Goal: Entertainment & Leisure: Consume media (video, audio)

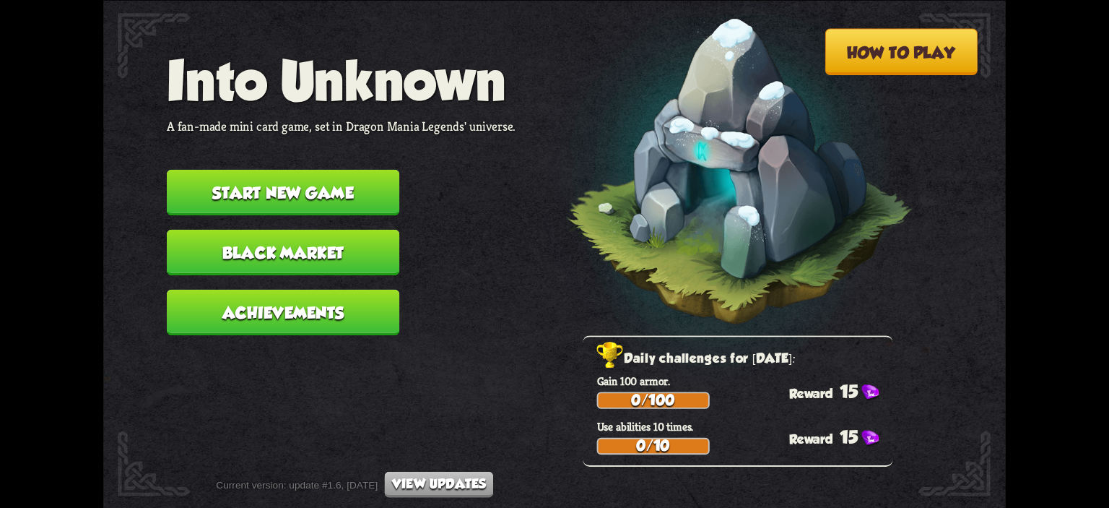
click at [261, 181] on button "Start new game" at bounding box center [283, 191] width 232 height 45
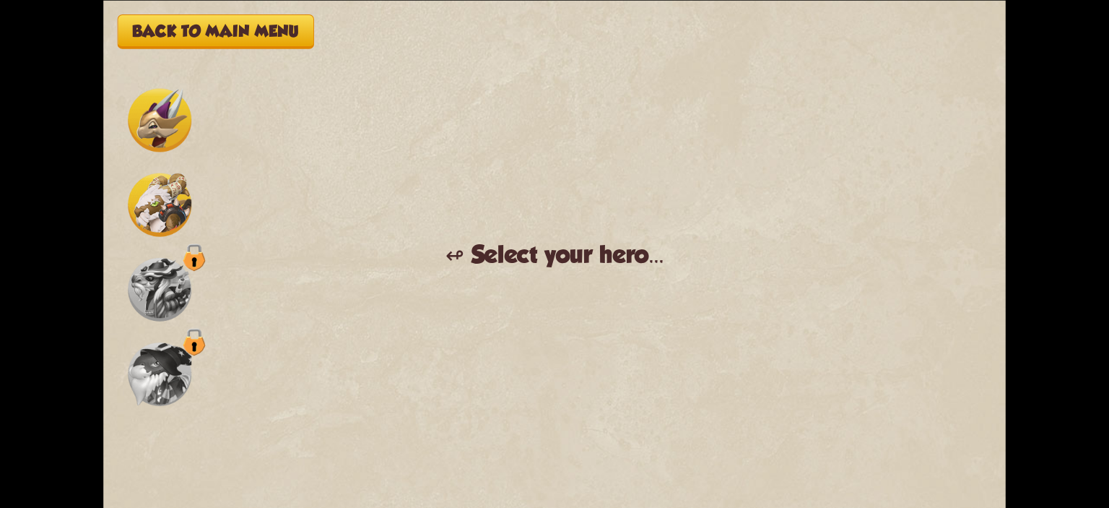
click at [175, 222] on img at bounding box center [160, 205] width 64 height 64
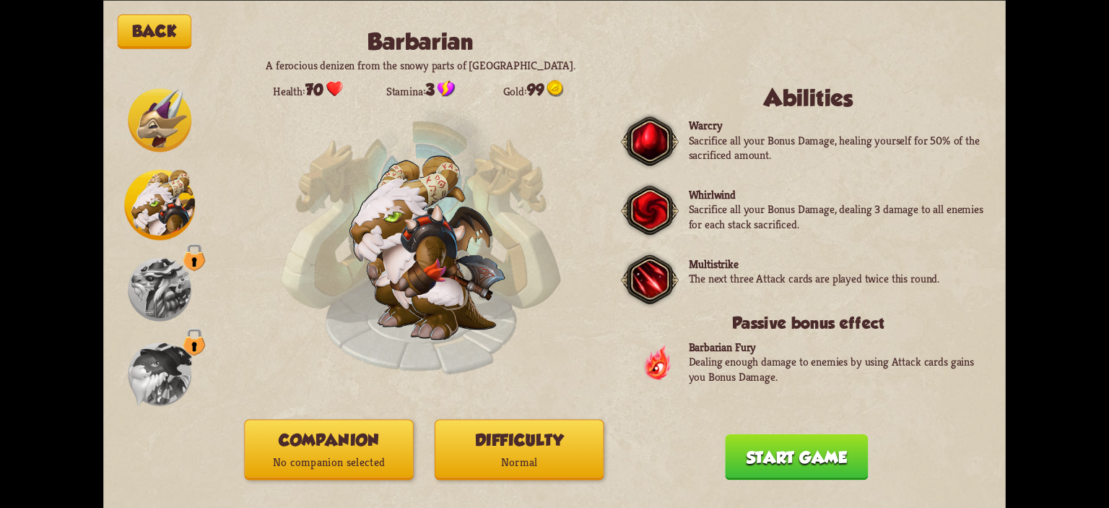
click at [333, 418] on div "Back Barbarian A ferocious denizen from the snowy parts of [GEOGRAPHIC_DATA]. H…" at bounding box center [554, 254] width 902 height 508
click at [338, 438] on button "Companion No companion selected" at bounding box center [328, 449] width 169 height 61
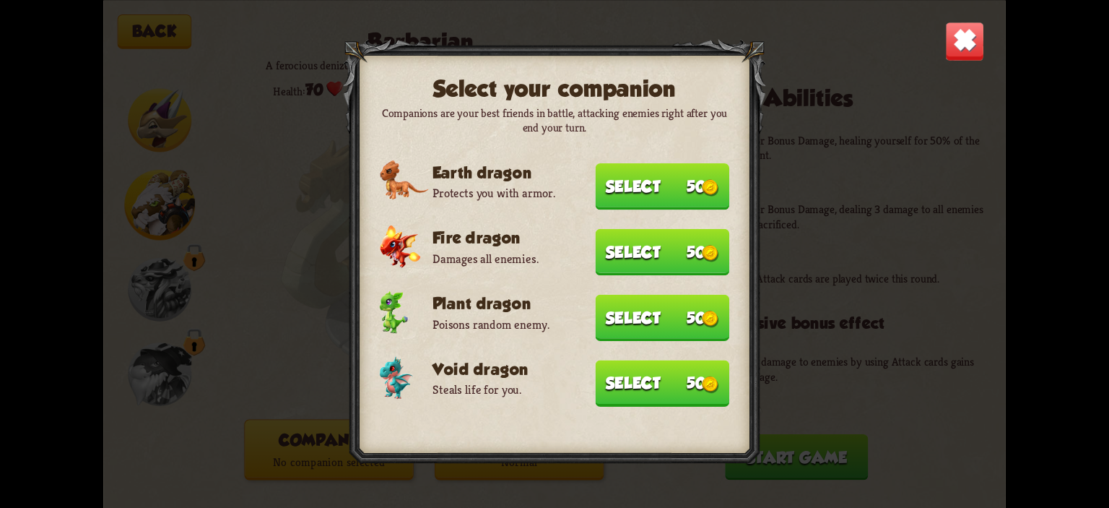
click at [681, 380] on button "Select 50" at bounding box center [663, 383] width 134 height 46
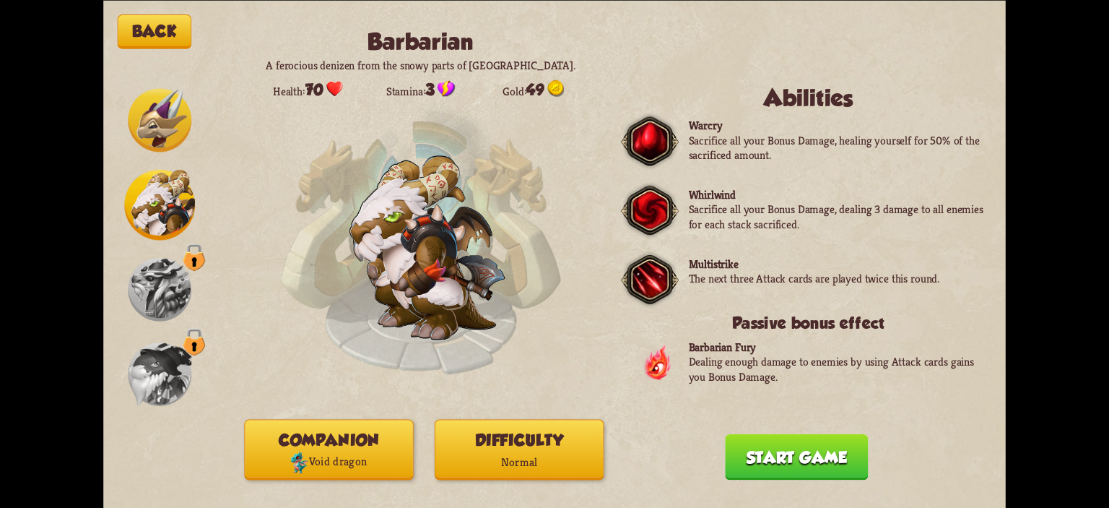
click at [534, 443] on button "Difficulty Normal" at bounding box center [519, 449] width 169 height 61
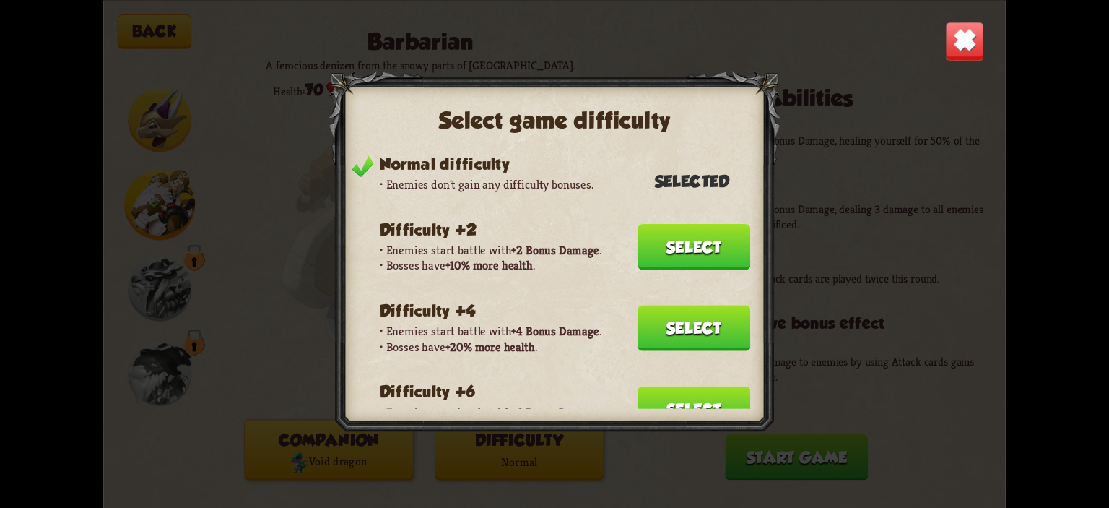
click at [656, 319] on button "Select" at bounding box center [693, 327] width 113 height 45
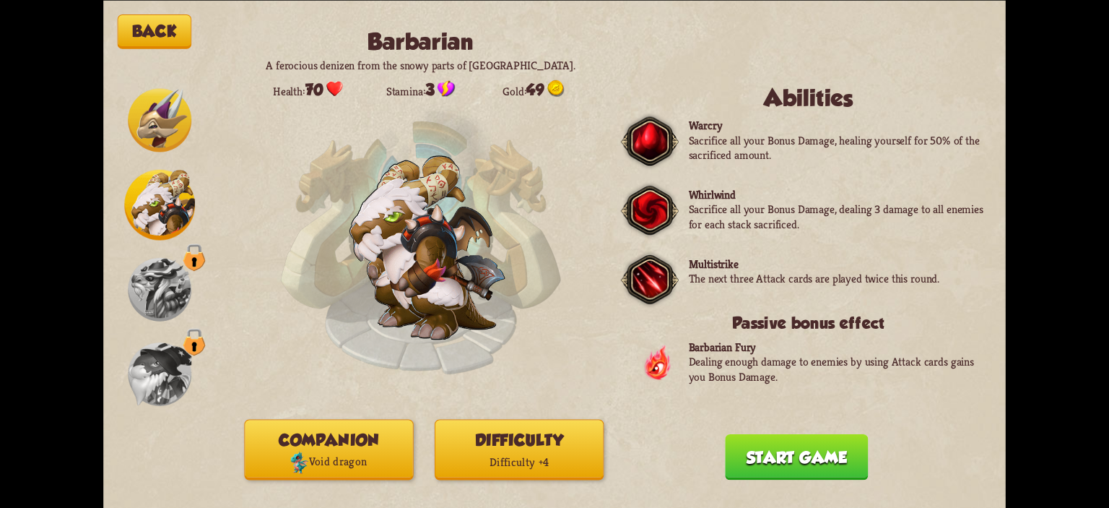
click at [823, 471] on button "Start game" at bounding box center [796, 455] width 143 height 45
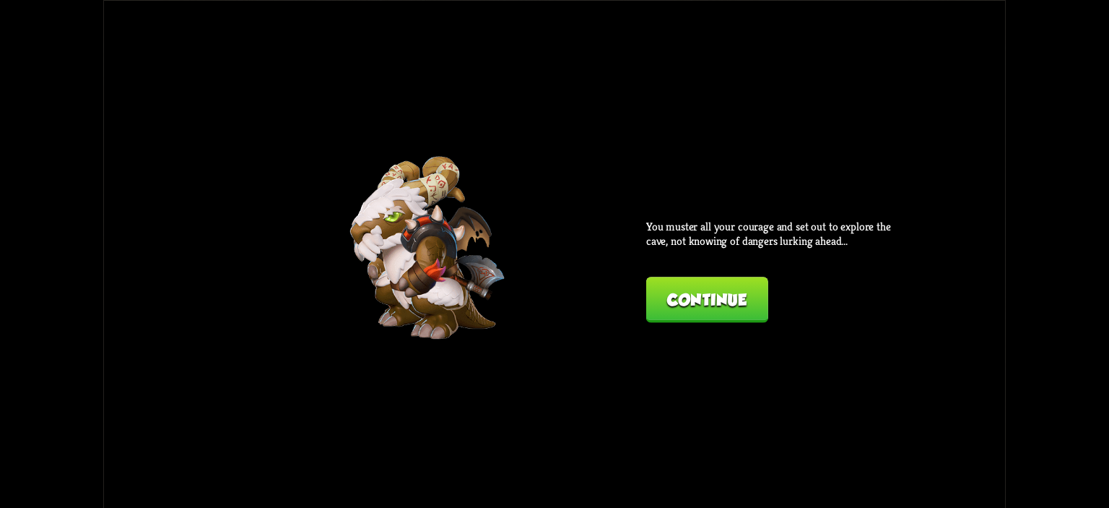
click at [726, 322] on button "Continue" at bounding box center [707, 298] width 122 height 45
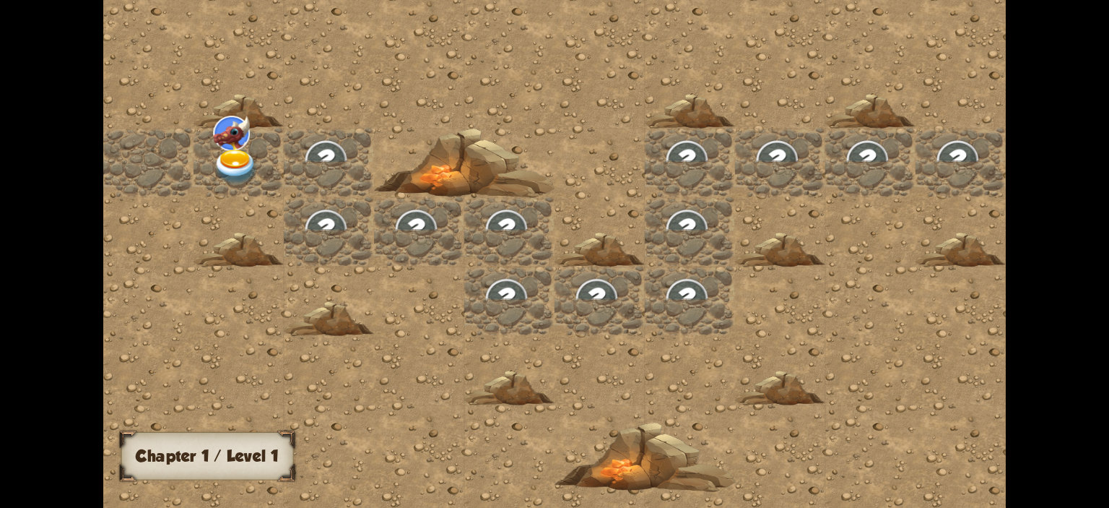
click at [259, 166] on div at bounding box center [238, 162] width 90 height 69
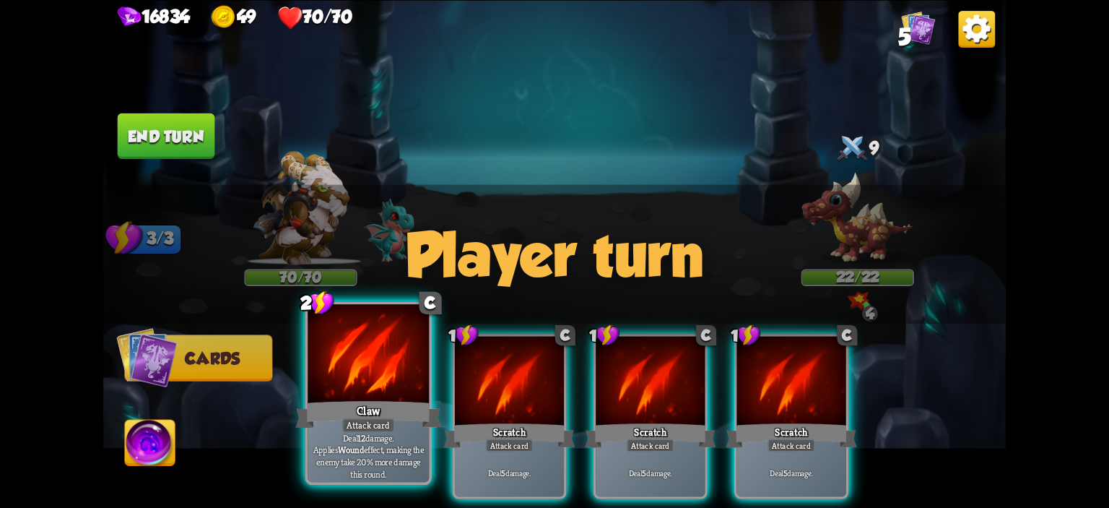
click at [380, 380] on div at bounding box center [368, 355] width 121 height 103
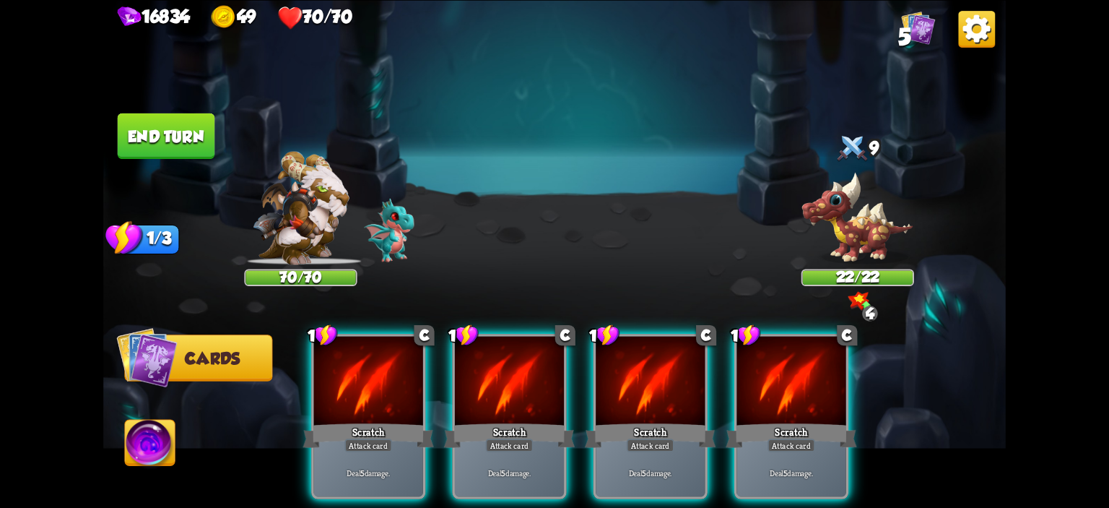
click at [380, 380] on div at bounding box center [368, 382] width 109 height 92
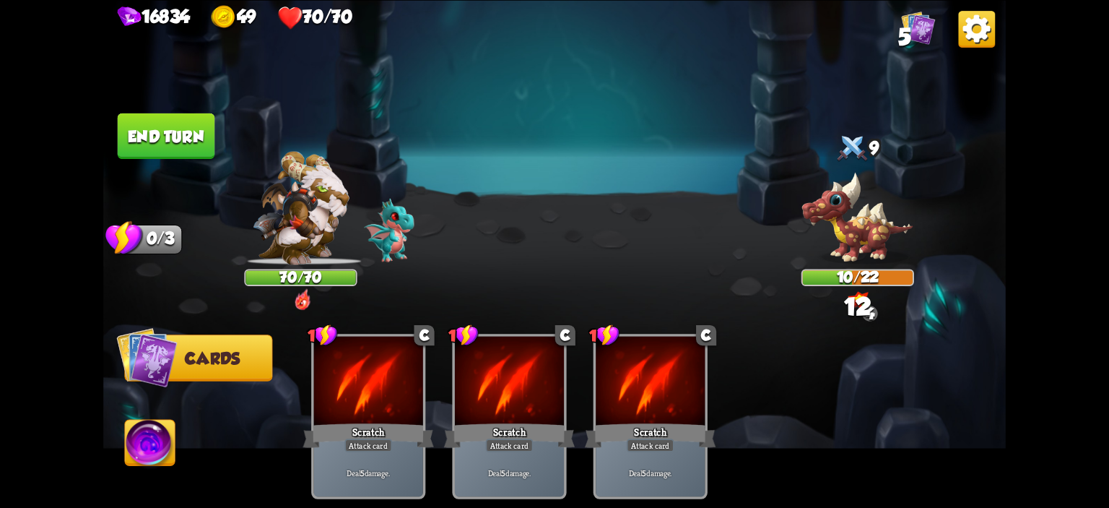
click at [170, 136] on button "End turn" at bounding box center [166, 135] width 97 height 45
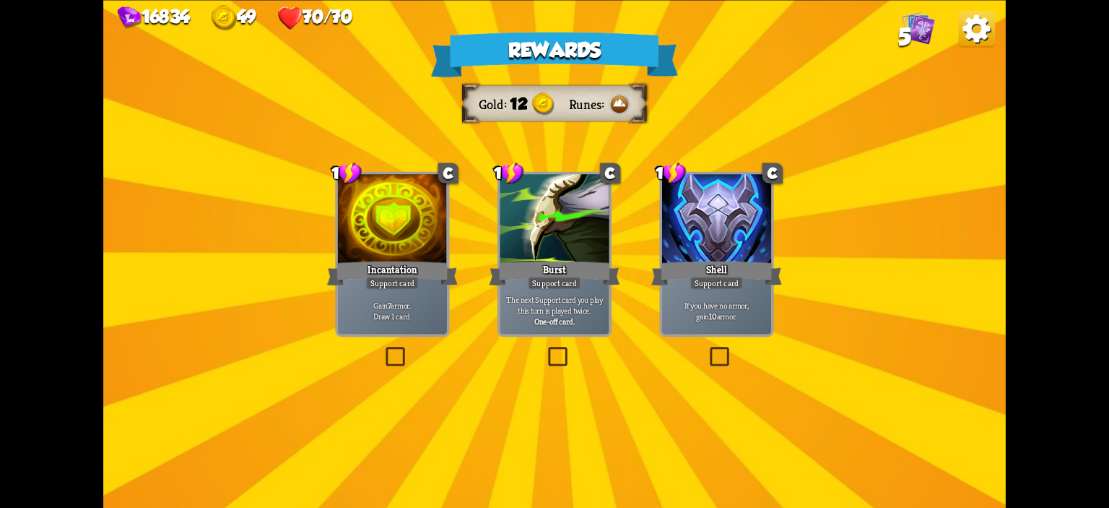
click at [396, 295] on div "Gain 7 armor. Draw 1 card." at bounding box center [392, 310] width 109 height 48
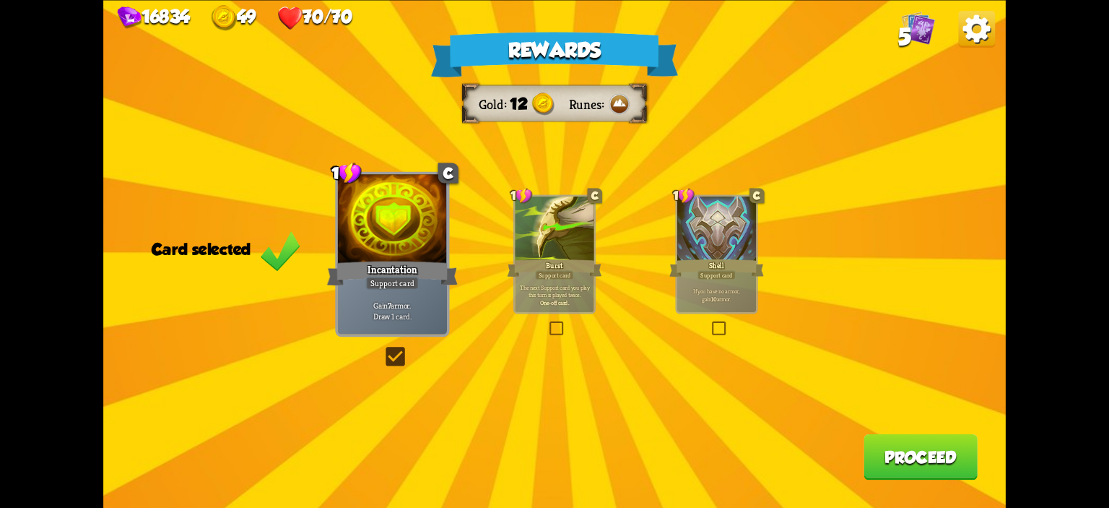
click at [746, 292] on p "If you have no armor, gain 10 armor." at bounding box center [716, 295] width 75 height 16
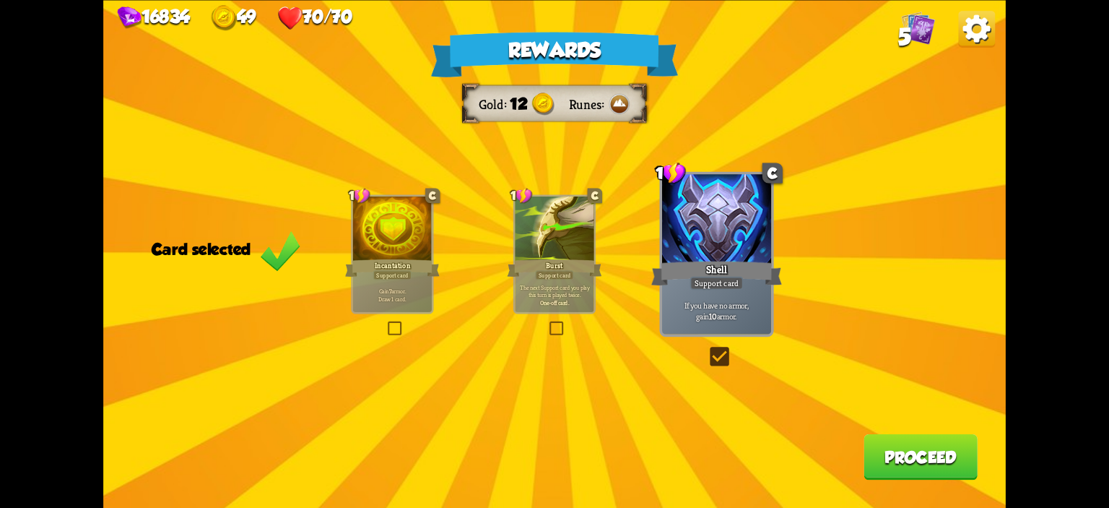
click at [905, 441] on button "Proceed" at bounding box center [920, 455] width 114 height 45
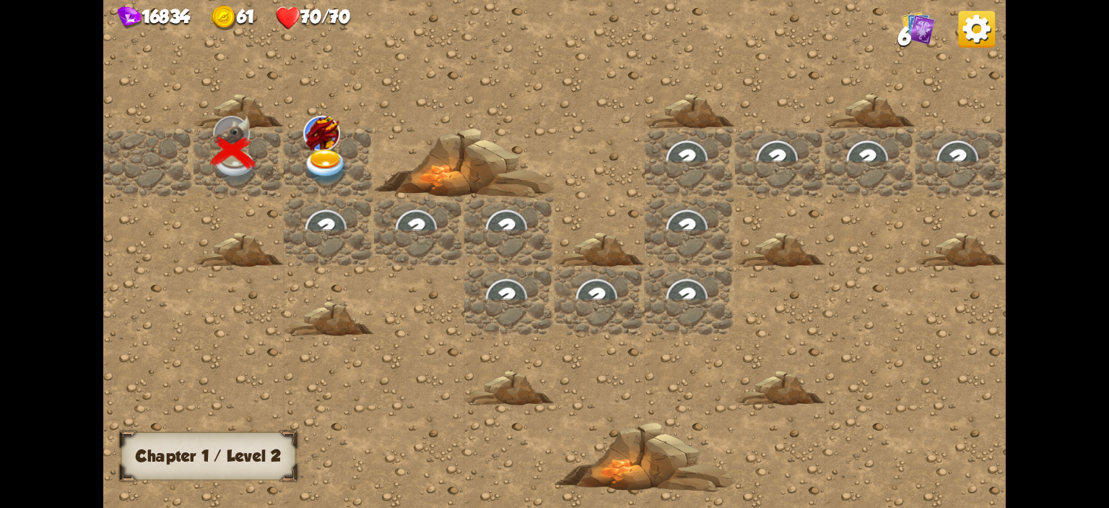
click at [357, 186] on div at bounding box center [329, 162] width 90 height 69
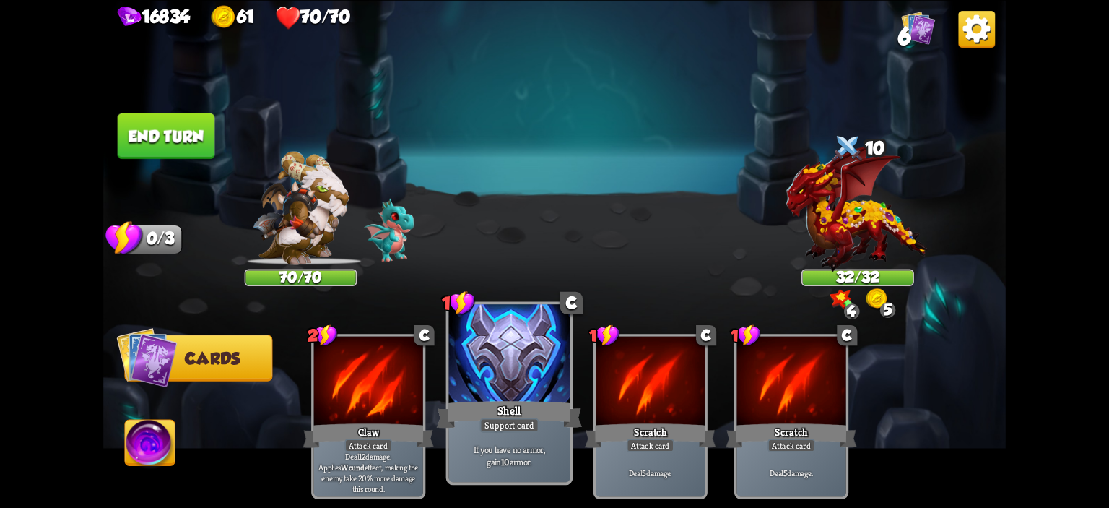
click at [518, 366] on div at bounding box center [509, 355] width 121 height 103
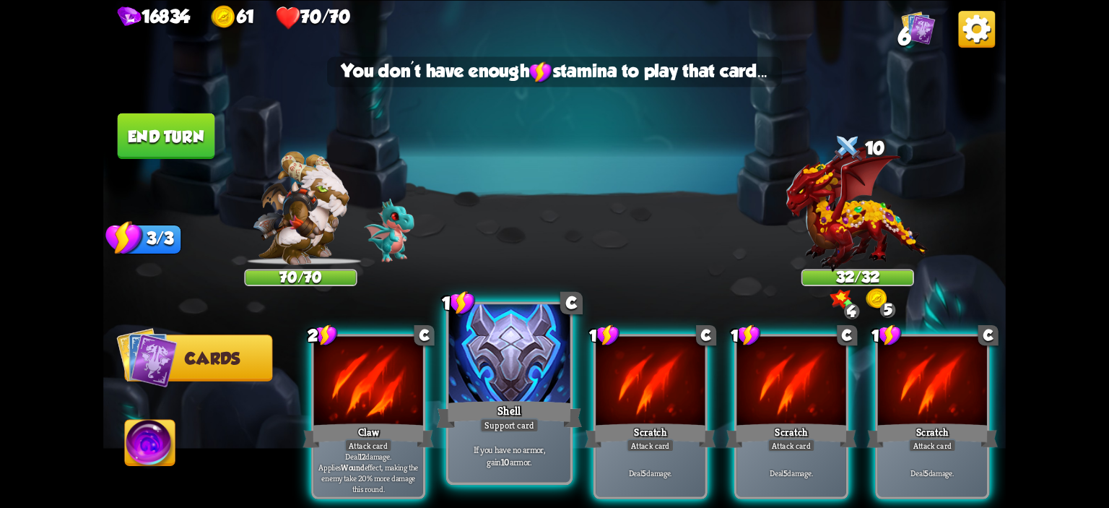
click at [518, 366] on div at bounding box center [509, 355] width 121 height 103
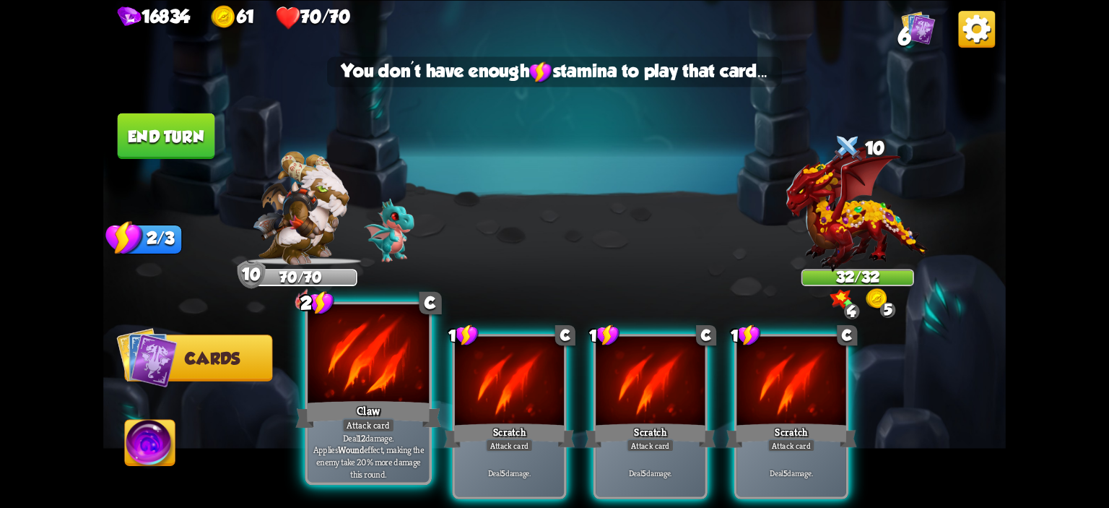
click at [339, 366] on div at bounding box center [368, 355] width 121 height 103
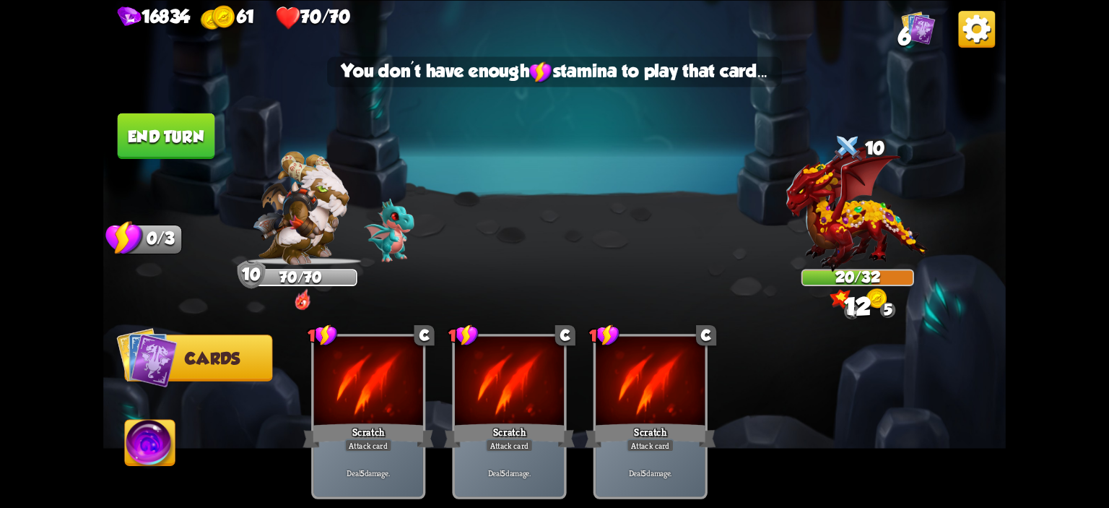
click at [149, 132] on button "End turn" at bounding box center [166, 135] width 97 height 45
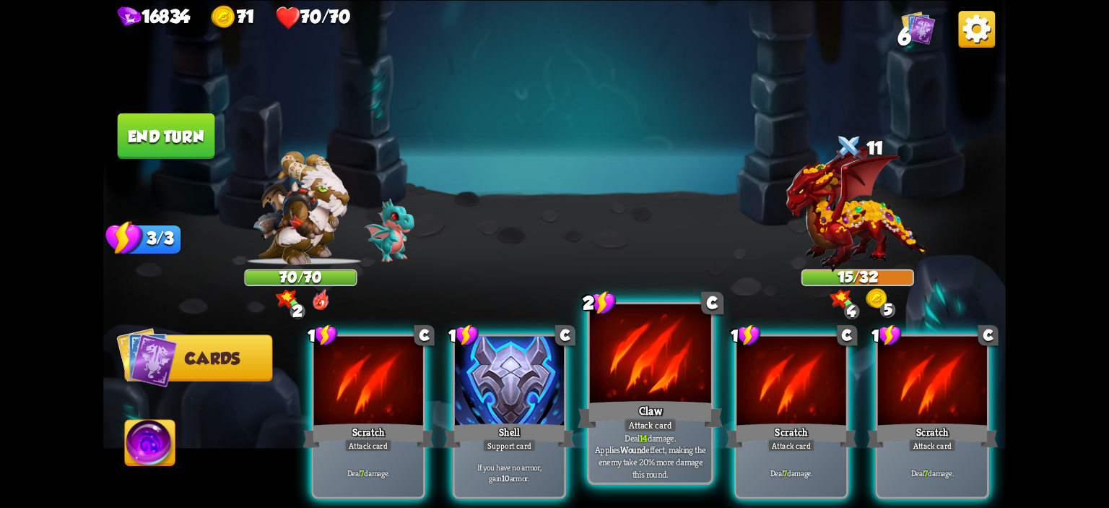
click at [666, 375] on div at bounding box center [650, 355] width 121 height 103
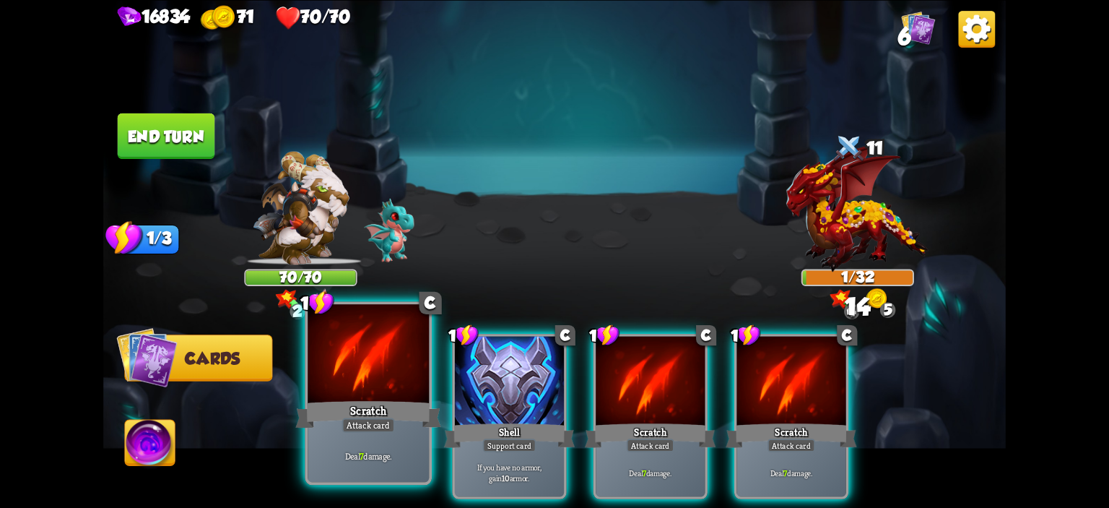
click at [332, 349] on div at bounding box center [368, 355] width 121 height 103
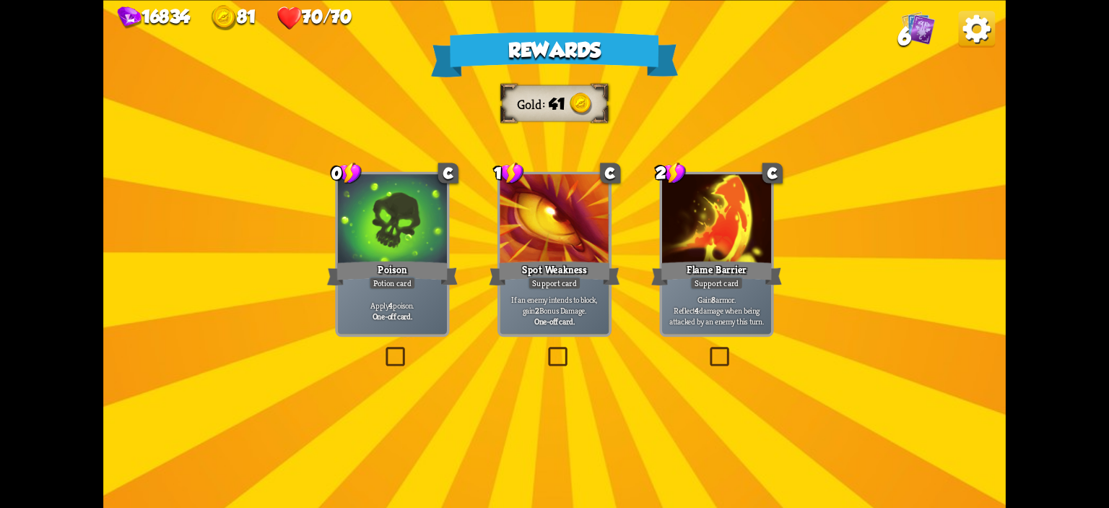
click at [393, 273] on div "Poison" at bounding box center [392, 272] width 131 height 29
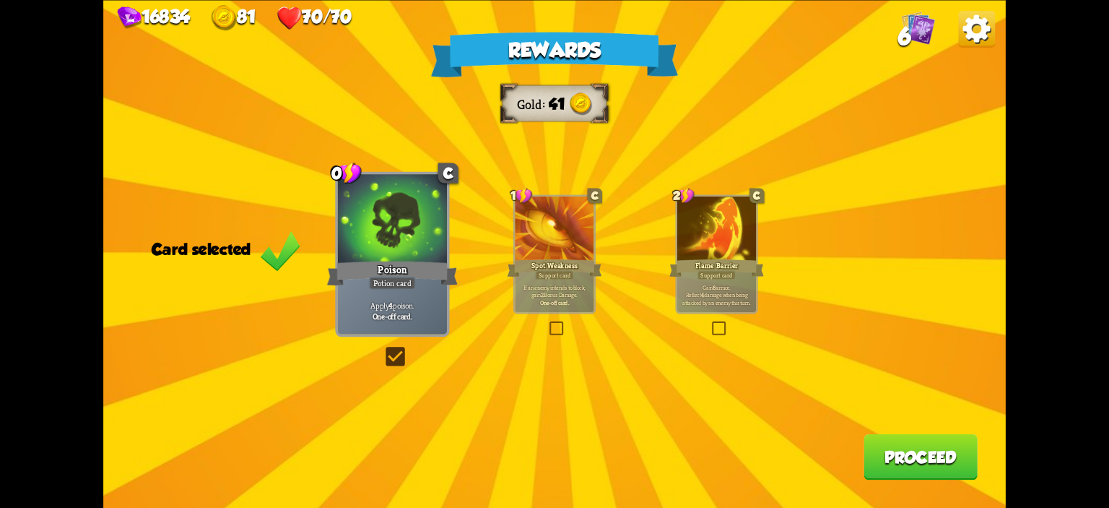
click at [959, 469] on button "Proceed" at bounding box center [920, 455] width 114 height 45
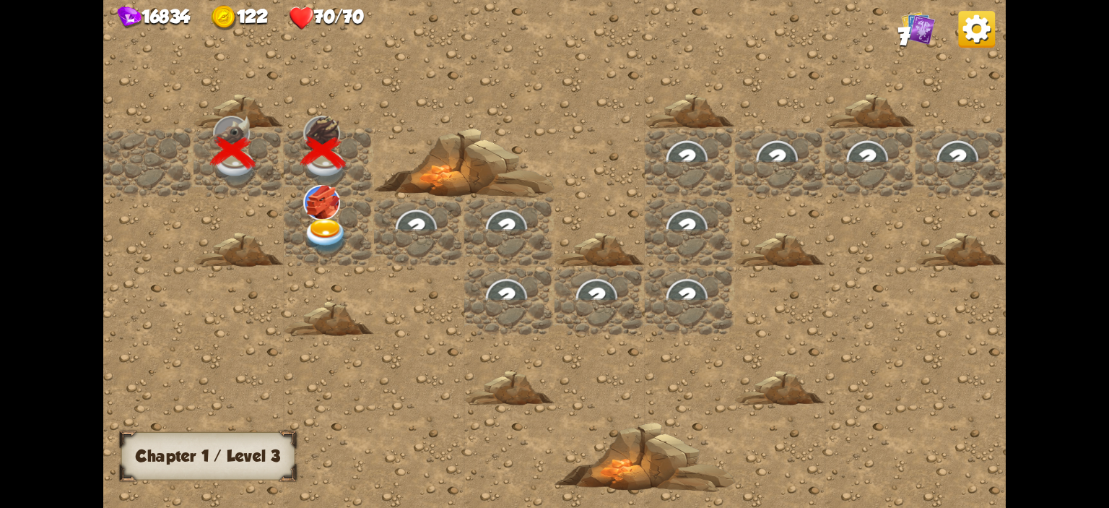
click at [292, 230] on div at bounding box center [329, 230] width 90 height 69
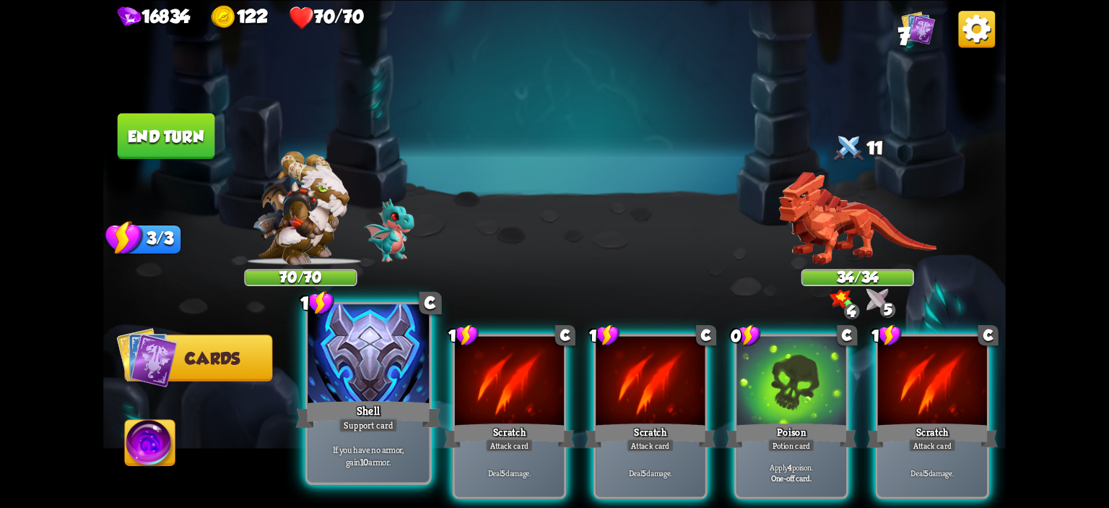
click at [364, 375] on div at bounding box center [368, 355] width 121 height 103
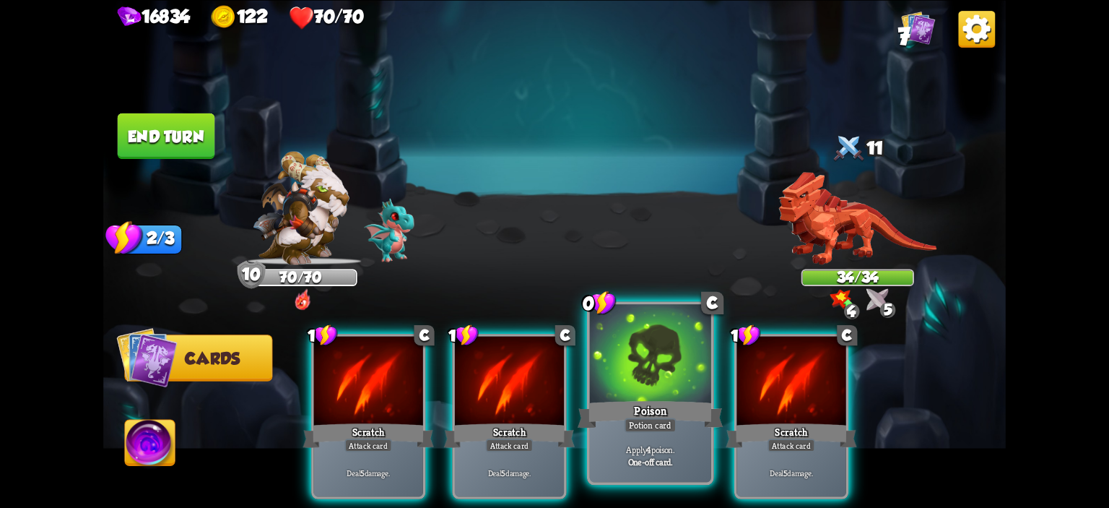
click at [601, 368] on div at bounding box center [650, 355] width 121 height 103
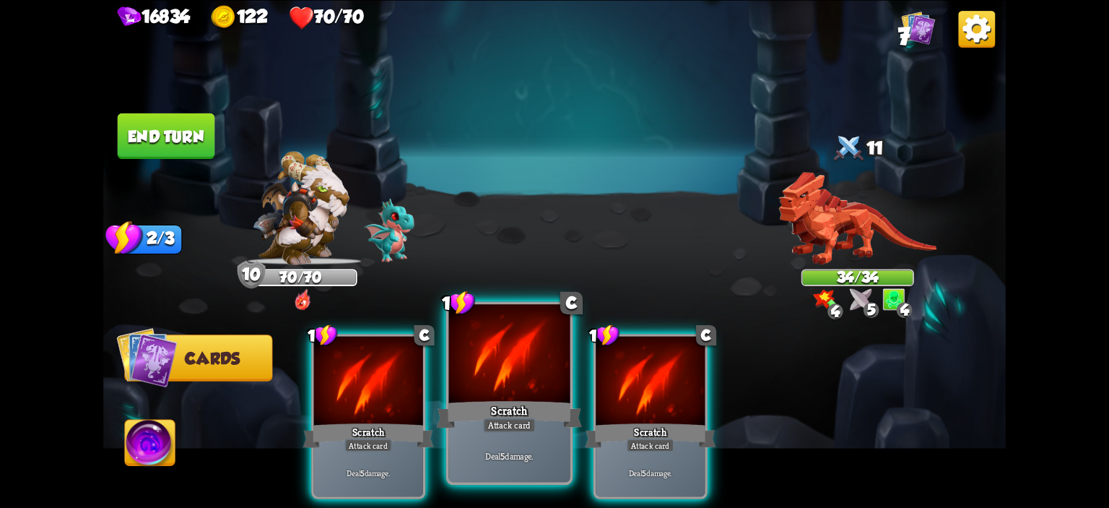
click at [523, 373] on div at bounding box center [509, 355] width 121 height 103
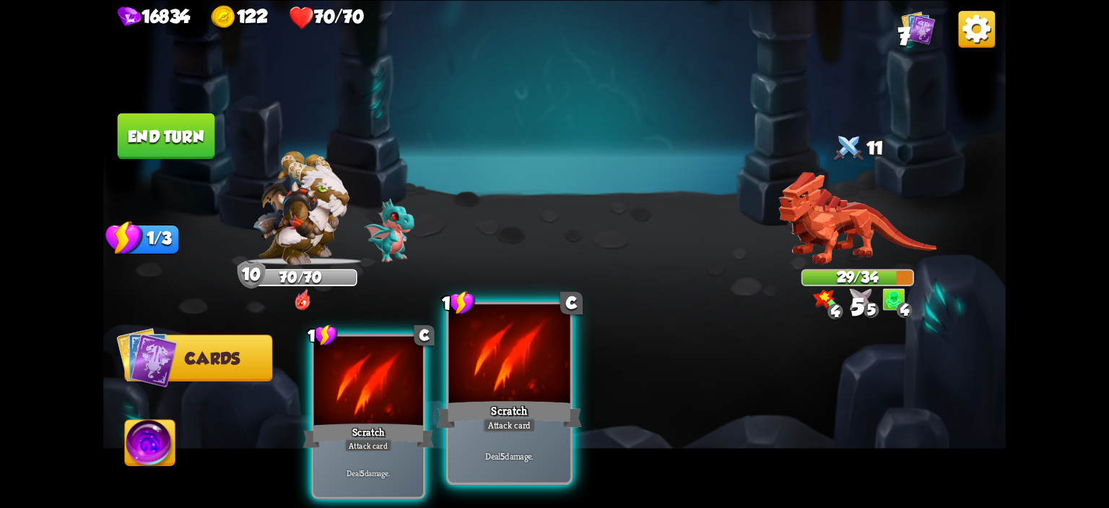
click at [523, 373] on div at bounding box center [509, 355] width 121 height 103
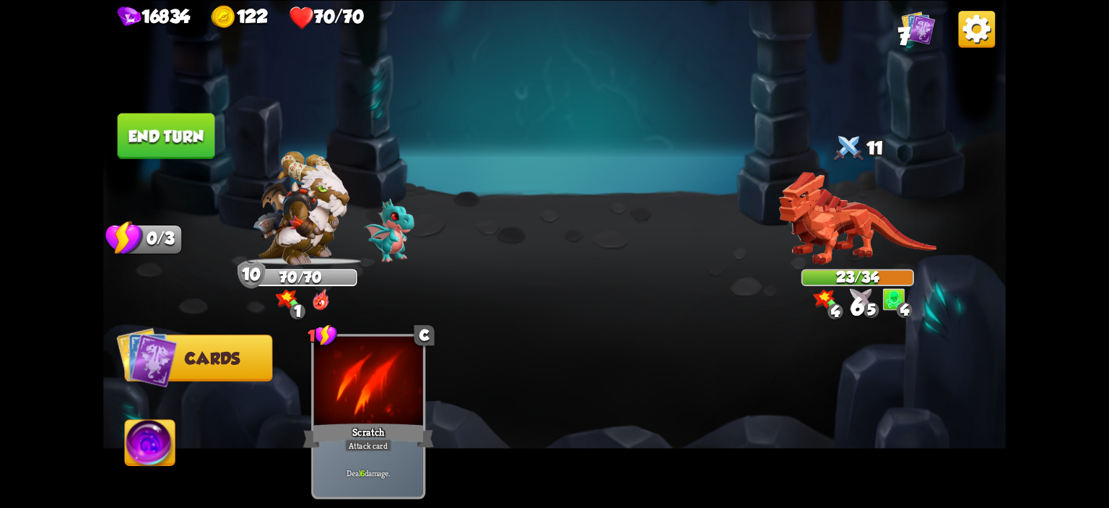
click at [172, 103] on img at bounding box center [554, 254] width 902 height 508
click at [180, 131] on button "End turn" at bounding box center [166, 135] width 97 height 45
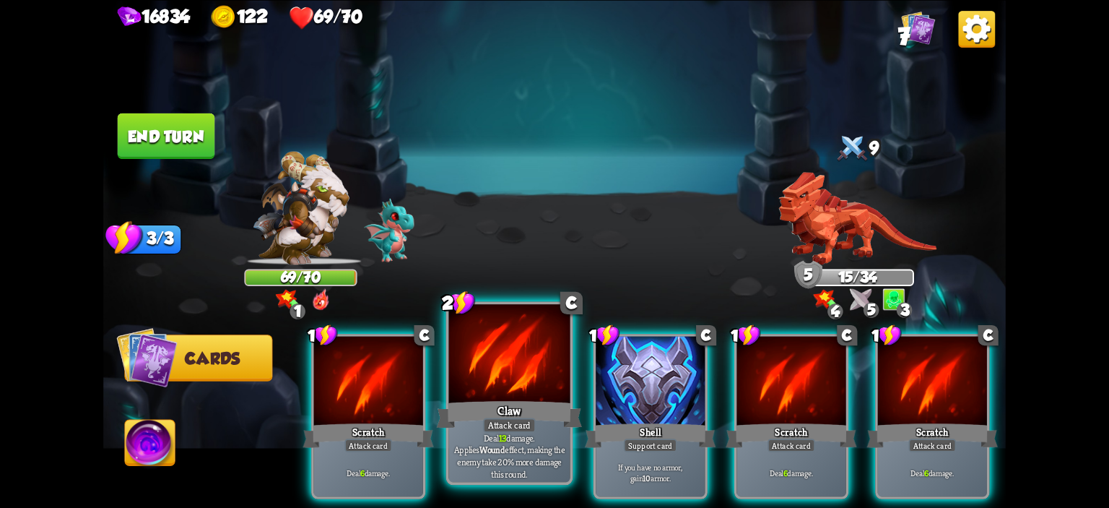
click at [536, 354] on div at bounding box center [509, 355] width 121 height 103
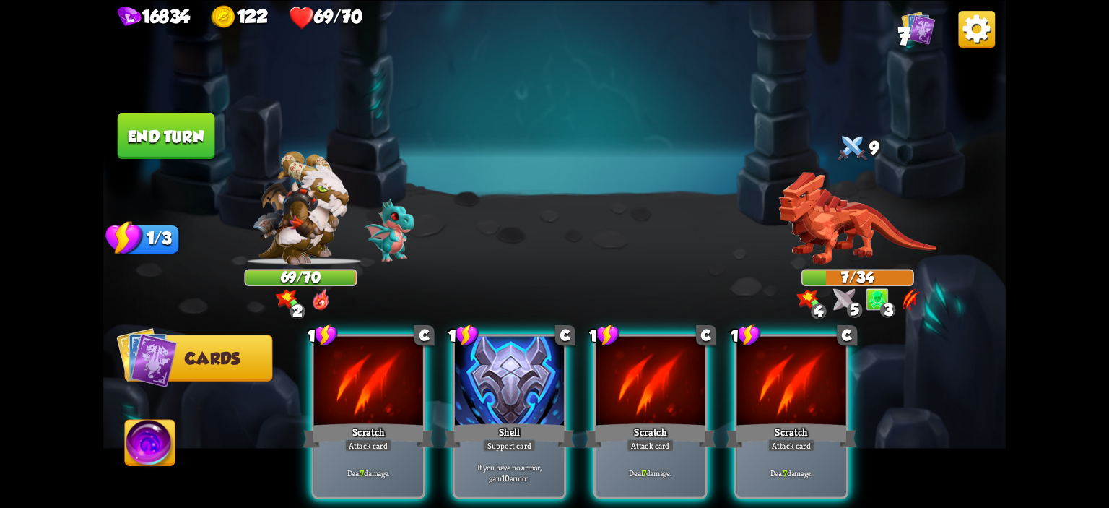
click at [165, 470] on img at bounding box center [150, 444] width 50 height 51
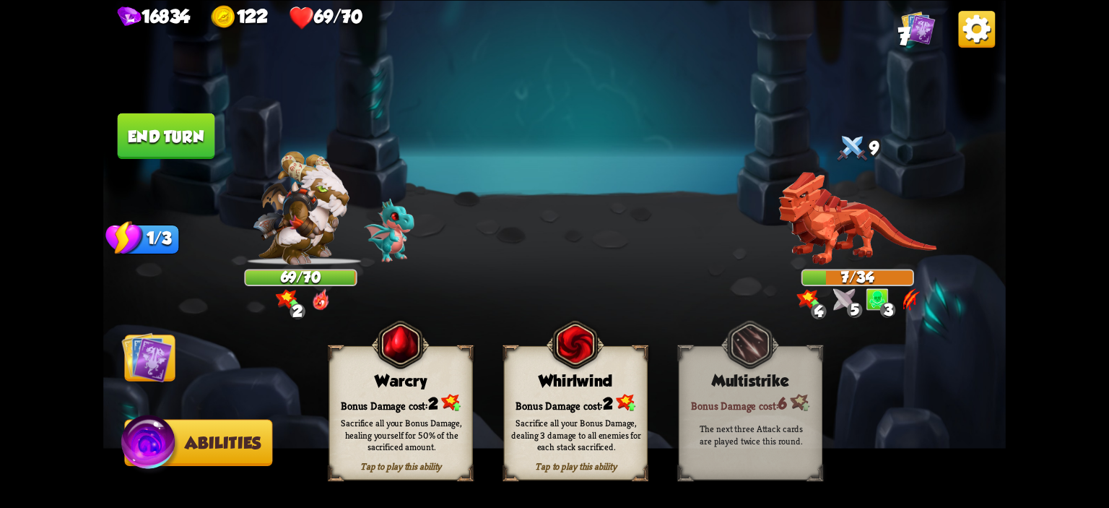
click at [383, 400] on div "Bonus Damage cost: 2" at bounding box center [401, 402] width 142 height 20
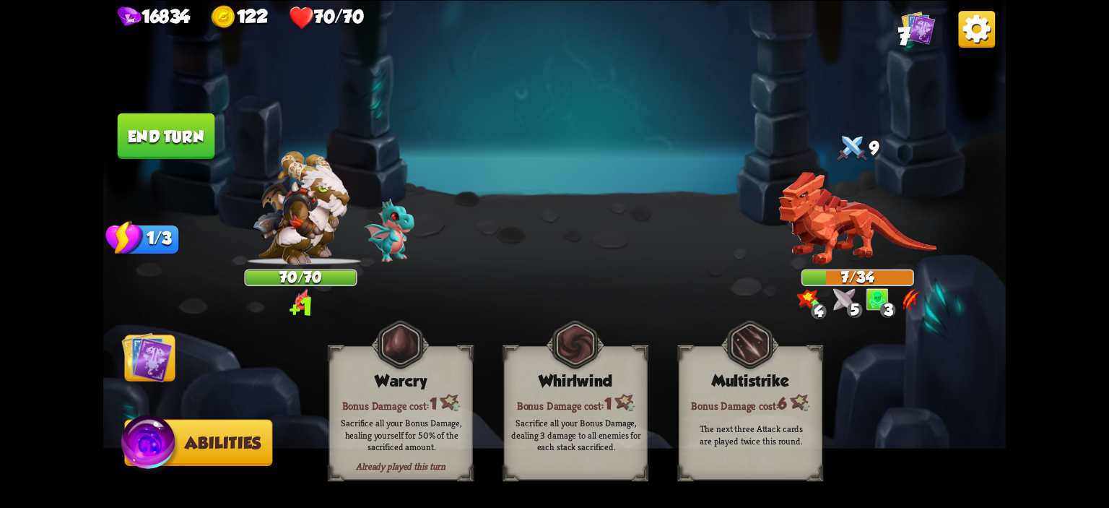
click at [124, 349] on img at bounding box center [146, 356] width 51 height 51
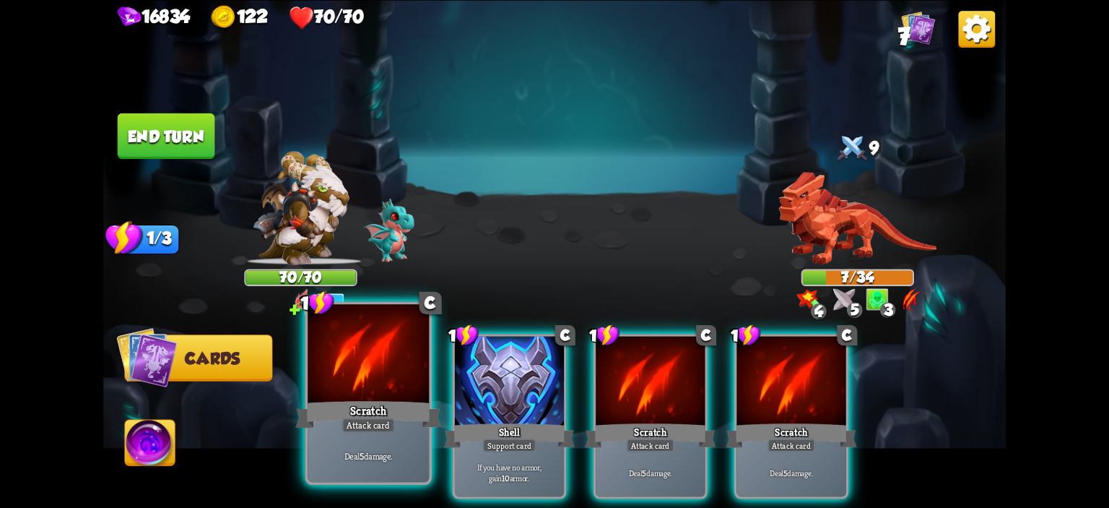
click at [321, 354] on div at bounding box center [368, 355] width 121 height 103
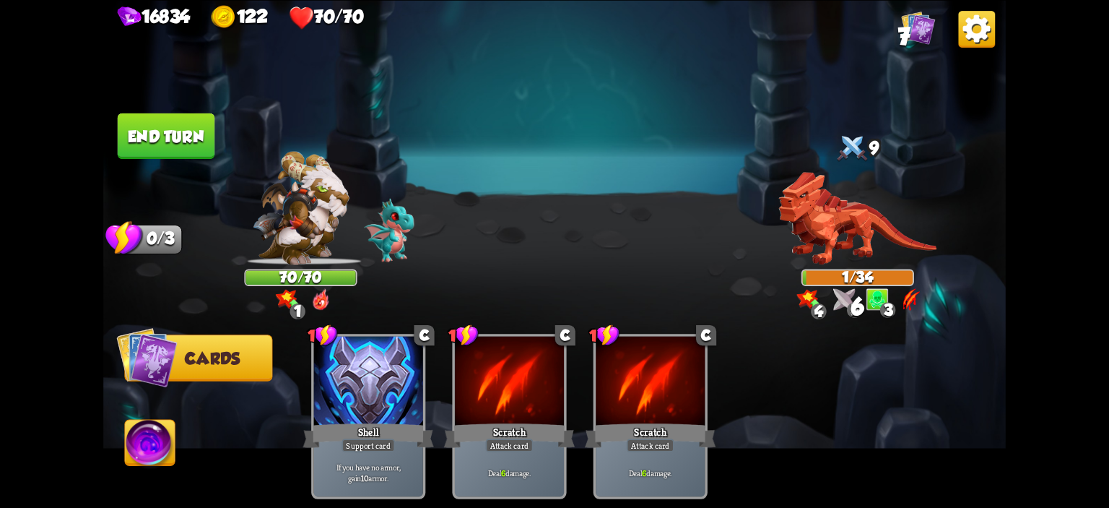
click at [144, 135] on button "End turn" at bounding box center [166, 135] width 97 height 45
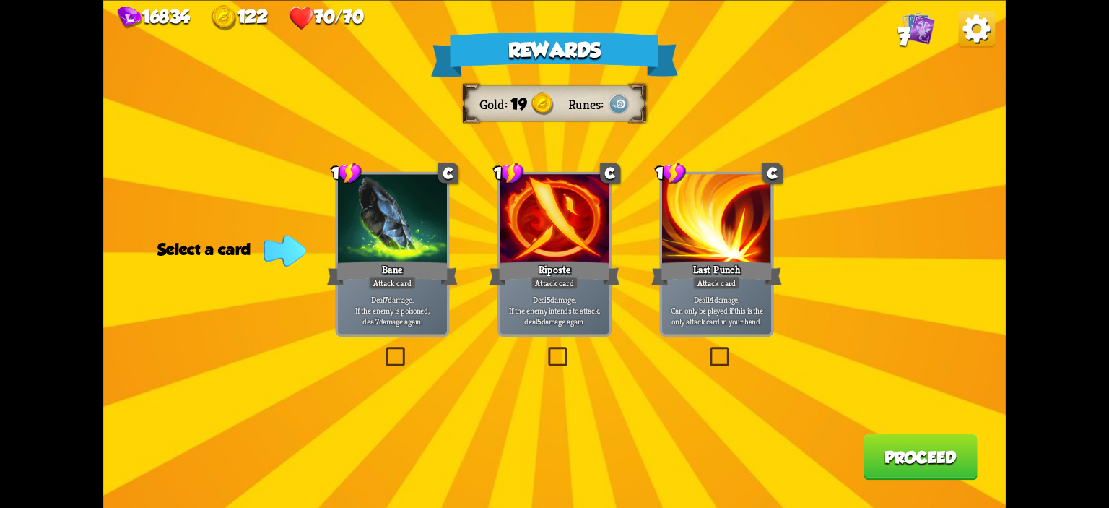
click at [426, 283] on div "Bane" at bounding box center [392, 272] width 131 height 29
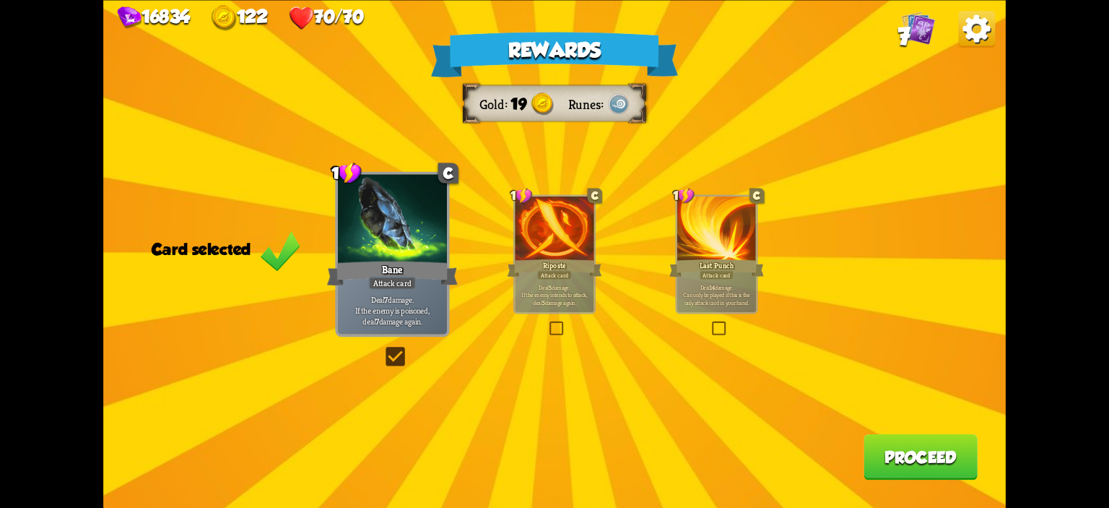
click at [571, 291] on p "Deal 5 damage. If the enemy intends to attack, deal 5 damage again." at bounding box center [554, 293] width 75 height 23
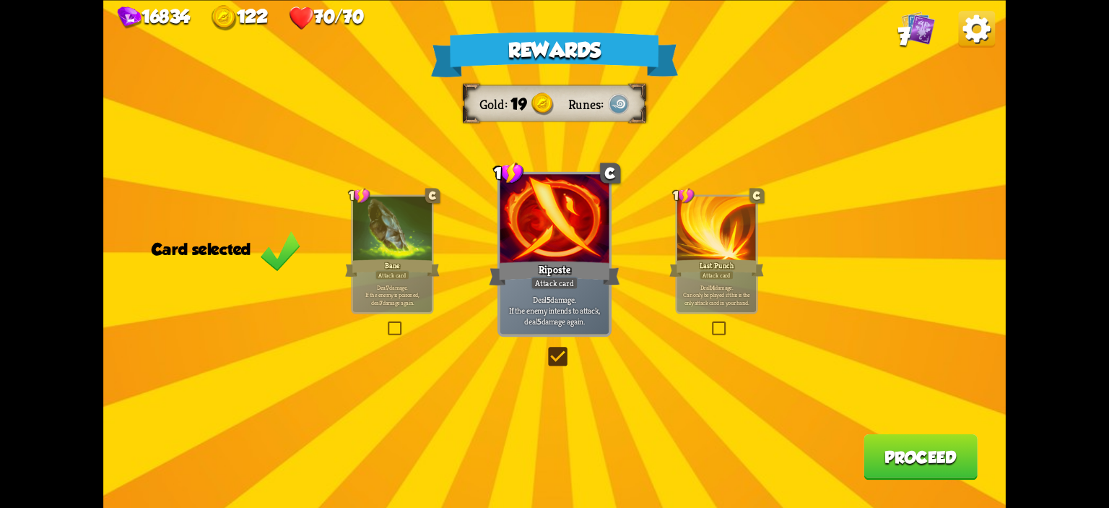
click at [915, 444] on button "Proceed" at bounding box center [920, 455] width 114 height 45
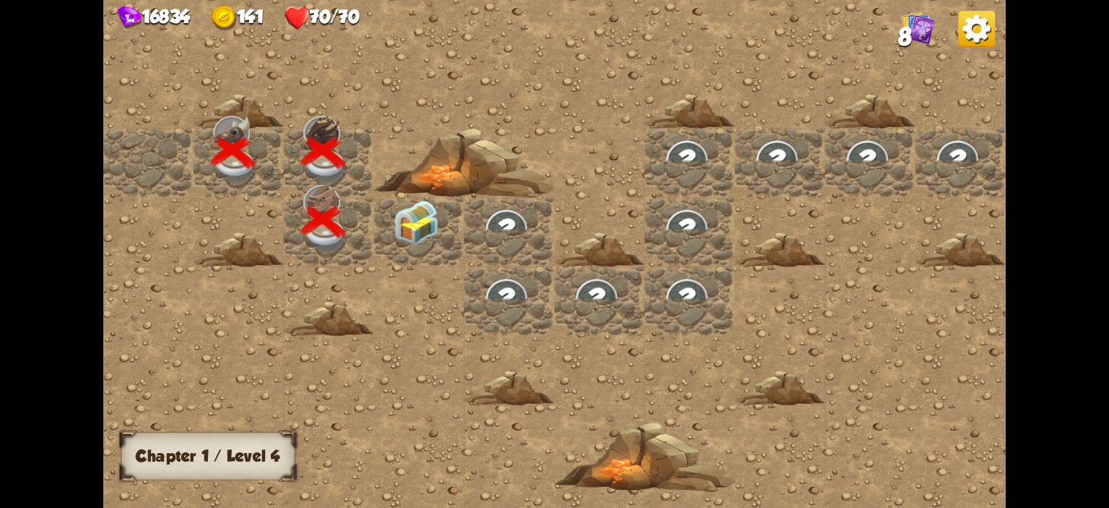
click at [397, 217] on img at bounding box center [415, 222] width 45 height 45
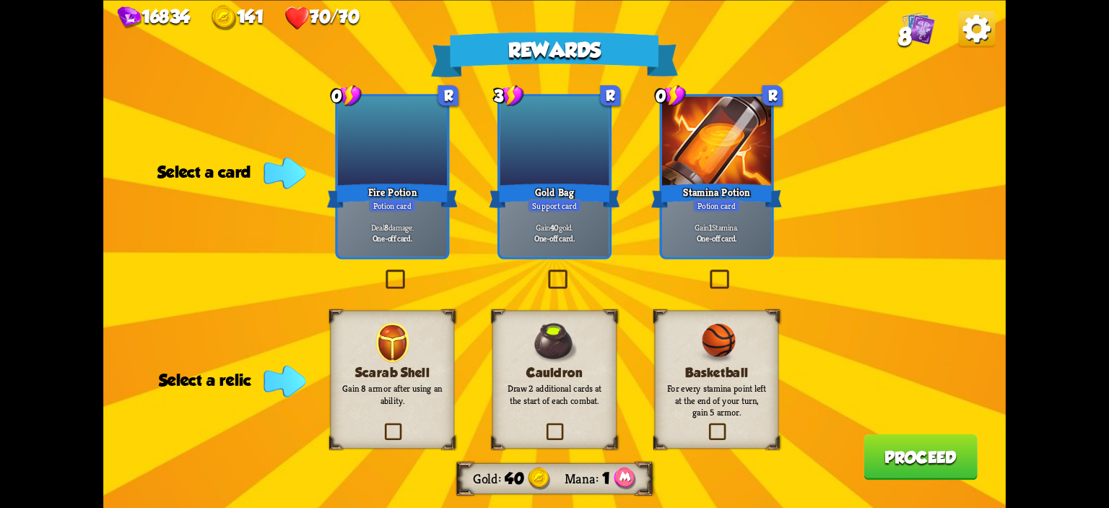
click at [683, 163] on div at bounding box center [716, 142] width 109 height 92
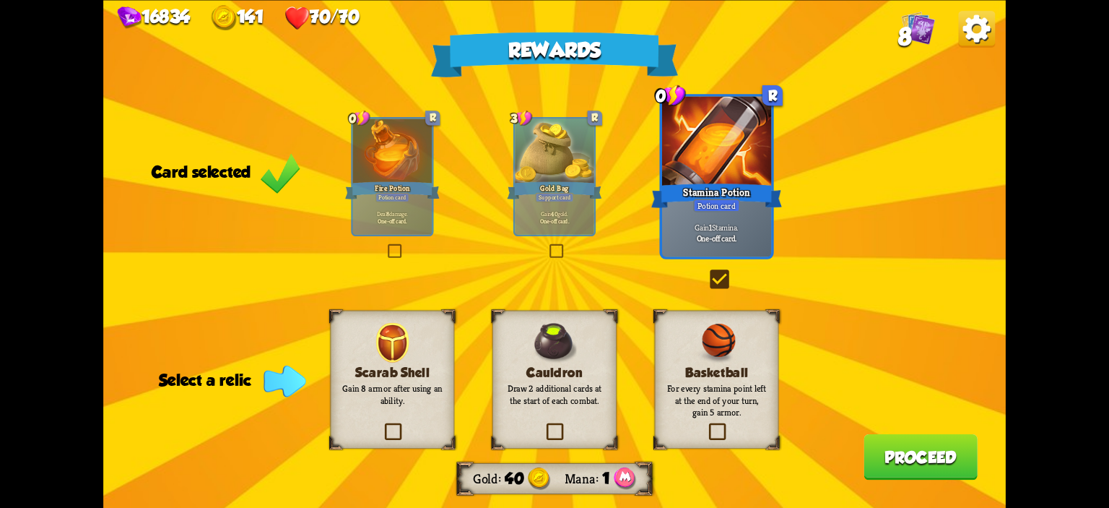
click at [565, 366] on h3 "Cauldron" at bounding box center [554, 372] width 100 height 14
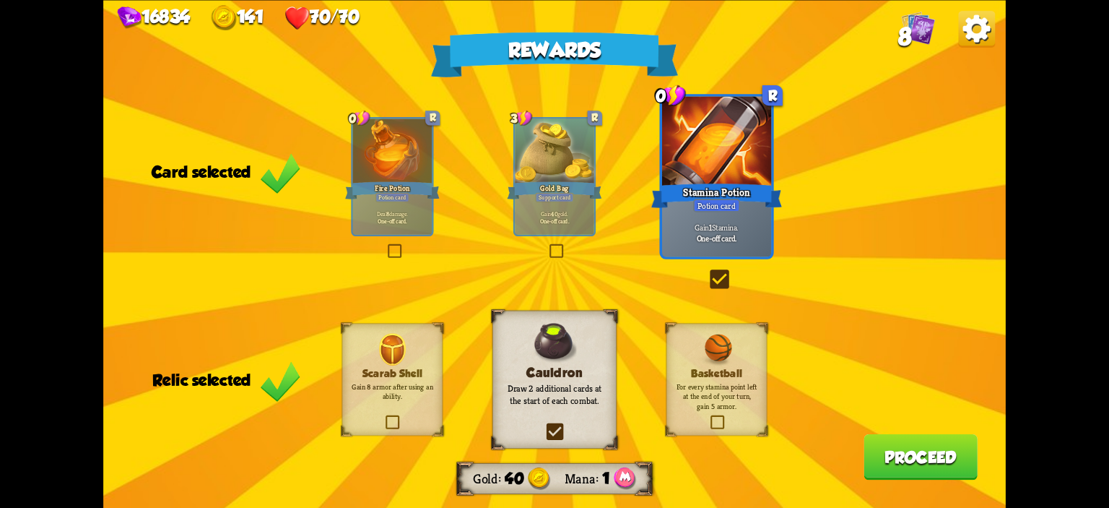
click at [919, 460] on button "Proceed" at bounding box center [920, 455] width 114 height 45
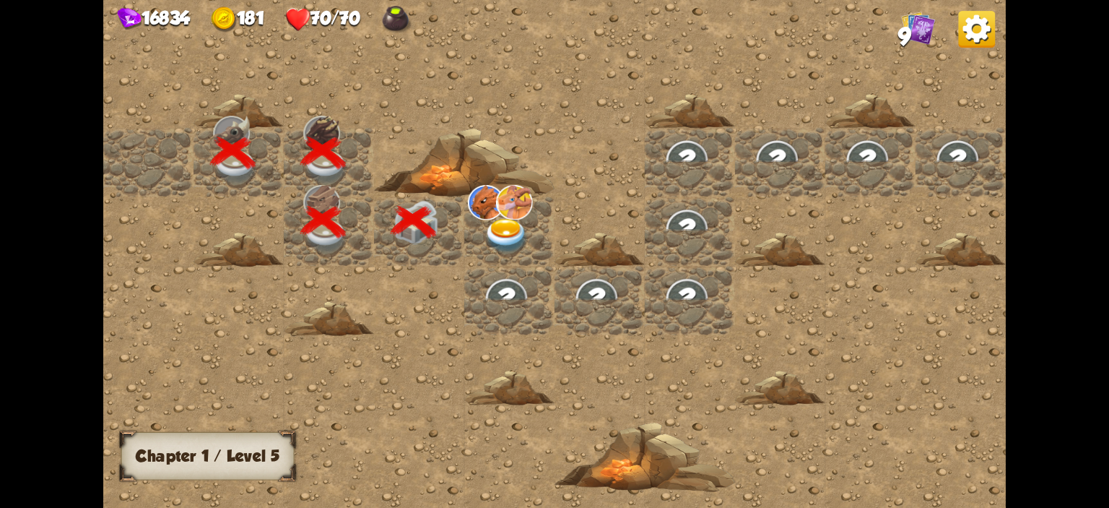
click at [502, 242] on img at bounding box center [506, 236] width 45 height 35
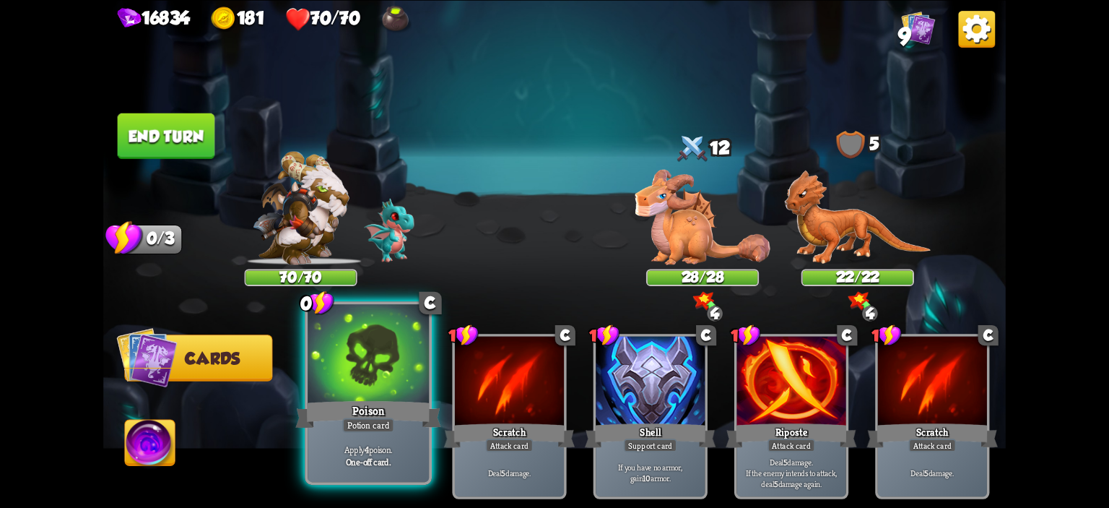
click at [400, 351] on div at bounding box center [368, 355] width 121 height 103
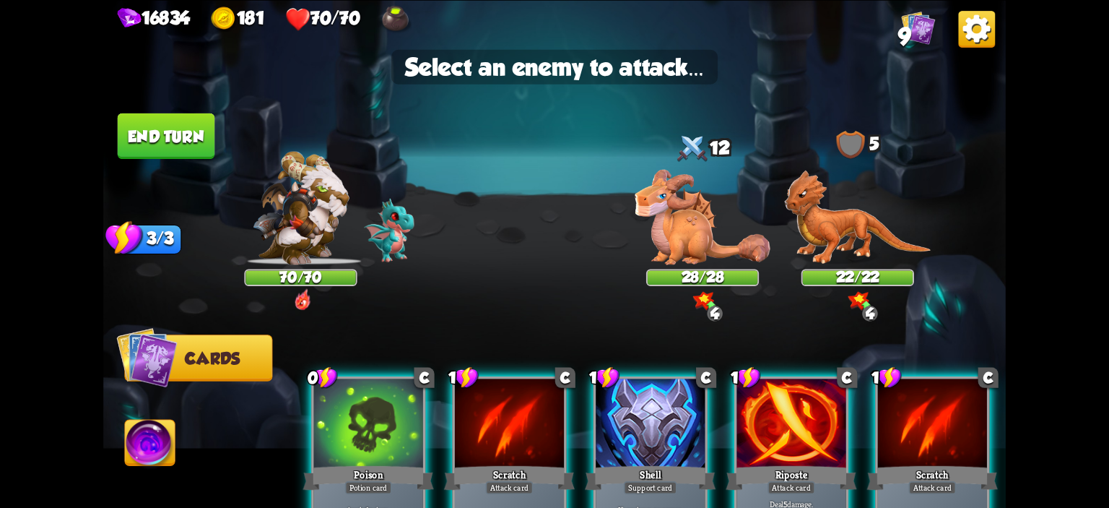
click at [651, 224] on img at bounding box center [702, 216] width 135 height 95
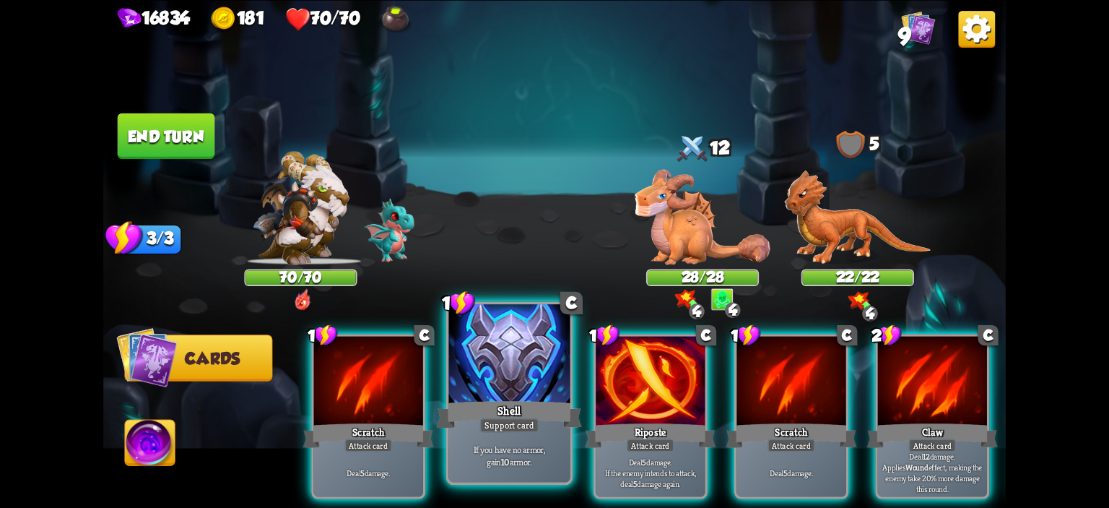
click at [497, 368] on div at bounding box center [509, 355] width 121 height 103
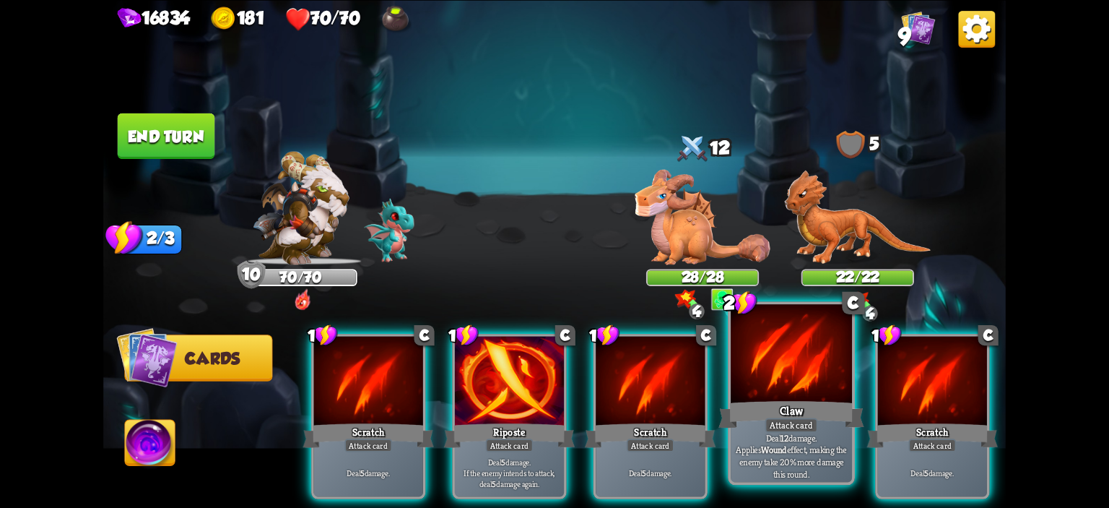
click at [736, 370] on div at bounding box center [791, 355] width 121 height 103
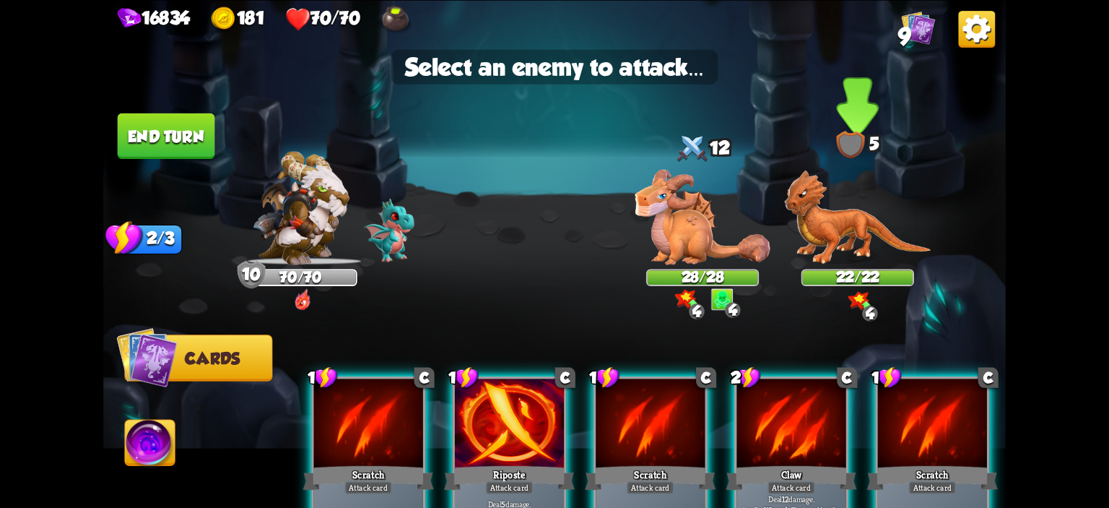
click at [828, 216] on img at bounding box center [857, 217] width 147 height 95
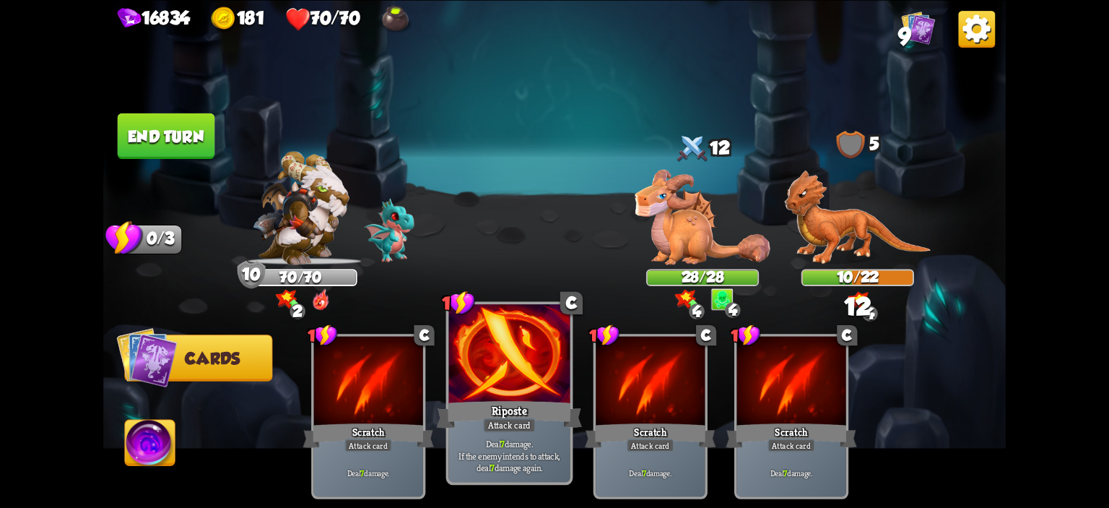
click at [526, 376] on div at bounding box center [509, 355] width 121 height 103
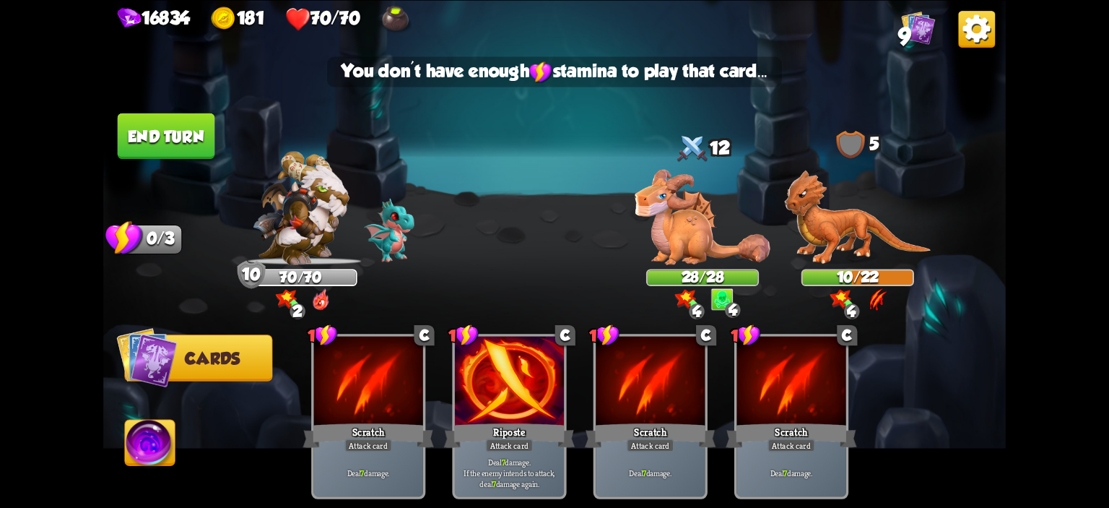
click at [187, 143] on button "End turn" at bounding box center [166, 135] width 97 height 45
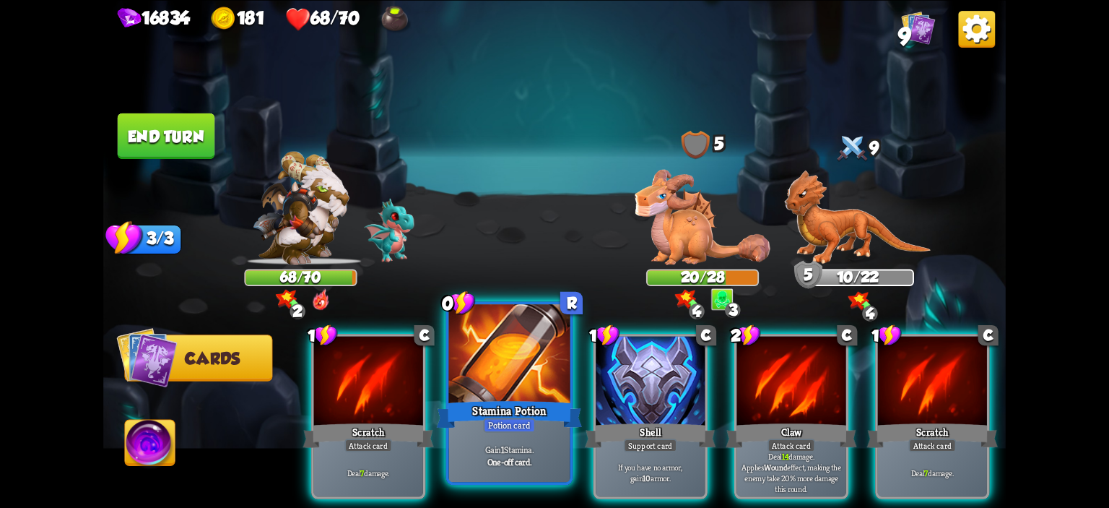
click at [539, 360] on div at bounding box center [509, 355] width 121 height 103
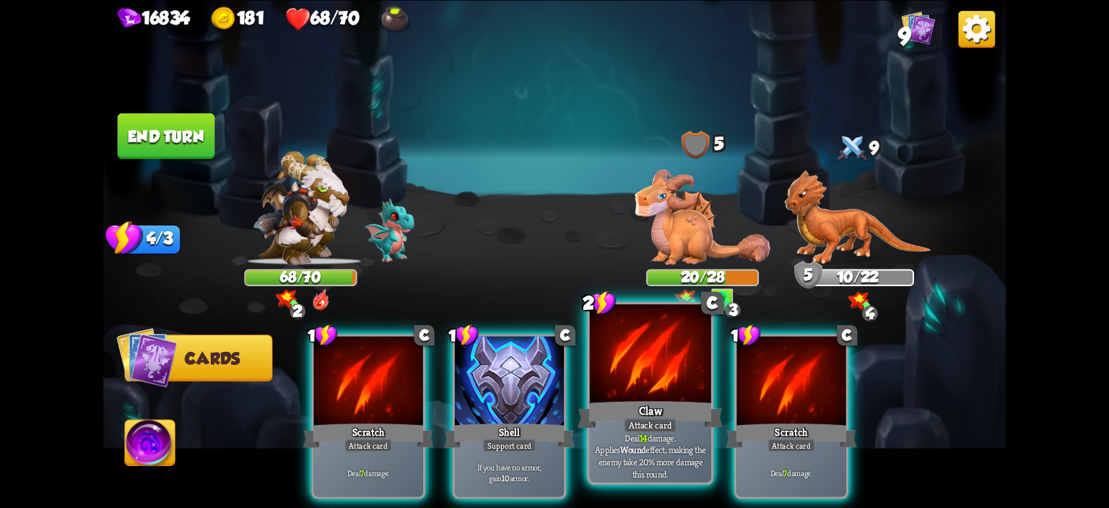
click at [605, 355] on div at bounding box center [650, 355] width 121 height 103
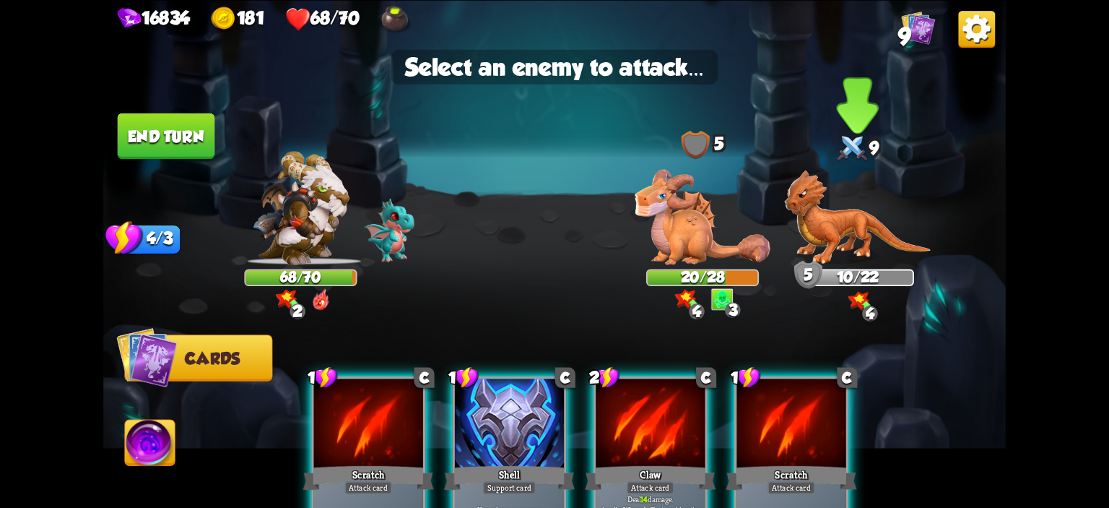
click at [848, 238] on img at bounding box center [857, 217] width 147 height 95
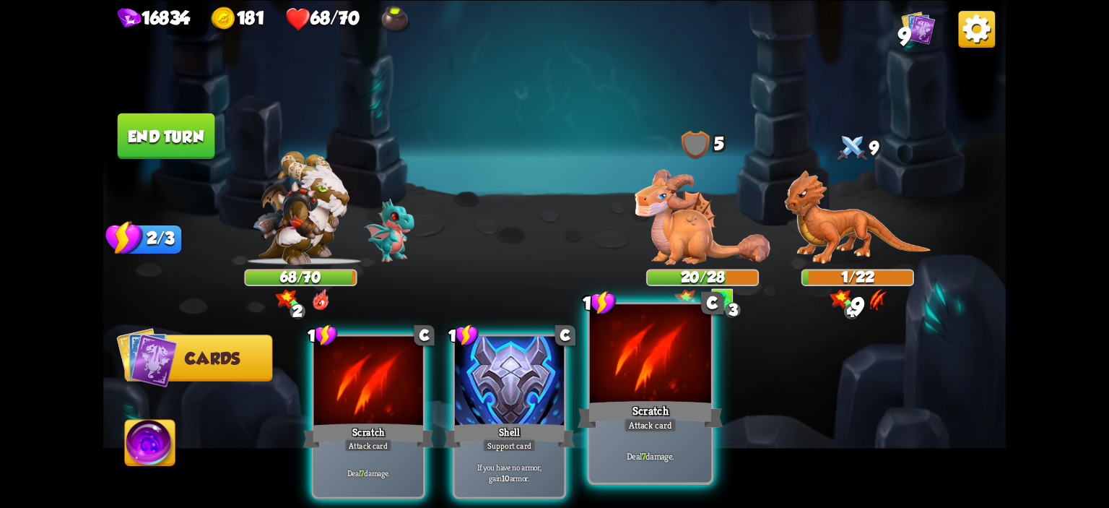
click at [661, 386] on div at bounding box center [650, 355] width 121 height 103
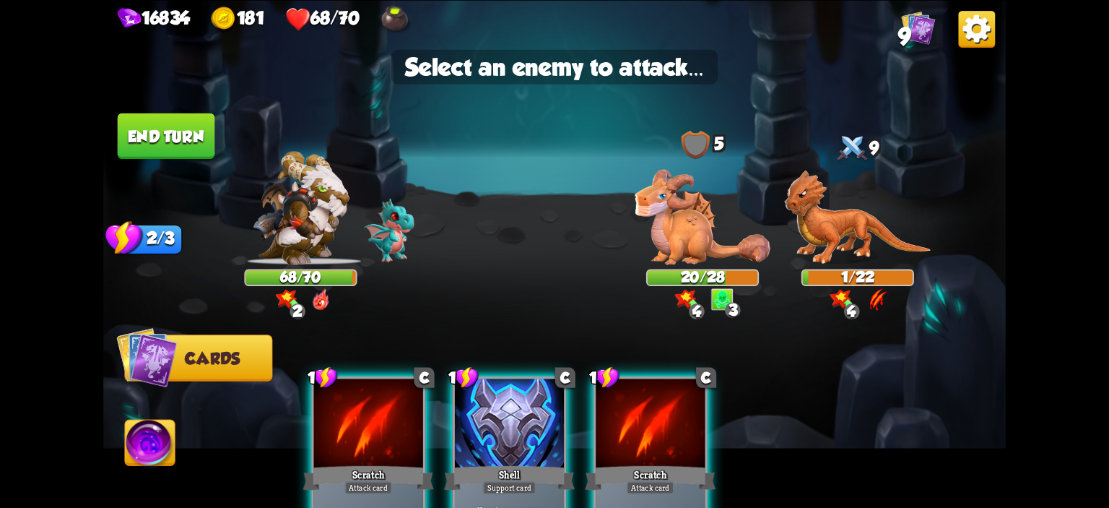
click at [780, 260] on img at bounding box center [554, 254] width 902 height 508
click at [829, 236] on img at bounding box center [857, 217] width 147 height 95
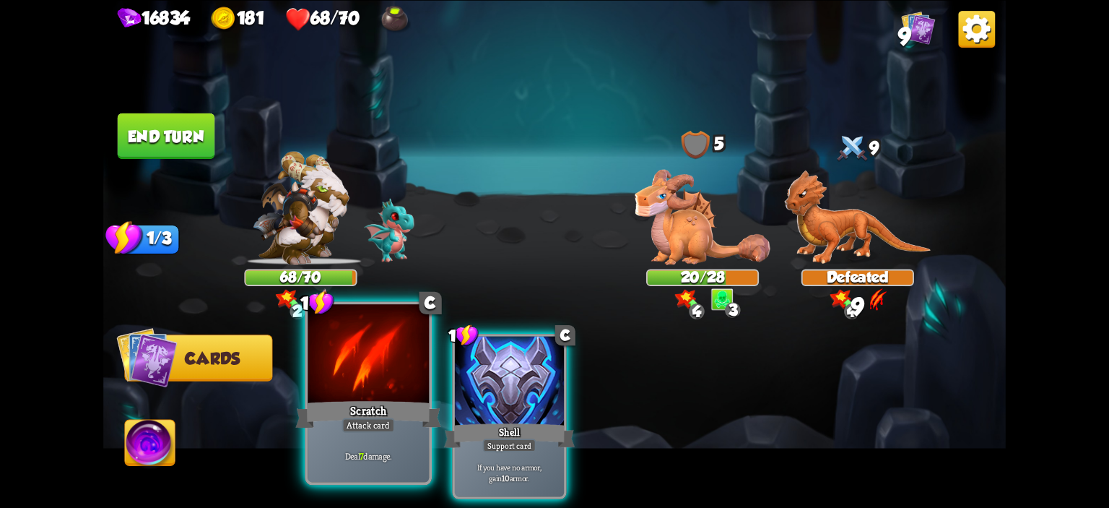
click at [398, 349] on div at bounding box center [368, 355] width 121 height 103
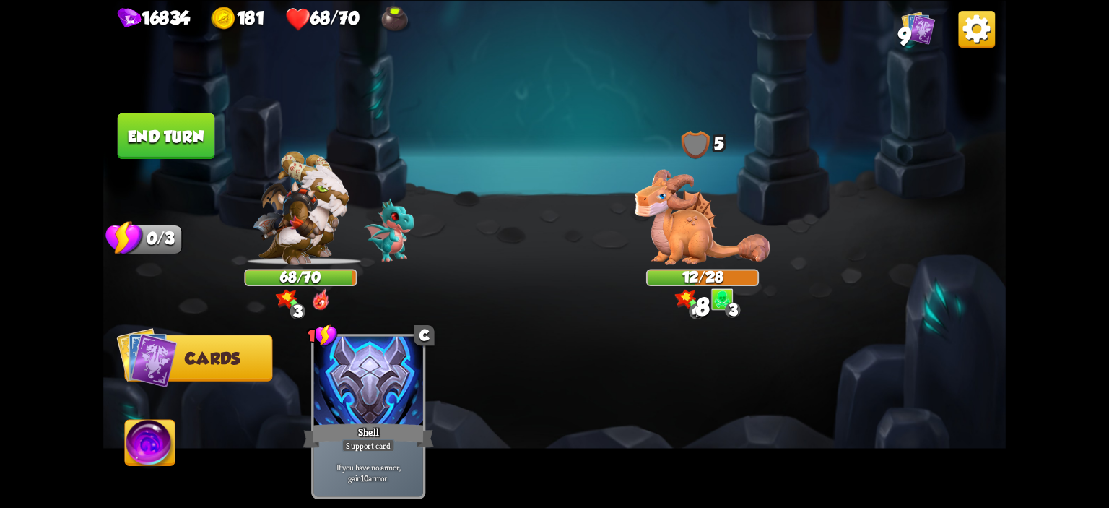
click at [163, 143] on button "End turn" at bounding box center [166, 135] width 97 height 45
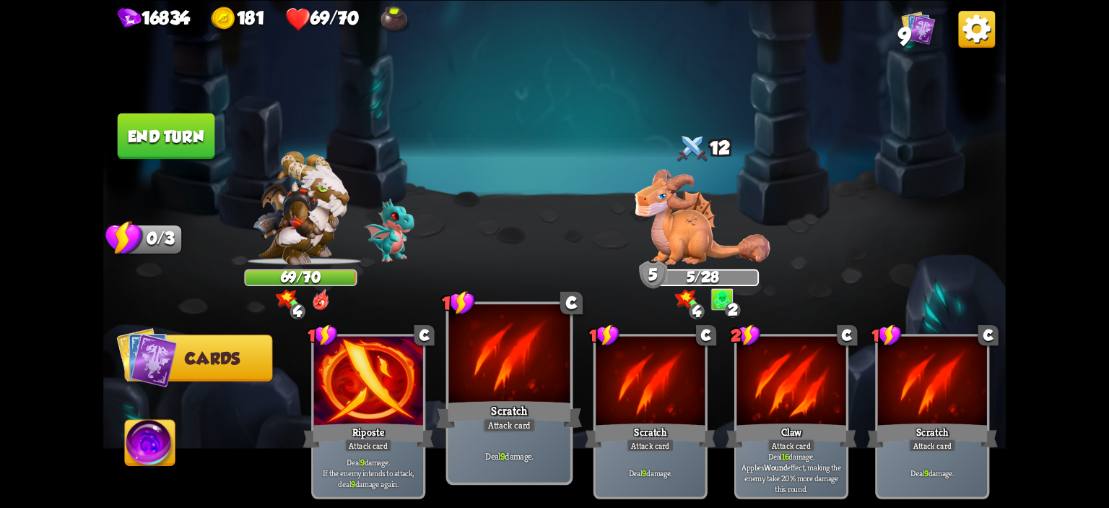
click at [497, 395] on div at bounding box center [509, 355] width 121 height 103
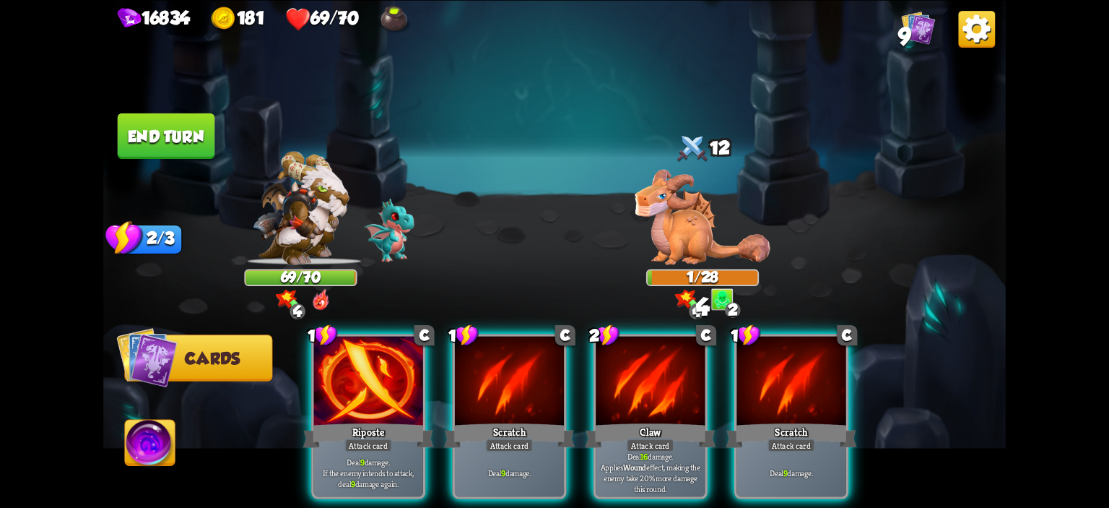
click at [150, 435] on img at bounding box center [150, 444] width 50 height 51
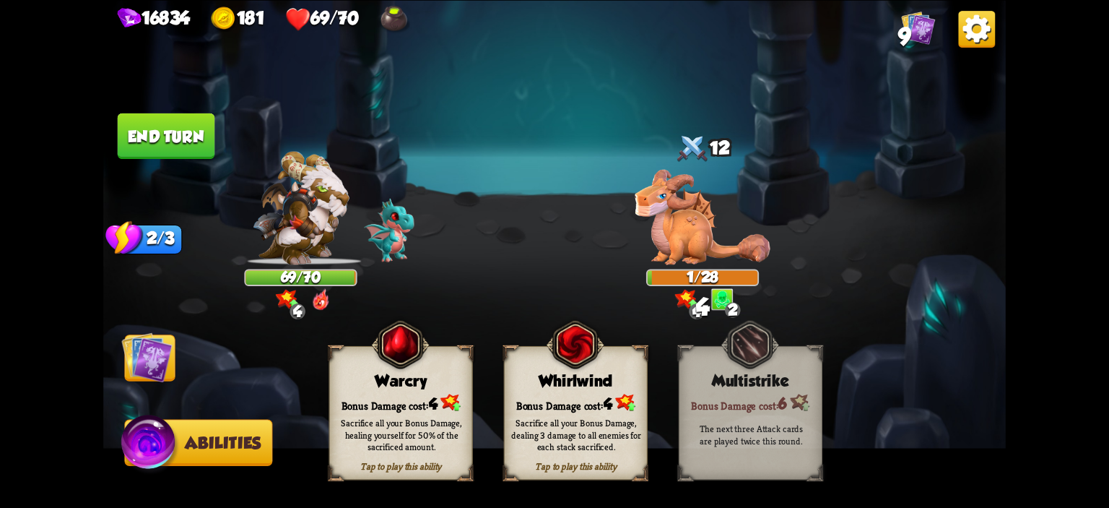
click at [336, 385] on div "Warcry" at bounding box center [401, 380] width 142 height 18
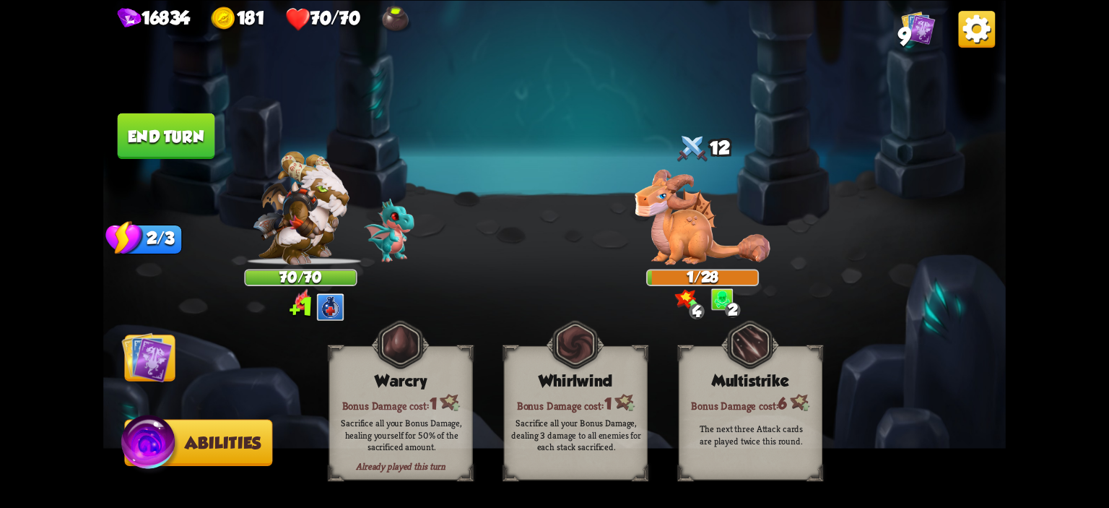
click at [199, 151] on button "End turn" at bounding box center [166, 135] width 97 height 45
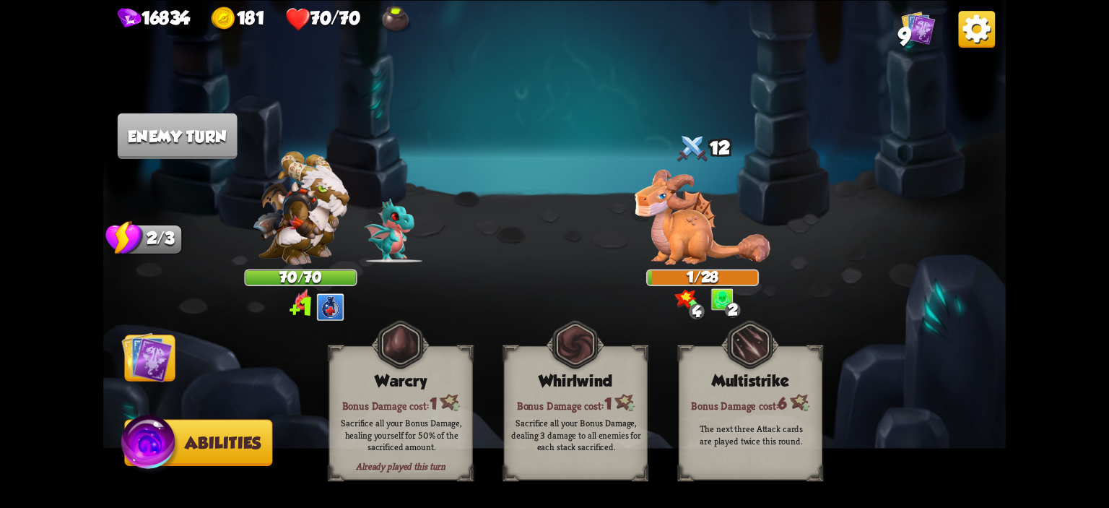
click at [185, 341] on img at bounding box center [554, 254] width 902 height 508
click at [163, 351] on img at bounding box center [146, 356] width 51 height 51
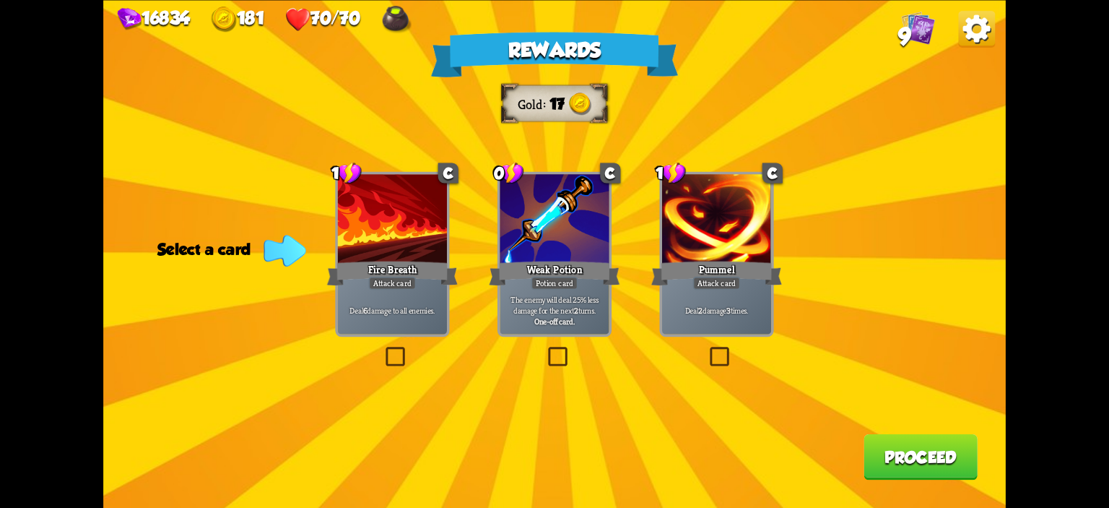
click at [696, 251] on div at bounding box center [716, 220] width 109 height 92
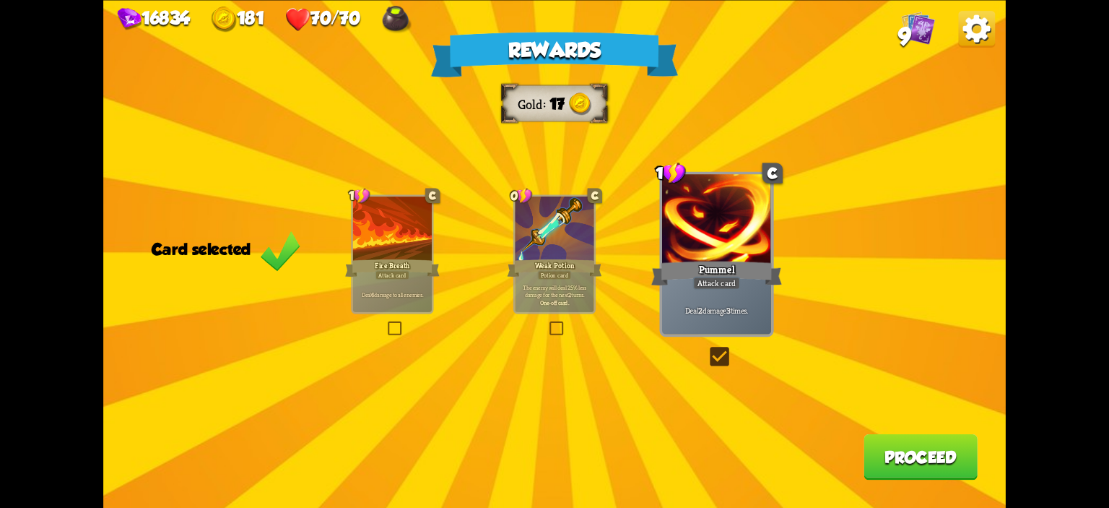
click at [401, 299] on div "Deal 6 damage to all enemies." at bounding box center [392, 294] width 79 height 35
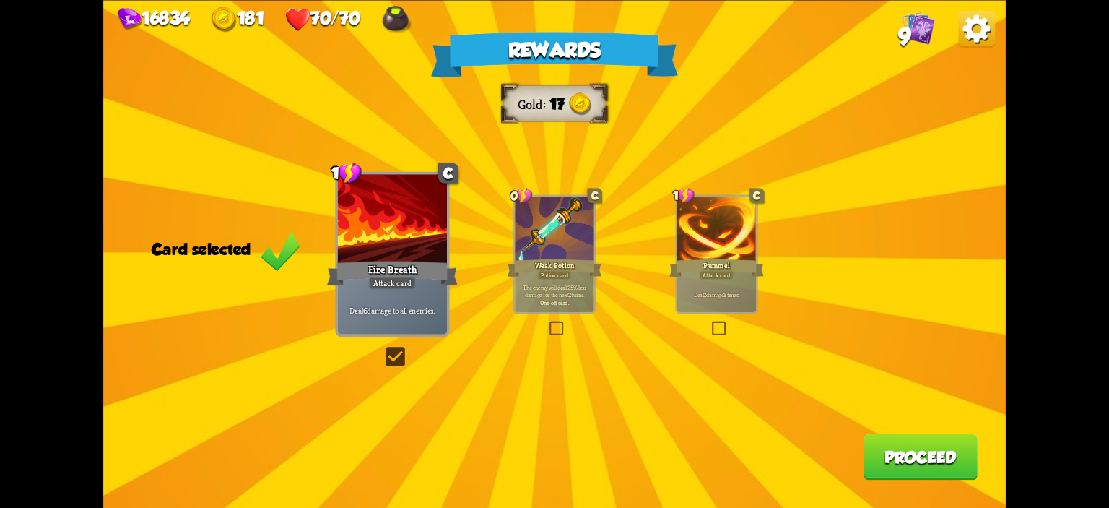
click at [884, 432] on div "Rewards Gold 17 Card selected 1 C Fire Breath Attack card Deal 6 damage to all …" at bounding box center [554, 254] width 902 height 508
click at [886, 441] on button "Proceed" at bounding box center [920, 455] width 114 height 45
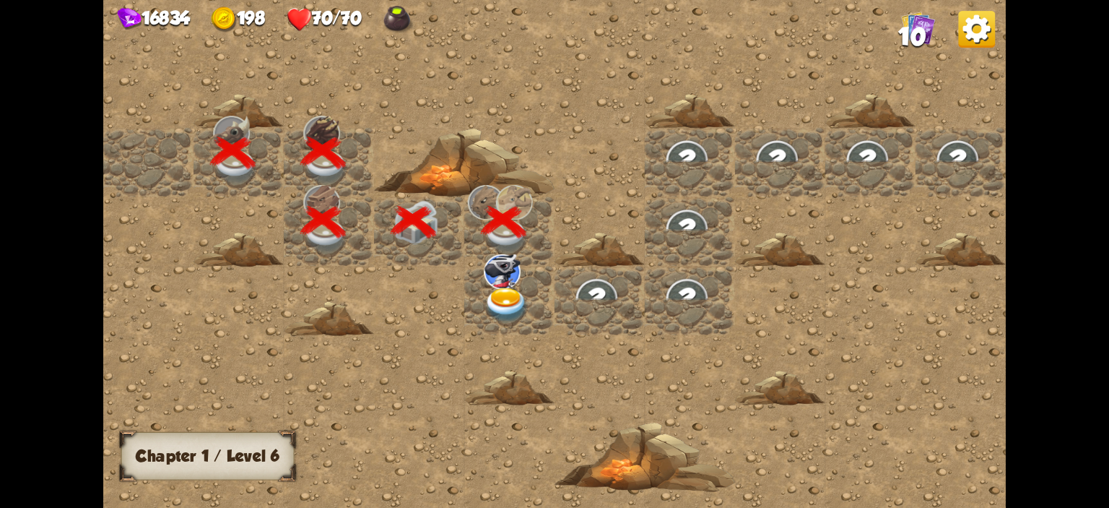
click at [499, 282] on img at bounding box center [502, 271] width 37 height 35
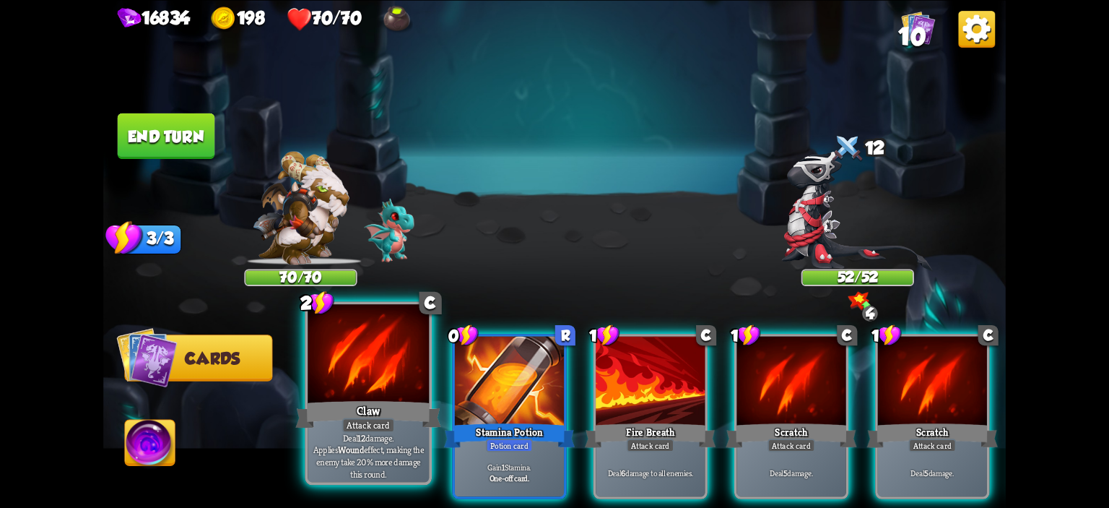
click at [414, 378] on div at bounding box center [368, 355] width 121 height 103
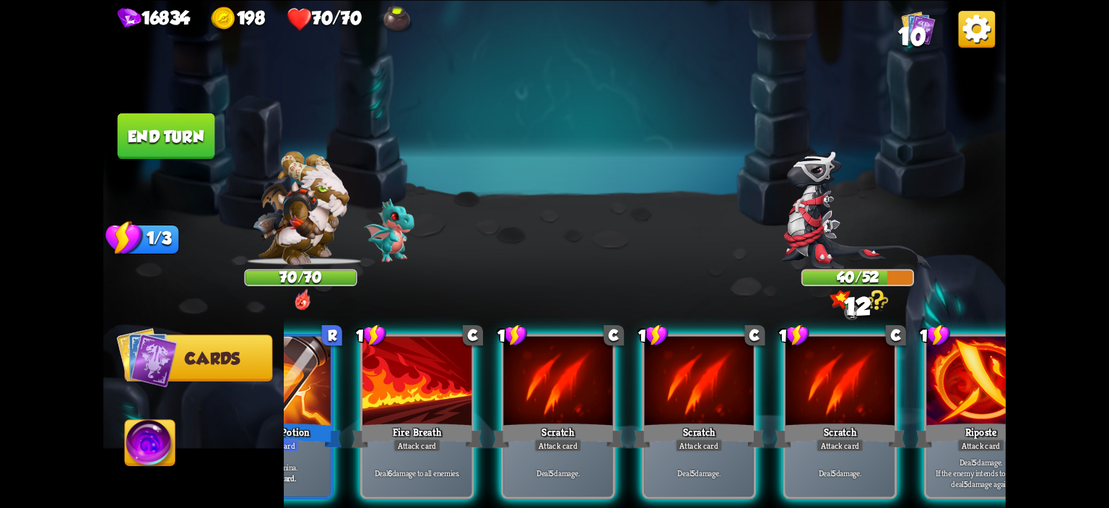
scroll to position [0, 136]
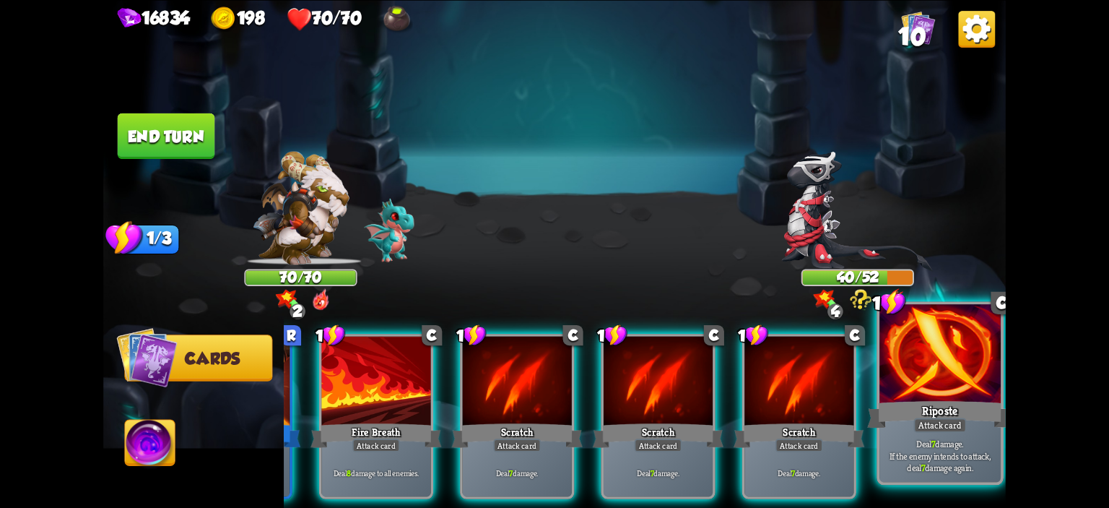
click at [932, 394] on div at bounding box center [939, 355] width 121 height 103
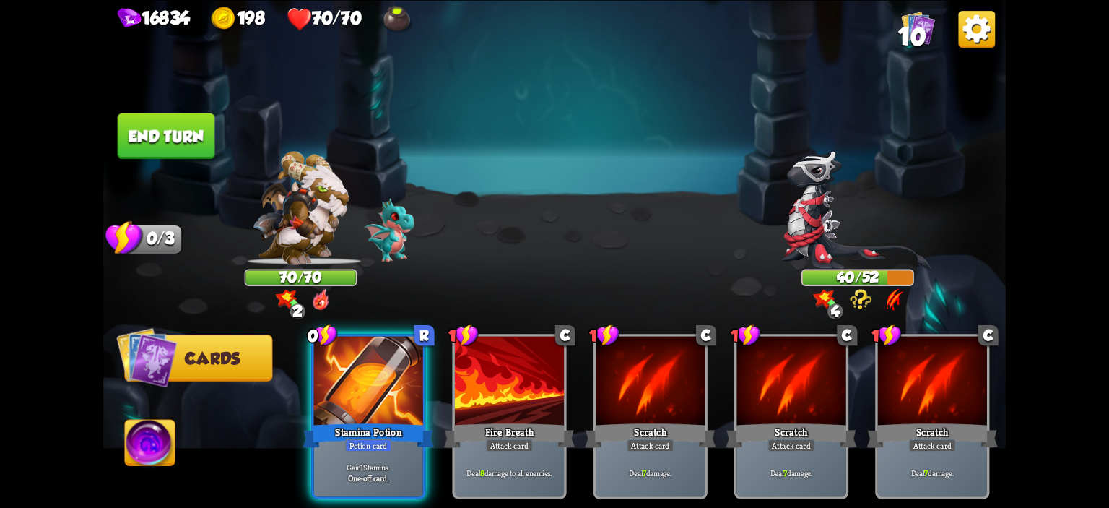
scroll to position [0, 0]
click at [194, 144] on button "End turn" at bounding box center [166, 135] width 97 height 45
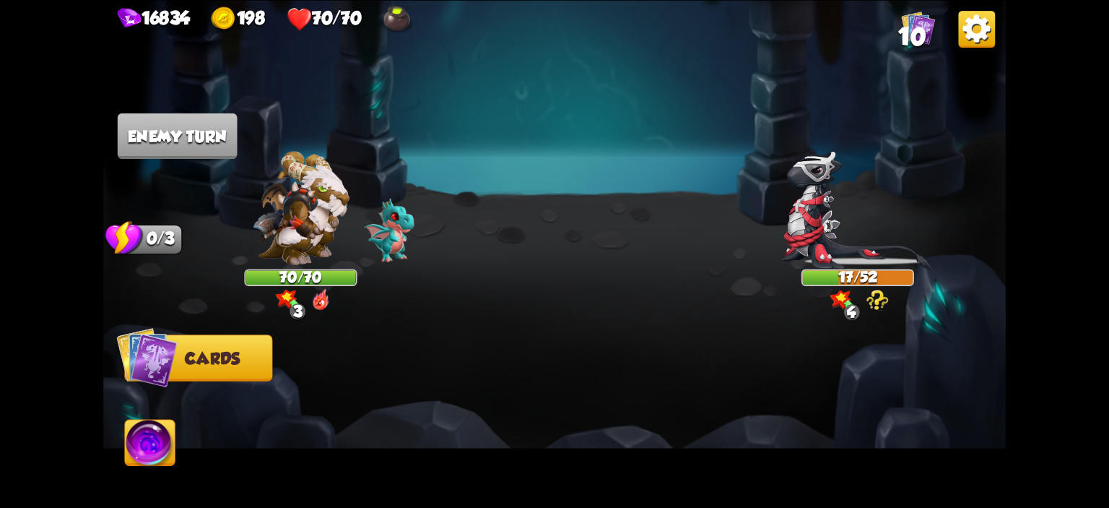
click at [906, 26] on span "10" at bounding box center [911, 35] width 27 height 27
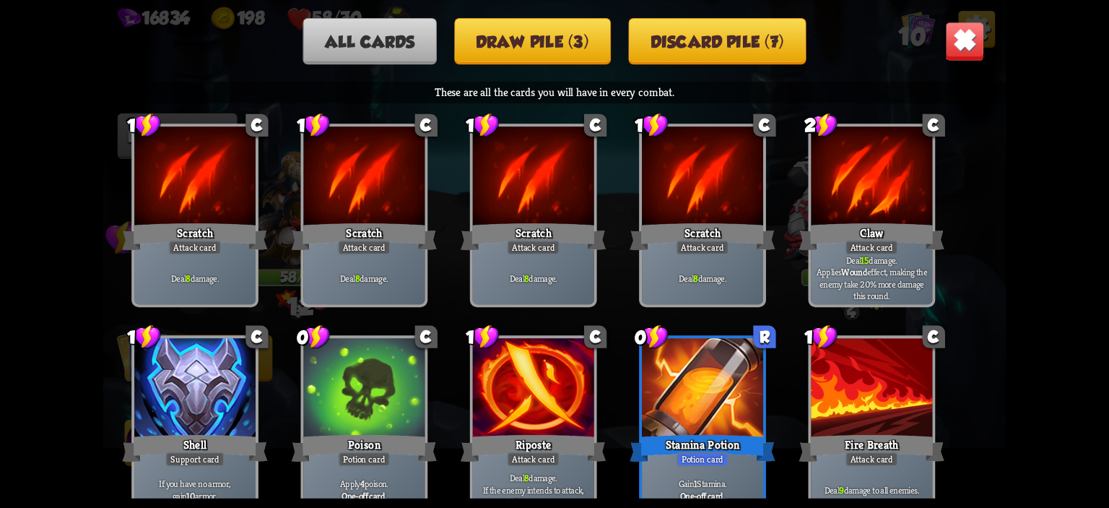
scroll to position [21, 0]
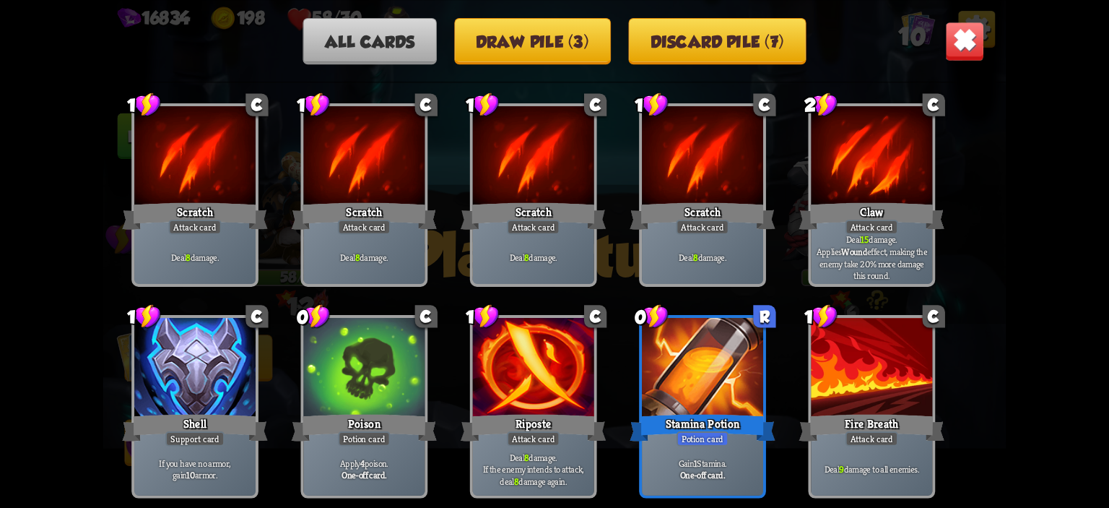
click at [970, 43] on img at bounding box center [965, 41] width 40 height 40
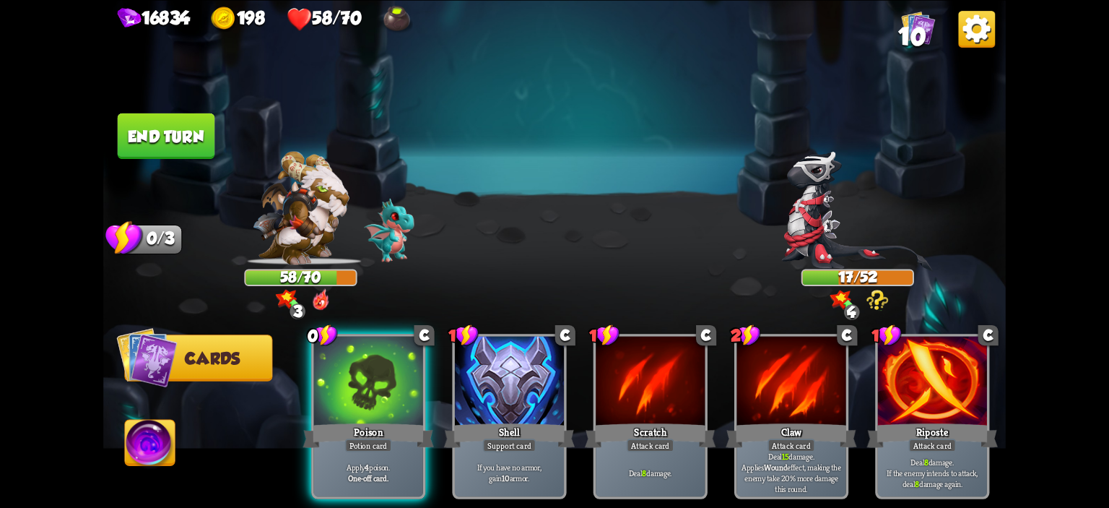
click at [442, 365] on div "0 C Poison Potion card Apply 4 poison. One-off card. 1 C Shell Support card If …" at bounding box center [645, 394] width 722 height 225
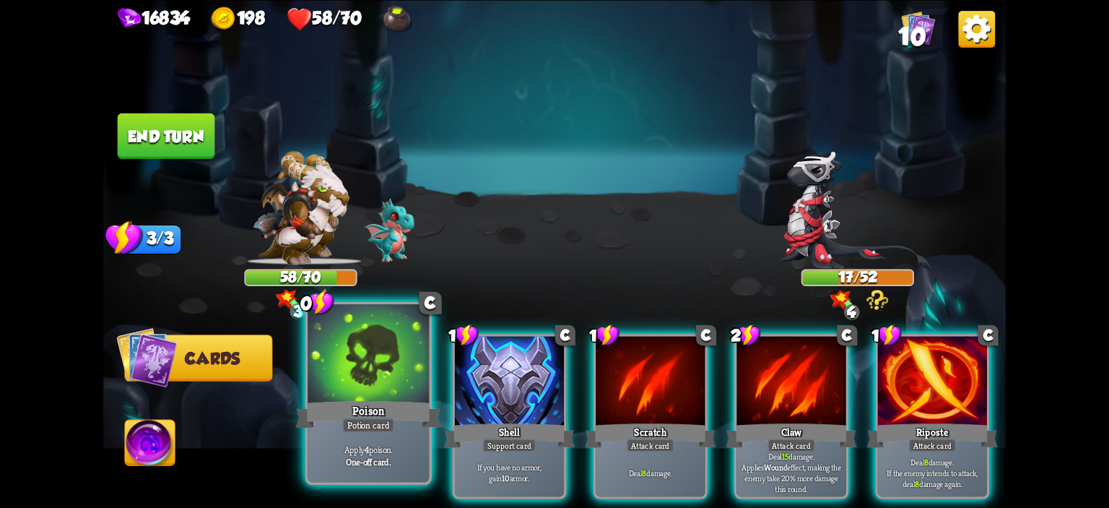
click at [414, 366] on div at bounding box center [368, 355] width 121 height 103
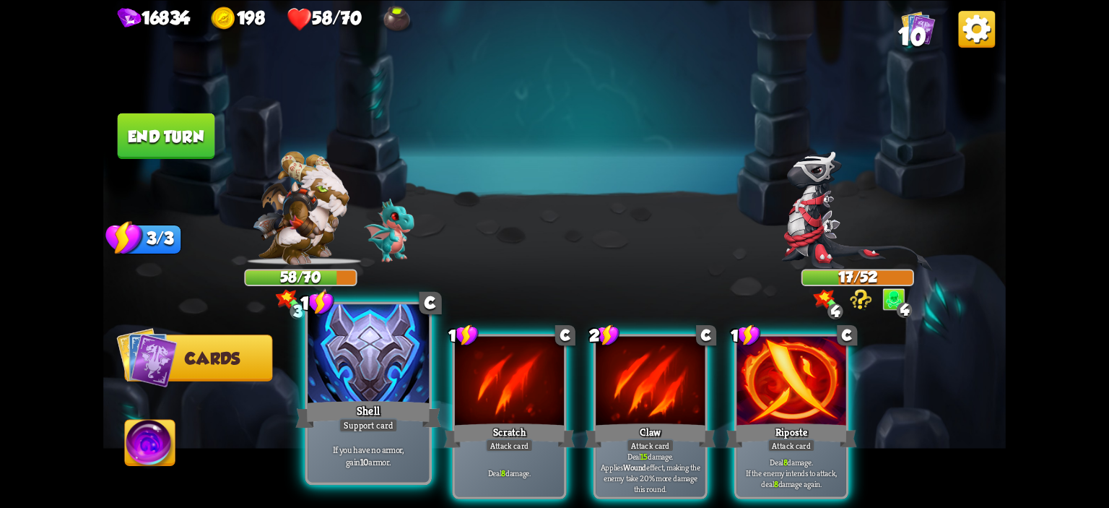
click at [377, 375] on div at bounding box center [368, 355] width 121 height 103
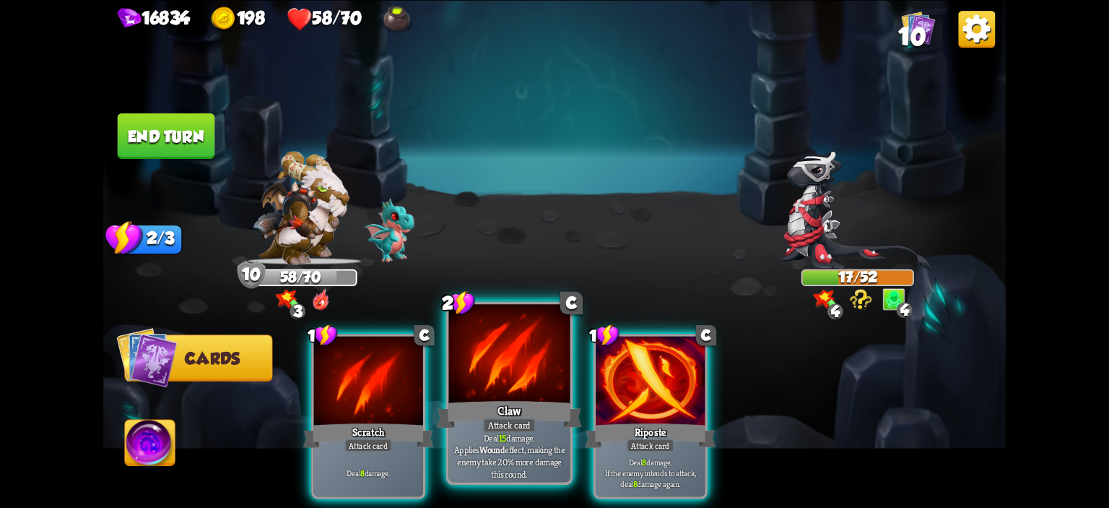
click at [478, 375] on div at bounding box center [509, 355] width 121 height 103
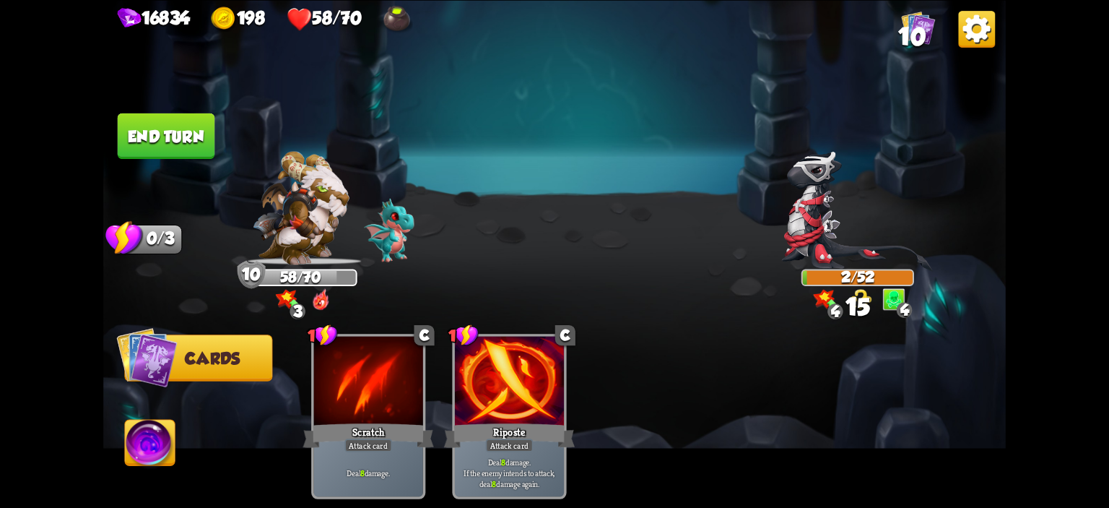
click at [157, 443] on img at bounding box center [150, 444] width 50 height 51
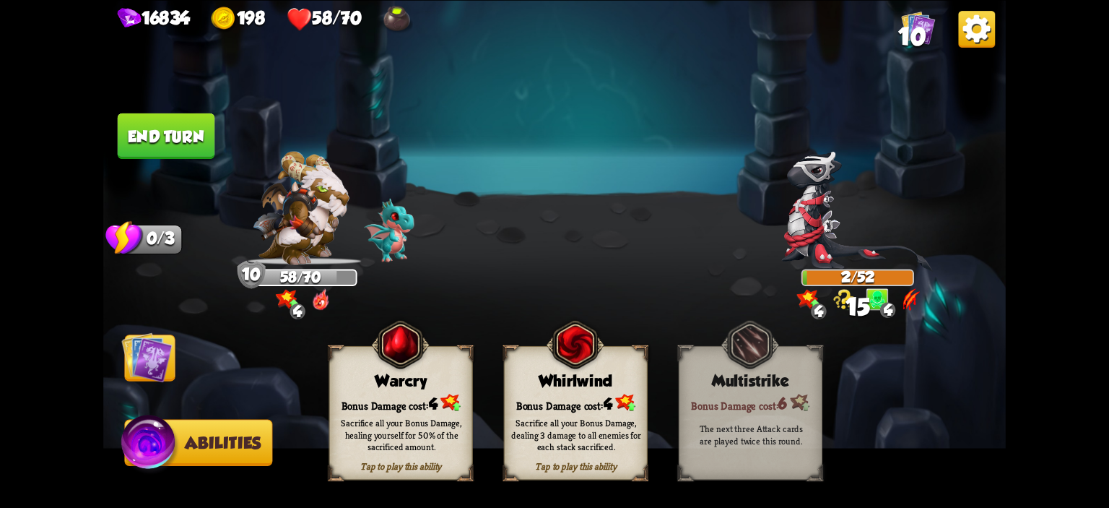
click at [381, 363] on img at bounding box center [400, 343] width 58 height 59
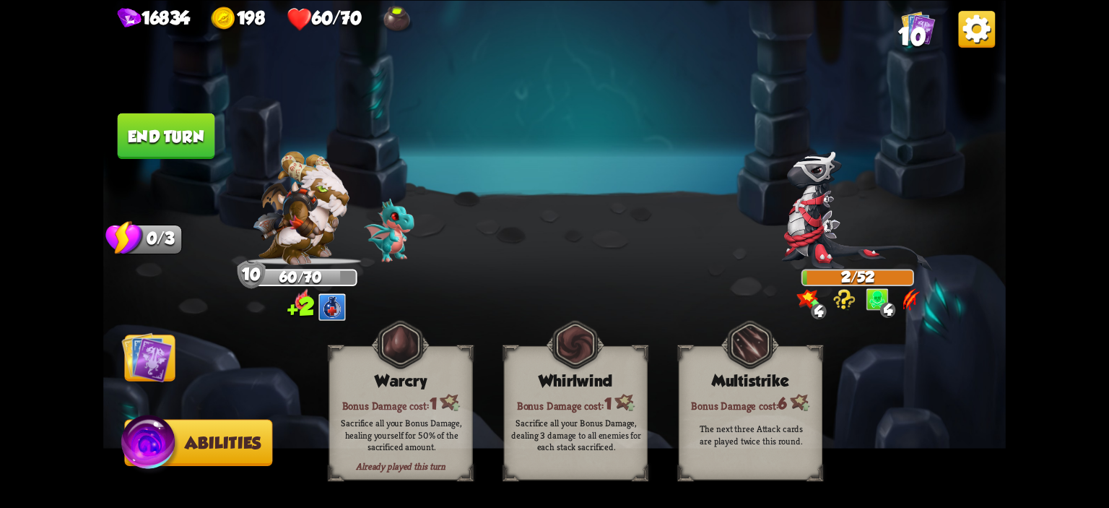
click at [164, 173] on img at bounding box center [554, 254] width 902 height 508
click at [147, 340] on img at bounding box center [146, 356] width 51 height 51
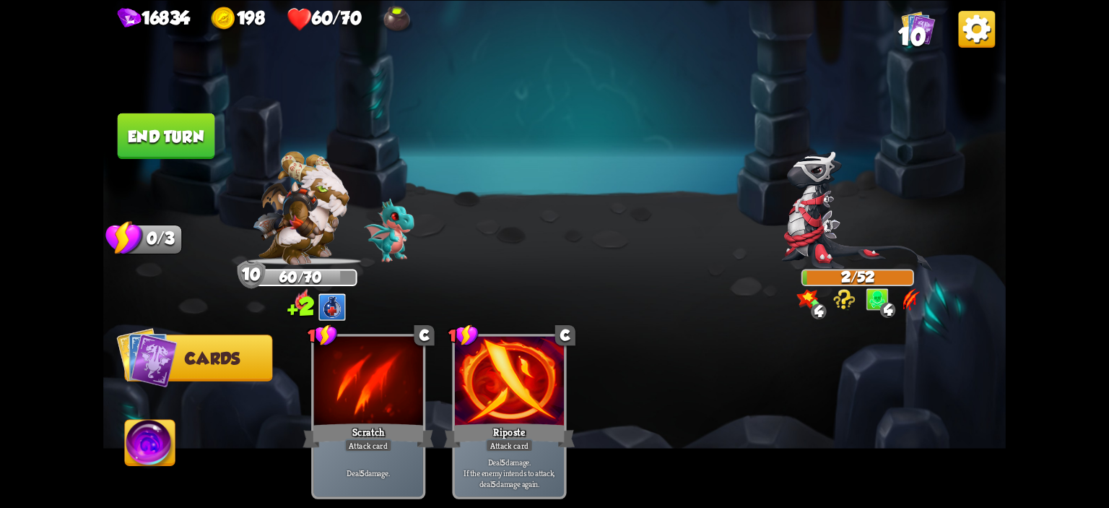
click at [178, 143] on button "End turn" at bounding box center [166, 135] width 97 height 45
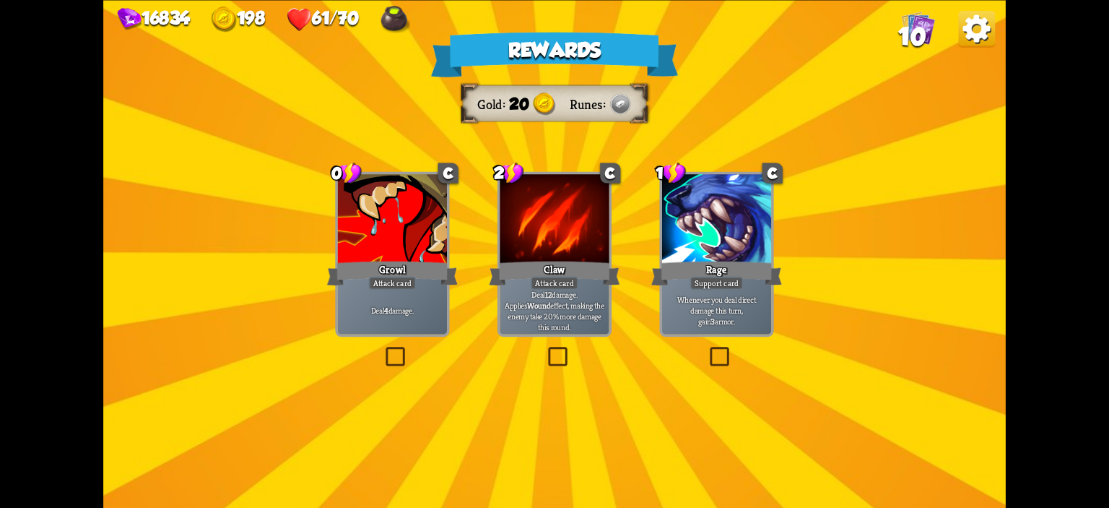
click at [403, 278] on div "Attack card" at bounding box center [392, 282] width 48 height 13
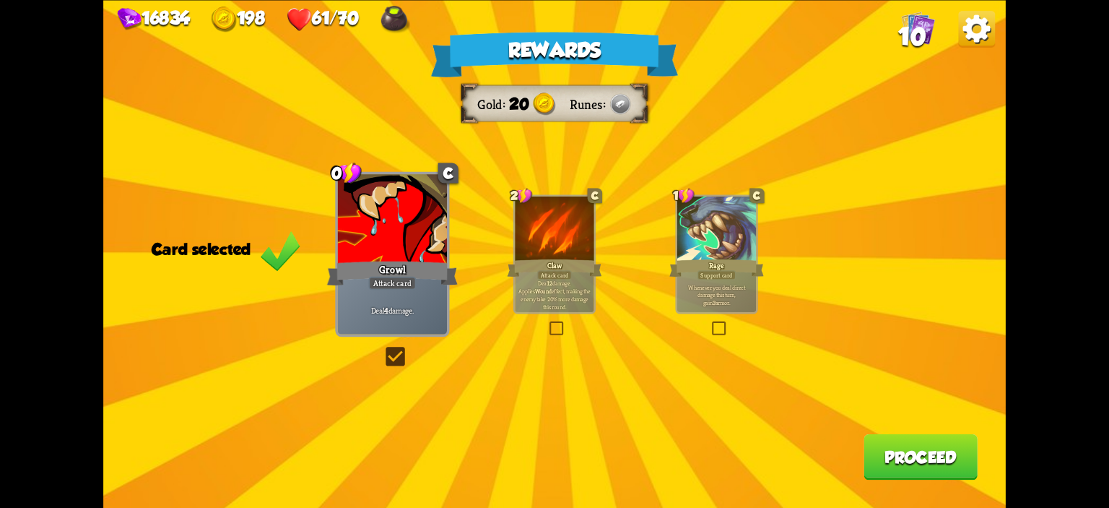
click at [924, 463] on button "Proceed" at bounding box center [920, 455] width 114 height 45
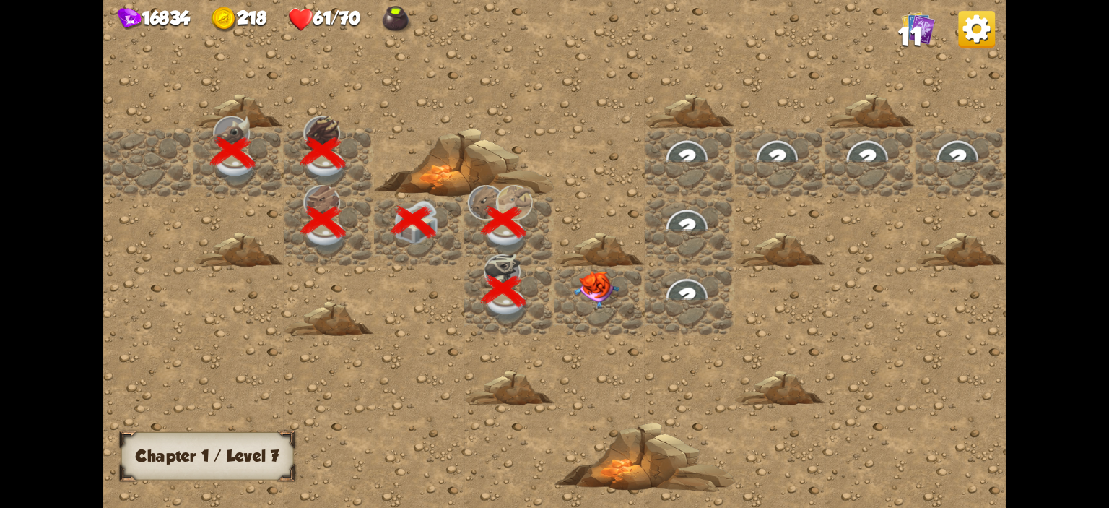
click at [611, 299] on img at bounding box center [596, 290] width 45 height 38
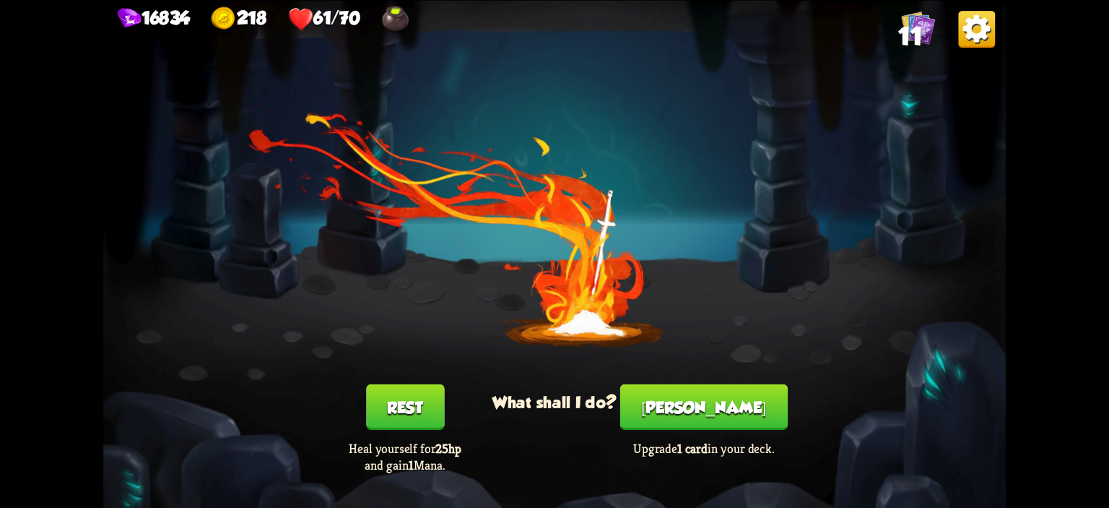
click at [698, 407] on button "[PERSON_NAME]" at bounding box center [703, 405] width 167 height 45
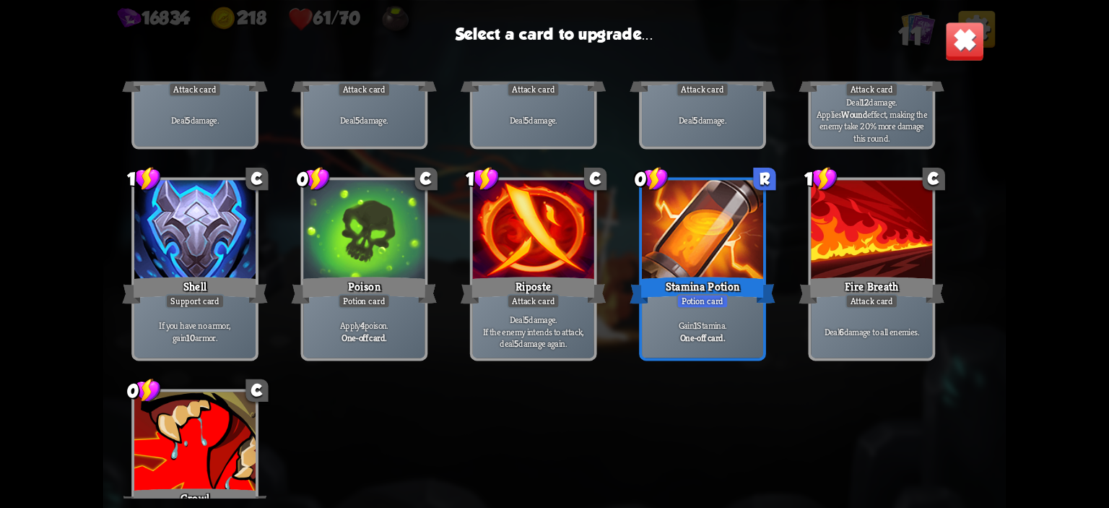
scroll to position [238, 0]
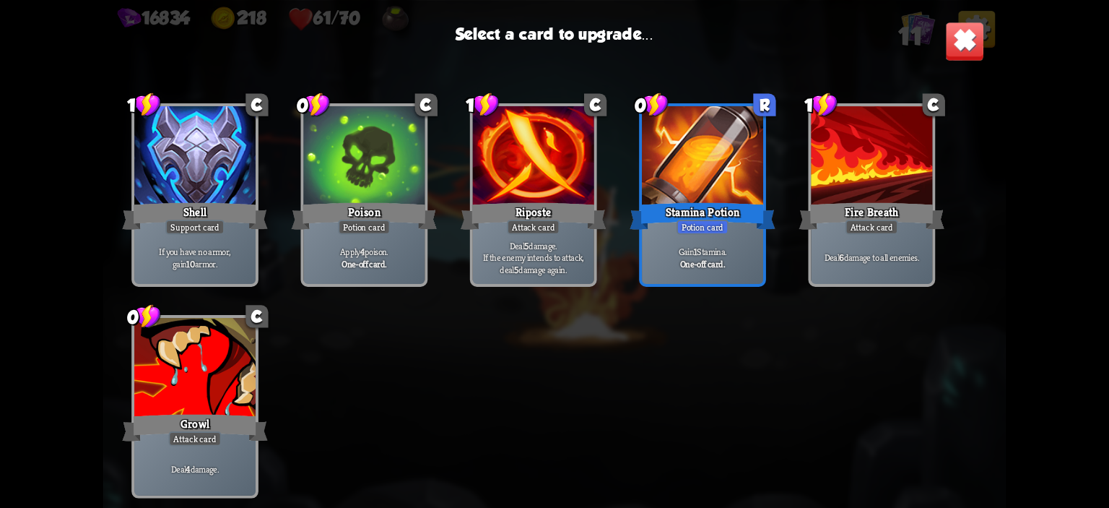
click at [681, 224] on div "Potion card" at bounding box center [702, 226] width 52 height 15
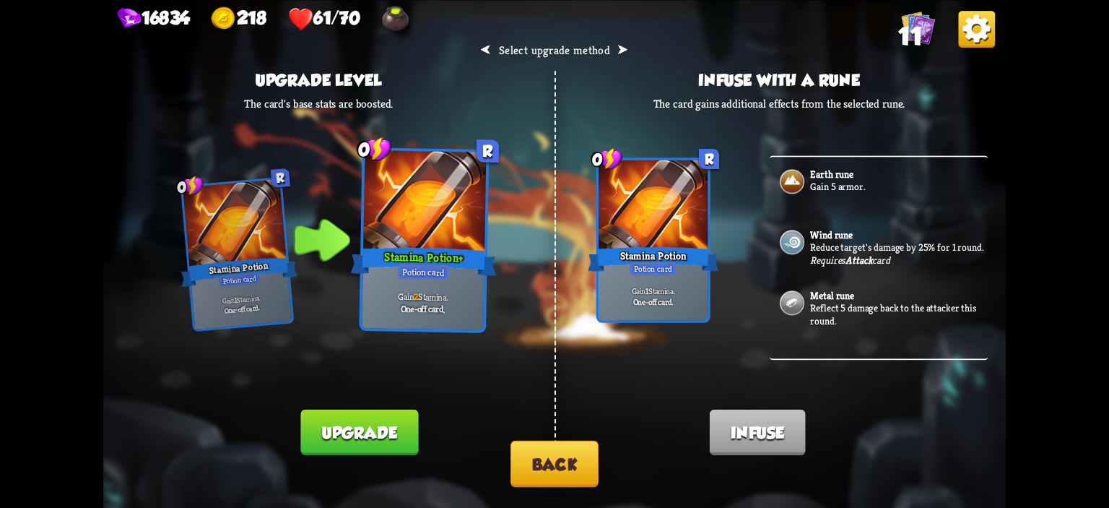
click at [397, 424] on button "Upgrade" at bounding box center [359, 431] width 118 height 45
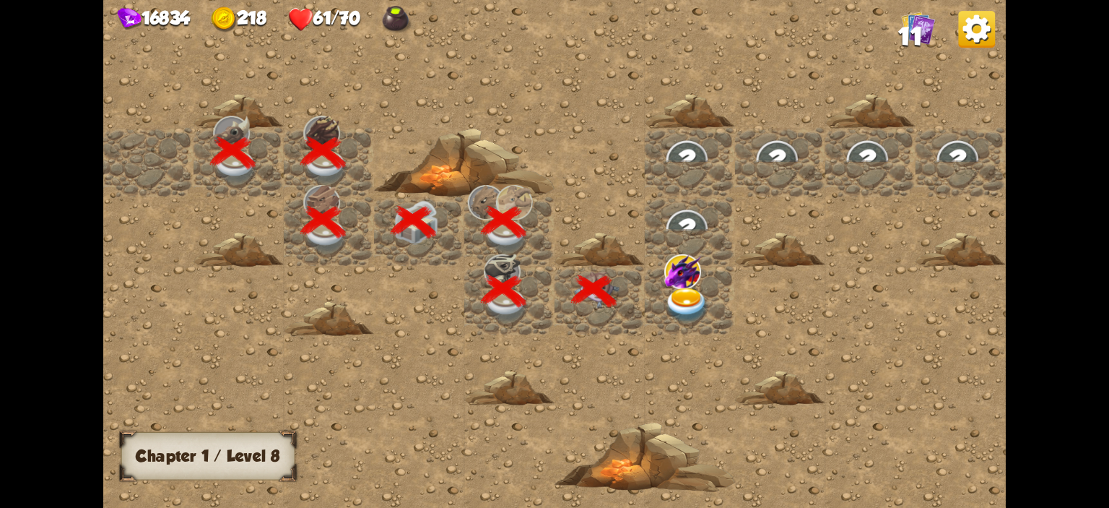
click at [700, 298] on img at bounding box center [686, 304] width 45 height 35
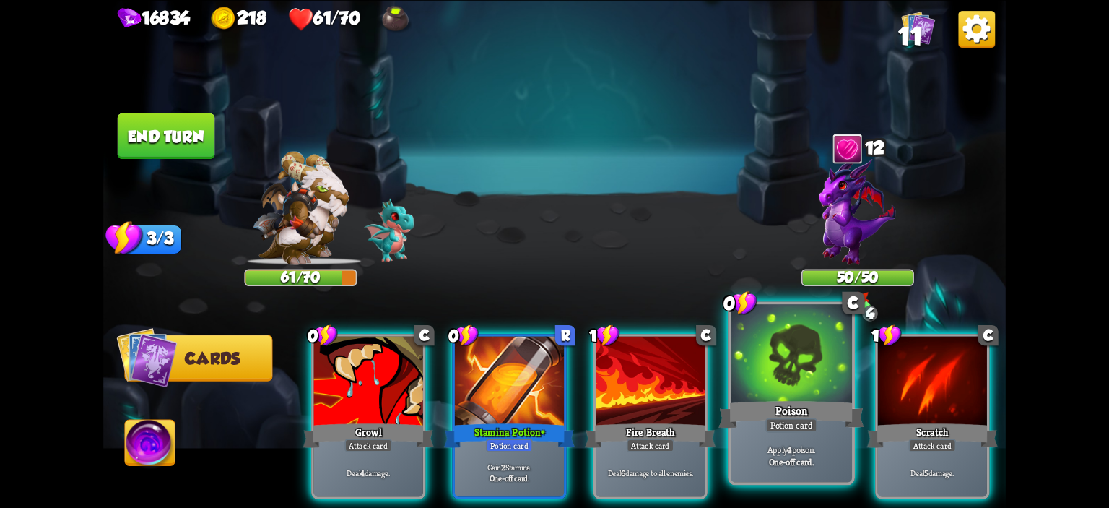
click at [749, 356] on div at bounding box center [791, 355] width 121 height 103
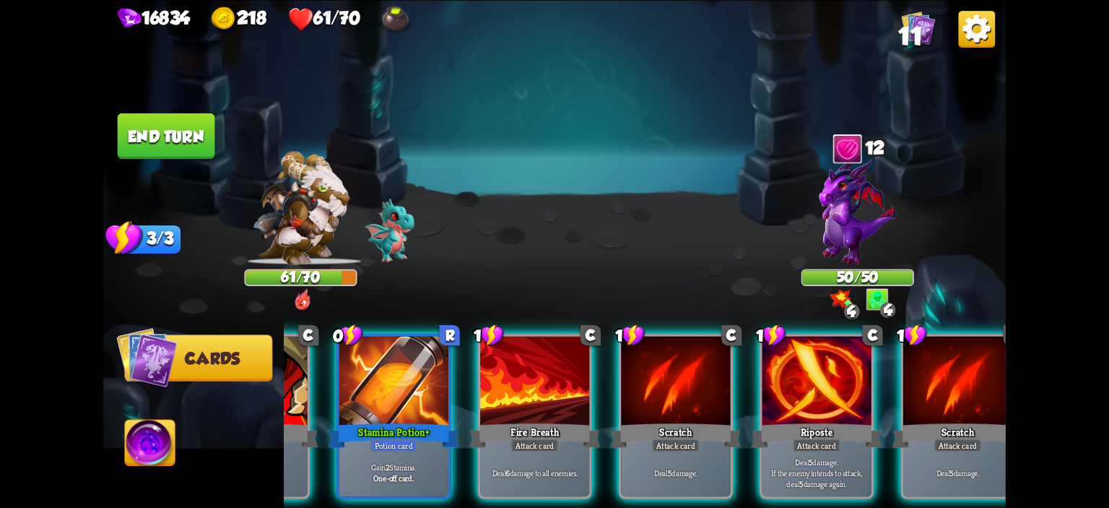
scroll to position [0, 136]
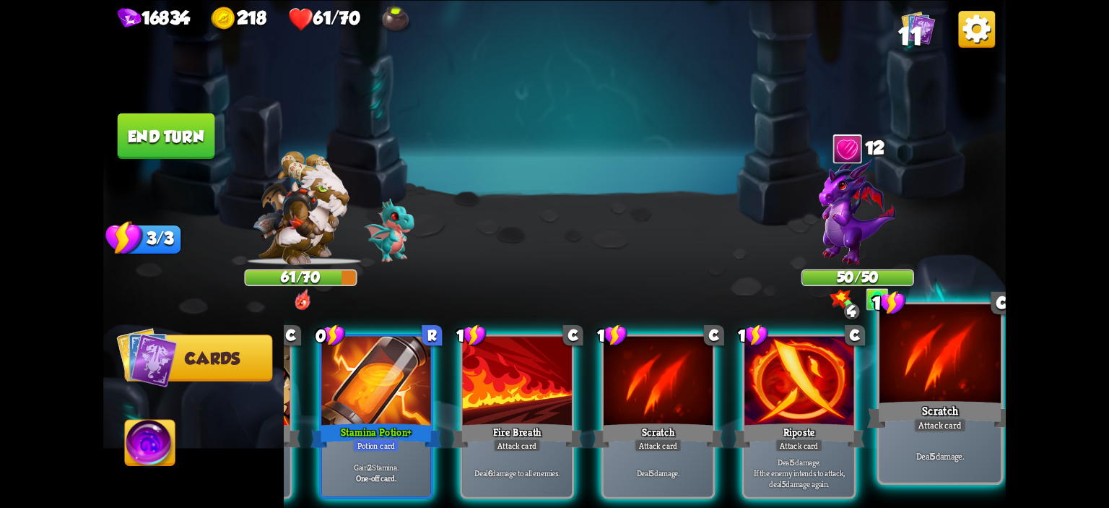
click at [917, 412] on div "Scratch" at bounding box center [940, 414] width 146 height 32
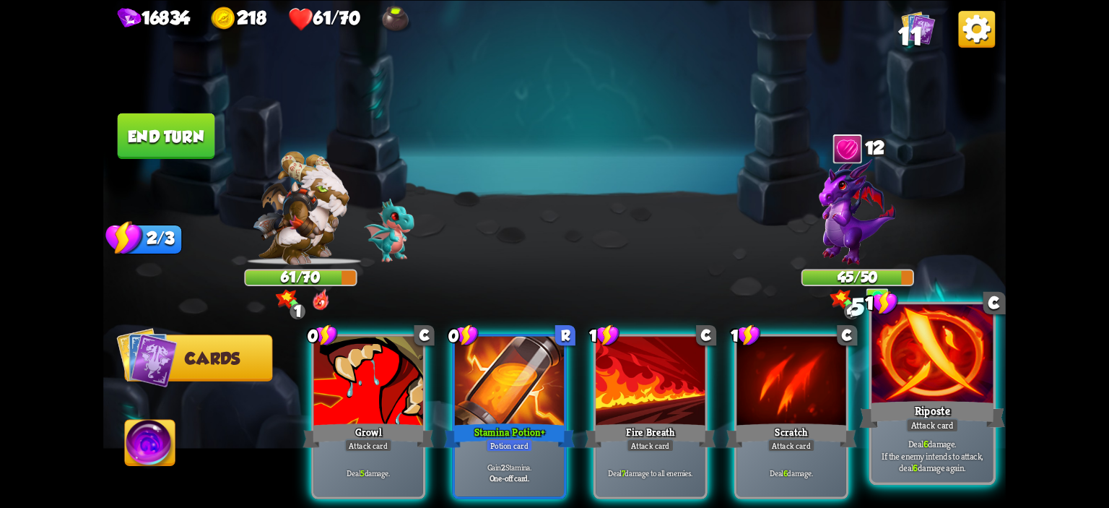
click at [903, 368] on div at bounding box center [931, 355] width 121 height 103
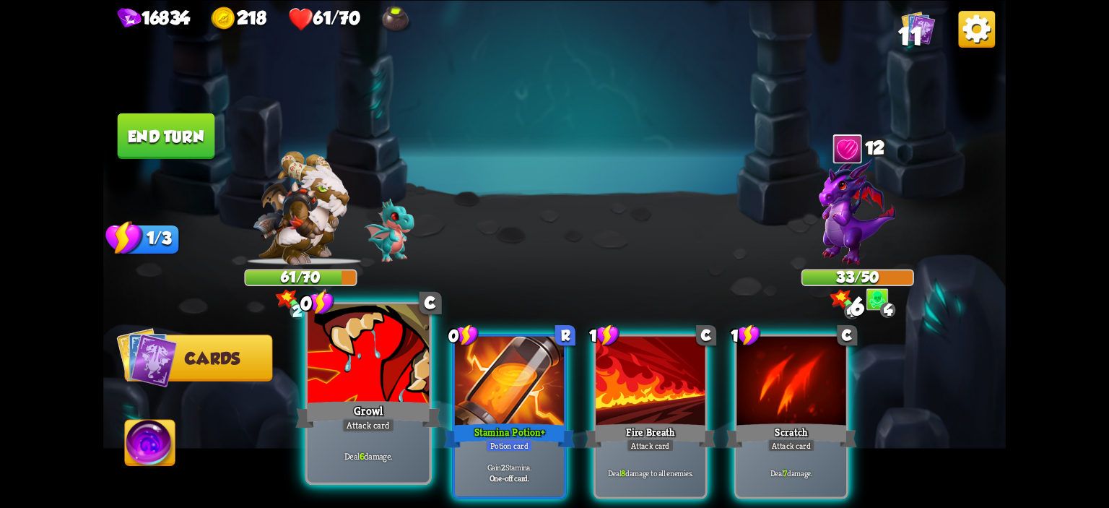
click at [378, 369] on div at bounding box center [368, 355] width 121 height 103
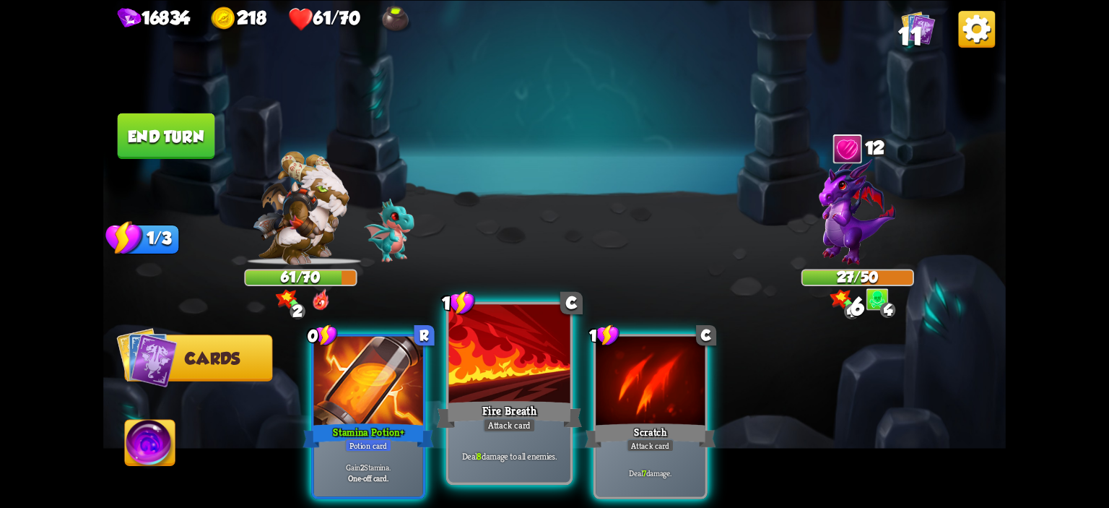
click at [485, 364] on div at bounding box center [509, 355] width 121 height 103
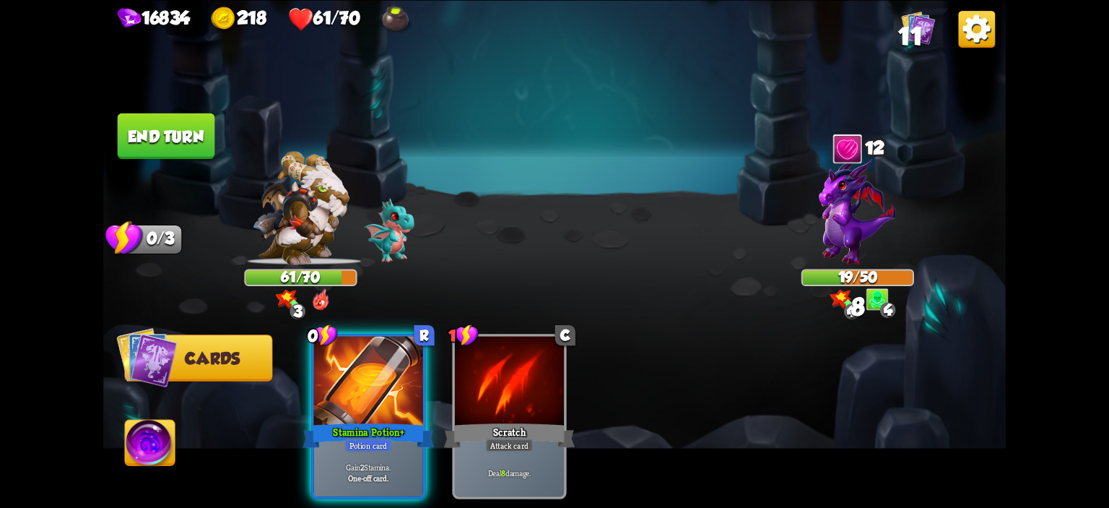
click at [174, 130] on button "End turn" at bounding box center [166, 135] width 97 height 45
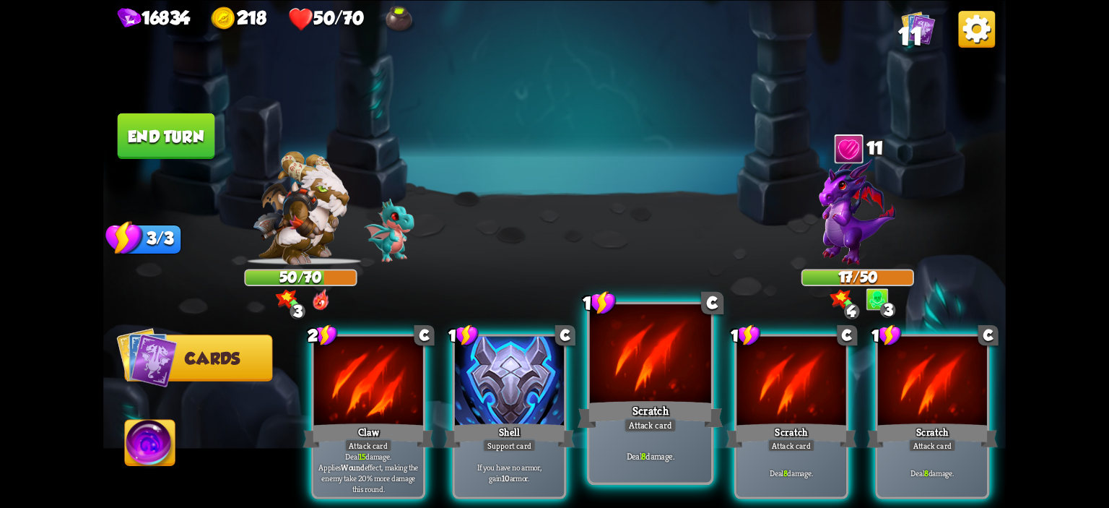
click at [659, 379] on div at bounding box center [650, 355] width 121 height 103
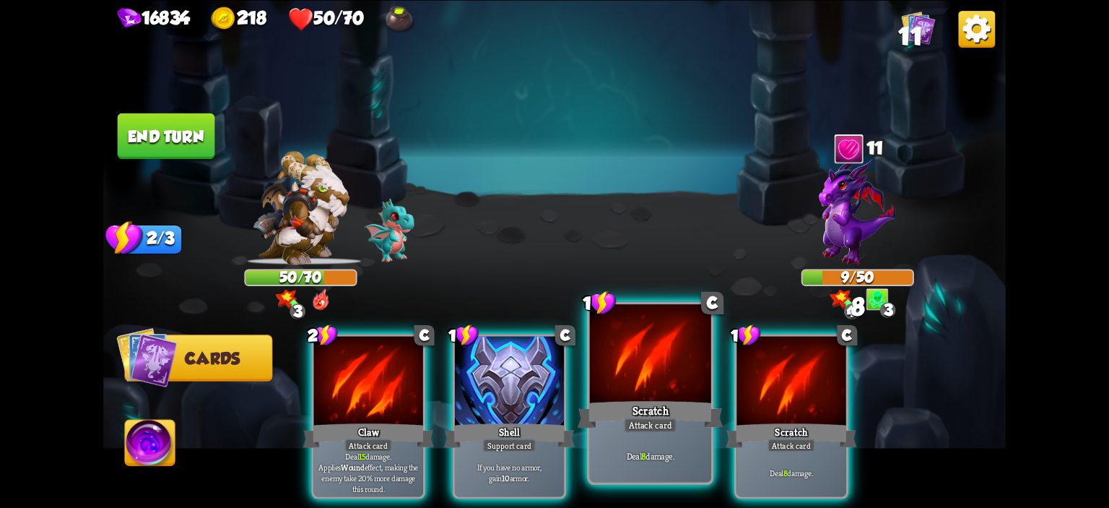
click at [659, 379] on div at bounding box center [650, 355] width 121 height 103
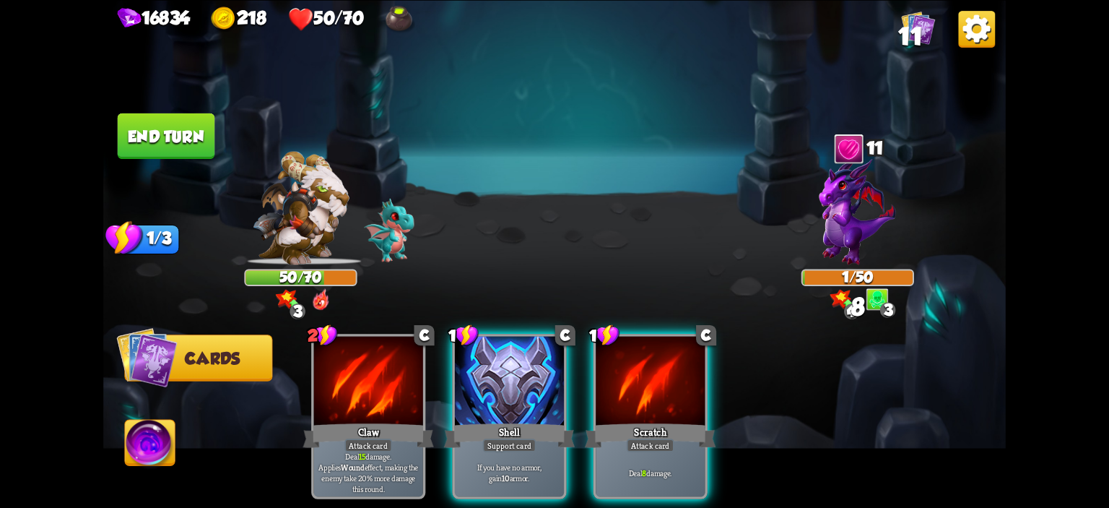
click at [165, 443] on img at bounding box center [150, 444] width 50 height 51
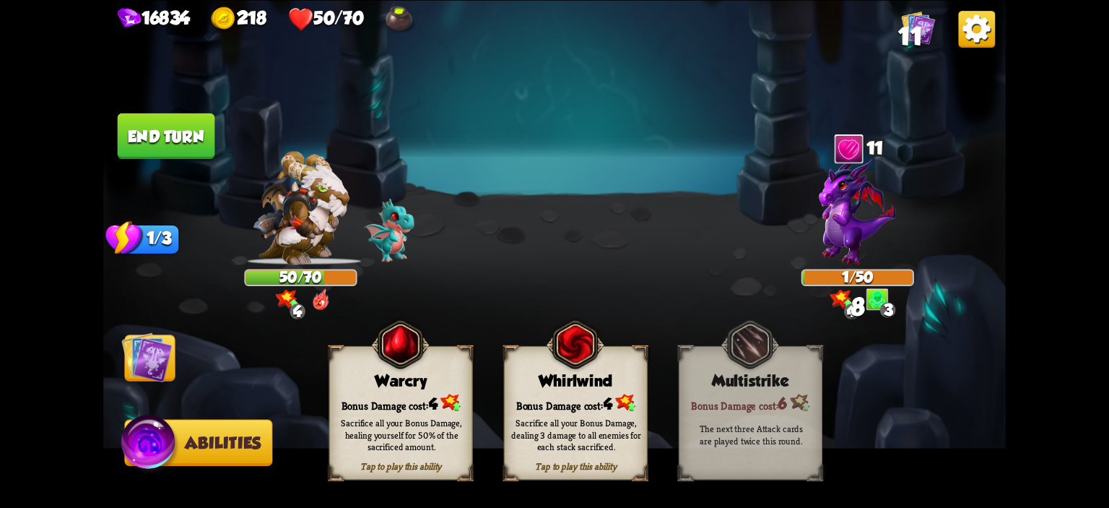
click at [346, 391] on div "Tap to play this ability Warcry Bonus Damage cost: 4 Sacrifice all your Bonus D…" at bounding box center [401, 412] width 144 height 134
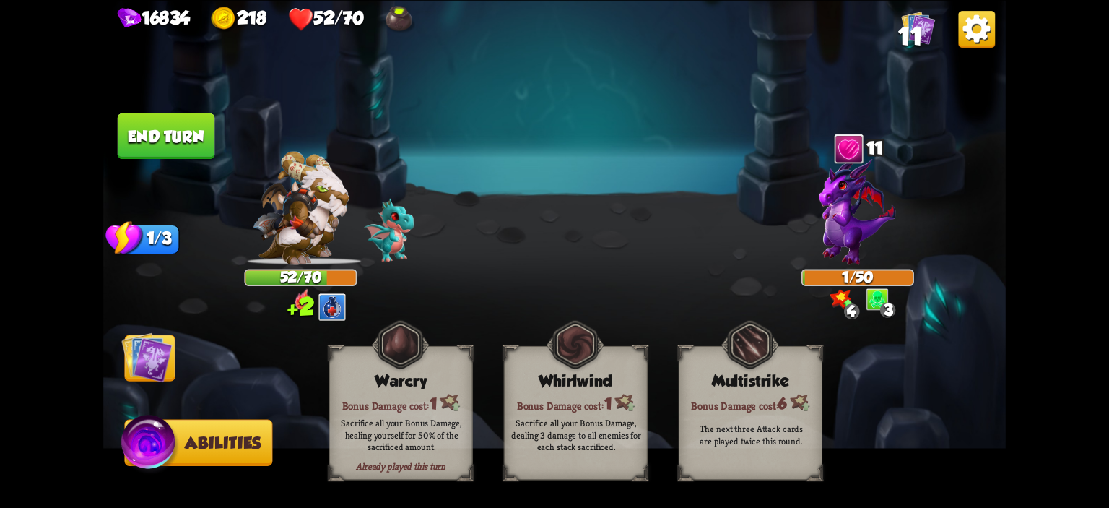
click at [160, 152] on button "End turn" at bounding box center [166, 135] width 97 height 45
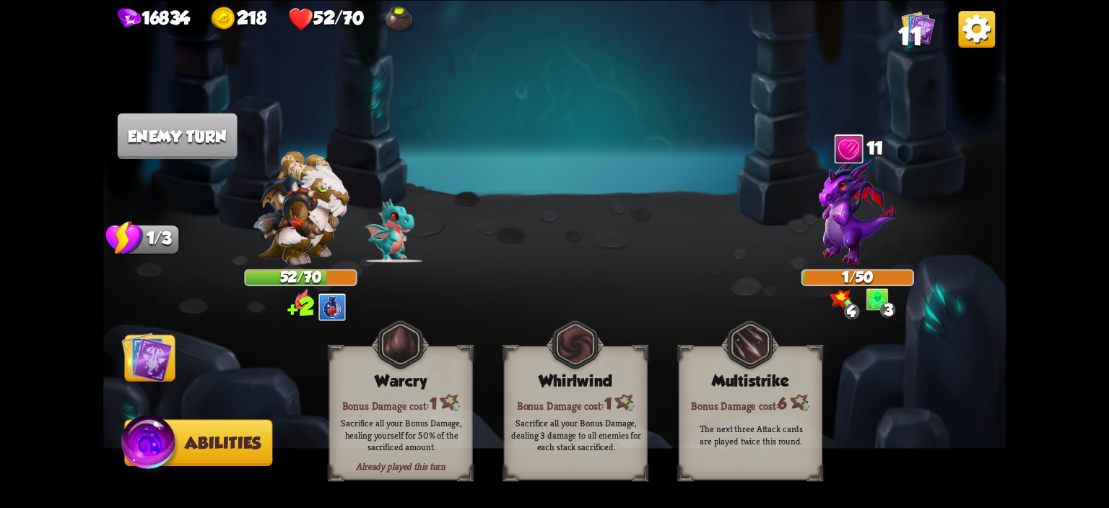
click at [157, 328] on img at bounding box center [554, 254] width 902 height 508
click at [165, 352] on img at bounding box center [146, 356] width 51 height 51
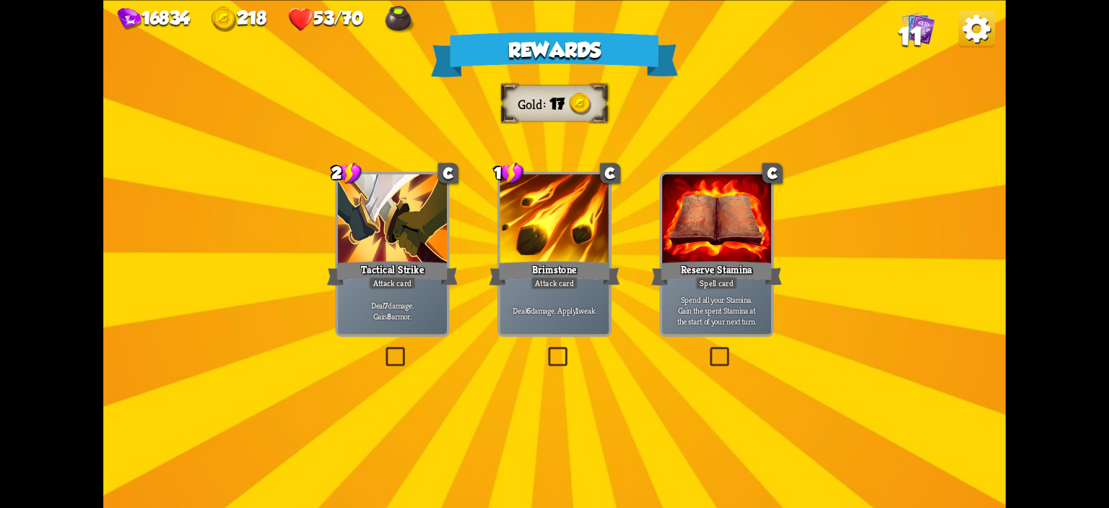
drag, startPoint x: 367, startPoint y: 271, endPoint x: 479, endPoint y: 317, distance: 121.1
click at [367, 270] on div "Tactical Strike" at bounding box center [392, 272] width 131 height 29
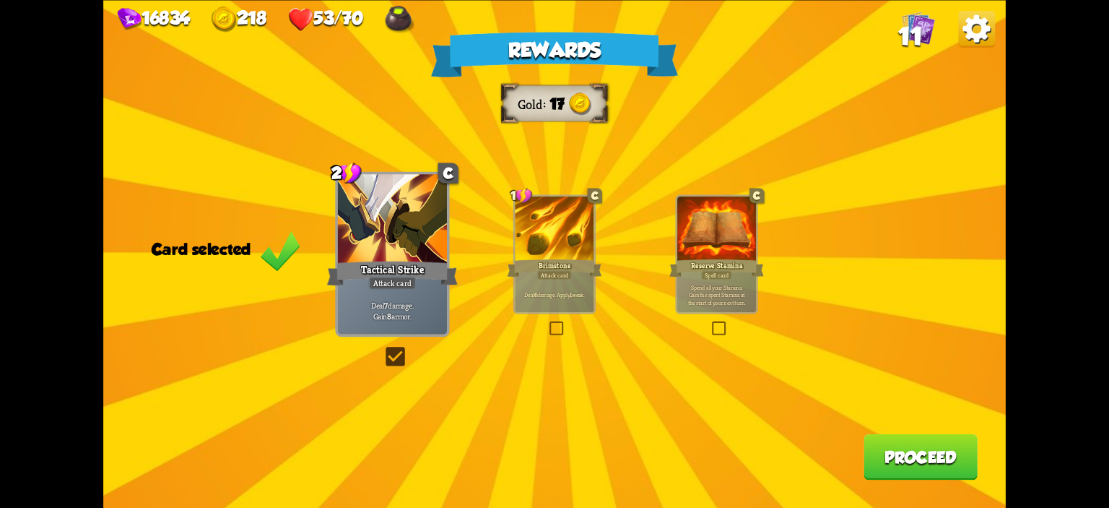
click at [962, 448] on button "Proceed" at bounding box center [920, 455] width 114 height 45
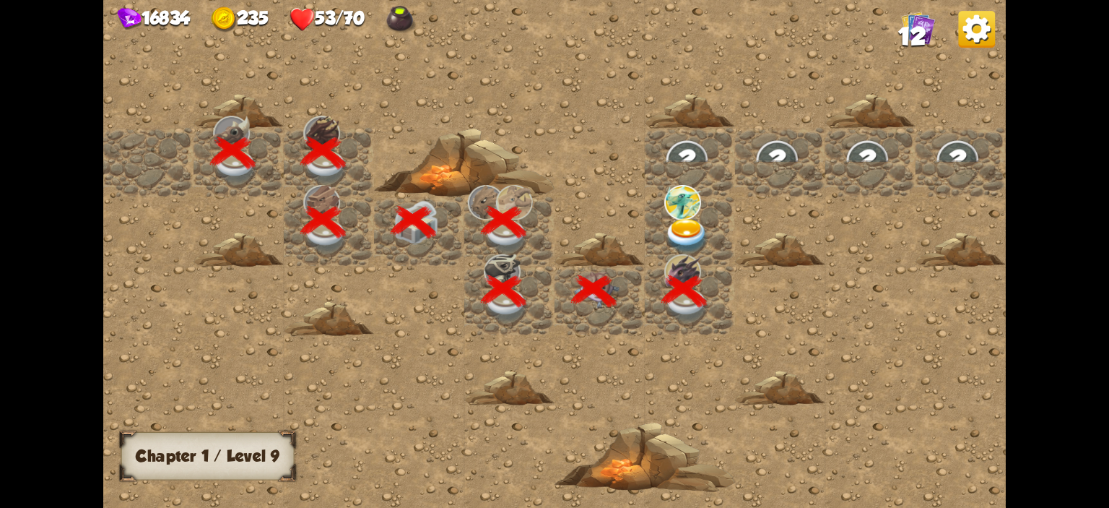
click at [693, 225] on img at bounding box center [686, 236] width 45 height 35
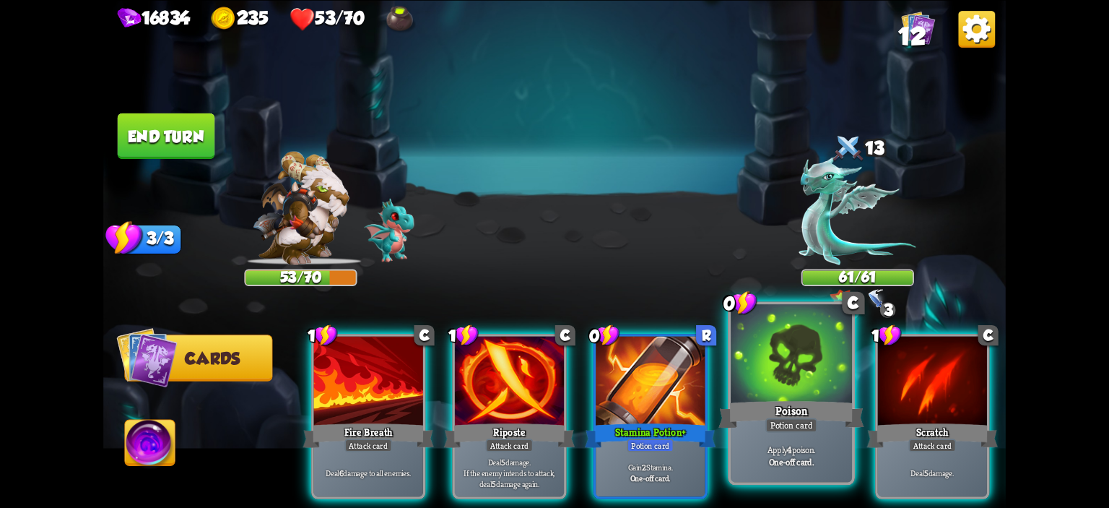
click at [768, 367] on div at bounding box center [791, 355] width 121 height 103
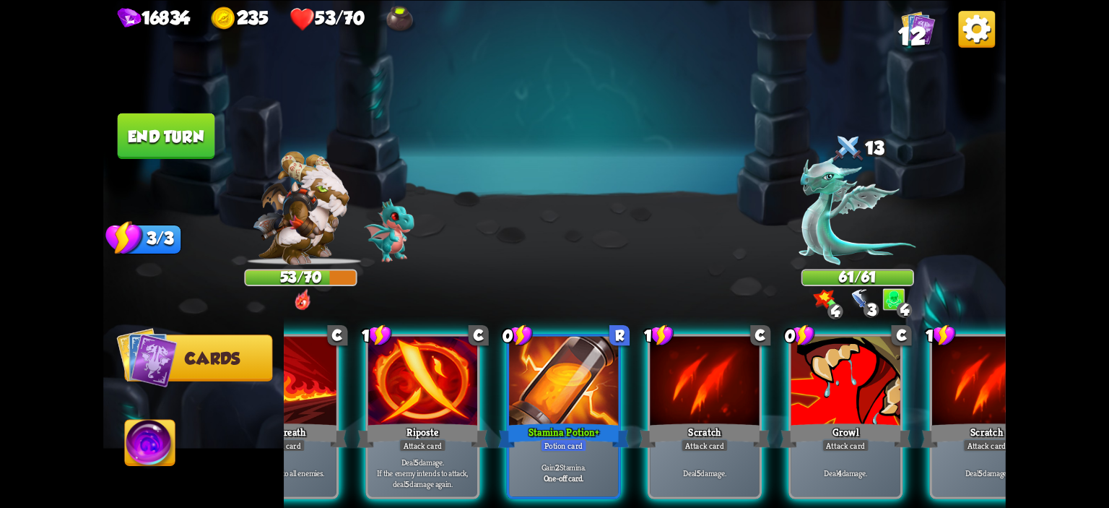
scroll to position [0, 121]
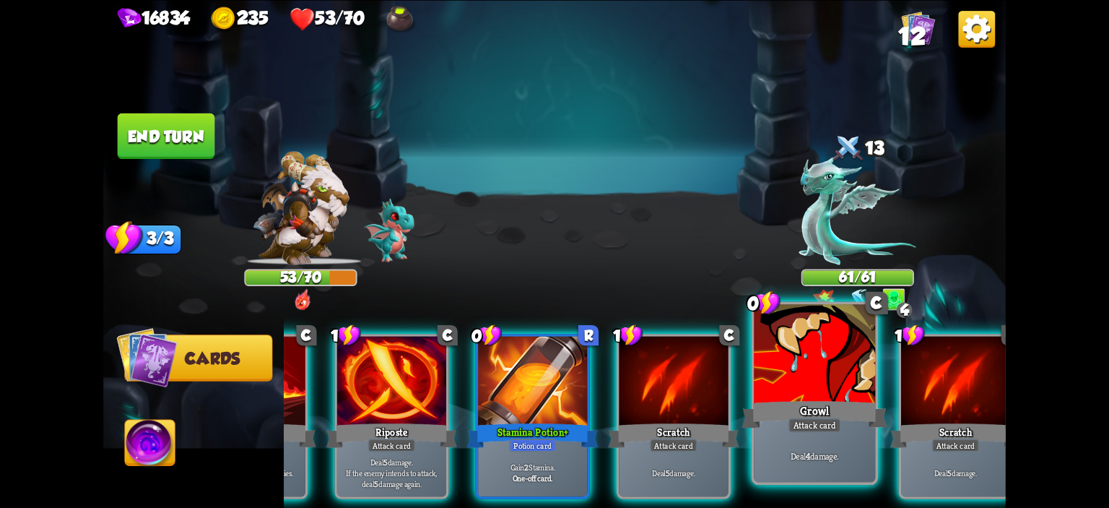
click at [817, 411] on div "Growl" at bounding box center [815, 414] width 146 height 32
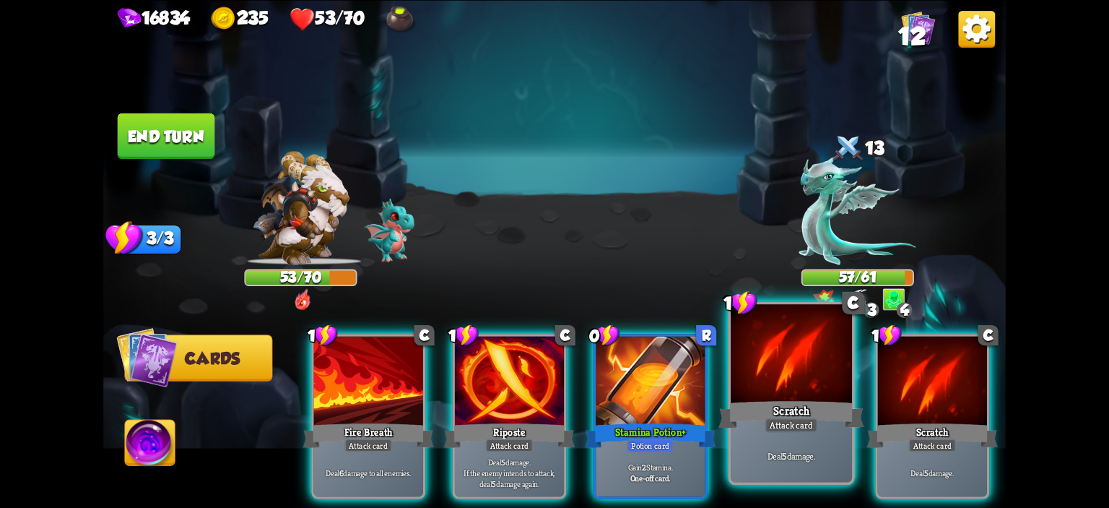
click at [743, 366] on div at bounding box center [791, 355] width 121 height 103
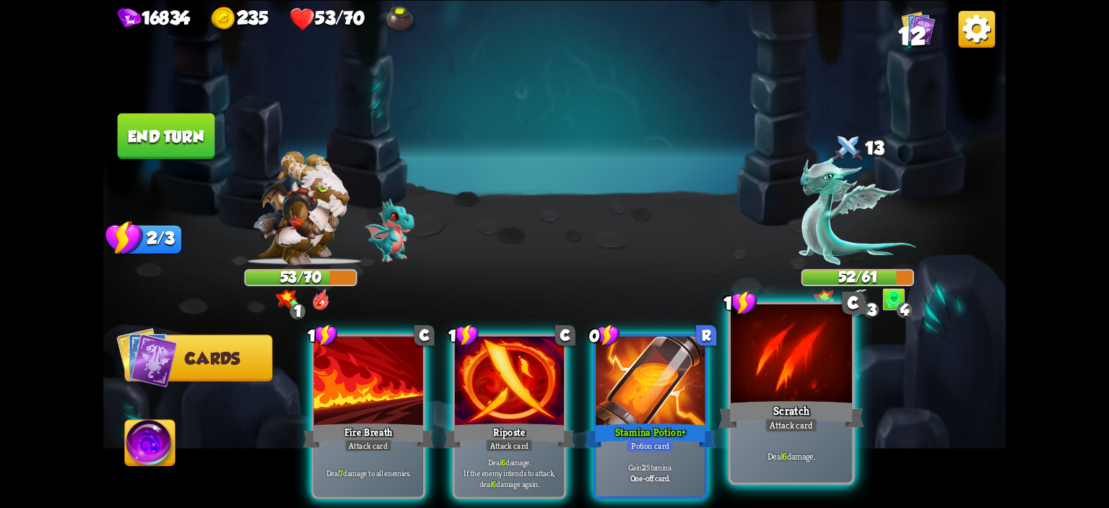
click at [743, 366] on div at bounding box center [791, 355] width 121 height 103
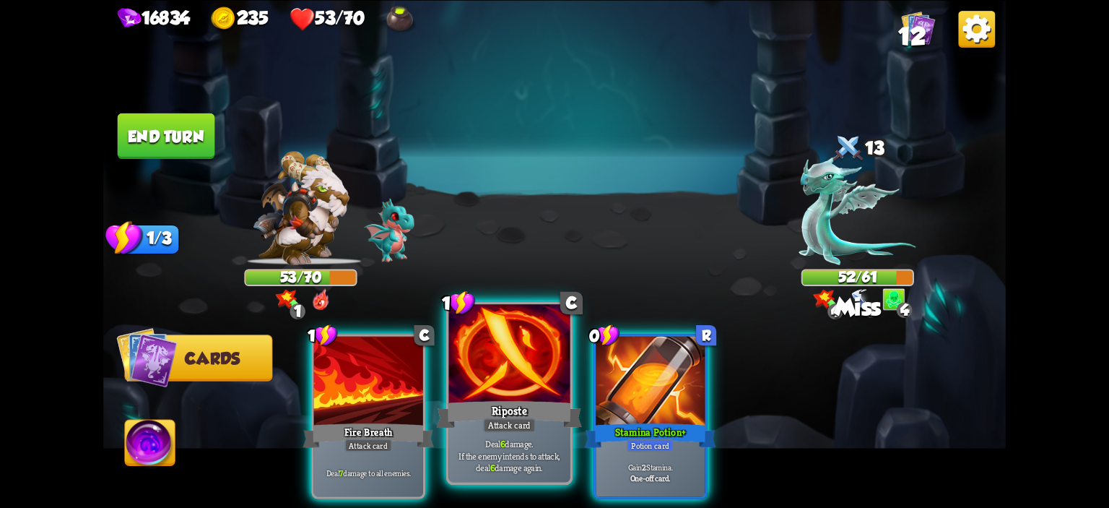
click at [487, 373] on div at bounding box center [509, 355] width 121 height 103
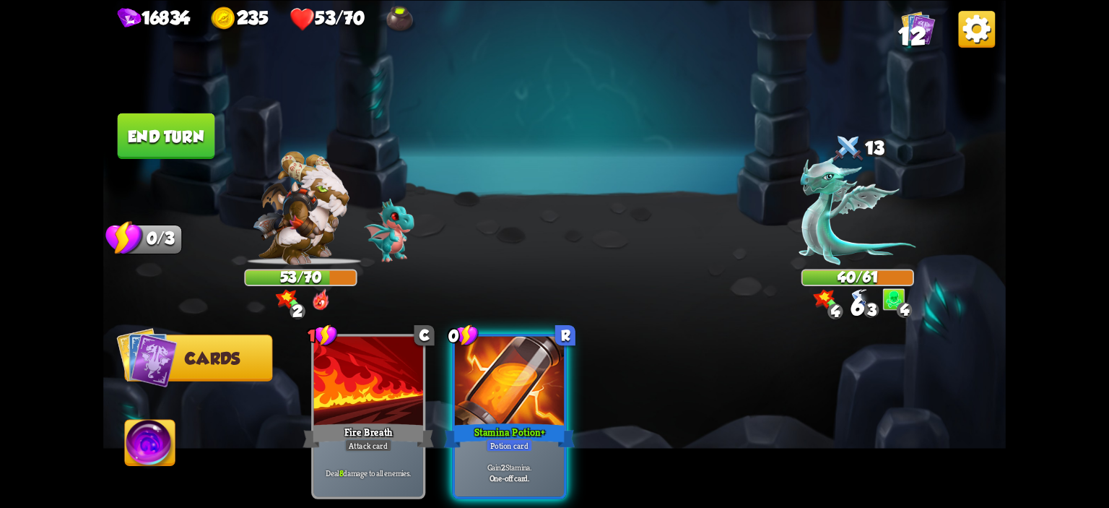
click at [189, 149] on button "End turn" at bounding box center [166, 135] width 97 height 45
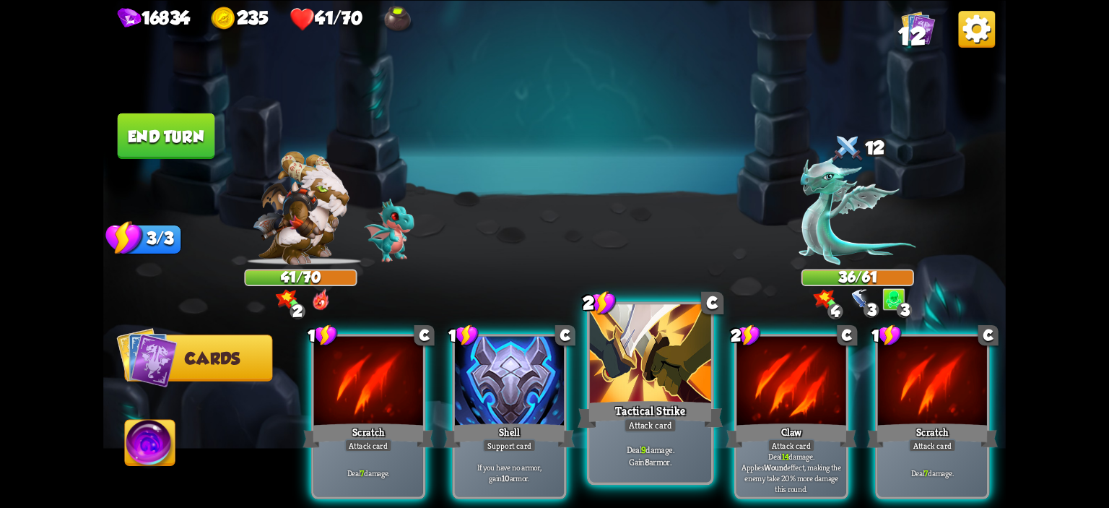
click at [611, 357] on div at bounding box center [650, 355] width 121 height 103
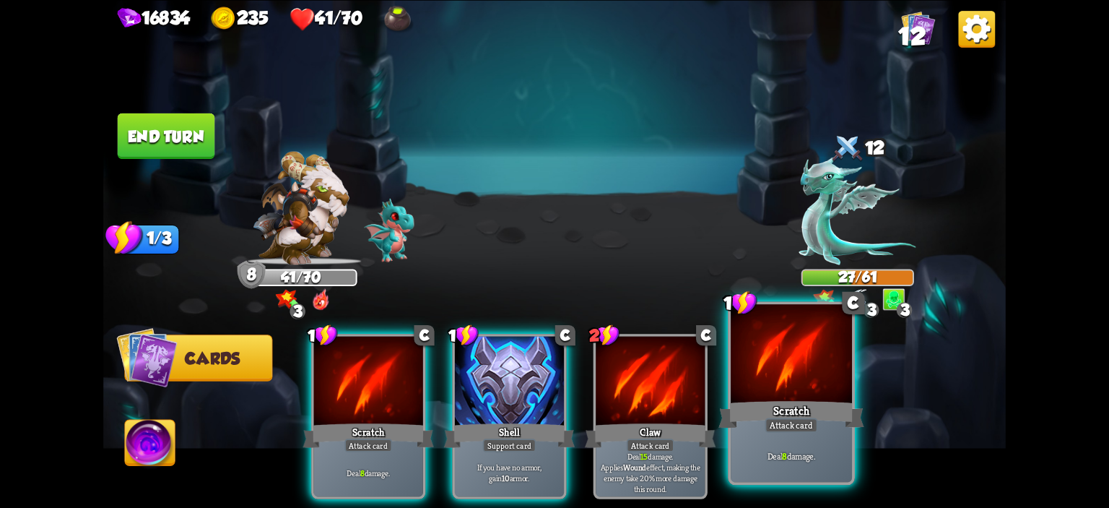
click at [789, 367] on div at bounding box center [791, 355] width 121 height 103
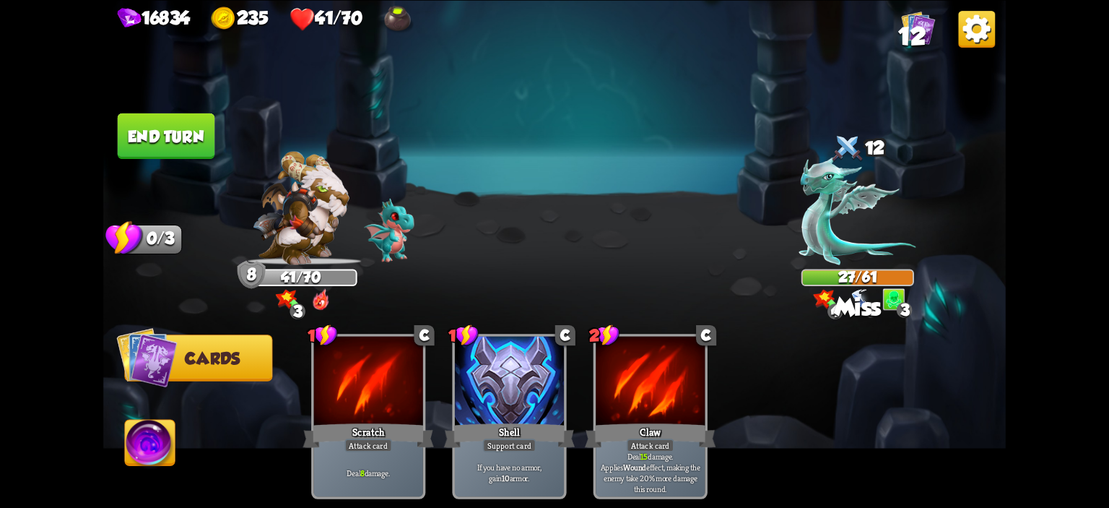
click at [176, 129] on button "End turn" at bounding box center [166, 135] width 97 height 45
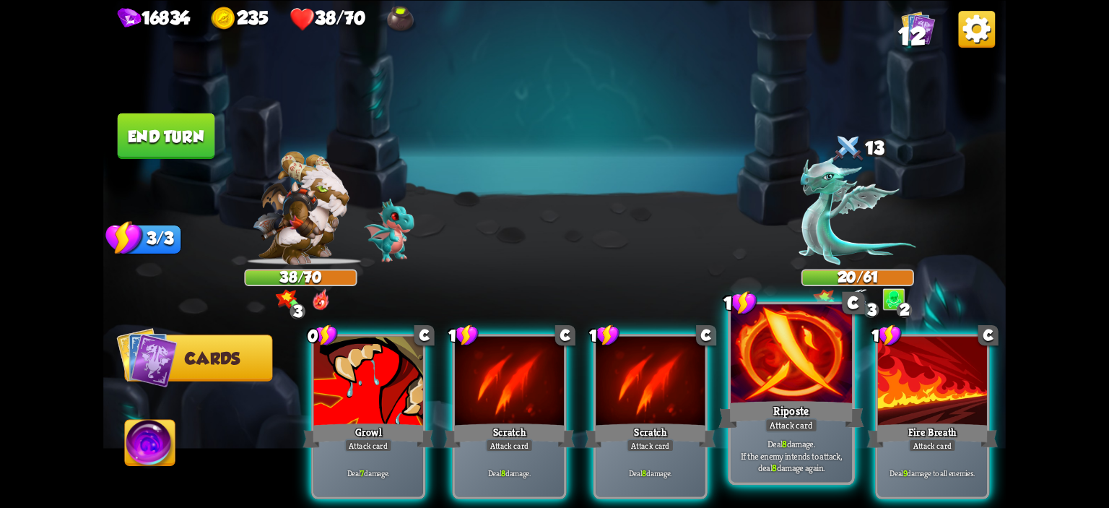
click at [734, 380] on div at bounding box center [791, 355] width 121 height 103
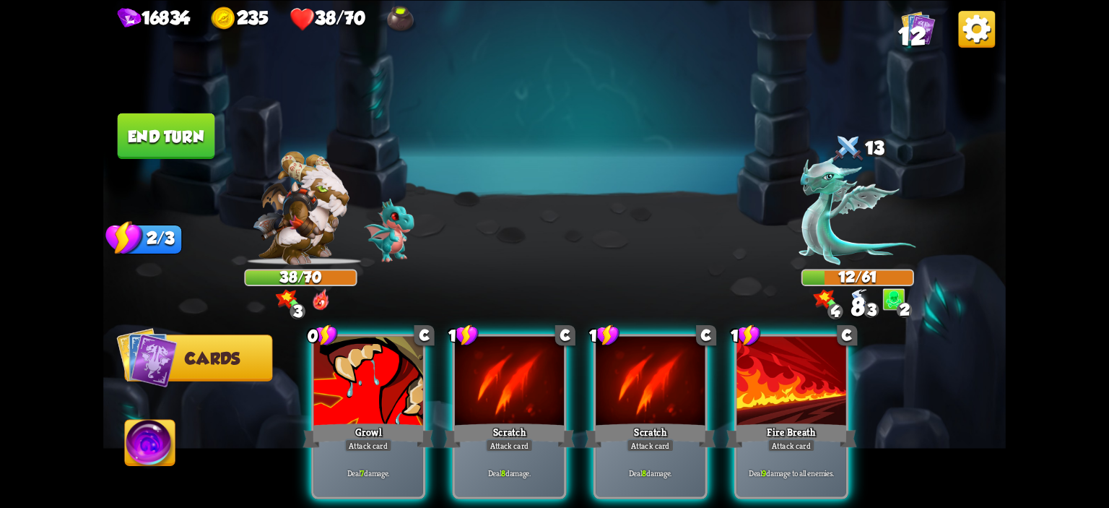
click at [736, 380] on div at bounding box center [790, 382] width 109 height 92
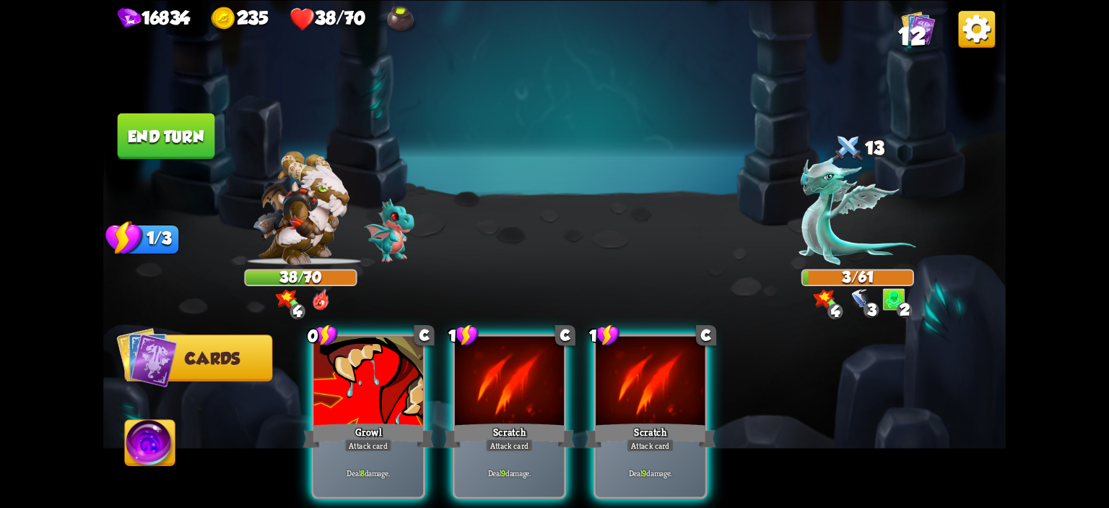
click at [152, 450] on img at bounding box center [150, 444] width 50 height 51
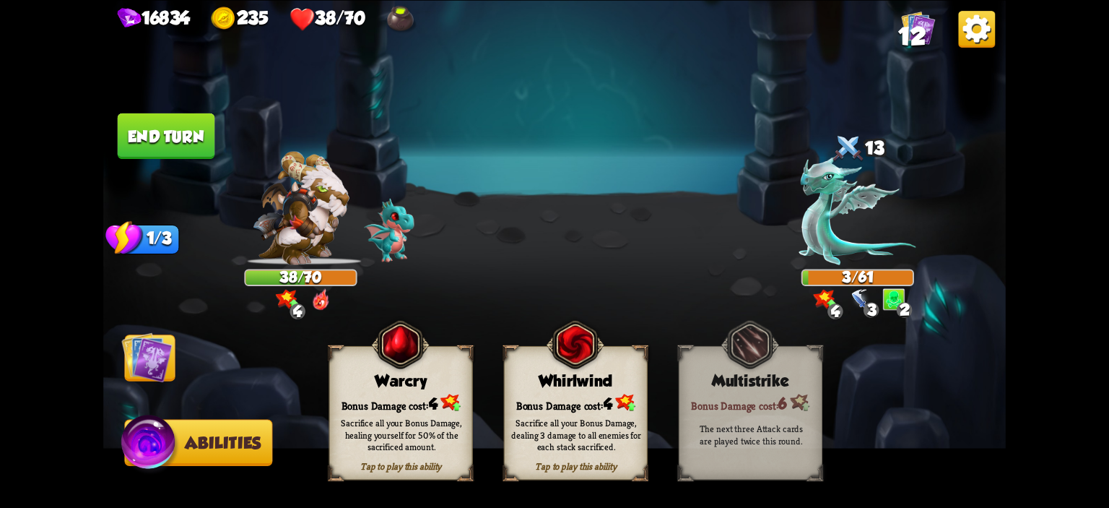
click at [379, 375] on div "Warcry" at bounding box center [401, 380] width 142 height 18
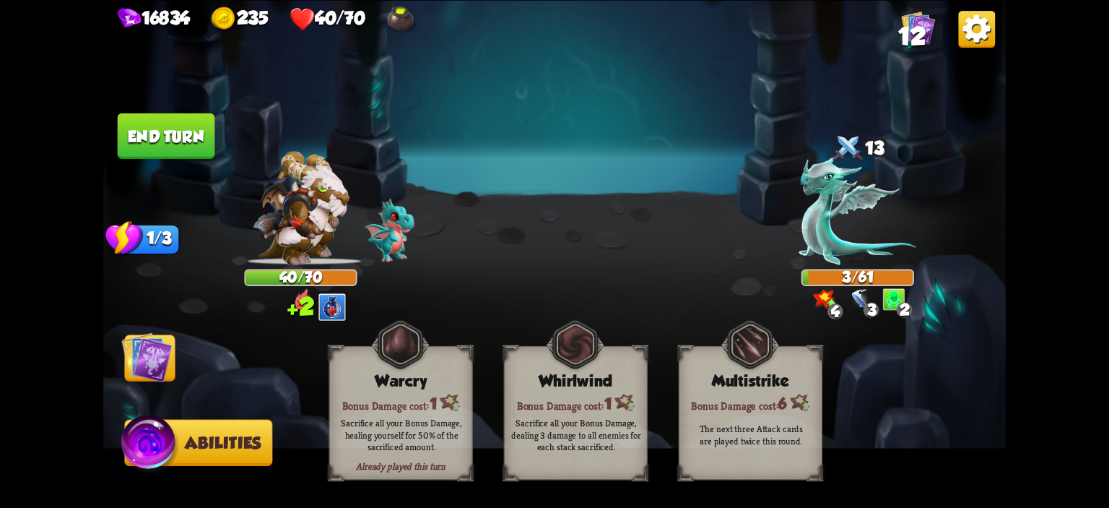
click at [159, 177] on img at bounding box center [554, 254] width 902 height 508
click at [154, 341] on img at bounding box center [146, 356] width 51 height 51
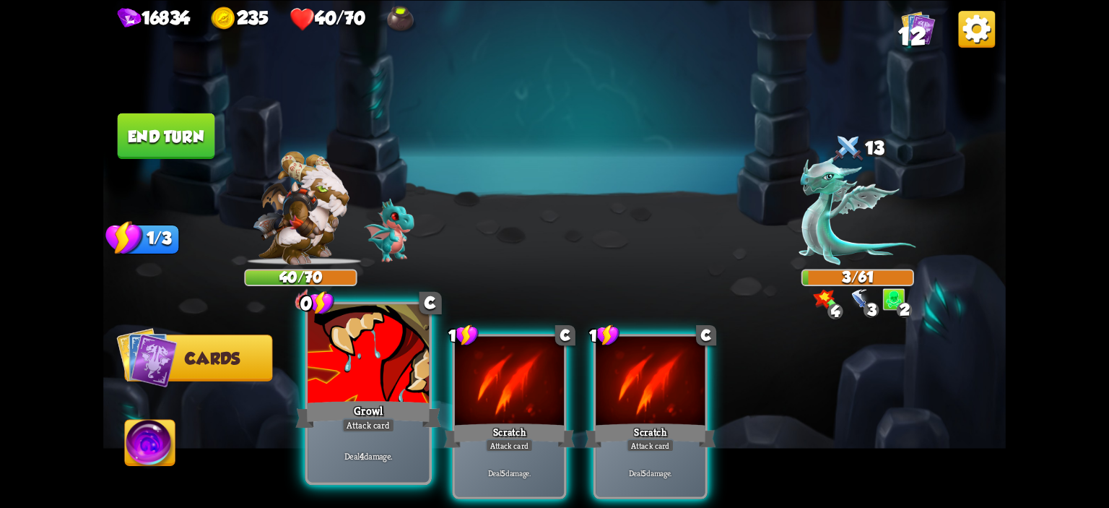
click at [337, 344] on div at bounding box center [368, 355] width 121 height 103
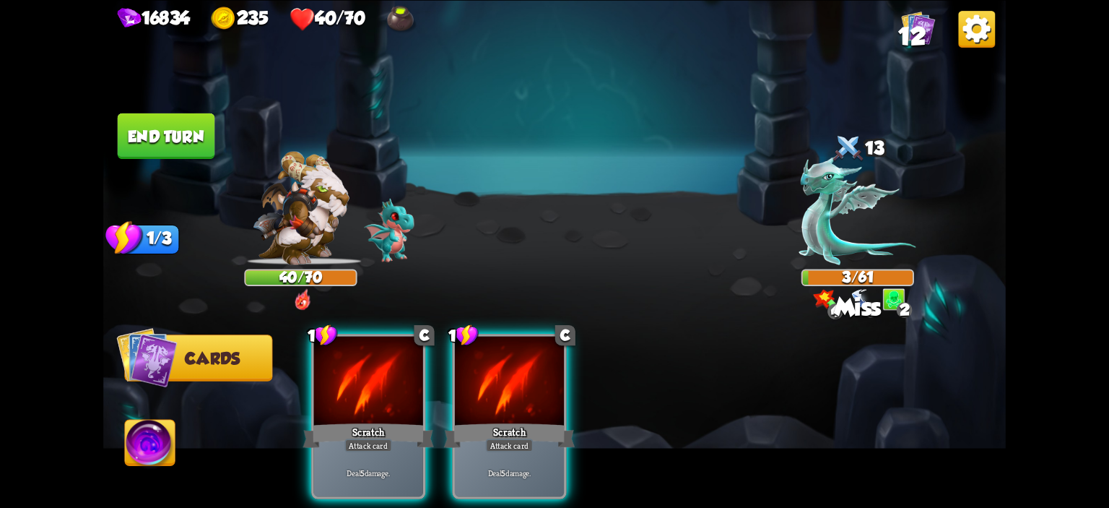
click at [173, 129] on button "End turn" at bounding box center [166, 135] width 97 height 45
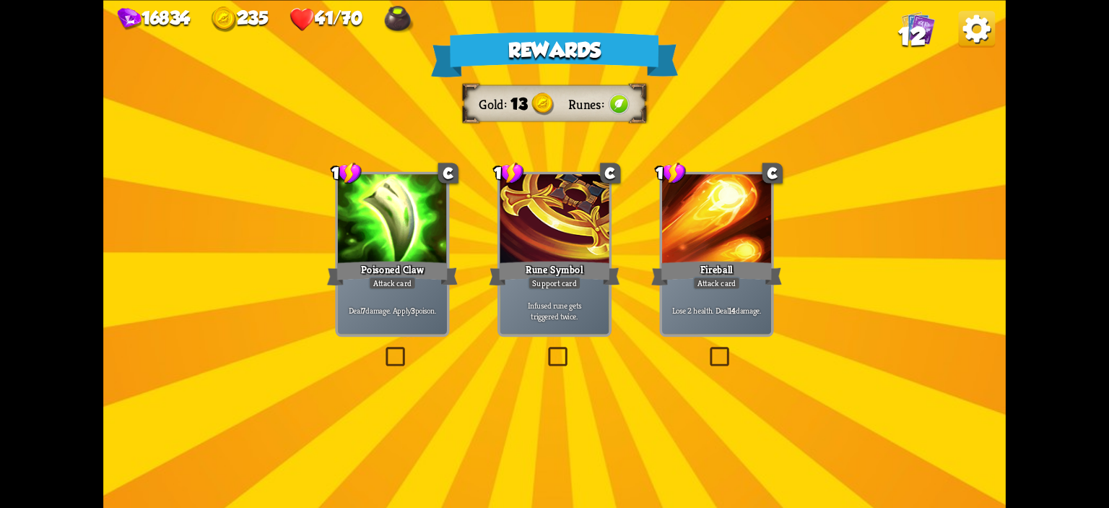
click at [408, 265] on div "Poisoned Claw" at bounding box center [392, 272] width 131 height 29
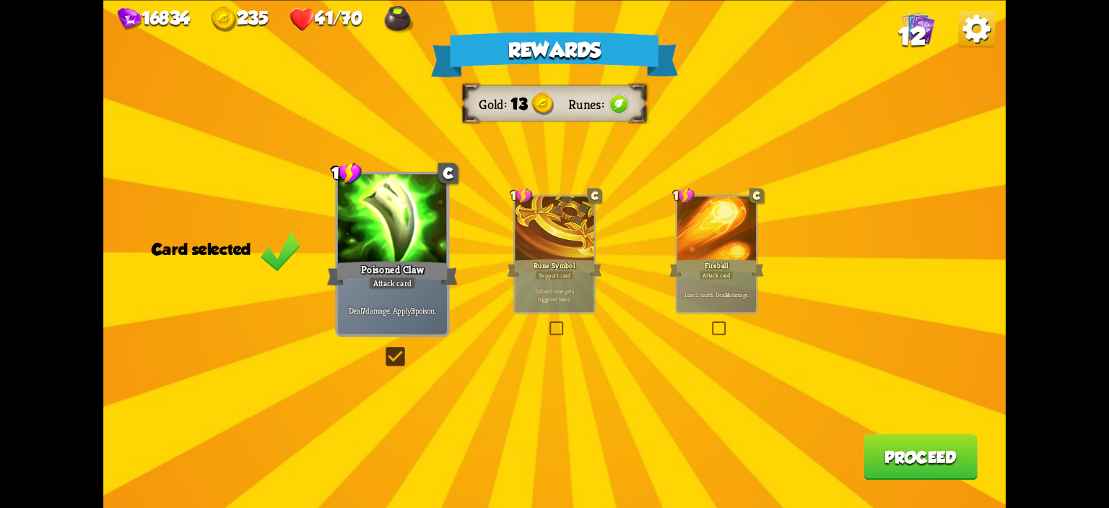
click at [962, 472] on button "Proceed" at bounding box center [920, 455] width 114 height 45
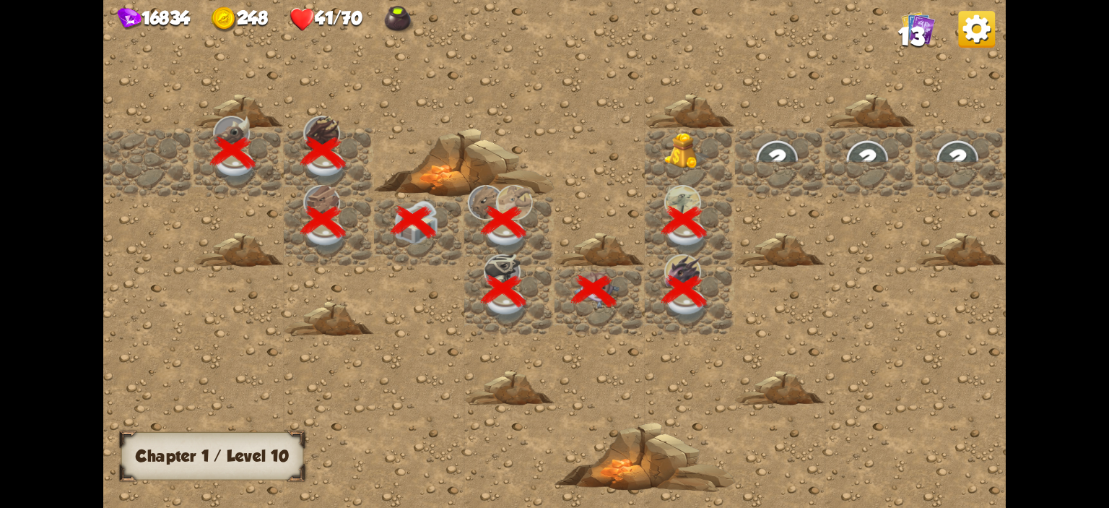
click at [673, 160] on img at bounding box center [686, 151] width 45 height 37
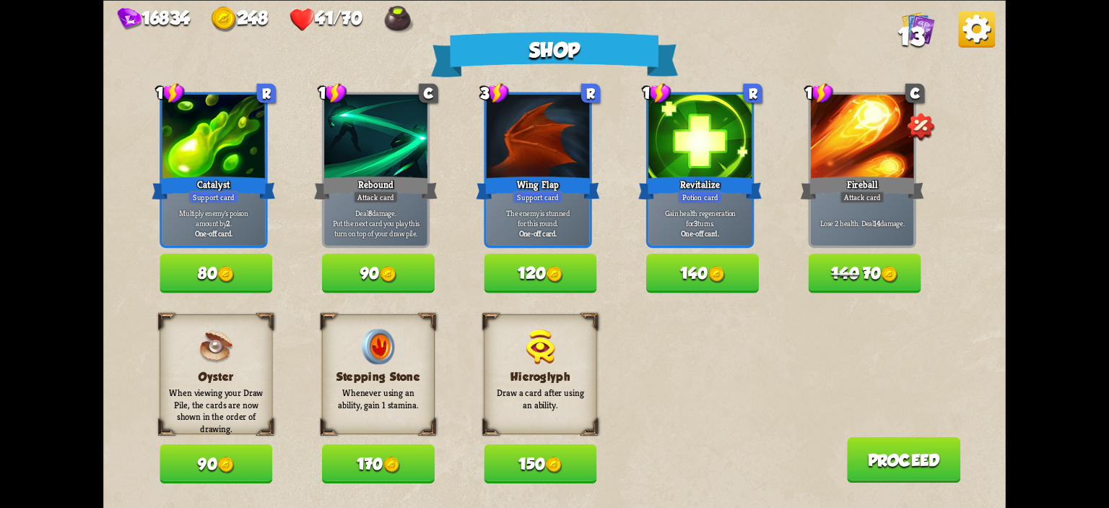
click at [559, 266] on img at bounding box center [554, 274] width 17 height 17
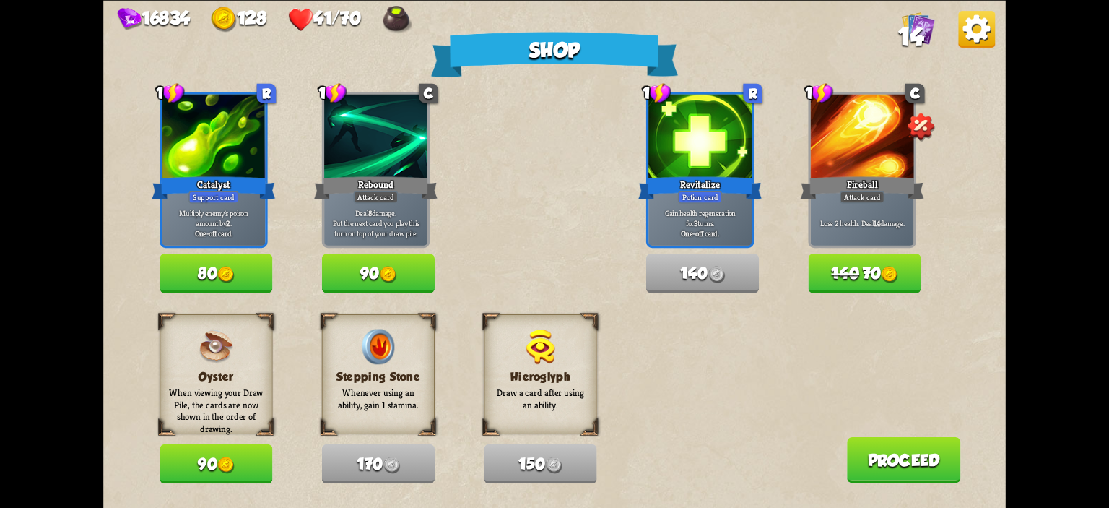
click at [875, 470] on button "Proceed" at bounding box center [904, 458] width 114 height 45
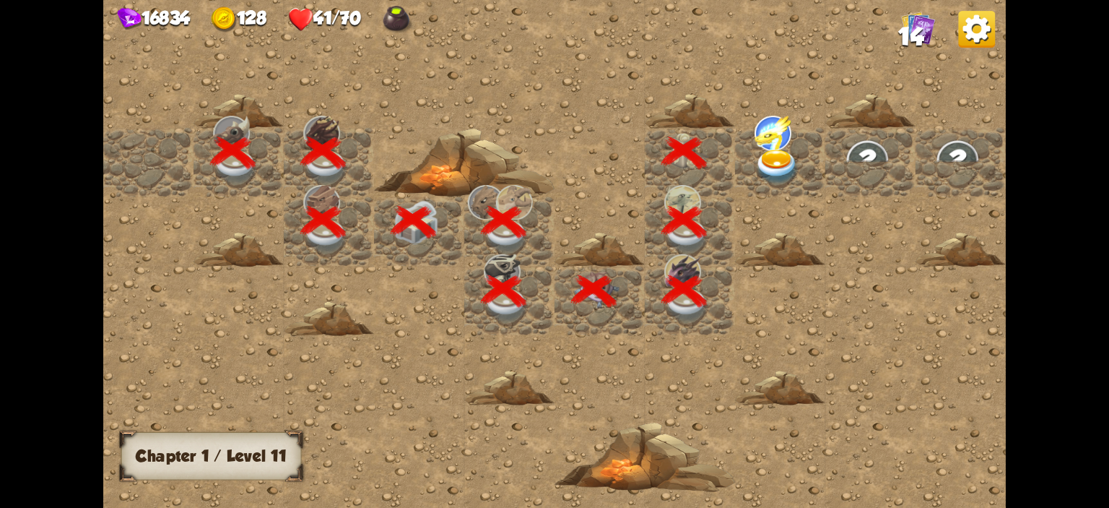
scroll to position [0, 277]
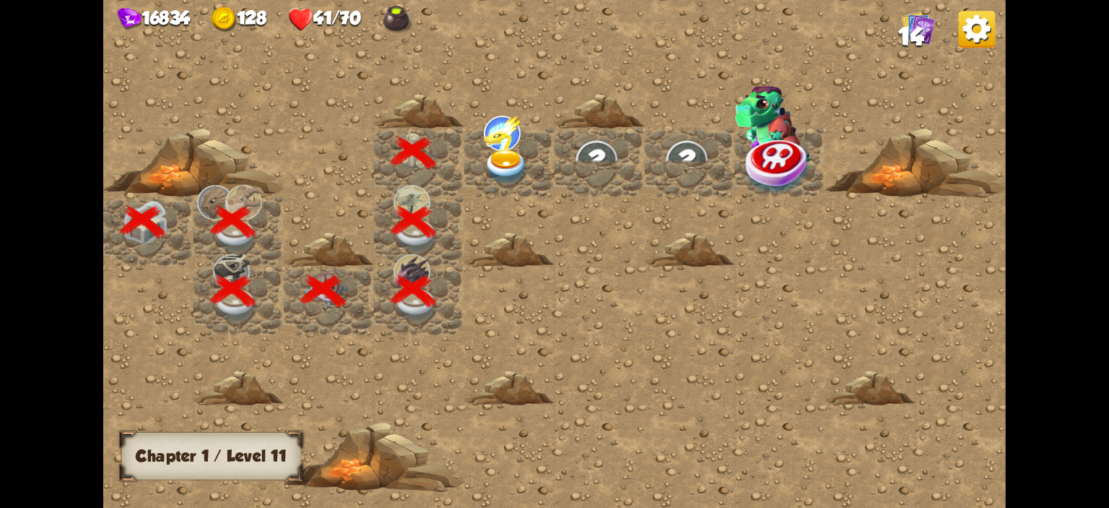
click at [513, 149] on img at bounding box center [506, 166] width 45 height 35
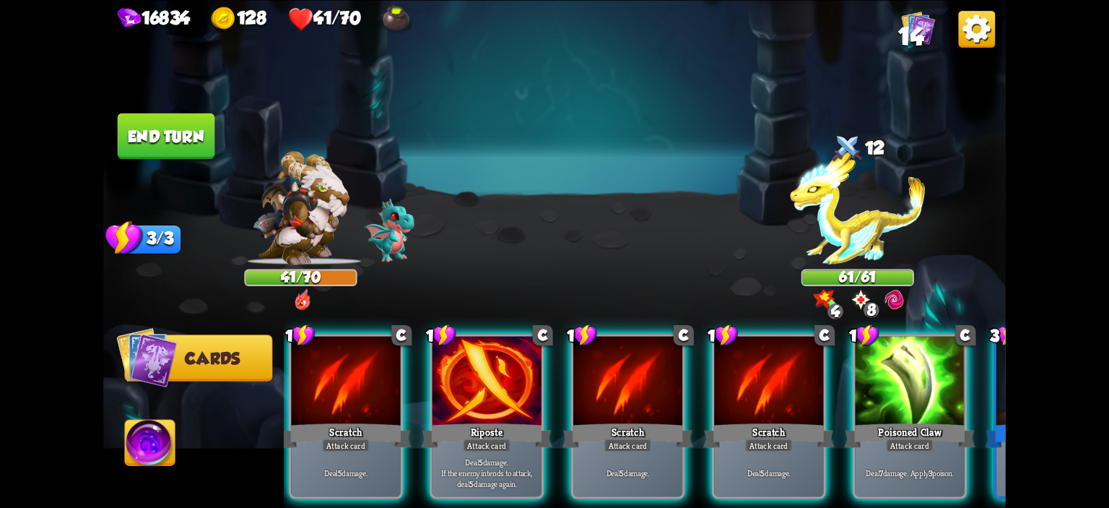
scroll to position [0, 281]
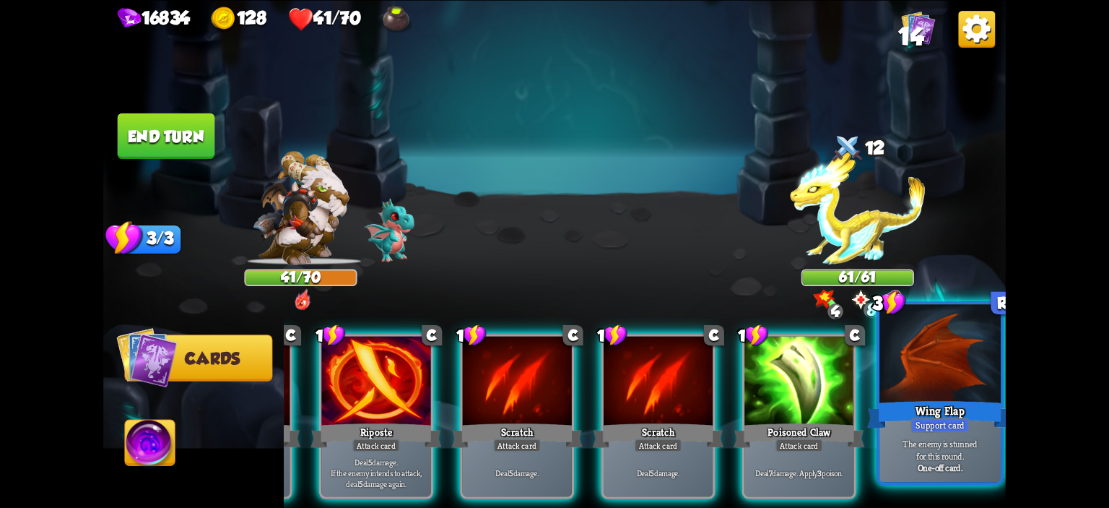
click at [901, 420] on div "Wing Flap" at bounding box center [940, 414] width 146 height 32
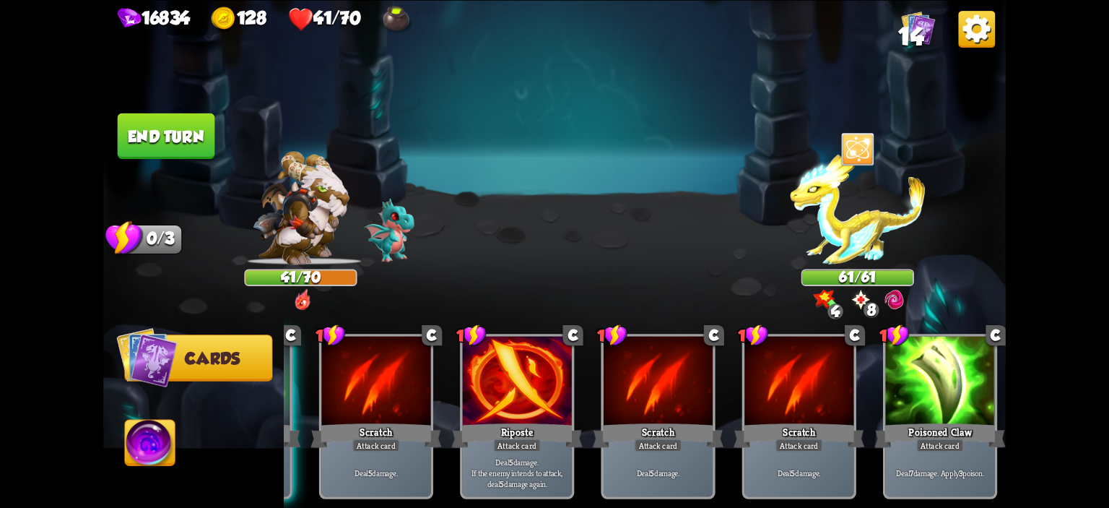
click at [143, 138] on button "End turn" at bounding box center [166, 135] width 97 height 45
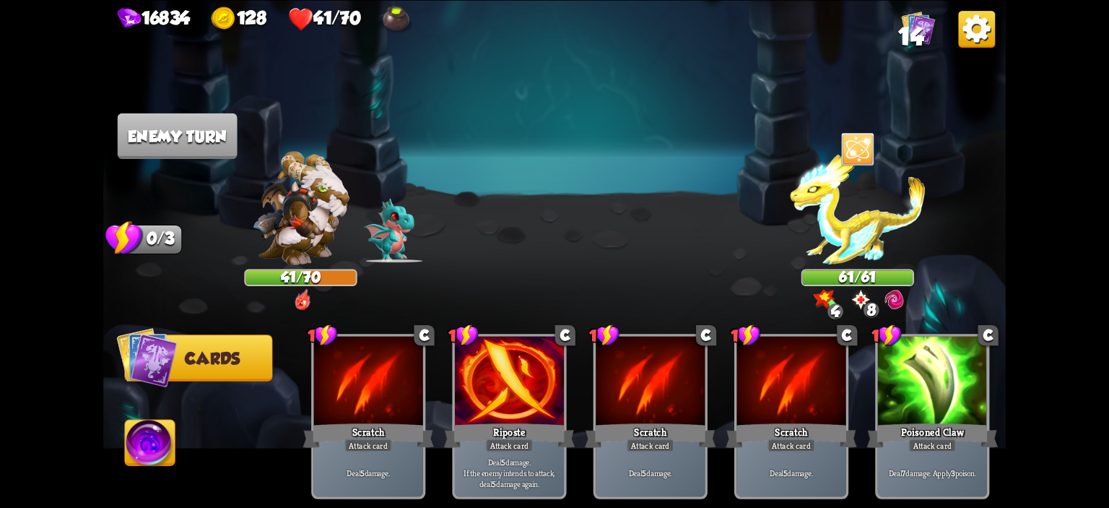
scroll to position [0, 0]
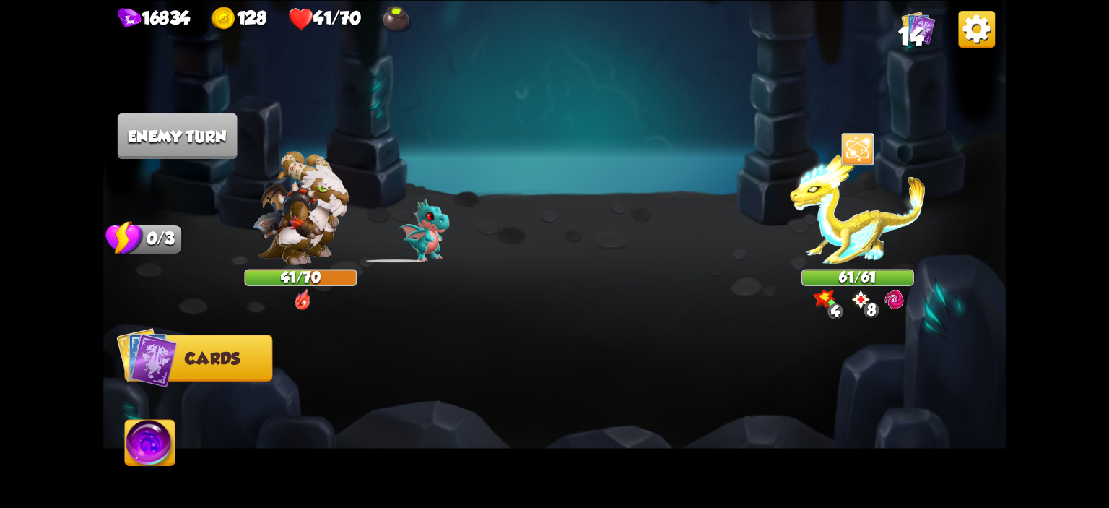
click at [900, 40] on span "14" at bounding box center [910, 35] width 25 height 27
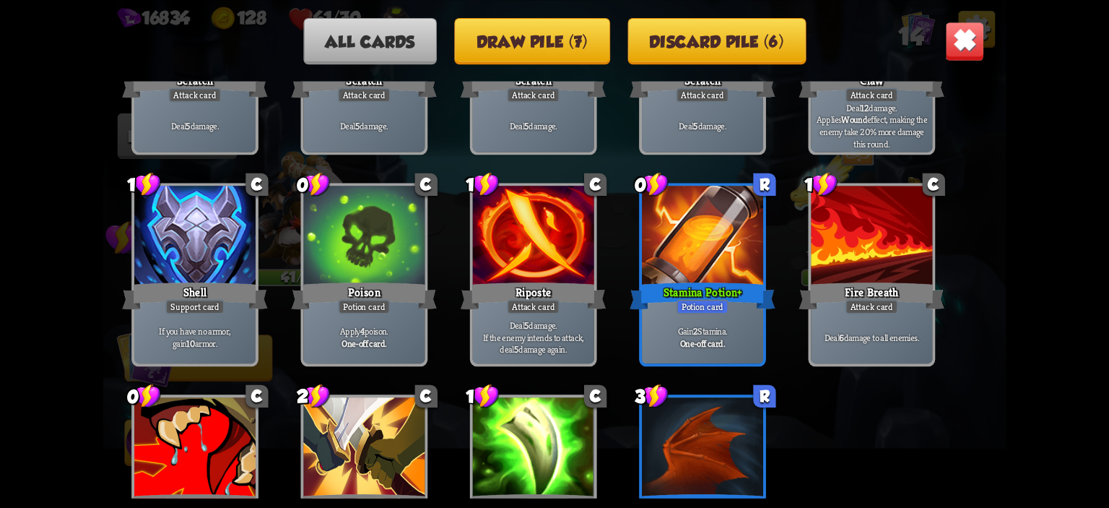
scroll to position [238, 0]
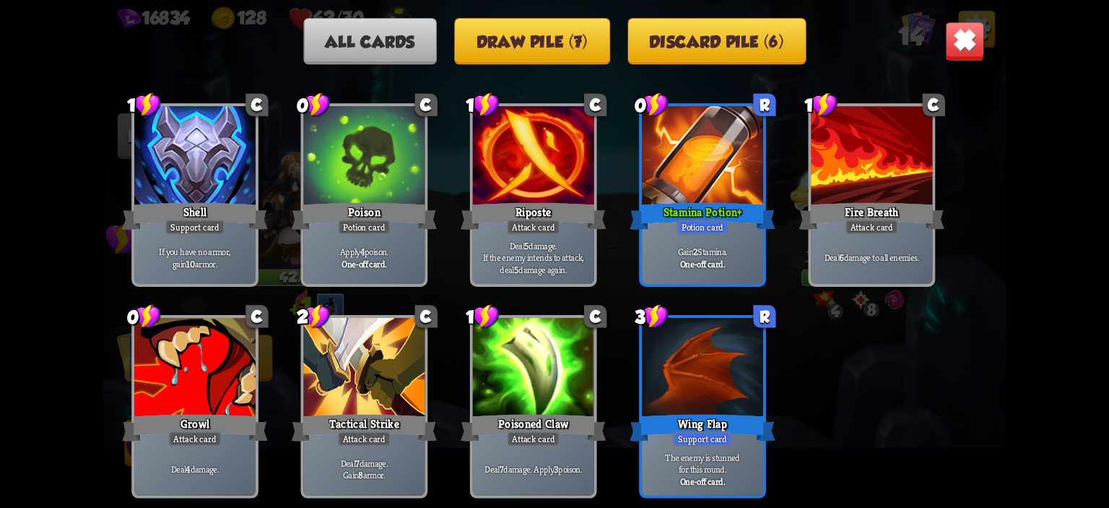
click at [964, 48] on img at bounding box center [965, 41] width 40 height 40
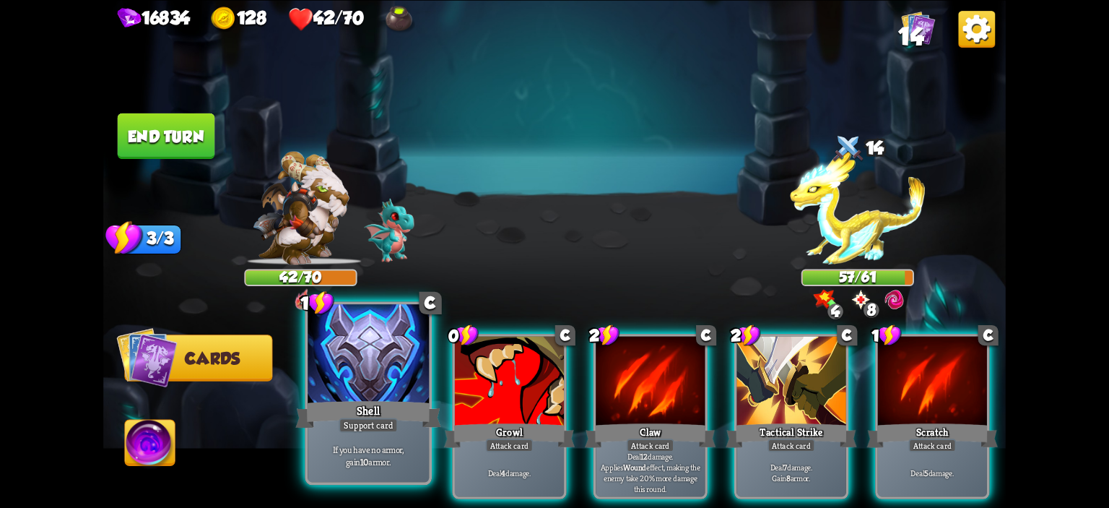
click at [379, 375] on div at bounding box center [368, 355] width 121 height 103
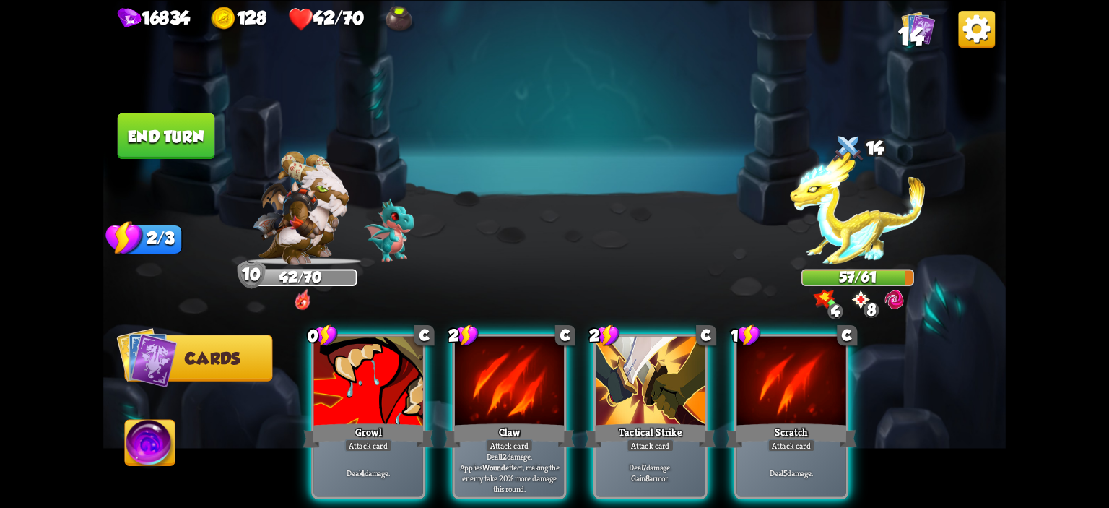
click at [590, 352] on div "0 C Growl Attack card Deal 4 damage. 2 C Claw Attack card Deal 12 damage. Appli…" at bounding box center [645, 394] width 722 height 225
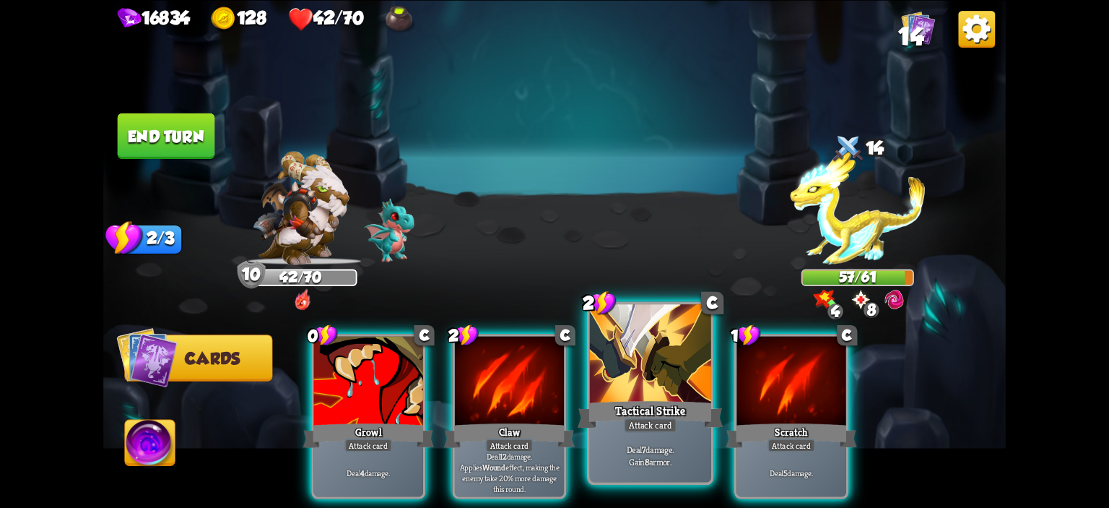
click at [602, 352] on div at bounding box center [650, 355] width 121 height 103
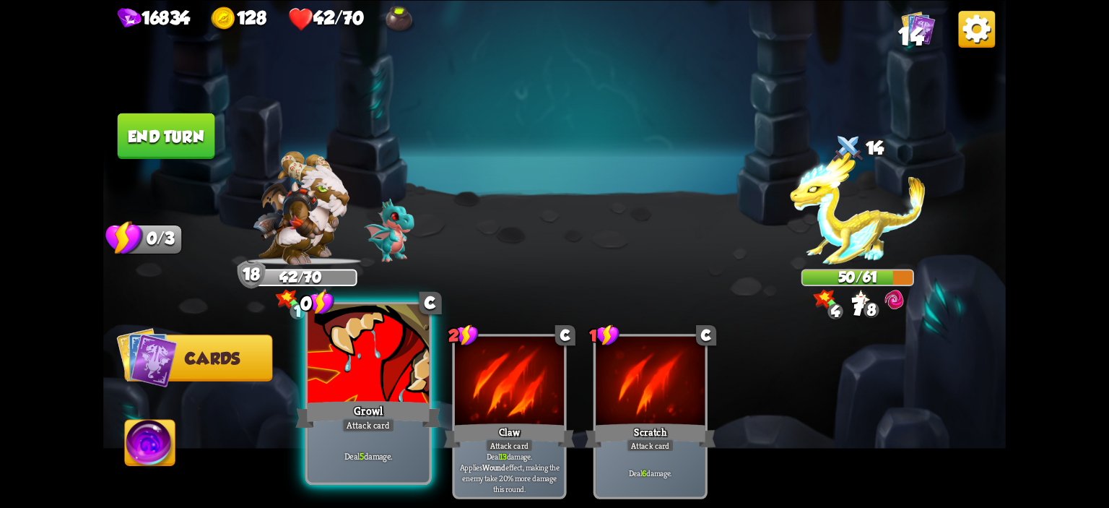
click at [369, 356] on div at bounding box center [368, 355] width 121 height 103
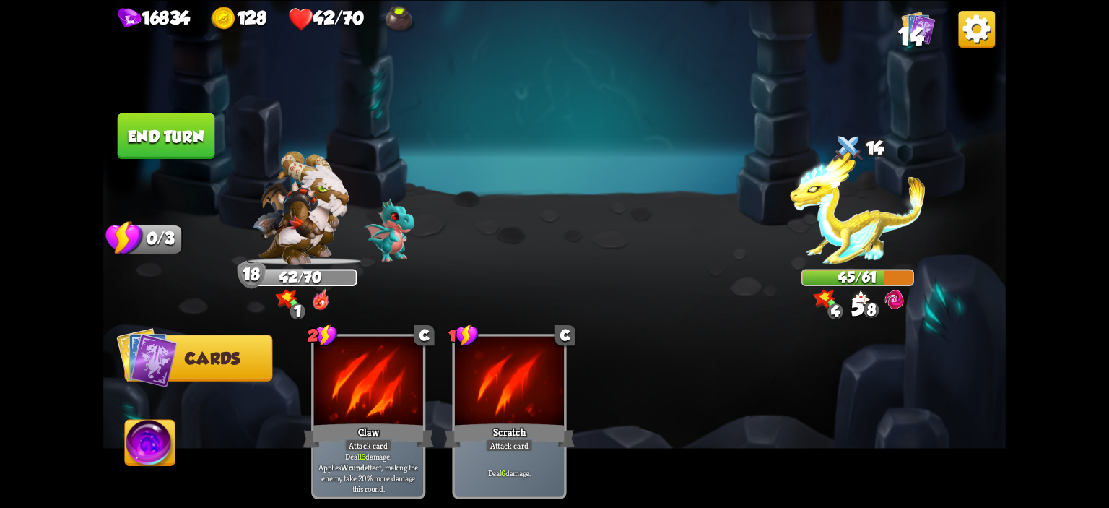
click at [145, 126] on button "End turn" at bounding box center [166, 135] width 97 height 45
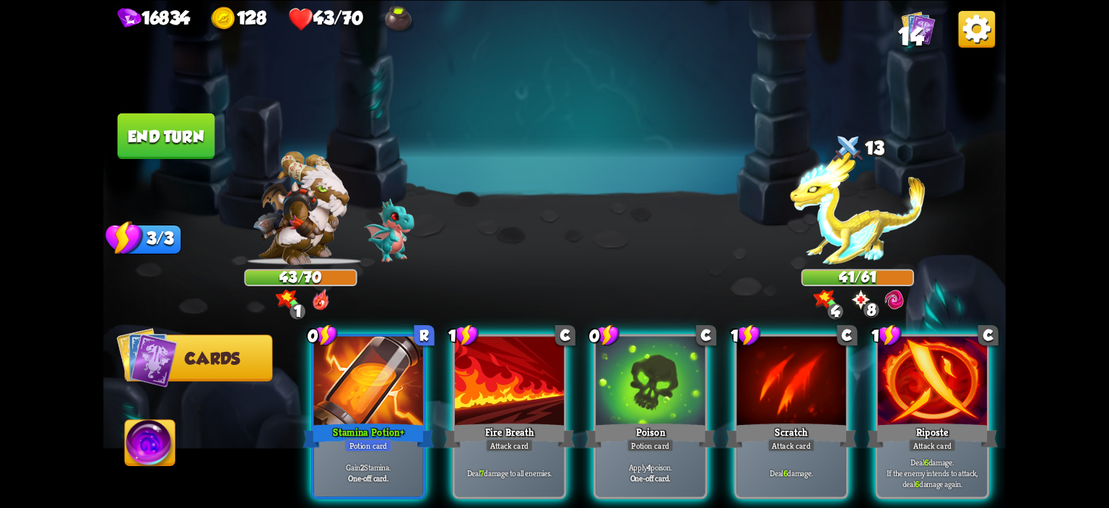
click at [966, 302] on div "0 R Stamina Potion + Potion card Gain 2 Stamina. One-off card. 1 C Fire Breath …" at bounding box center [645, 394] width 722 height 225
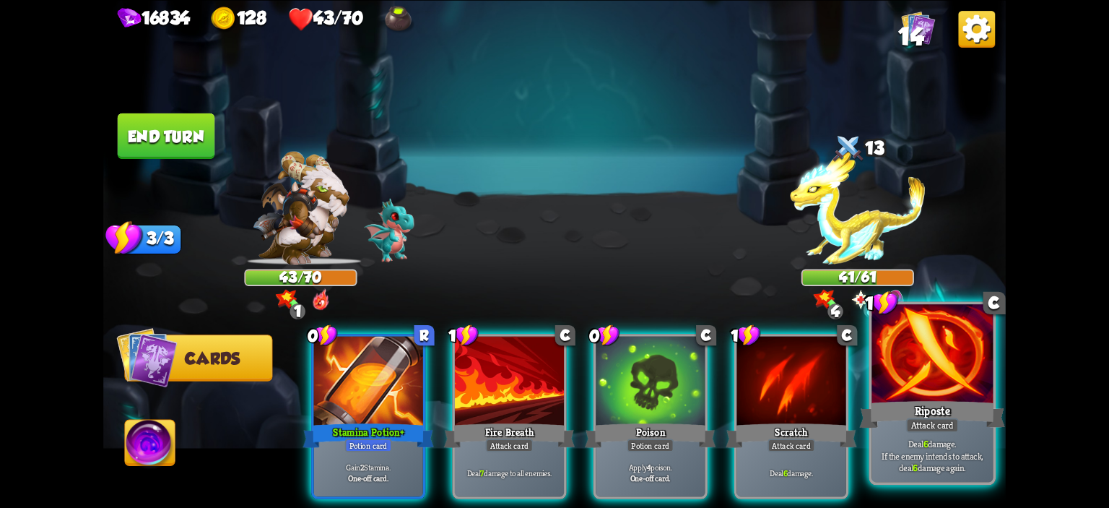
click at [960, 396] on div at bounding box center [931, 355] width 121 height 103
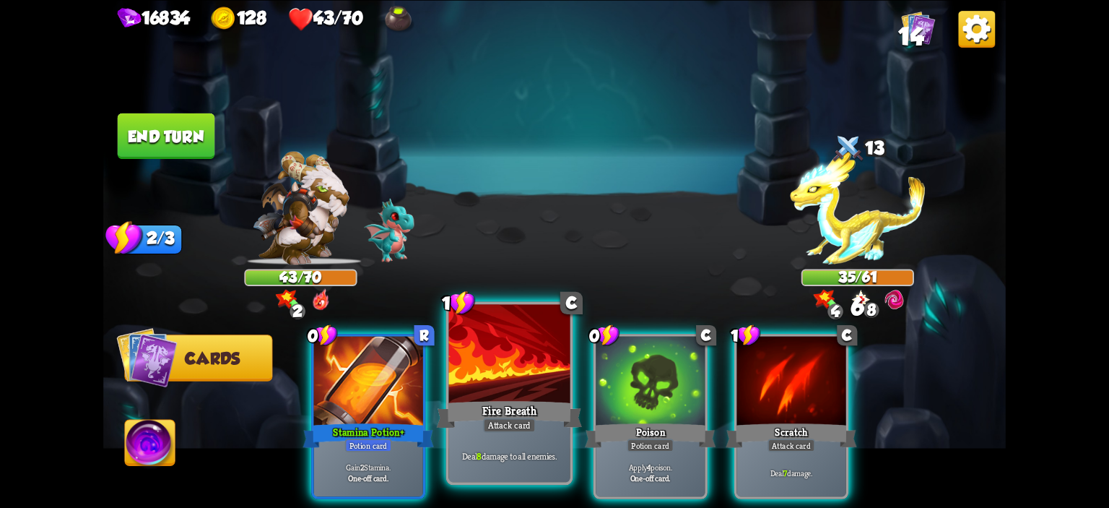
click at [523, 368] on div at bounding box center [509, 355] width 121 height 103
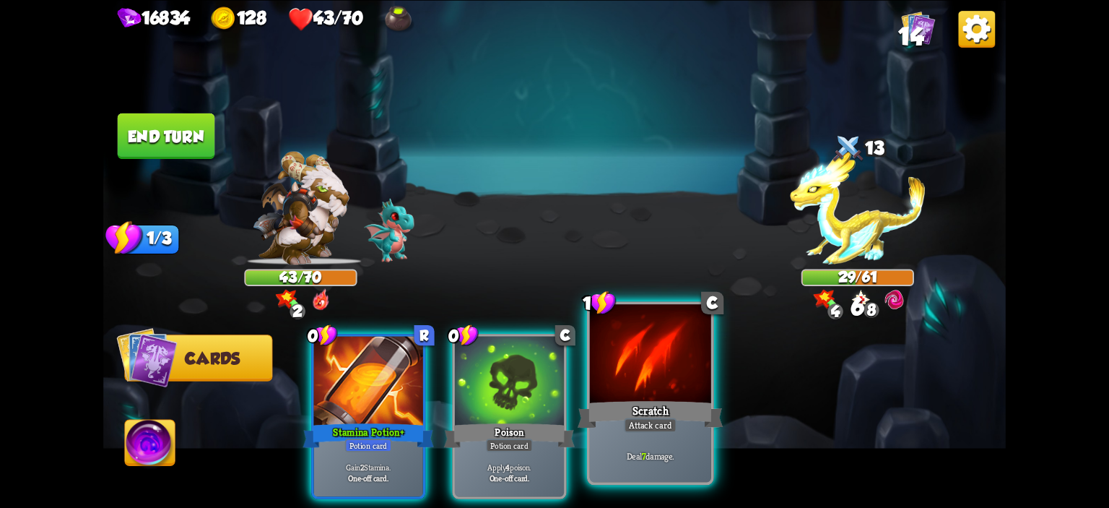
click at [653, 371] on div at bounding box center [650, 355] width 121 height 103
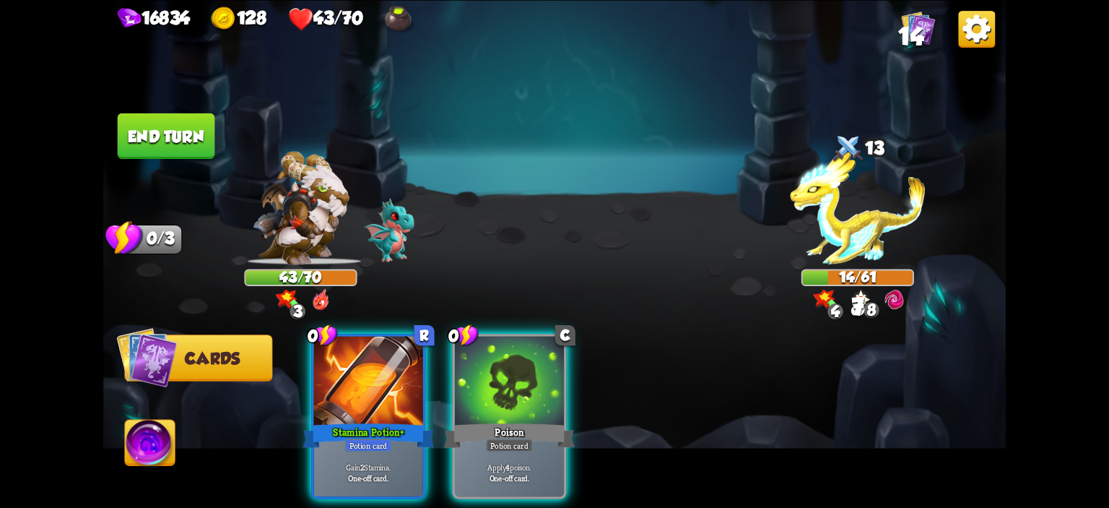
click at [197, 147] on button "End turn" at bounding box center [166, 135] width 97 height 45
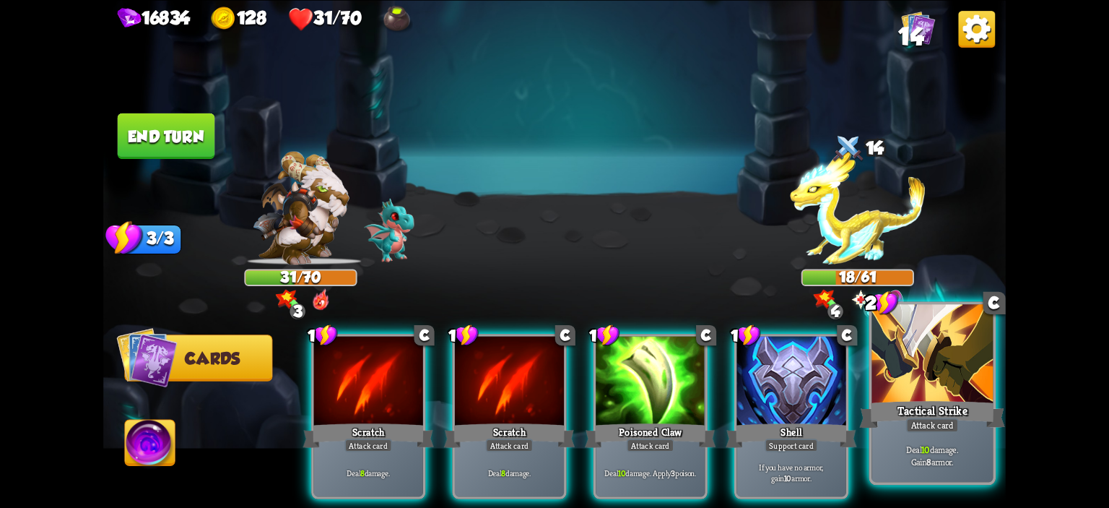
click at [962, 378] on div at bounding box center [931, 355] width 121 height 103
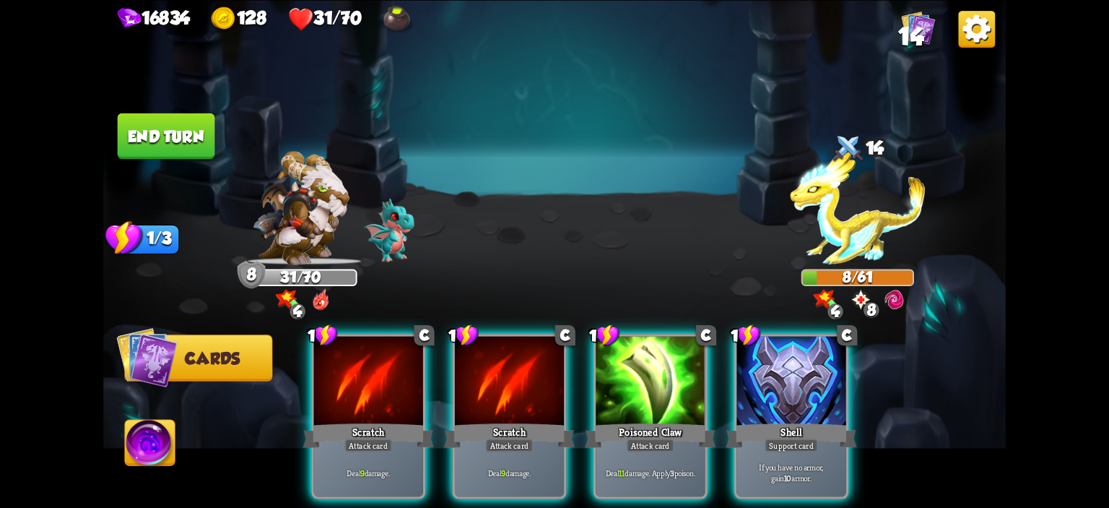
click at [158, 431] on img at bounding box center [150, 444] width 50 height 51
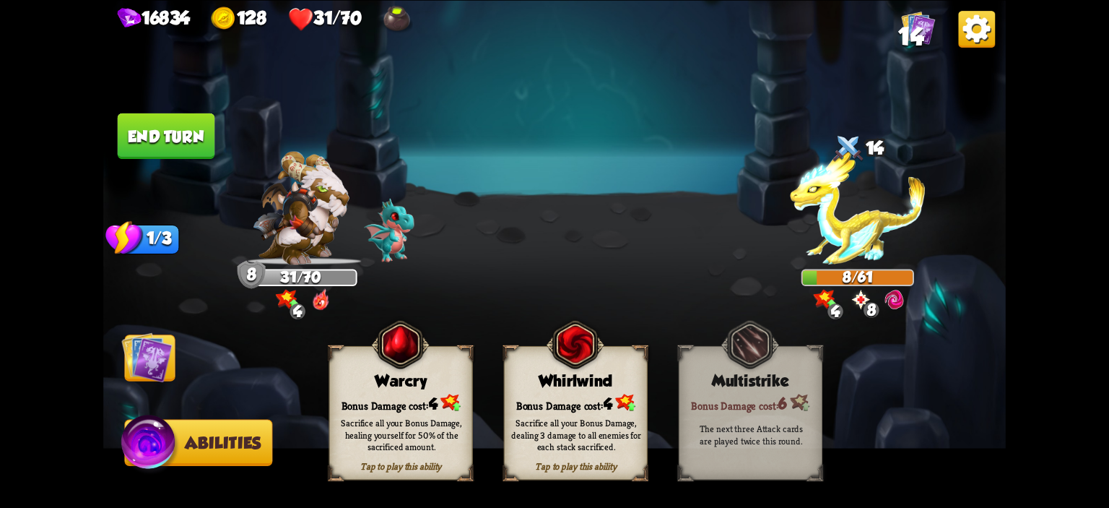
click at [330, 376] on div "Warcry" at bounding box center [401, 380] width 142 height 18
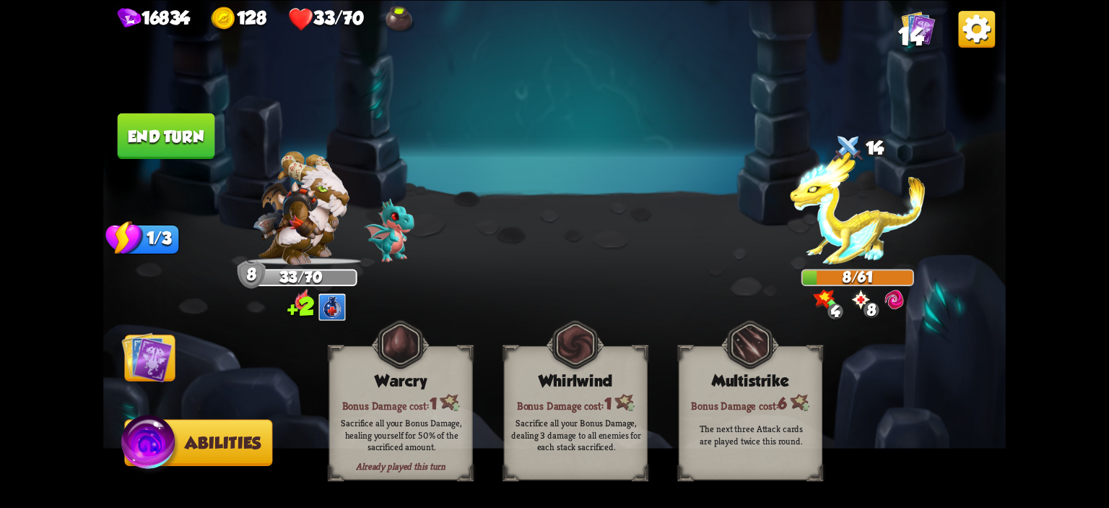
click at [154, 352] on img at bounding box center [146, 356] width 51 height 51
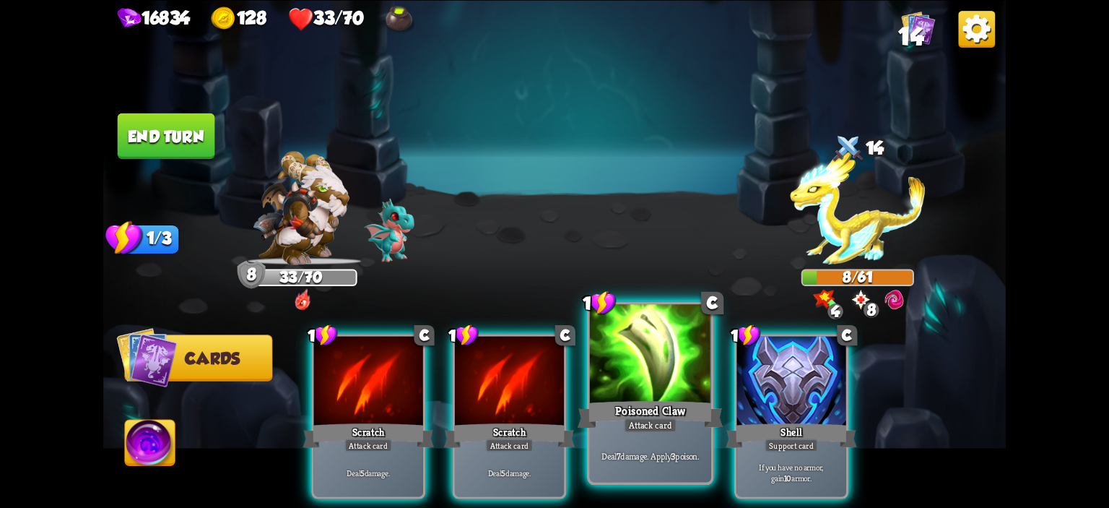
click at [624, 392] on div at bounding box center [650, 355] width 121 height 103
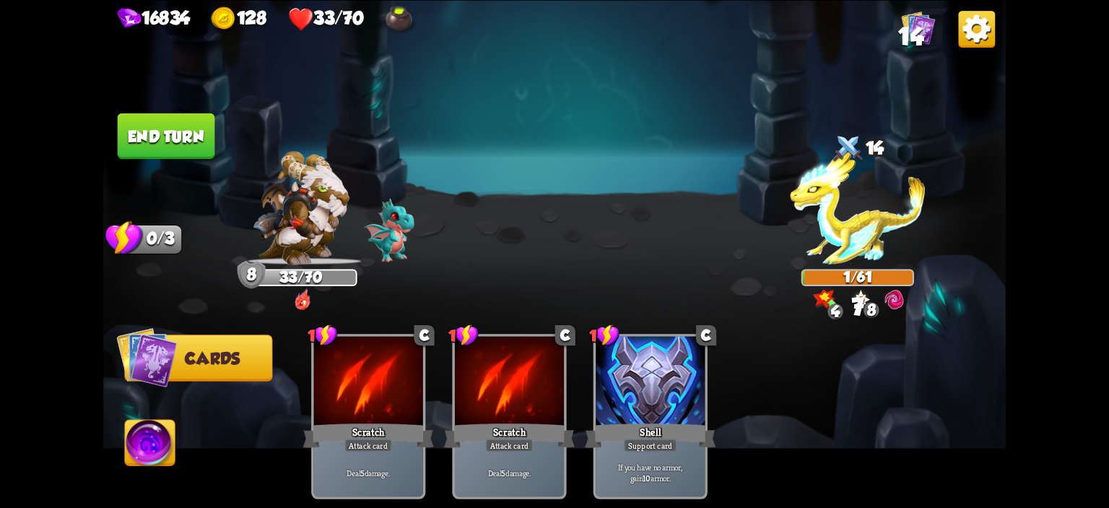
click at [154, 143] on button "End turn" at bounding box center [166, 135] width 97 height 45
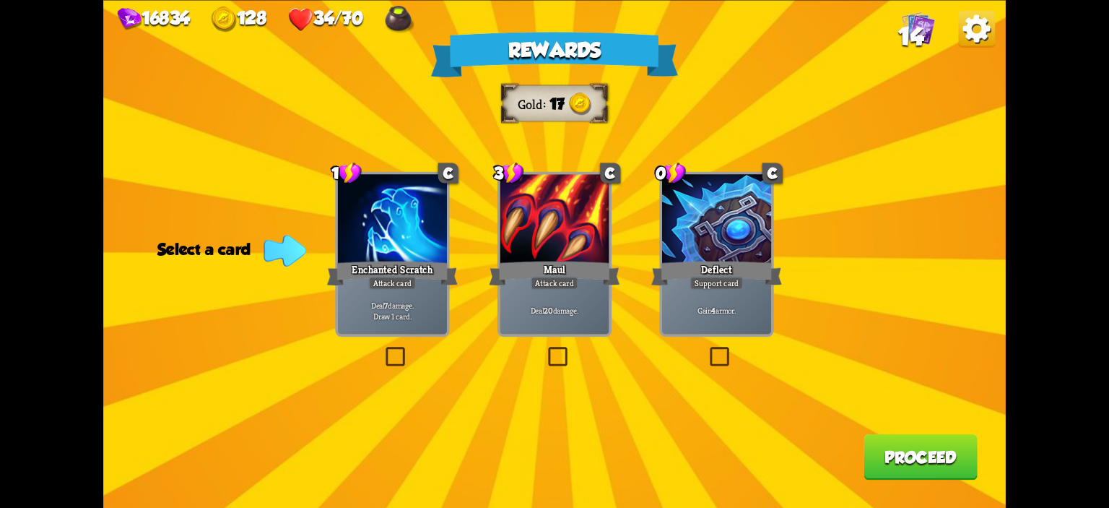
click at [708, 287] on div "Support card" at bounding box center [716, 282] width 53 height 13
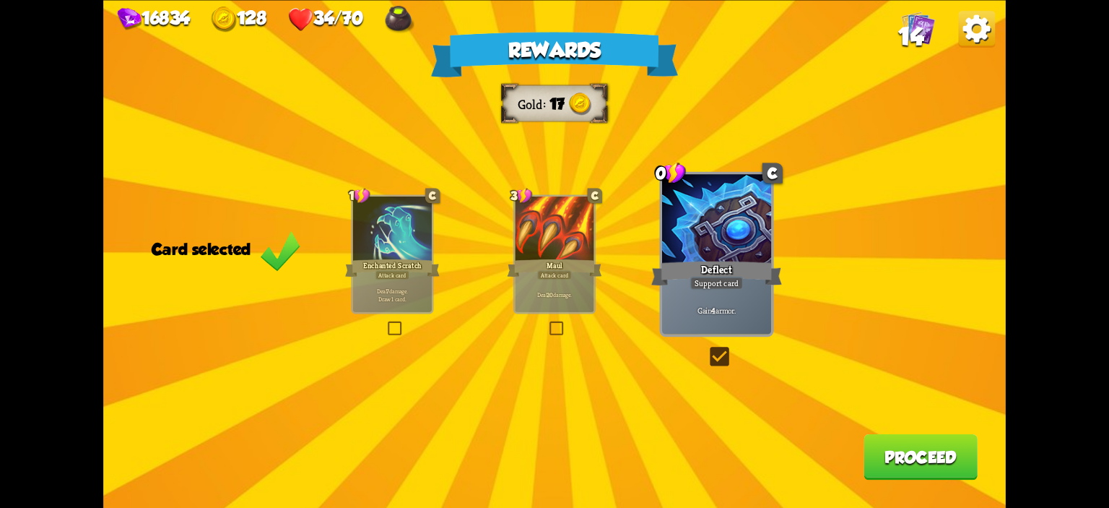
click at [879, 446] on button "Proceed" at bounding box center [920, 455] width 114 height 45
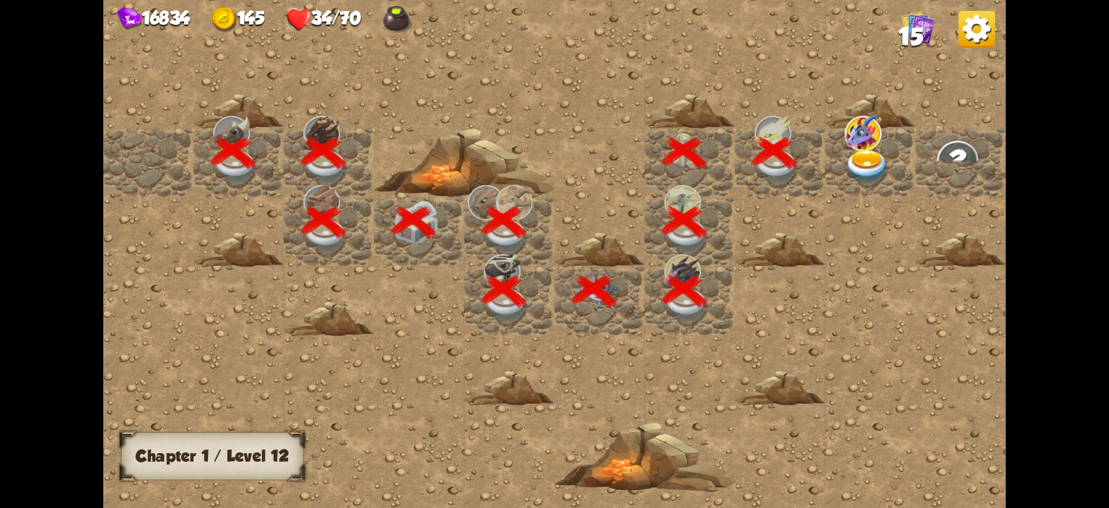
scroll to position [0, 277]
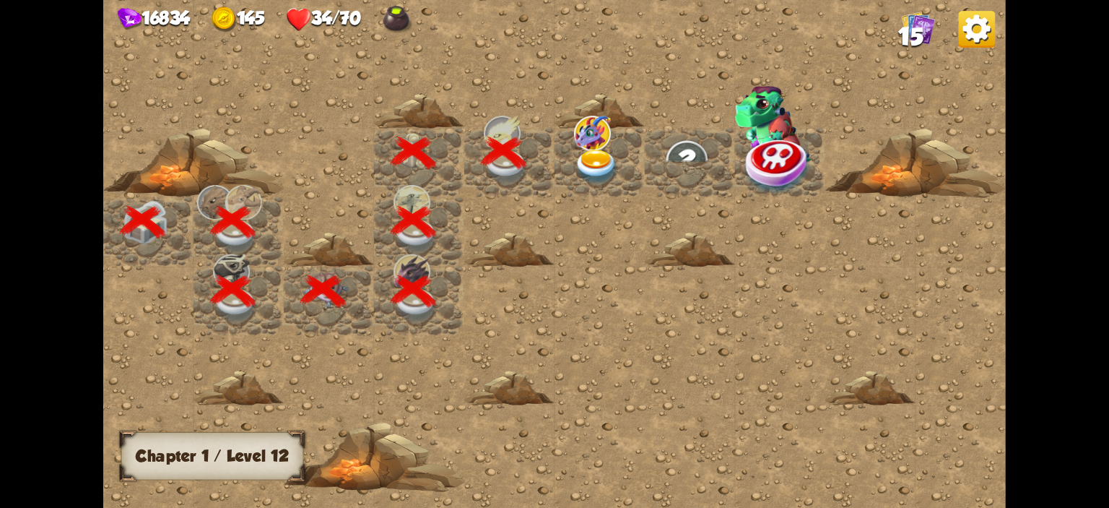
click at [621, 172] on div at bounding box center [599, 162] width 90 height 69
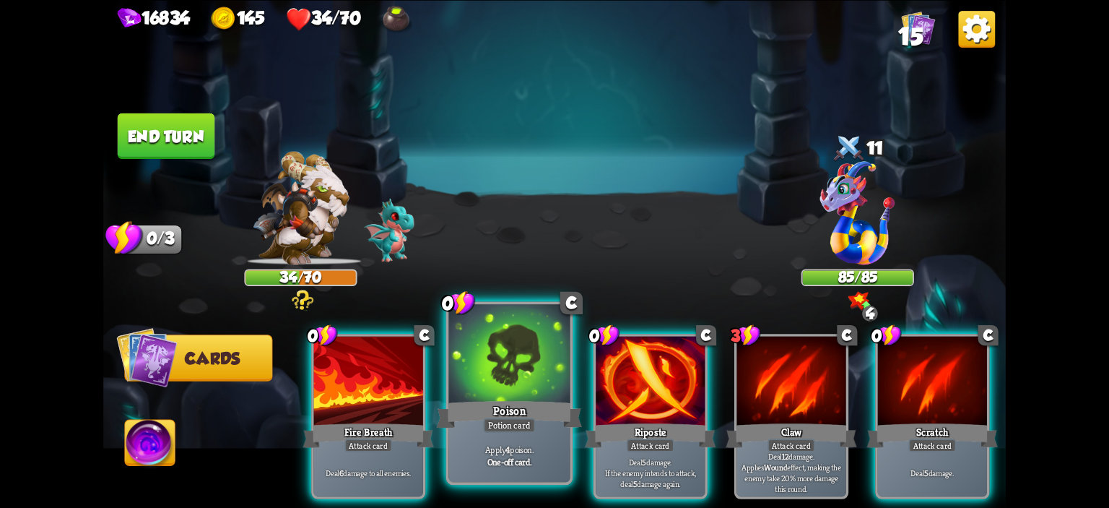
click at [497, 390] on div at bounding box center [509, 355] width 121 height 103
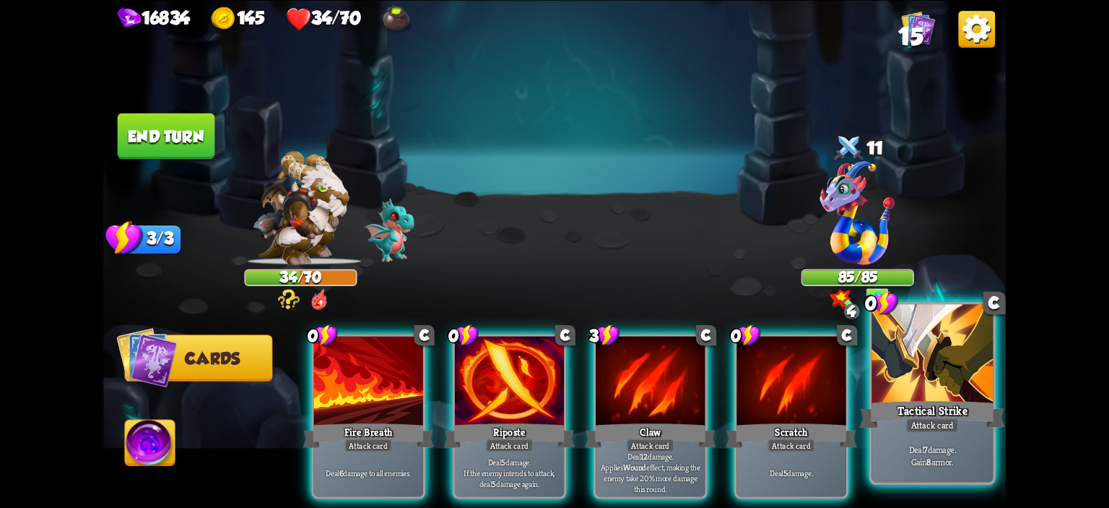
click at [893, 398] on div "Tactical Strike" at bounding box center [933, 414] width 146 height 32
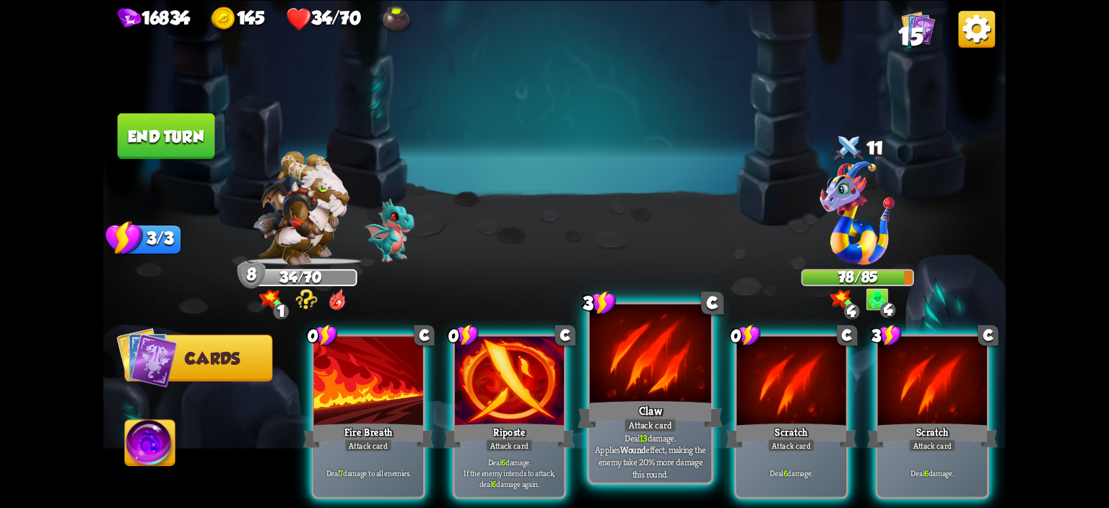
click at [679, 372] on div at bounding box center [650, 355] width 121 height 103
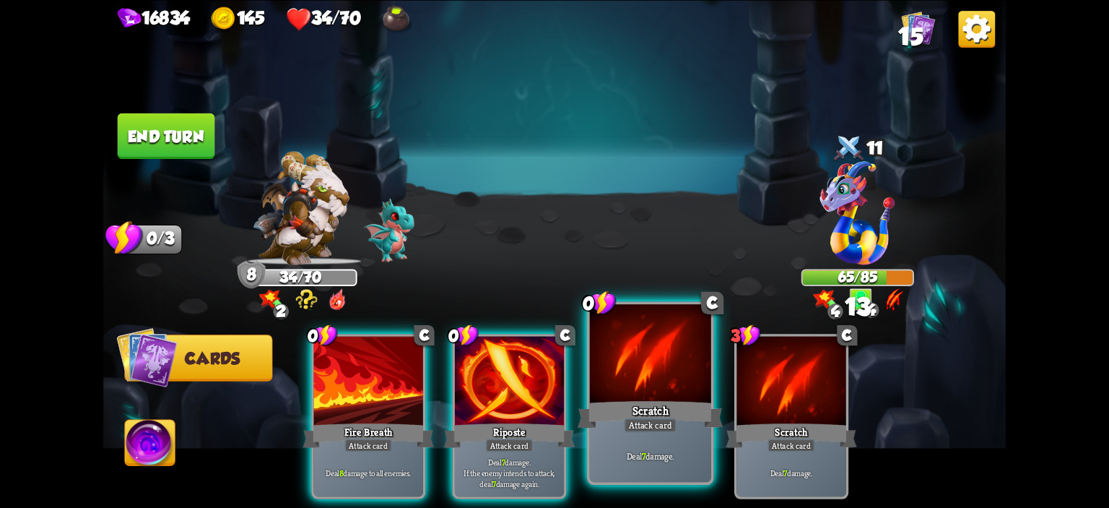
click at [673, 375] on div at bounding box center [650, 355] width 121 height 103
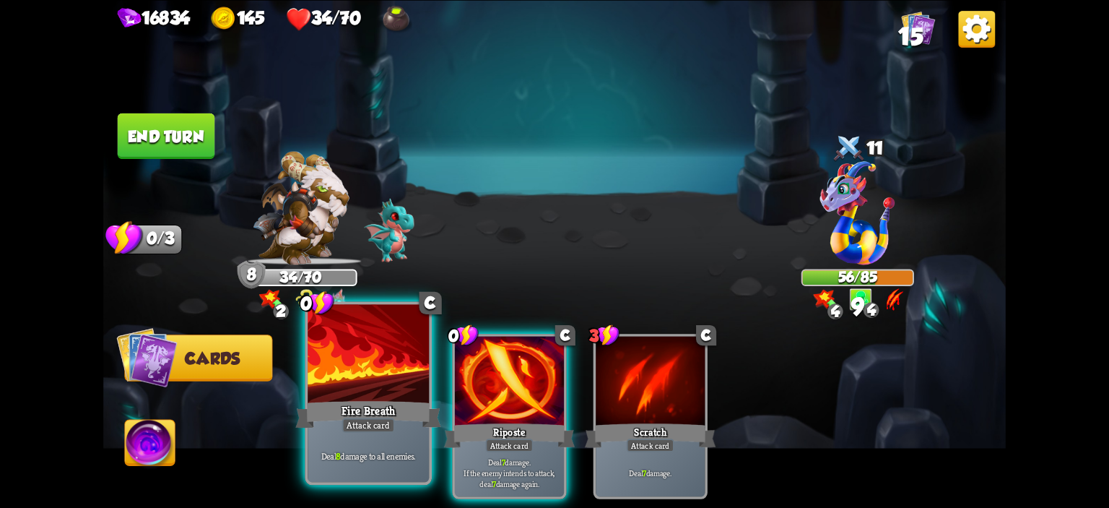
click at [380, 380] on div at bounding box center [368, 355] width 121 height 103
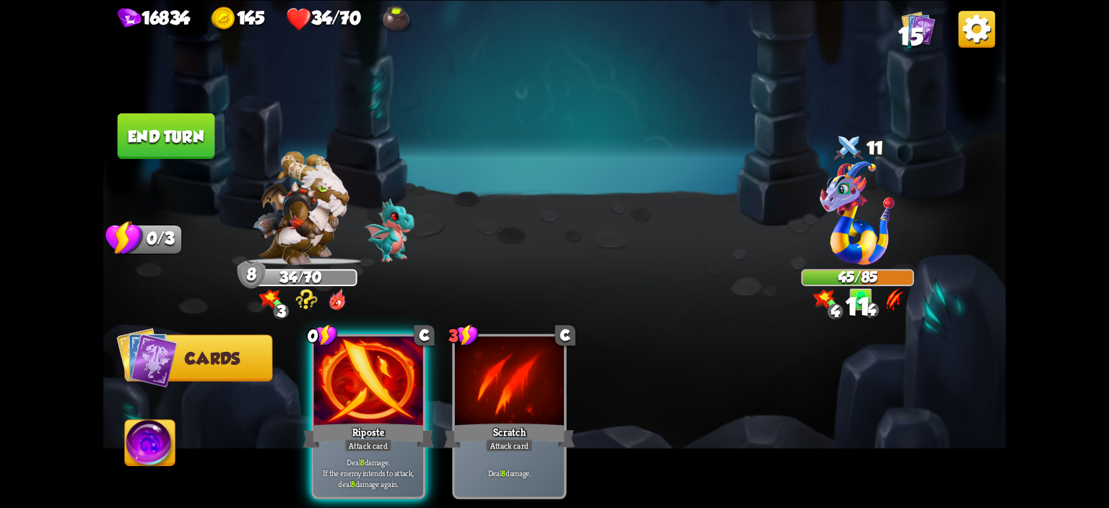
click at [380, 380] on div at bounding box center [368, 382] width 109 height 92
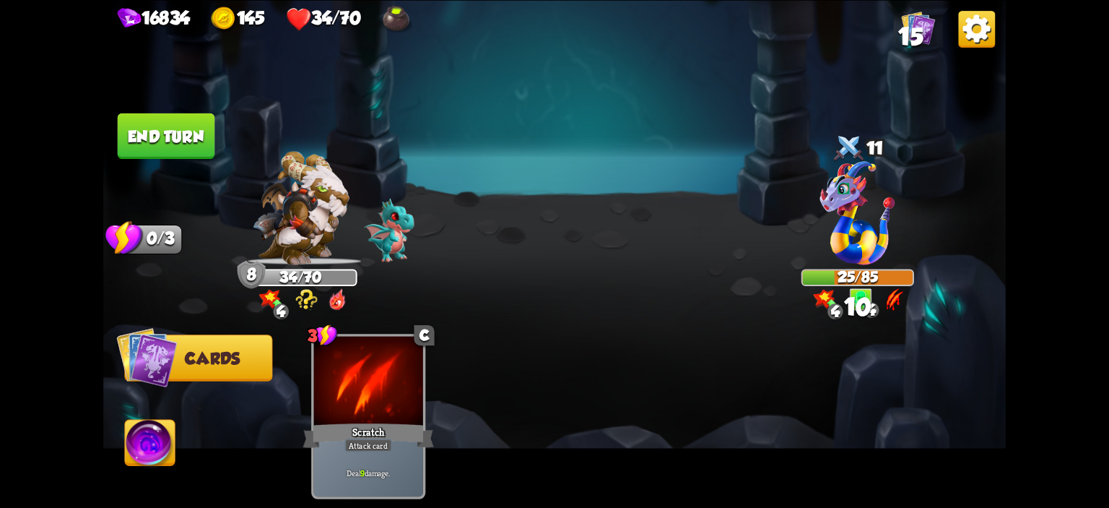
click at [162, 147] on button "End turn" at bounding box center [166, 135] width 97 height 45
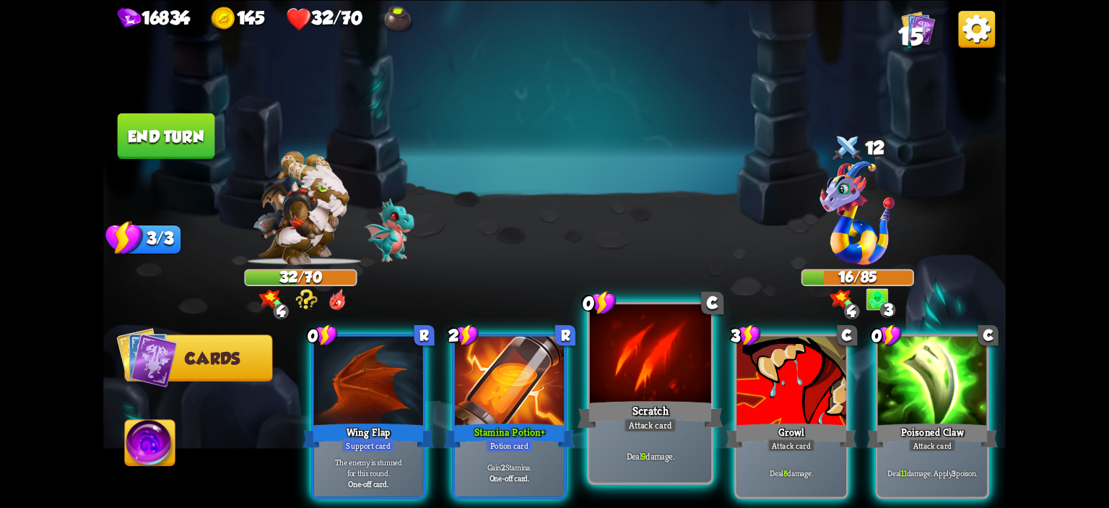
click at [653, 384] on div at bounding box center [650, 355] width 121 height 103
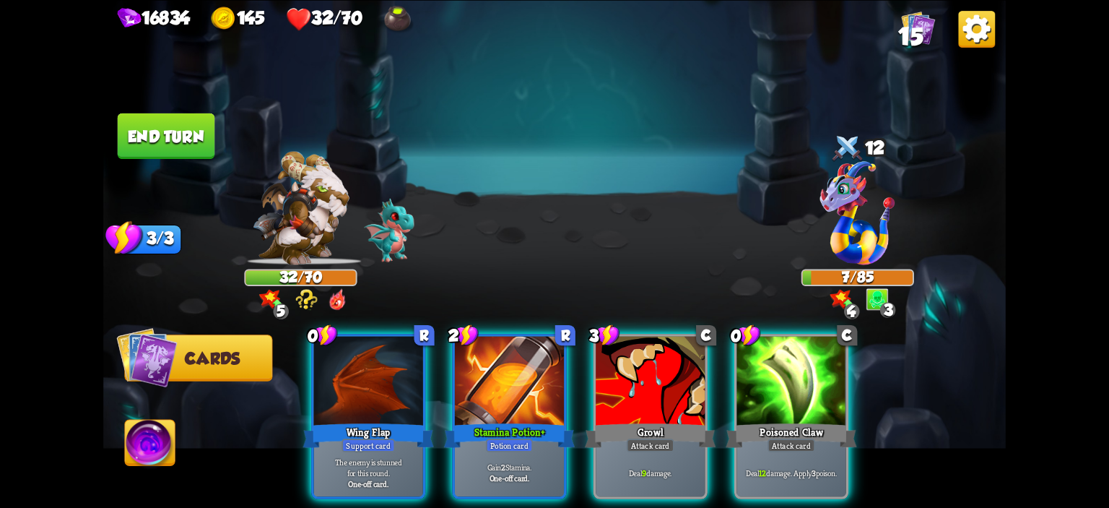
click at [133, 424] on img at bounding box center [150, 444] width 50 height 51
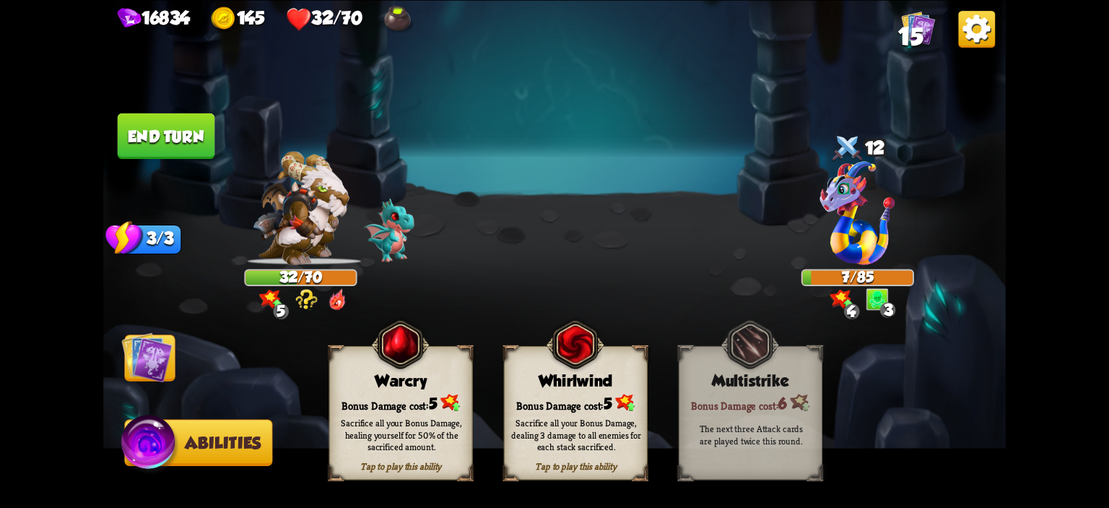
click at [375, 367] on img at bounding box center [400, 343] width 58 height 59
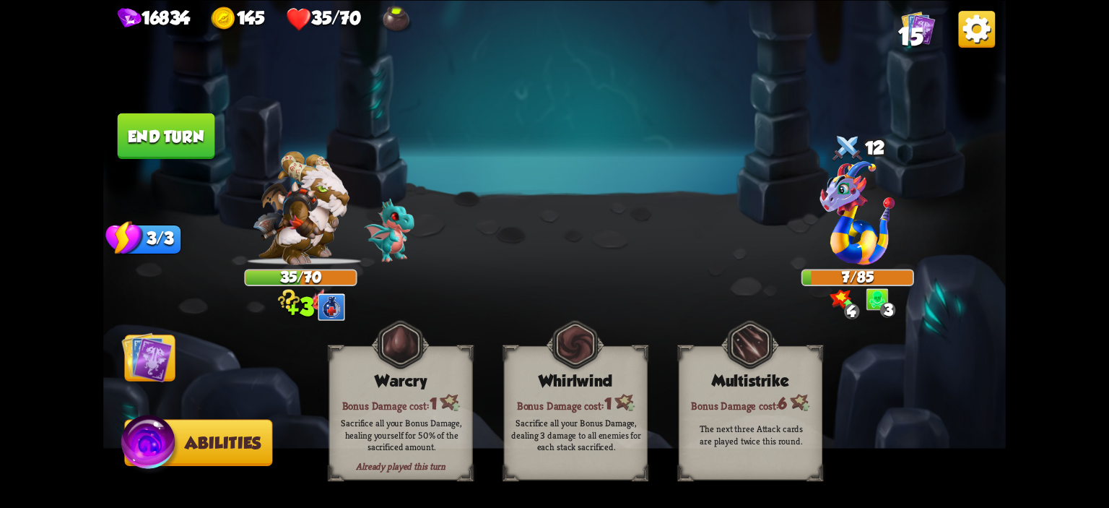
click at [140, 357] on img at bounding box center [146, 356] width 51 height 51
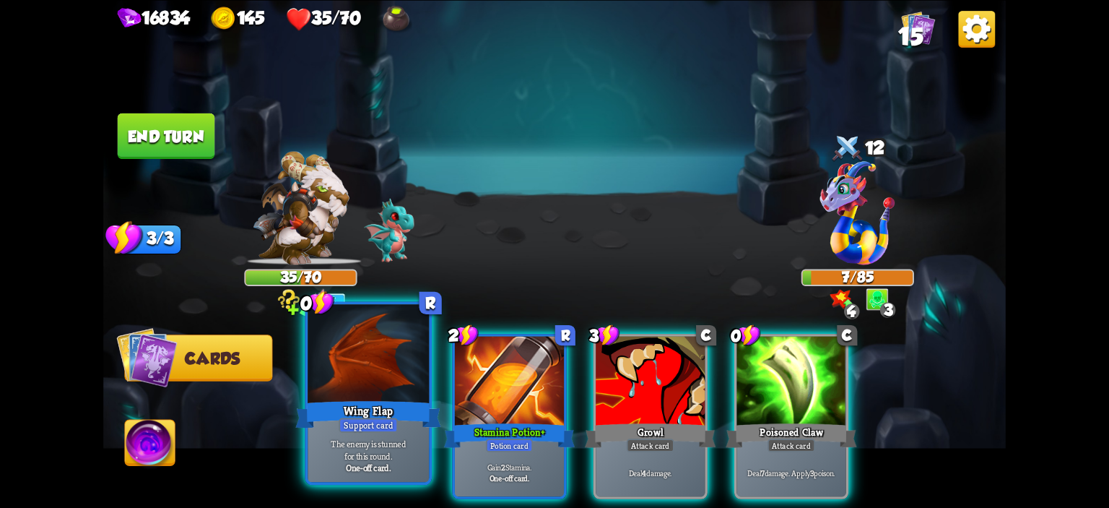
click at [330, 366] on div at bounding box center [368, 355] width 121 height 103
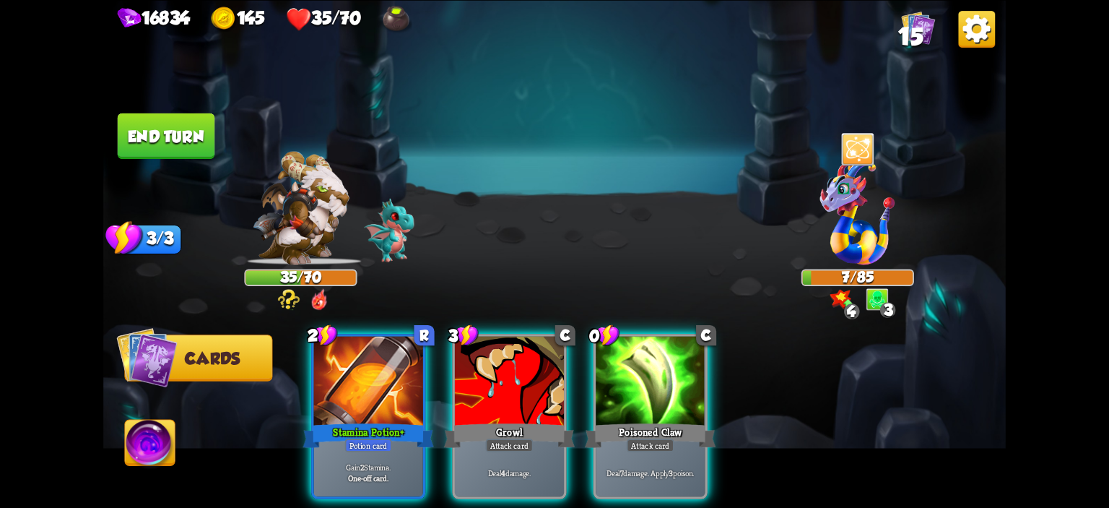
click at [170, 138] on button "End turn" at bounding box center [166, 135] width 97 height 45
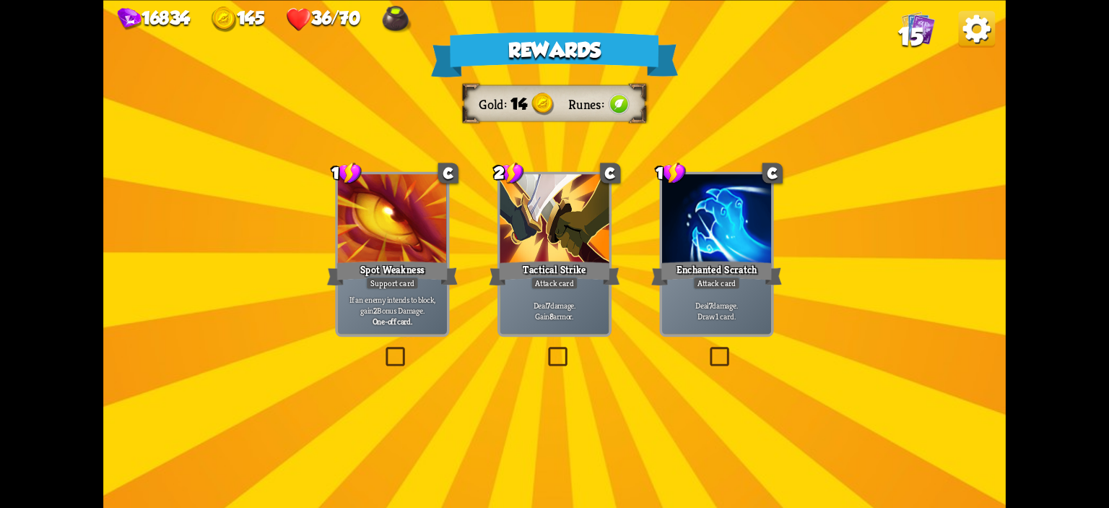
click at [583, 274] on div "Tactical Strike" at bounding box center [554, 272] width 131 height 29
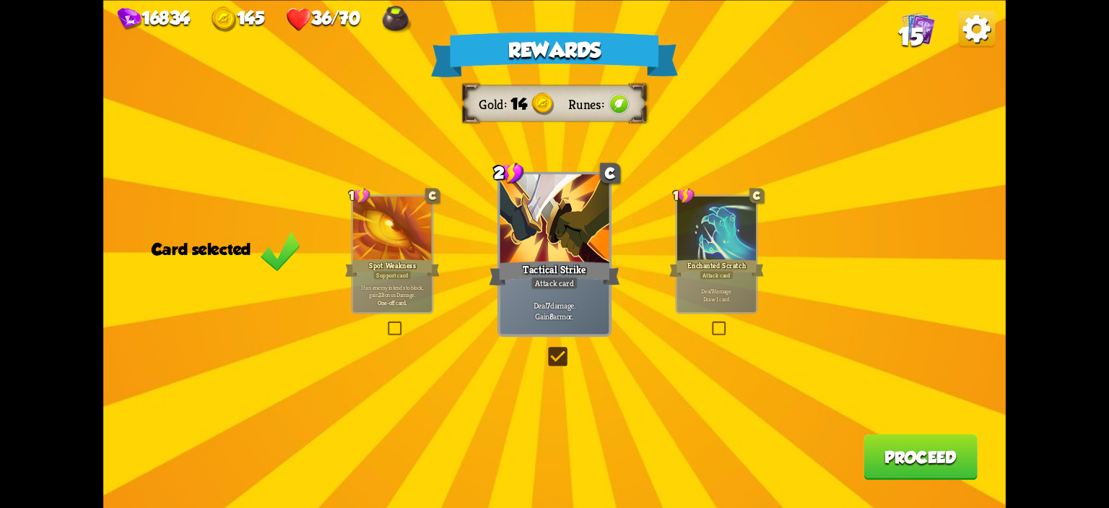
click at [873, 439] on button "Proceed" at bounding box center [920, 455] width 114 height 45
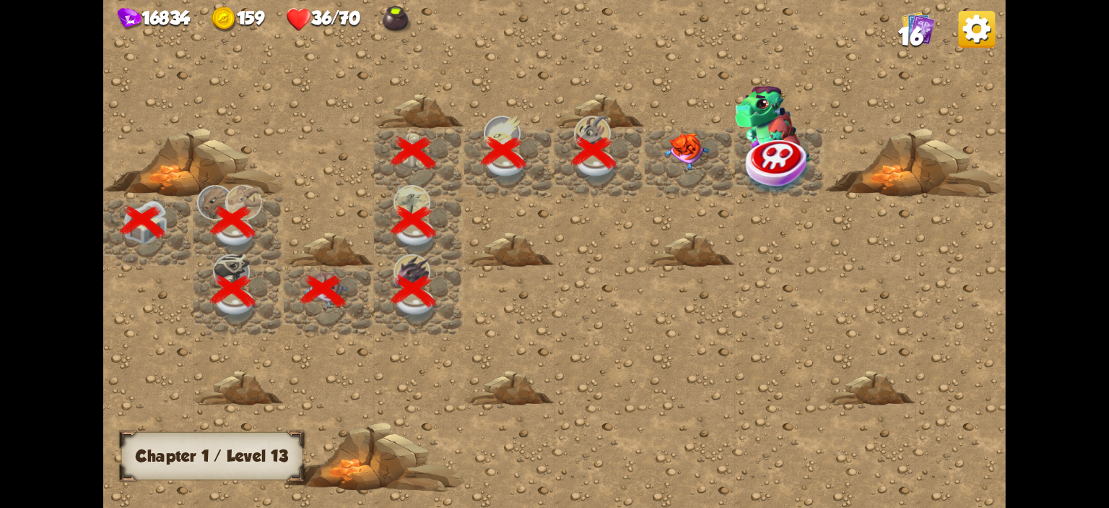
click at [692, 147] on img at bounding box center [686, 152] width 45 height 38
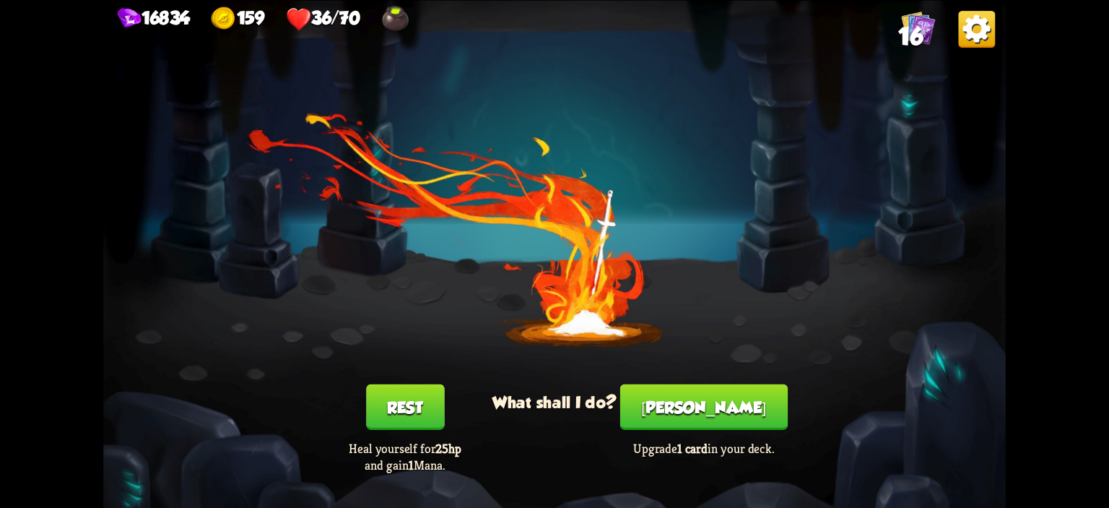
click at [424, 396] on button "Rest" at bounding box center [405, 405] width 78 height 45
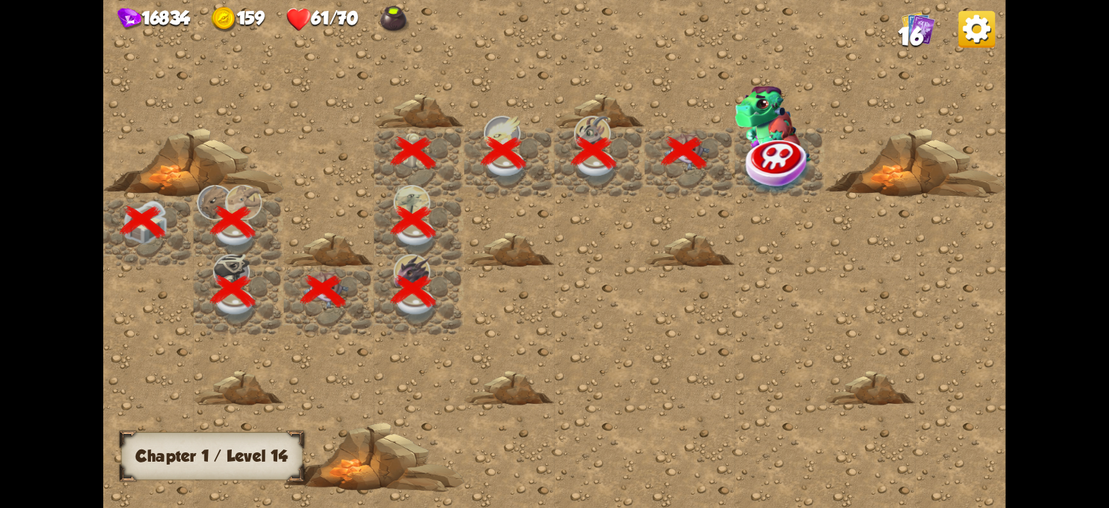
click at [759, 155] on img at bounding box center [779, 165] width 68 height 58
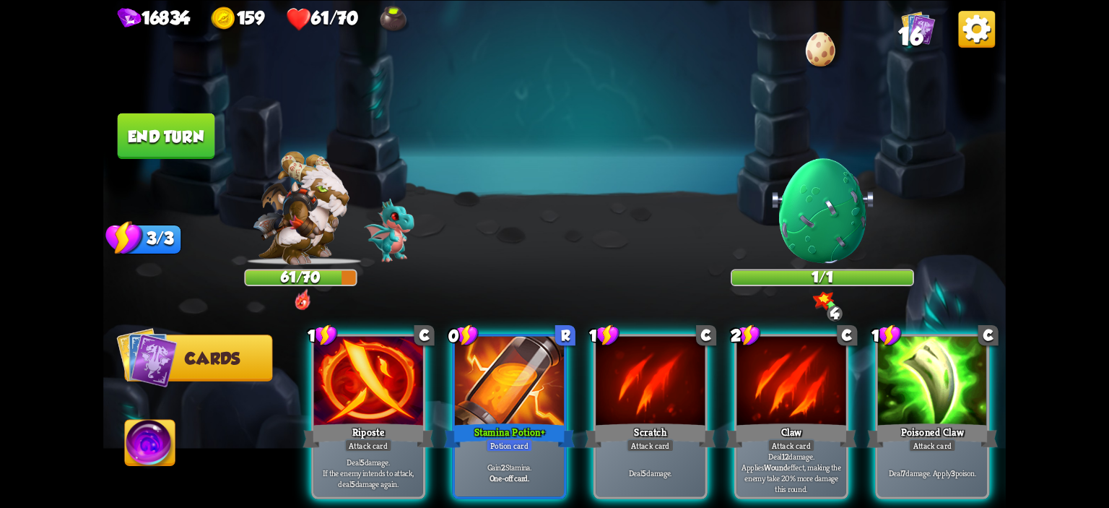
scroll to position [0, 281]
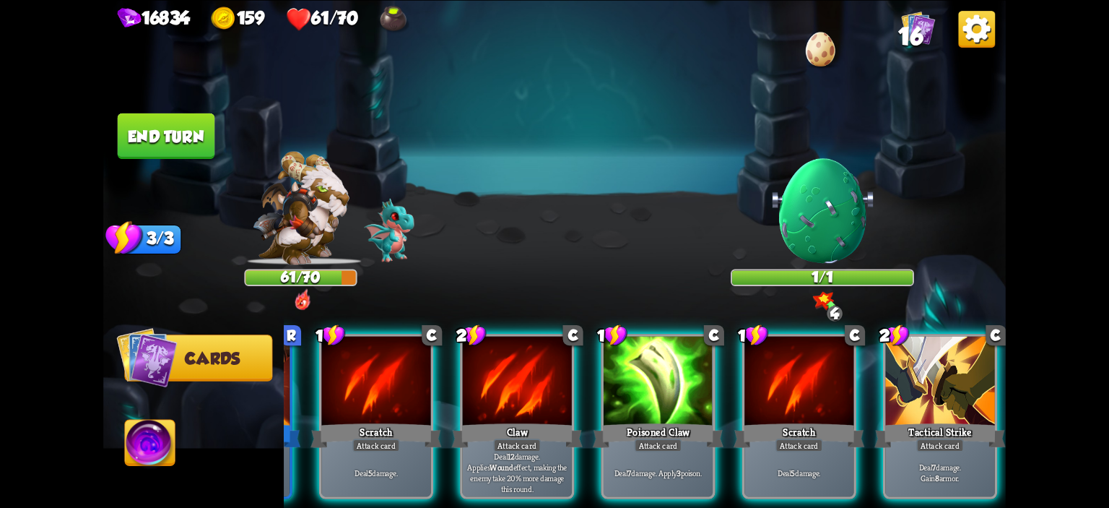
click at [171, 161] on img at bounding box center [554, 254] width 902 height 508
click at [178, 134] on button "End turn" at bounding box center [166, 135] width 97 height 45
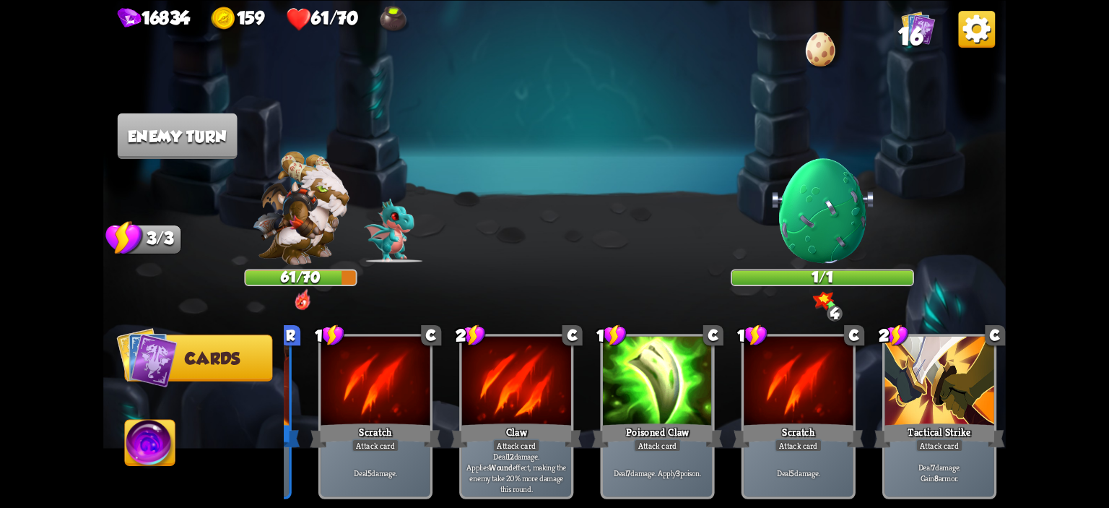
scroll to position [0, 0]
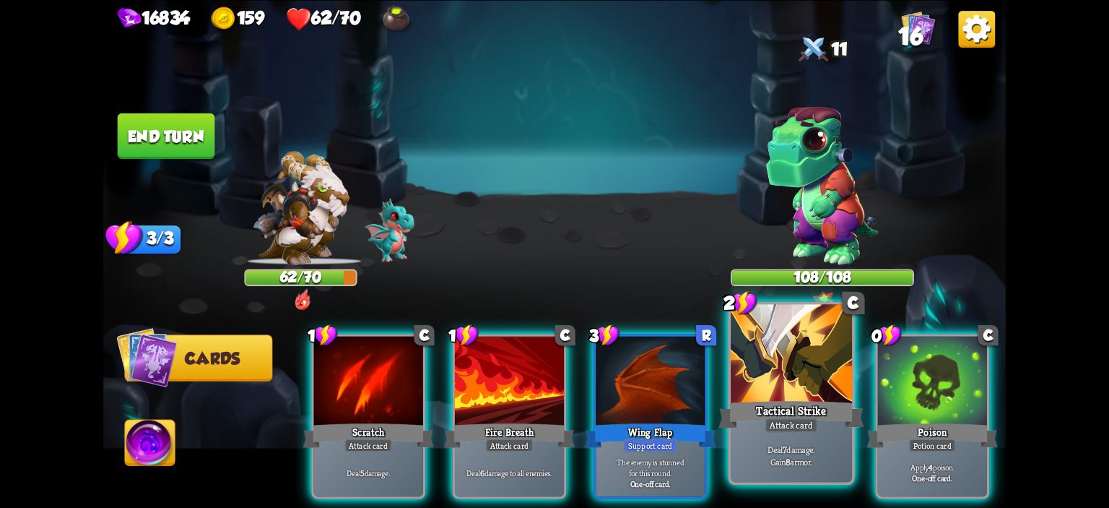
click at [780, 372] on div at bounding box center [791, 355] width 121 height 103
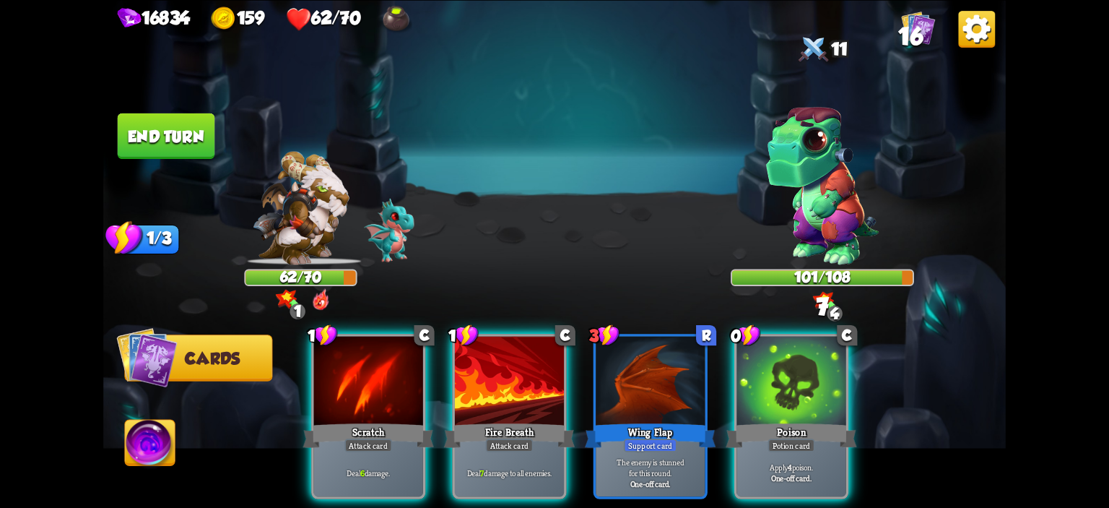
click at [780, 372] on div at bounding box center [790, 382] width 109 height 92
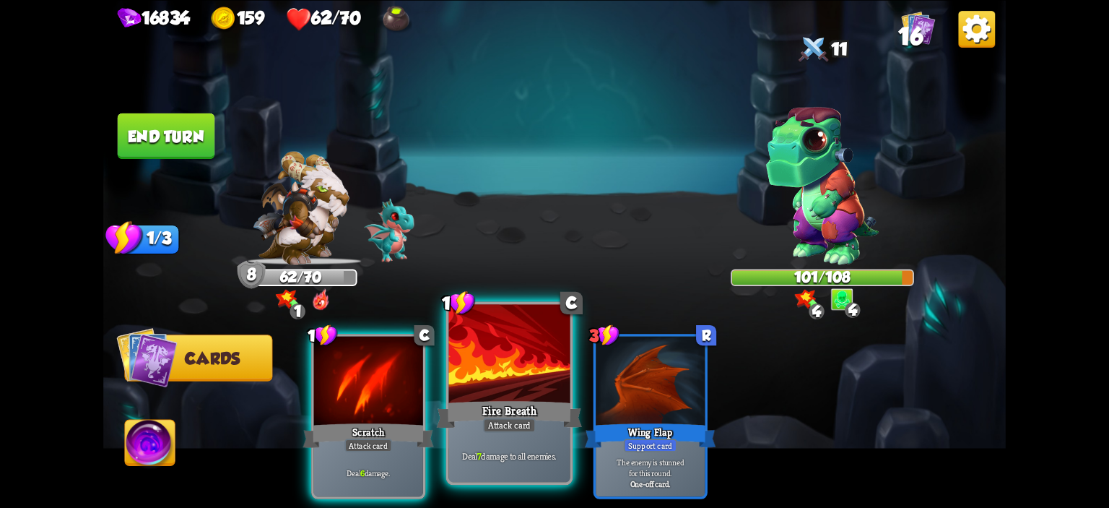
click at [518, 343] on div at bounding box center [509, 355] width 121 height 103
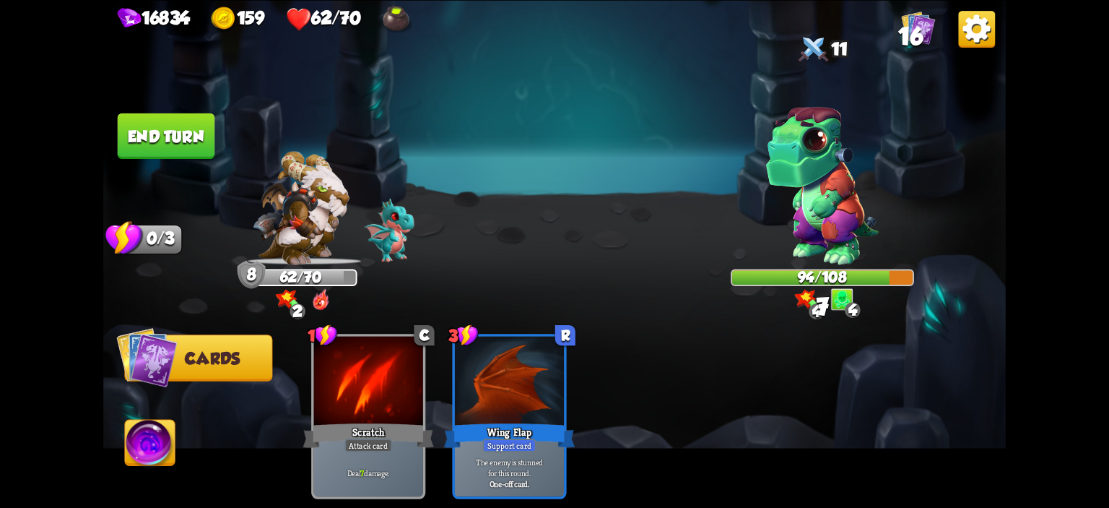
click at [186, 147] on button "End turn" at bounding box center [166, 135] width 97 height 45
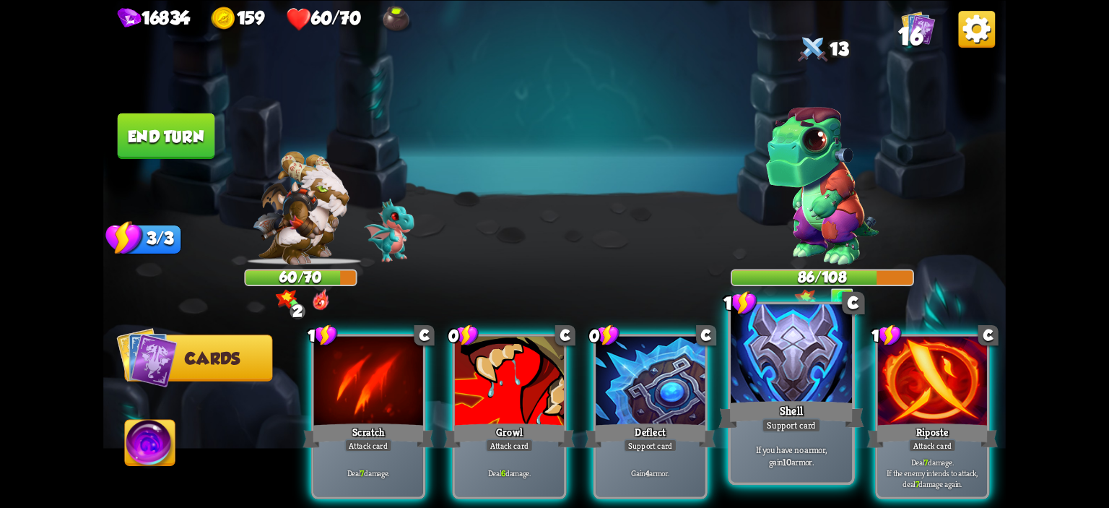
click at [757, 351] on div at bounding box center [791, 355] width 121 height 103
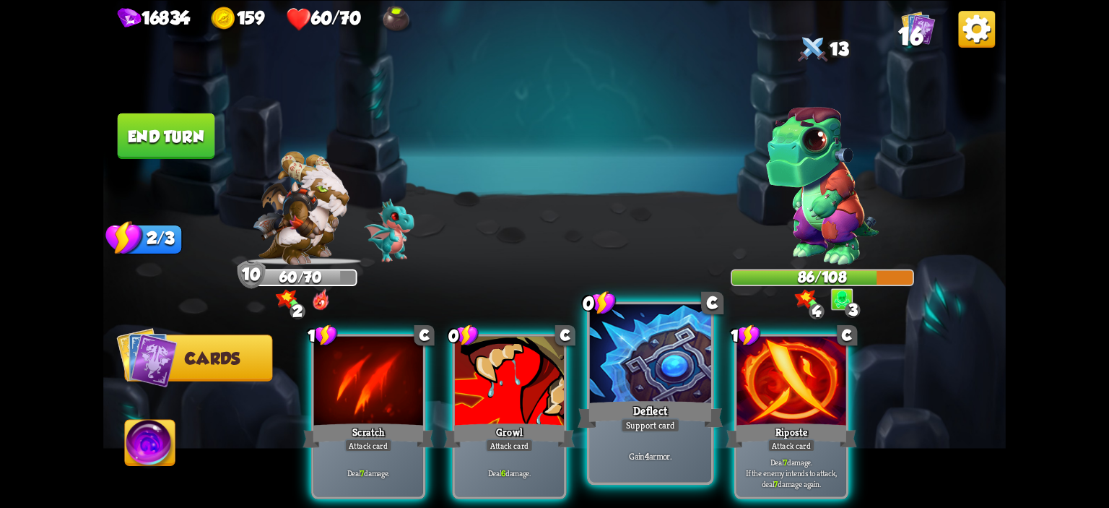
click at [645, 361] on div at bounding box center [650, 355] width 121 height 103
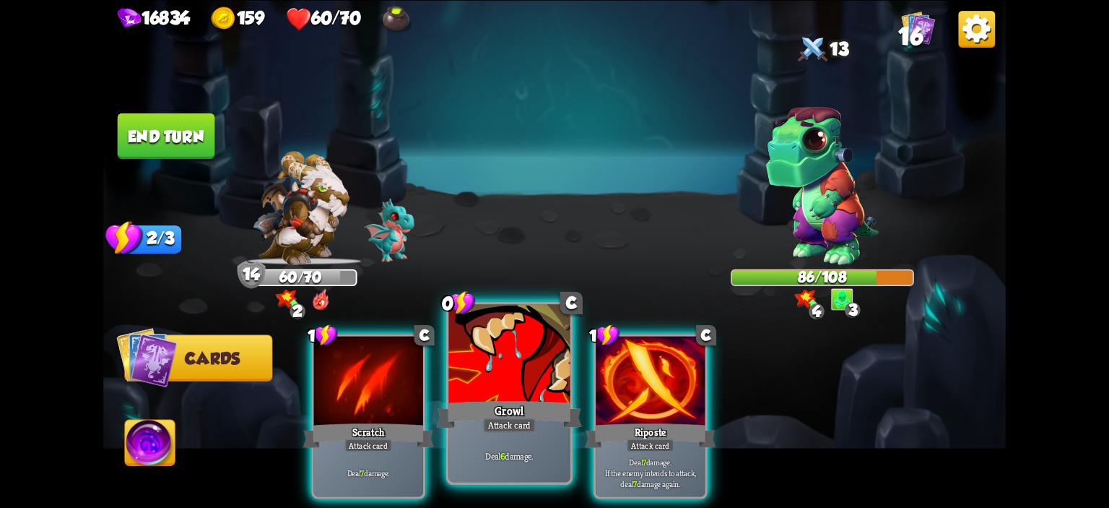
click at [555, 370] on div at bounding box center [509, 355] width 121 height 103
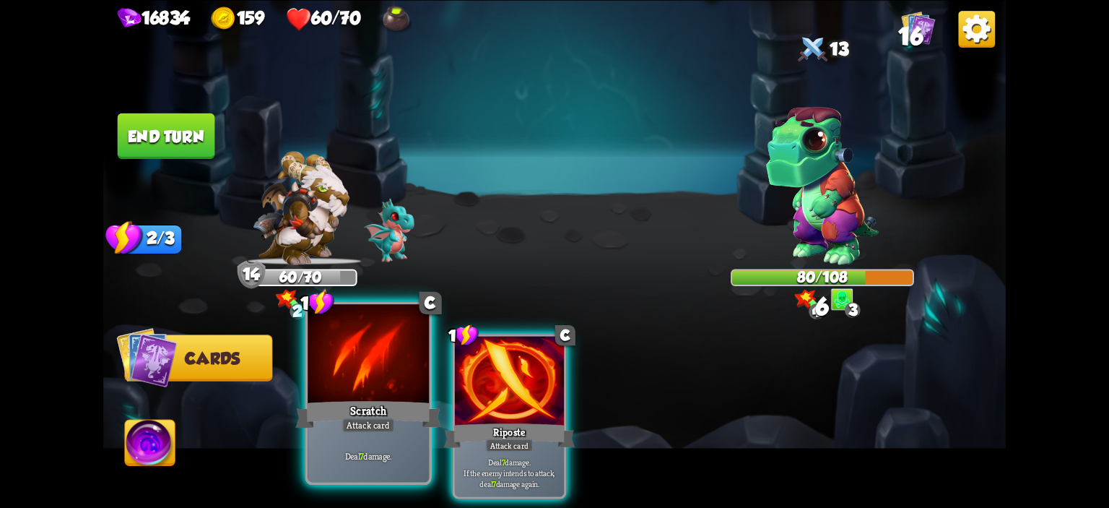
click at [390, 377] on div at bounding box center [368, 355] width 121 height 103
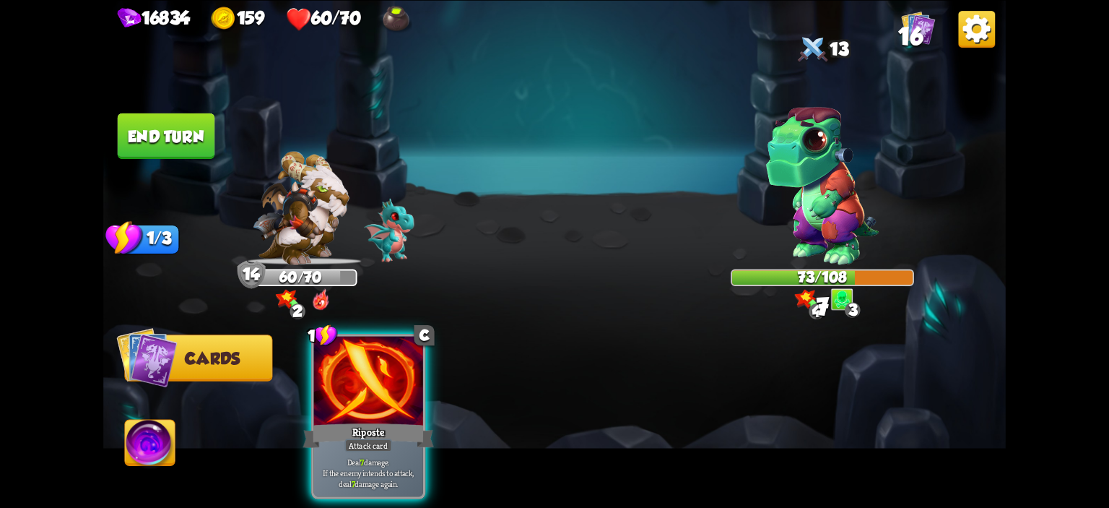
click at [390, 377] on div at bounding box center [368, 382] width 109 height 92
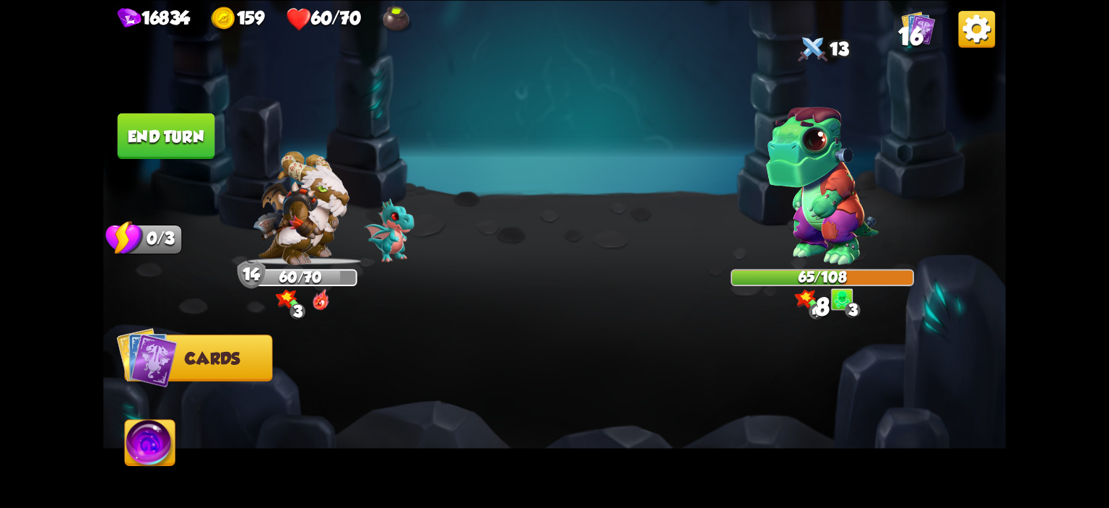
click at [118, 129] on button "End turn" at bounding box center [166, 135] width 97 height 45
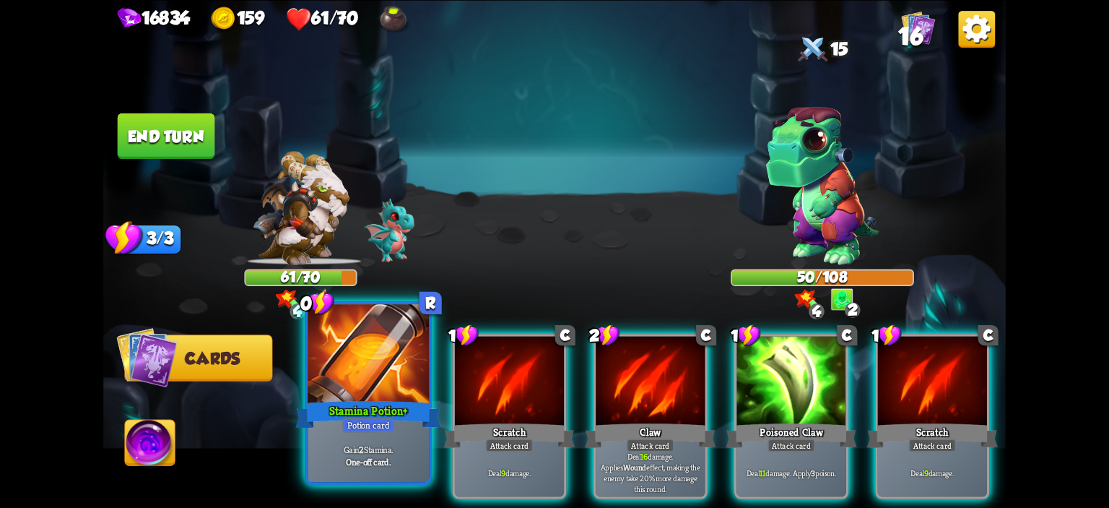
click at [324, 357] on div at bounding box center [368, 355] width 121 height 103
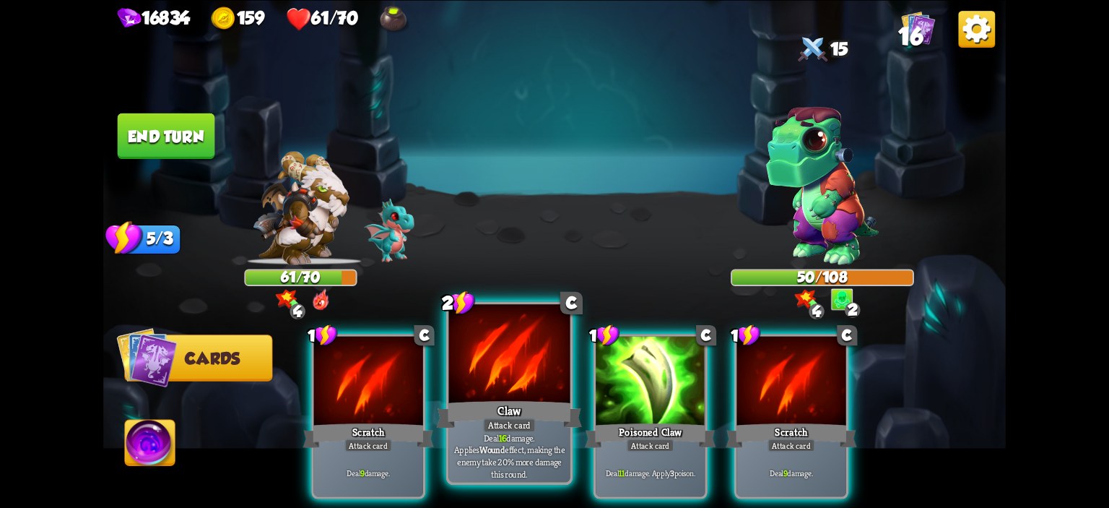
click at [540, 357] on div at bounding box center [509, 355] width 121 height 103
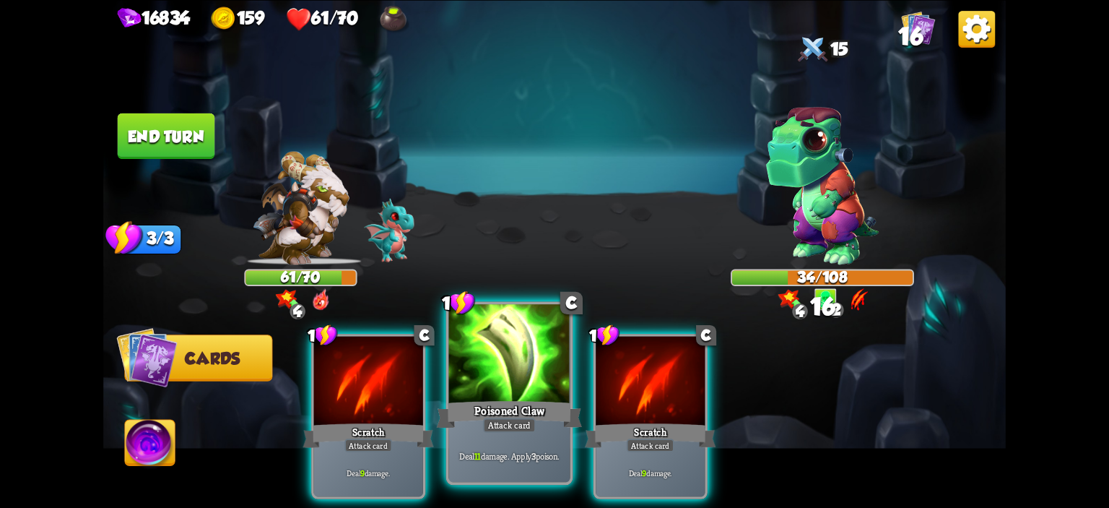
click at [525, 361] on div at bounding box center [509, 355] width 121 height 103
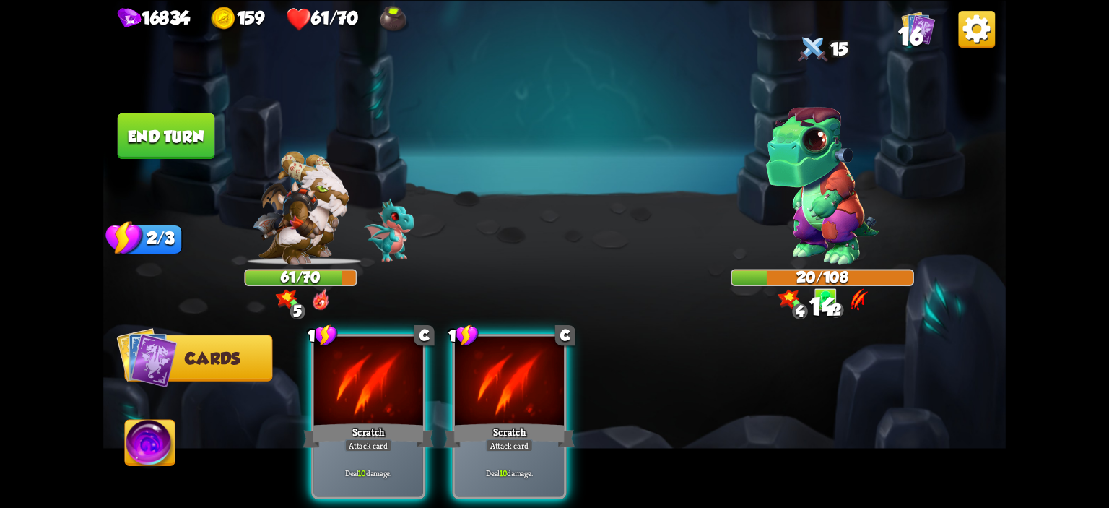
click at [525, 361] on div at bounding box center [509, 382] width 109 height 92
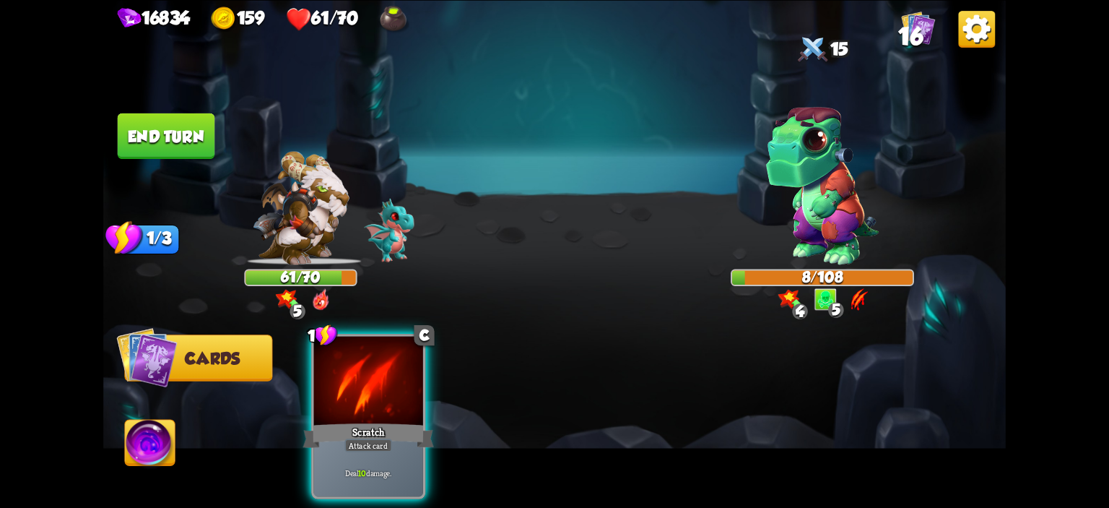
click at [176, 154] on button "End turn" at bounding box center [166, 135] width 97 height 45
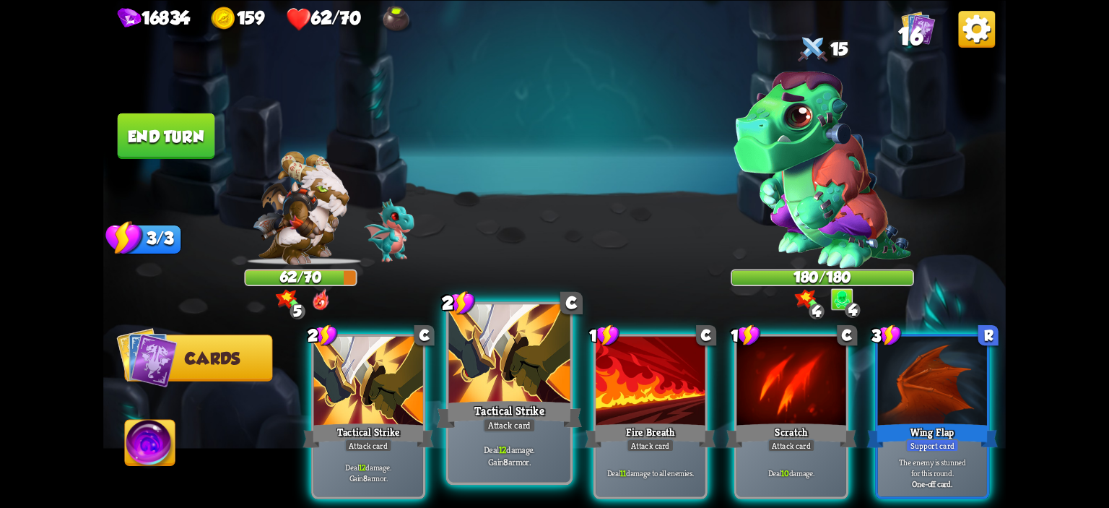
click at [491, 347] on div at bounding box center [509, 355] width 121 height 103
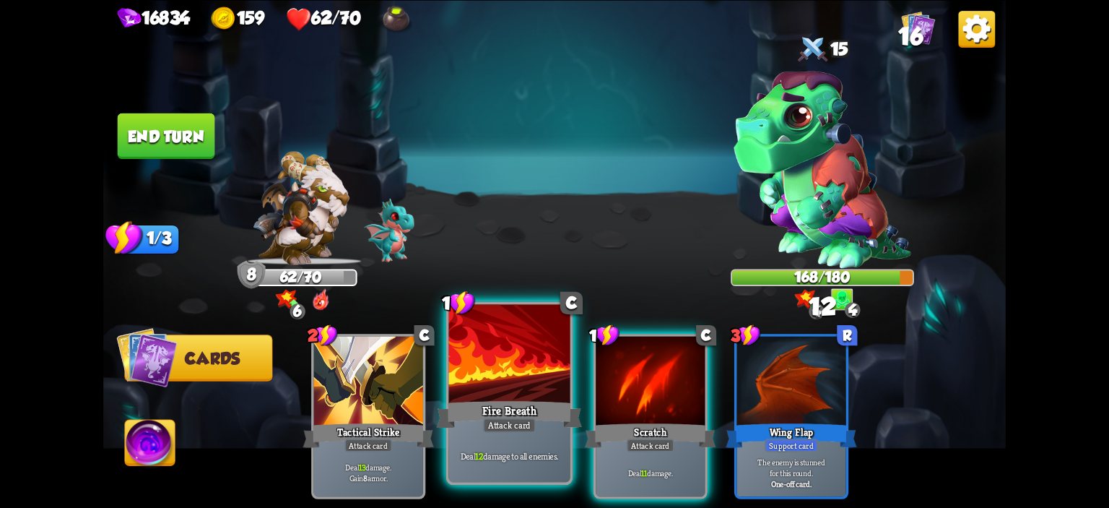
click at [505, 368] on div at bounding box center [509, 355] width 121 height 103
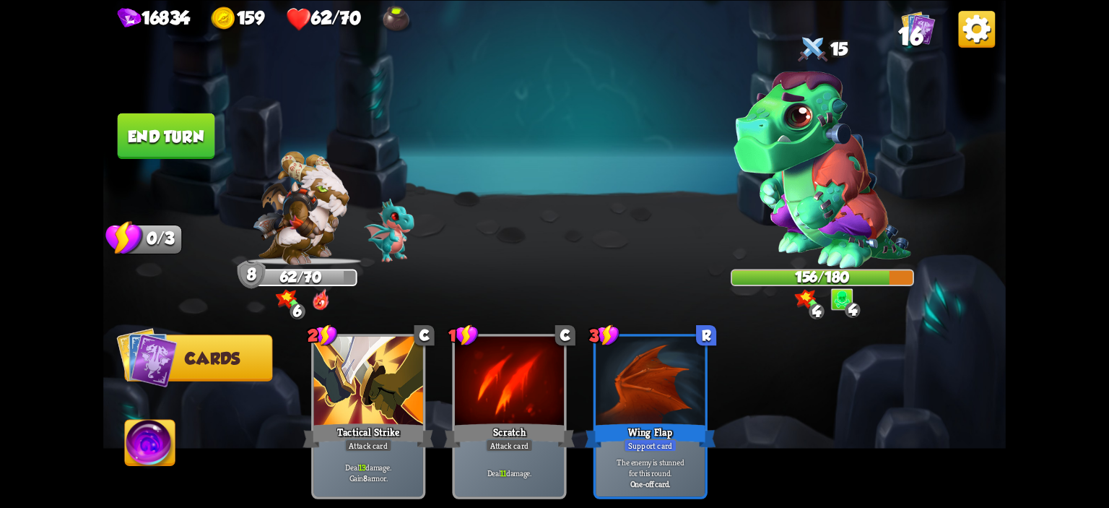
click at [146, 121] on button "End turn" at bounding box center [166, 135] width 97 height 45
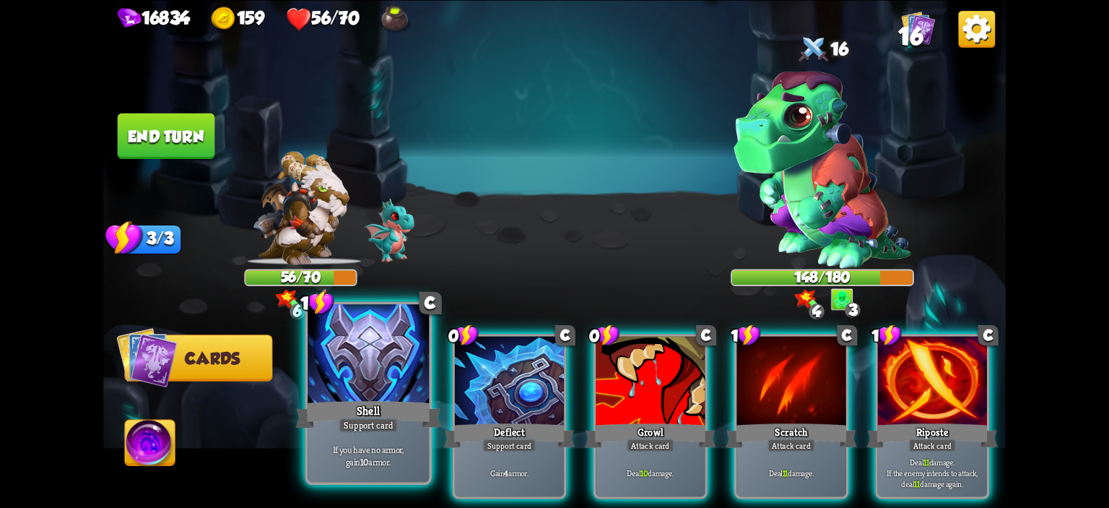
click at [334, 359] on div at bounding box center [368, 355] width 121 height 103
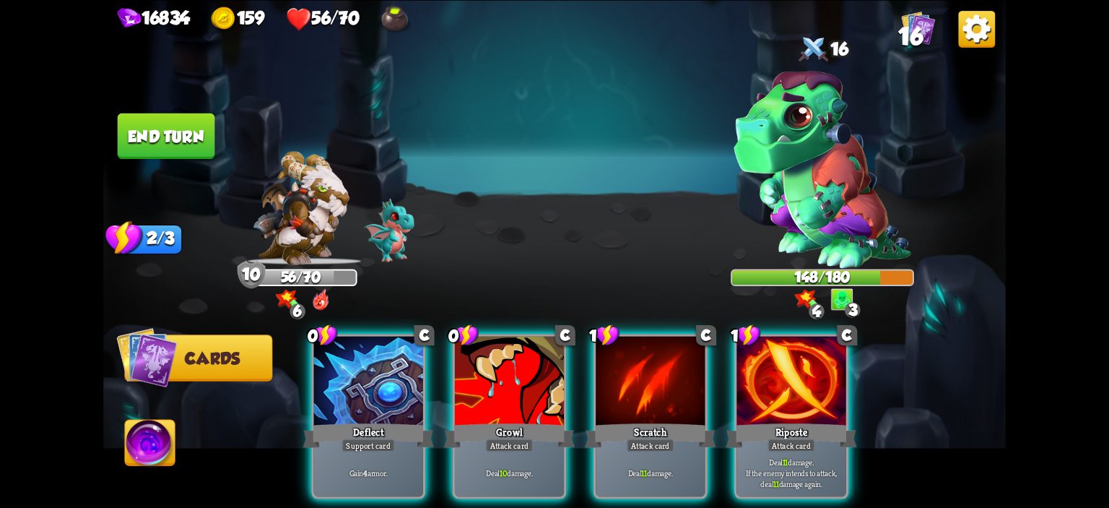
click at [334, 359] on div at bounding box center [368, 382] width 109 height 92
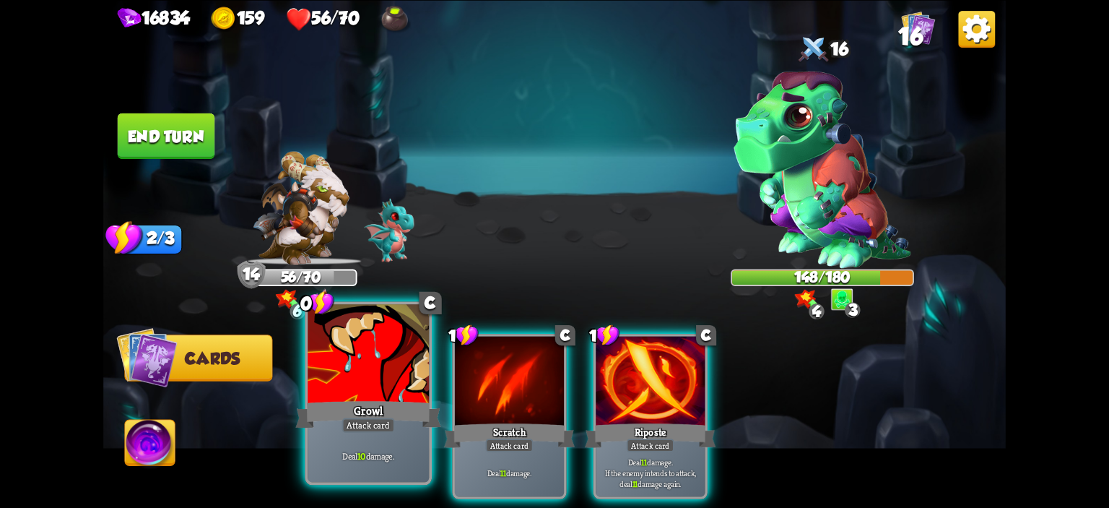
click at [339, 359] on div at bounding box center [368, 355] width 121 height 103
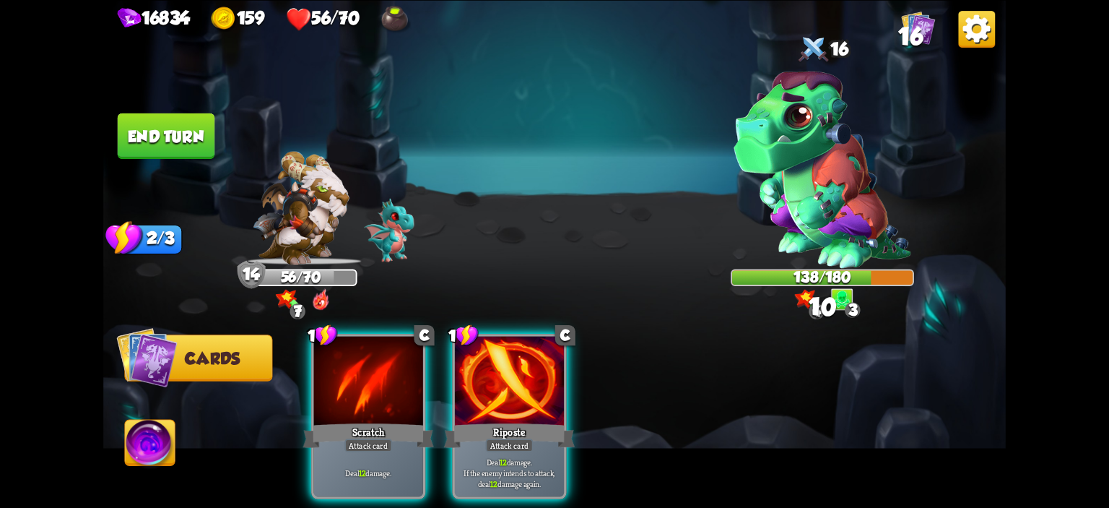
click at [339, 359] on div at bounding box center [368, 382] width 109 height 92
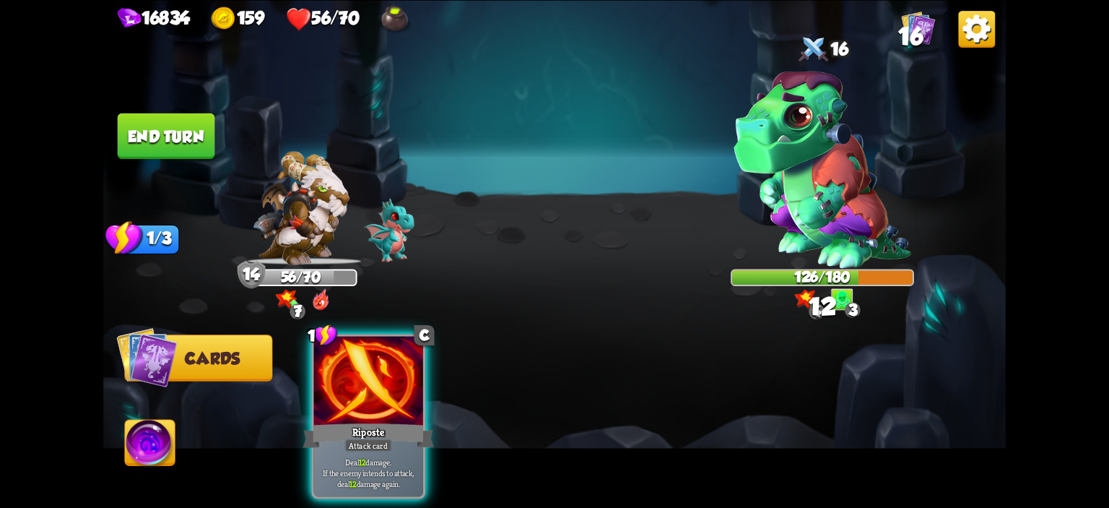
click at [339, 359] on div at bounding box center [368, 382] width 109 height 92
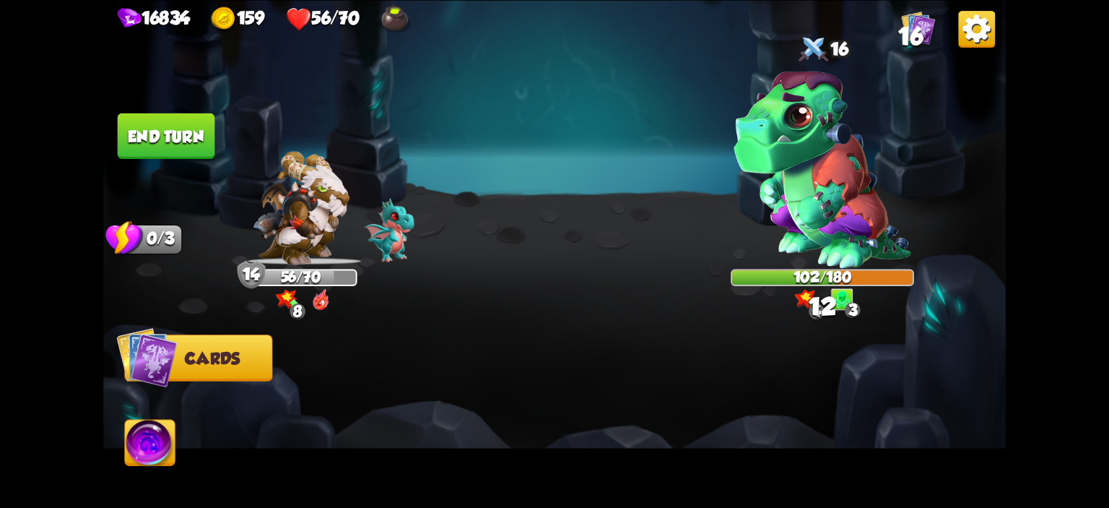
click at [169, 147] on button "End turn" at bounding box center [166, 135] width 97 height 45
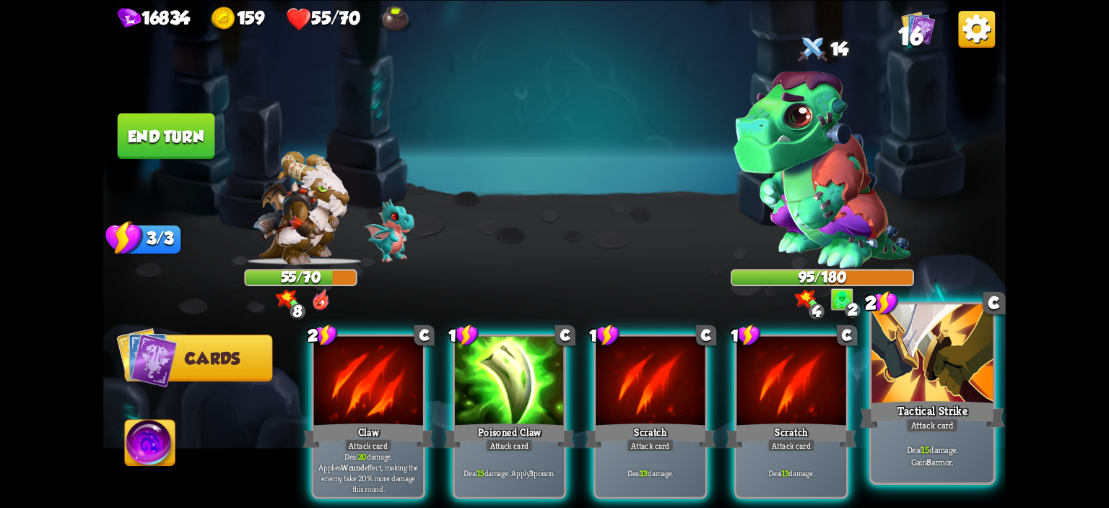
click at [970, 399] on div "Tactical Strike" at bounding box center [933, 414] width 146 height 32
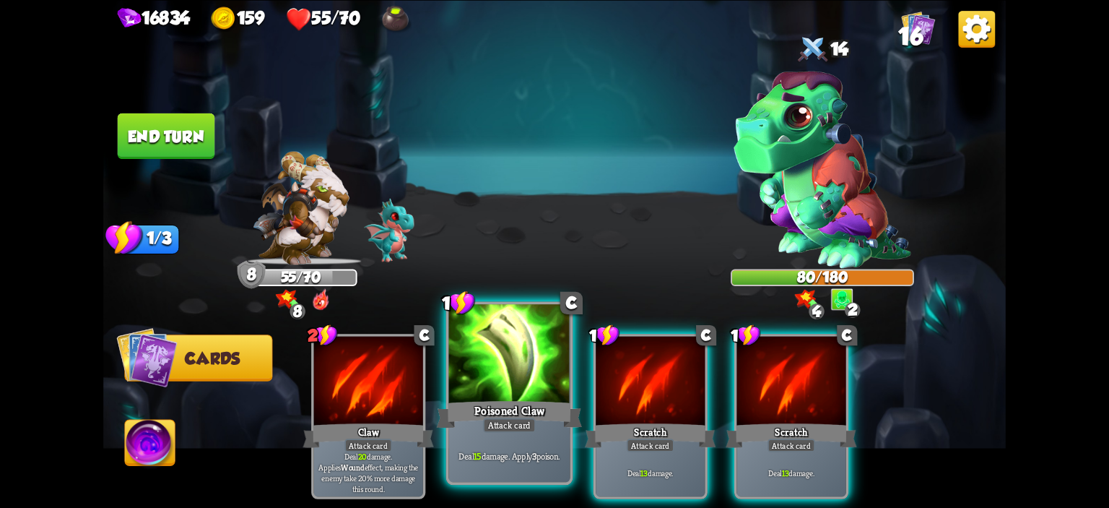
click at [520, 350] on div at bounding box center [509, 355] width 121 height 103
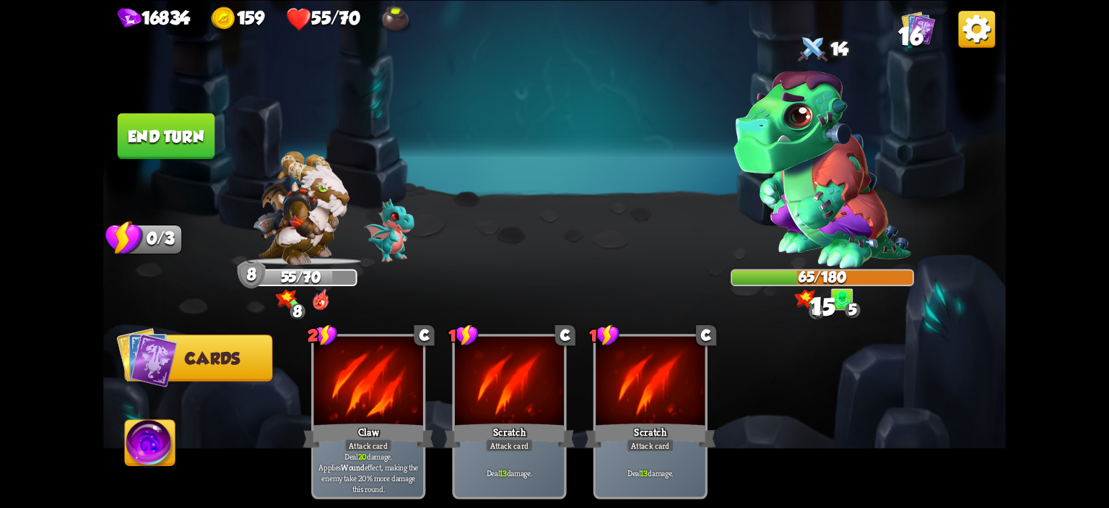
click at [149, 149] on button "End turn" at bounding box center [166, 135] width 97 height 45
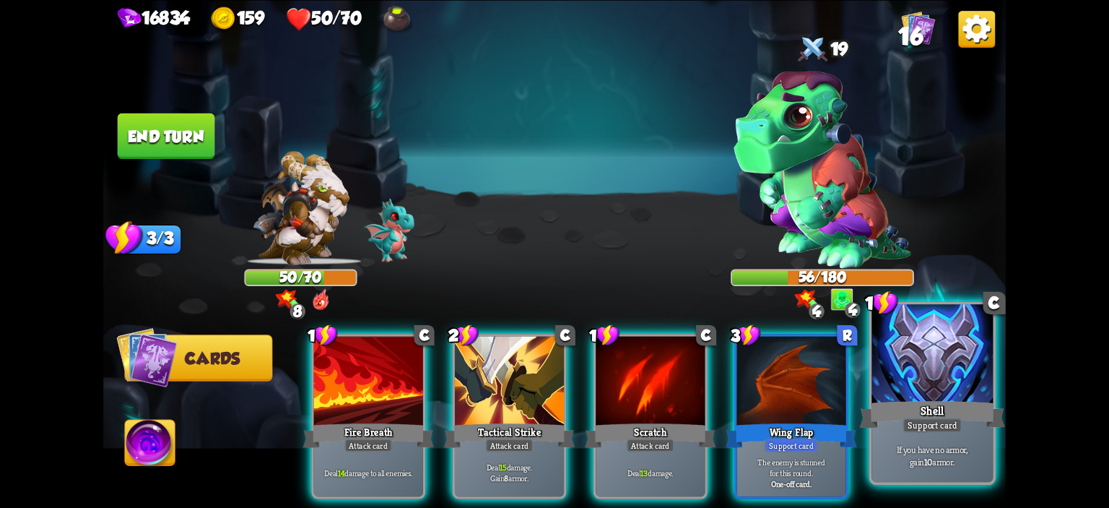
click at [884, 361] on div at bounding box center [931, 355] width 121 height 103
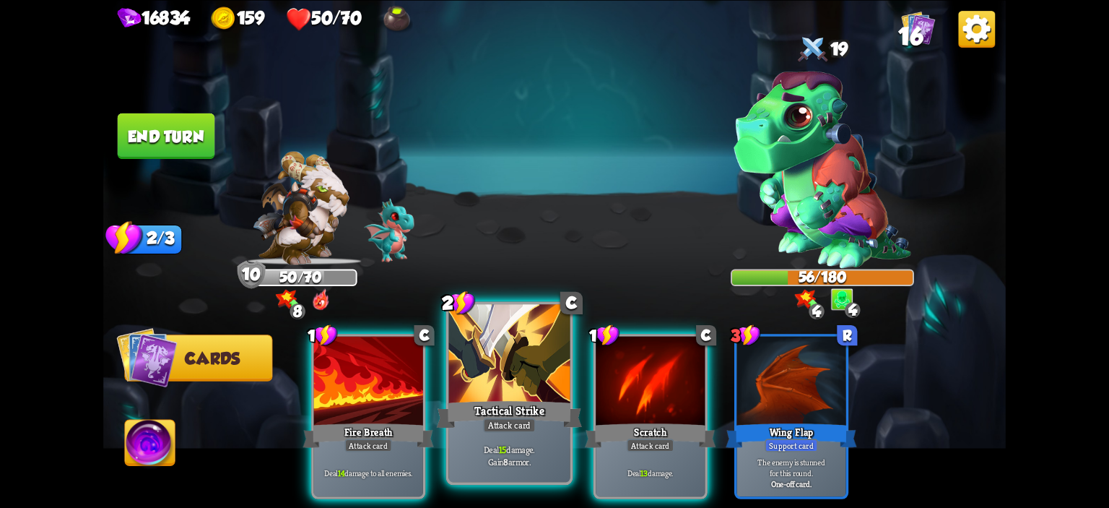
click at [538, 357] on div at bounding box center [509, 355] width 121 height 103
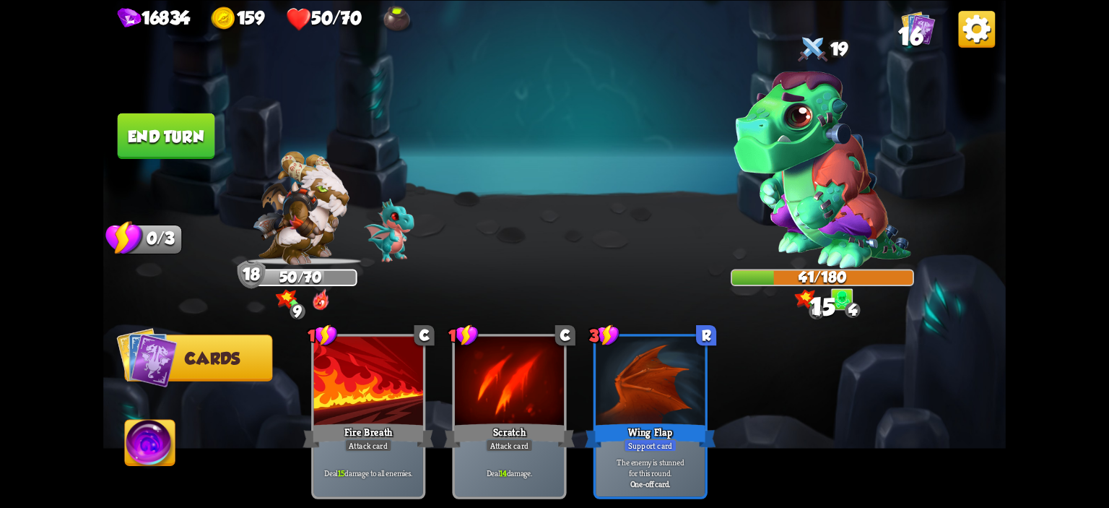
click at [194, 144] on button "End turn" at bounding box center [166, 135] width 97 height 45
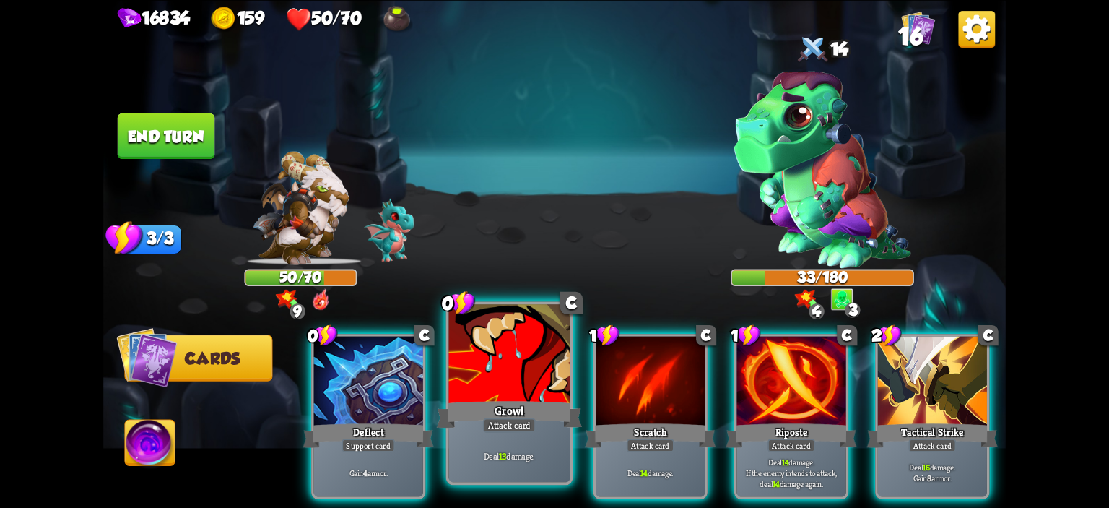
click at [513, 334] on div at bounding box center [509, 355] width 121 height 103
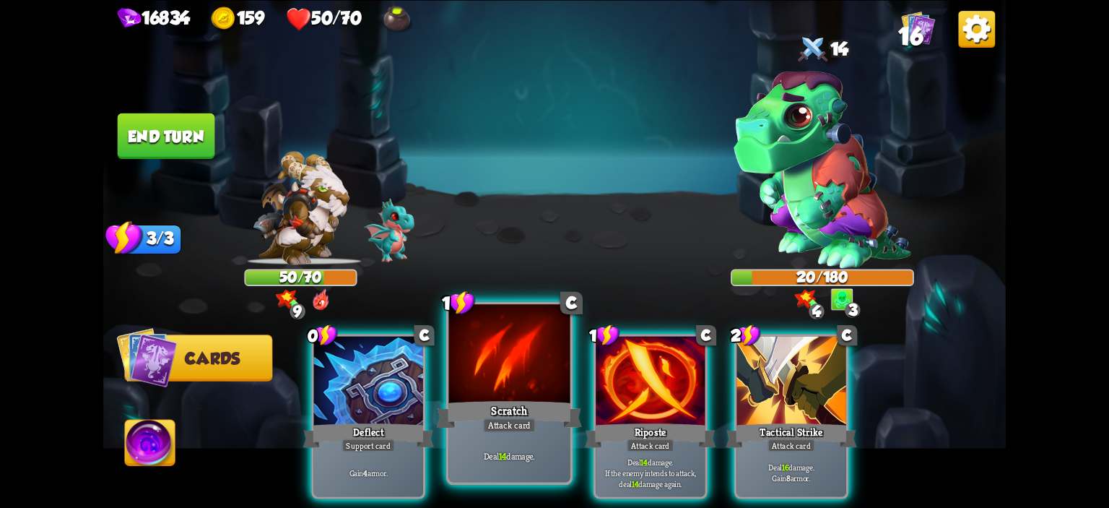
click at [532, 360] on div at bounding box center [509, 355] width 121 height 103
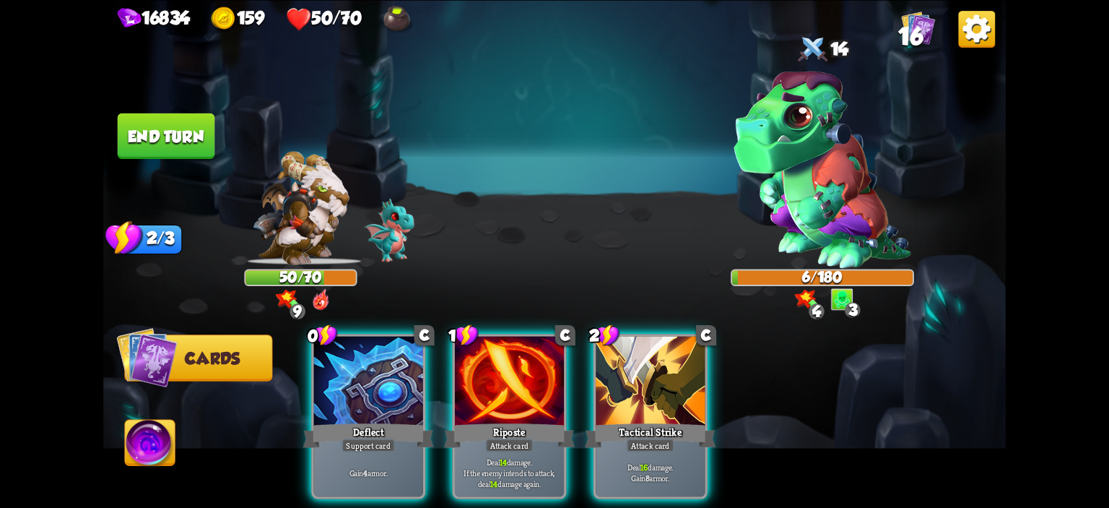
click at [297, 404] on div "0 C Deflect Support card Gain 4 armor. 1 C Riposte Attack card Deal 14 damage. …" at bounding box center [645, 394] width 722 height 225
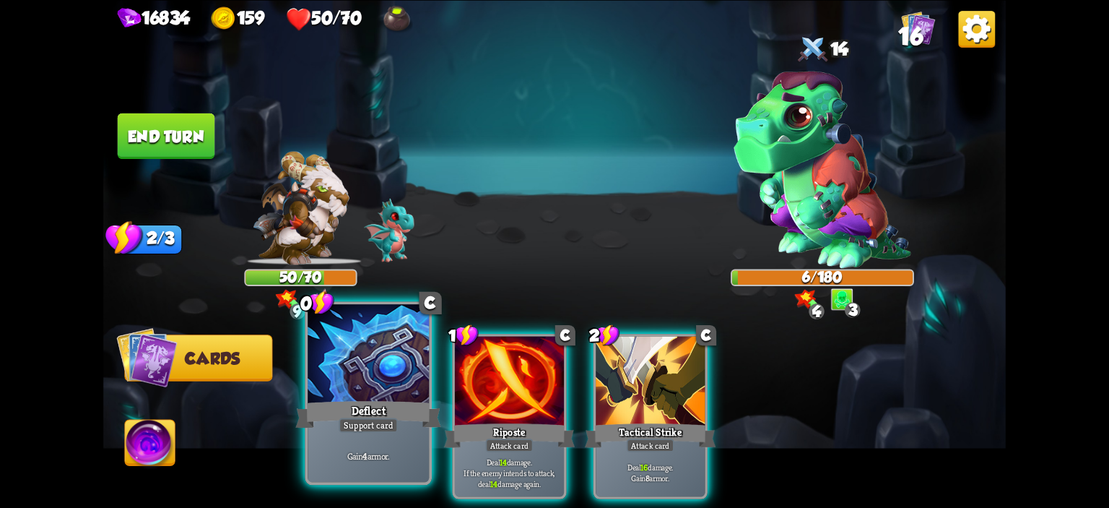
click at [326, 389] on div at bounding box center [368, 355] width 121 height 103
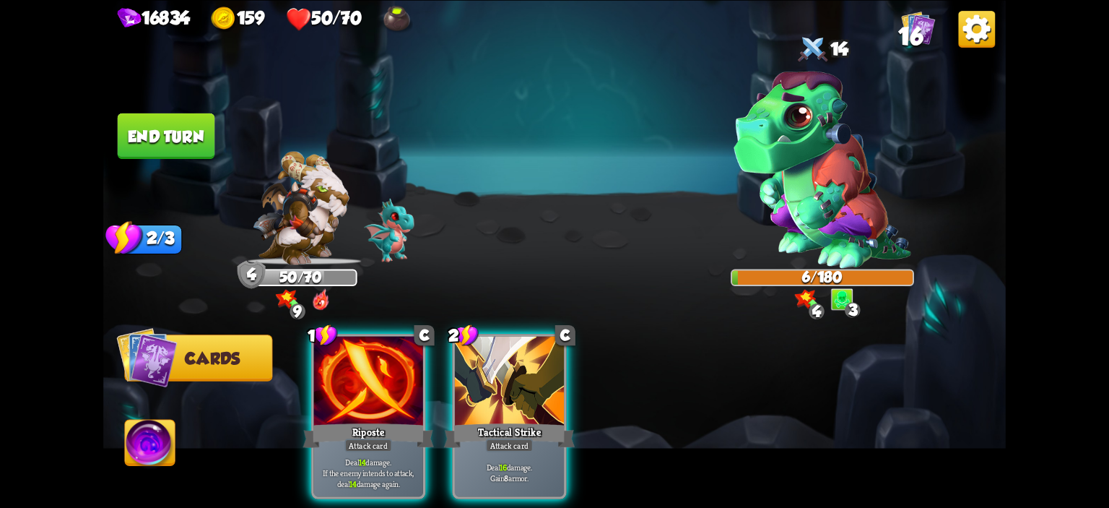
click at [170, 421] on img at bounding box center [150, 444] width 50 height 51
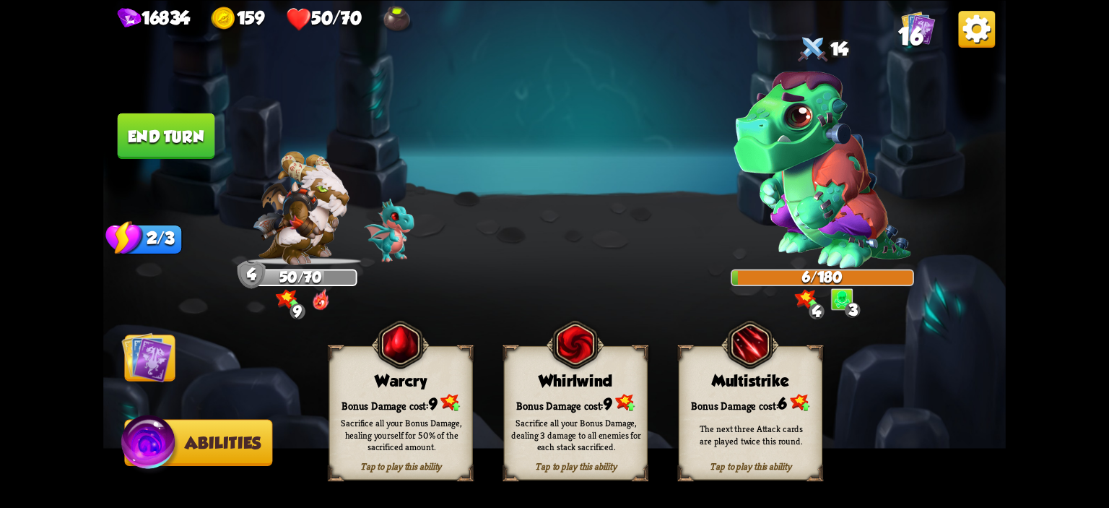
click at [396, 357] on img at bounding box center [400, 343] width 58 height 59
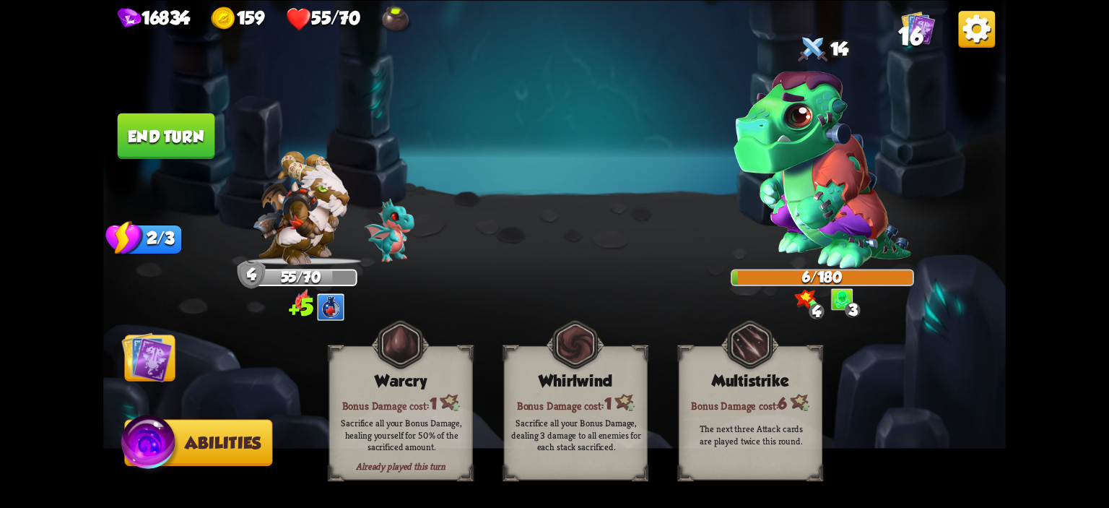
click at [177, 352] on span "Cards" at bounding box center [152, 358] width 55 height 18
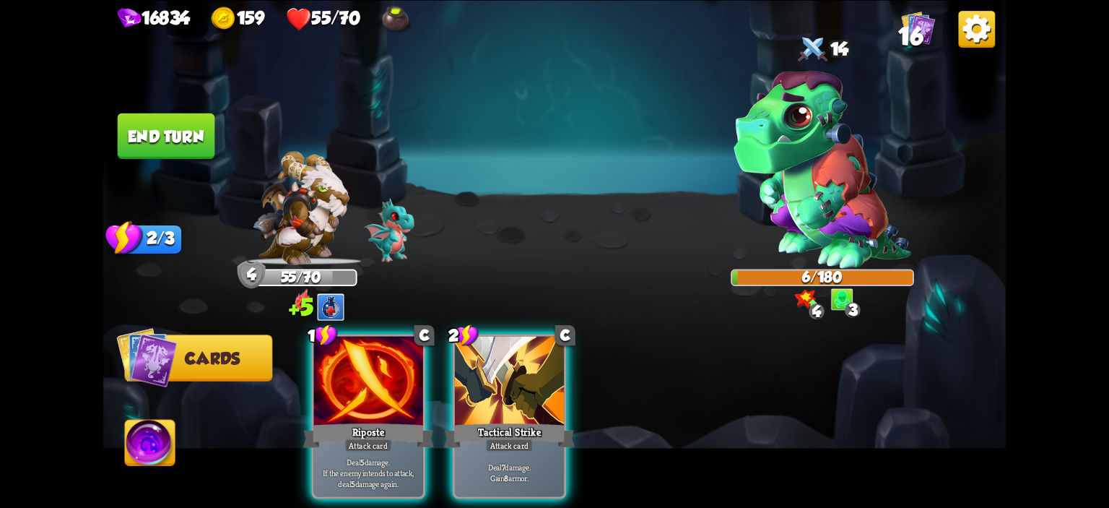
click at [165, 164] on img at bounding box center [554, 254] width 902 height 508
click at [140, 118] on button "End turn" at bounding box center [166, 135] width 97 height 45
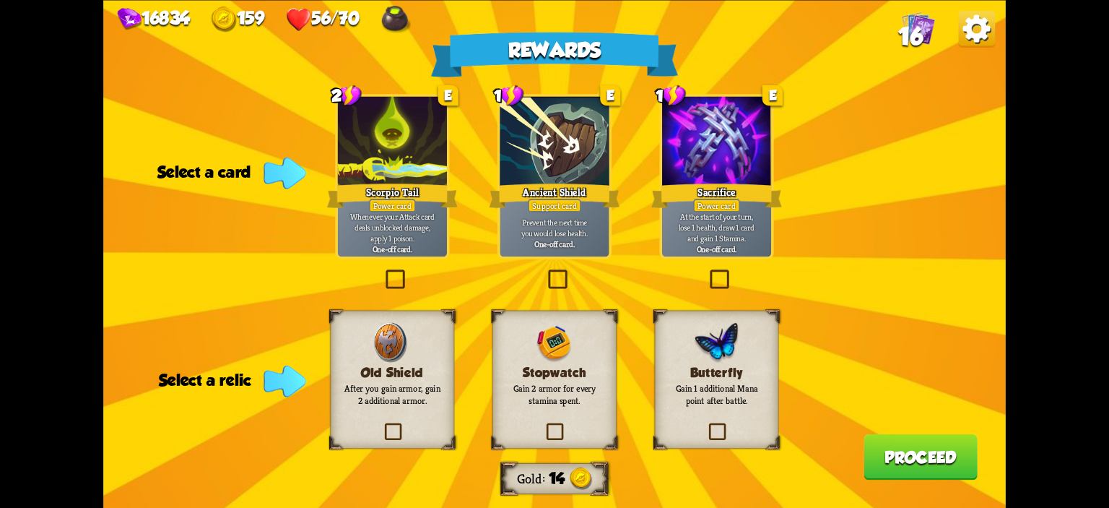
click at [545, 196] on div "Ancient Shield" at bounding box center [554, 194] width 131 height 29
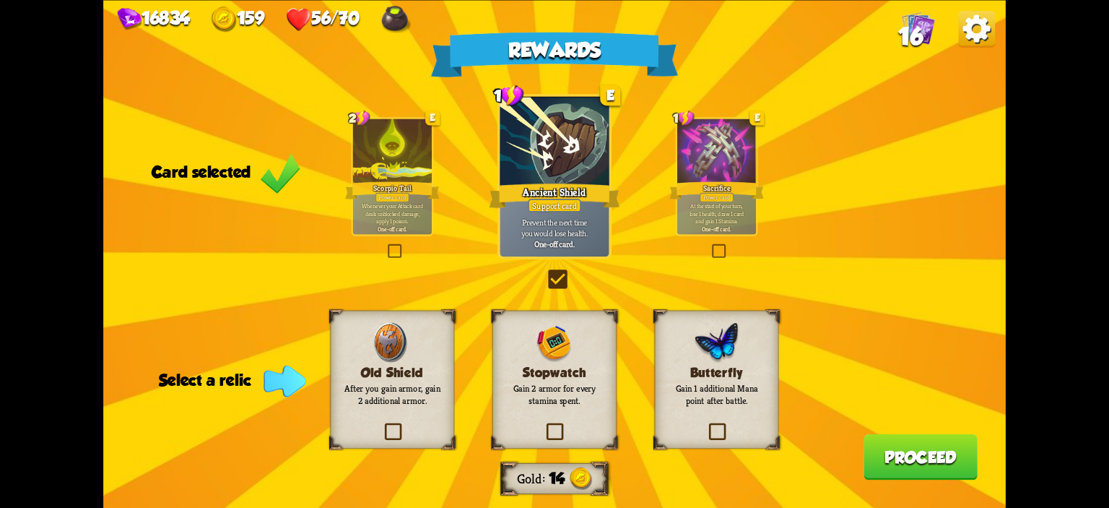
click at [578, 372] on h3 "Stopwatch" at bounding box center [554, 372] width 100 height 14
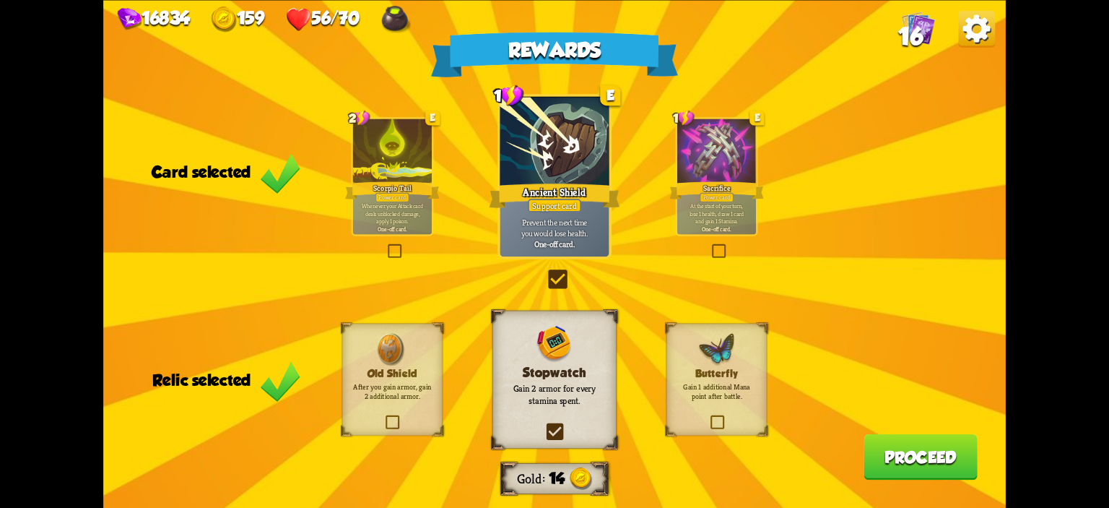
click at [897, 456] on button "Proceed" at bounding box center [920, 455] width 114 height 45
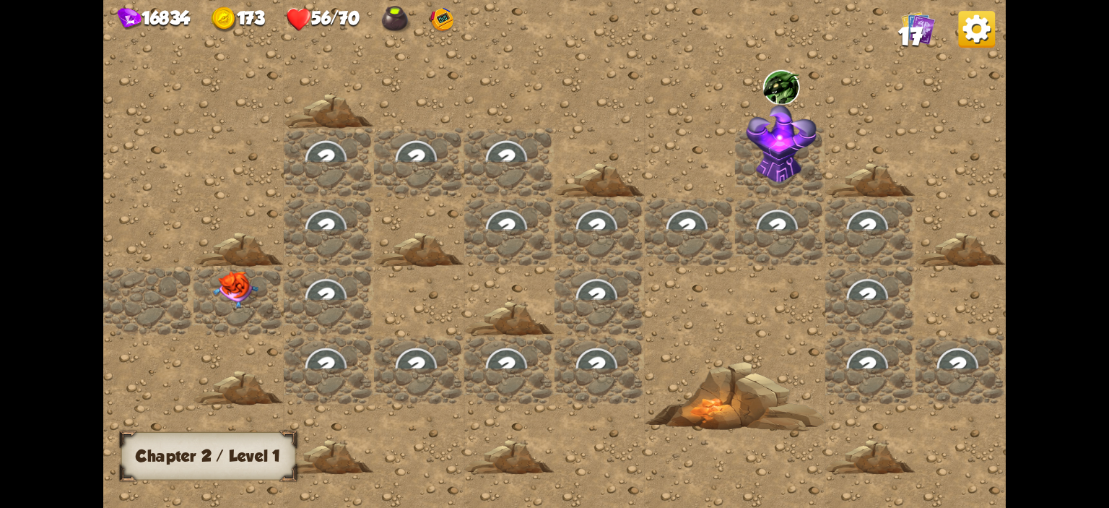
click at [252, 295] on img at bounding box center [235, 290] width 45 height 38
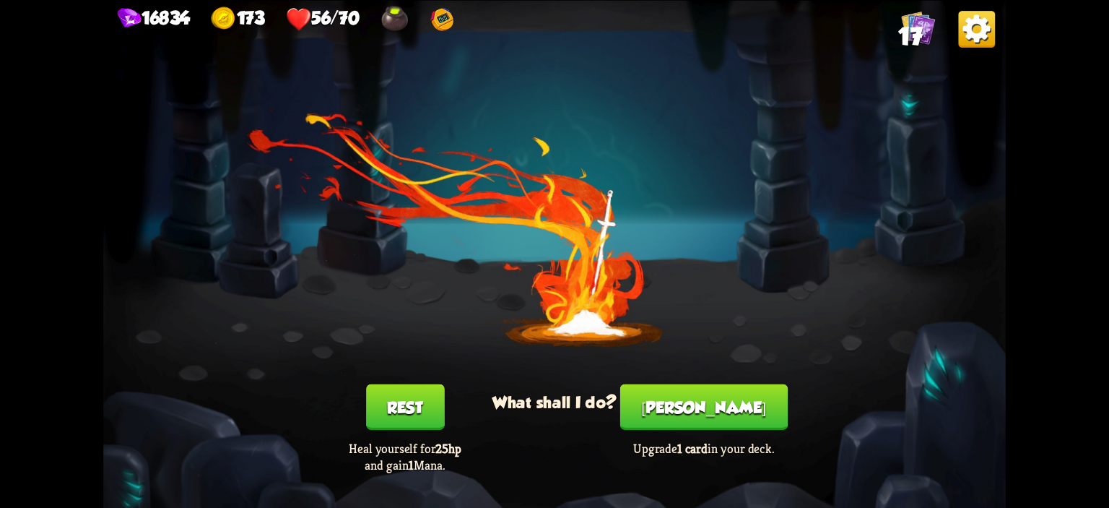
click at [694, 409] on button "[PERSON_NAME]" at bounding box center [703, 405] width 167 height 45
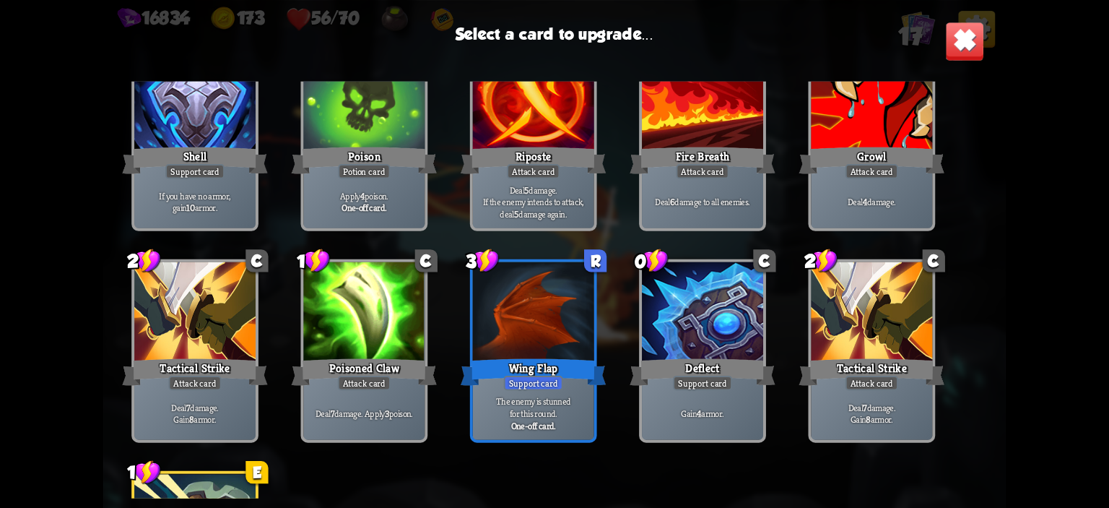
scroll to position [454, 0]
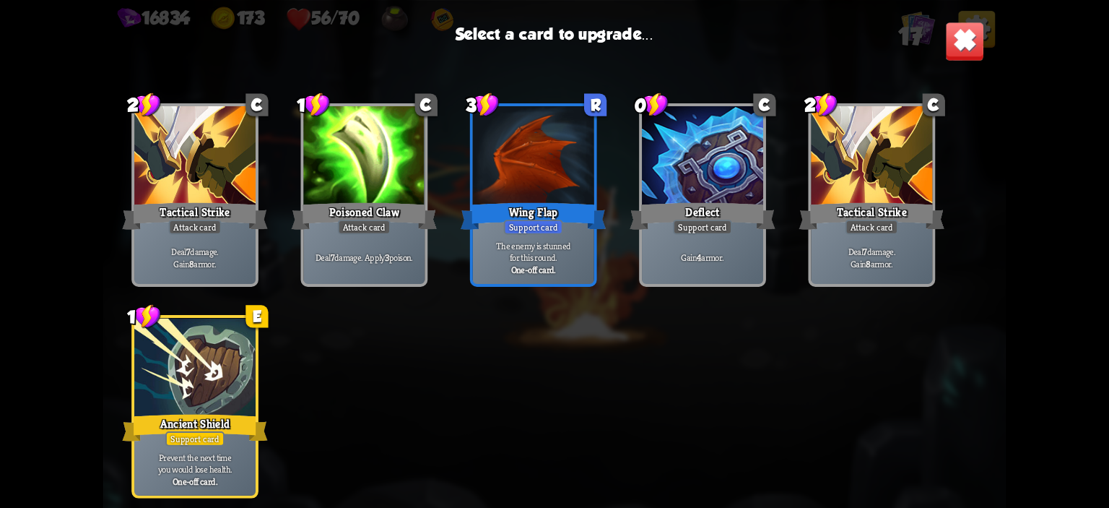
click at [194, 378] on div at bounding box center [194, 369] width 121 height 103
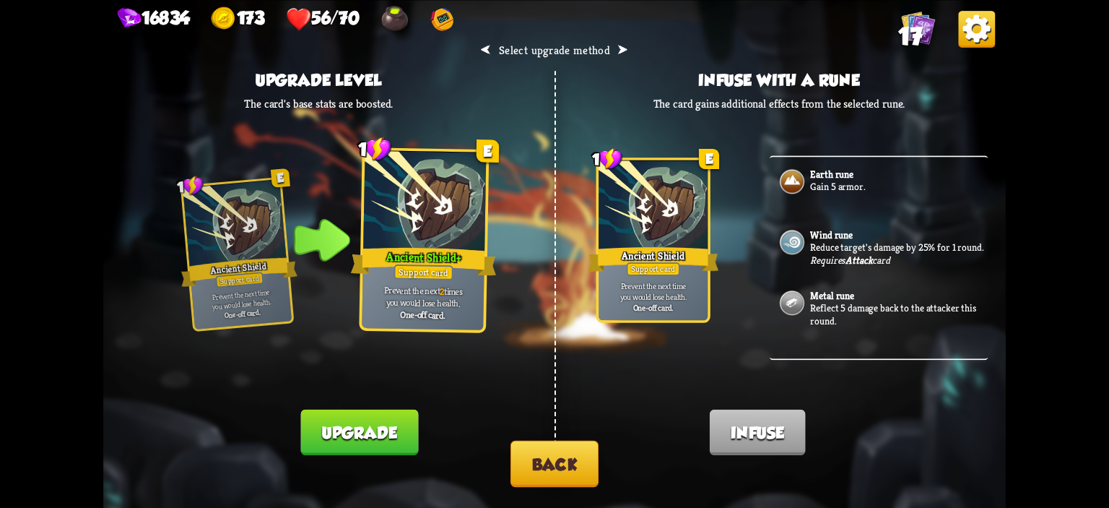
click at [390, 422] on button "Upgrade" at bounding box center [359, 431] width 118 height 45
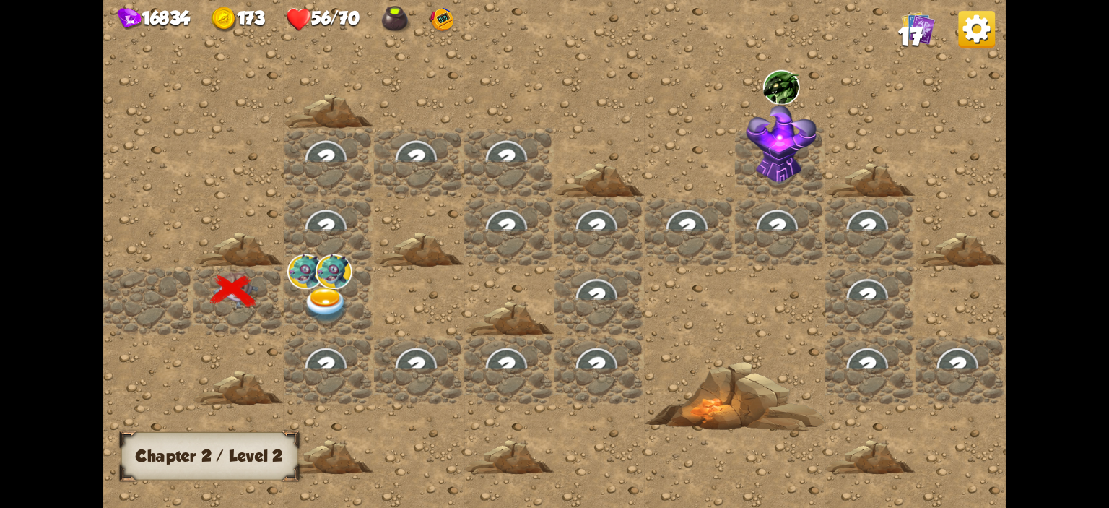
click at [321, 284] on img at bounding box center [333, 271] width 37 height 35
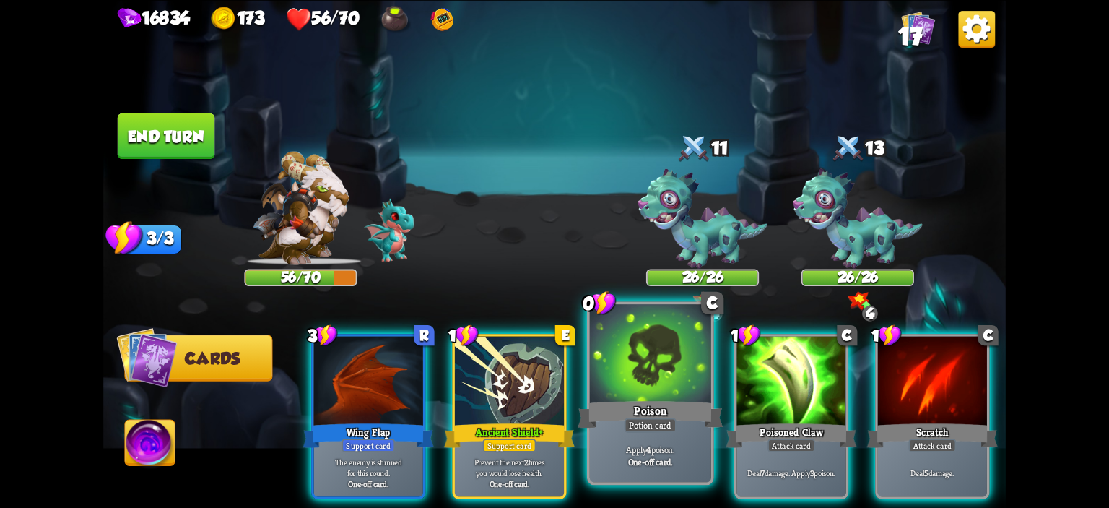
click at [635, 373] on div at bounding box center [650, 355] width 121 height 103
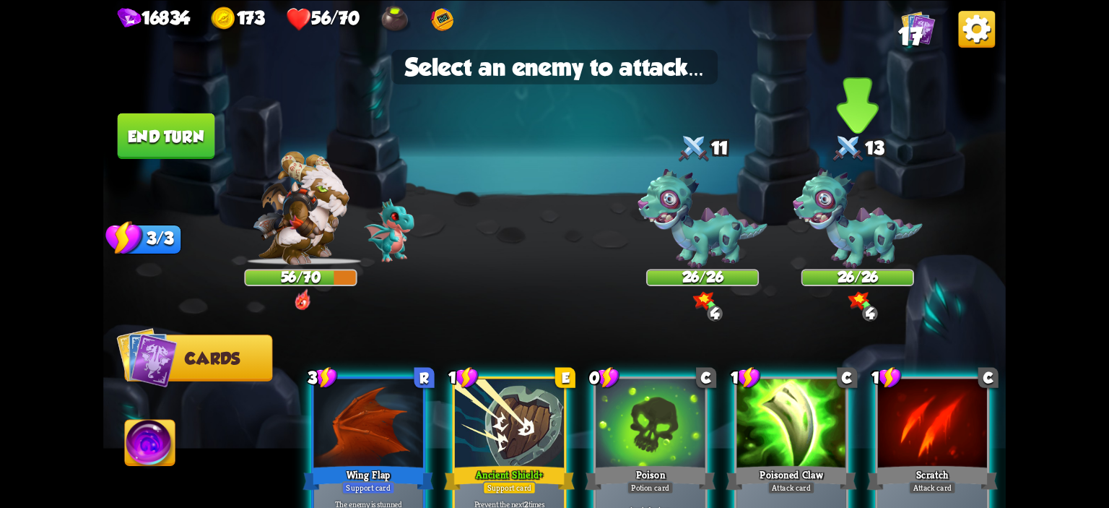
click at [821, 243] on img at bounding box center [858, 218] width 130 height 100
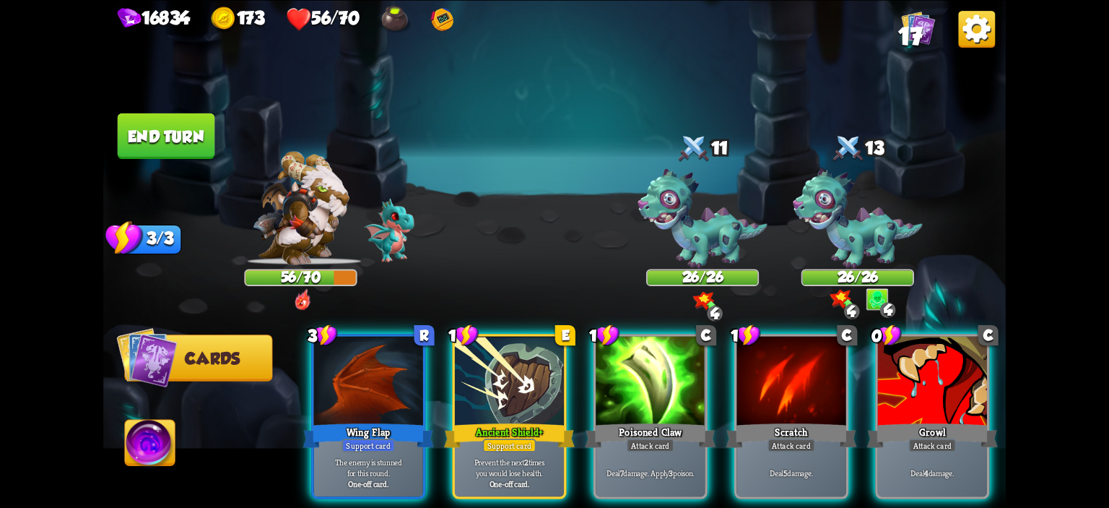
scroll to position [0, 136]
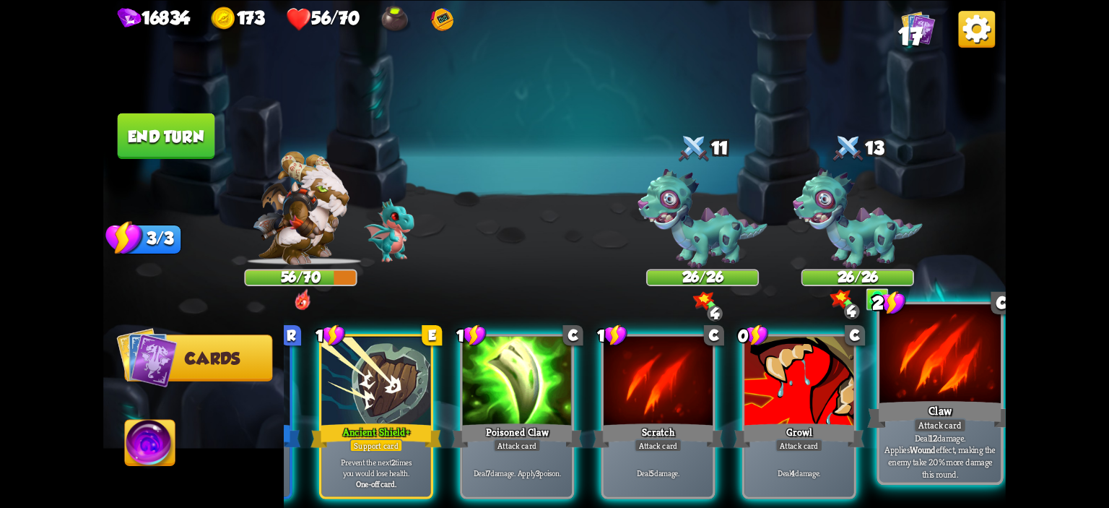
click at [957, 395] on div at bounding box center [939, 355] width 121 height 103
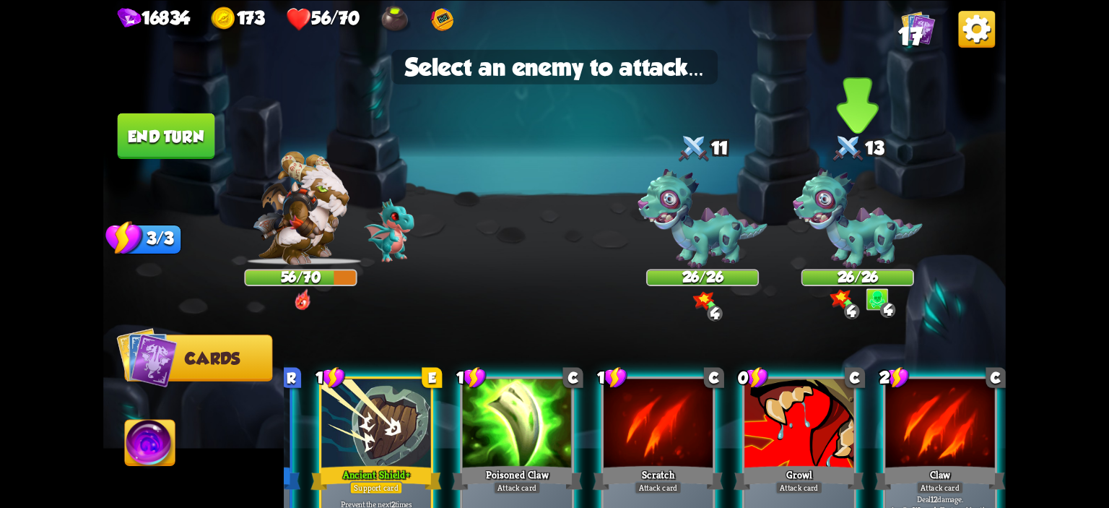
click at [863, 238] on img at bounding box center [858, 218] width 130 height 100
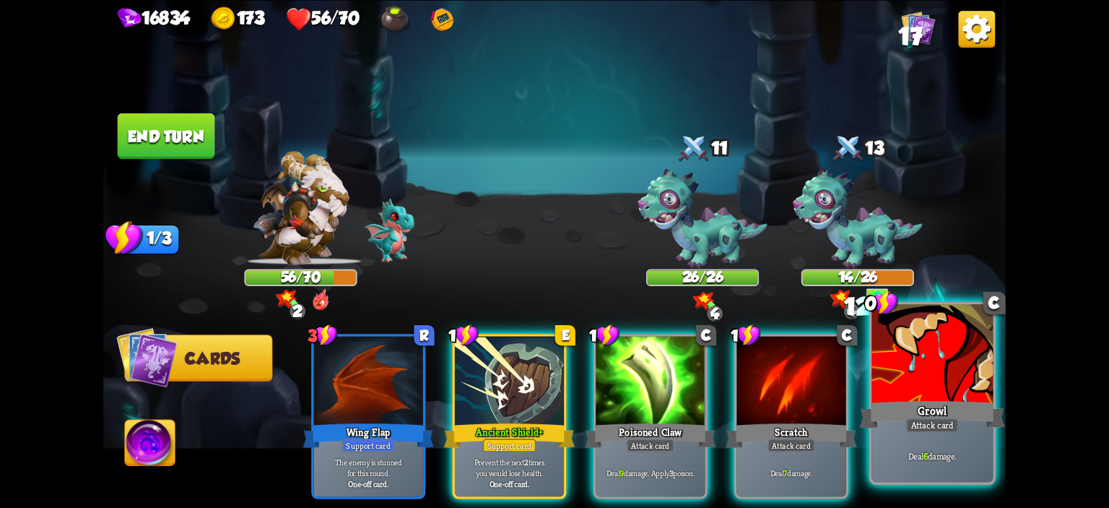
click at [898, 362] on div at bounding box center [931, 355] width 121 height 103
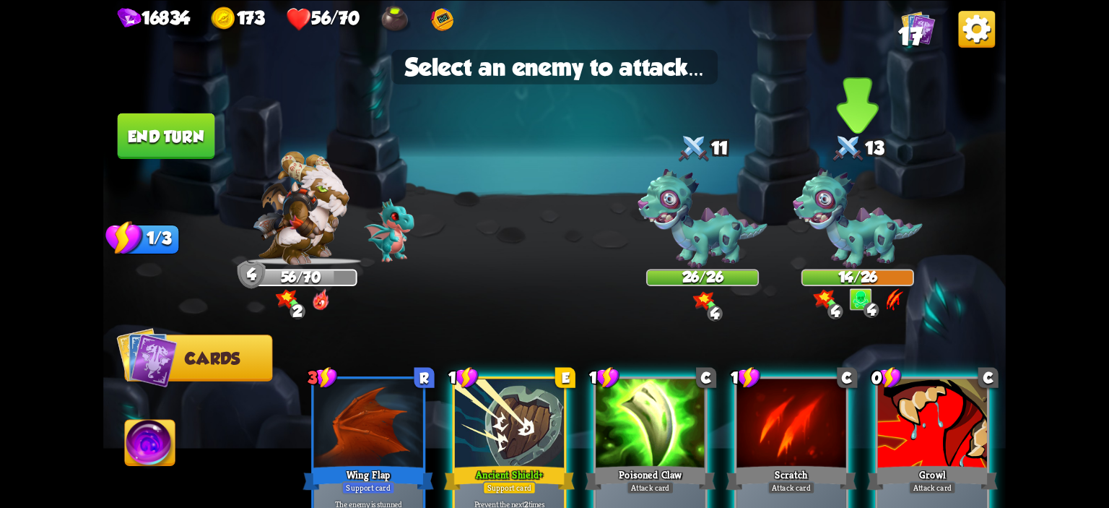
click at [874, 259] on img at bounding box center [858, 218] width 130 height 100
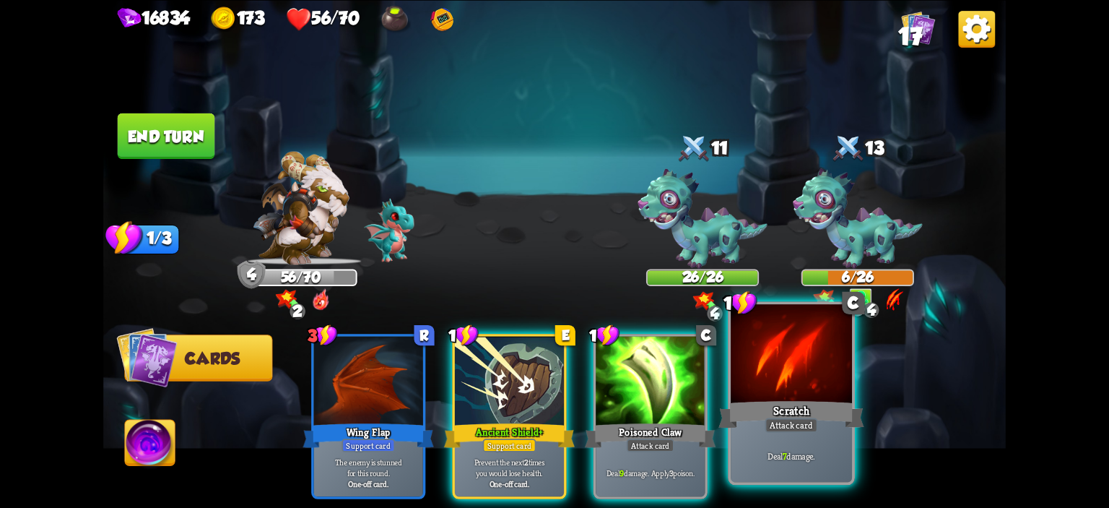
click at [793, 383] on div at bounding box center [791, 355] width 121 height 103
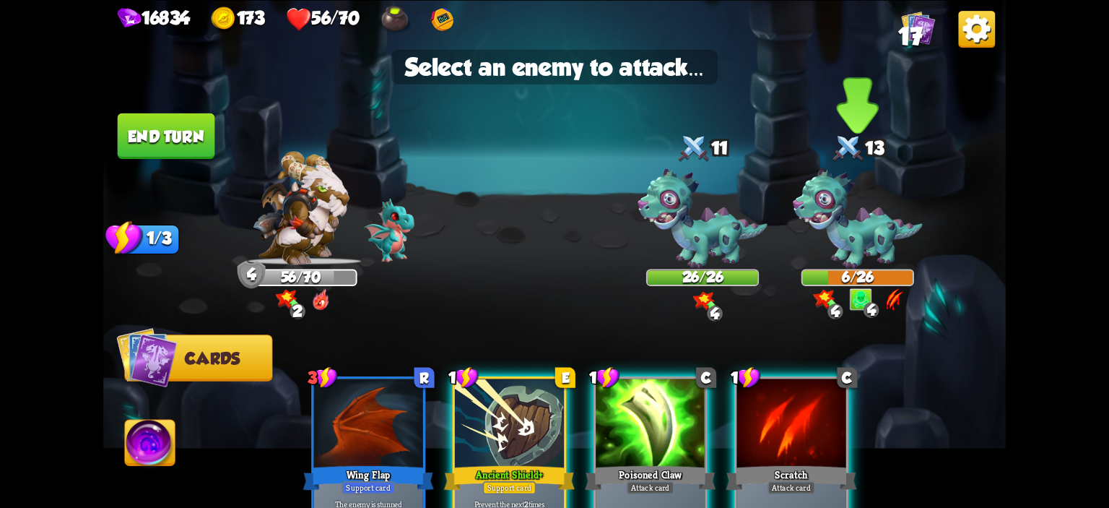
click at [824, 271] on div "6/26" at bounding box center [858, 277] width 110 height 14
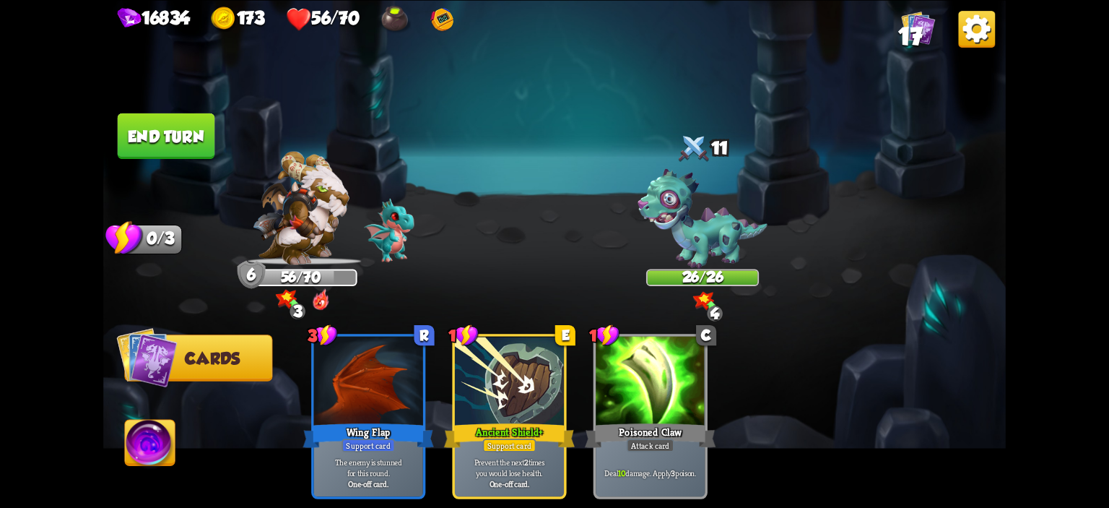
click at [179, 151] on button "End turn" at bounding box center [166, 135] width 97 height 45
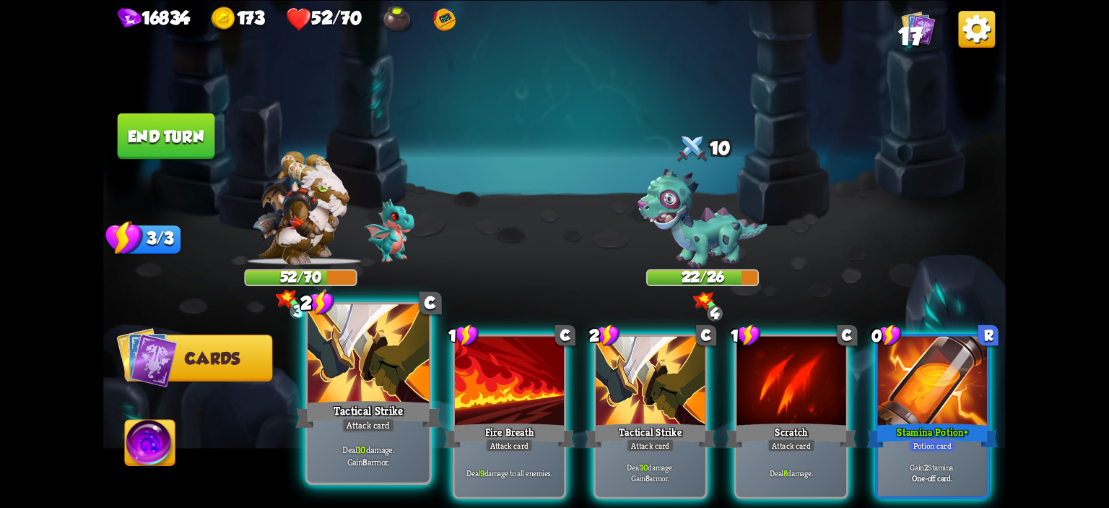
click at [401, 371] on div at bounding box center [368, 355] width 121 height 103
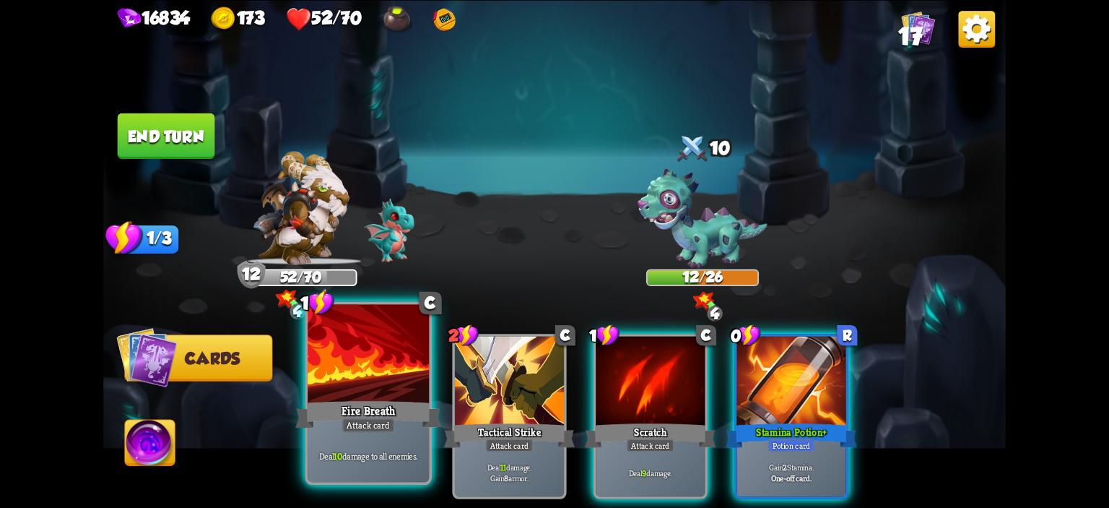
click at [358, 394] on div at bounding box center [368, 355] width 121 height 103
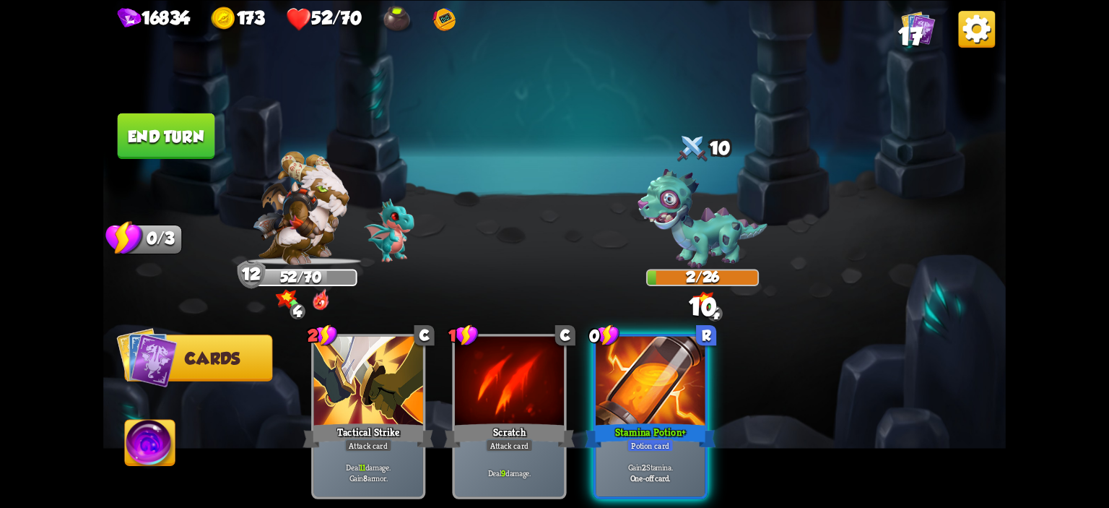
click at [147, 439] on img at bounding box center [150, 444] width 50 height 51
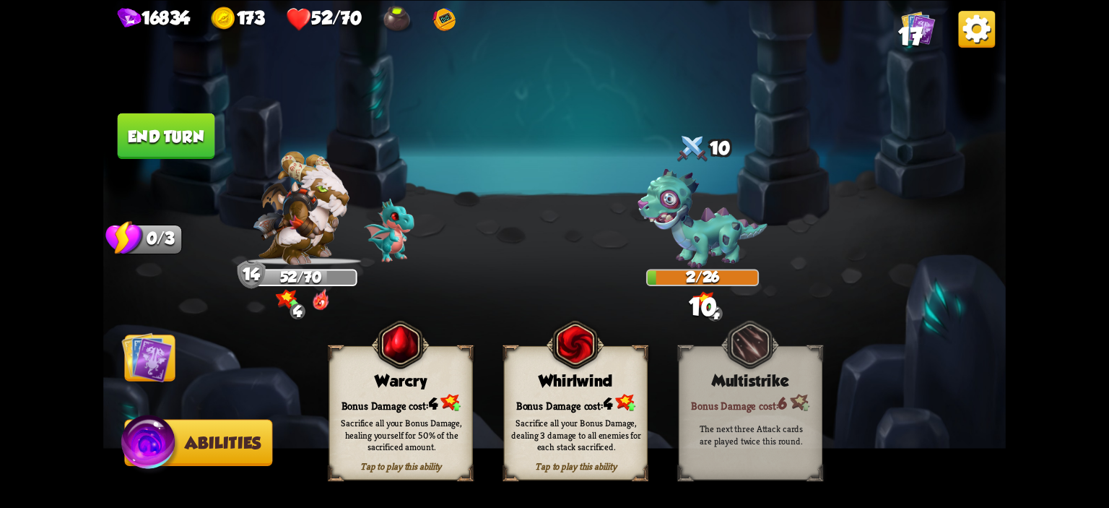
click at [410, 362] on img at bounding box center [400, 343] width 58 height 59
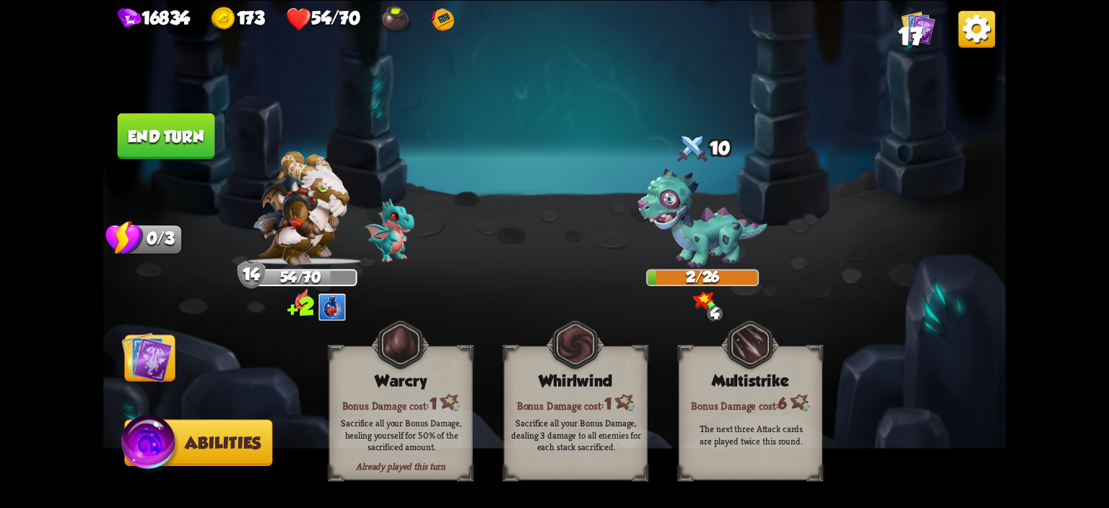
click at [184, 154] on button "End turn" at bounding box center [166, 135] width 97 height 45
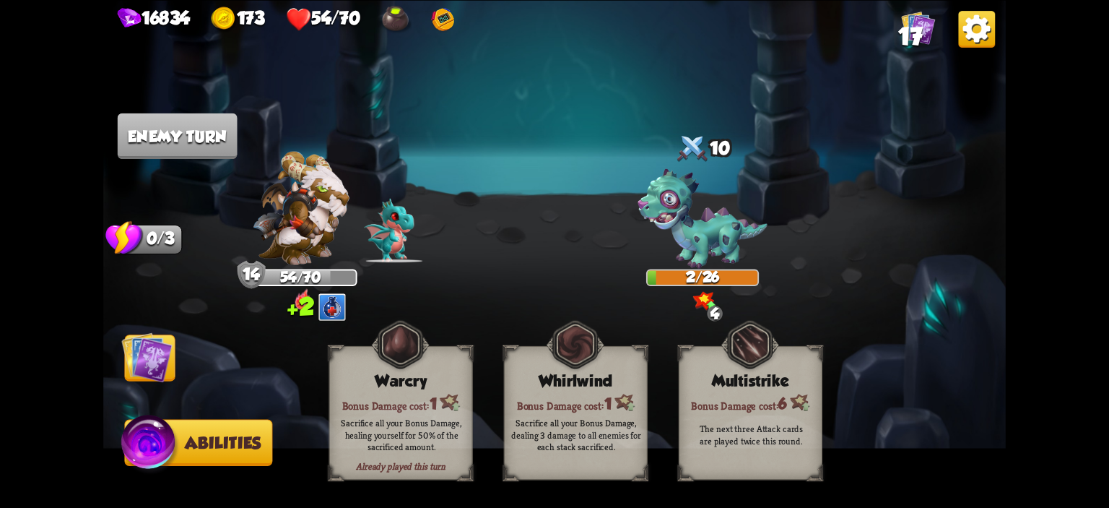
click at [156, 326] on img at bounding box center [554, 254] width 902 height 508
click at [157, 347] on img at bounding box center [146, 356] width 51 height 51
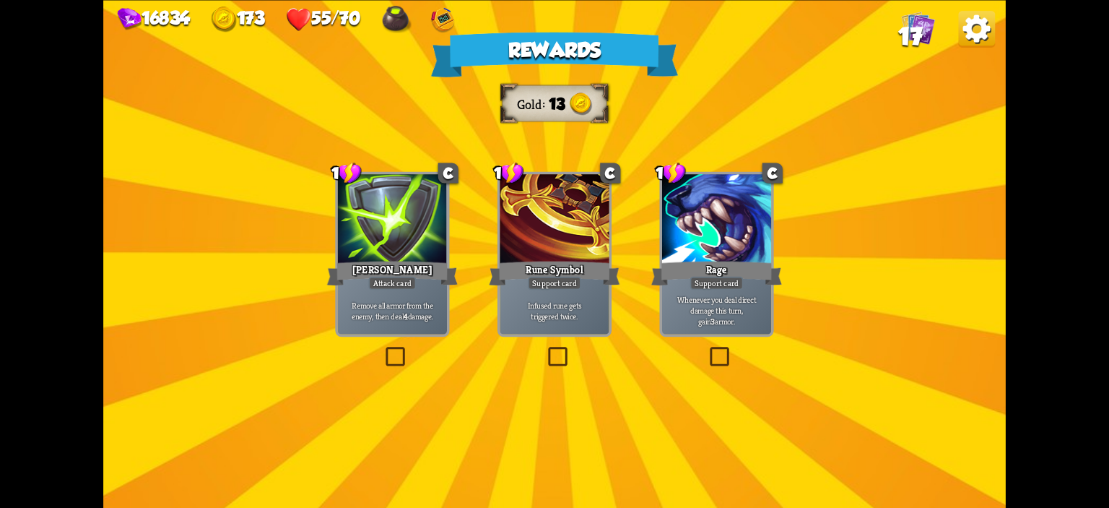
click at [404, 320] on b "4" at bounding box center [406, 315] width 4 height 11
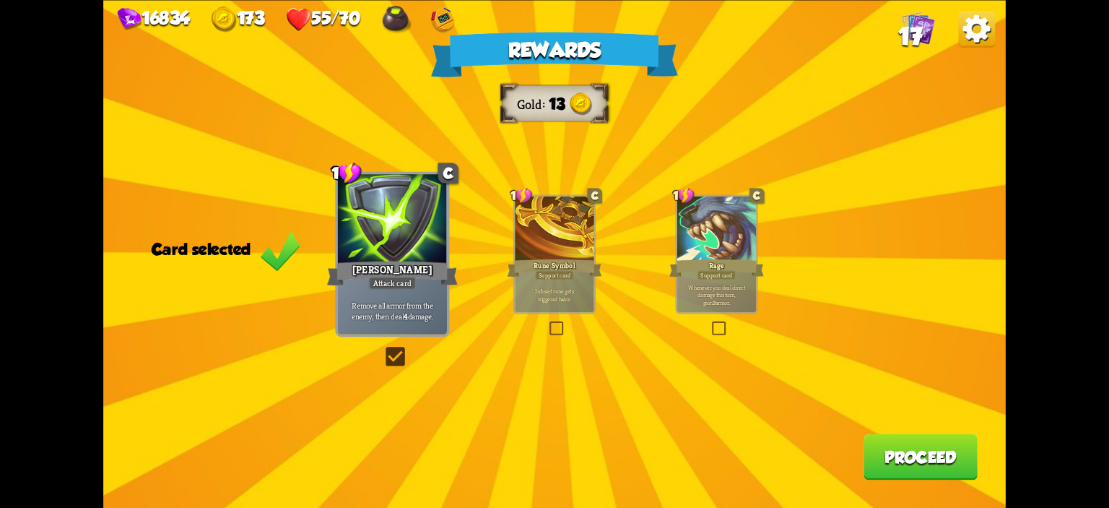
click at [960, 474] on button "Proceed" at bounding box center [920, 455] width 114 height 45
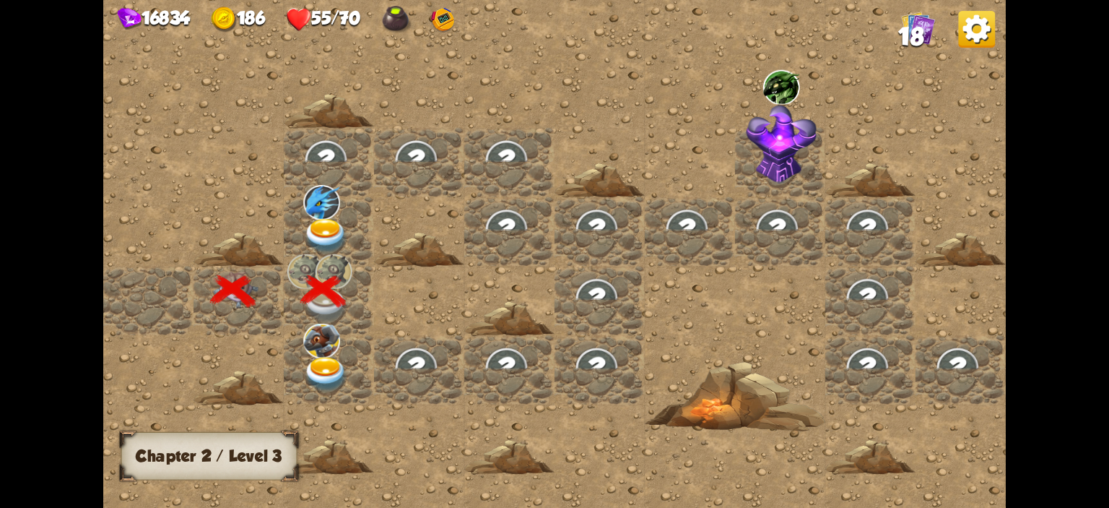
click at [913, 42] on span "18" at bounding box center [910, 35] width 25 height 27
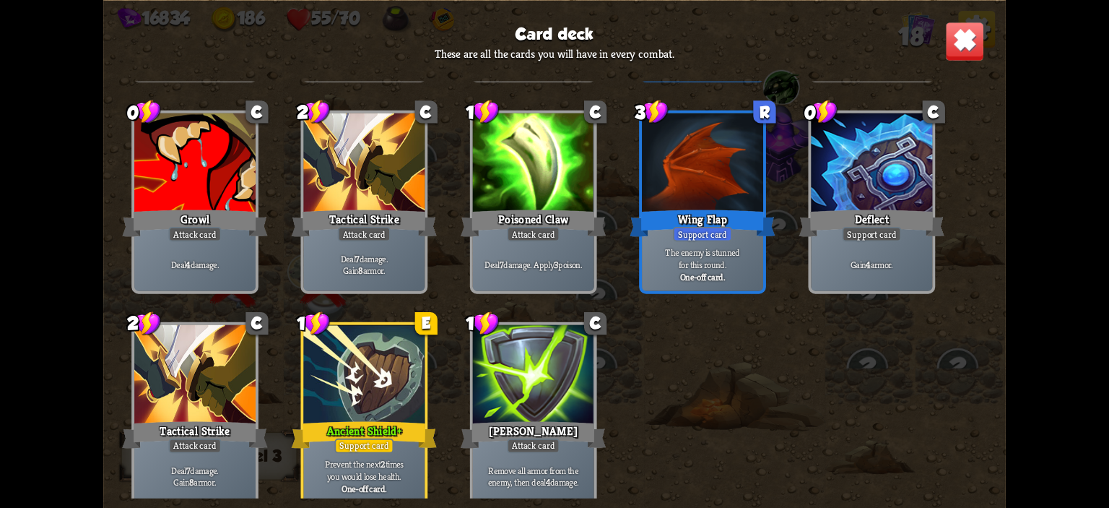
scroll to position [454, 0]
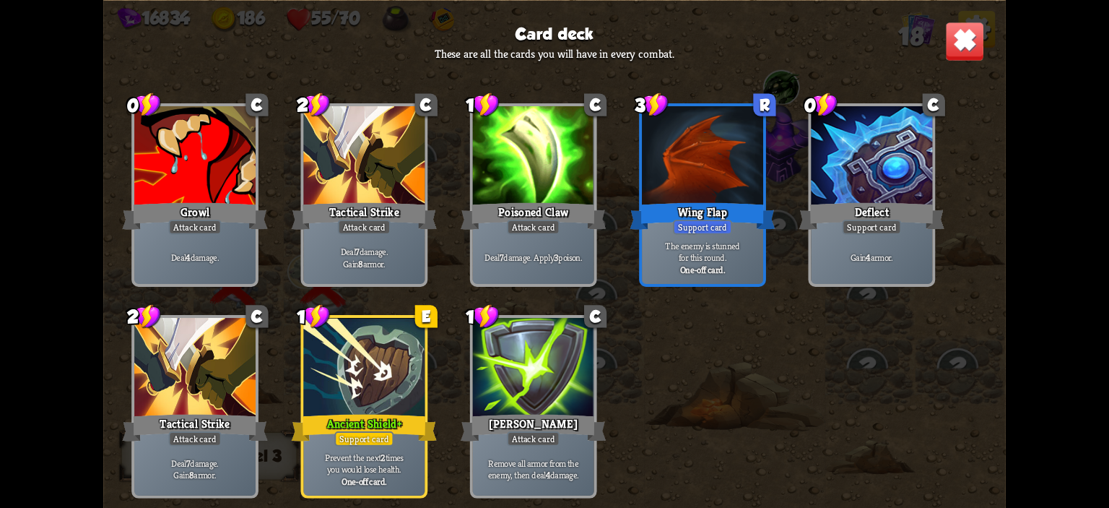
click at [957, 37] on img at bounding box center [965, 41] width 40 height 40
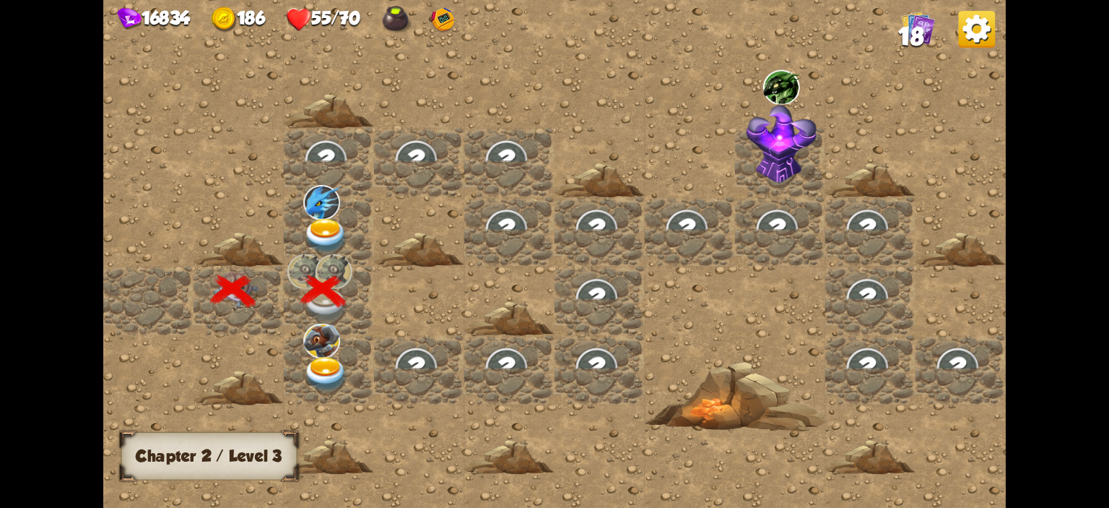
click at [355, 360] on div at bounding box center [329, 369] width 90 height 69
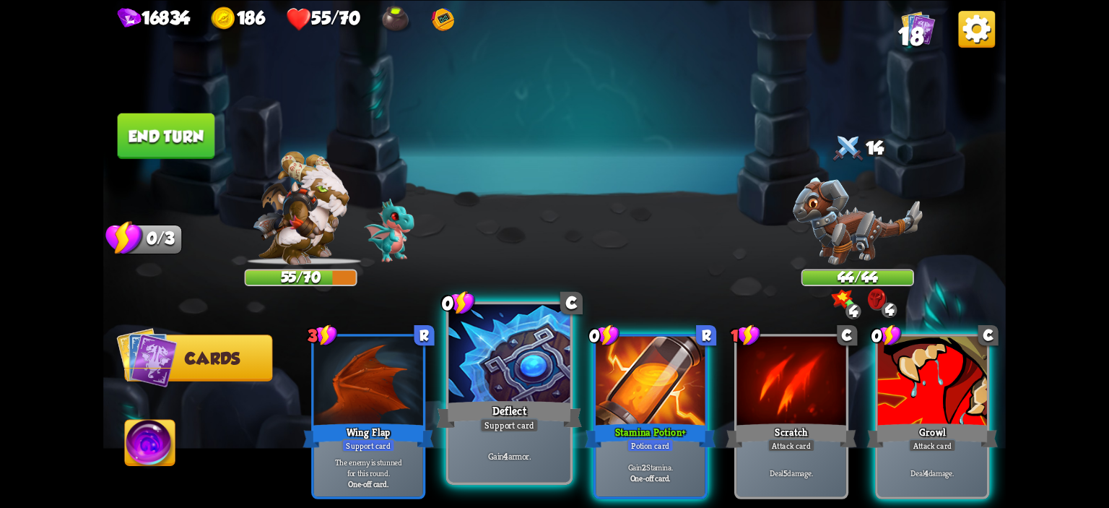
click at [498, 355] on div at bounding box center [509, 355] width 121 height 103
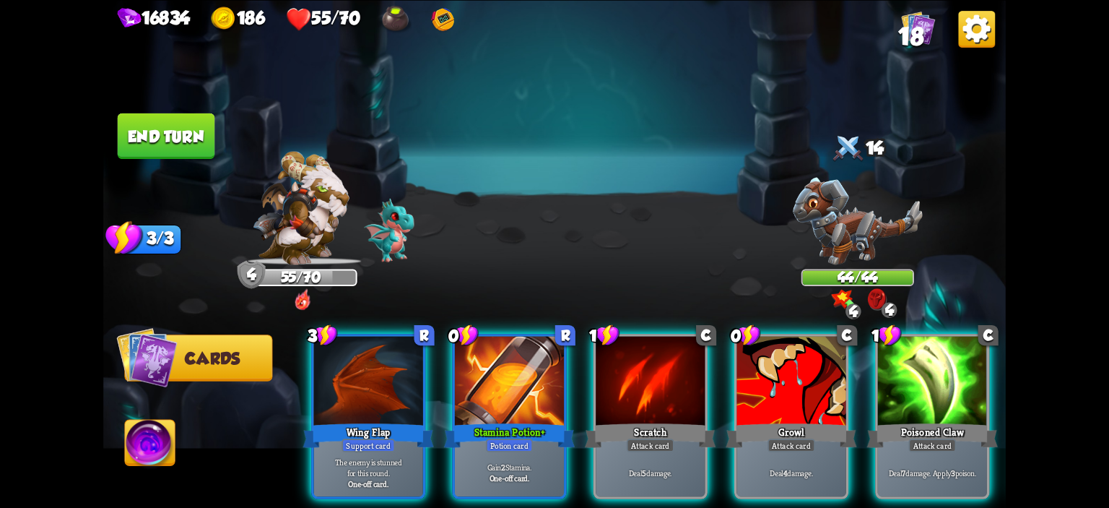
scroll to position [0, 136]
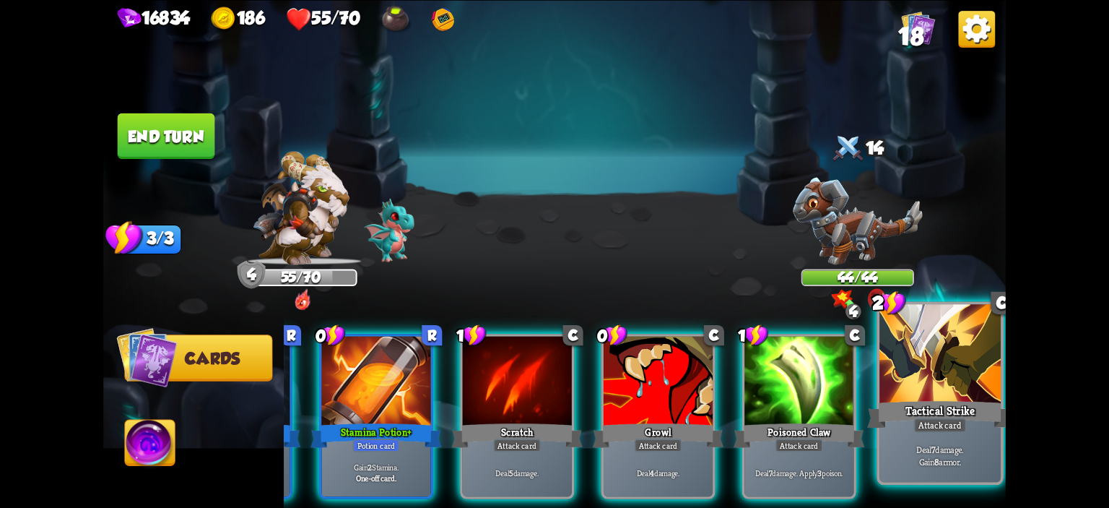
click at [920, 380] on div at bounding box center [939, 355] width 121 height 103
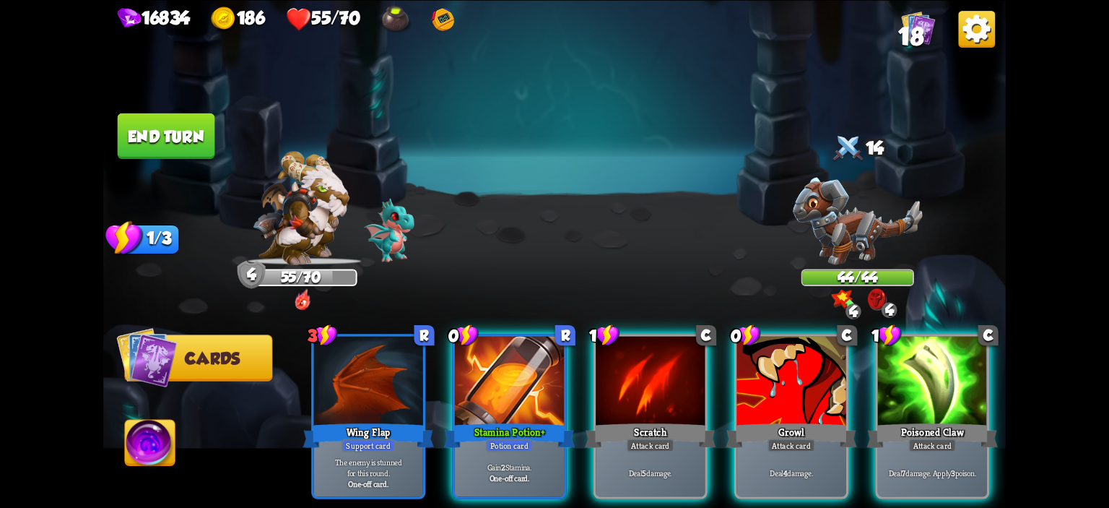
scroll to position [0, 0]
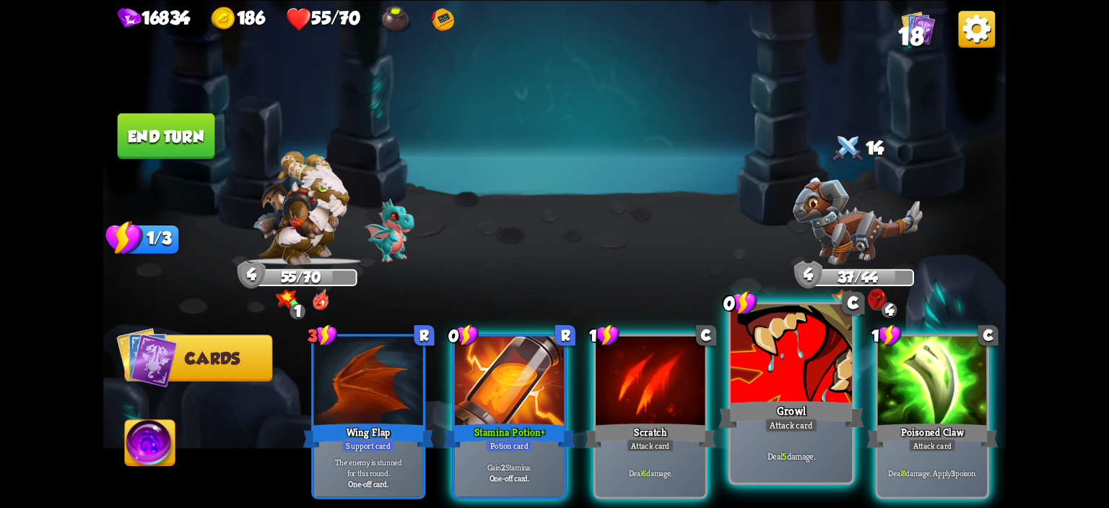
click at [829, 380] on div at bounding box center [791, 355] width 121 height 103
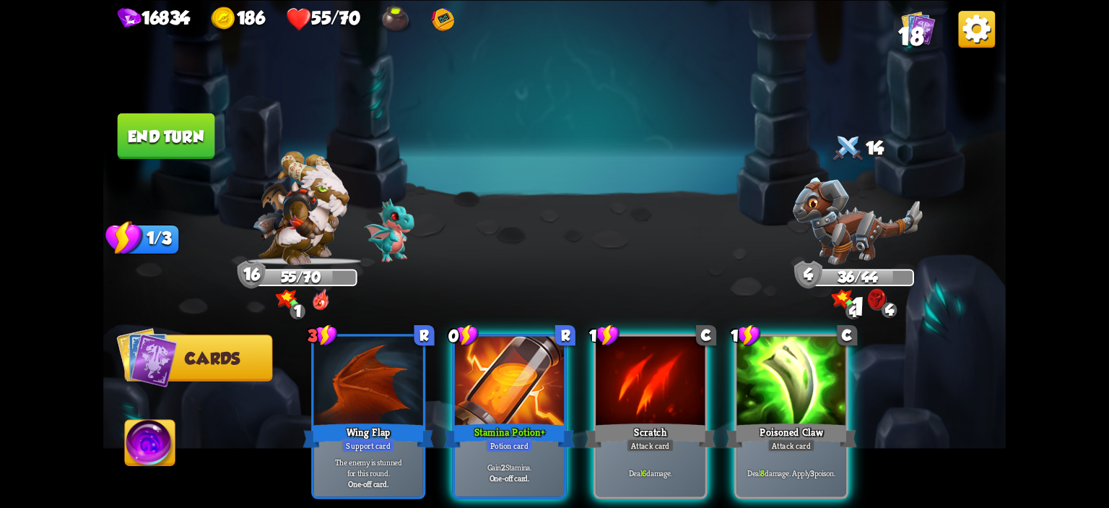
click at [829, 380] on div at bounding box center [790, 382] width 109 height 92
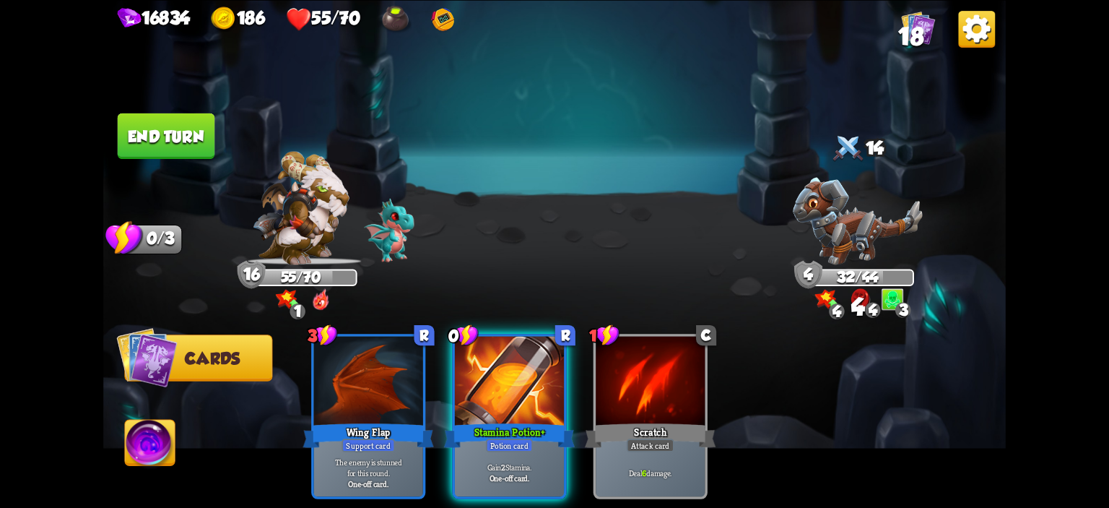
click at [102, 102] on div "16834 186 55/70 18 Select an enemy to attack... You don't have enough stamina t…" at bounding box center [554, 254] width 1109 height 508
click at [140, 147] on button "End turn" at bounding box center [166, 135] width 97 height 45
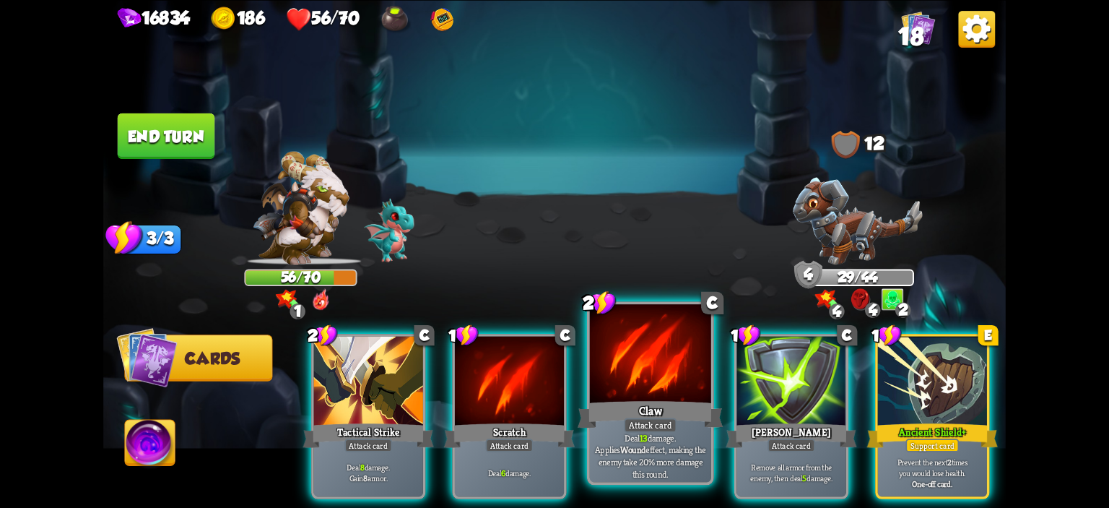
click at [676, 384] on div at bounding box center [650, 355] width 121 height 103
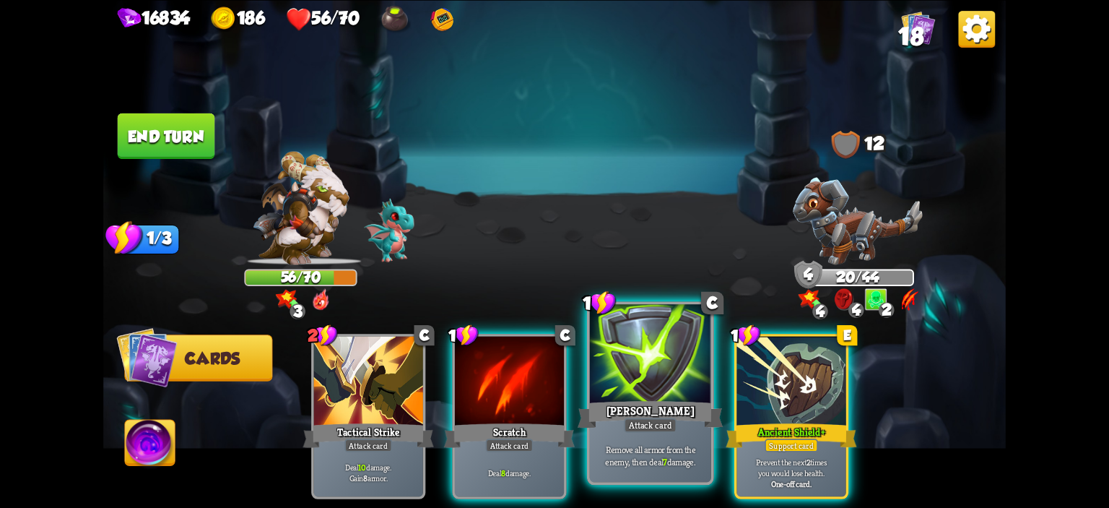
click at [627, 377] on div at bounding box center [650, 355] width 121 height 103
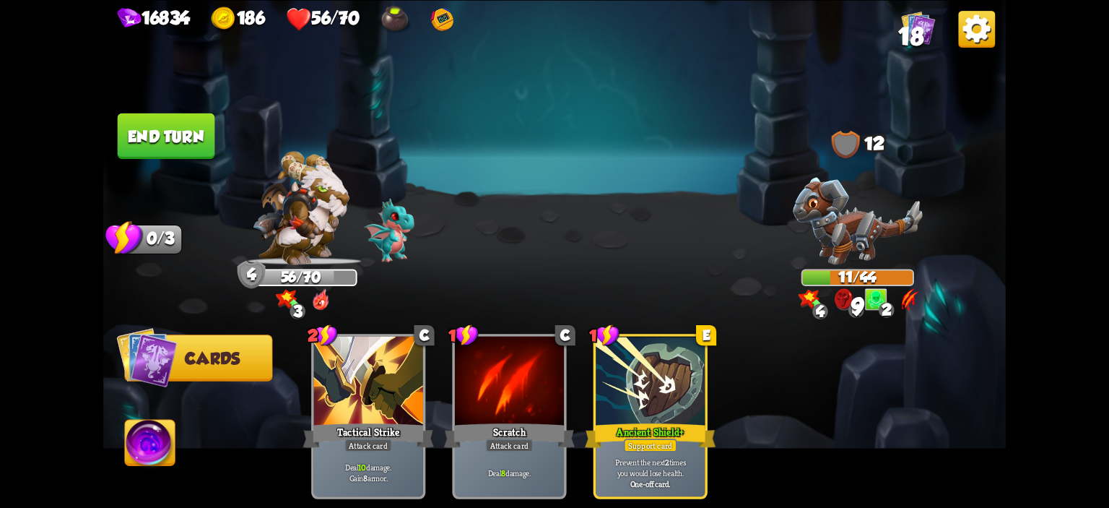
click at [164, 123] on button "End turn" at bounding box center [166, 135] width 97 height 45
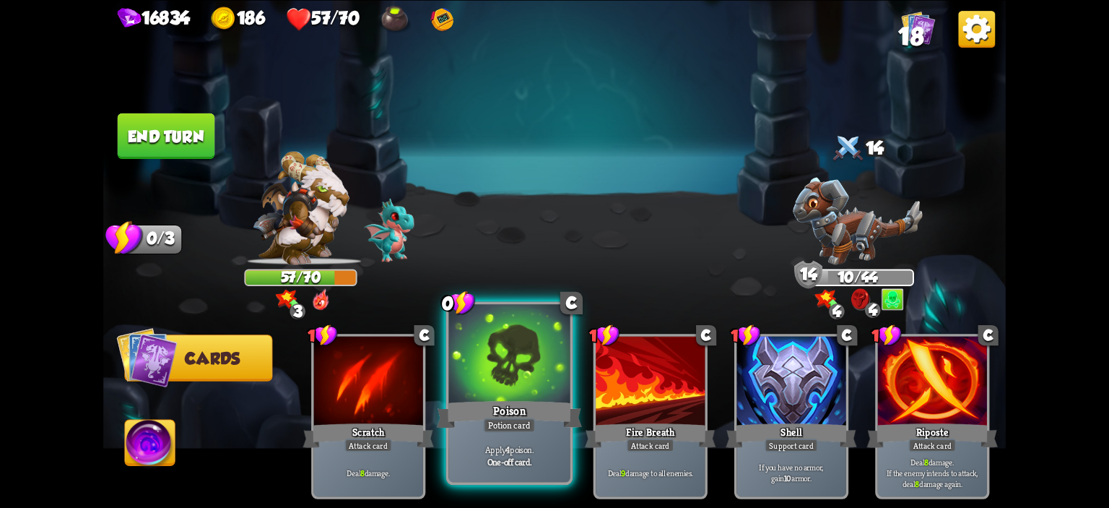
click at [518, 343] on div at bounding box center [509, 355] width 121 height 103
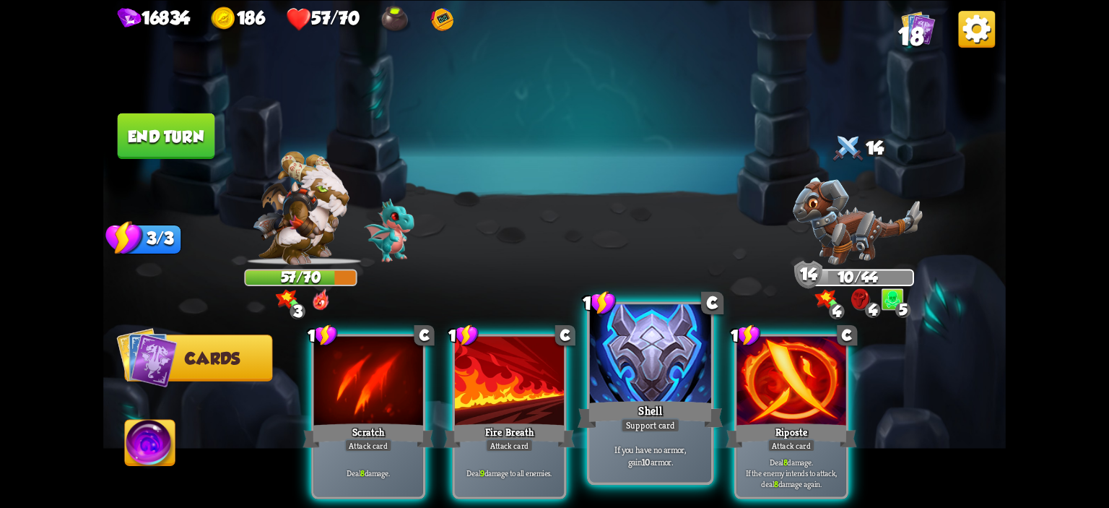
click at [642, 389] on div at bounding box center [650, 355] width 121 height 103
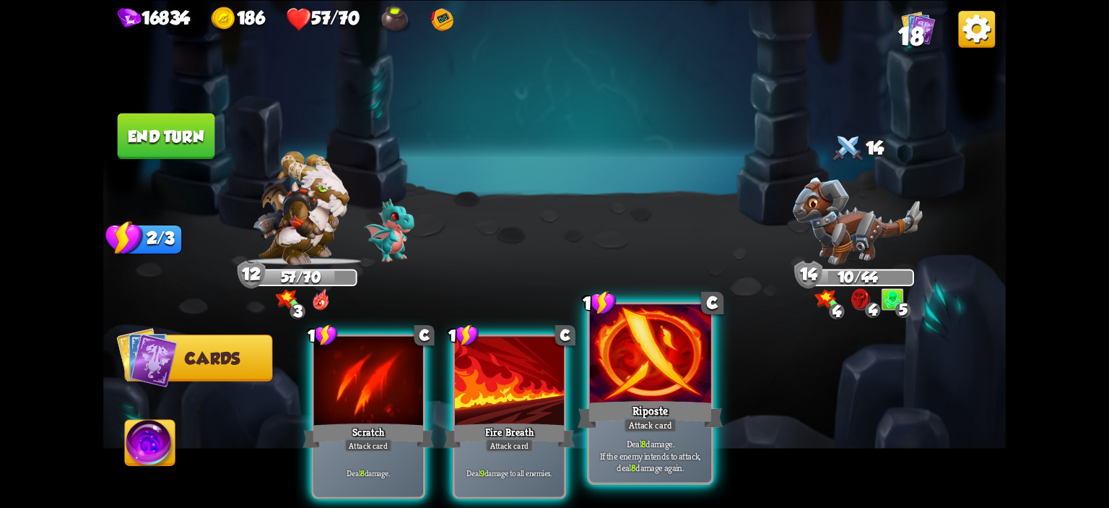
click at [638, 389] on div at bounding box center [650, 355] width 121 height 103
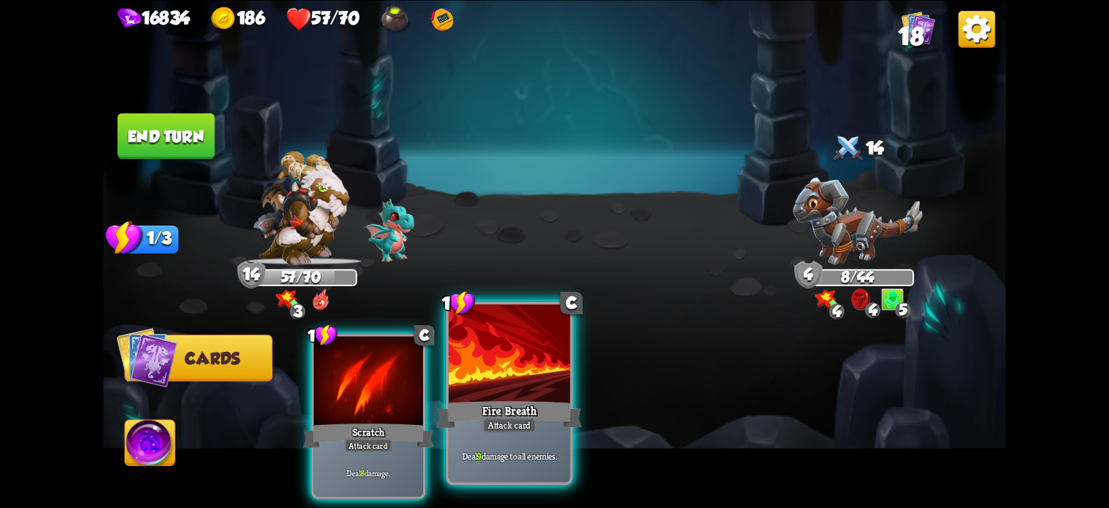
click at [536, 397] on div at bounding box center [509, 355] width 121 height 103
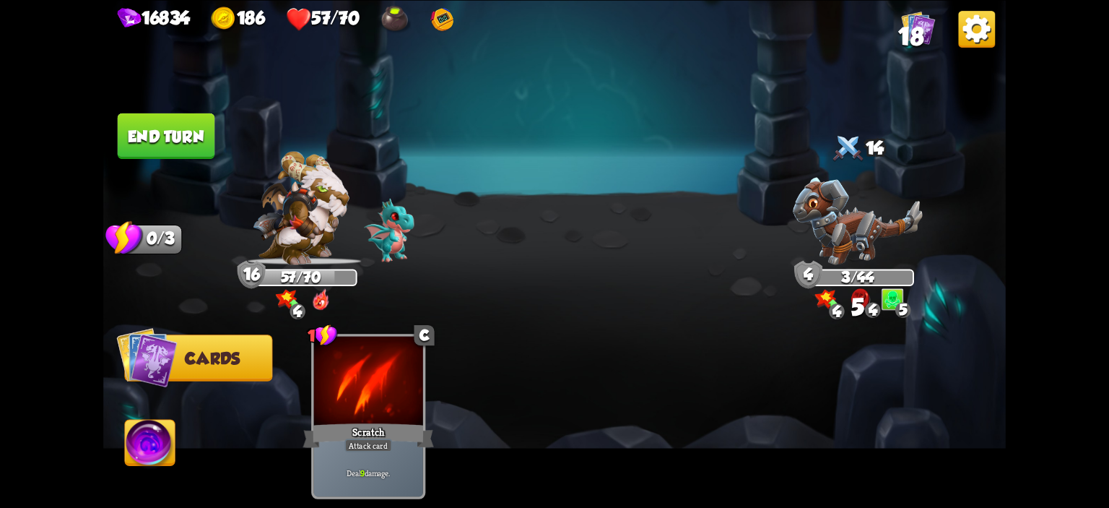
click at [178, 432] on img at bounding box center [554, 254] width 902 height 508
click at [167, 431] on img at bounding box center [150, 444] width 50 height 51
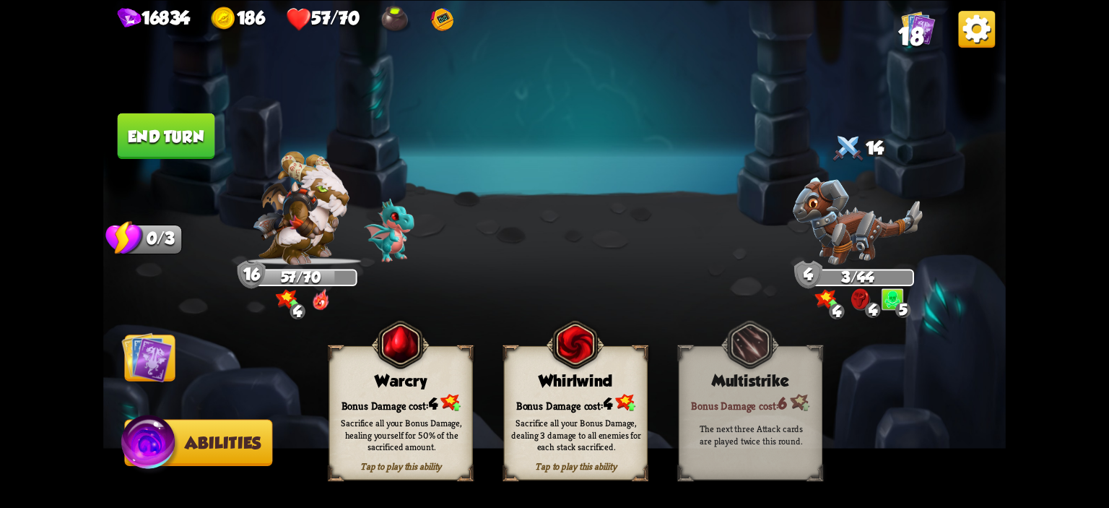
click at [382, 373] on img at bounding box center [400, 343] width 58 height 59
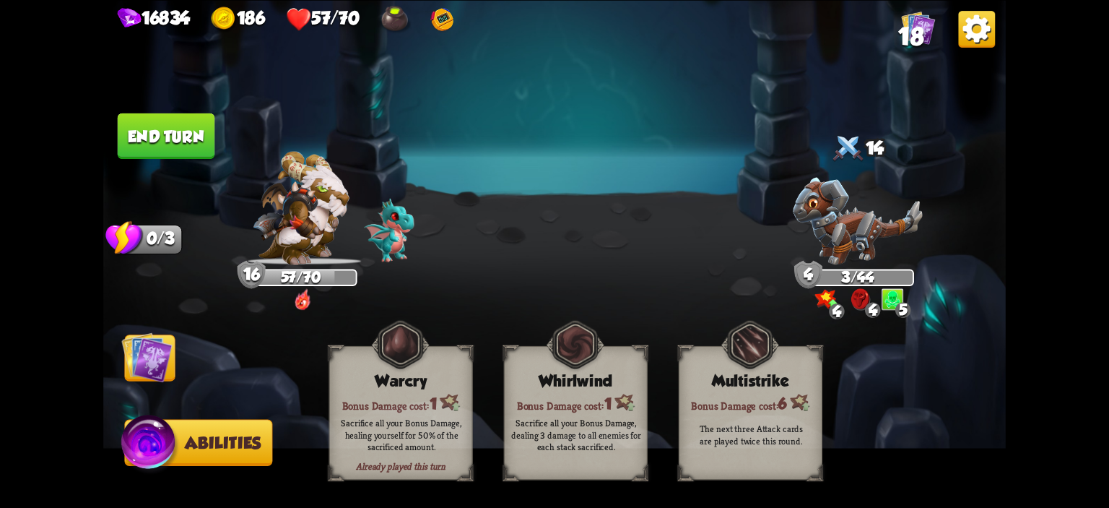
click at [195, 158] on img at bounding box center [554, 254] width 902 height 508
click at [176, 131] on button "End turn" at bounding box center [166, 135] width 97 height 45
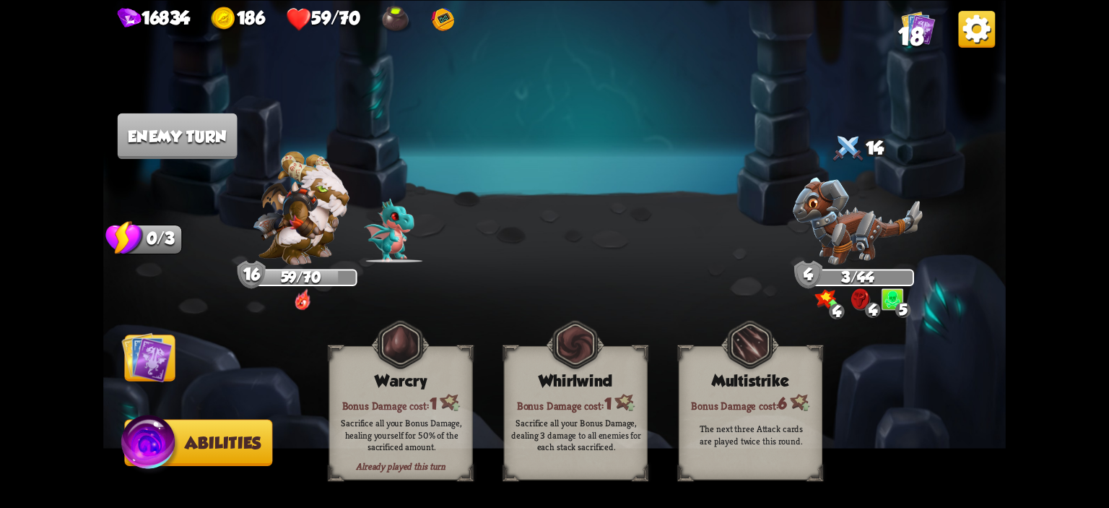
click at [160, 358] on img at bounding box center [146, 356] width 51 height 51
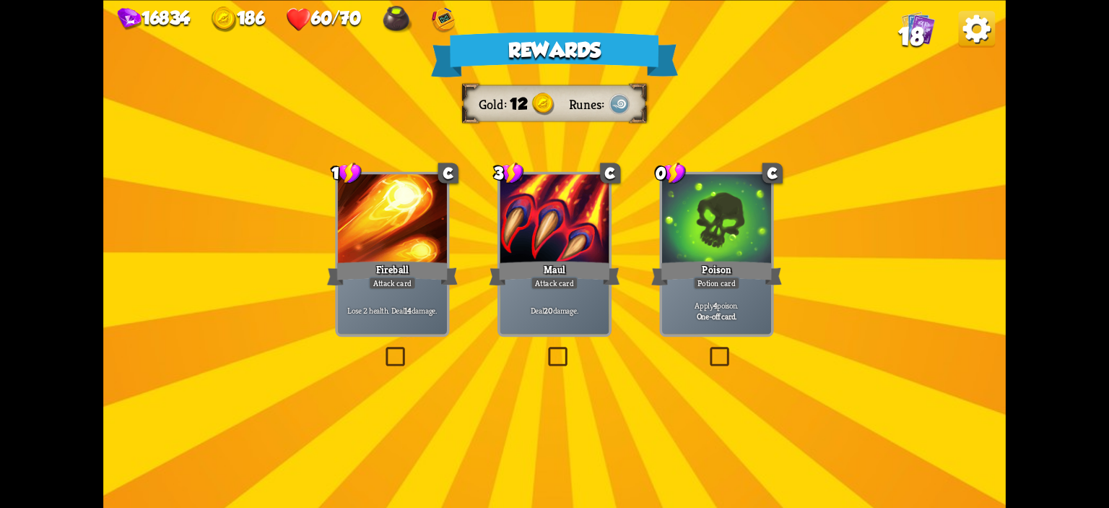
click at [687, 271] on div "Poison" at bounding box center [716, 272] width 131 height 29
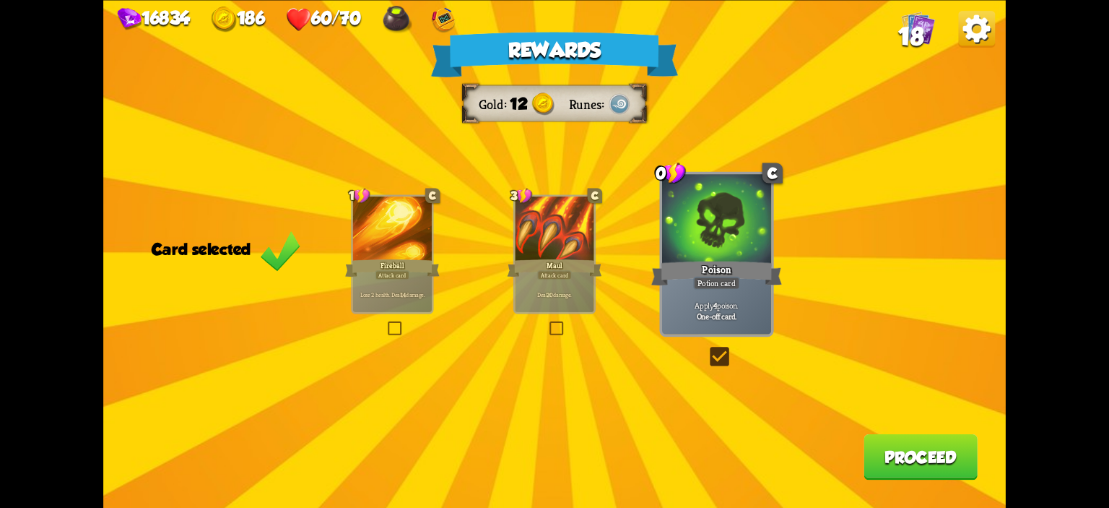
click at [936, 452] on button "Proceed" at bounding box center [920, 455] width 114 height 45
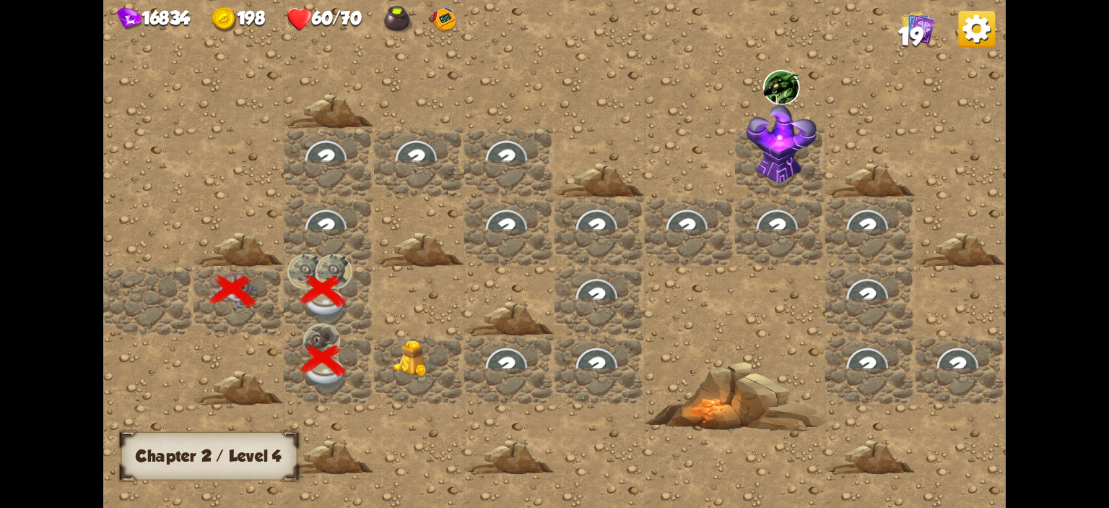
click at [418, 360] on img at bounding box center [415, 358] width 45 height 37
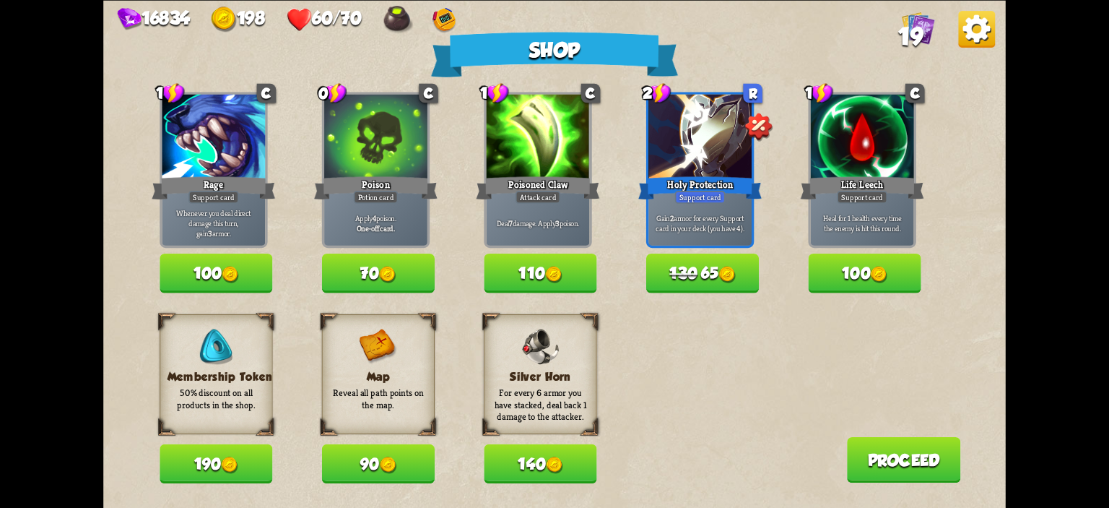
click at [685, 270] on span "130" at bounding box center [683, 273] width 28 height 18
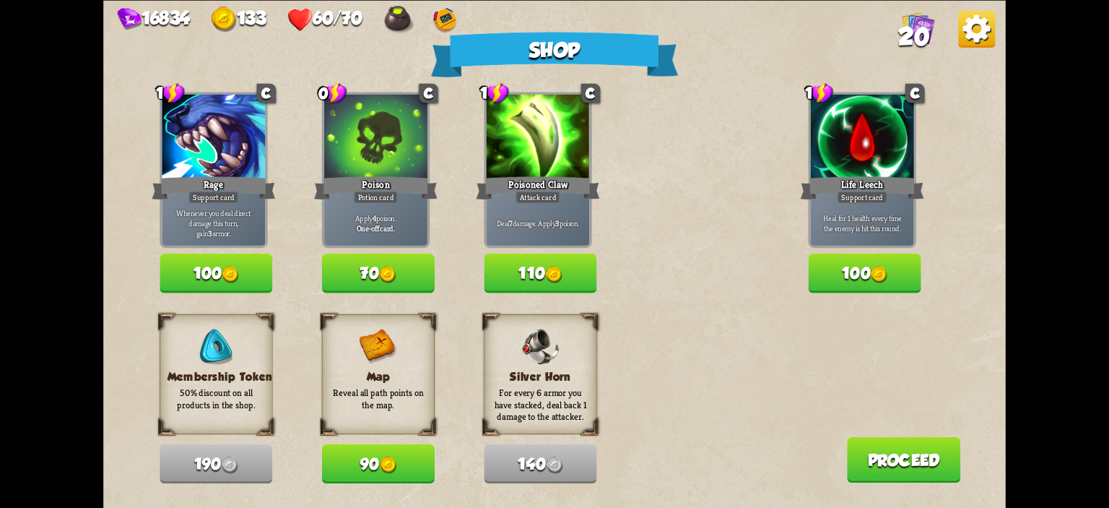
click at [887, 457] on button "Proceed" at bounding box center [904, 458] width 114 height 45
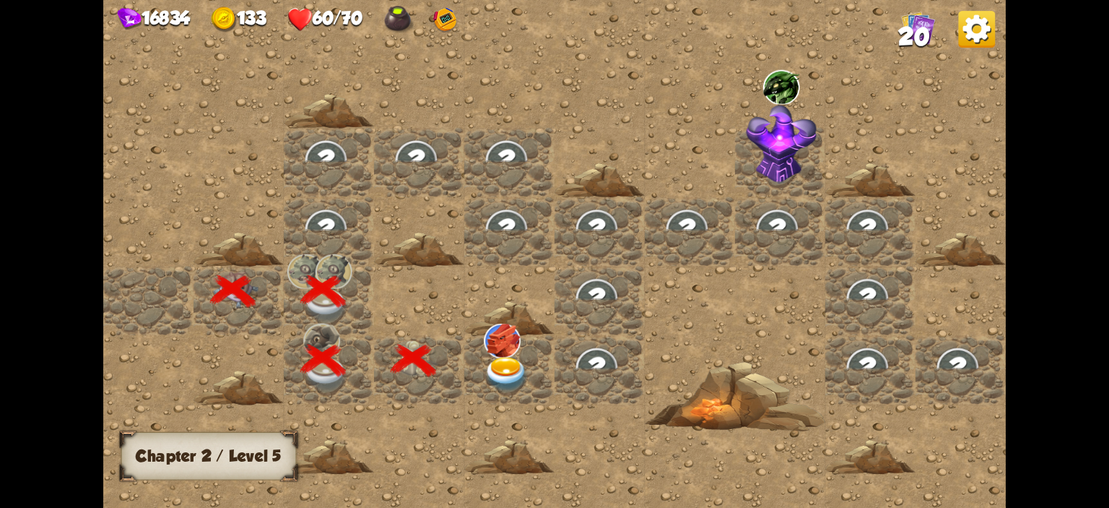
click at [514, 375] on img at bounding box center [506, 374] width 45 height 35
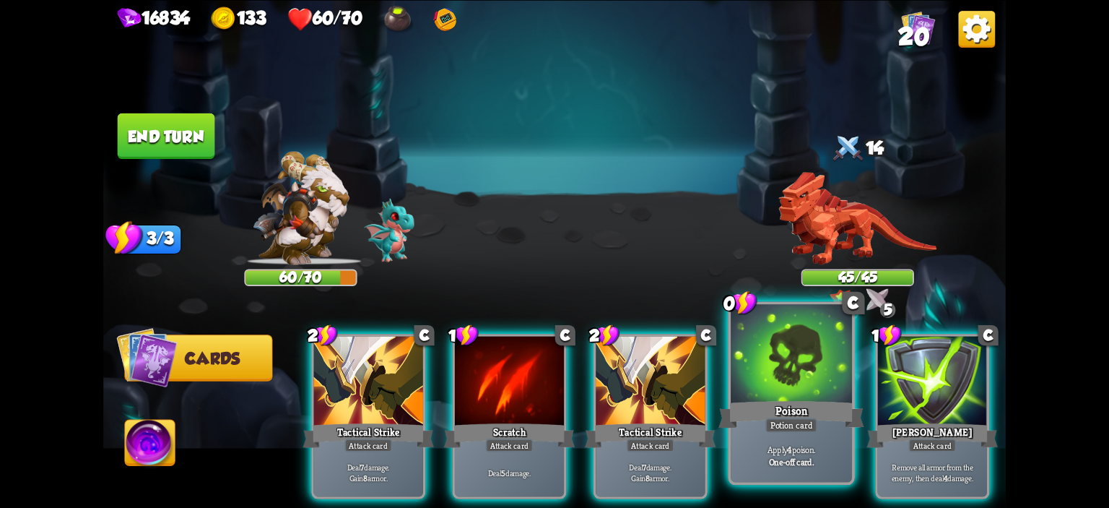
click at [803, 369] on div at bounding box center [791, 355] width 121 height 103
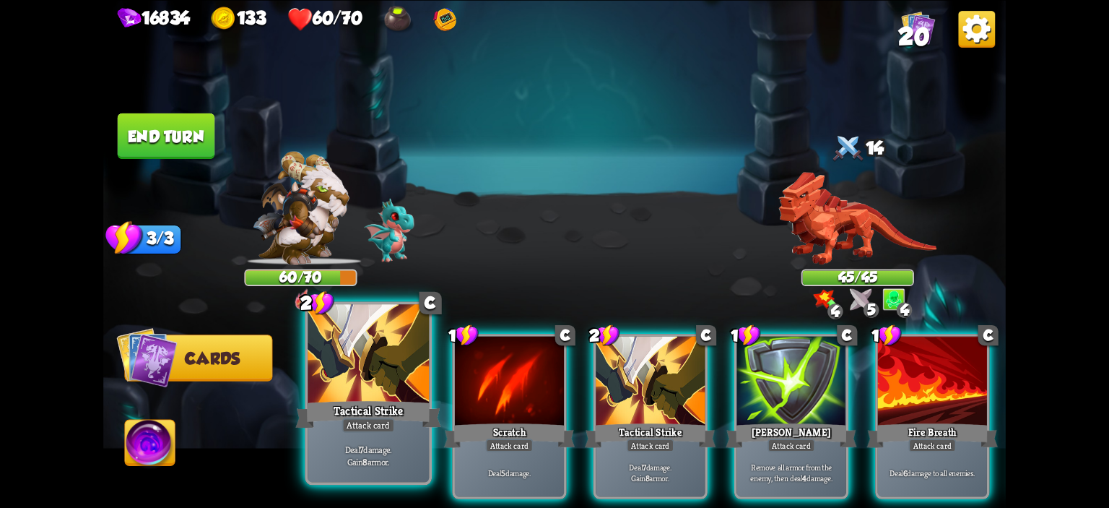
click at [361, 406] on div "Tactical Strike" at bounding box center [368, 414] width 146 height 32
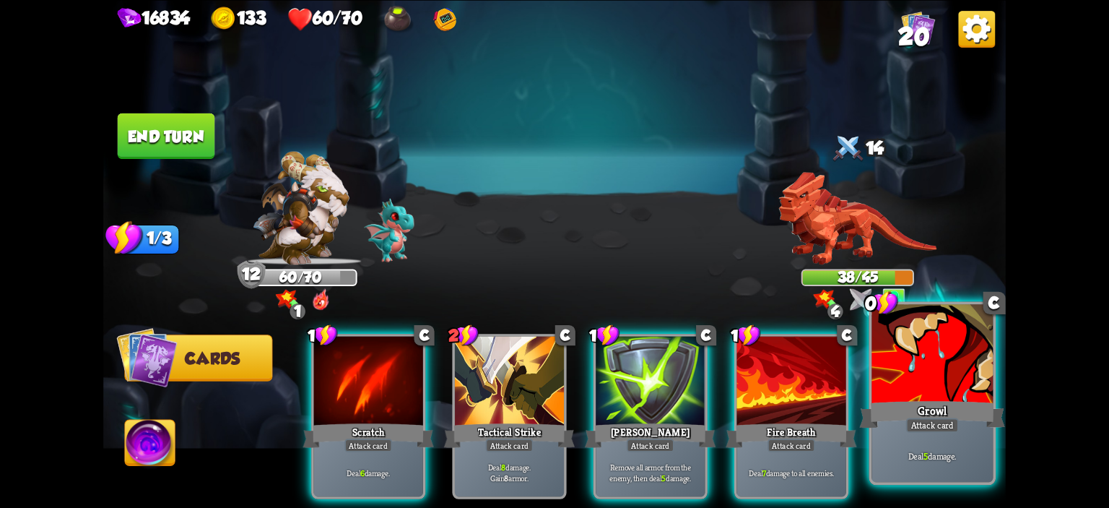
click at [957, 370] on div at bounding box center [931, 355] width 121 height 103
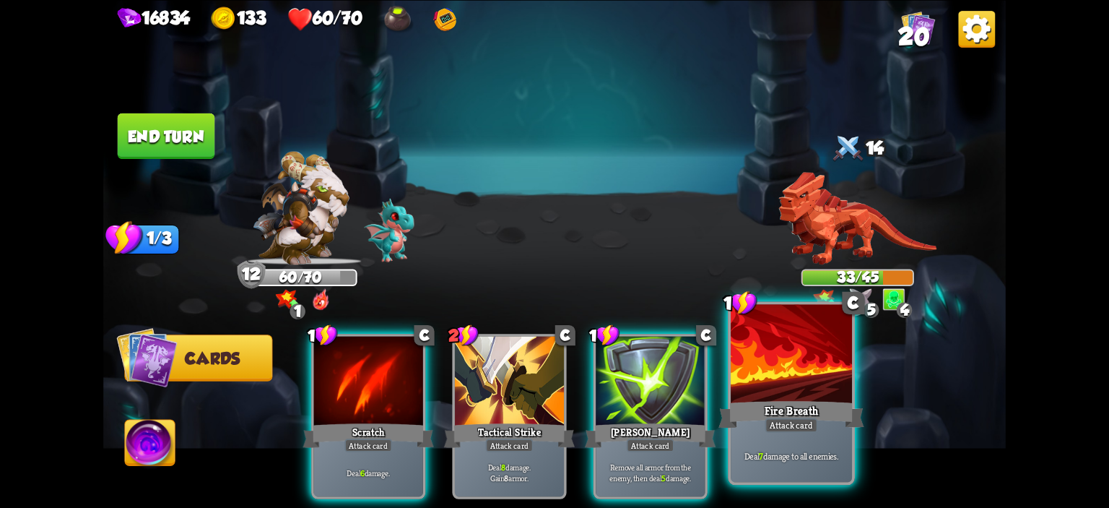
click at [824, 378] on div at bounding box center [791, 355] width 121 height 103
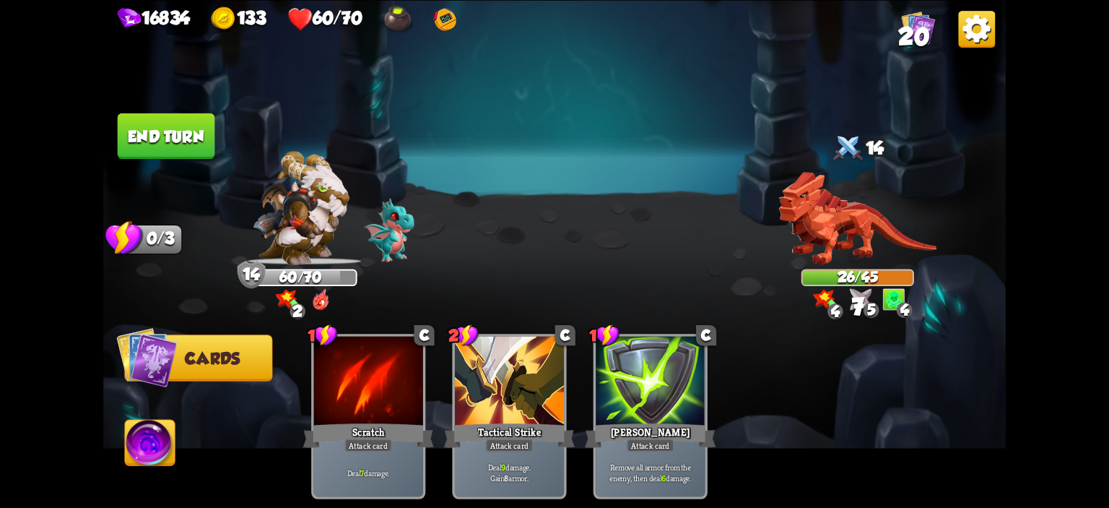
click at [185, 129] on button "End turn" at bounding box center [166, 135] width 97 height 45
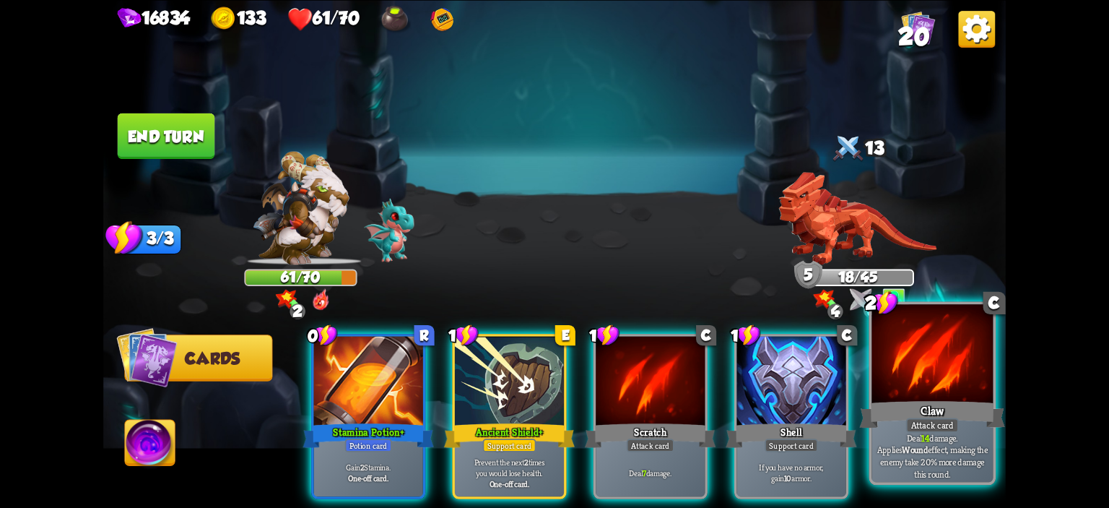
click at [913, 352] on div at bounding box center [931, 355] width 121 height 103
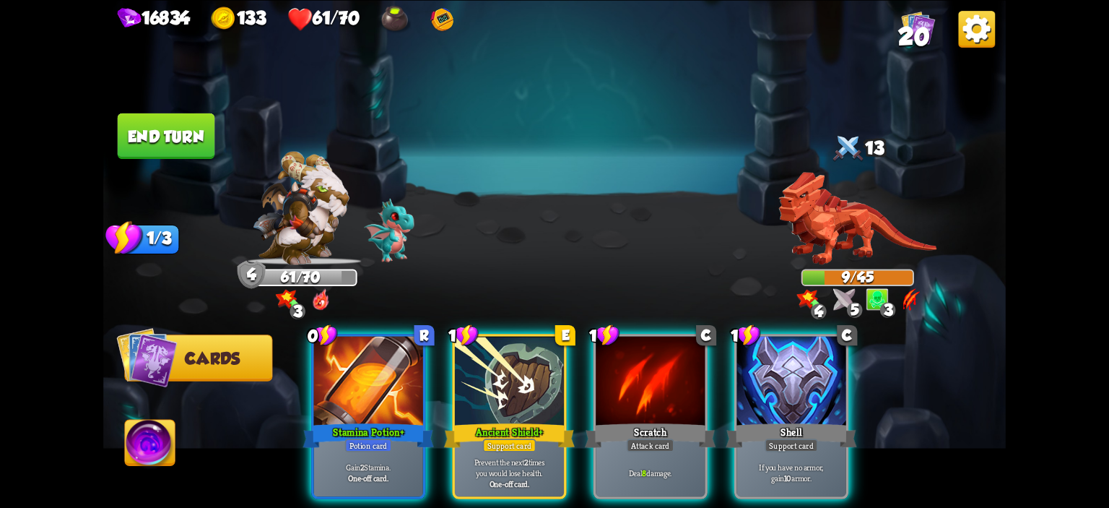
click at [170, 448] on img at bounding box center [150, 444] width 50 height 51
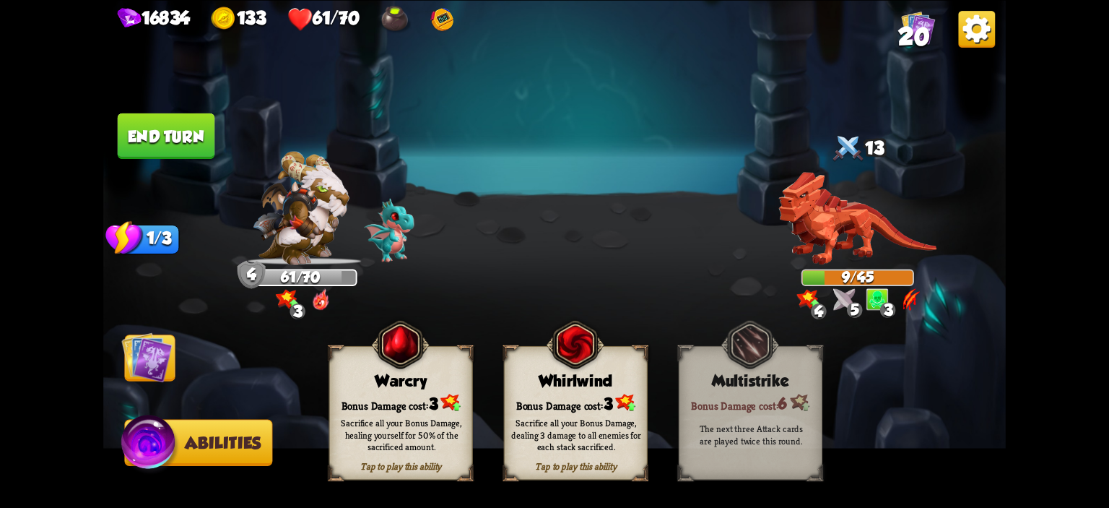
click at [309, 392] on img at bounding box center [554, 254] width 902 height 508
drag, startPoint x: 352, startPoint y: 380, endPoint x: 341, endPoint y: 378, distance: 11.0
click at [348, 379] on div "Warcry" at bounding box center [401, 380] width 142 height 18
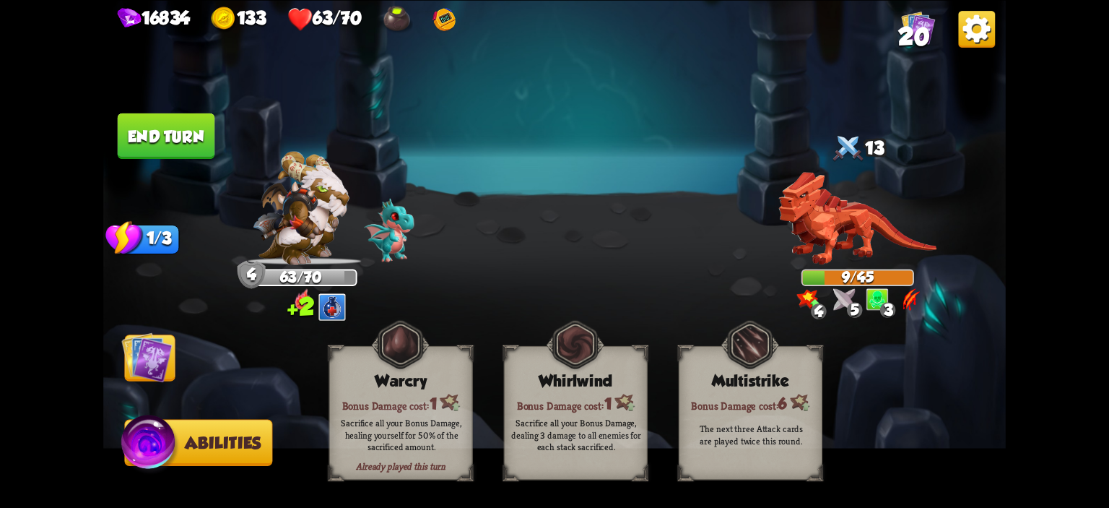
click at [181, 369] on img at bounding box center [554, 254] width 902 height 508
click at [165, 362] on img at bounding box center [146, 356] width 51 height 51
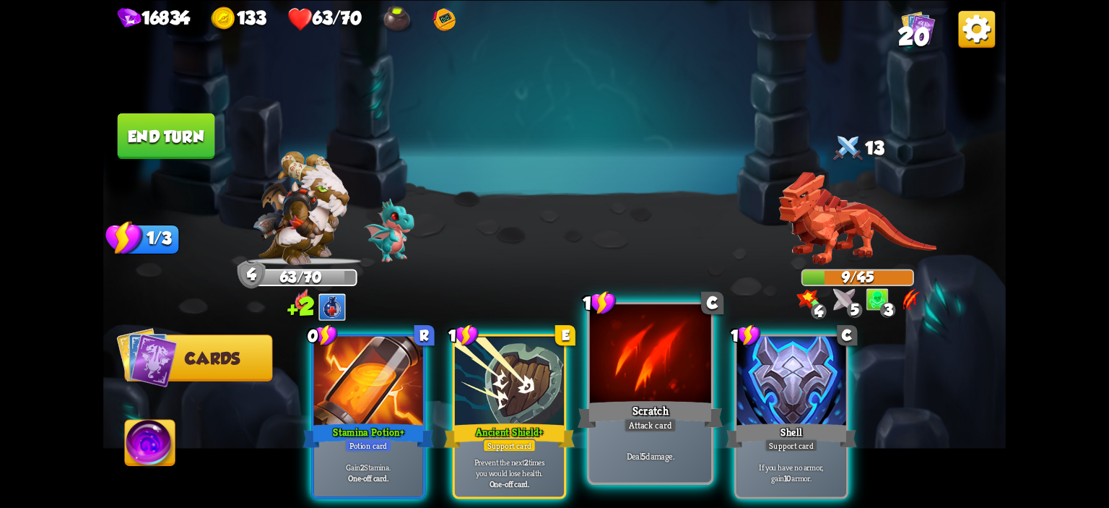
click at [630, 375] on div at bounding box center [650, 355] width 121 height 103
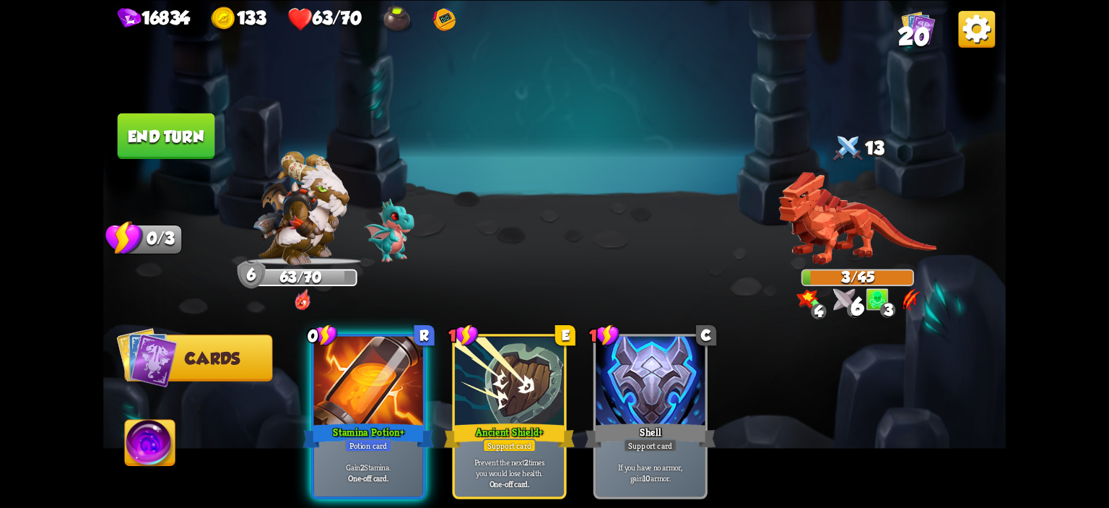
click at [147, 126] on button "End turn" at bounding box center [166, 135] width 97 height 45
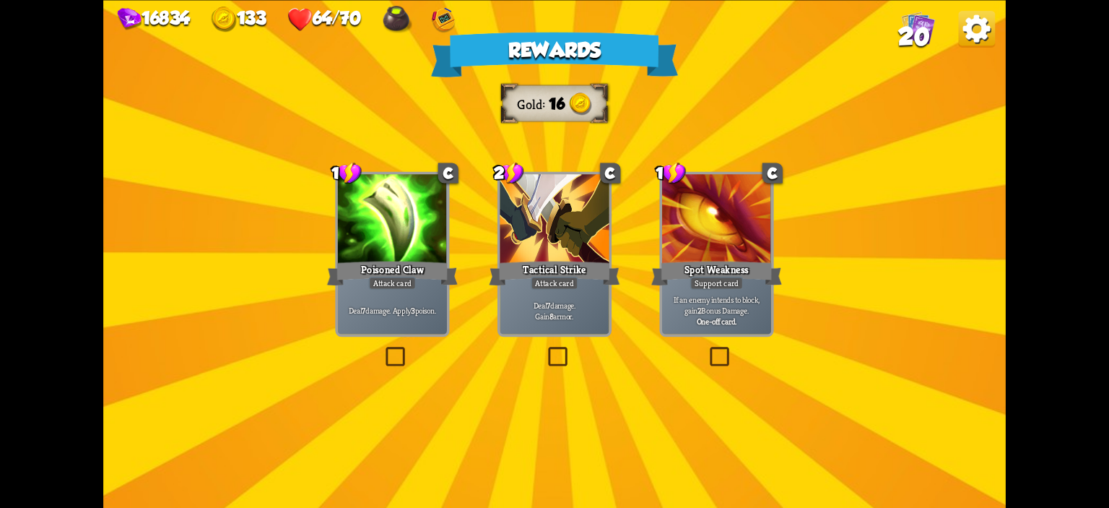
click at [387, 280] on div "Attack card" at bounding box center [392, 282] width 48 height 13
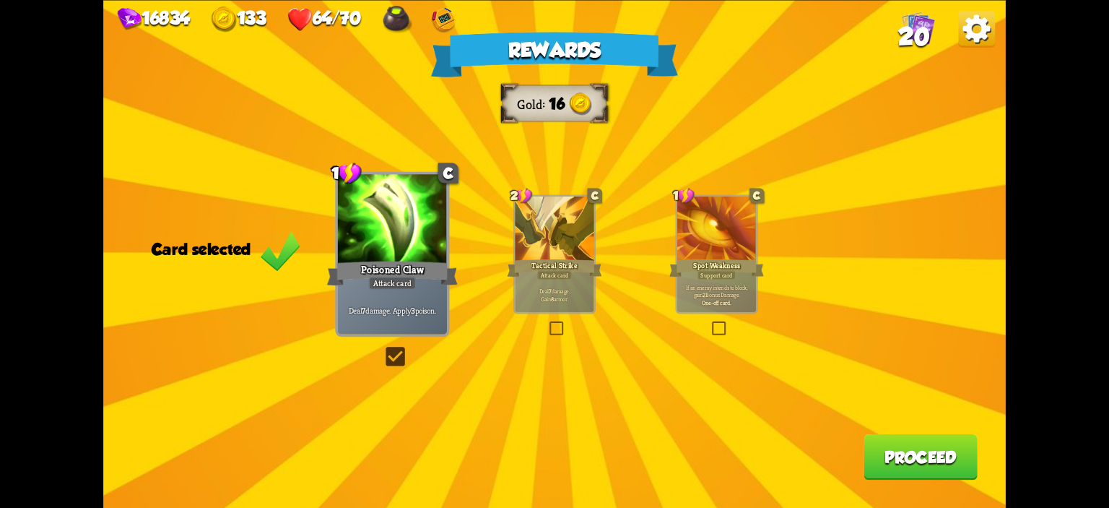
click at [769, 287] on div "Rewards Gold 16 Card selected 1 C Poisoned Claw Attack card Deal 7 damage. Appl…" at bounding box center [554, 254] width 902 height 508
click at [705, 267] on div "Spot Weakness" at bounding box center [716, 267] width 95 height 21
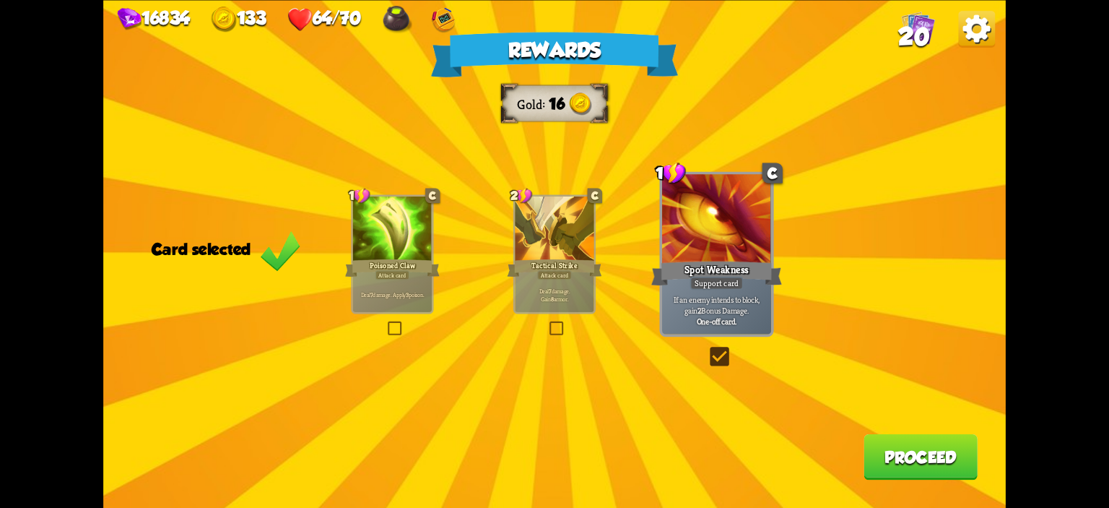
click at [964, 442] on button "Proceed" at bounding box center [920, 455] width 114 height 45
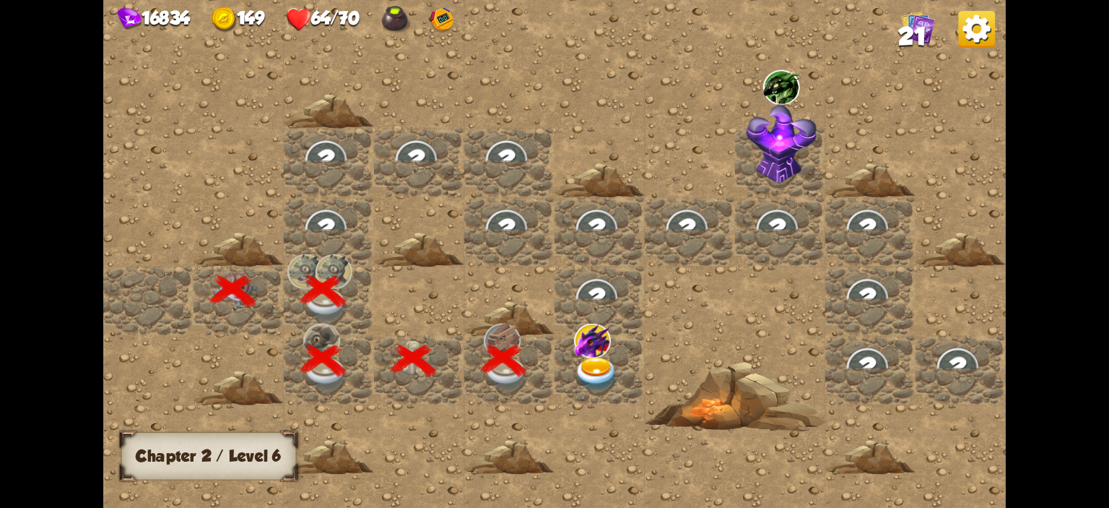
click at [578, 372] on img at bounding box center [596, 374] width 45 height 35
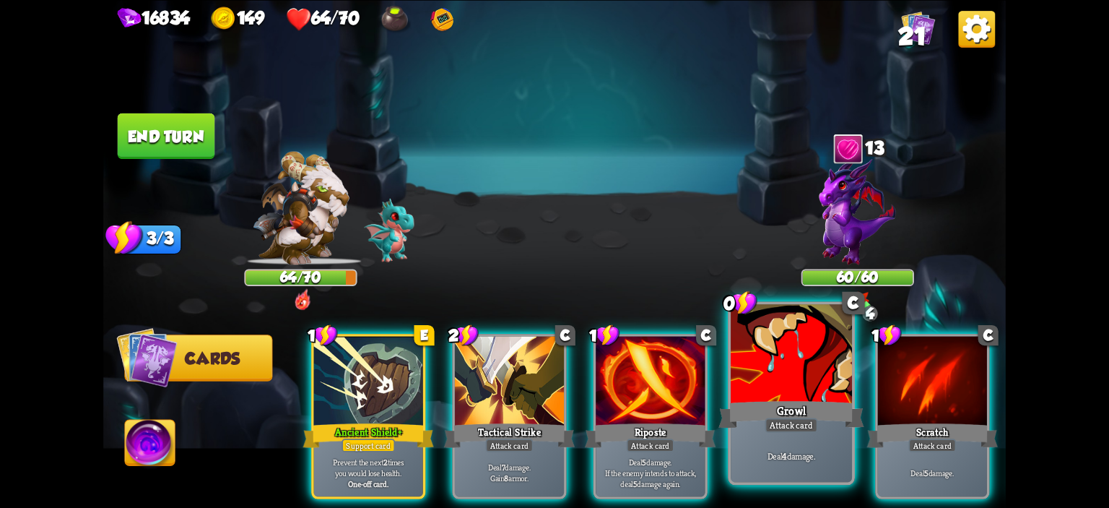
click at [767, 373] on div at bounding box center [791, 355] width 121 height 103
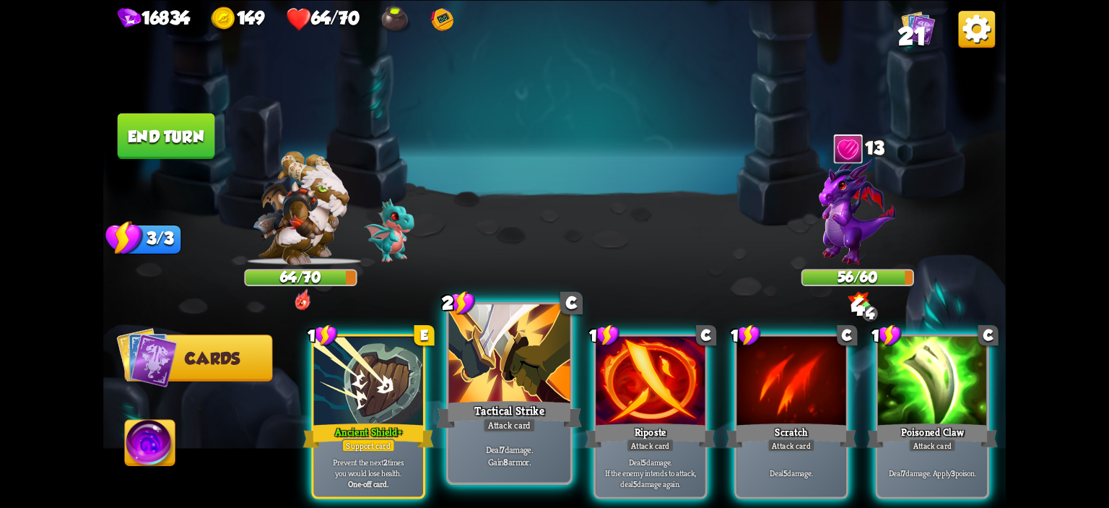
click at [517, 357] on div at bounding box center [509, 355] width 121 height 103
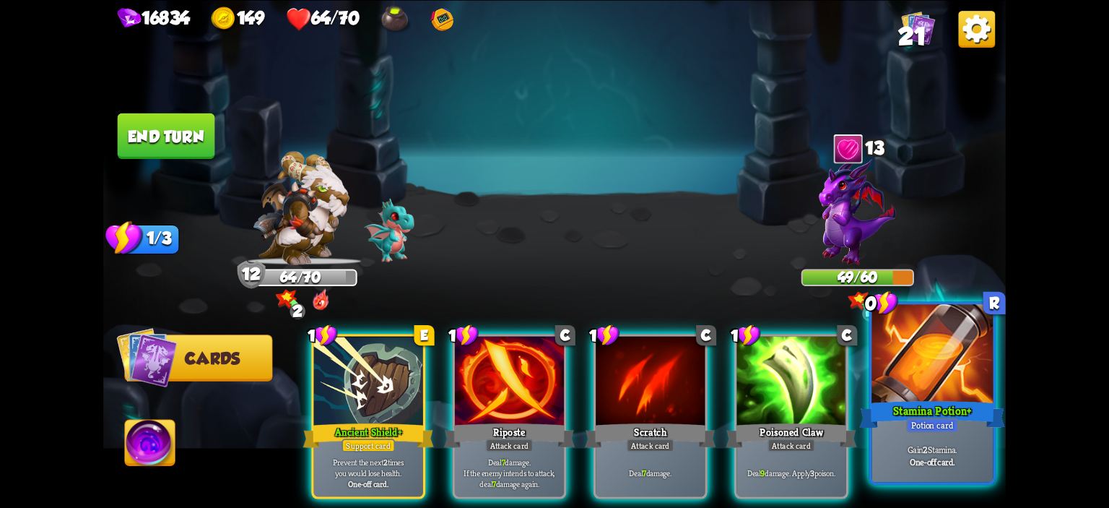
click at [931, 357] on div at bounding box center [931, 355] width 121 height 103
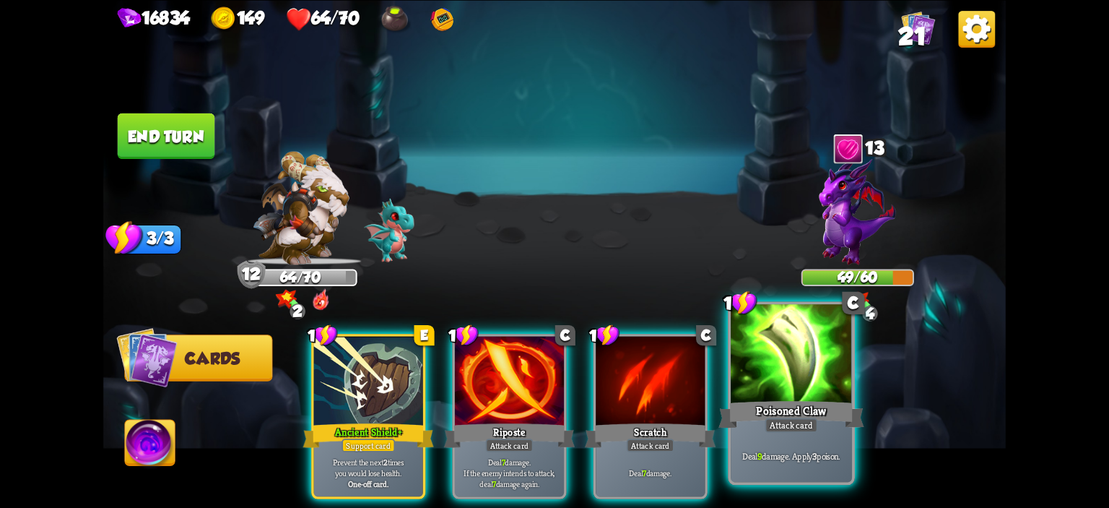
click at [767, 354] on div at bounding box center [791, 355] width 121 height 103
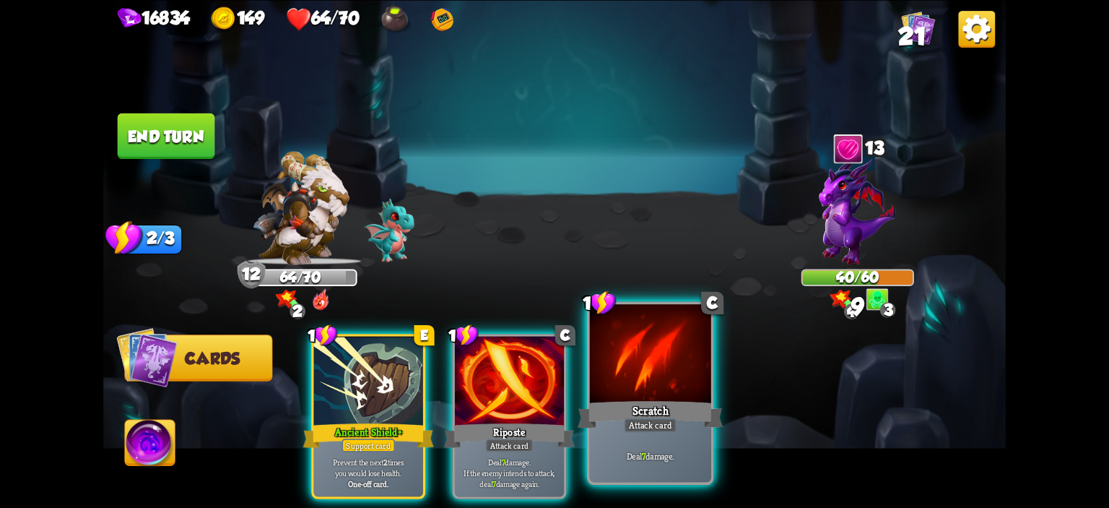
click at [653, 359] on div at bounding box center [650, 355] width 121 height 103
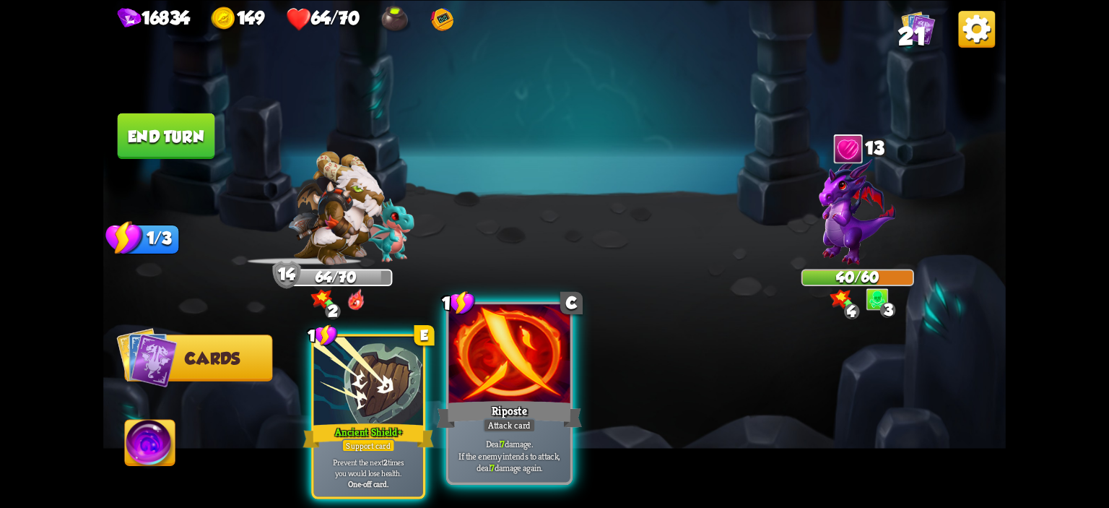
click at [532, 361] on div at bounding box center [509, 355] width 121 height 103
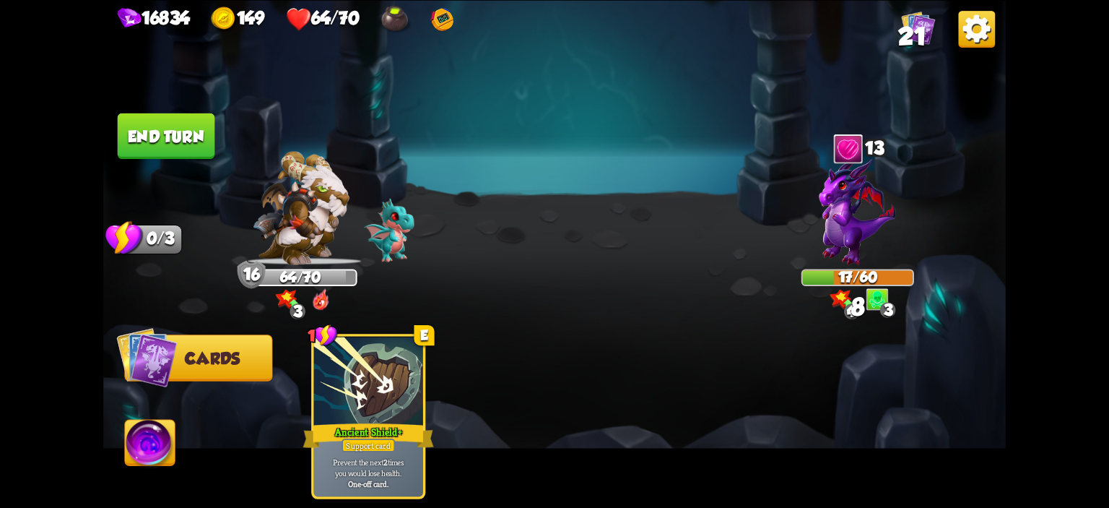
click at [194, 123] on button "End turn" at bounding box center [166, 135] width 97 height 45
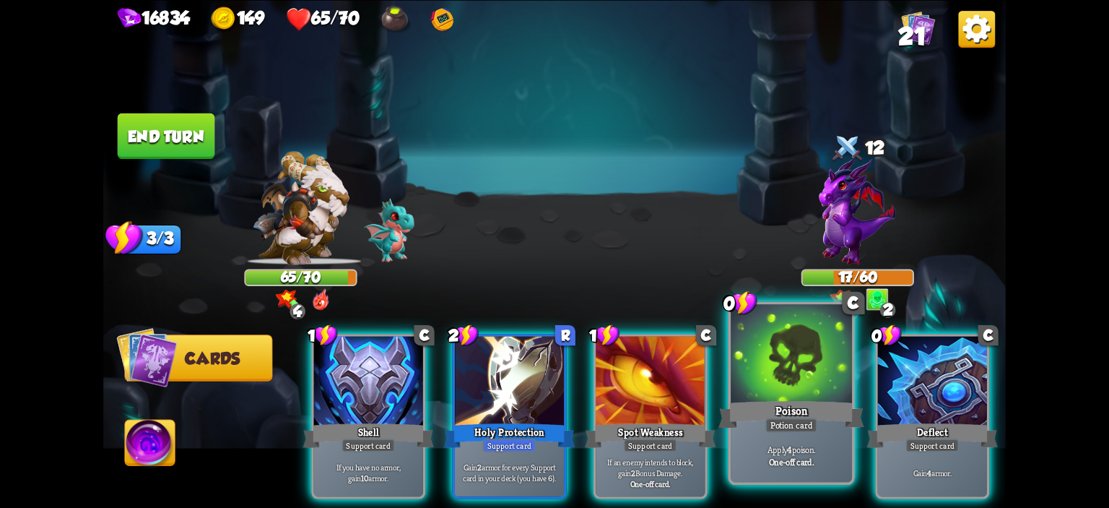
click at [801, 370] on div at bounding box center [791, 355] width 121 height 103
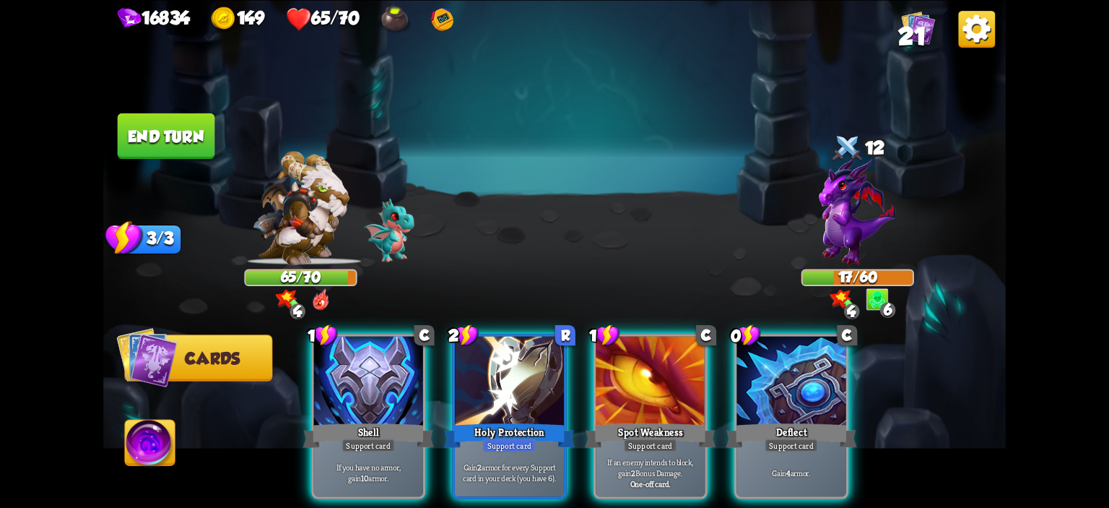
click at [801, 370] on div at bounding box center [790, 382] width 109 height 92
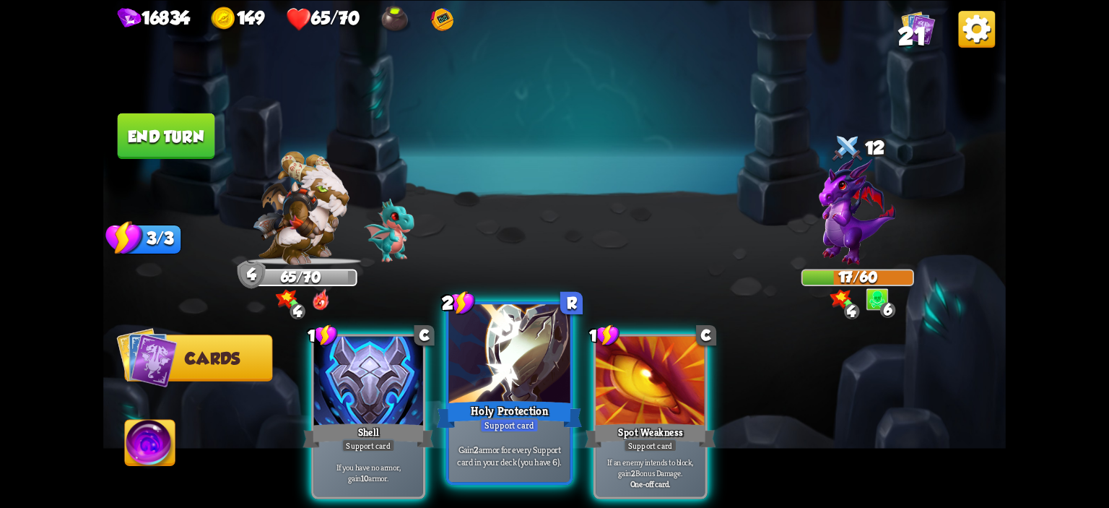
click at [500, 363] on div at bounding box center [509, 355] width 121 height 103
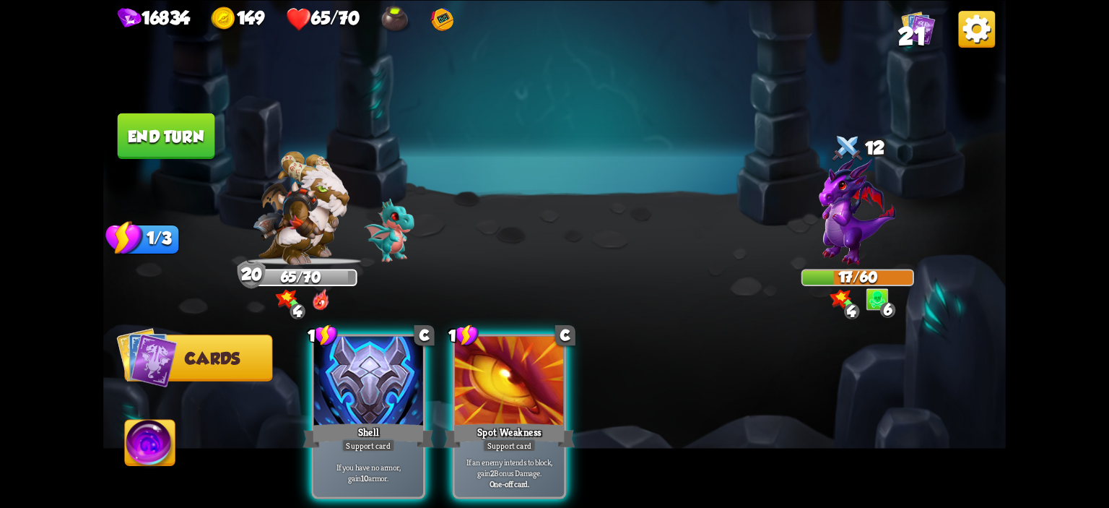
click at [129, 422] on img at bounding box center [150, 444] width 50 height 51
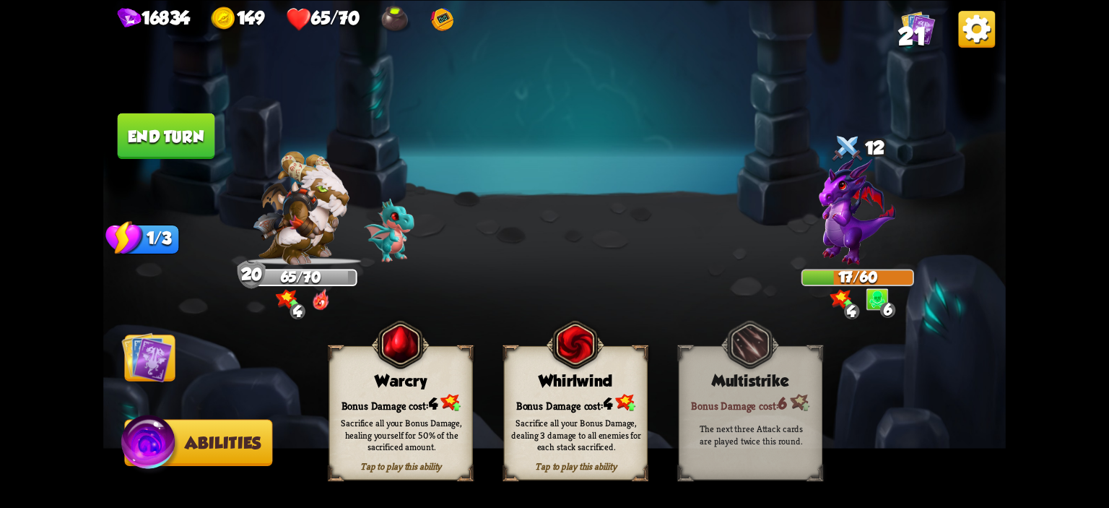
click at [342, 375] on div "Warcry" at bounding box center [401, 380] width 142 height 18
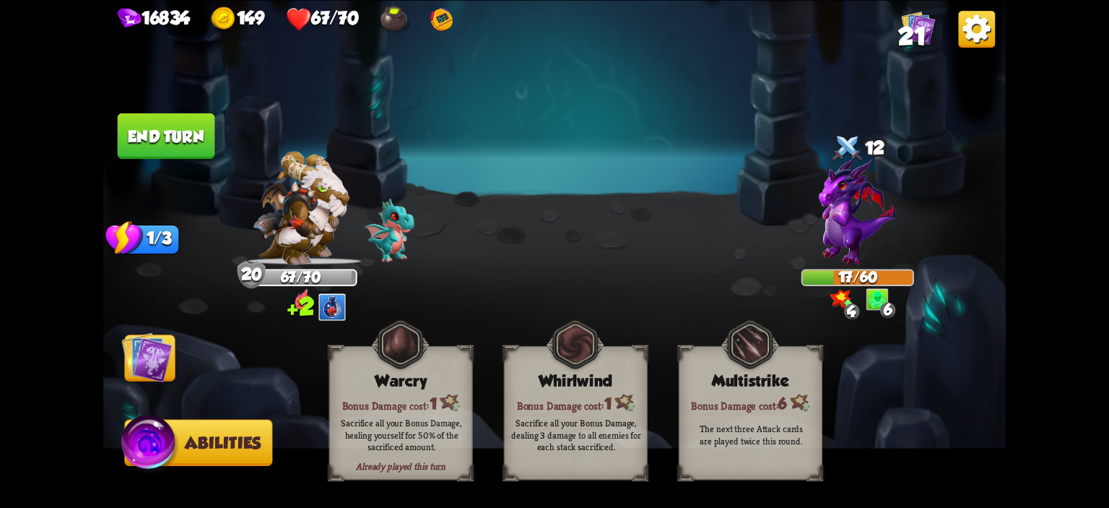
click at [193, 144] on button "End turn" at bounding box center [166, 135] width 97 height 45
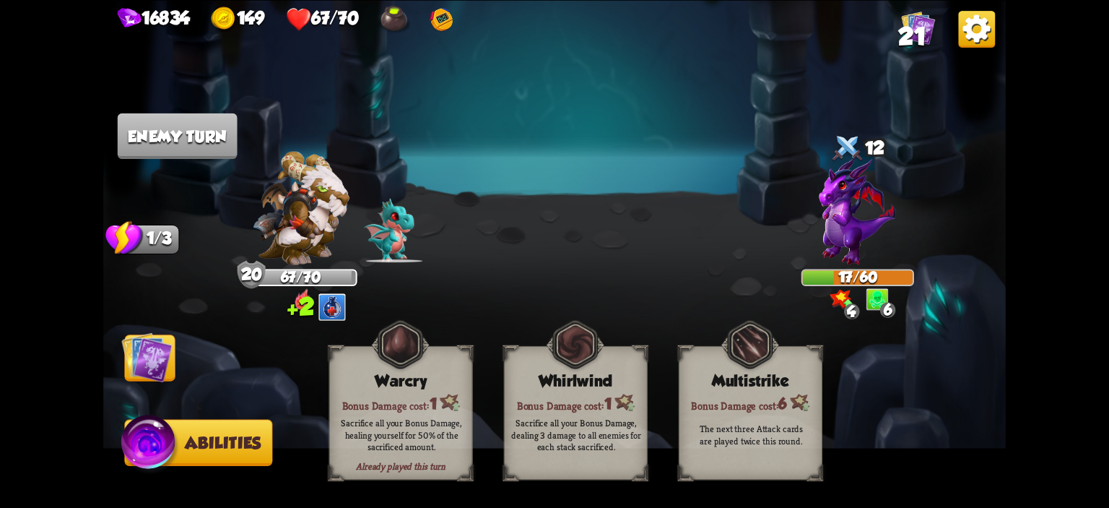
click at [153, 359] on img at bounding box center [146, 356] width 51 height 51
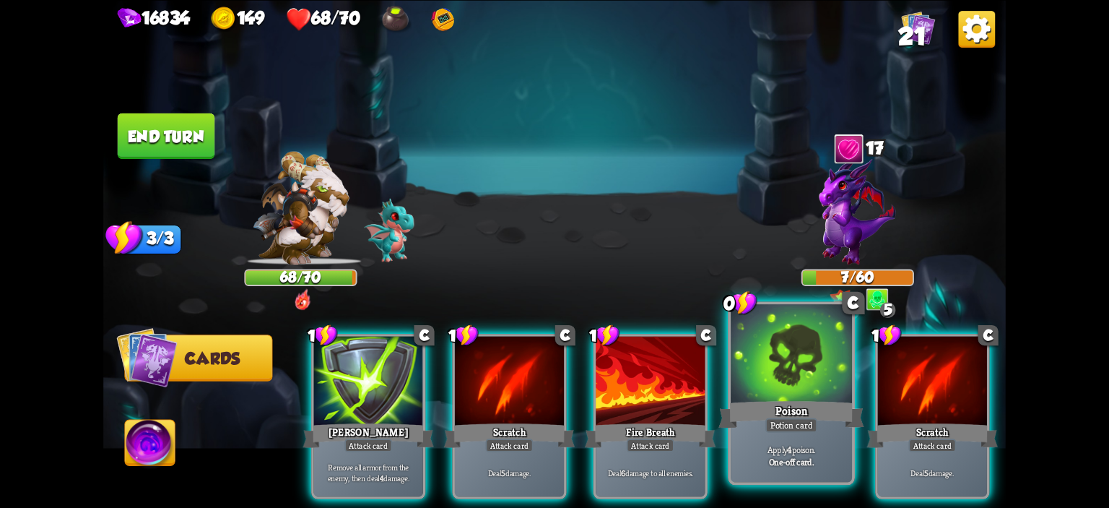
click at [738, 343] on div at bounding box center [791, 355] width 121 height 103
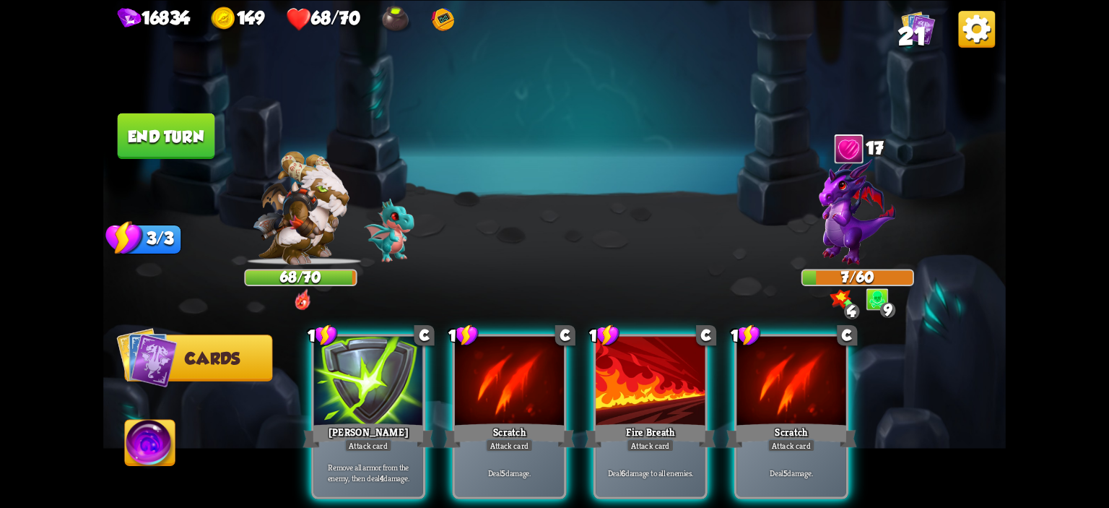
click at [208, 144] on button "End turn" at bounding box center [166, 135] width 97 height 45
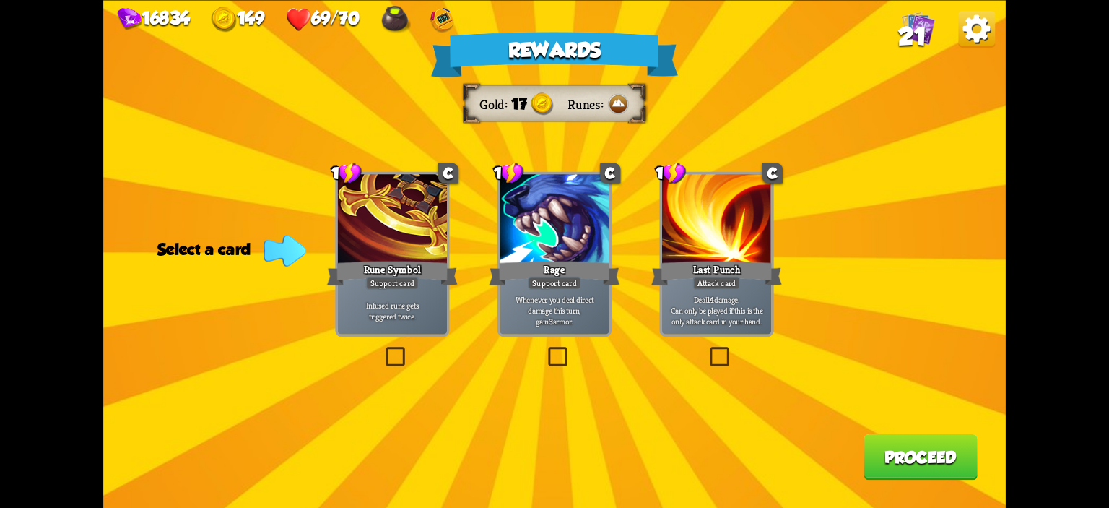
click at [609, 265] on div "Rage" at bounding box center [554, 272] width 131 height 29
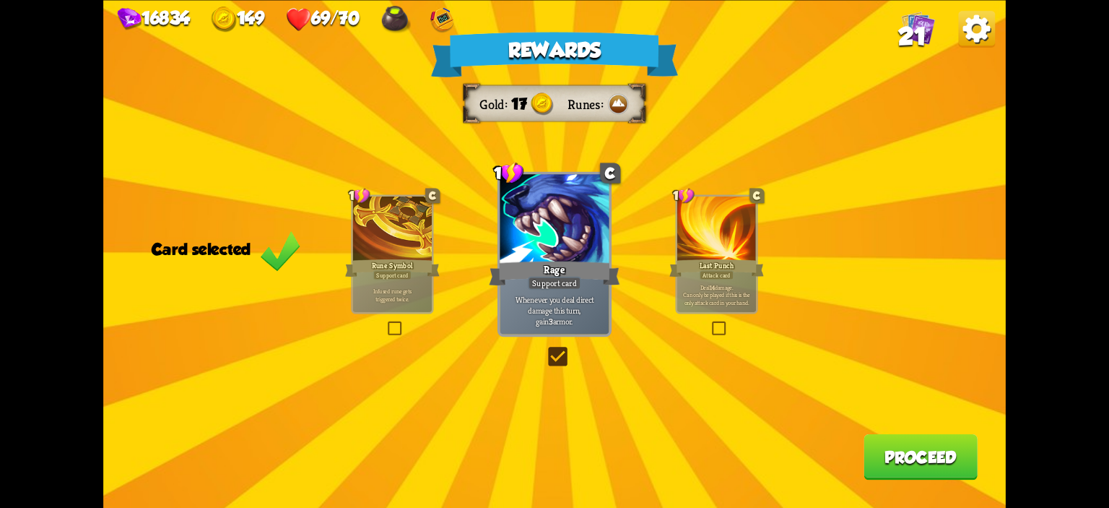
click at [937, 452] on button "Proceed" at bounding box center [920, 455] width 114 height 45
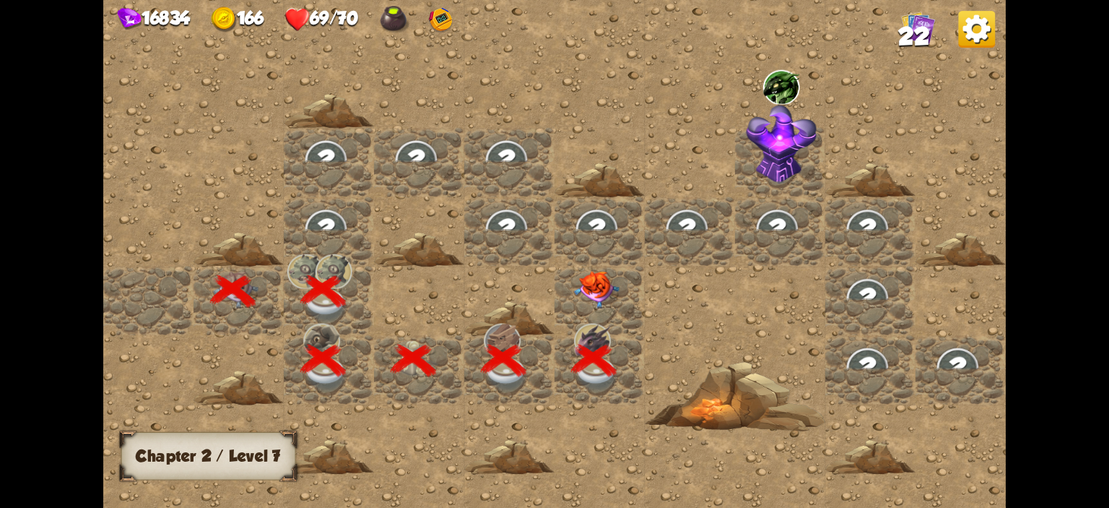
click at [602, 294] on img at bounding box center [596, 290] width 45 height 38
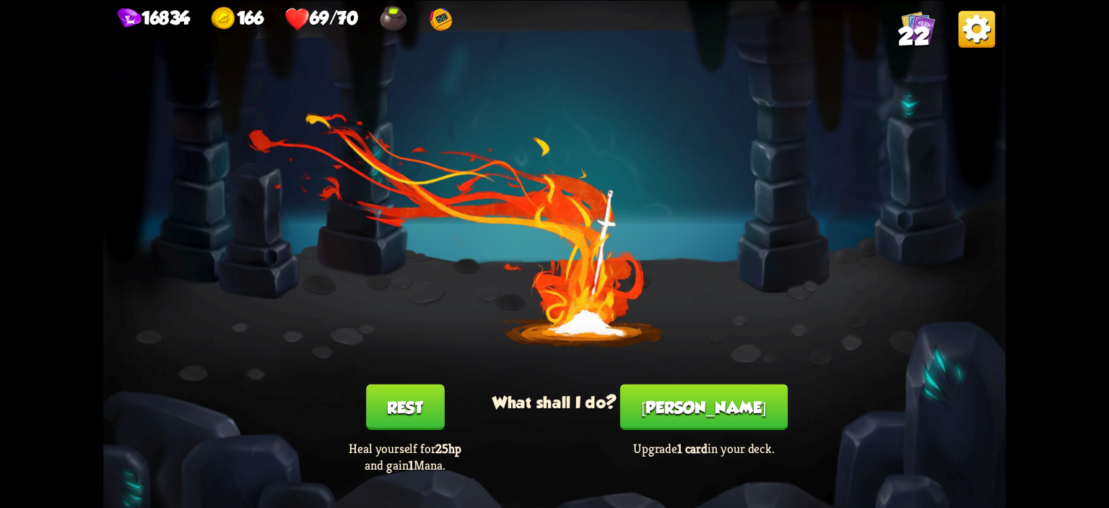
click at [725, 427] on button "[PERSON_NAME]" at bounding box center [703, 405] width 167 height 45
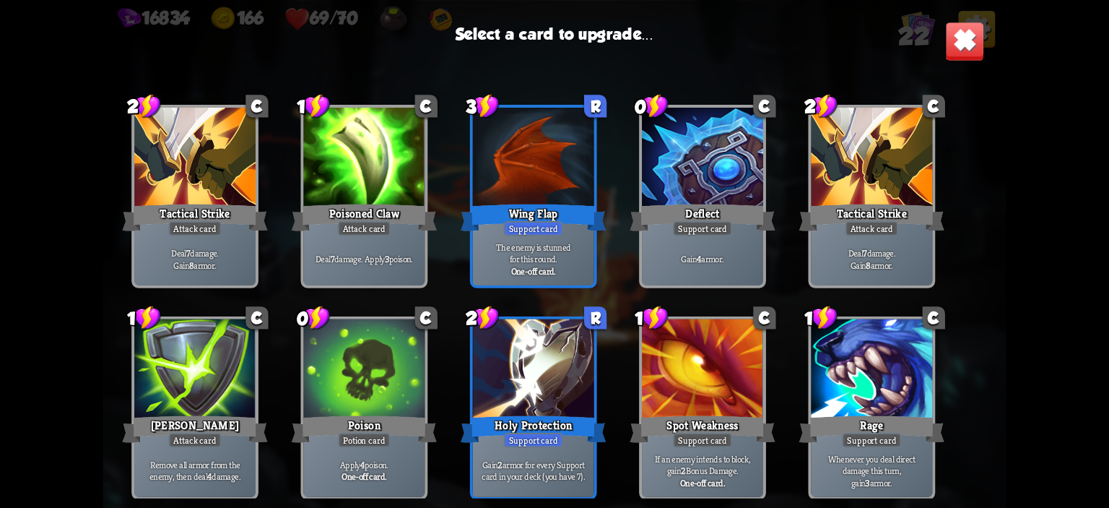
scroll to position [454, 0]
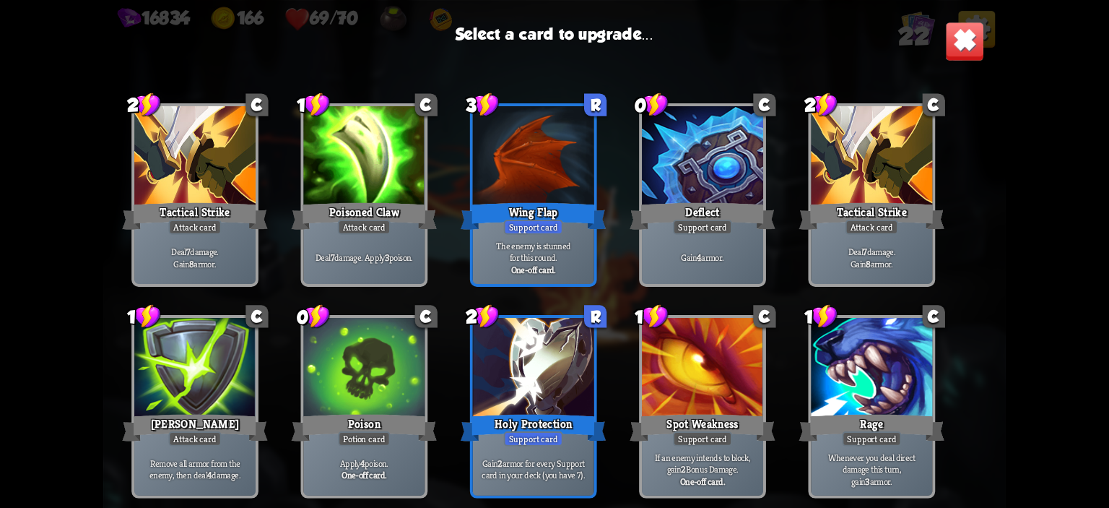
click at [544, 225] on div "Support card" at bounding box center [533, 226] width 59 height 15
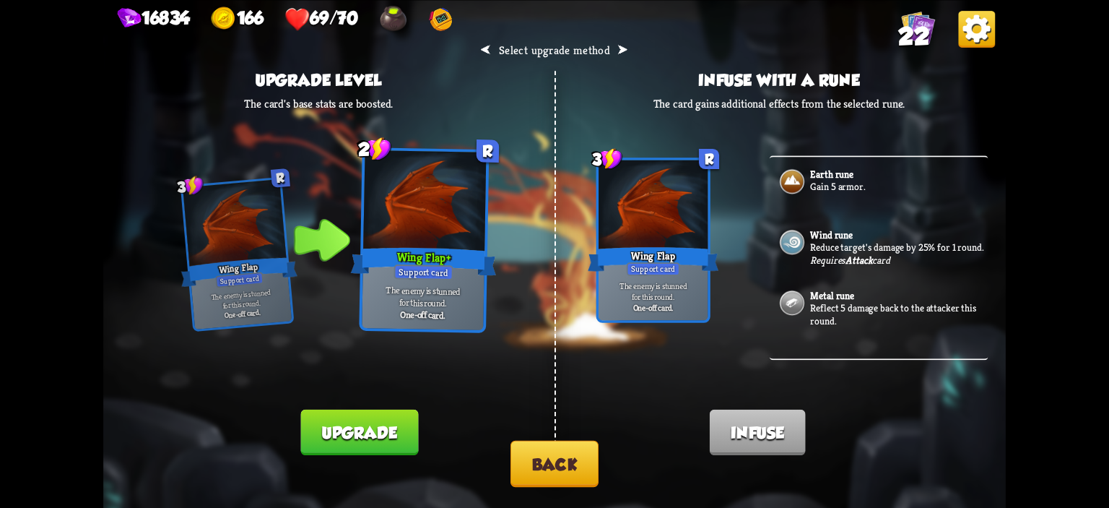
click at [381, 414] on button "Upgrade" at bounding box center [359, 431] width 118 height 45
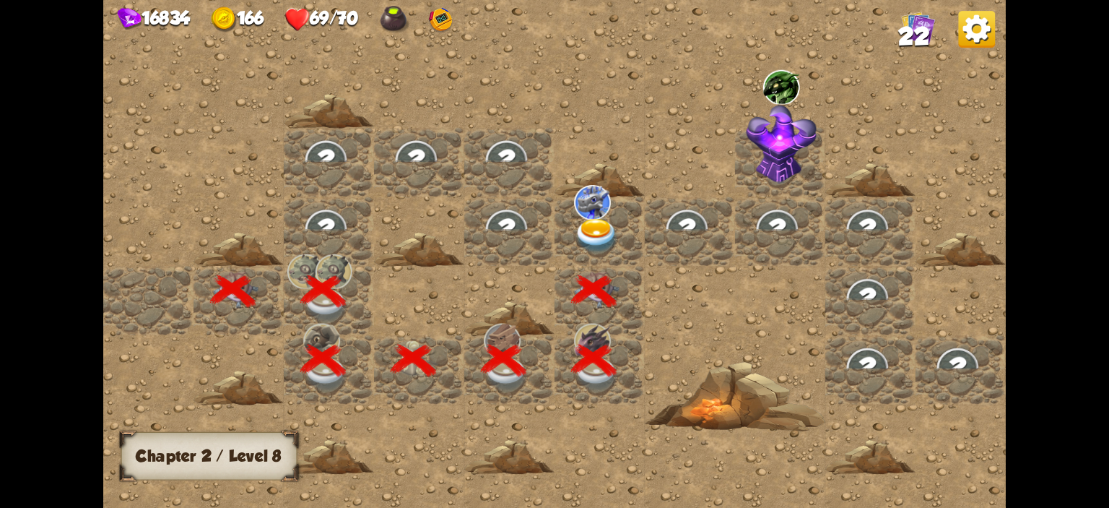
click at [601, 213] on img at bounding box center [592, 202] width 37 height 35
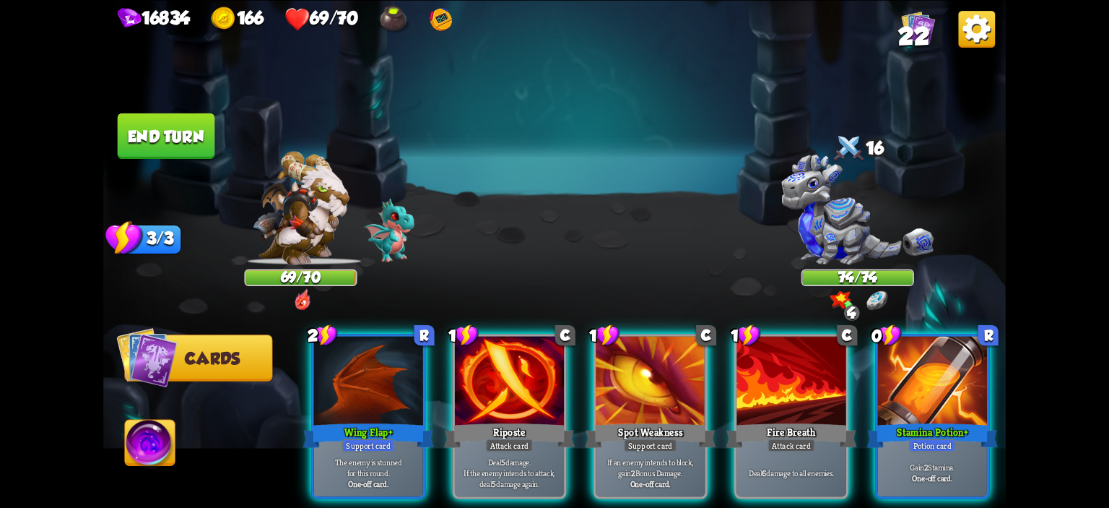
scroll to position [0, 250]
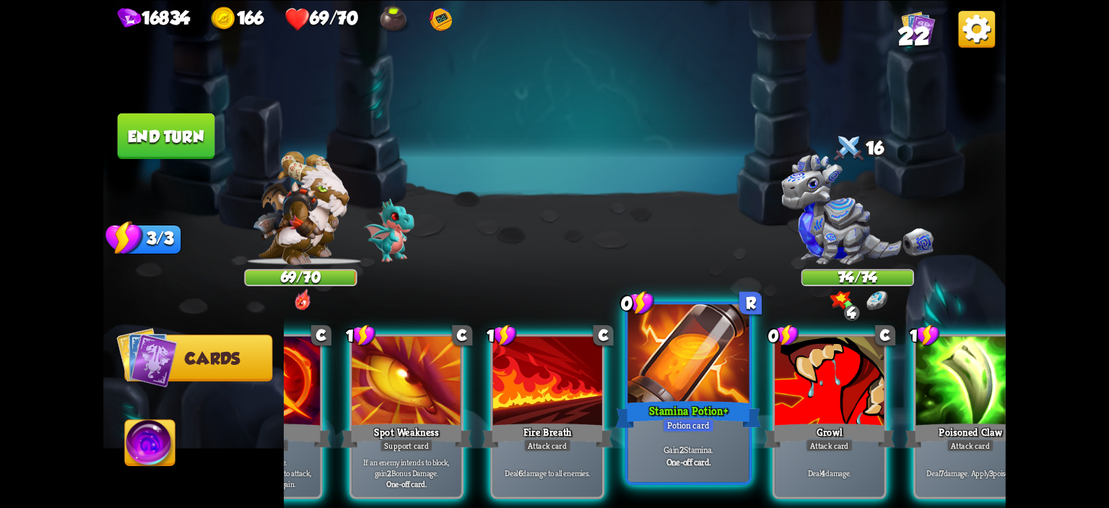
click at [710, 386] on div at bounding box center [688, 355] width 121 height 103
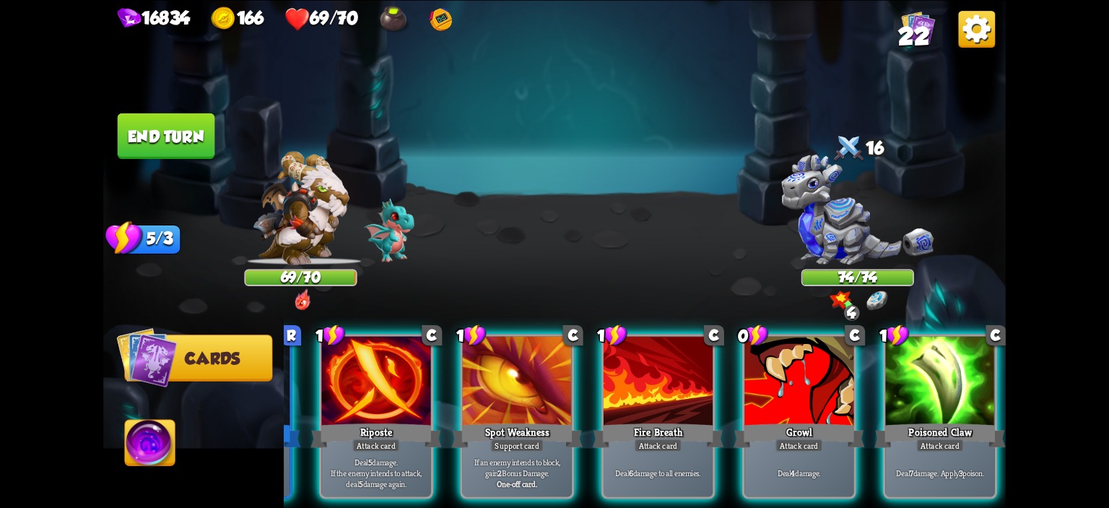
scroll to position [0, 43]
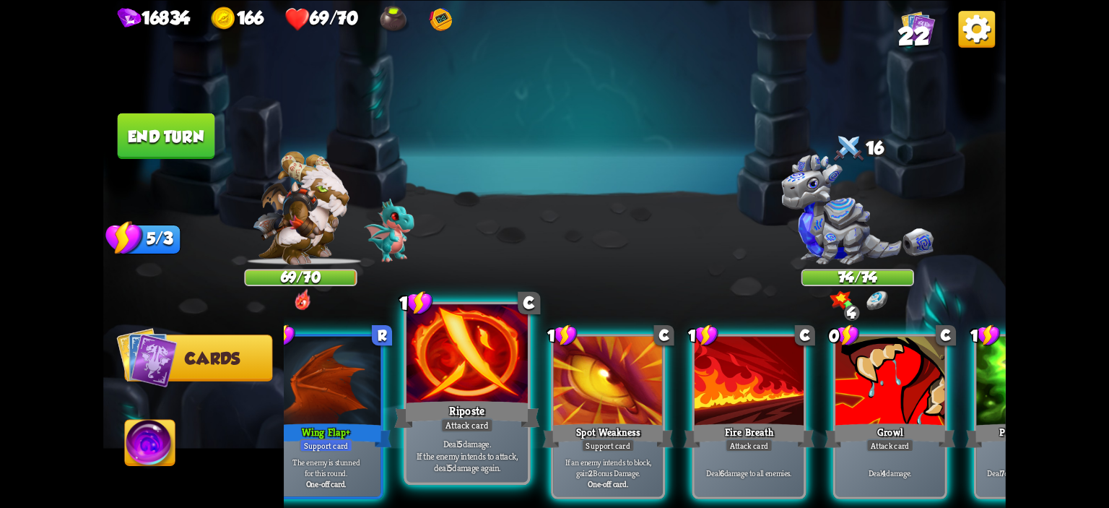
click at [492, 377] on div at bounding box center [466, 355] width 121 height 103
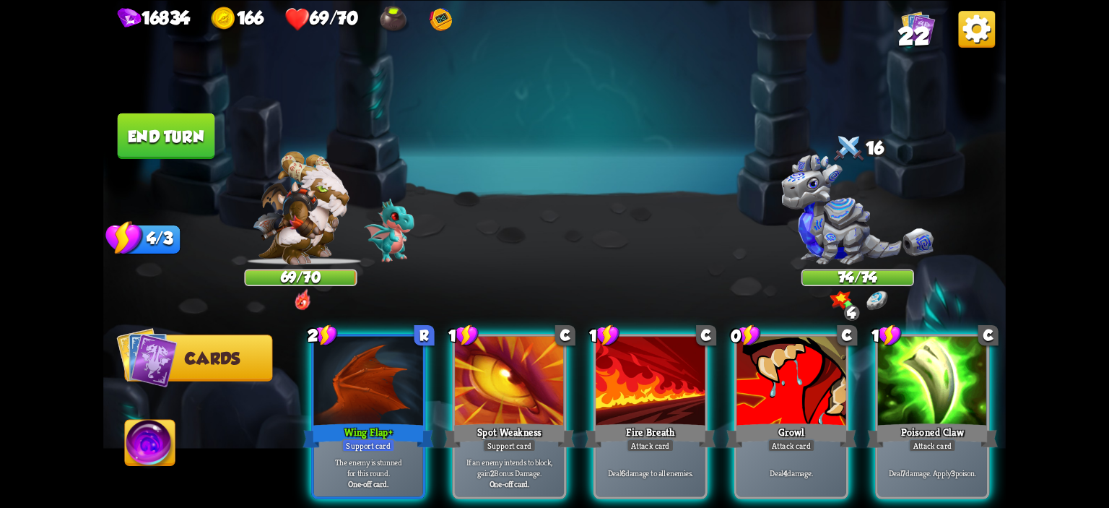
scroll to position [0, 0]
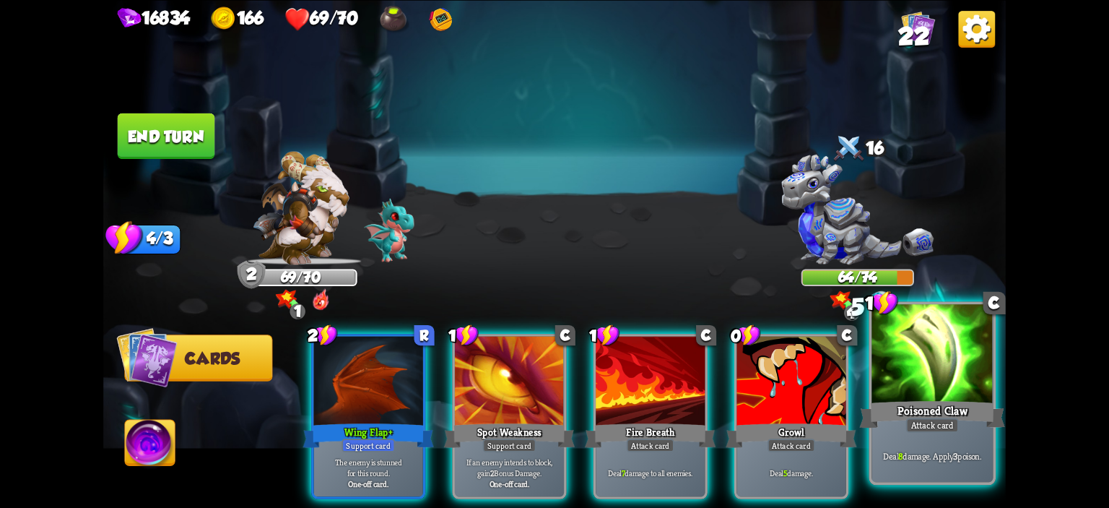
click at [967, 374] on div at bounding box center [931, 355] width 121 height 103
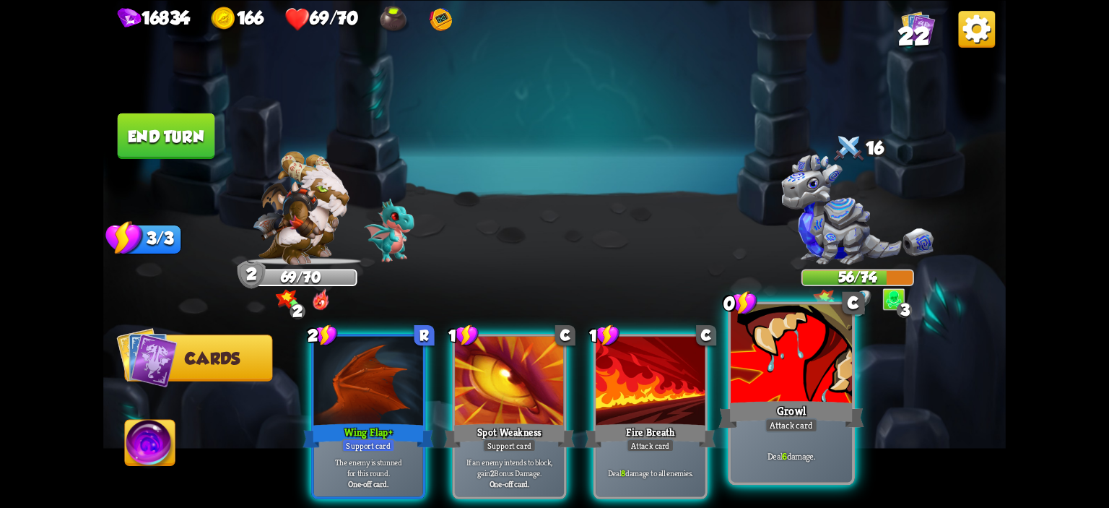
click at [800, 357] on div at bounding box center [791, 355] width 121 height 103
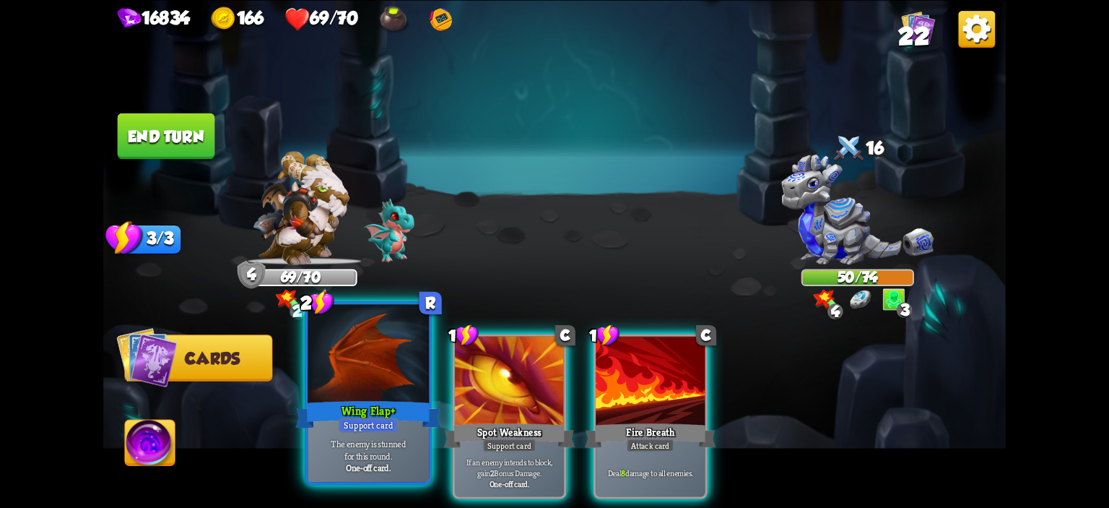
click at [365, 365] on div at bounding box center [368, 355] width 121 height 103
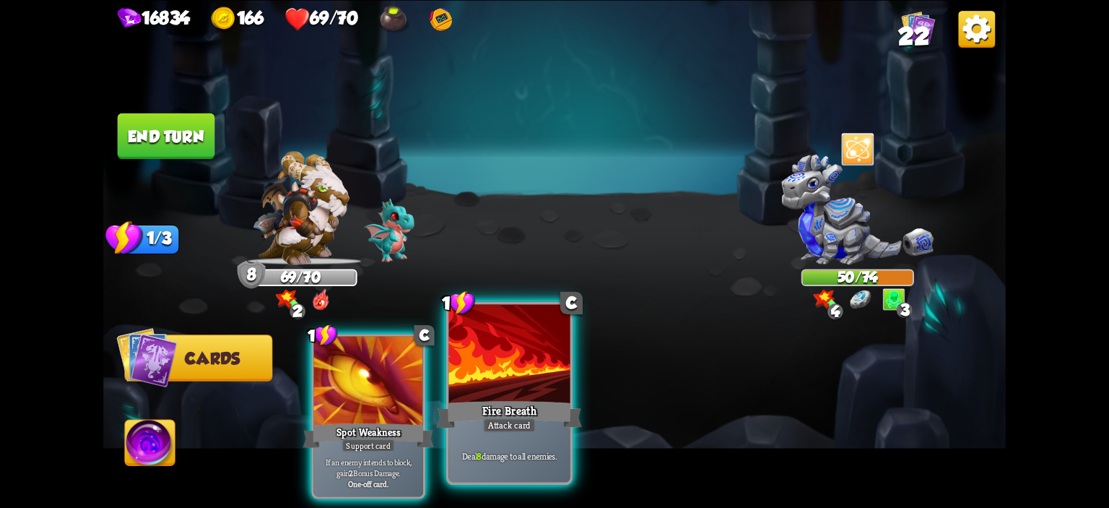
click at [508, 366] on div at bounding box center [509, 355] width 121 height 103
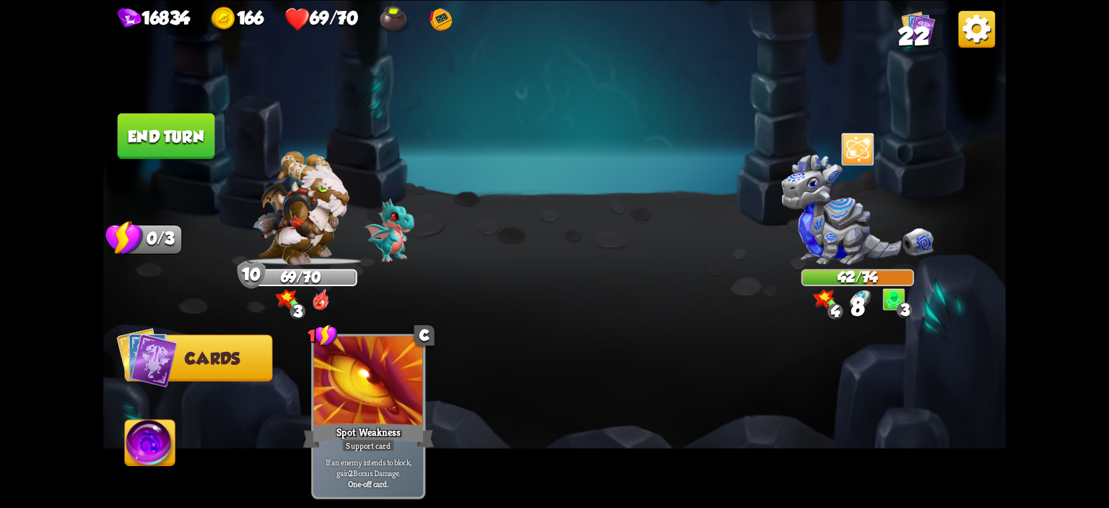
click at [177, 144] on button "End turn" at bounding box center [166, 135] width 97 height 45
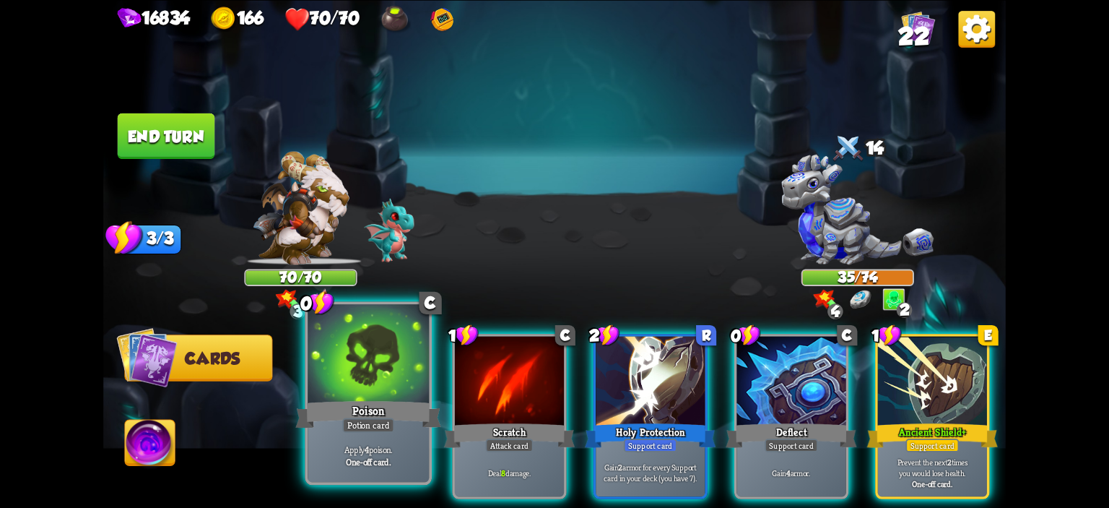
click at [399, 370] on div at bounding box center [368, 355] width 121 height 103
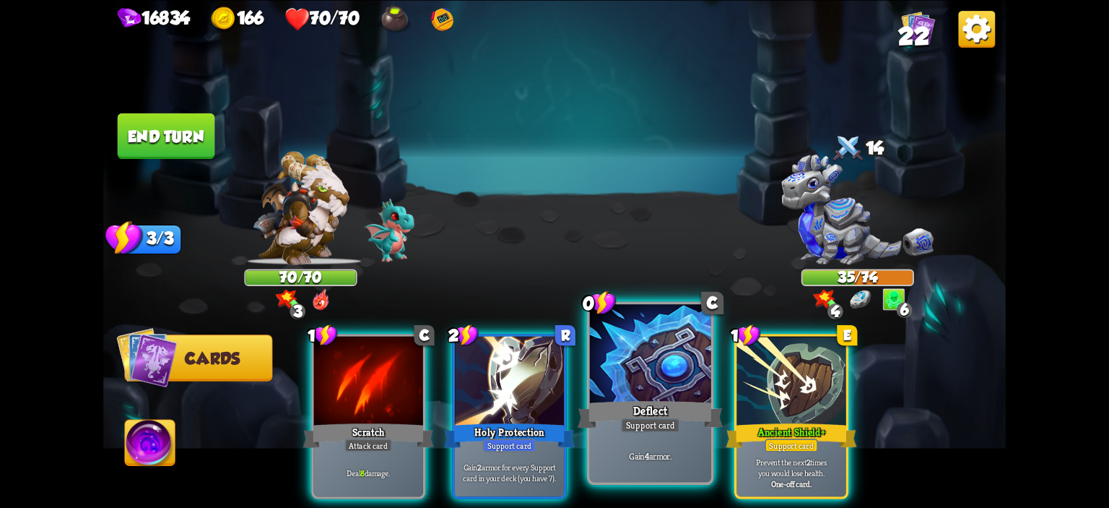
click at [632, 393] on div at bounding box center [650, 355] width 121 height 103
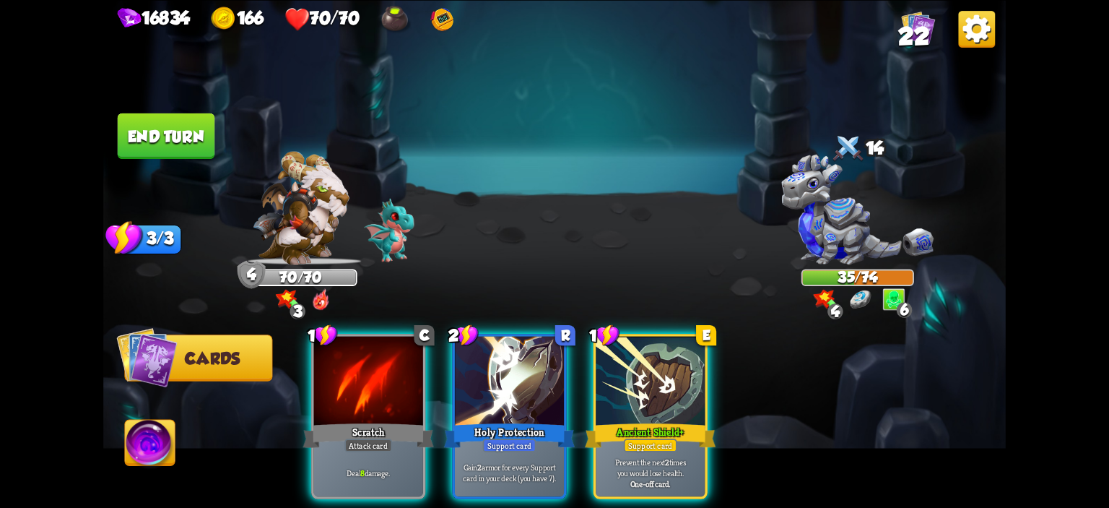
click at [632, 393] on div at bounding box center [650, 382] width 109 height 92
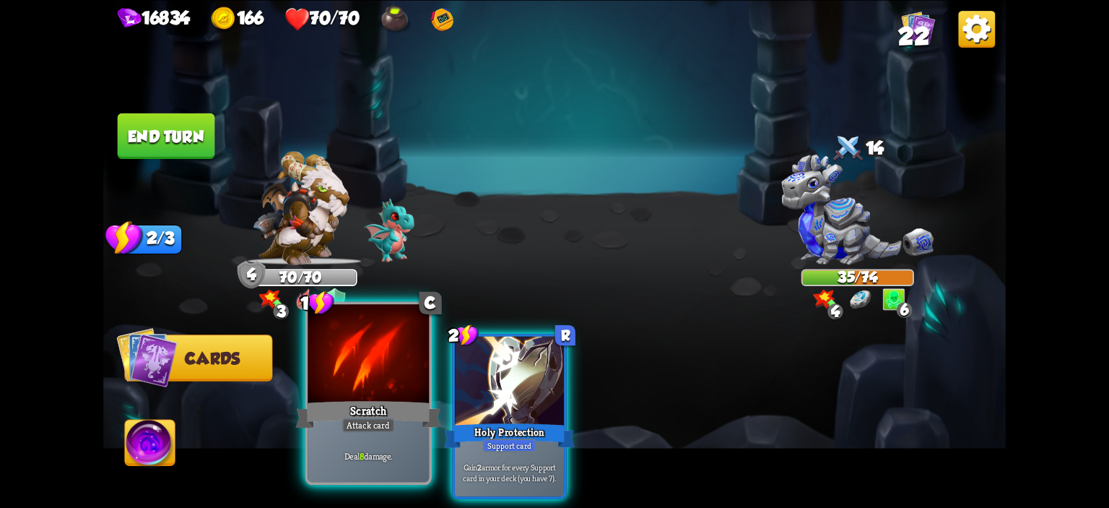
click at [373, 365] on div at bounding box center [368, 355] width 121 height 103
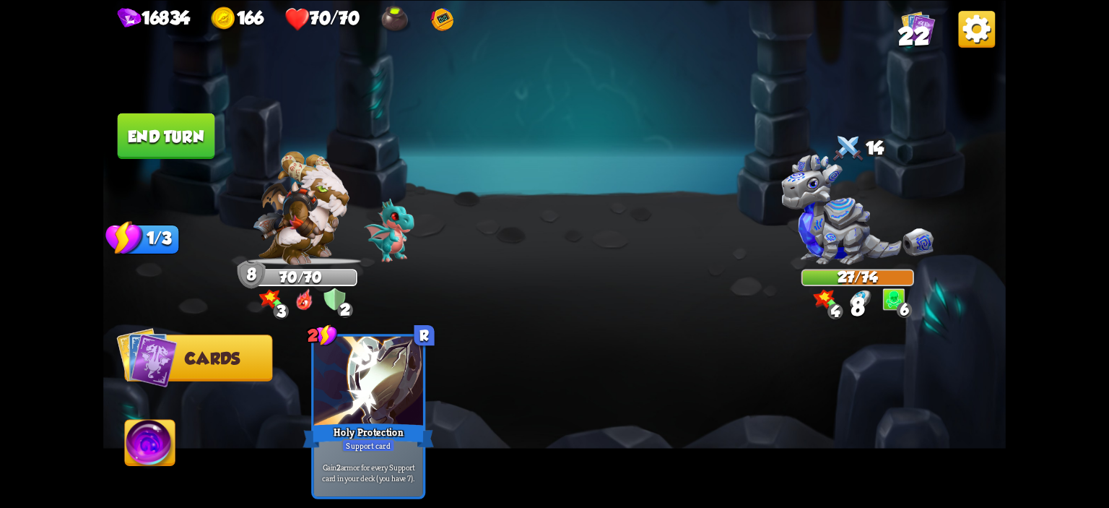
click at [167, 135] on button "End turn" at bounding box center [166, 135] width 97 height 45
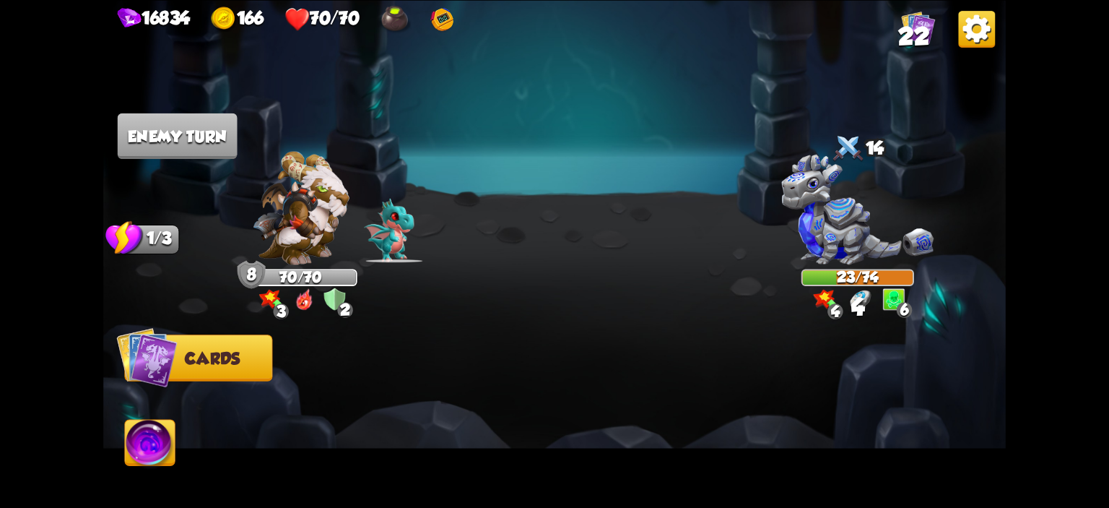
click at [282, 207] on img at bounding box center [301, 207] width 97 height 113
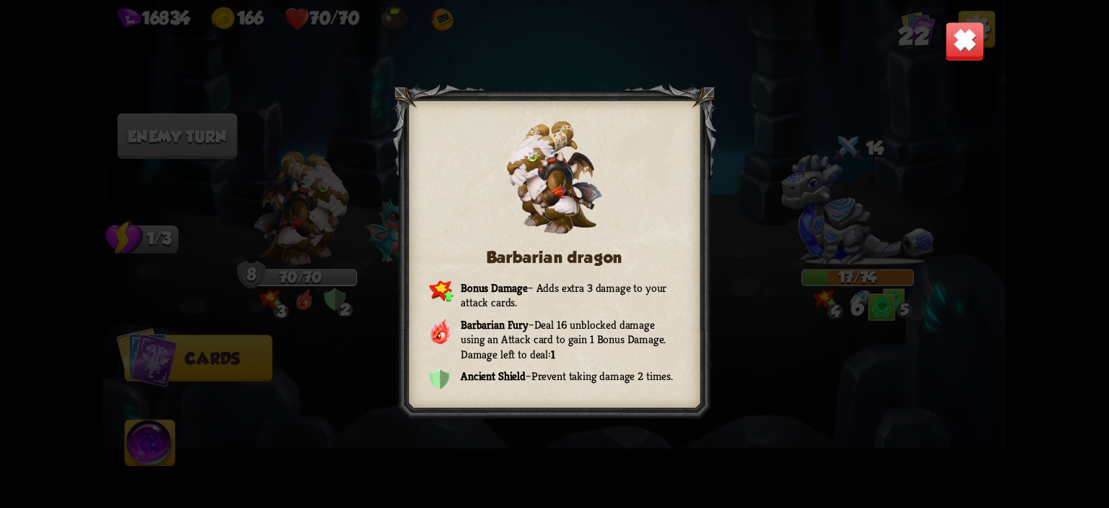
click at [969, 45] on img at bounding box center [965, 41] width 40 height 40
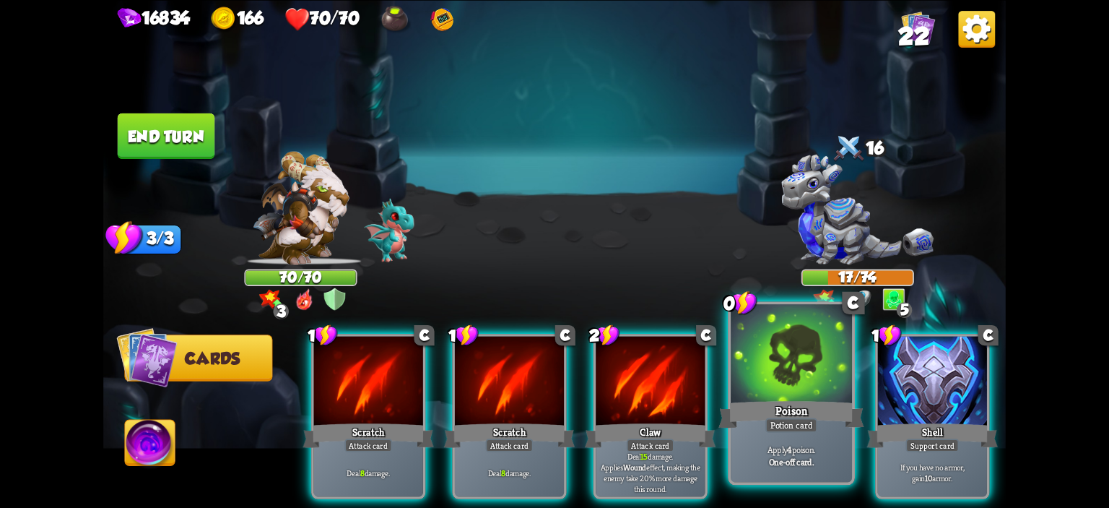
click at [756, 362] on div at bounding box center [791, 355] width 121 height 103
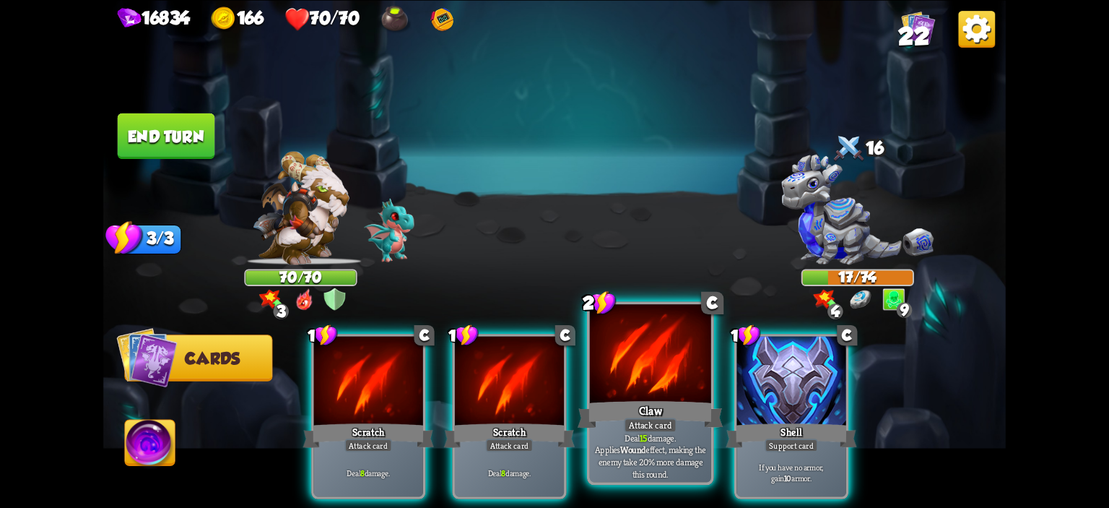
click at [676, 383] on div at bounding box center [650, 355] width 121 height 103
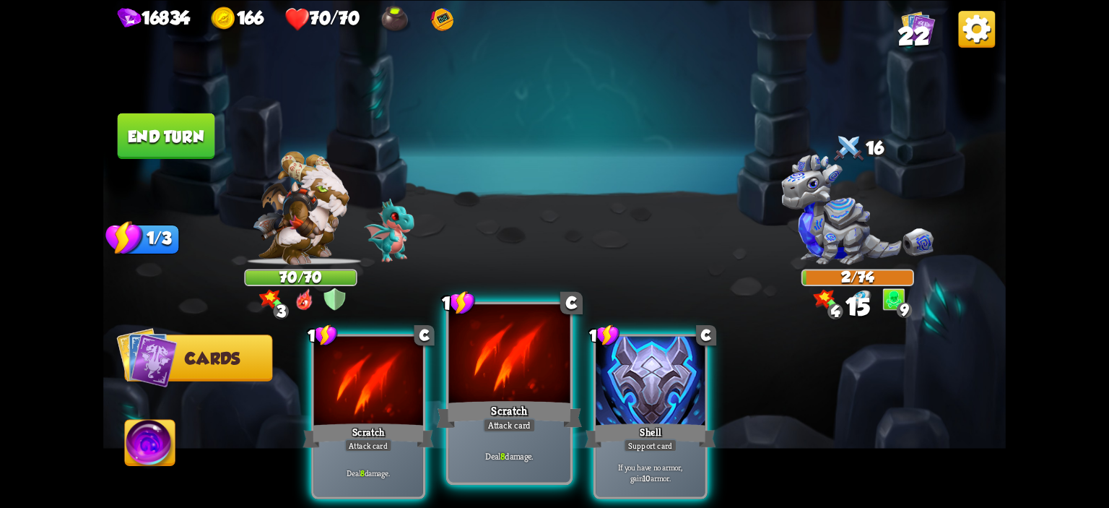
click at [509, 373] on div at bounding box center [509, 355] width 121 height 103
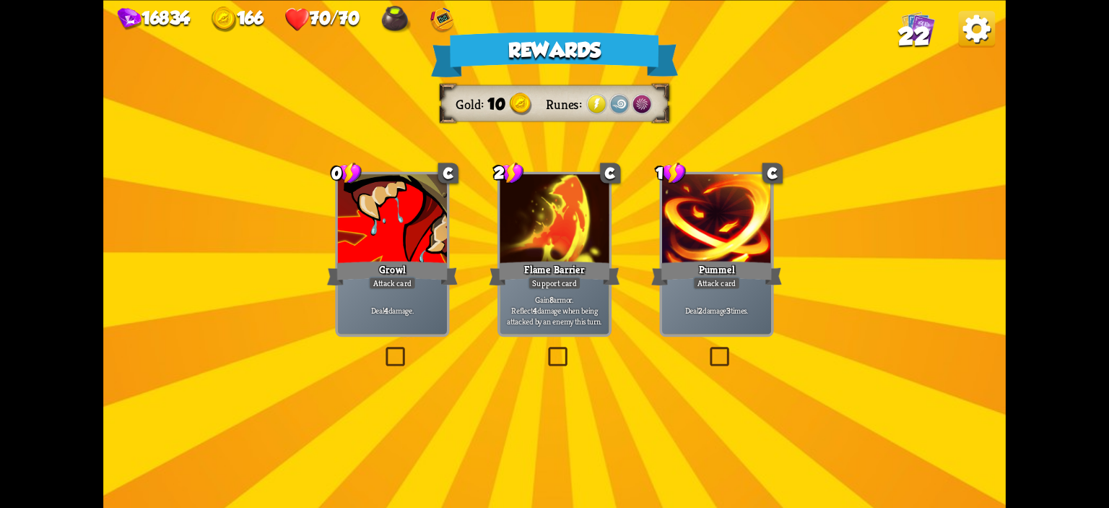
click at [707, 287] on div "Attack card" at bounding box center [717, 282] width 48 height 13
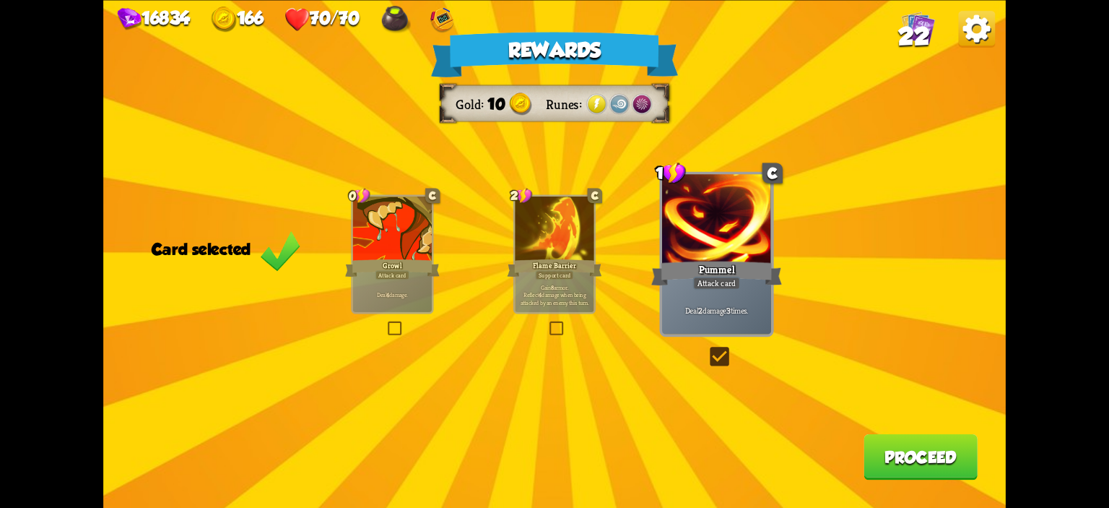
click at [883, 440] on button "Proceed" at bounding box center [920, 455] width 114 height 45
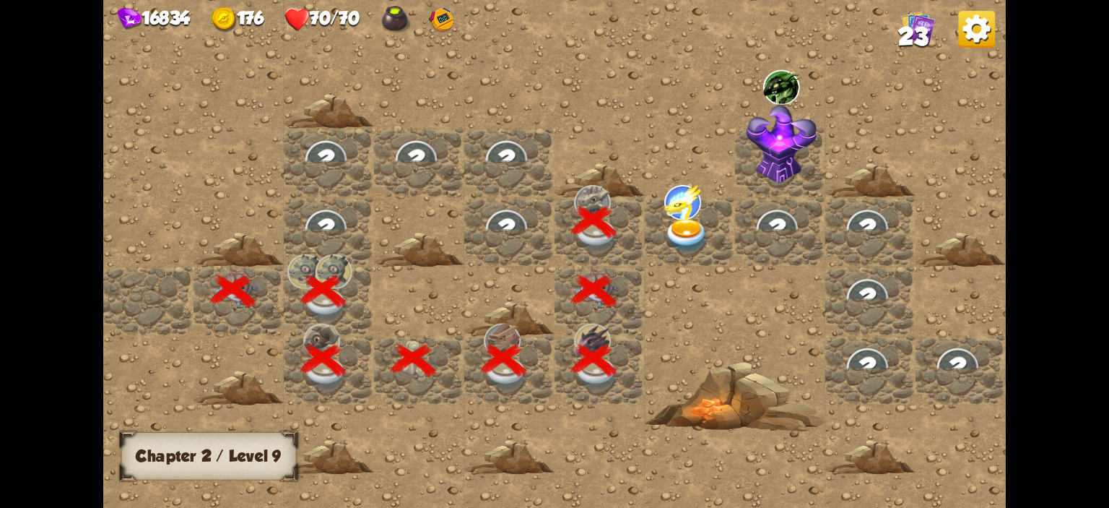
click at [665, 227] on img at bounding box center [686, 236] width 45 height 35
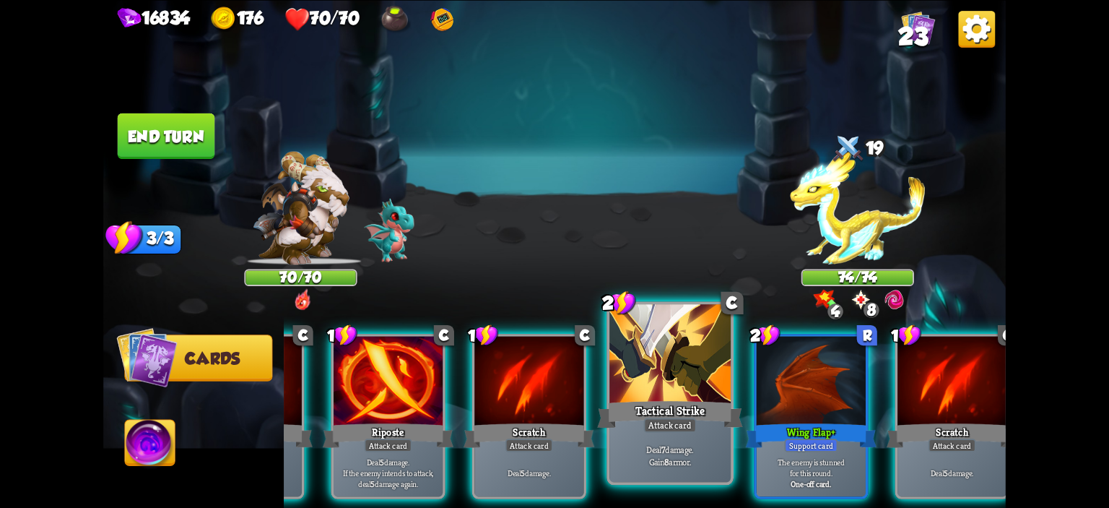
click at [664, 396] on div at bounding box center [669, 355] width 121 height 103
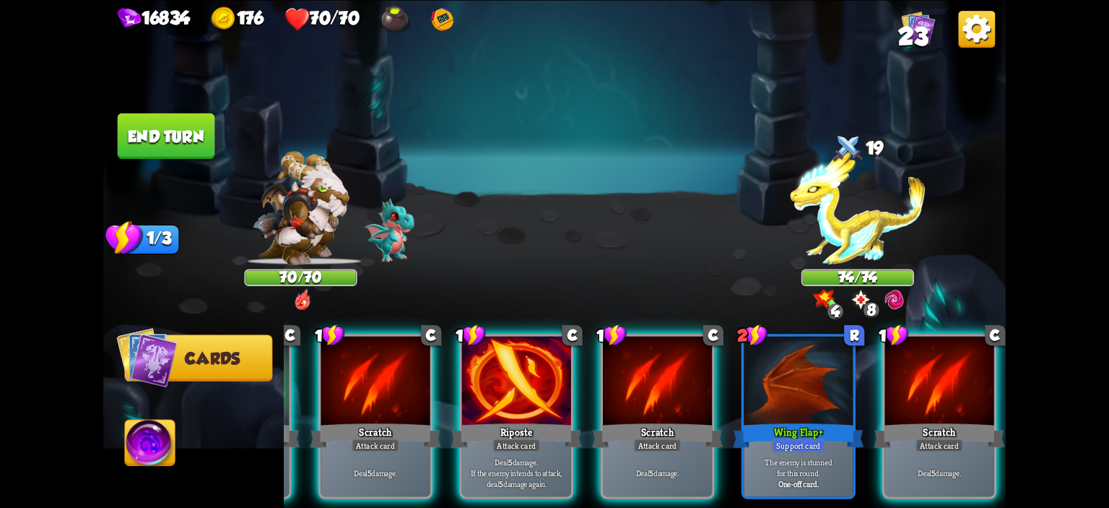
scroll to position [0, 136]
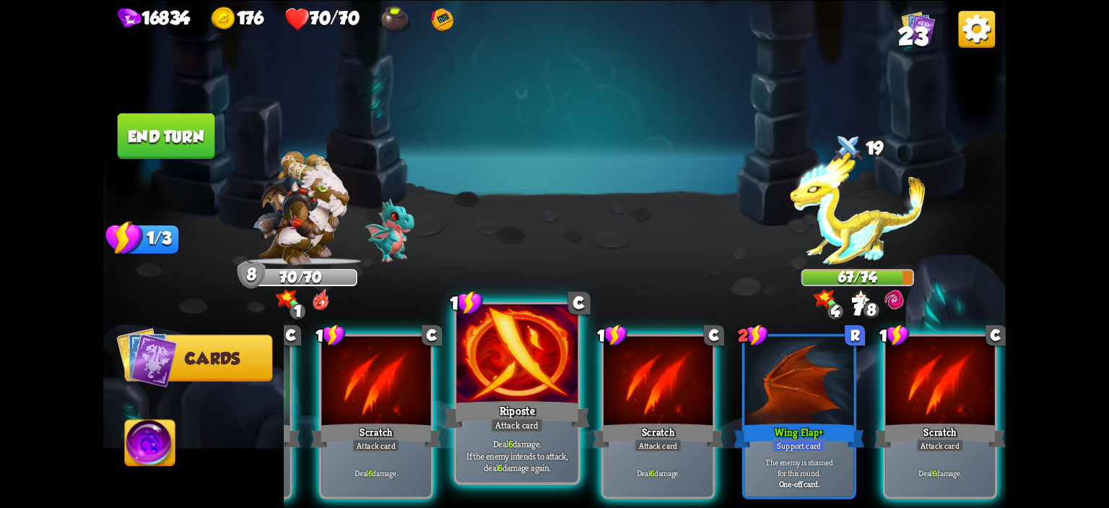
click at [526, 401] on div "Riposte" at bounding box center [517, 414] width 146 height 32
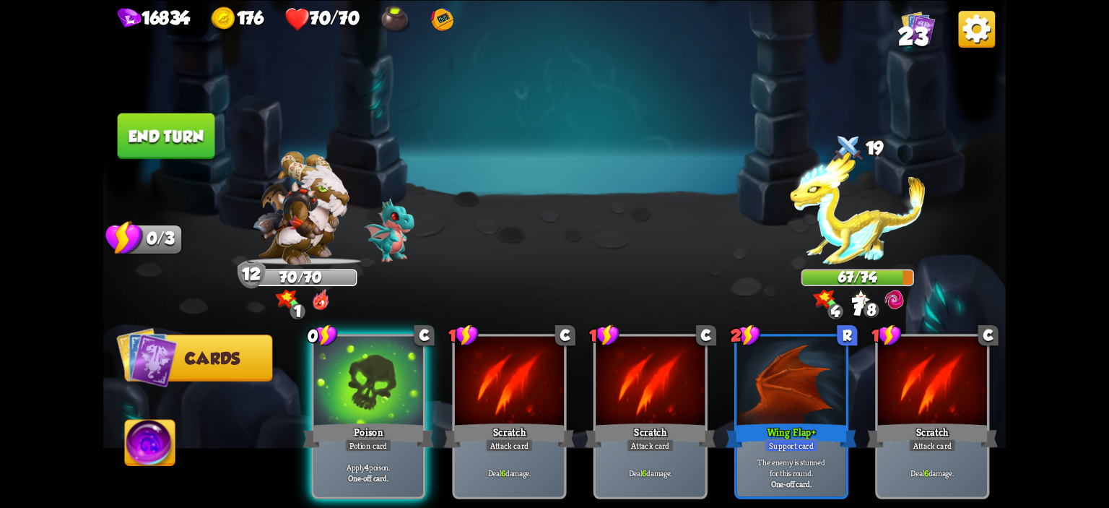
scroll to position [0, 0]
click at [178, 149] on button "End turn" at bounding box center [166, 135] width 97 height 45
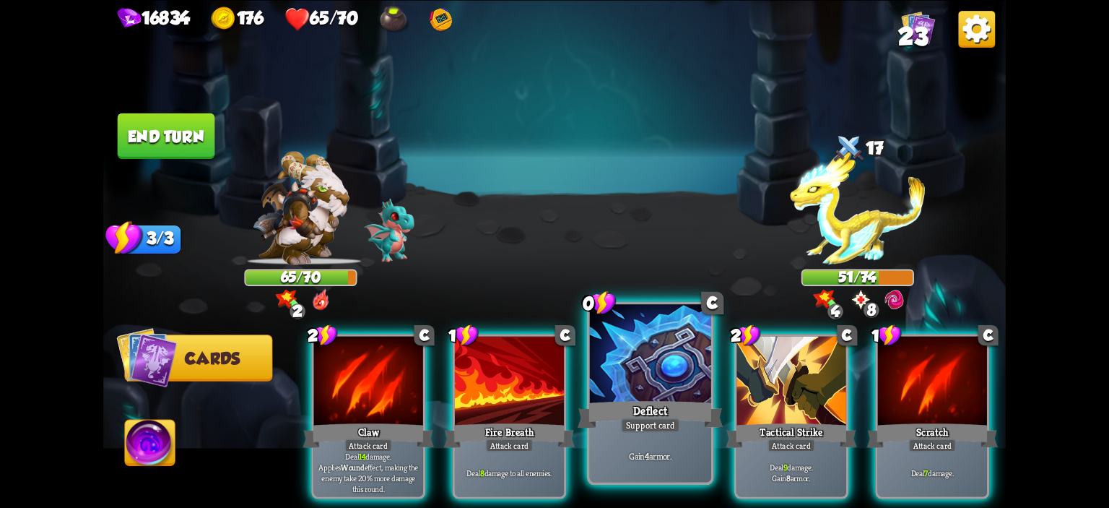
click at [702, 396] on div at bounding box center [650, 355] width 121 height 103
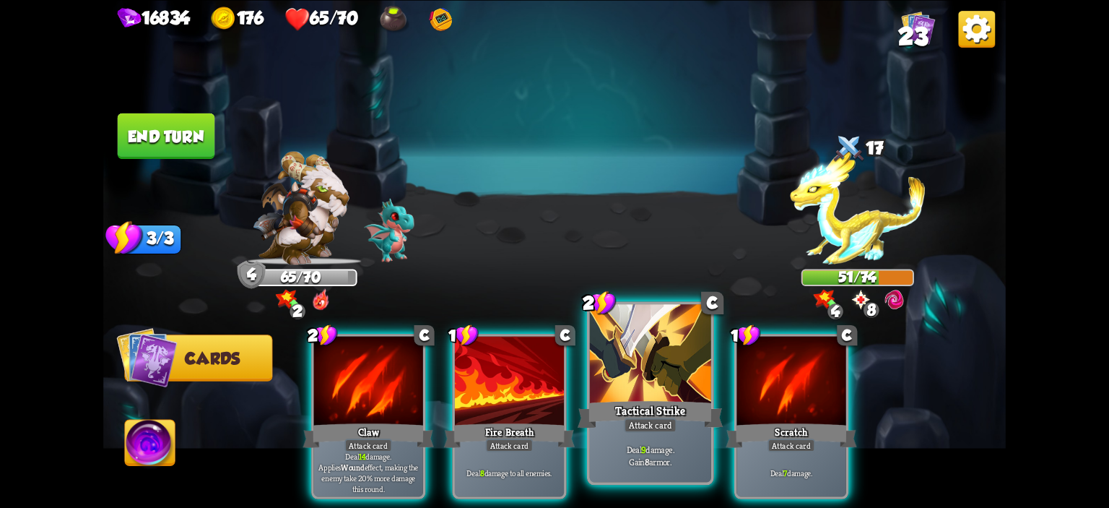
click at [674, 400] on div "Tactical Strike" at bounding box center [651, 414] width 146 height 32
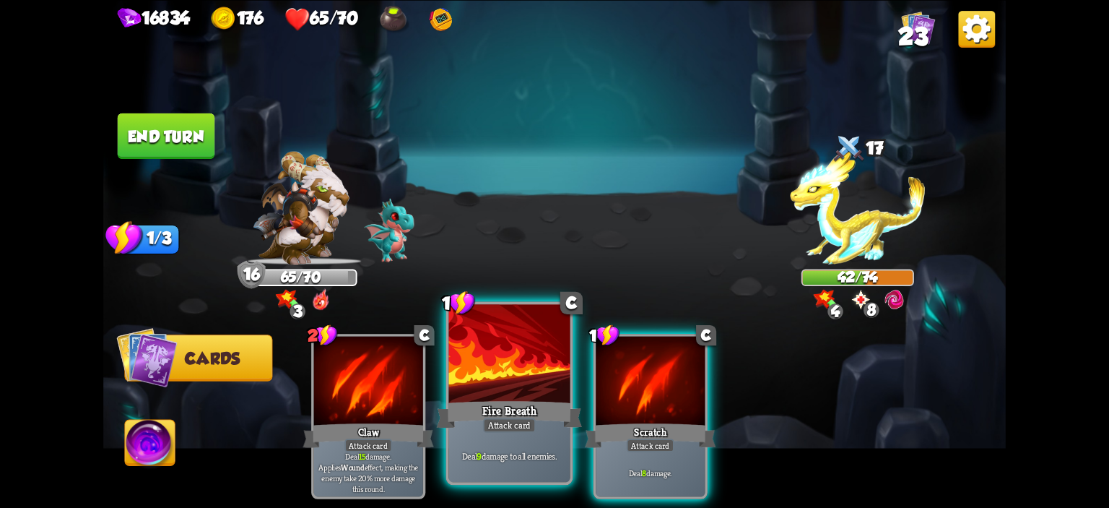
click at [517, 368] on div at bounding box center [509, 355] width 121 height 103
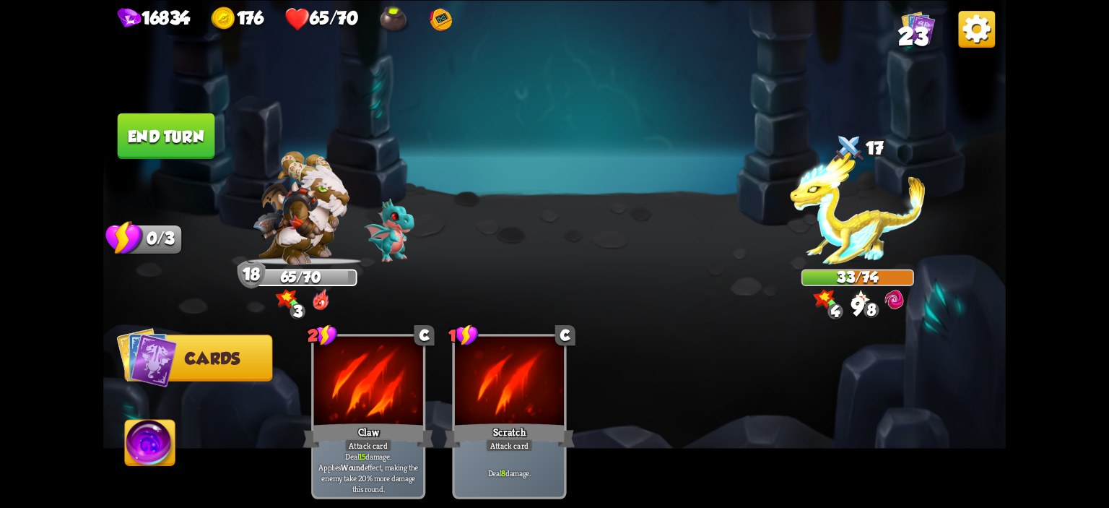
click at [179, 149] on button "End turn" at bounding box center [166, 135] width 97 height 45
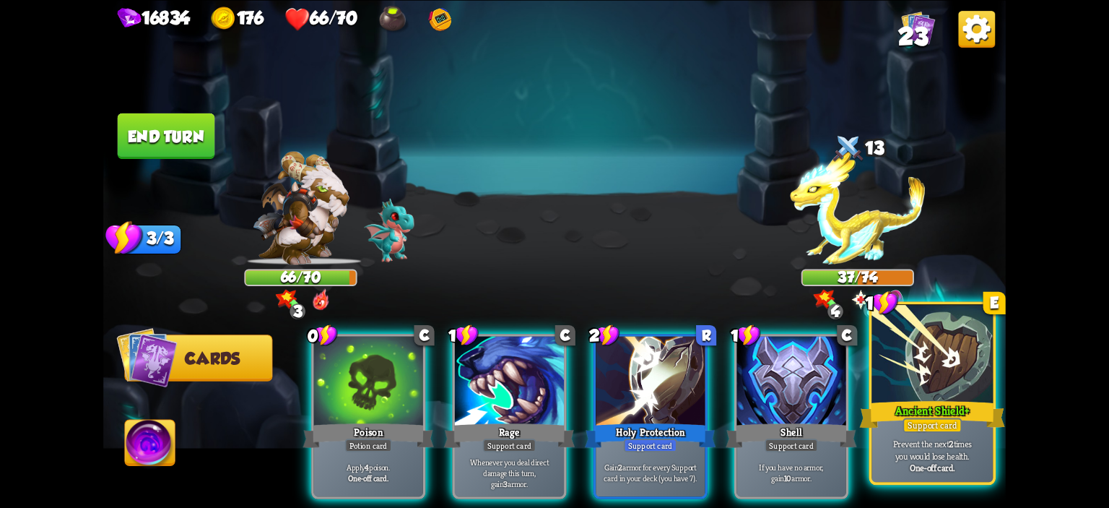
click at [939, 383] on div at bounding box center [931, 355] width 121 height 103
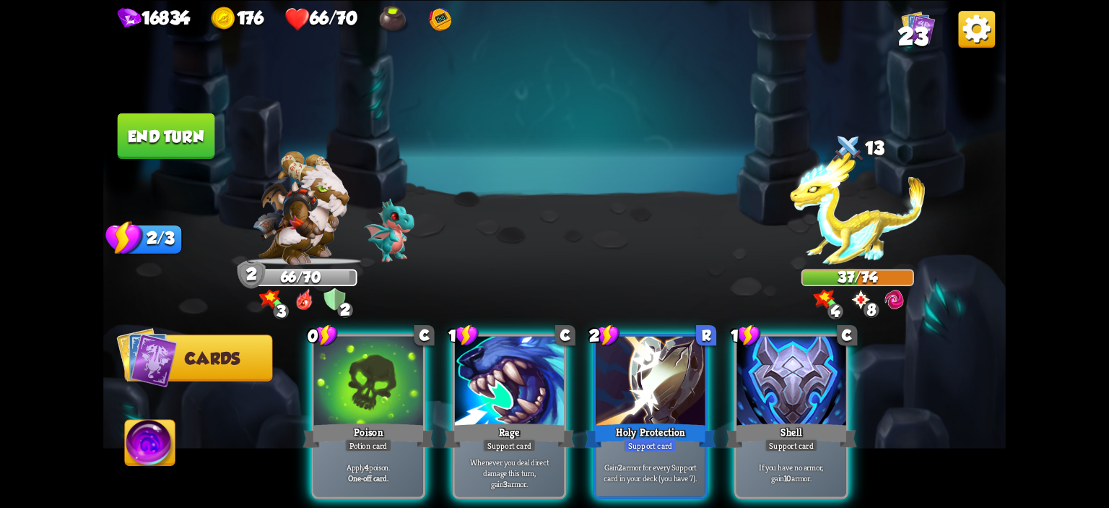
click at [157, 132] on button "End turn" at bounding box center [166, 135] width 97 height 45
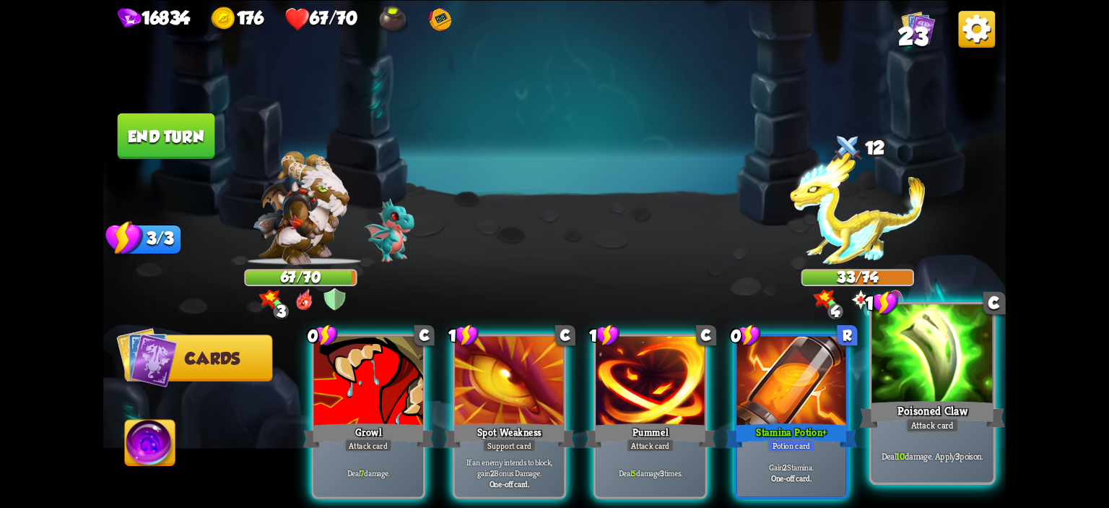
click at [918, 362] on div at bounding box center [931, 355] width 121 height 103
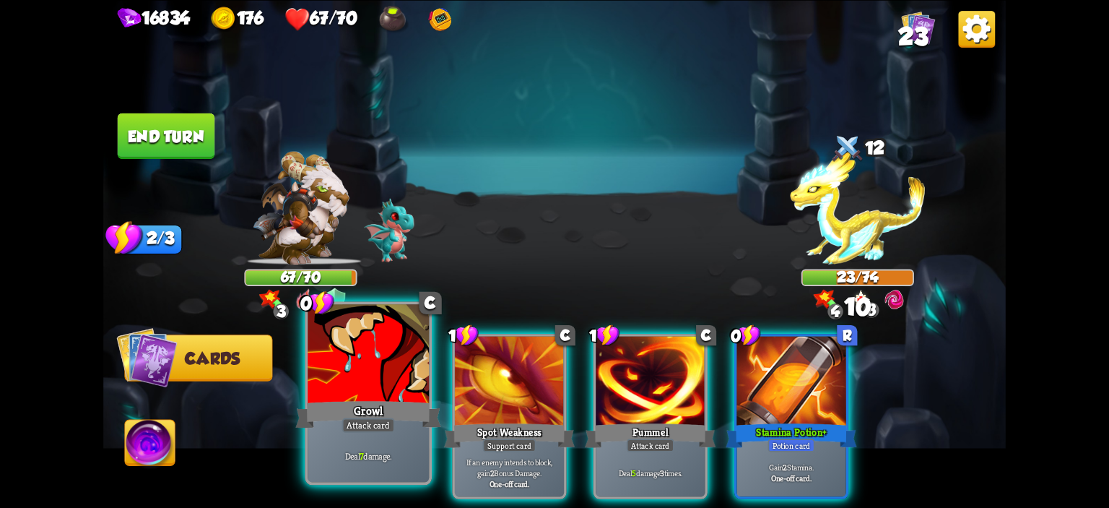
click at [385, 397] on div at bounding box center [368, 355] width 121 height 103
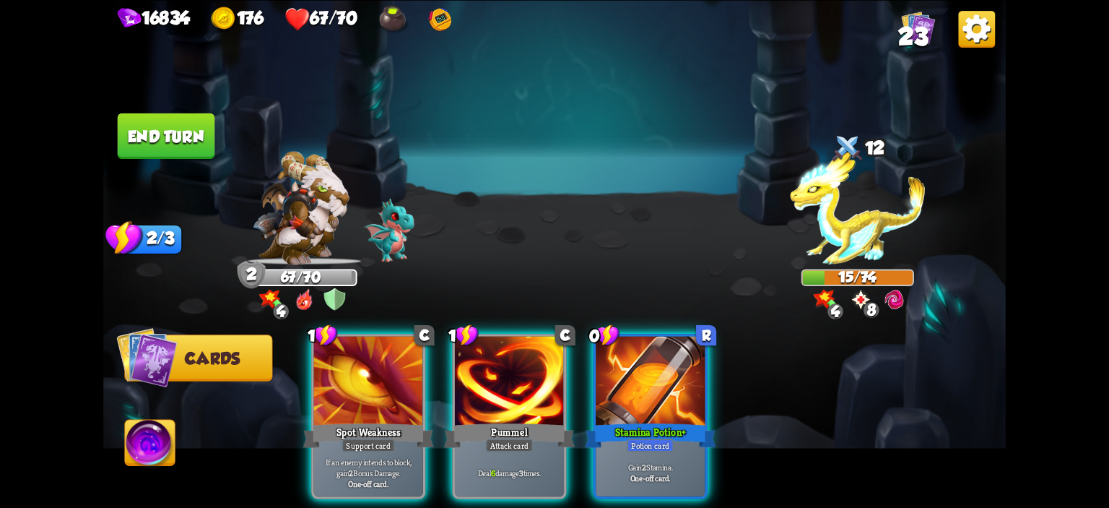
click at [136, 458] on img at bounding box center [150, 444] width 50 height 51
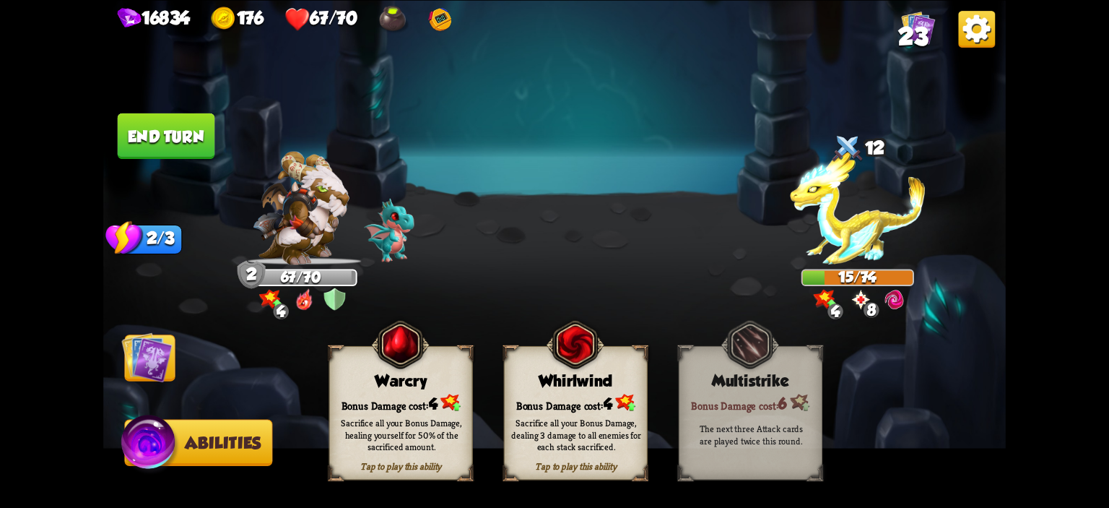
click at [375, 391] on div "Tap to play this ability Warcry Bonus Damage cost: 4 Sacrifice all your Bonus D…" at bounding box center [401, 412] width 144 height 134
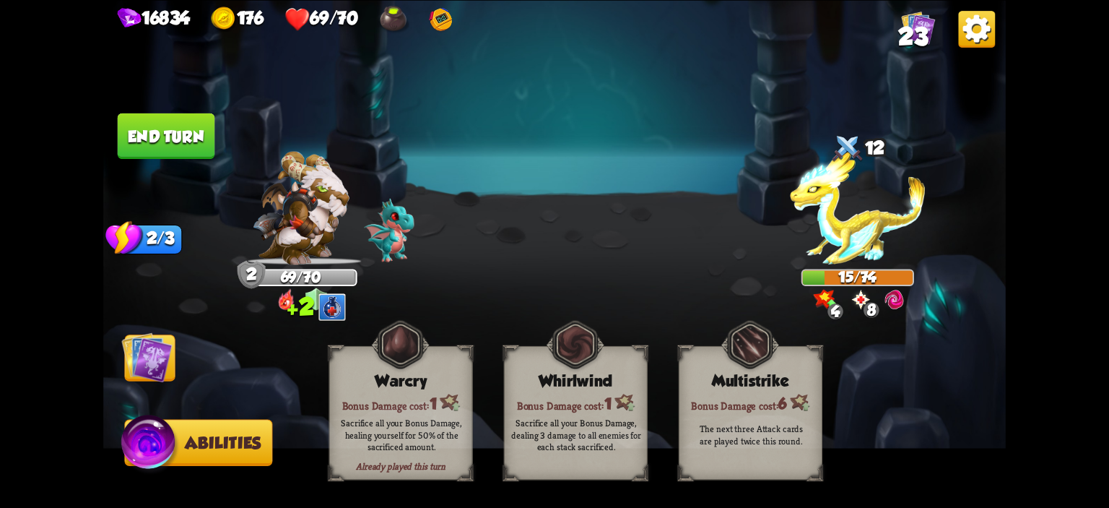
click at [153, 347] on img at bounding box center [146, 356] width 51 height 51
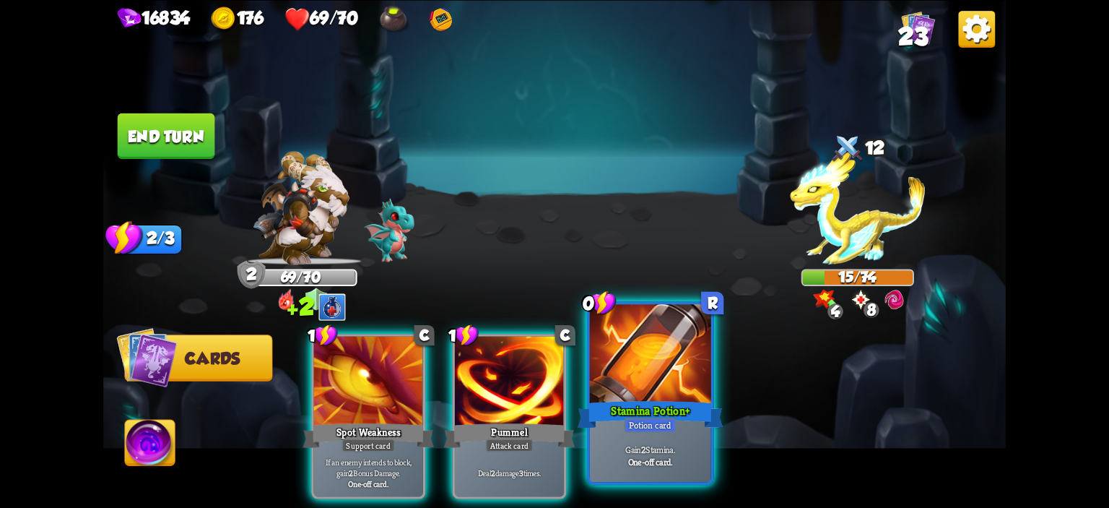
click at [594, 340] on div at bounding box center [650, 355] width 121 height 103
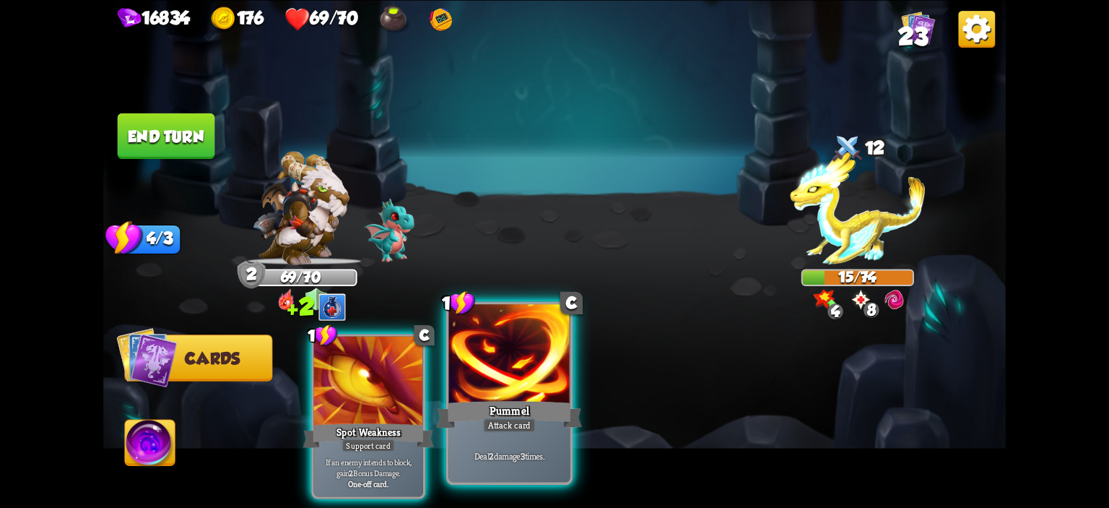
click at [542, 359] on div at bounding box center [509, 355] width 121 height 103
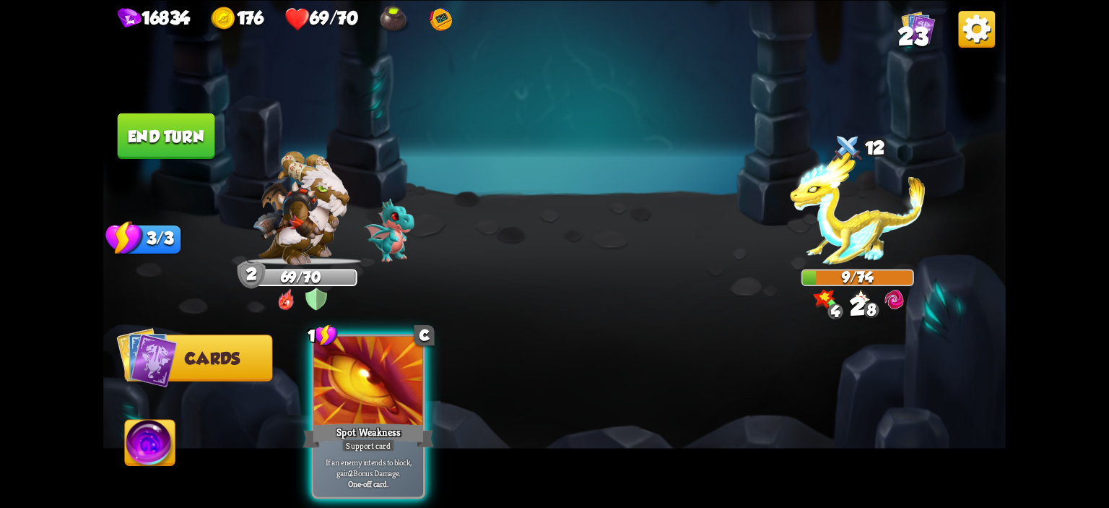
click at [189, 168] on img at bounding box center [554, 254] width 902 height 508
click at [193, 144] on button "End turn" at bounding box center [166, 135] width 97 height 45
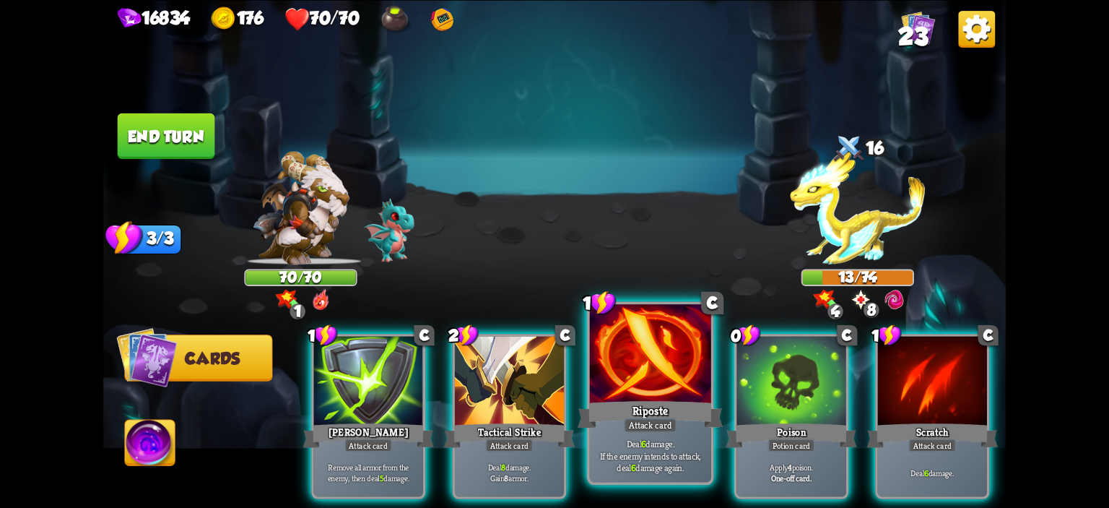
click at [643, 386] on div at bounding box center [650, 355] width 121 height 103
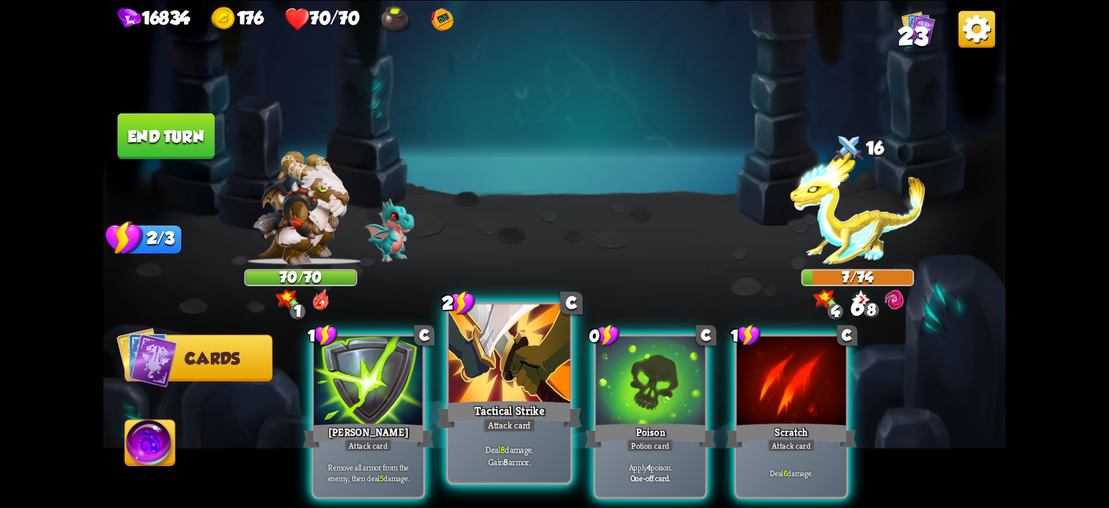
click at [514, 397] on div at bounding box center [509, 355] width 121 height 103
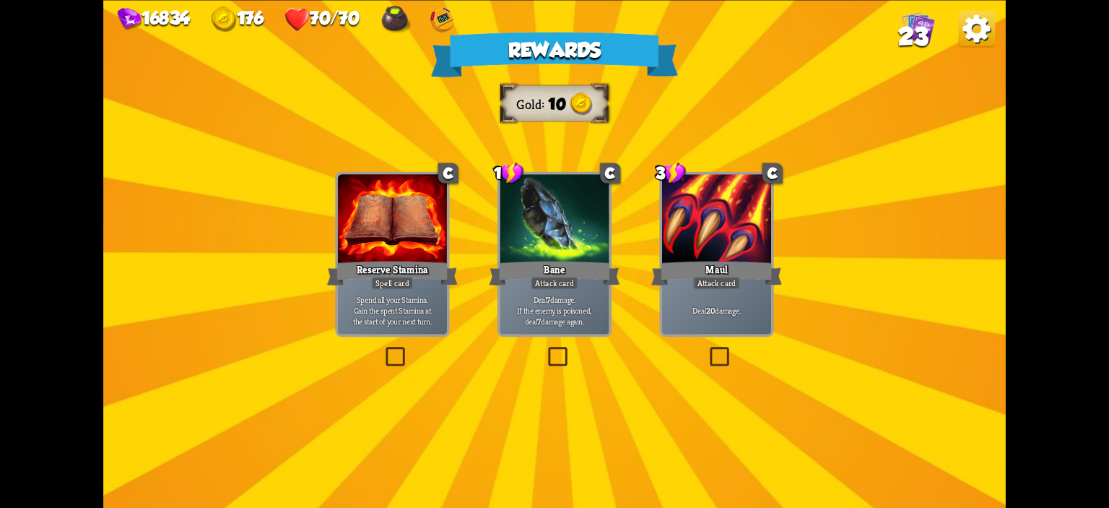
click at [556, 311] on p "Deal 7 damage. If the enemy is poisoned, deal 7 damage again." at bounding box center [554, 310] width 104 height 32
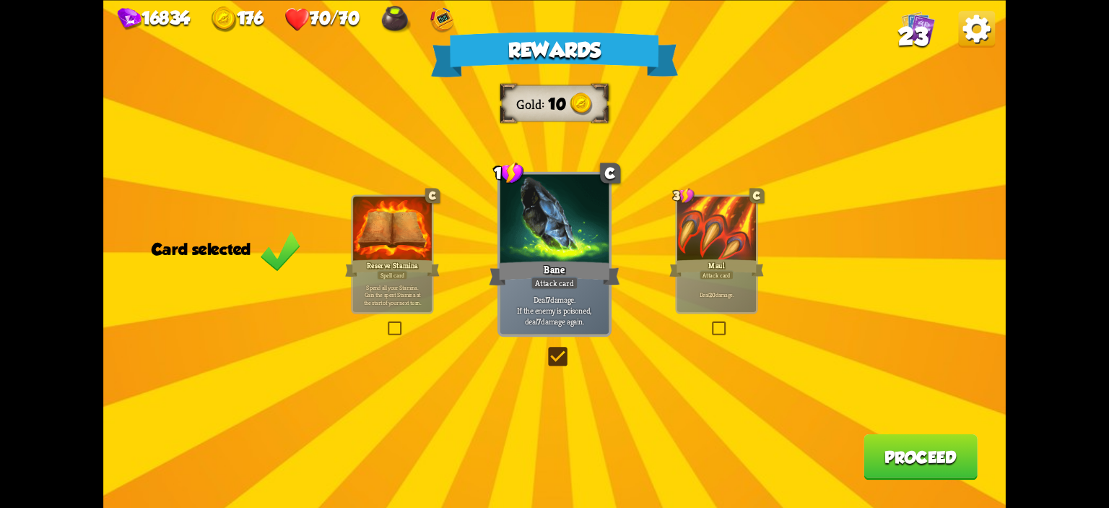
click at [915, 448] on button "Proceed" at bounding box center [920, 455] width 114 height 45
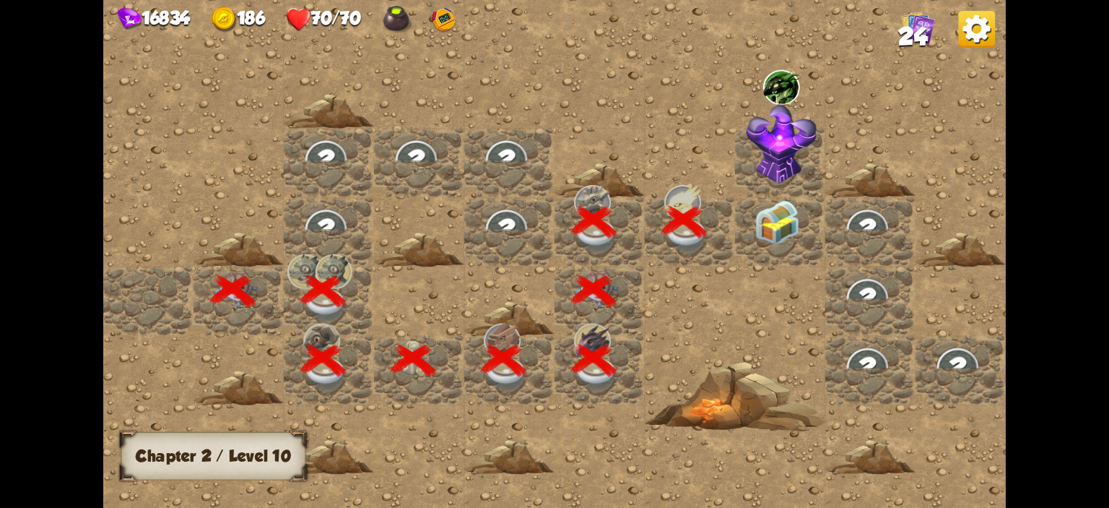
click at [776, 231] on img at bounding box center [776, 222] width 45 height 45
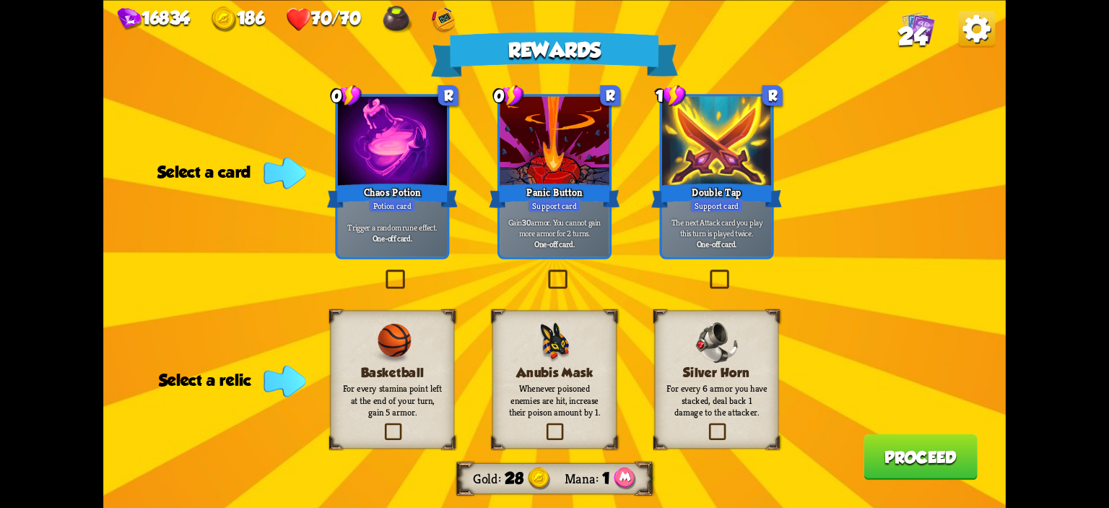
click at [596, 360] on div "Anubis Mask Whenever poisoned enemies are hit, increase their poison amount by …" at bounding box center [554, 379] width 124 height 138
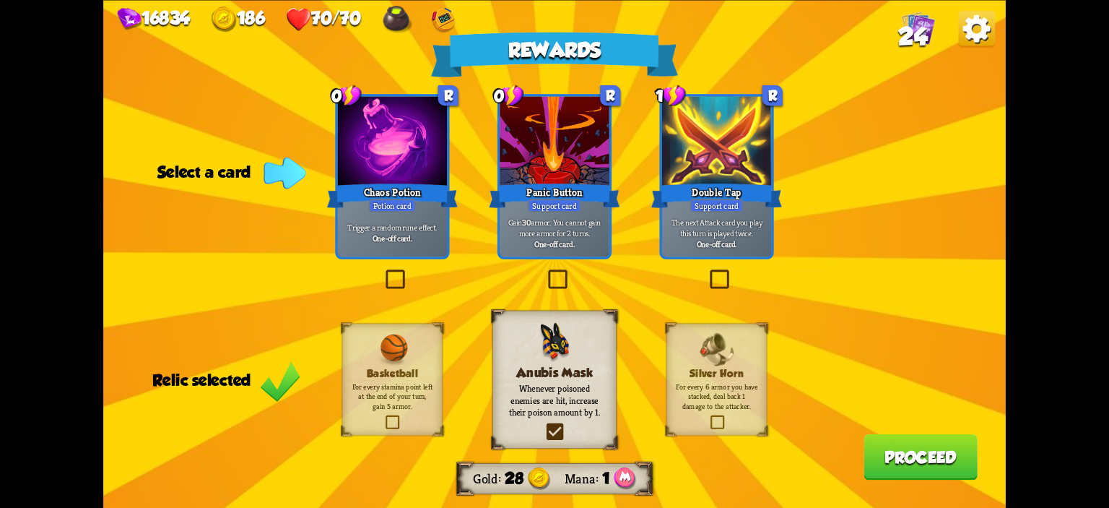
click at [437, 225] on p "Trigger a random rune effect." at bounding box center [393, 227] width 104 height 11
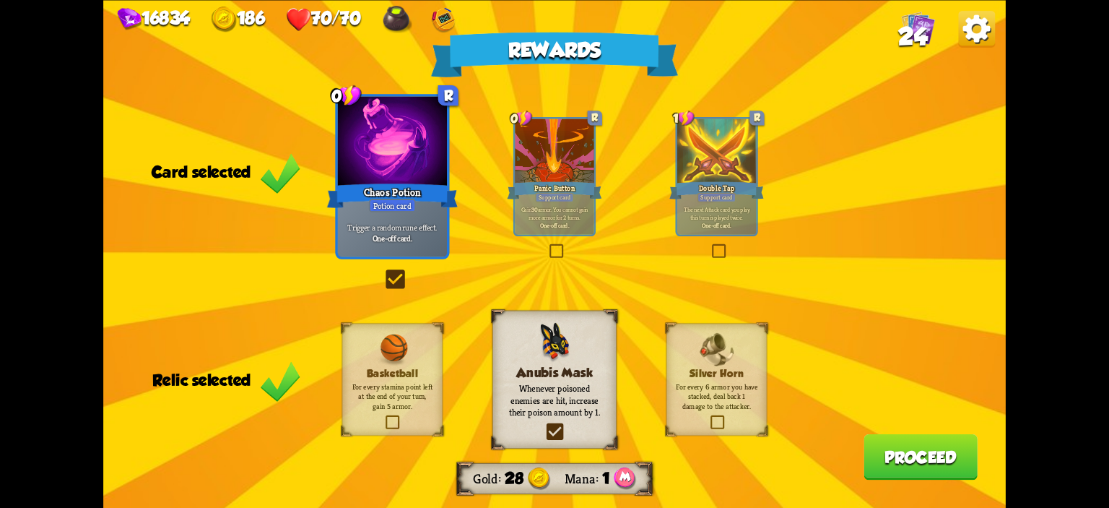
click at [902, 443] on button "Proceed" at bounding box center [920, 455] width 114 height 45
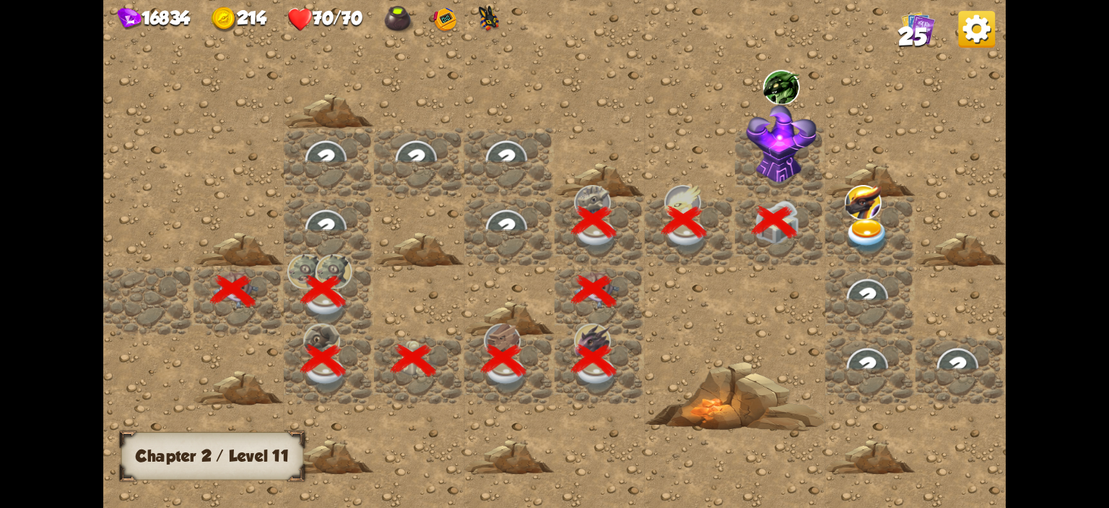
scroll to position [0, 277]
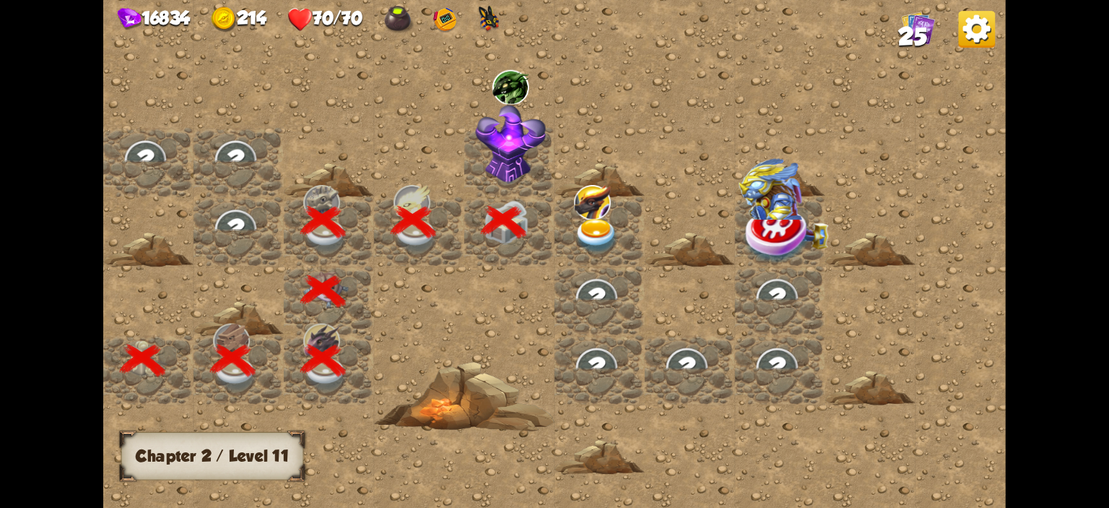
click at [615, 230] on img at bounding box center [596, 236] width 45 height 35
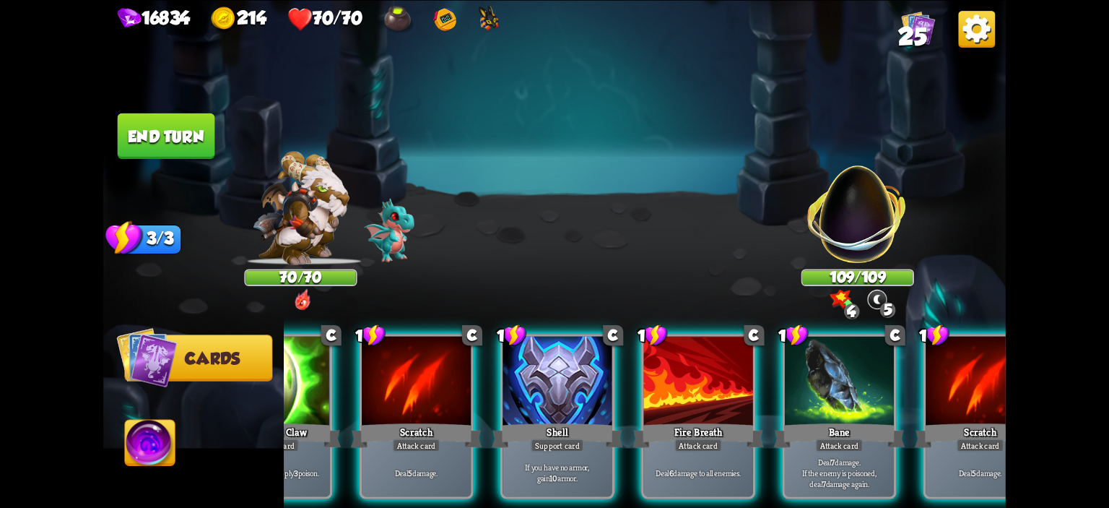
scroll to position [0, 83]
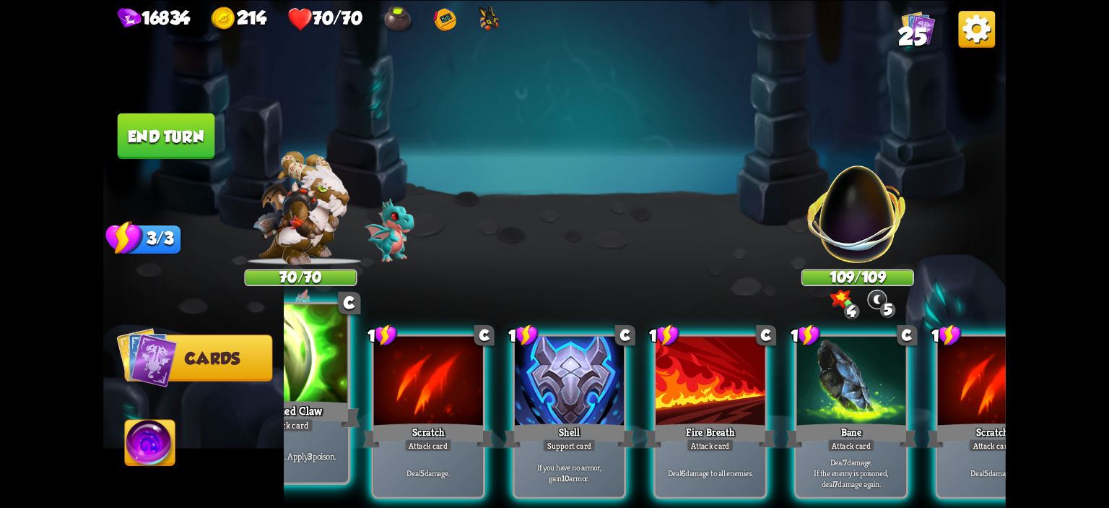
click at [338, 409] on div "Poisoned Claw" at bounding box center [287, 414] width 146 height 32
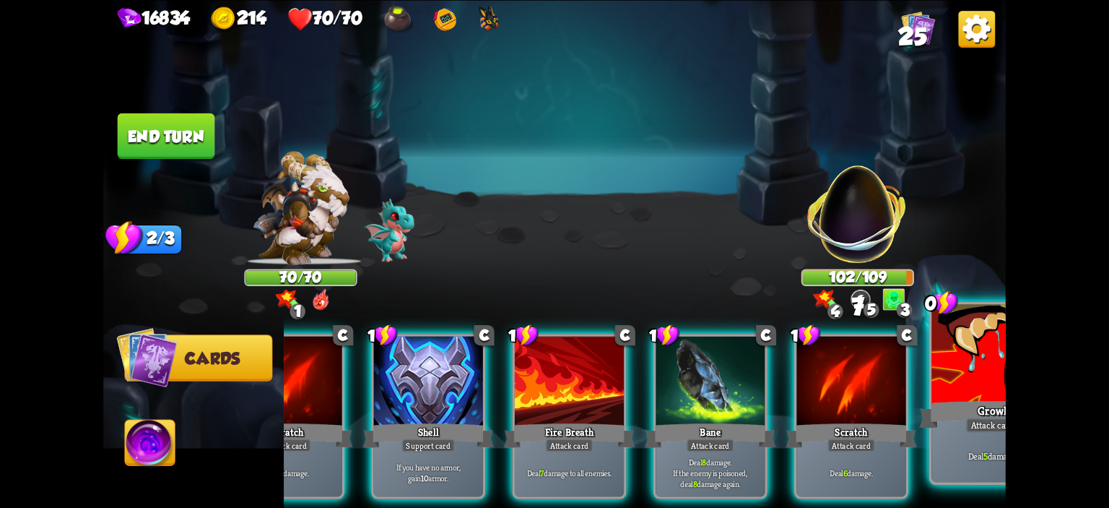
click at [959, 372] on div at bounding box center [991, 355] width 121 height 103
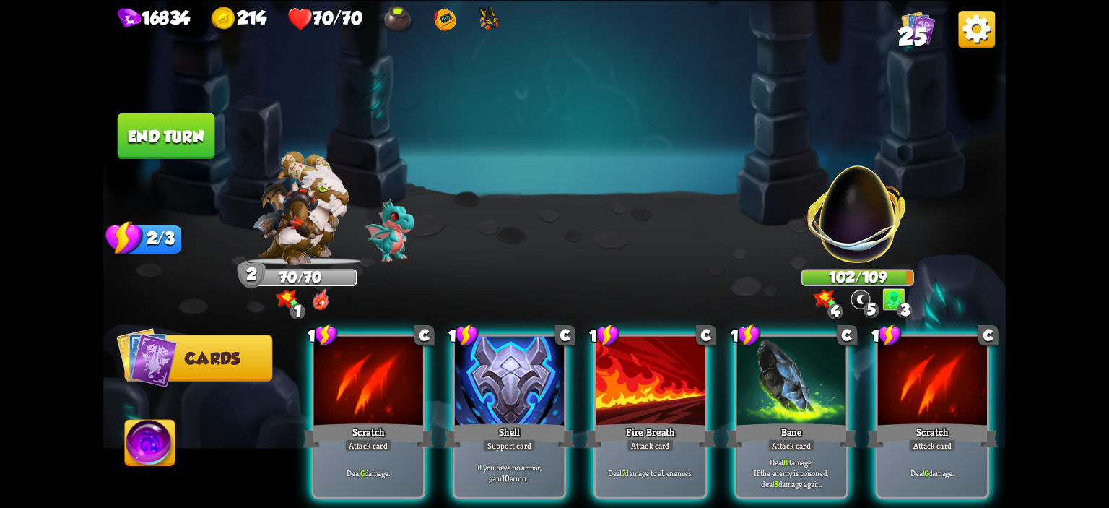
scroll to position [0, 0]
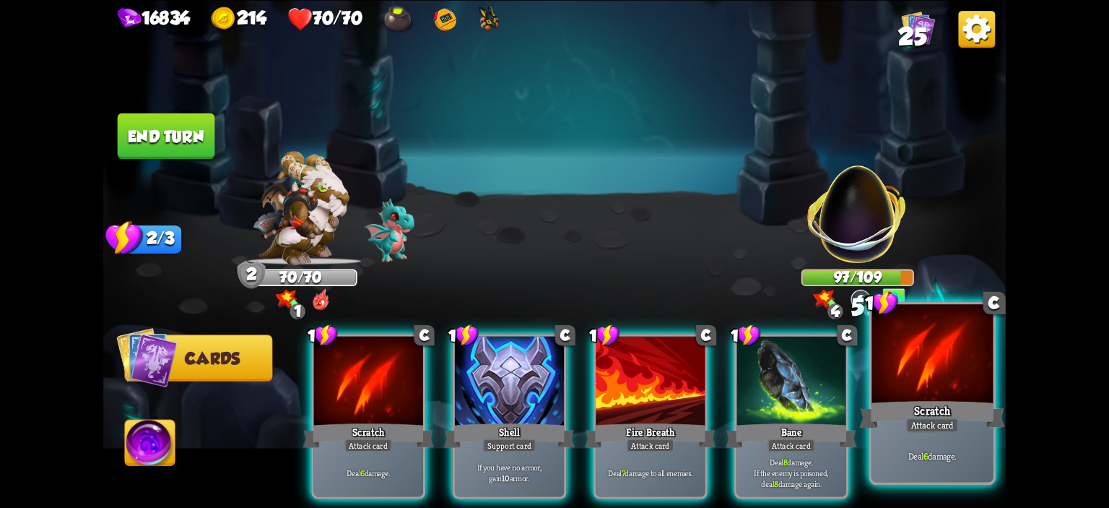
click at [905, 370] on div at bounding box center [931, 355] width 121 height 103
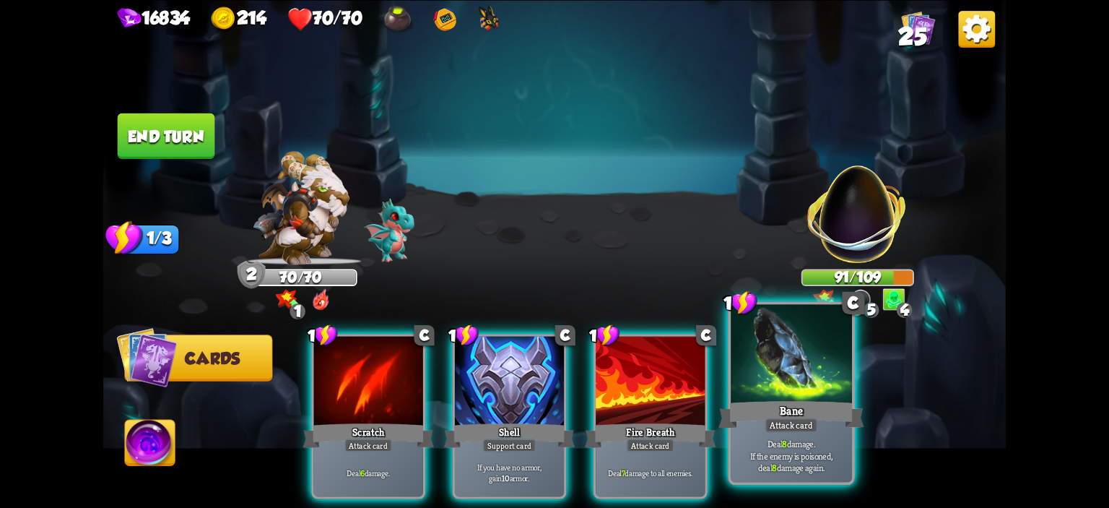
click at [809, 373] on div at bounding box center [791, 355] width 121 height 103
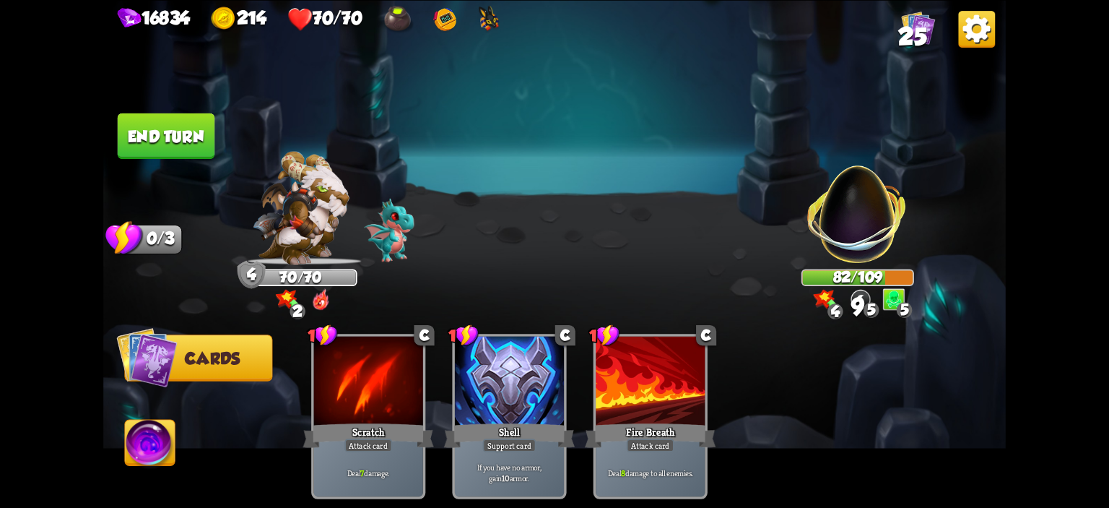
click at [176, 148] on button "End turn" at bounding box center [166, 135] width 97 height 45
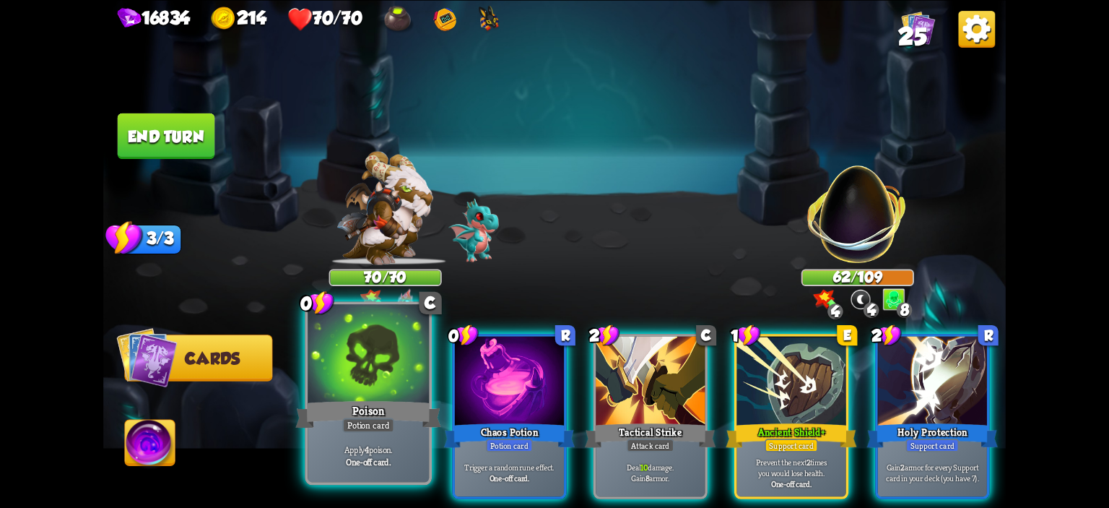
click at [386, 366] on div at bounding box center [368, 355] width 121 height 103
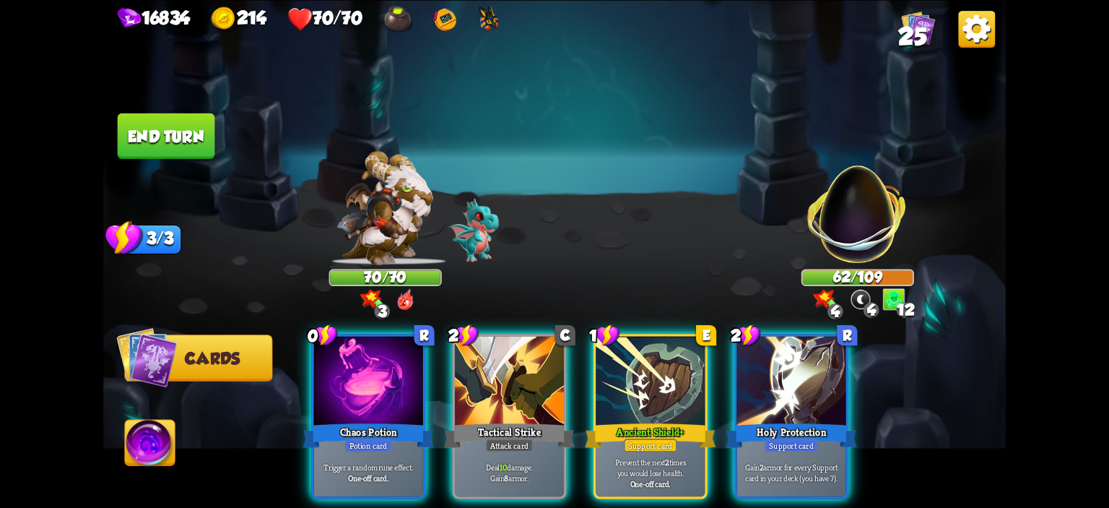
click at [386, 366] on div at bounding box center [368, 382] width 109 height 92
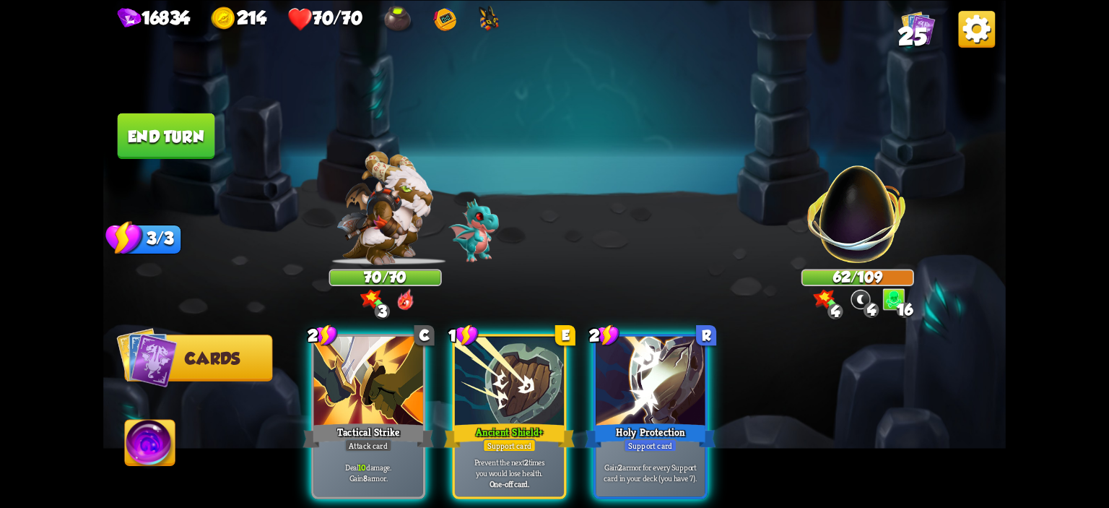
click at [386, 366] on div at bounding box center [368, 382] width 109 height 92
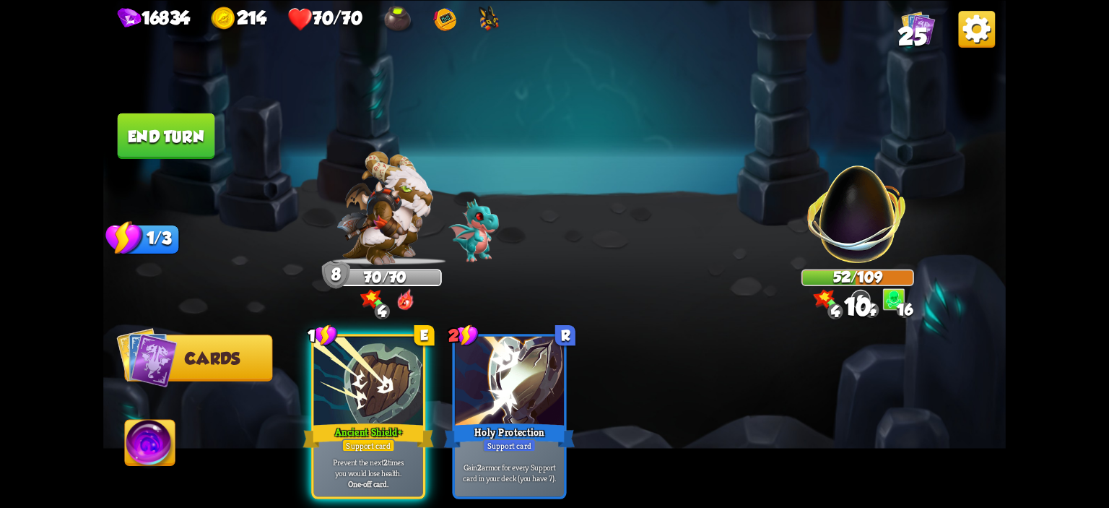
drag, startPoint x: 198, startPoint y: 127, endPoint x: 219, endPoint y: 169, distance: 46.8
click at [199, 131] on button "End turn" at bounding box center [166, 135] width 97 height 45
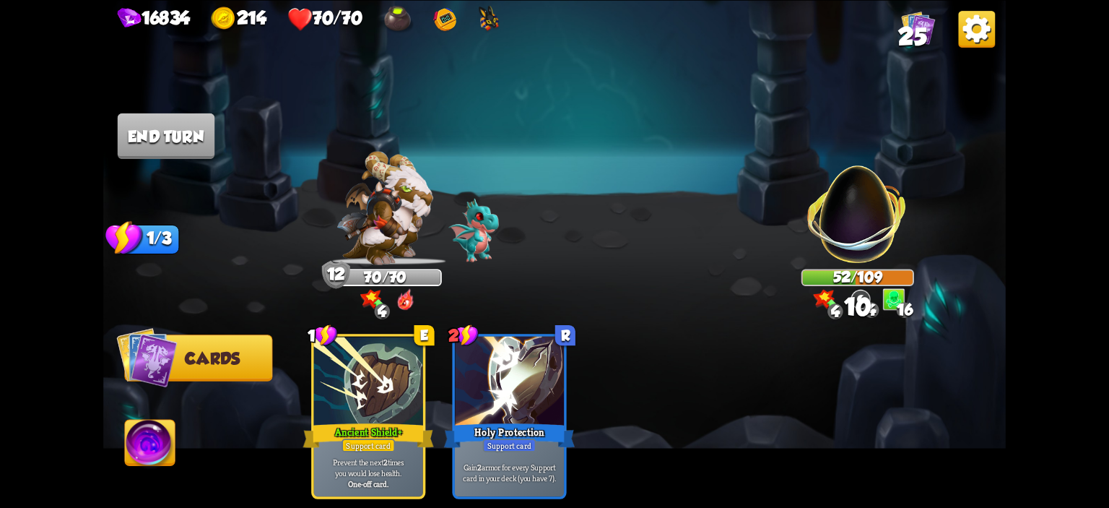
click at [219, 169] on img at bounding box center [554, 254] width 902 height 508
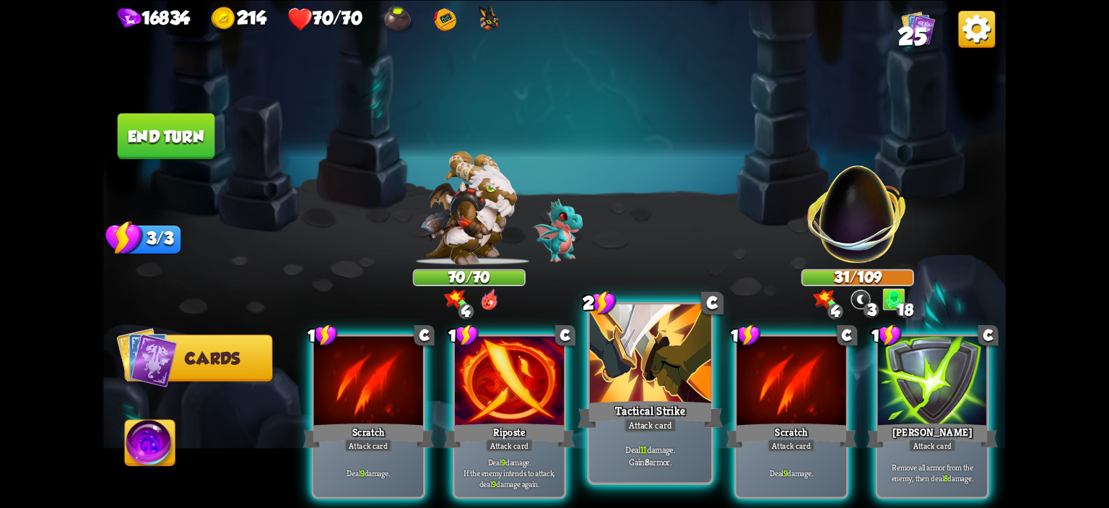
click at [666, 374] on div at bounding box center [650, 355] width 121 height 103
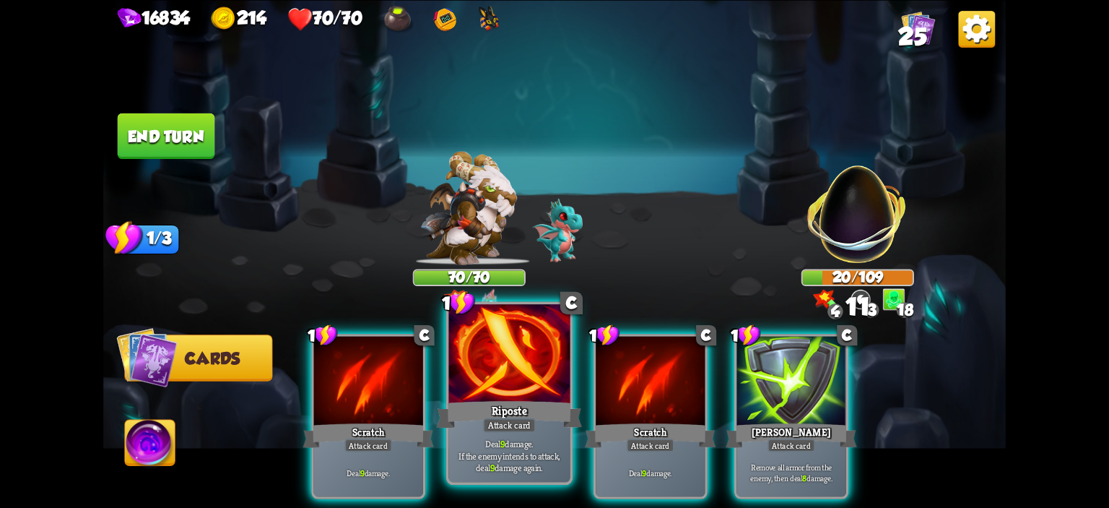
click at [531, 356] on div at bounding box center [509, 355] width 121 height 103
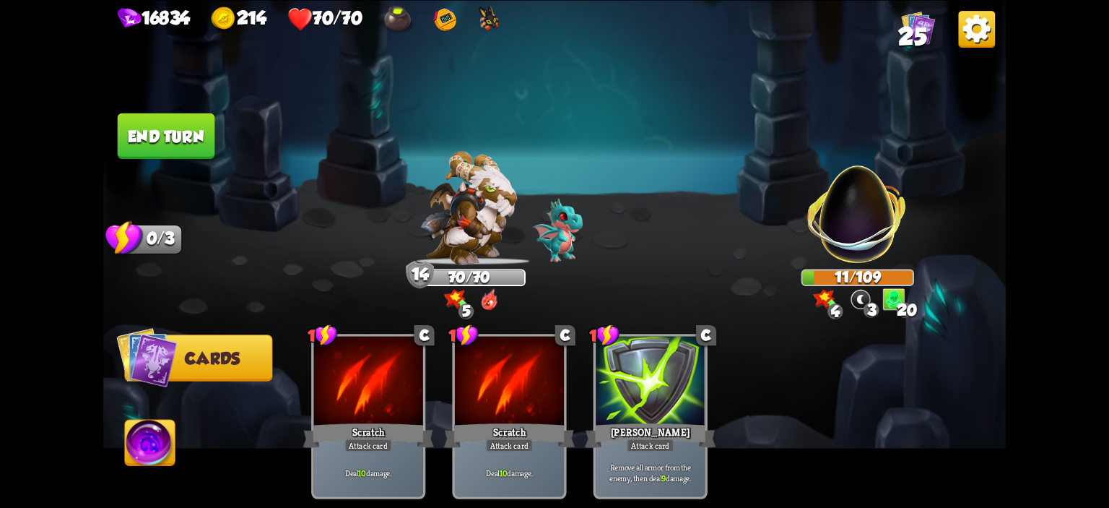
click at [208, 144] on button "End turn" at bounding box center [166, 135] width 97 height 45
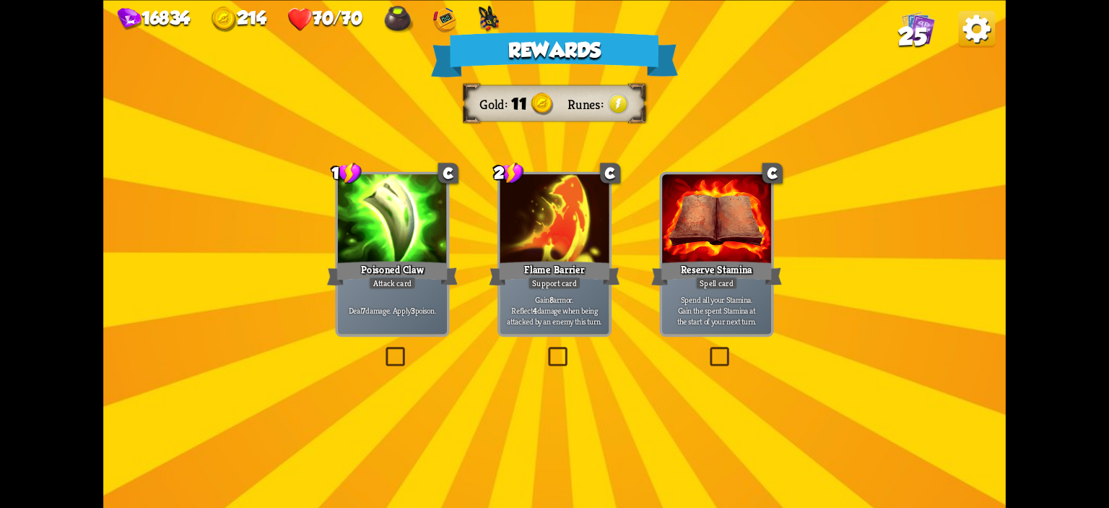
click at [377, 291] on div "Deal 7 damage. Apply 3 poison." at bounding box center [392, 310] width 109 height 48
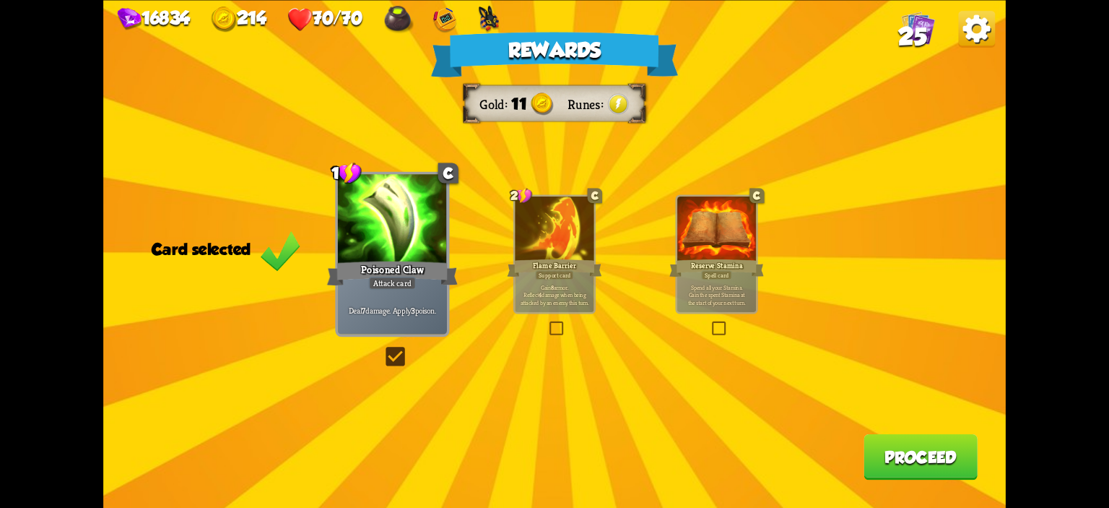
click at [928, 459] on button "Proceed" at bounding box center [920, 455] width 114 height 45
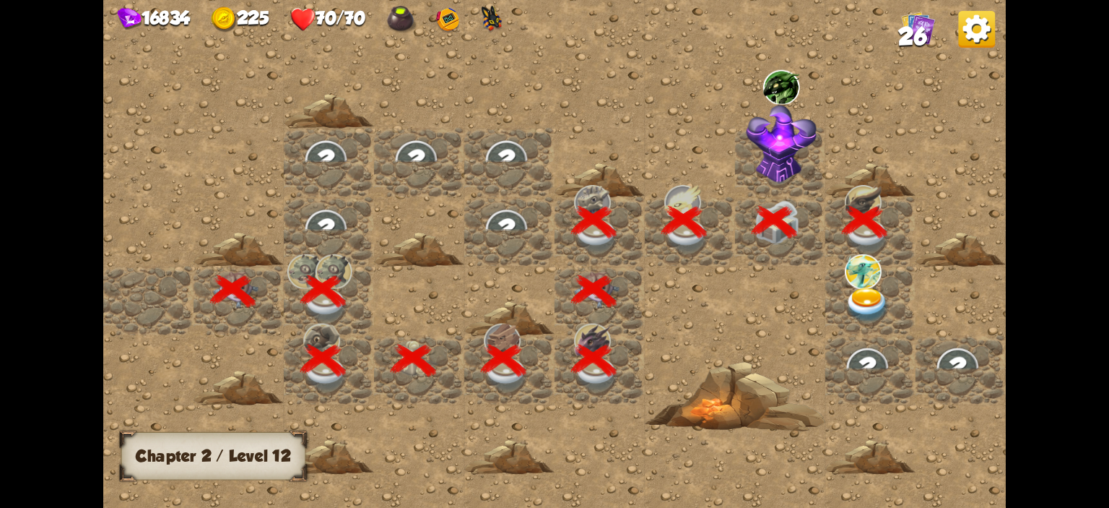
scroll to position [0, 277]
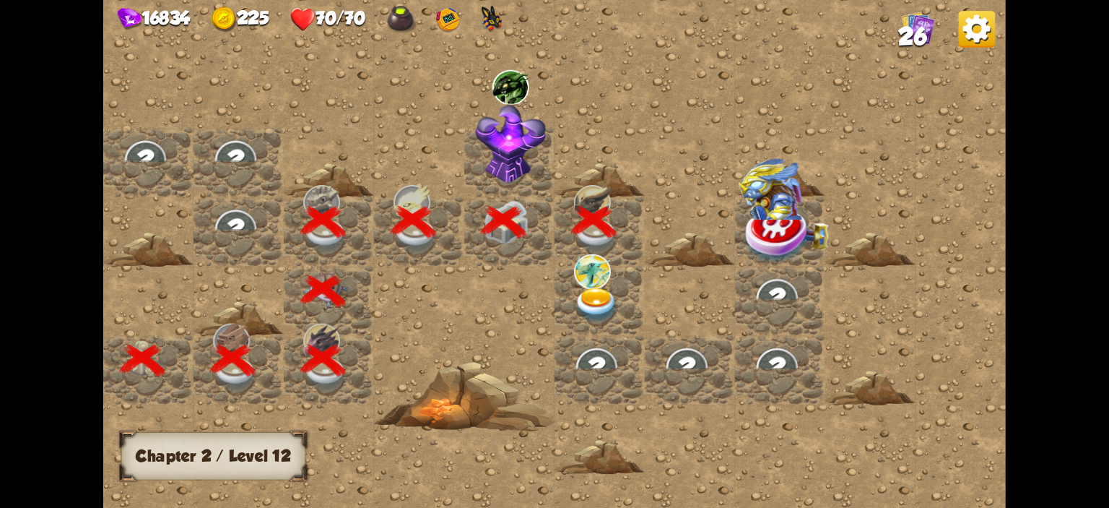
click at [615, 268] on div at bounding box center [599, 300] width 90 height 69
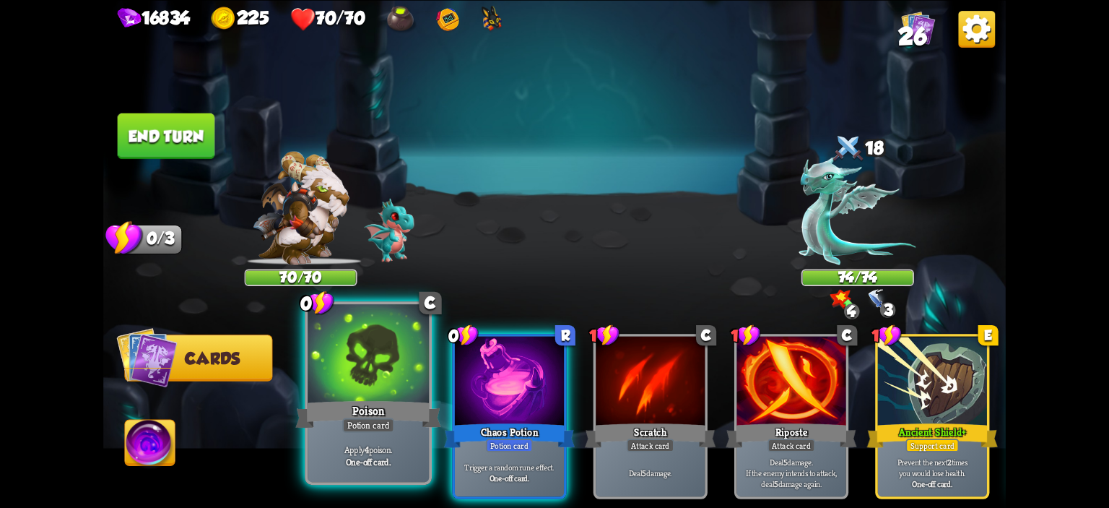
click at [357, 375] on div at bounding box center [368, 355] width 121 height 103
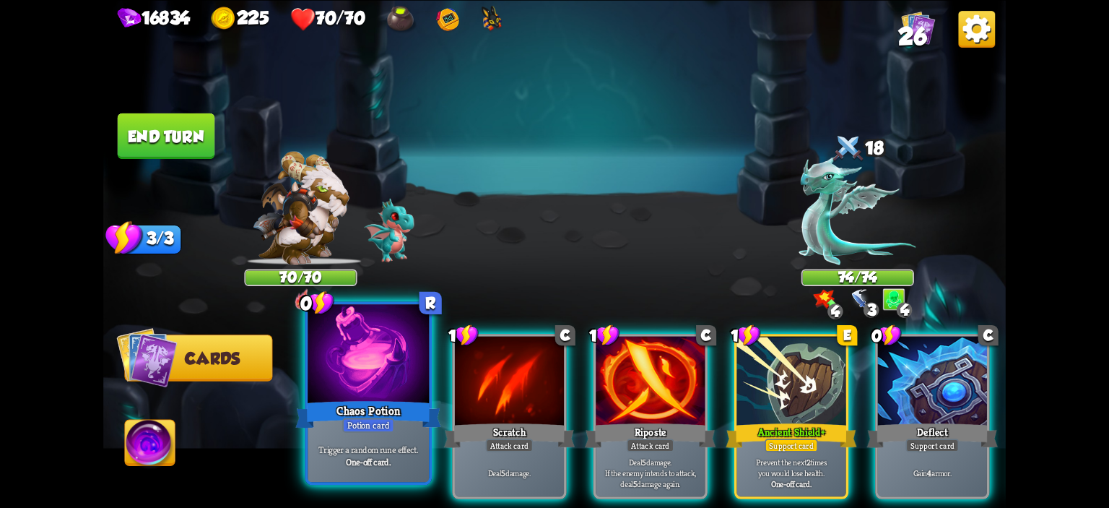
click at [356, 371] on div at bounding box center [368, 355] width 121 height 103
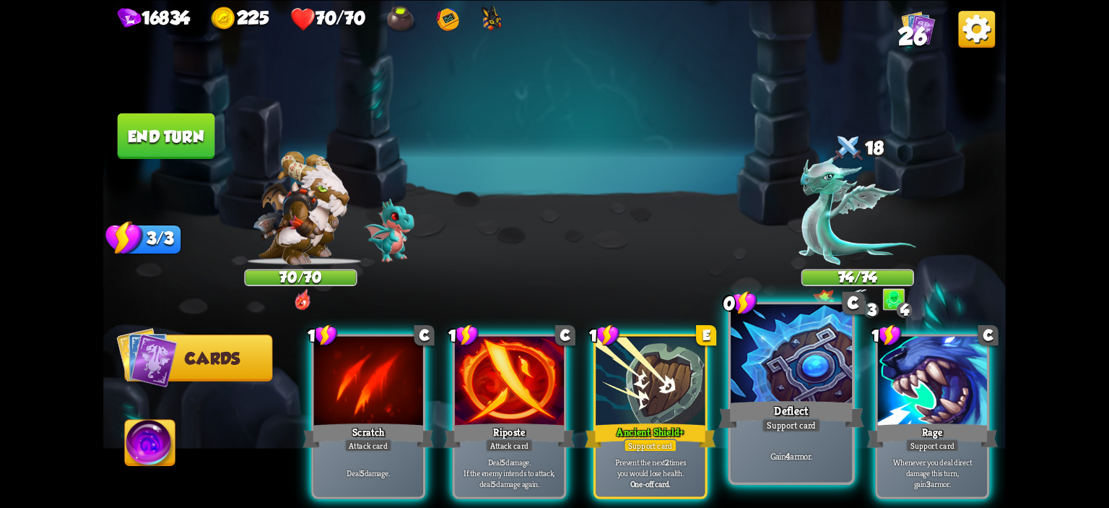
click at [754, 365] on div at bounding box center [791, 355] width 121 height 103
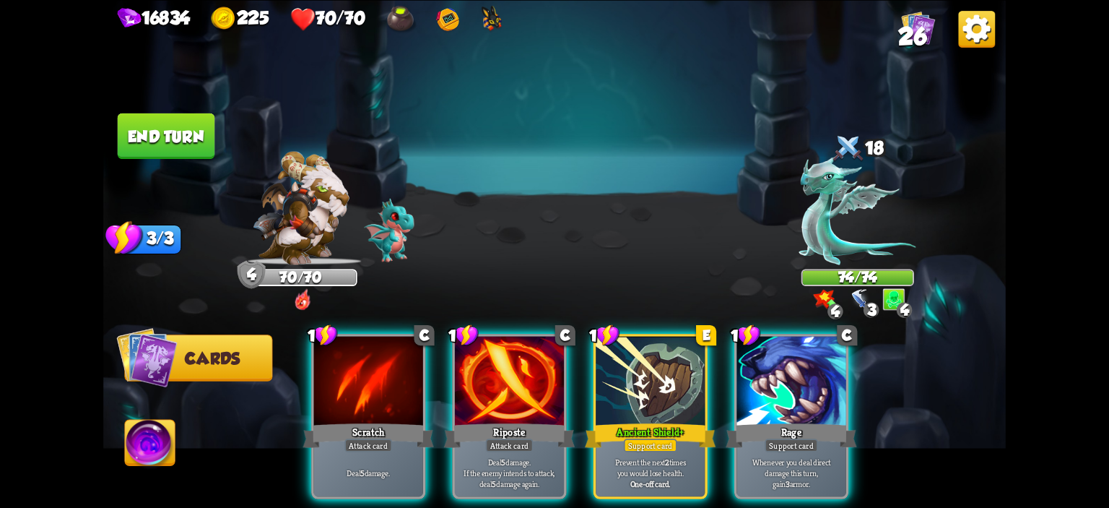
click at [754, 365] on div at bounding box center [790, 382] width 109 height 92
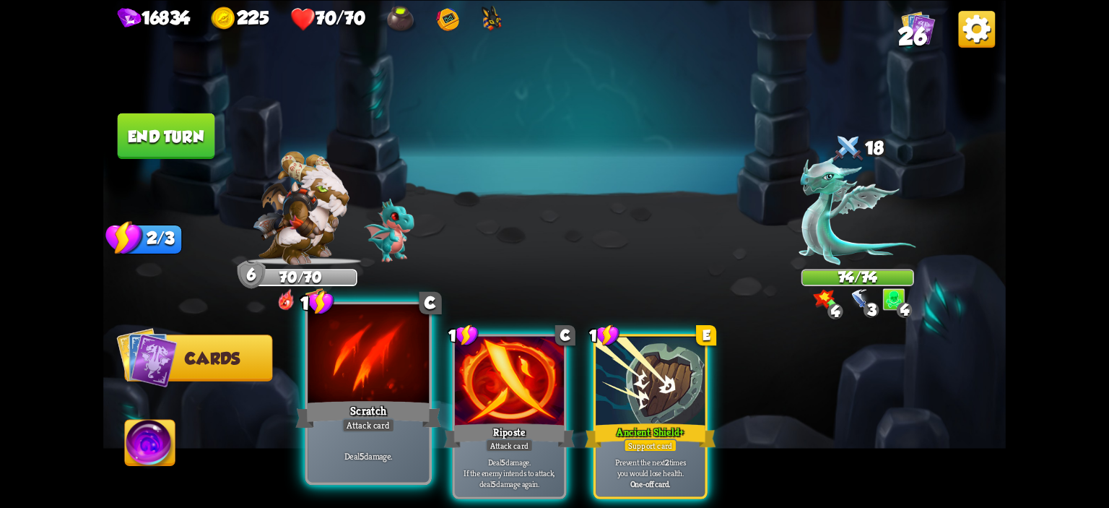
click at [381, 379] on div at bounding box center [368, 355] width 121 height 103
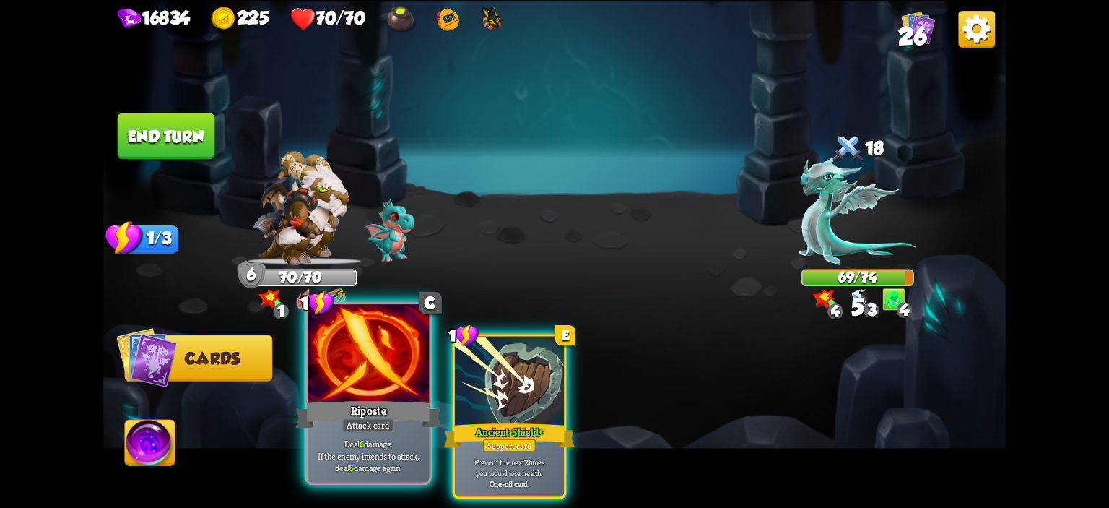
click at [366, 374] on div at bounding box center [368, 355] width 121 height 103
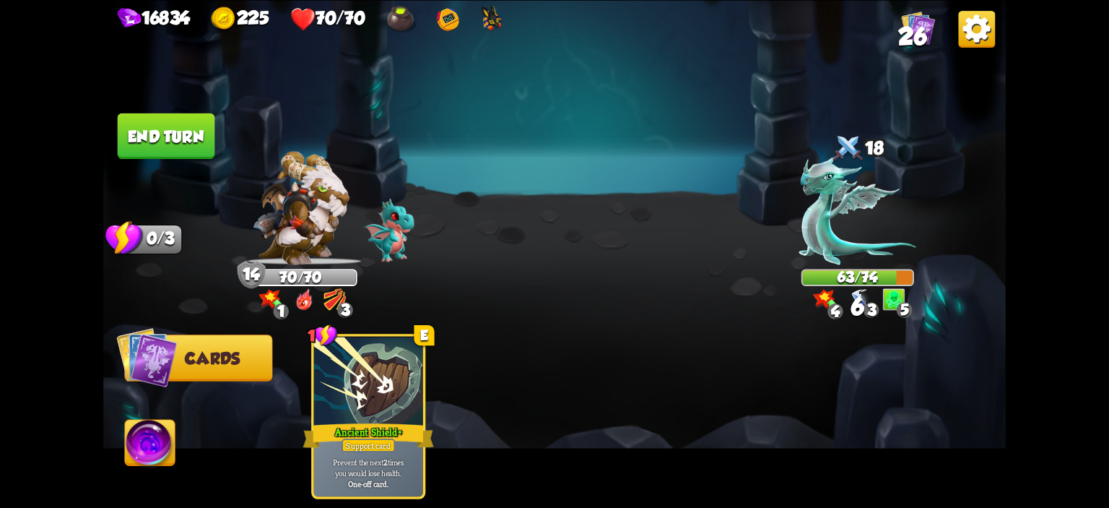
click at [162, 149] on button "End turn" at bounding box center [166, 135] width 97 height 45
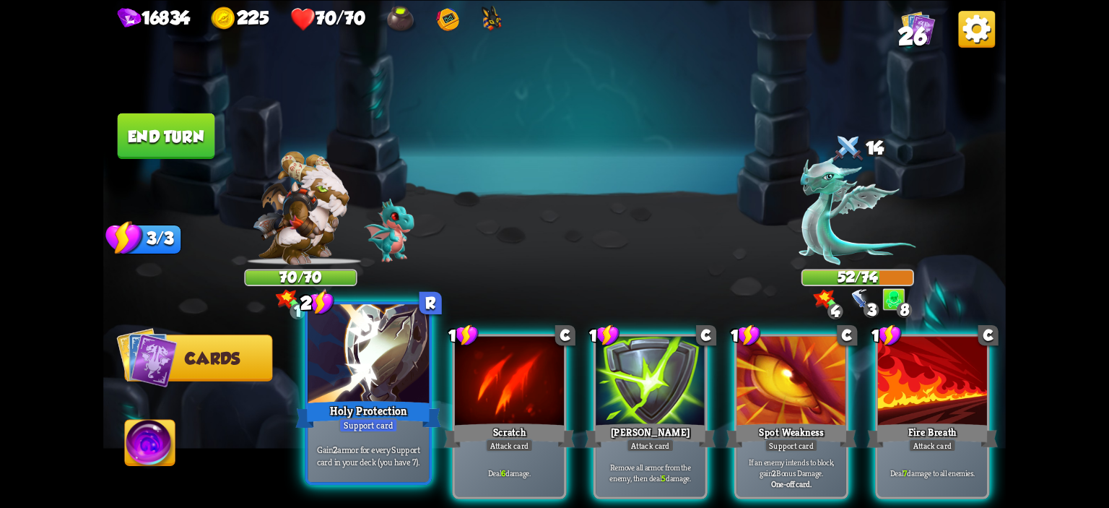
click at [392, 382] on div at bounding box center [368, 355] width 121 height 103
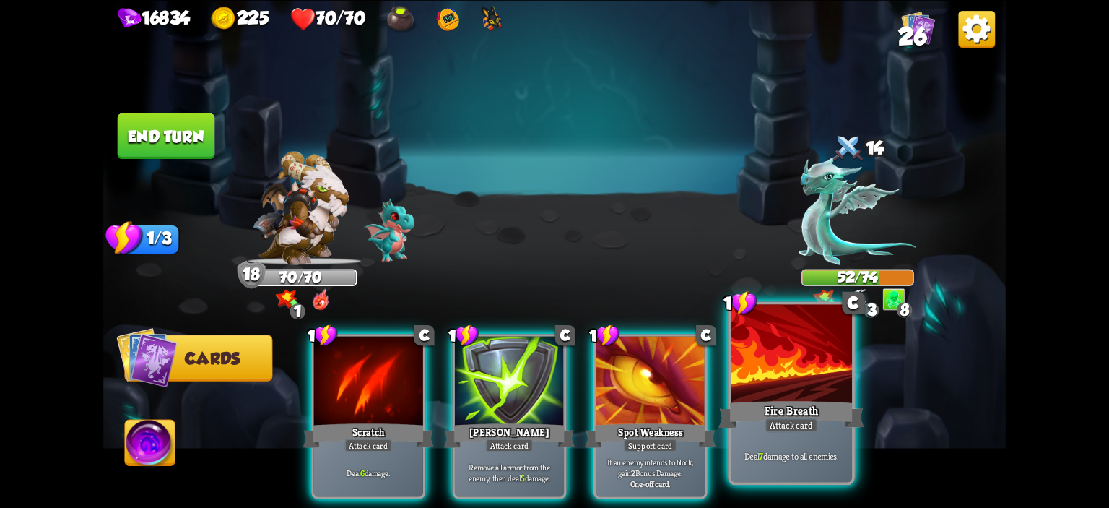
click at [772, 370] on div at bounding box center [791, 355] width 121 height 103
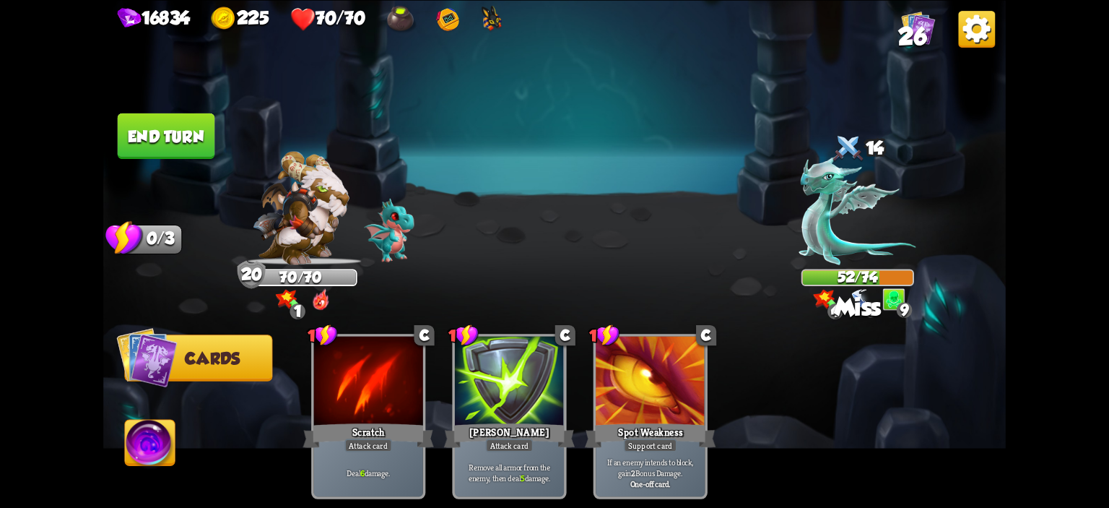
click at [153, 127] on button "End turn" at bounding box center [166, 135] width 97 height 45
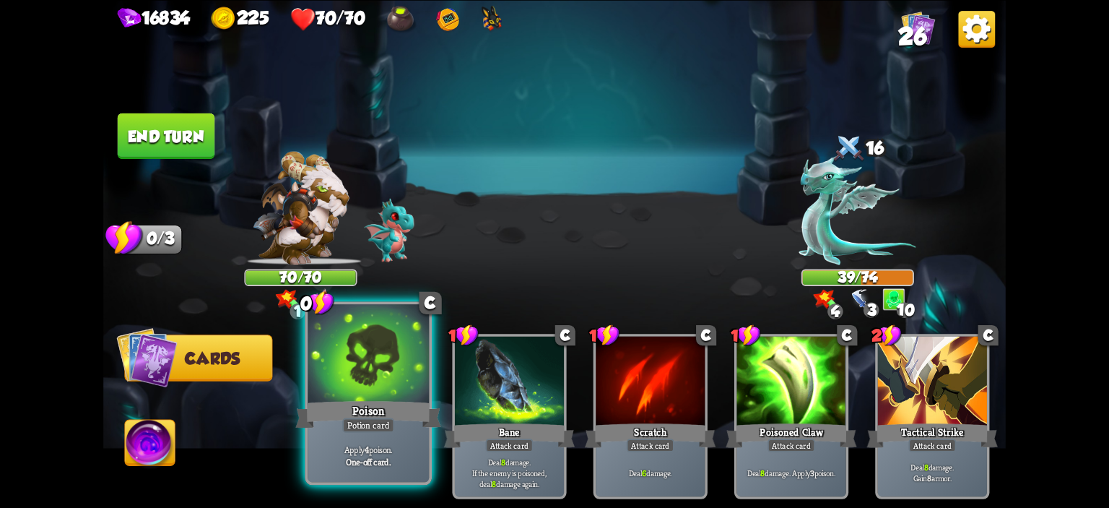
click at [375, 375] on div at bounding box center [368, 355] width 121 height 103
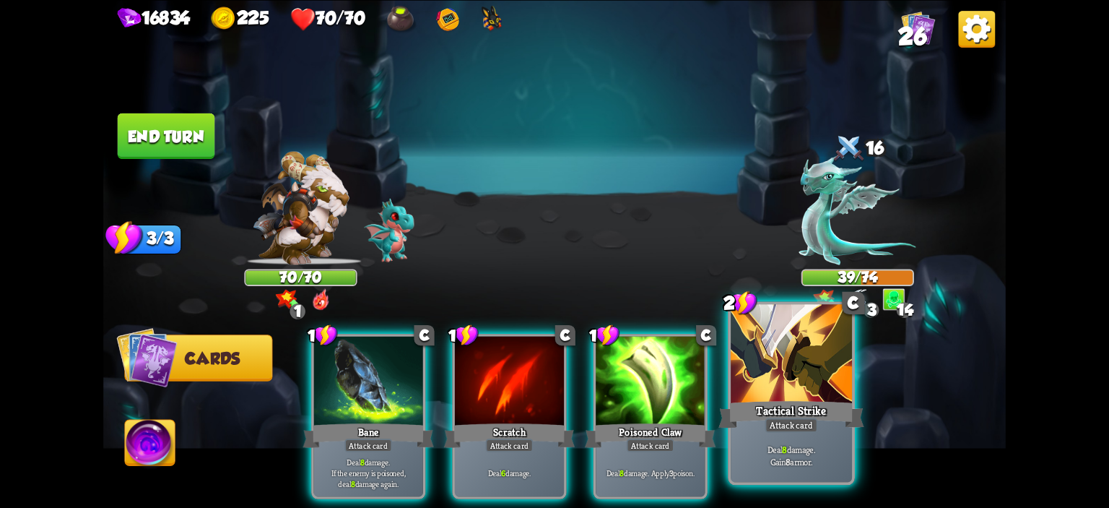
click at [739, 369] on div at bounding box center [791, 355] width 121 height 103
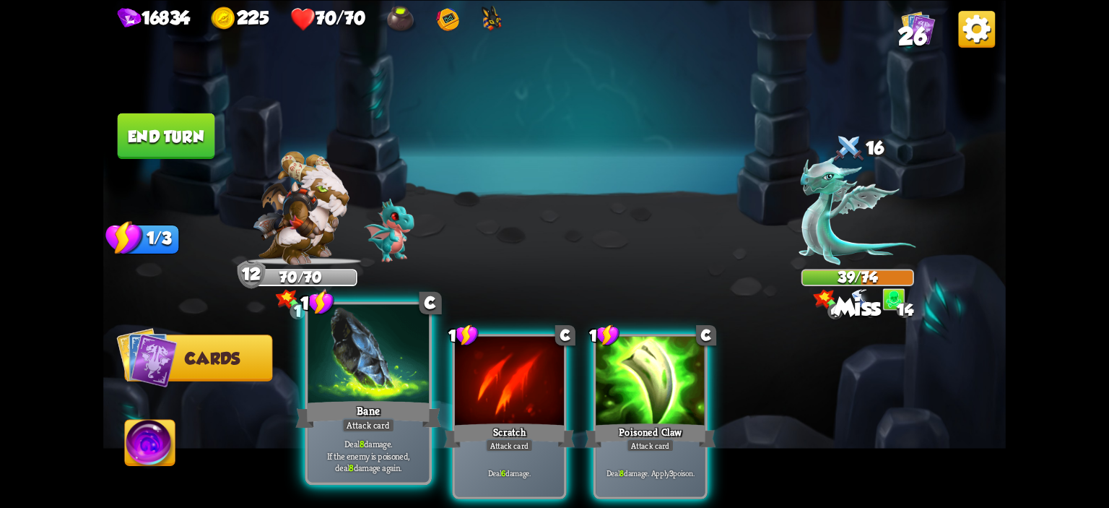
click at [396, 366] on div at bounding box center [368, 355] width 121 height 103
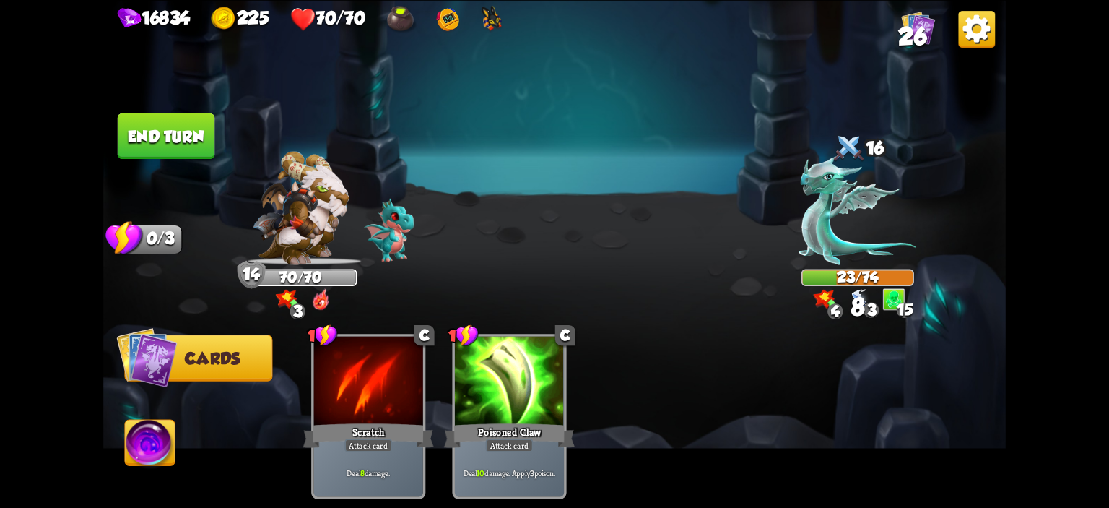
click at [188, 144] on button "End turn" at bounding box center [166, 135] width 97 height 45
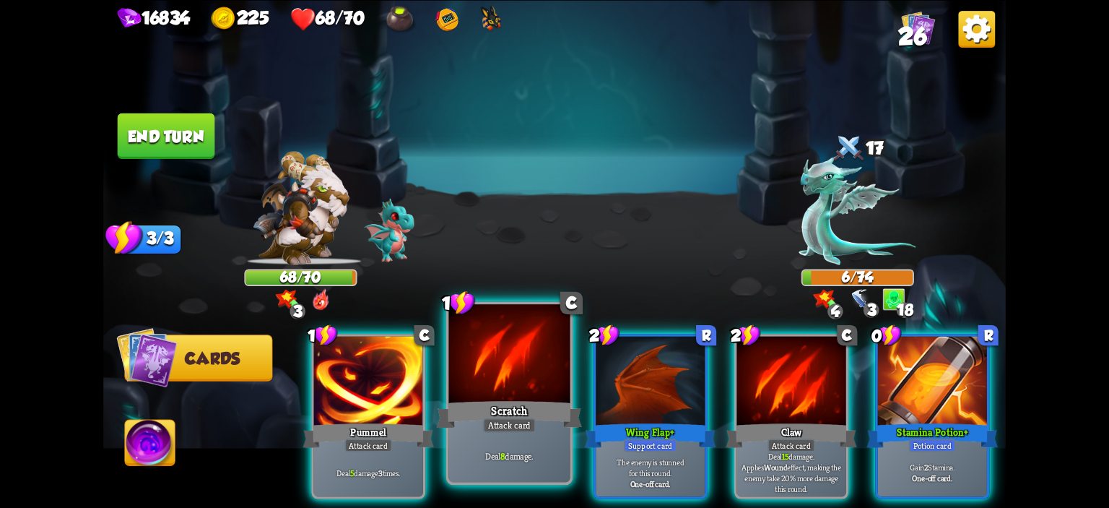
click at [527, 383] on div at bounding box center [509, 355] width 121 height 103
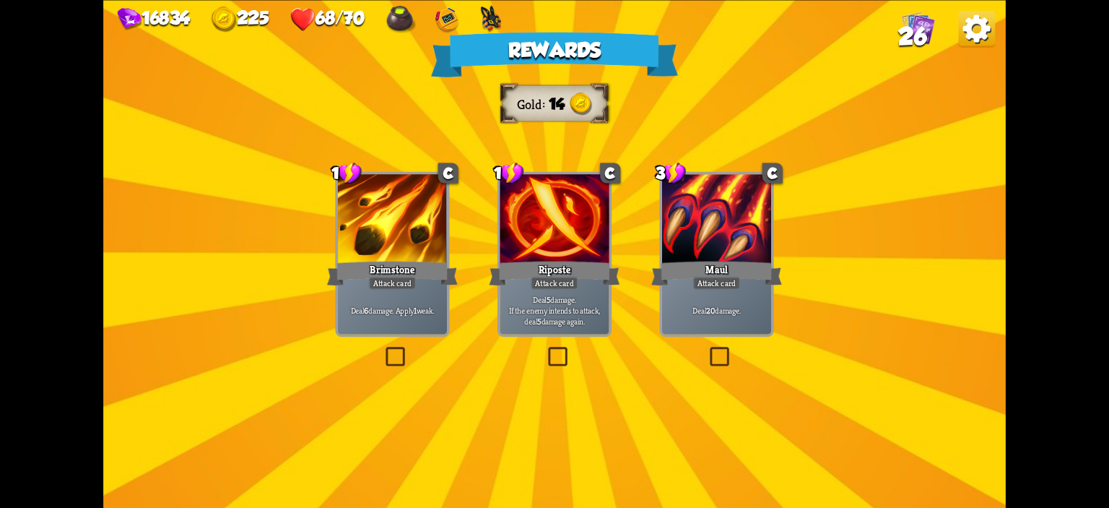
click at [437, 253] on div at bounding box center [392, 220] width 109 height 92
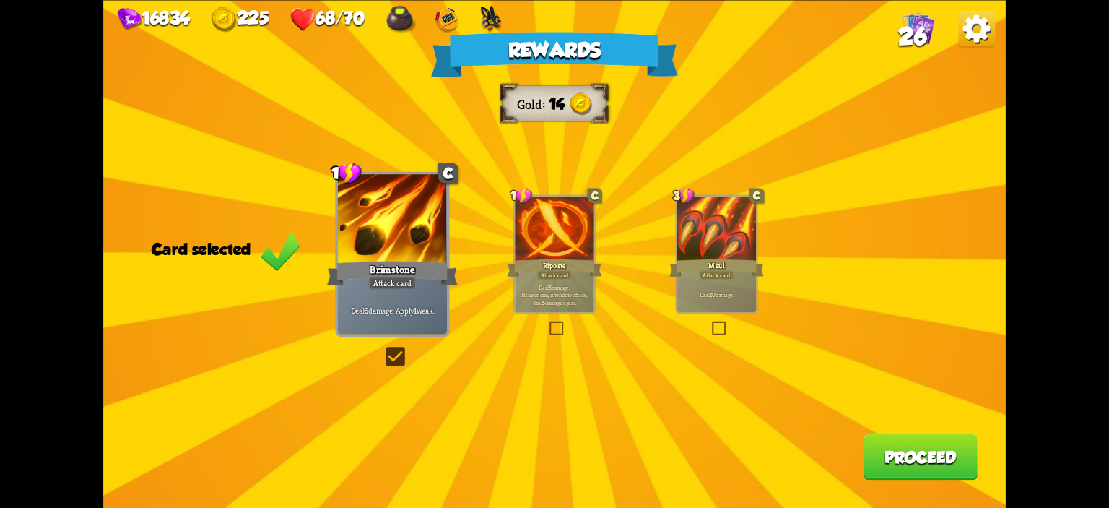
click at [874, 443] on button "Proceed" at bounding box center [920, 455] width 114 height 45
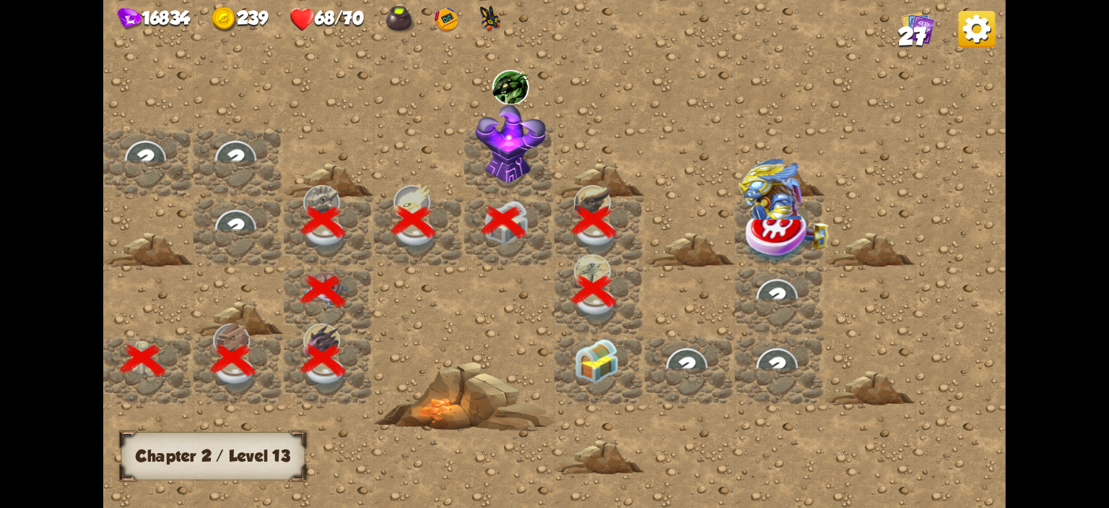
click at [590, 373] on img at bounding box center [596, 361] width 45 height 45
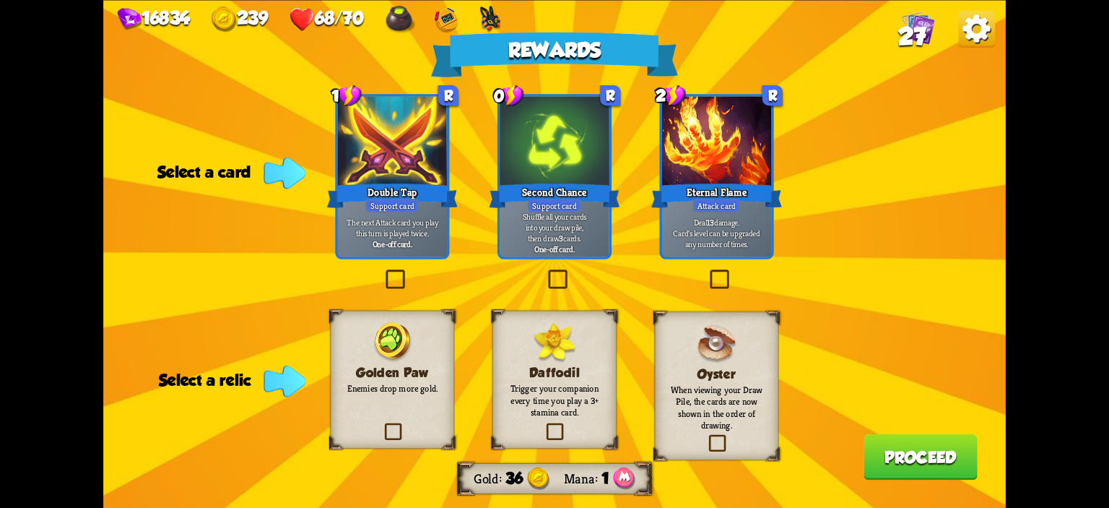
click at [430, 353] on div "Golden Paw Enemies drop more gold." at bounding box center [393, 379] width 124 height 138
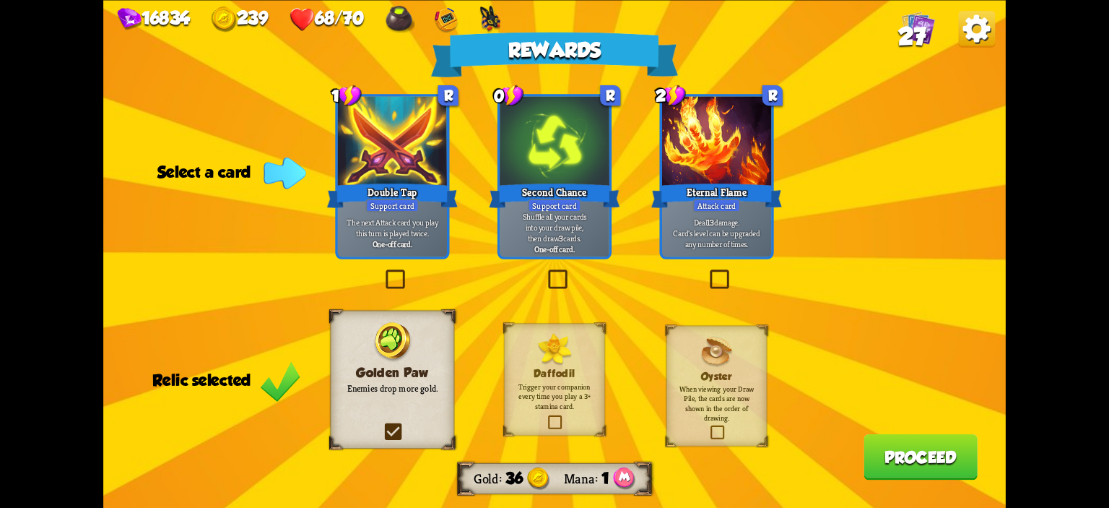
click at [373, 204] on div "Support card" at bounding box center [392, 205] width 53 height 13
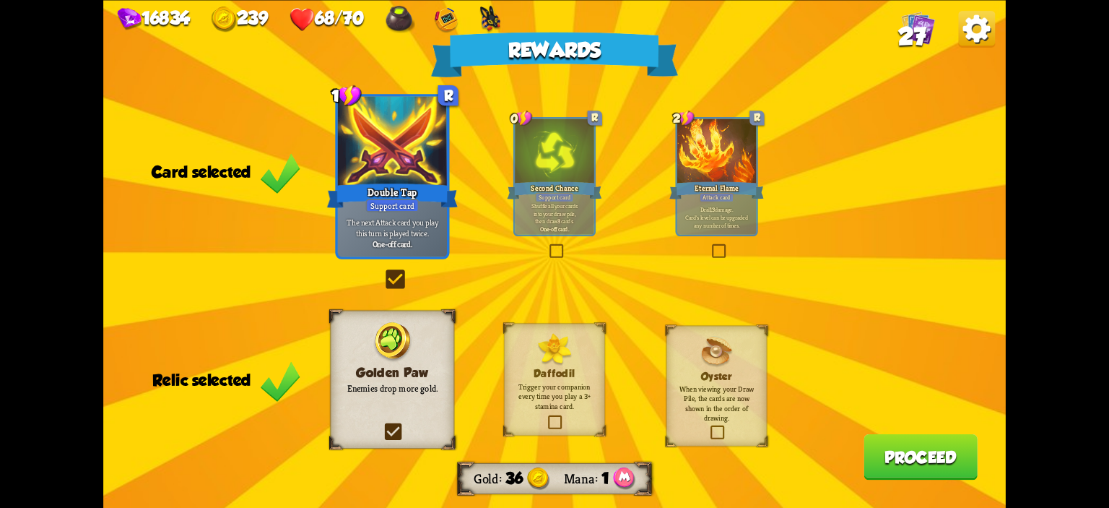
click at [949, 463] on button "Proceed" at bounding box center [920, 455] width 114 height 45
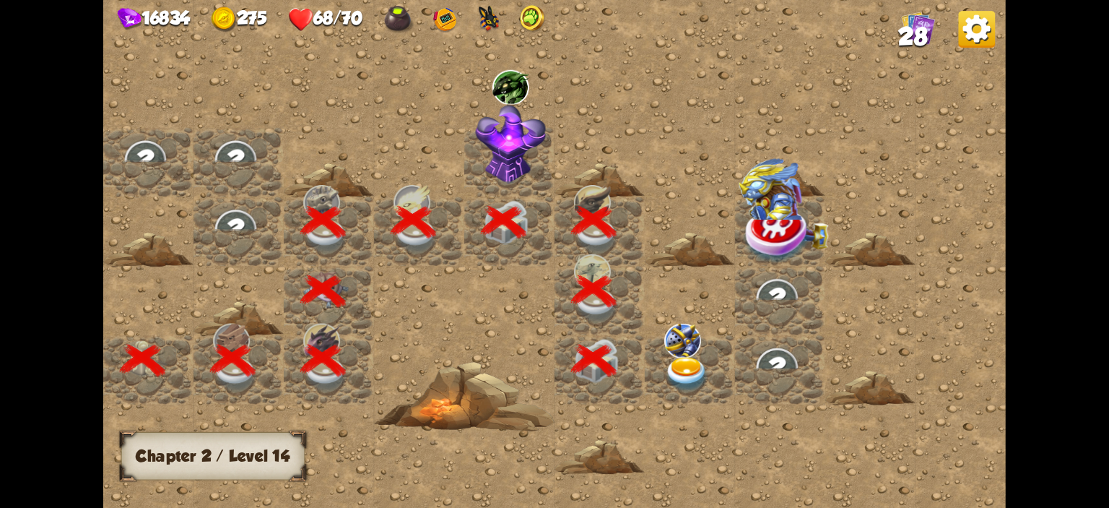
click at [661, 347] on div at bounding box center [690, 369] width 90 height 69
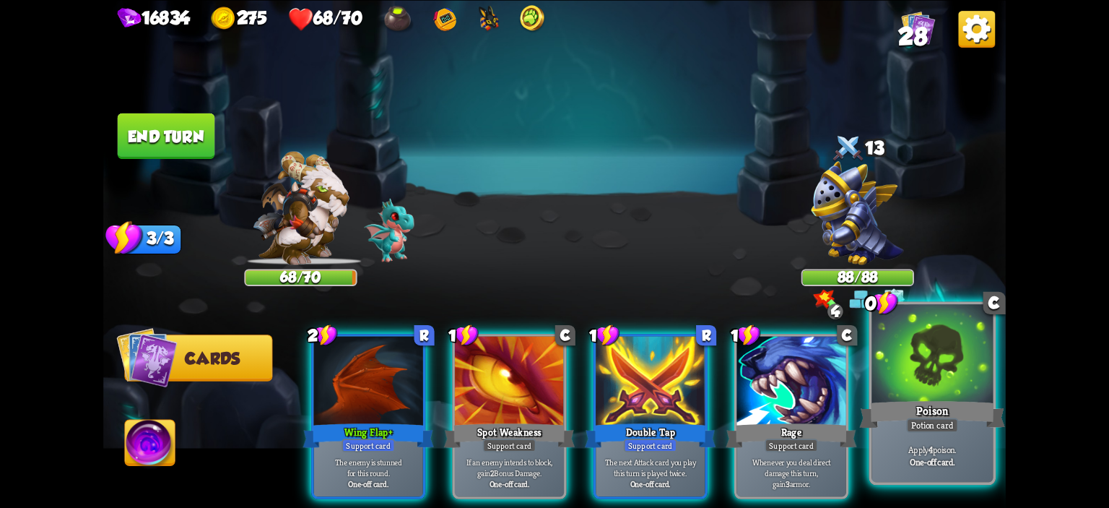
click at [901, 373] on div at bounding box center [931, 355] width 121 height 103
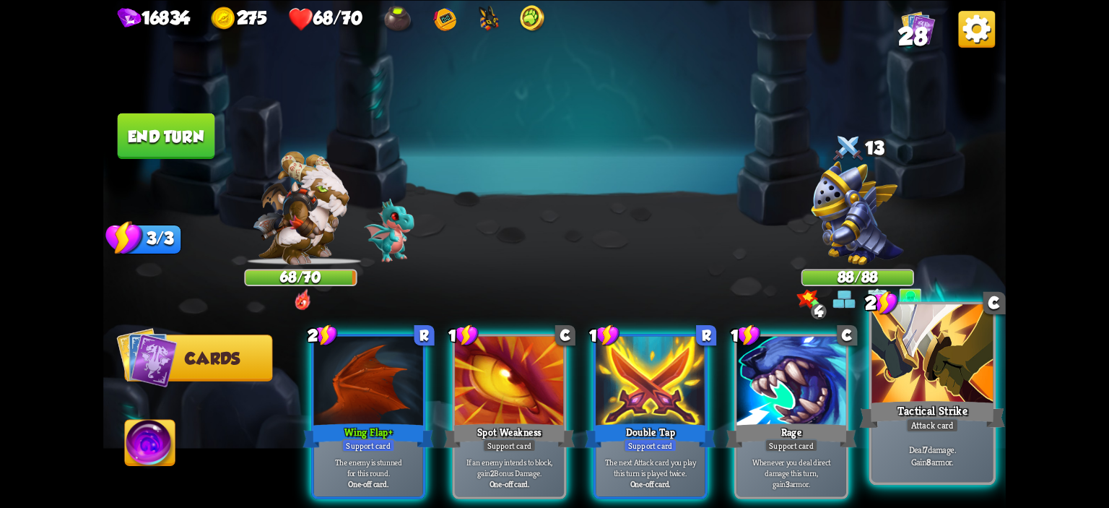
click at [897, 375] on div at bounding box center [931, 355] width 121 height 103
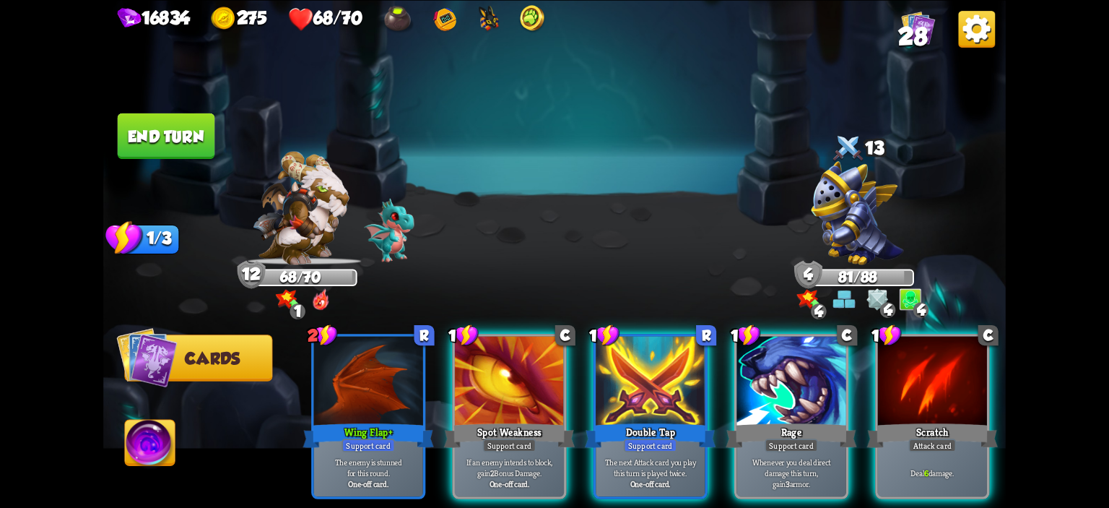
click at [897, 375] on div at bounding box center [932, 382] width 109 height 92
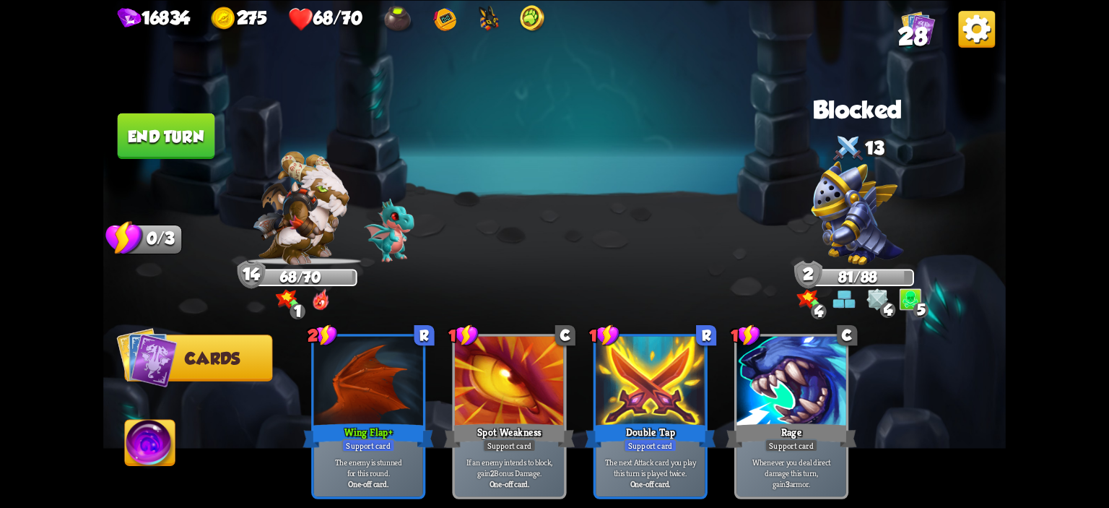
click at [185, 132] on button "End turn" at bounding box center [166, 135] width 97 height 45
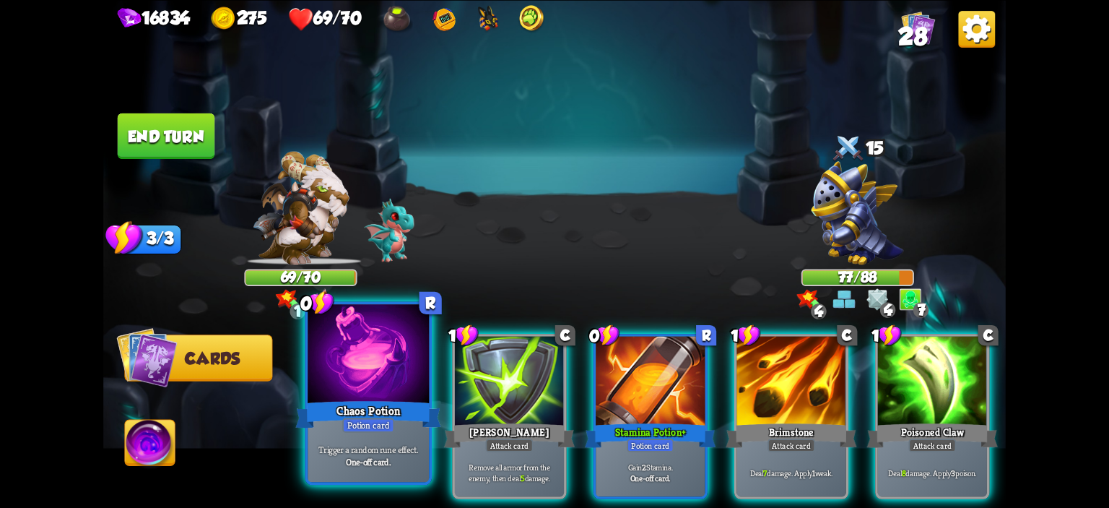
click at [369, 384] on div at bounding box center [368, 355] width 121 height 103
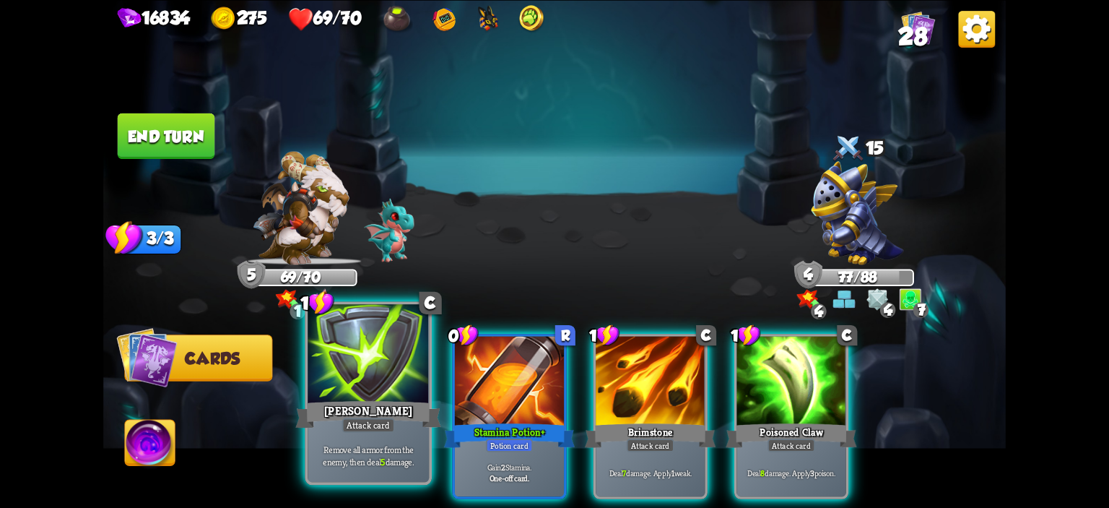
click at [367, 379] on div at bounding box center [368, 355] width 121 height 103
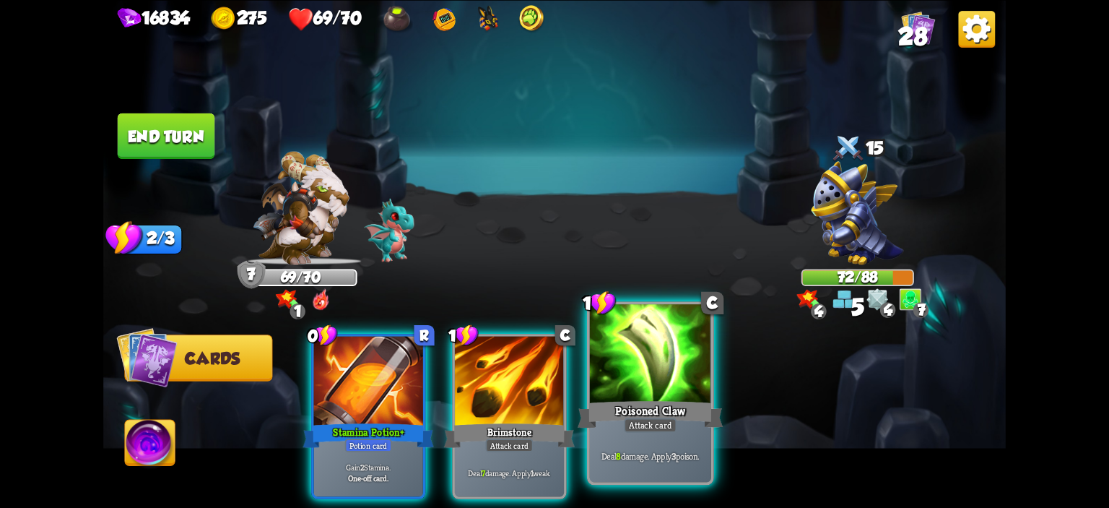
click at [634, 348] on div at bounding box center [650, 355] width 121 height 103
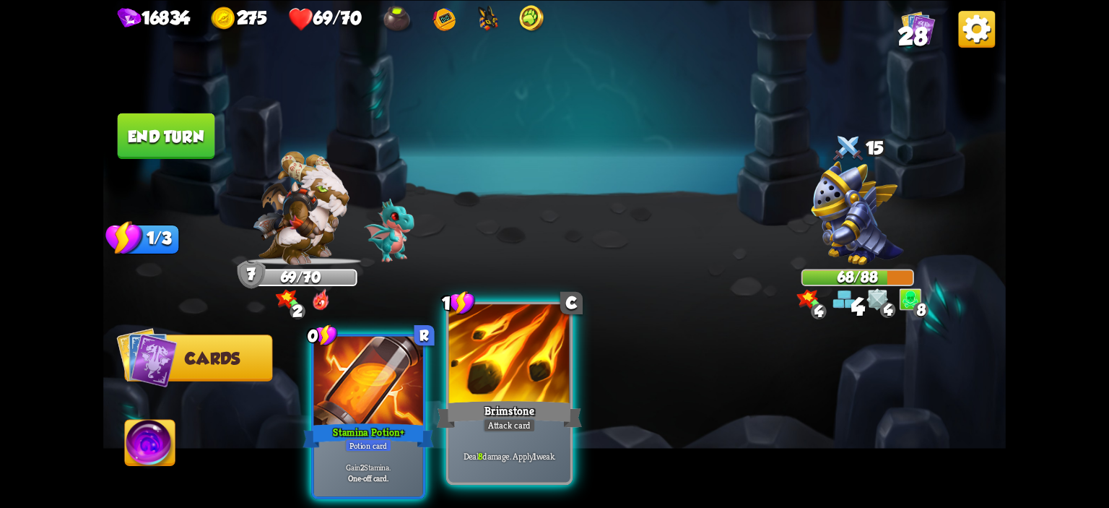
click at [531, 362] on div at bounding box center [509, 355] width 121 height 103
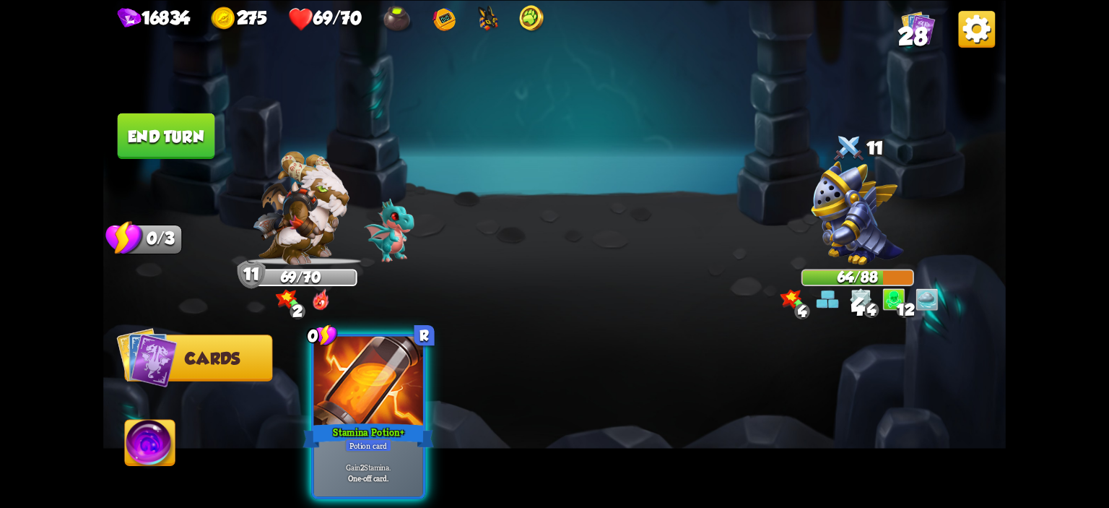
click at [181, 144] on button "End turn" at bounding box center [166, 135] width 97 height 45
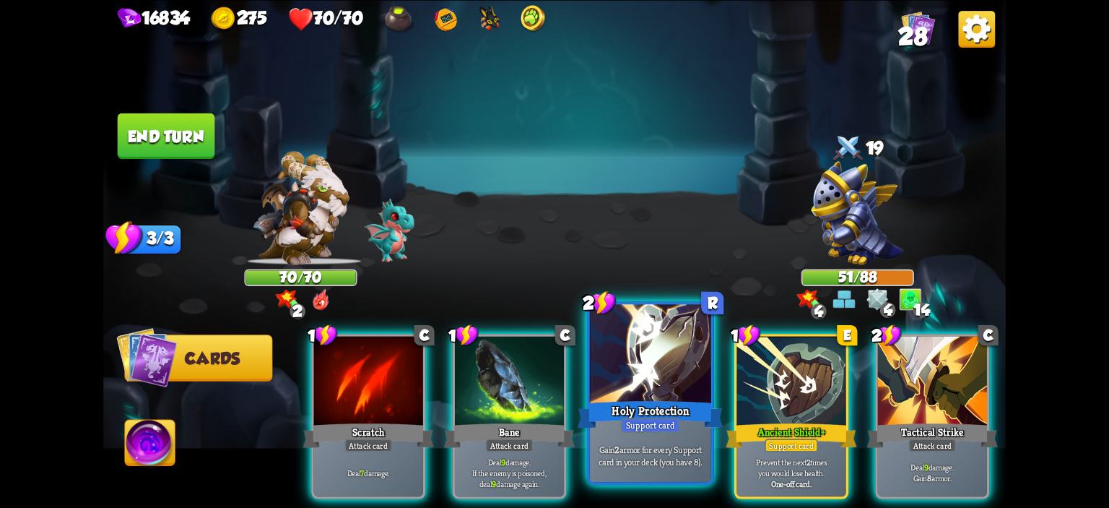
click at [663, 368] on div at bounding box center [650, 355] width 121 height 103
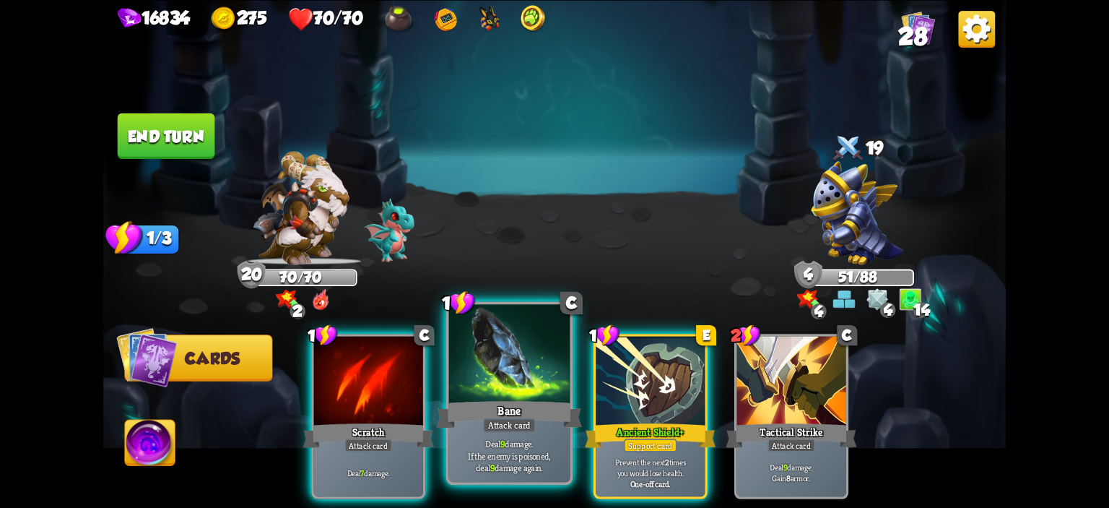
click at [502, 393] on div at bounding box center [509, 355] width 121 height 103
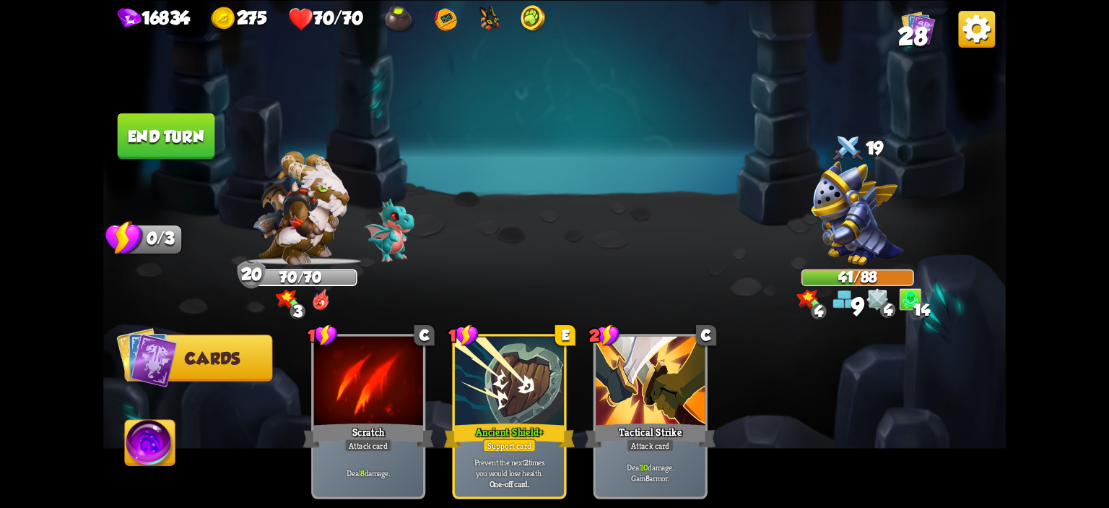
click at [183, 149] on button "End turn" at bounding box center [166, 135] width 97 height 45
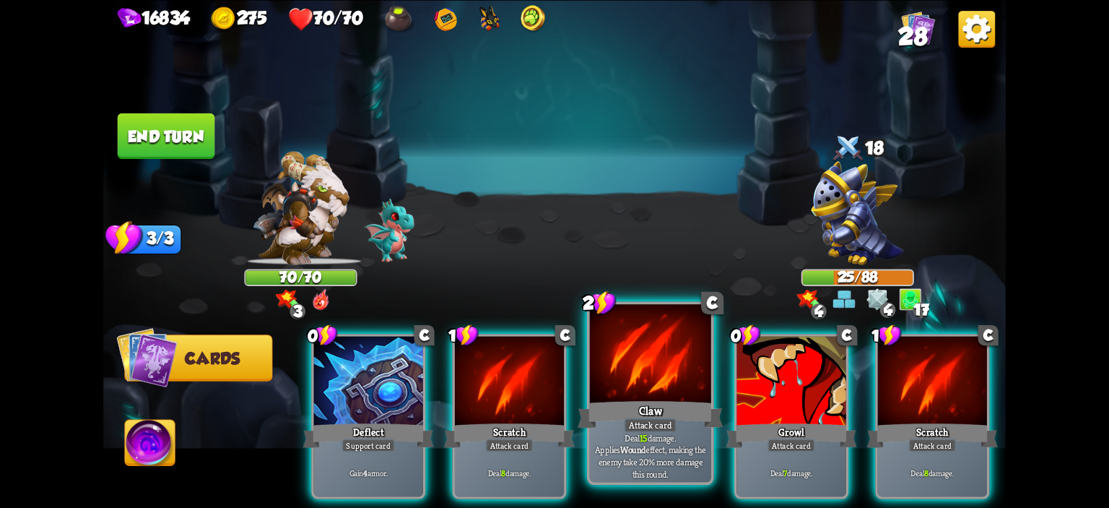
click at [632, 383] on div at bounding box center [650, 355] width 121 height 103
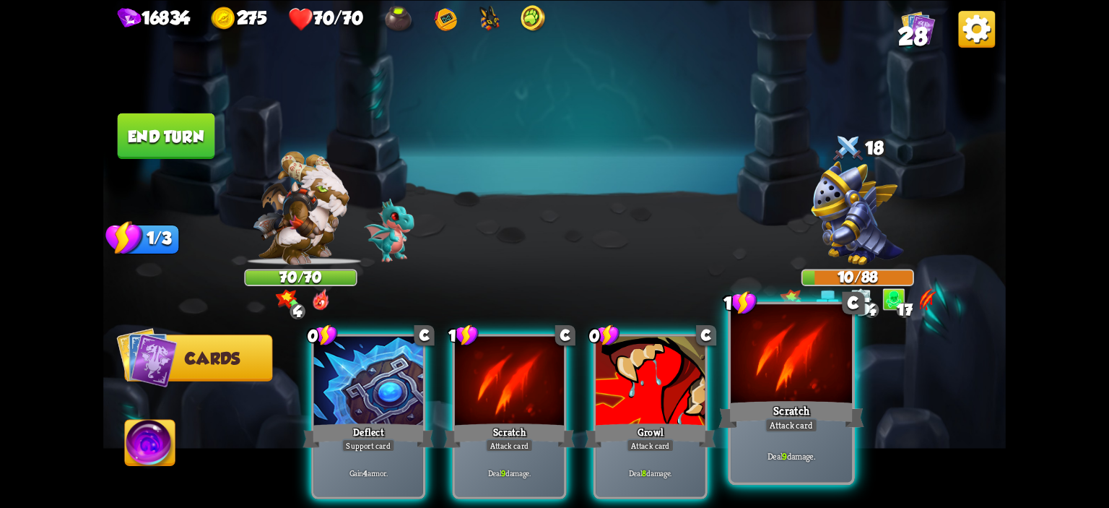
click at [756, 367] on div at bounding box center [791, 355] width 121 height 103
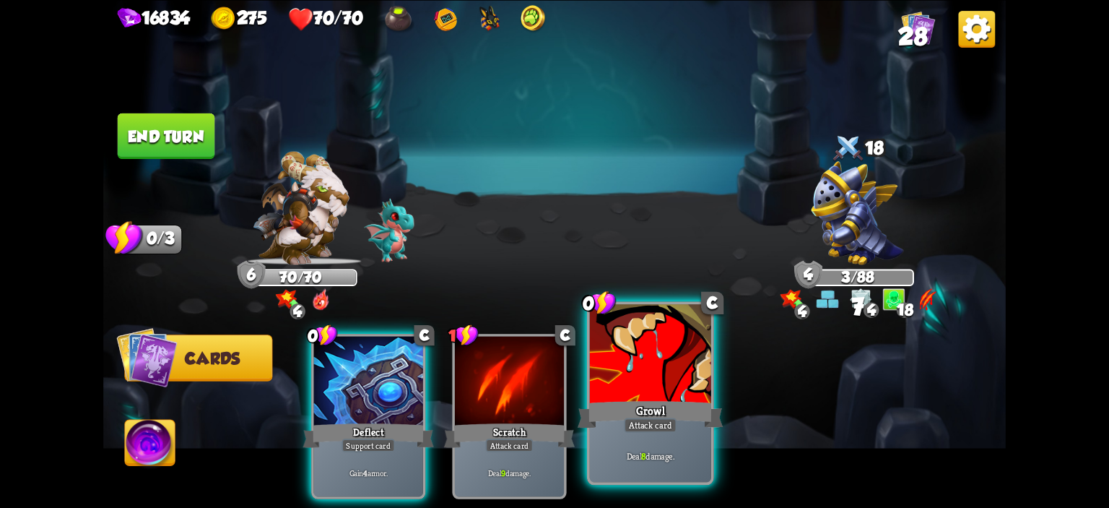
click at [687, 373] on div at bounding box center [650, 355] width 121 height 103
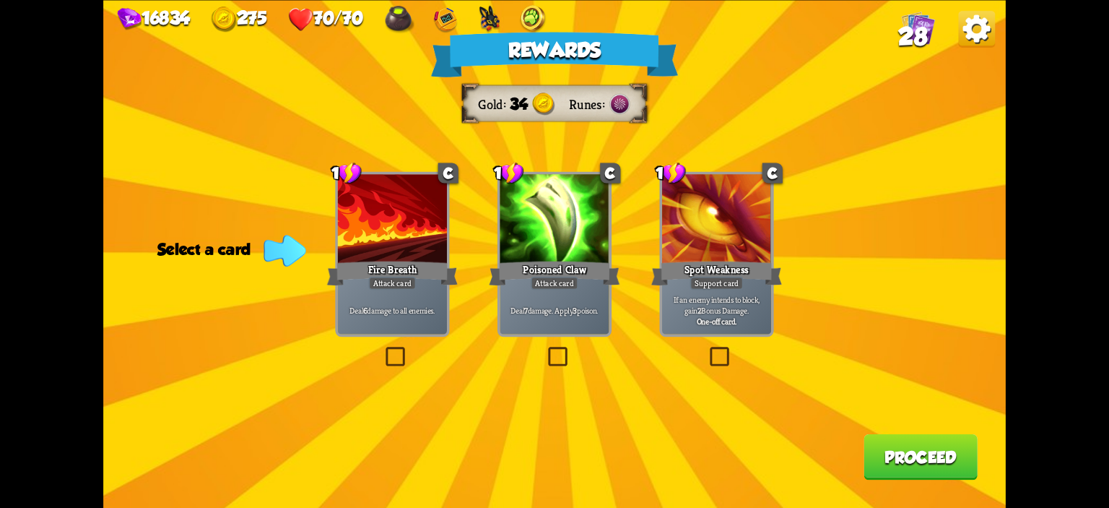
click at [538, 305] on p "Deal 7 damage. Apply 3 poison." at bounding box center [554, 310] width 104 height 11
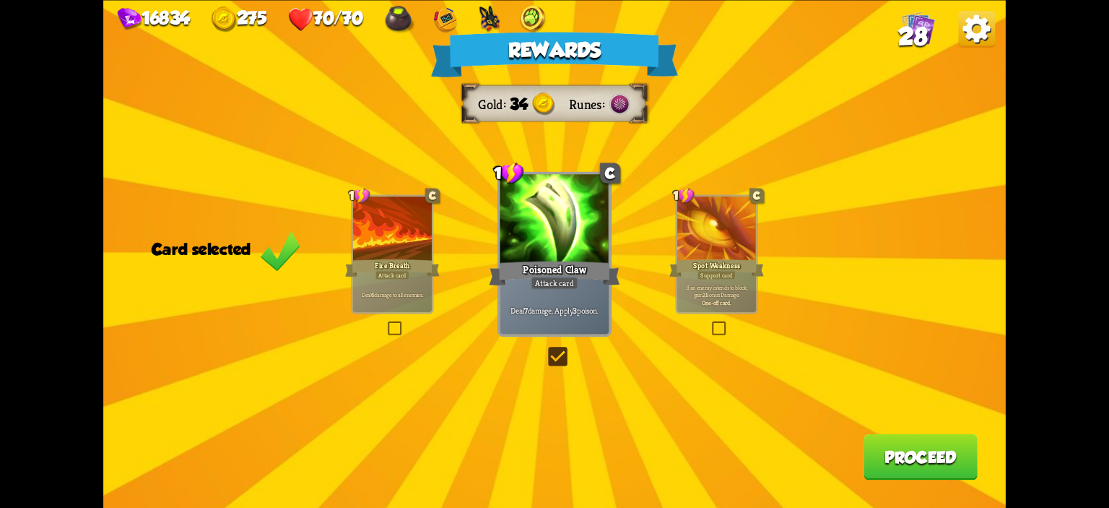
click at [400, 282] on div "Deal 6 damage to all enemies." at bounding box center [392, 294] width 79 height 35
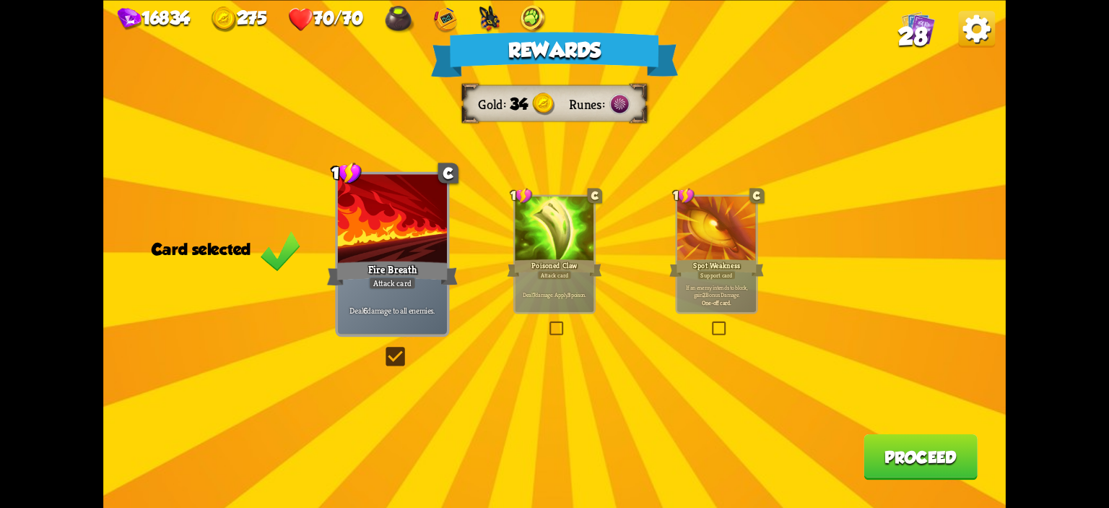
click at [531, 275] on div "Poisoned Claw" at bounding box center [555, 267] width 95 height 21
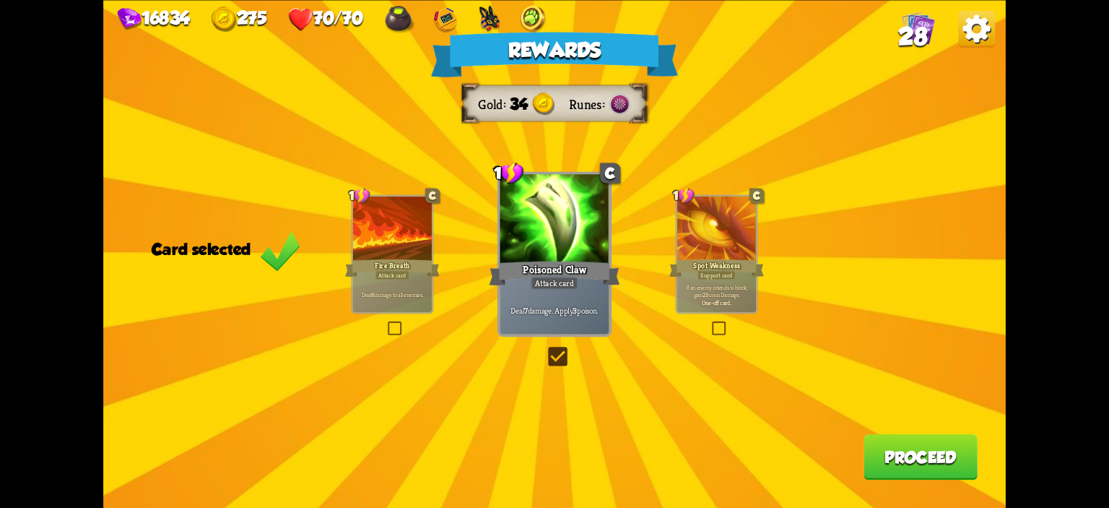
click at [910, 432] on div "Rewards Gold 34 Runes Card selected 1 C Fire Breath Attack card Deal 6 damage t…" at bounding box center [554, 254] width 902 height 508
click at [913, 446] on button "Proceed" at bounding box center [920, 455] width 114 height 45
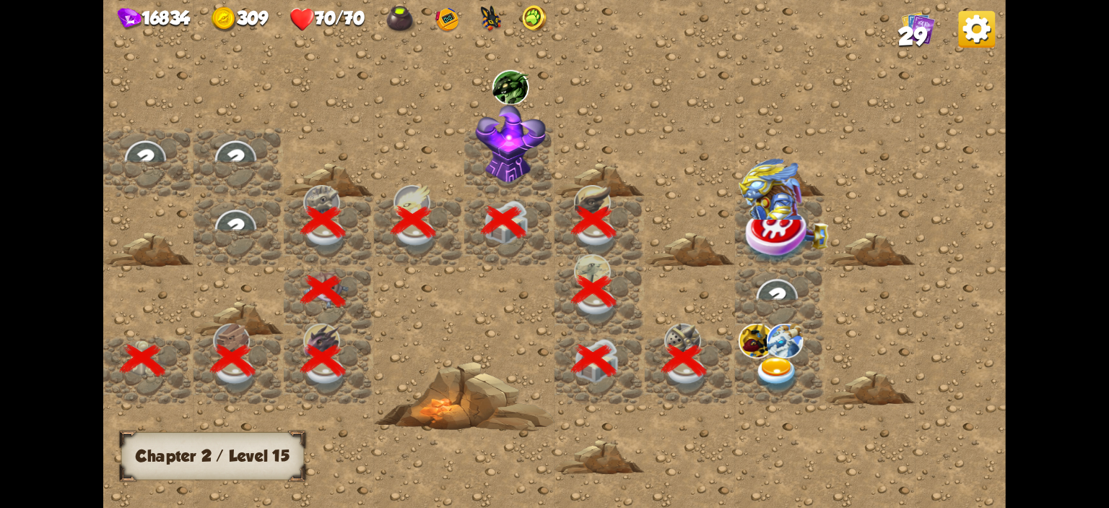
click at [735, 342] on div at bounding box center [780, 369] width 90 height 69
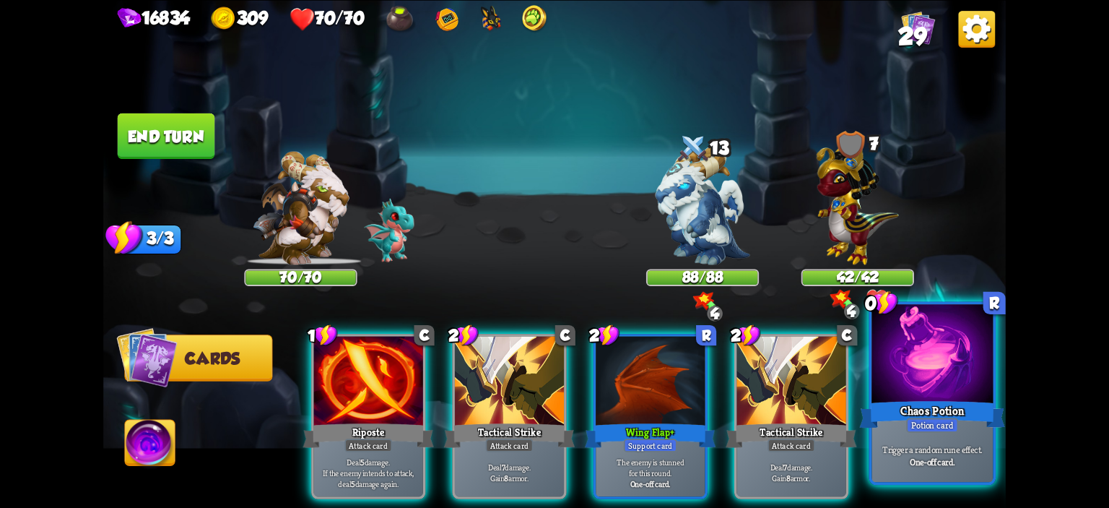
click at [909, 361] on div at bounding box center [931, 355] width 121 height 103
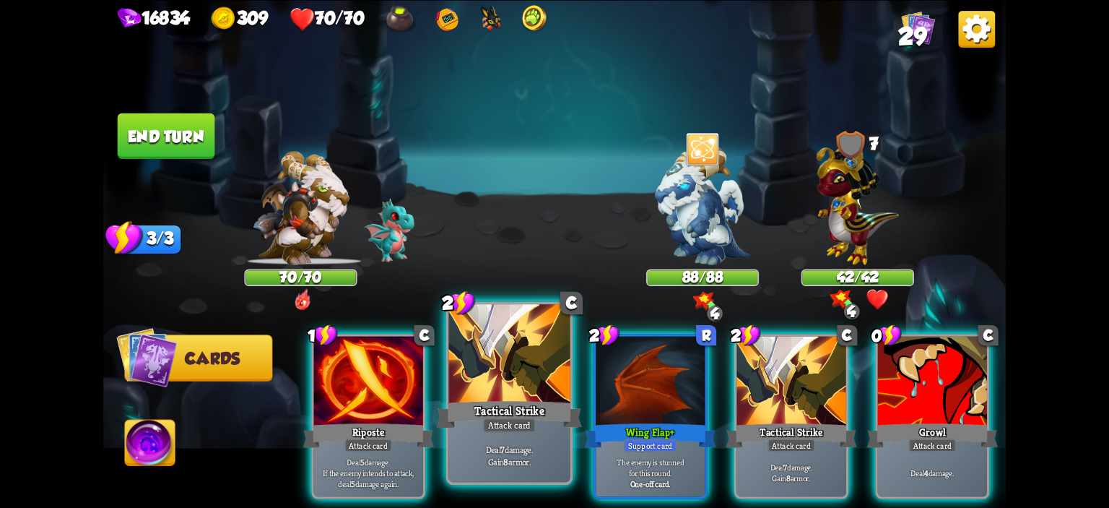
click at [463, 370] on div at bounding box center [509, 355] width 121 height 103
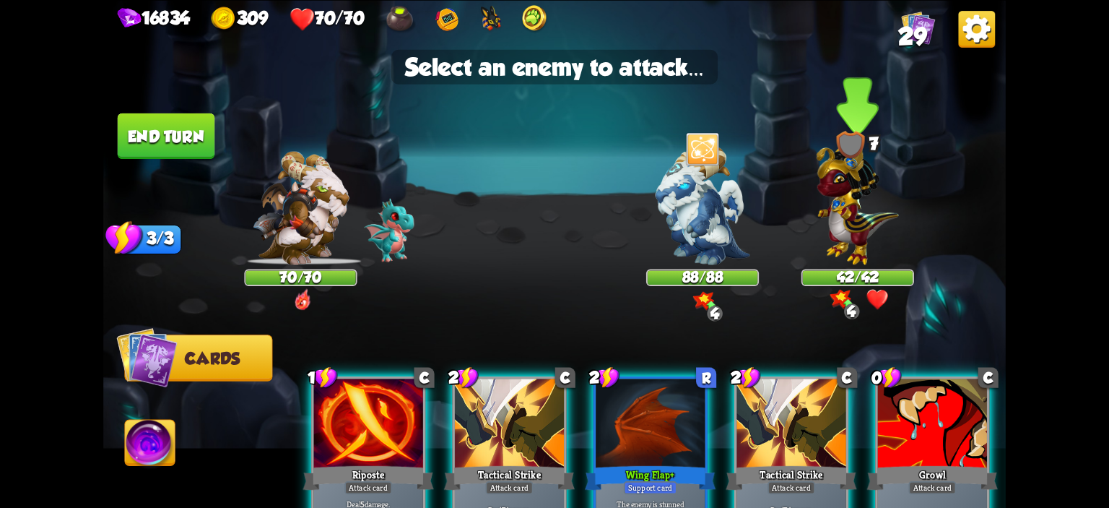
click at [820, 209] on img at bounding box center [857, 200] width 82 height 129
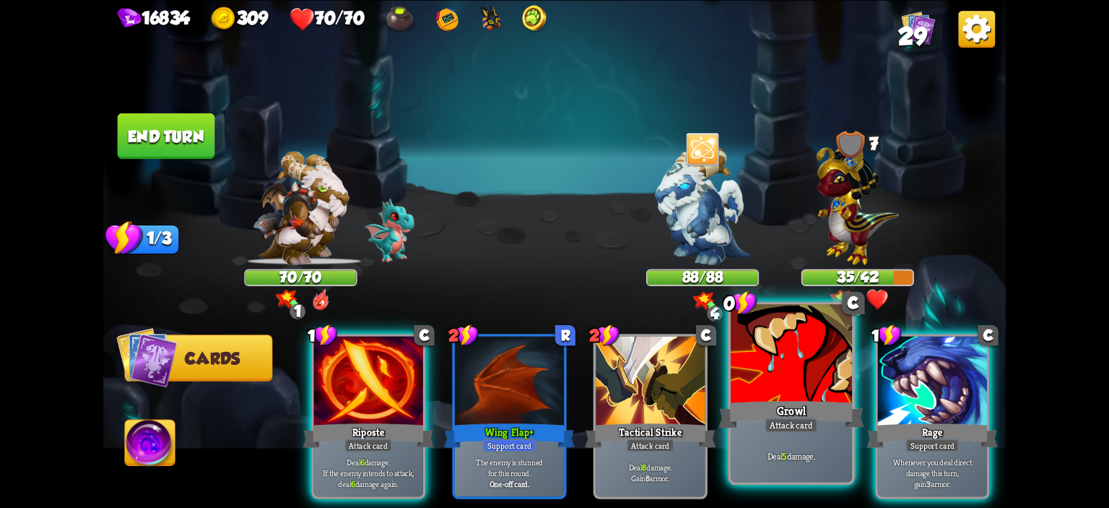
click at [789, 336] on div at bounding box center [791, 355] width 121 height 103
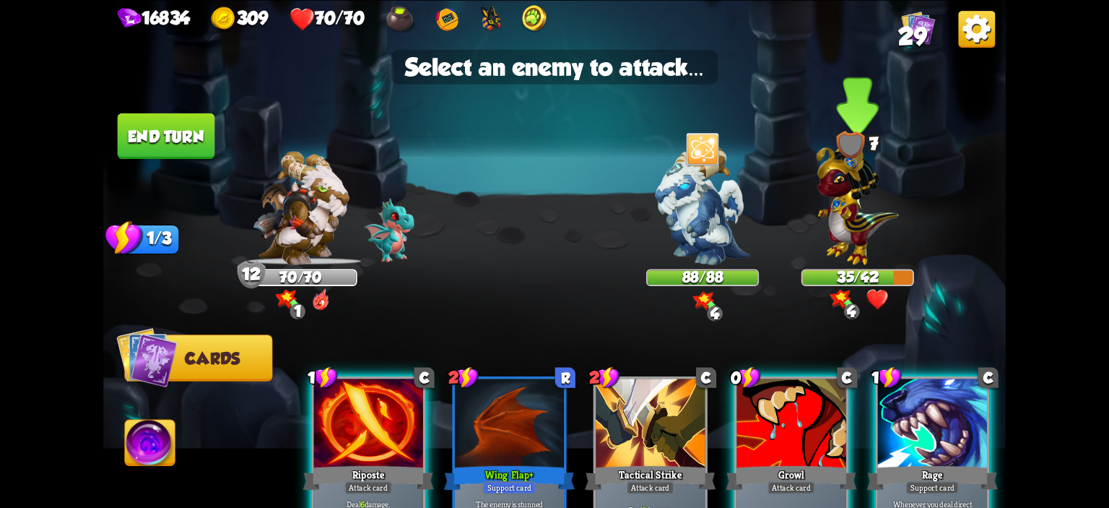
click at [823, 228] on img at bounding box center [857, 200] width 82 height 129
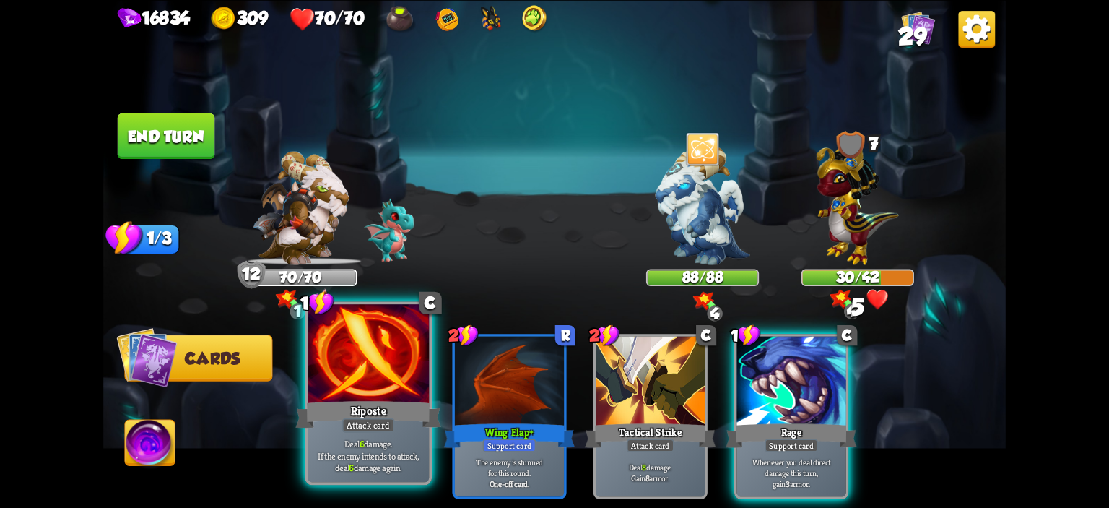
click at [421, 377] on div at bounding box center [368, 355] width 121 height 103
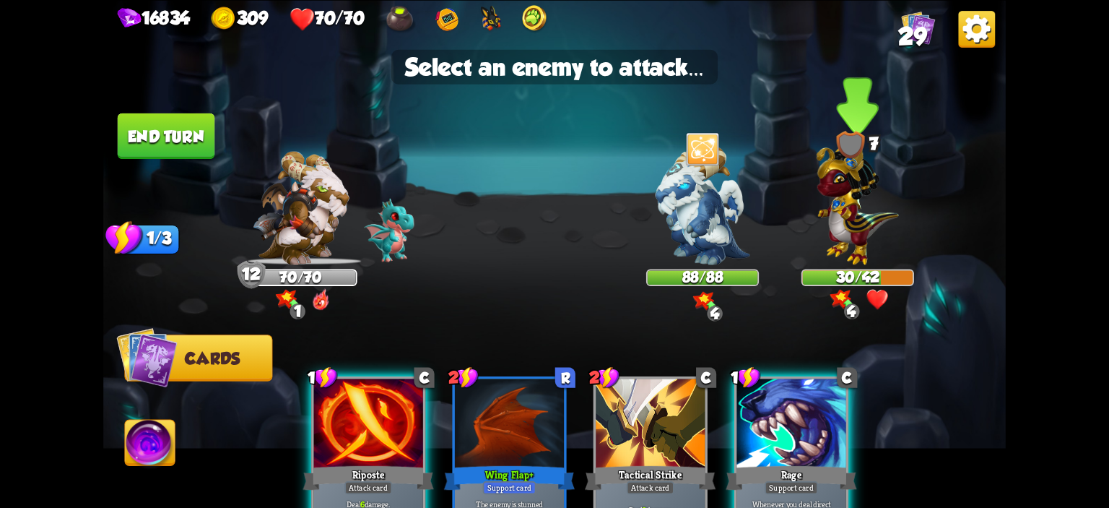
click at [847, 238] on img at bounding box center [857, 200] width 82 height 129
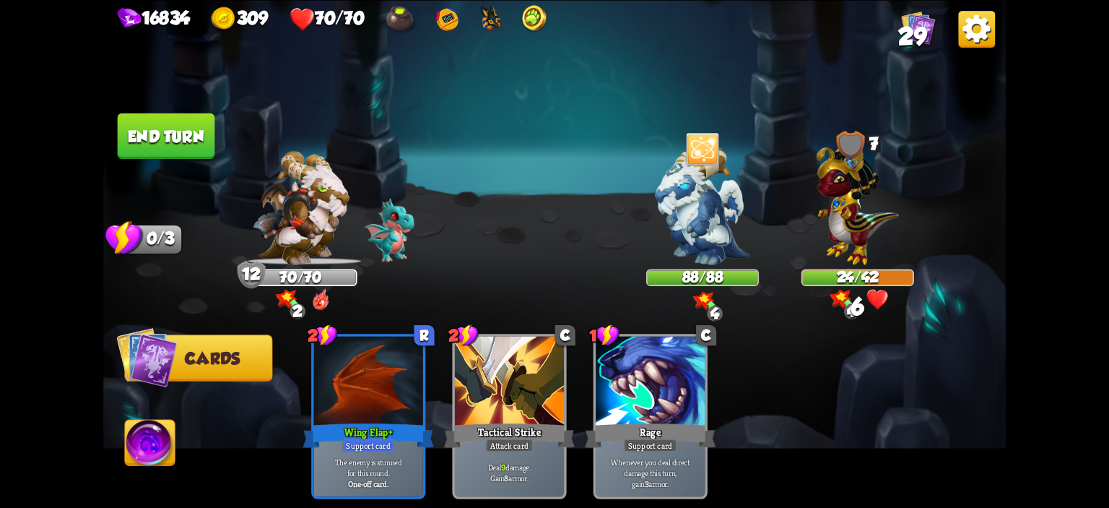
click at [176, 154] on button "End turn" at bounding box center [166, 135] width 97 height 45
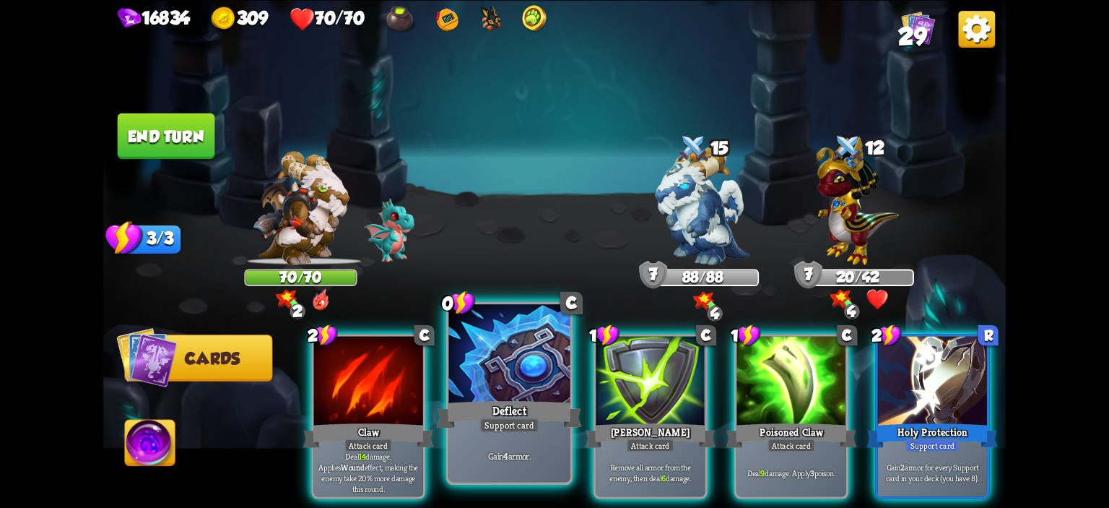
click at [548, 362] on div at bounding box center [509, 355] width 121 height 103
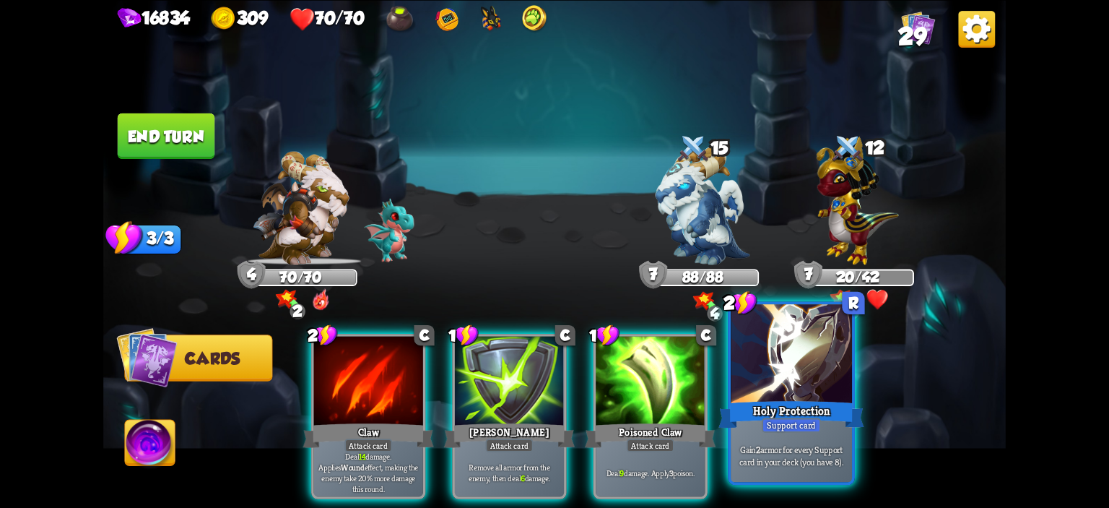
click at [772, 352] on div at bounding box center [791, 355] width 121 height 103
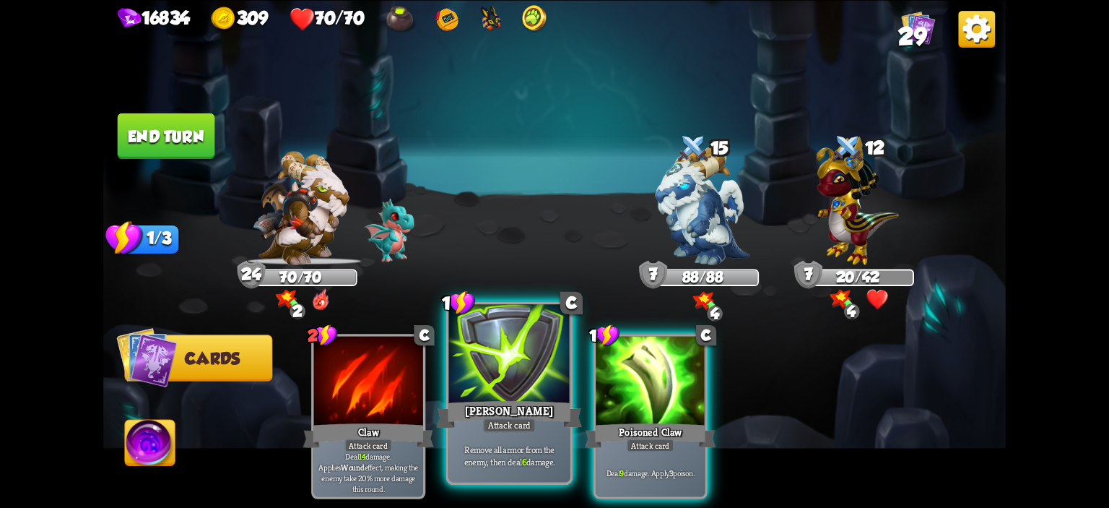
click at [526, 363] on div at bounding box center [509, 355] width 121 height 103
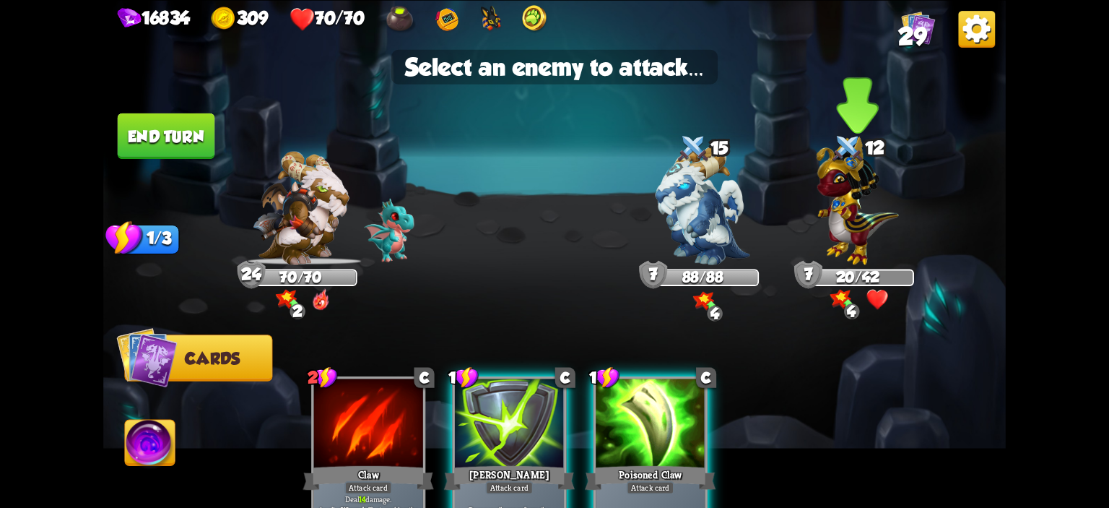
click at [881, 232] on img at bounding box center [857, 200] width 82 height 129
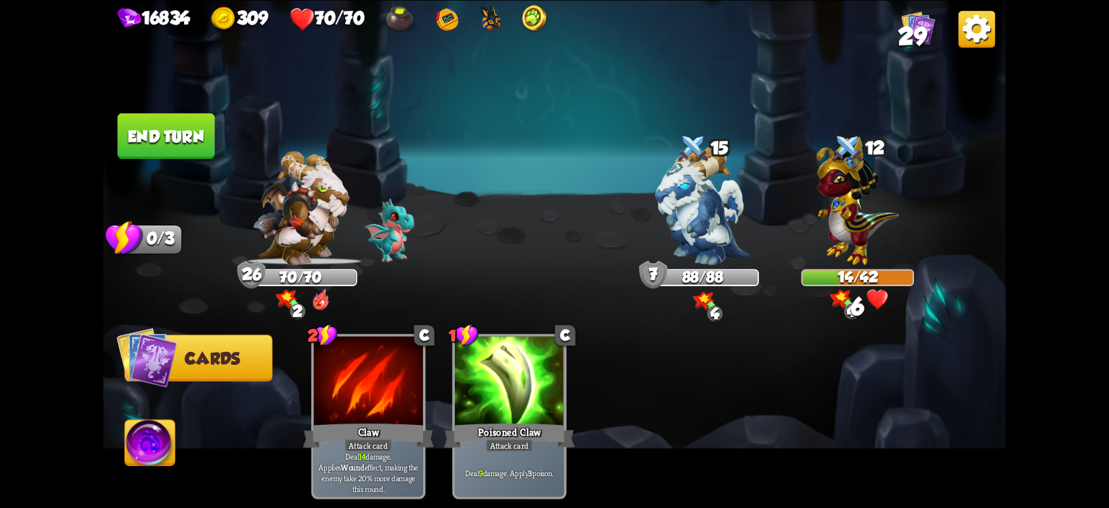
click at [166, 149] on button "End turn" at bounding box center [166, 135] width 97 height 45
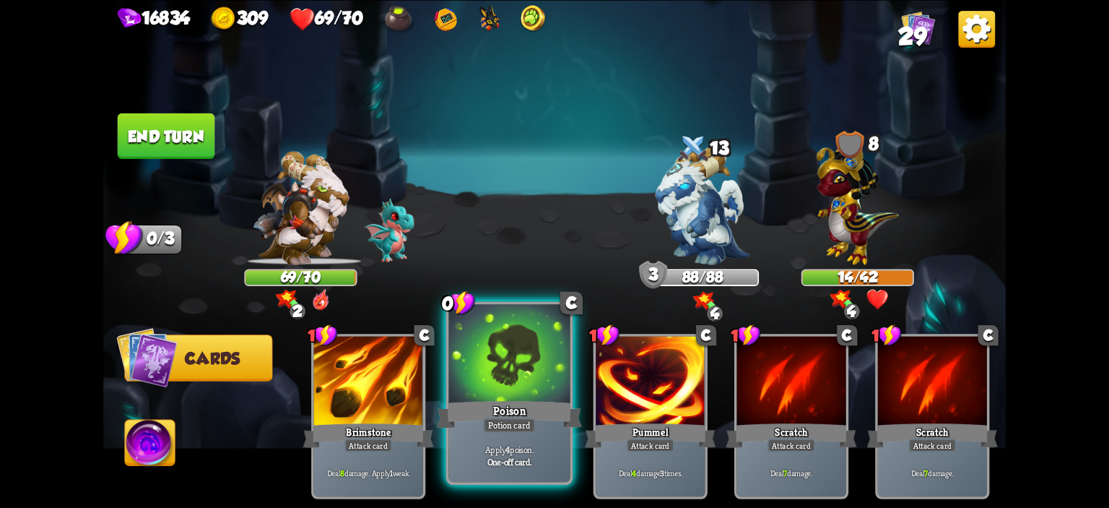
click at [521, 383] on div at bounding box center [509, 355] width 121 height 103
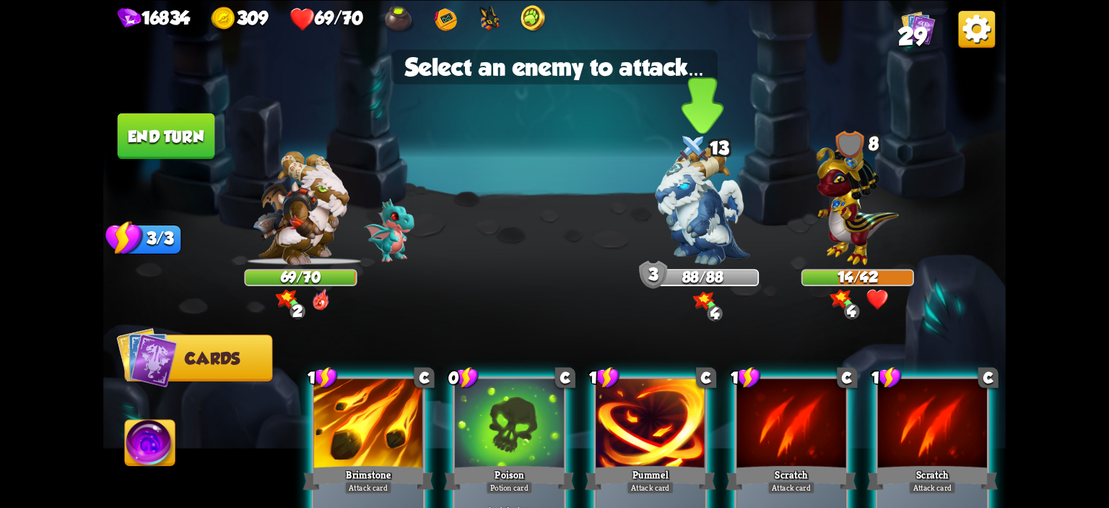
click at [668, 256] on img at bounding box center [703, 205] width 95 height 118
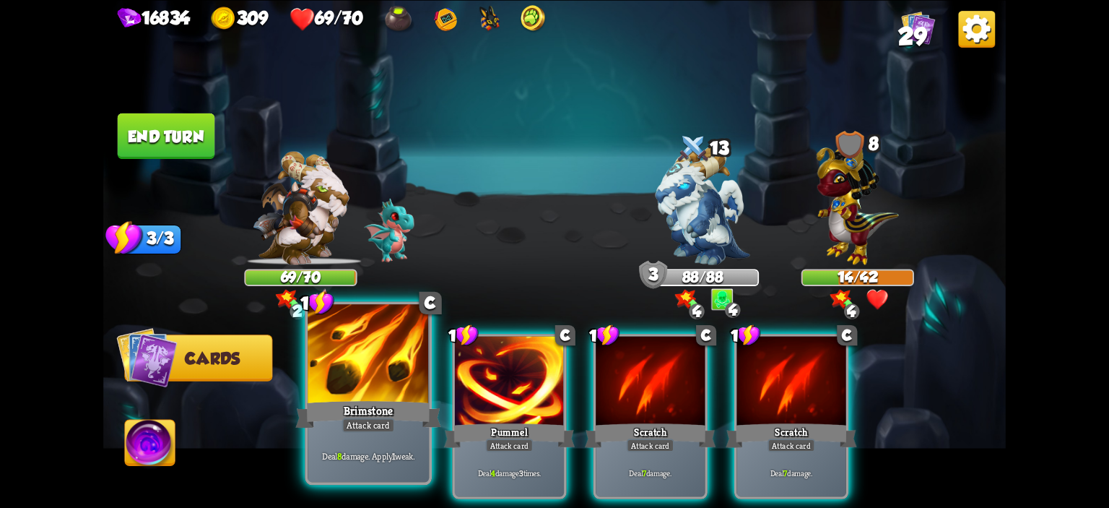
click at [414, 366] on div at bounding box center [368, 355] width 121 height 103
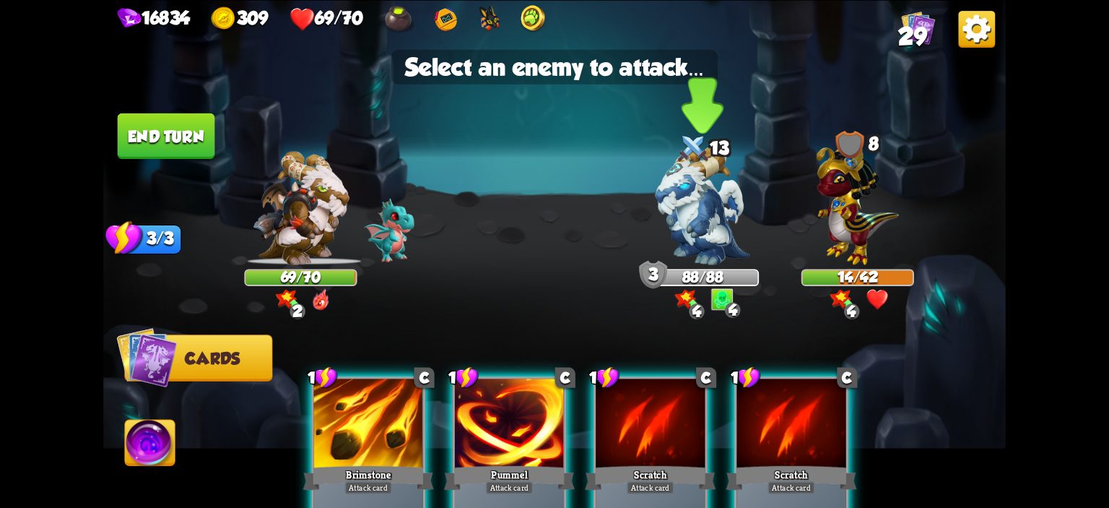
click at [658, 215] on img at bounding box center [703, 205] width 95 height 118
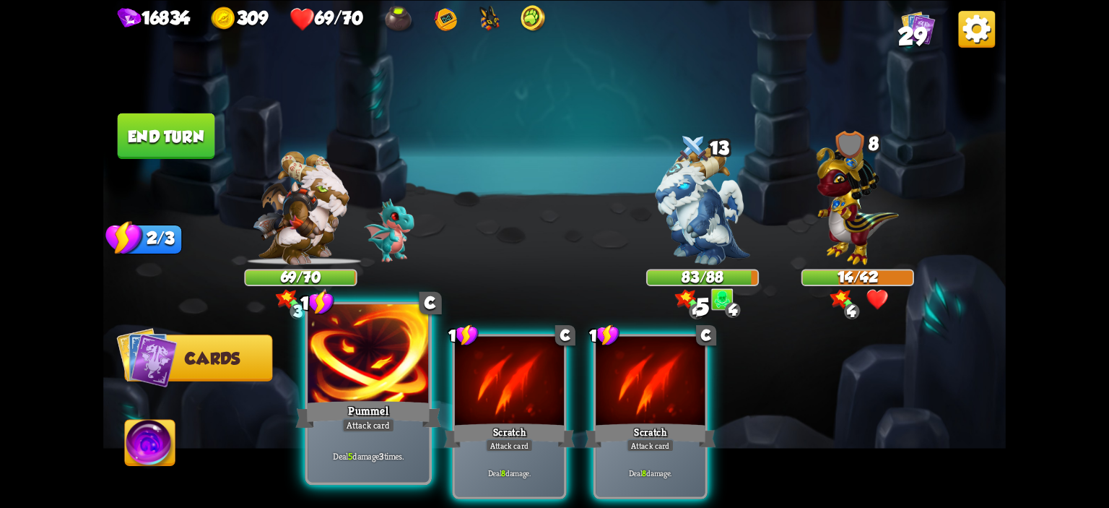
click at [399, 352] on div at bounding box center [368, 355] width 121 height 103
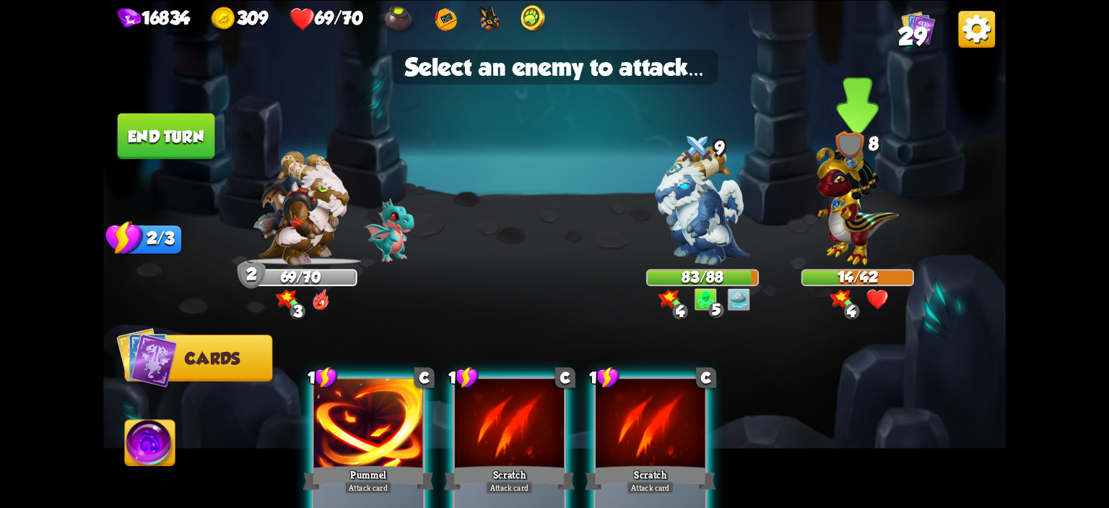
click at [832, 201] on img at bounding box center [857, 200] width 82 height 129
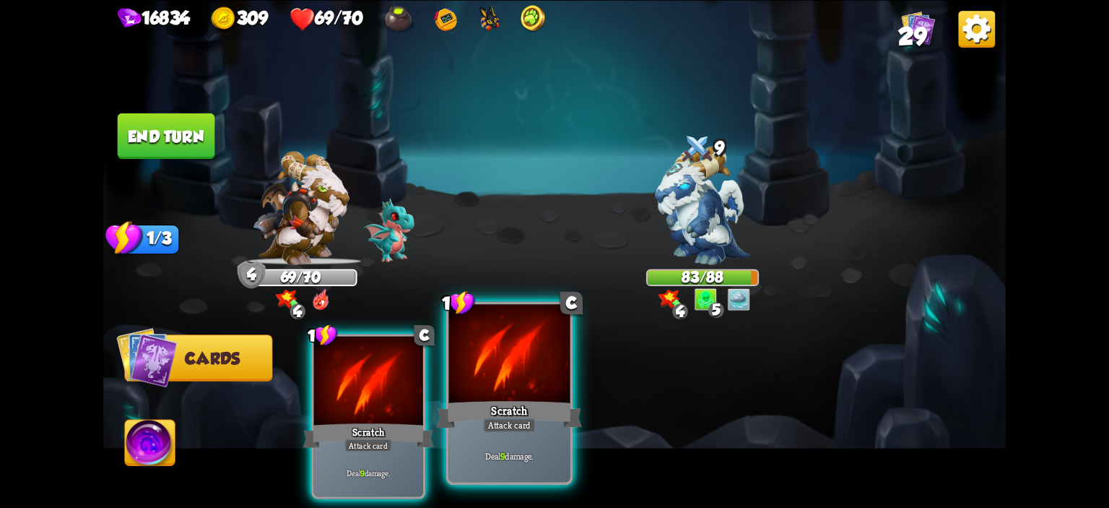
click at [553, 342] on div at bounding box center [509, 355] width 121 height 103
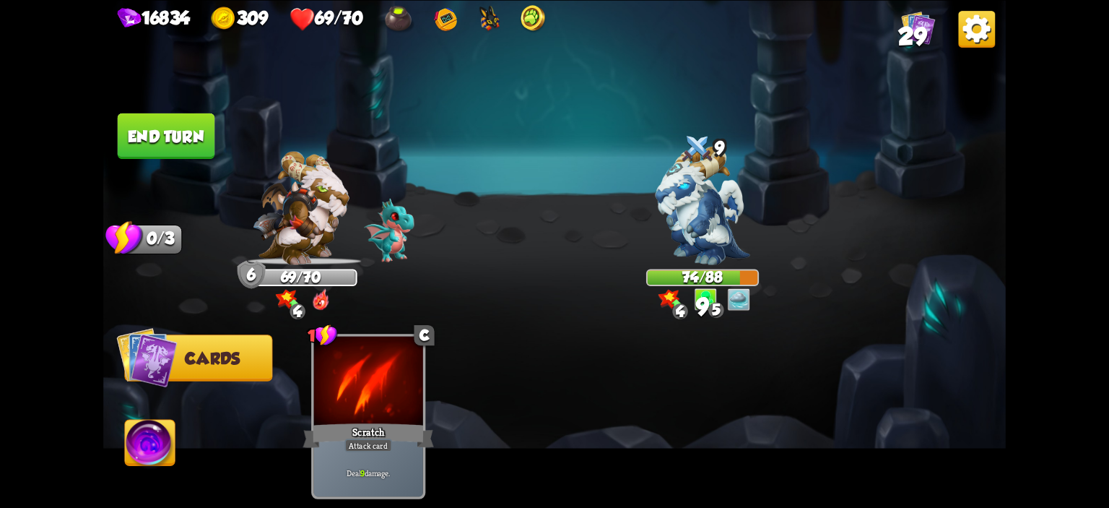
click at [162, 146] on button "End turn" at bounding box center [166, 135] width 97 height 45
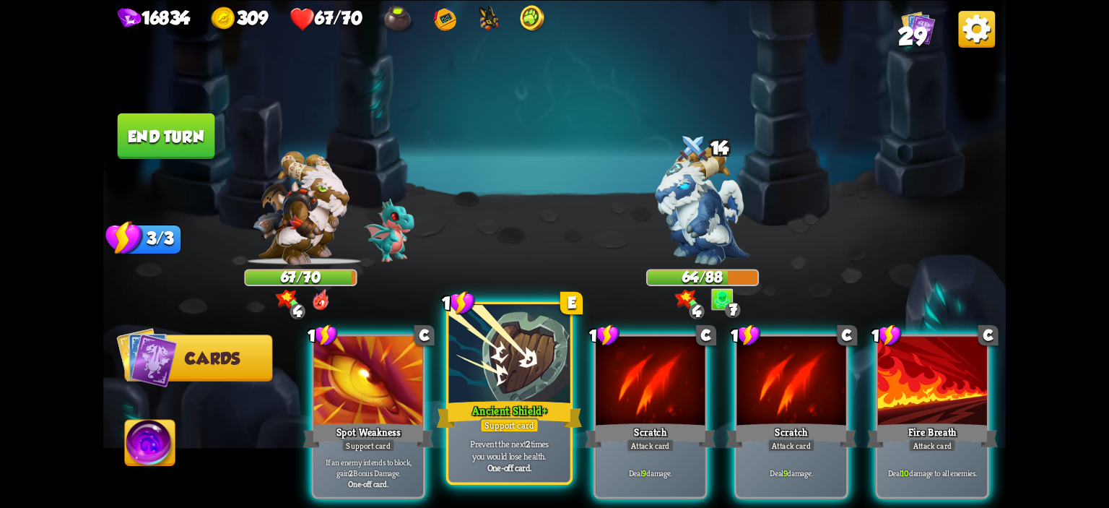
click at [525, 376] on div at bounding box center [509, 355] width 121 height 103
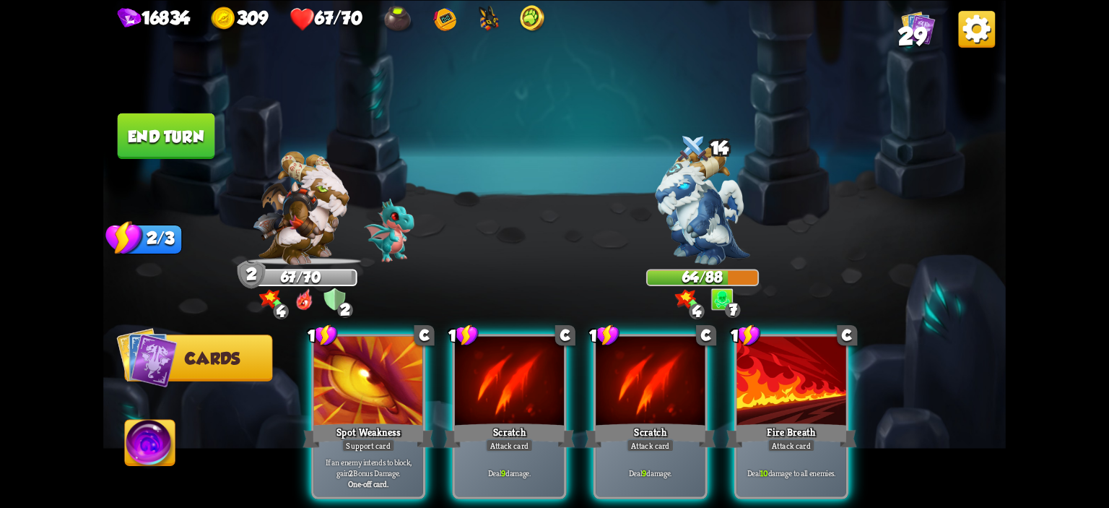
click at [525, 376] on div at bounding box center [509, 382] width 109 height 92
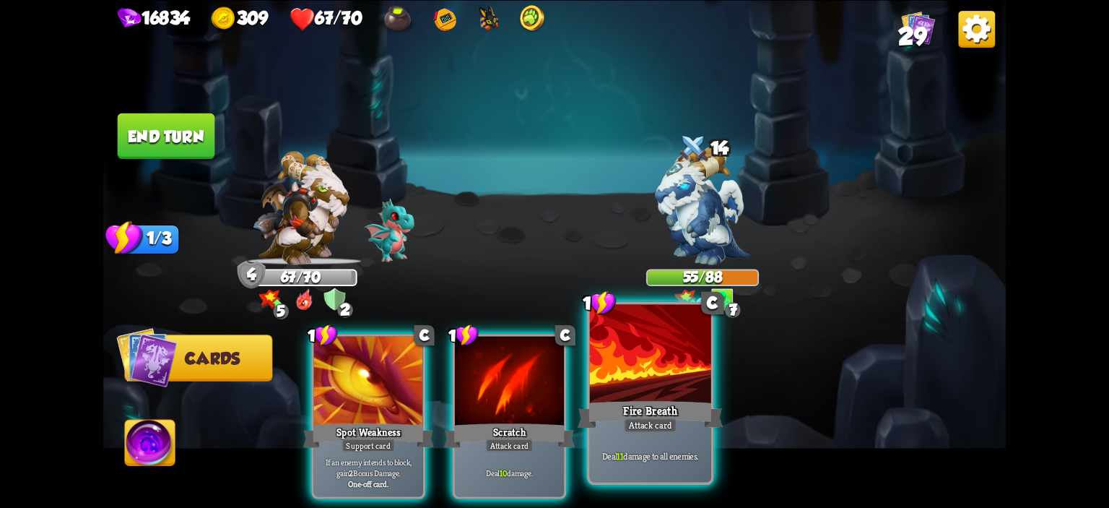
click at [644, 375] on div at bounding box center [650, 355] width 121 height 103
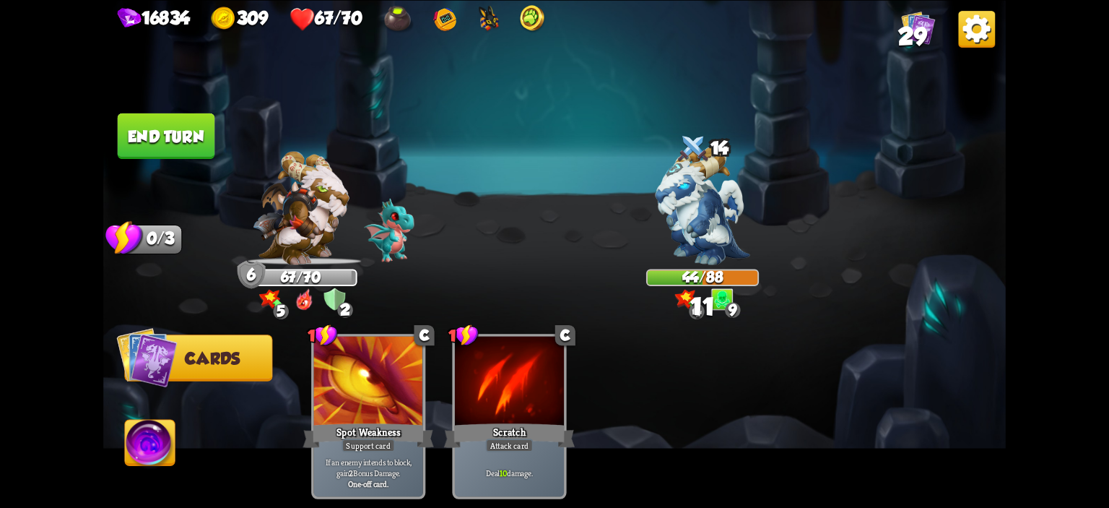
click at [154, 154] on button "End turn" at bounding box center [166, 135] width 97 height 45
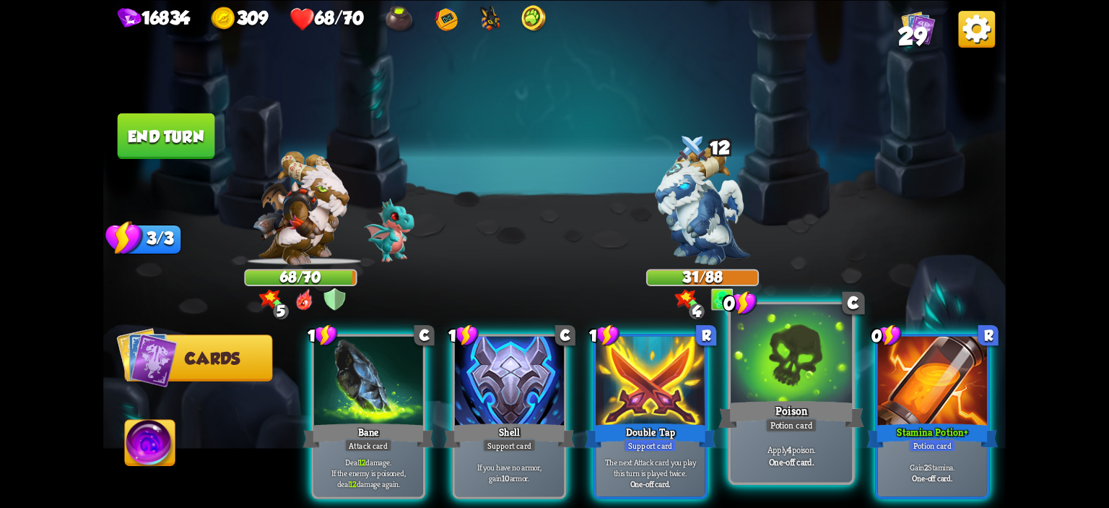
click at [766, 360] on div at bounding box center [791, 355] width 121 height 103
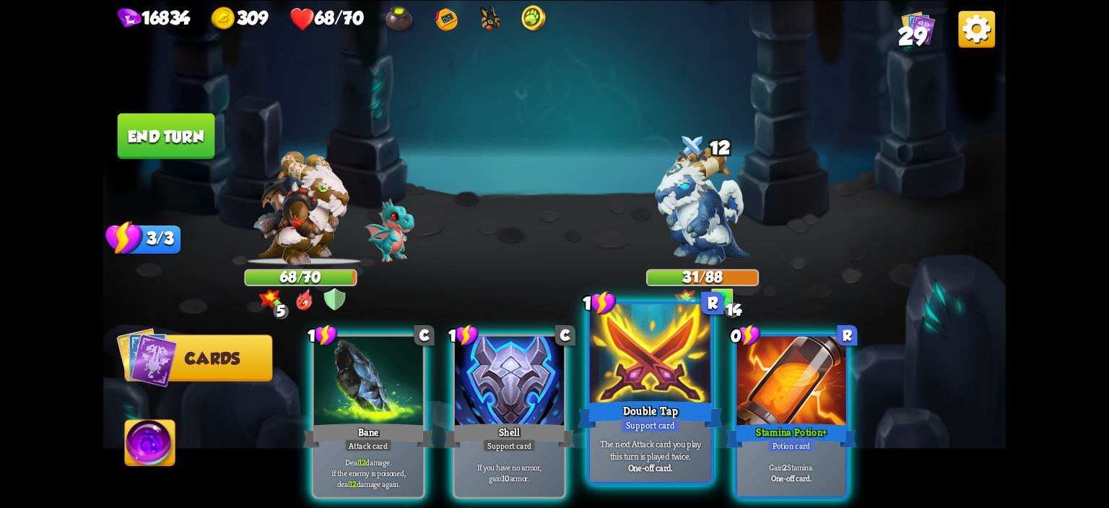
click at [658, 362] on div at bounding box center [650, 355] width 121 height 103
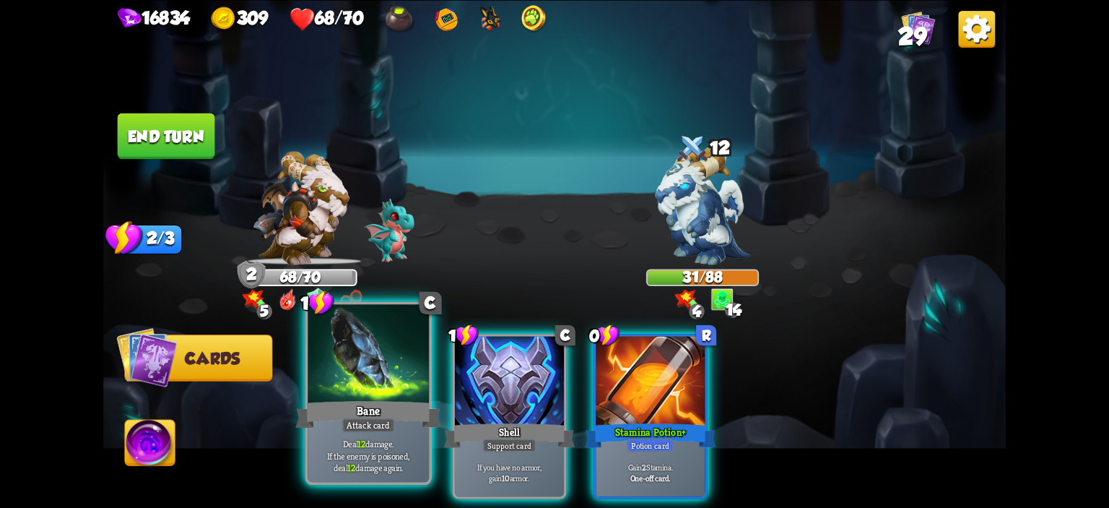
click at [390, 372] on div at bounding box center [368, 355] width 121 height 103
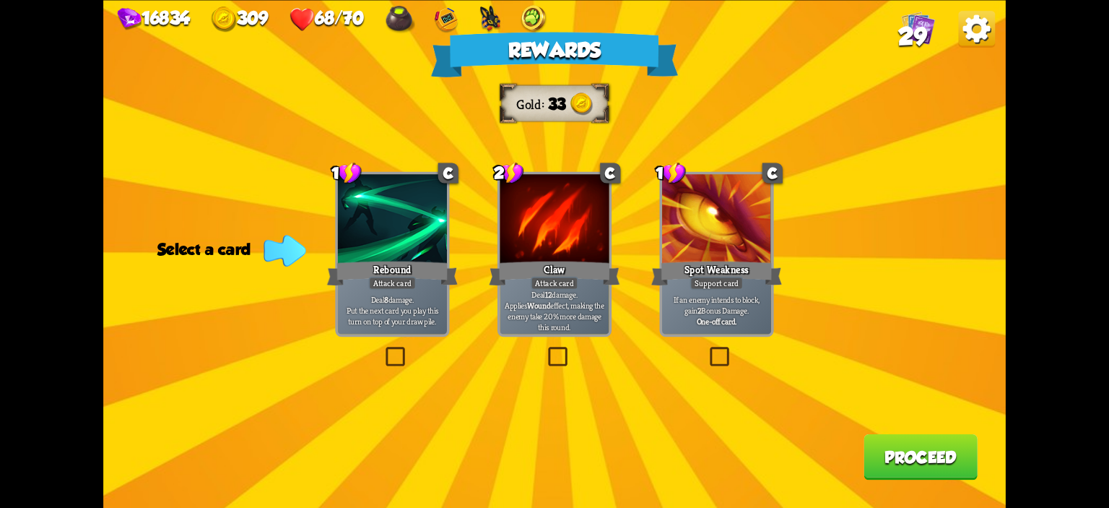
click at [705, 273] on div "Spot Weakness" at bounding box center [716, 272] width 131 height 29
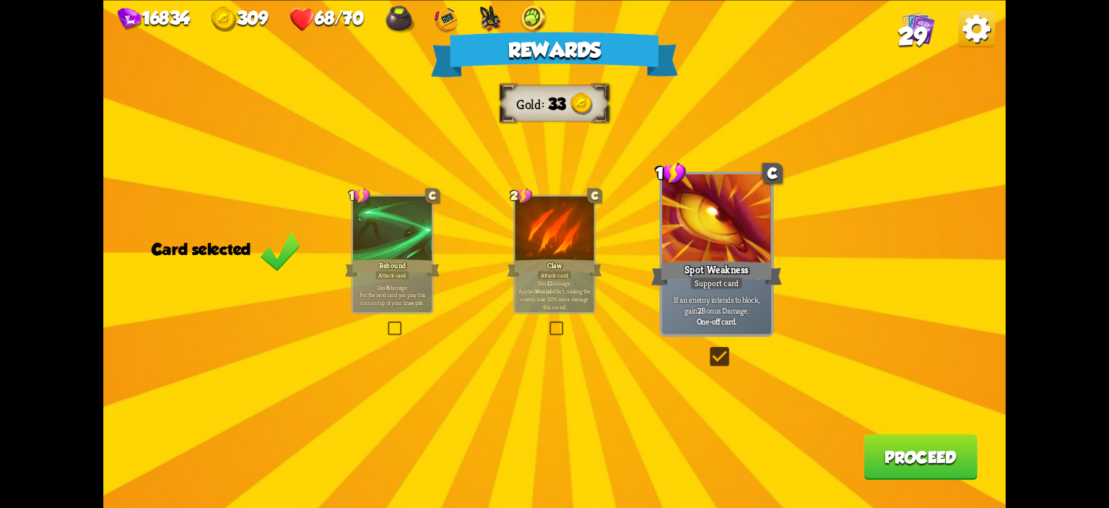
click at [908, 453] on button "Proceed" at bounding box center [920, 455] width 114 height 45
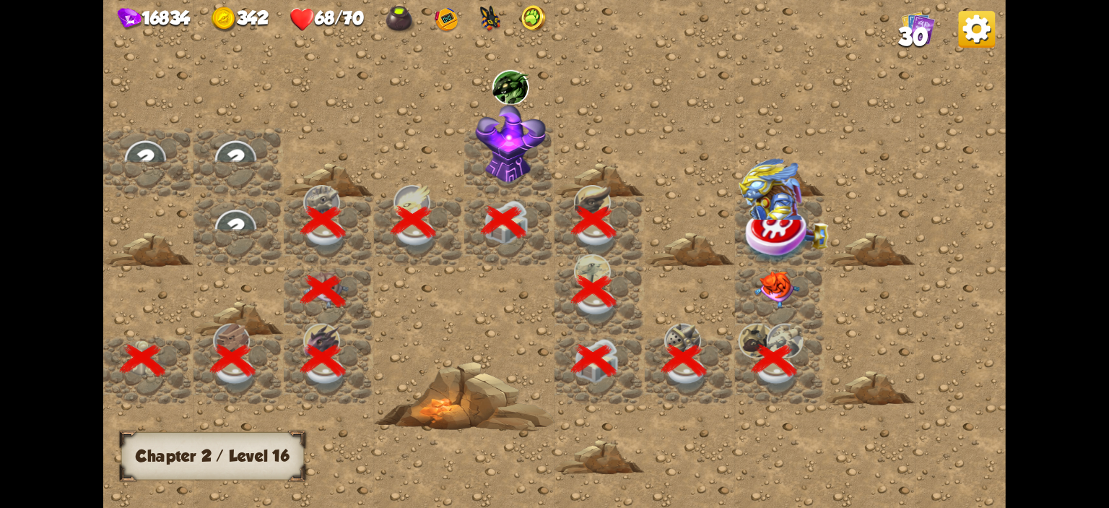
click at [793, 268] on div at bounding box center [780, 300] width 90 height 69
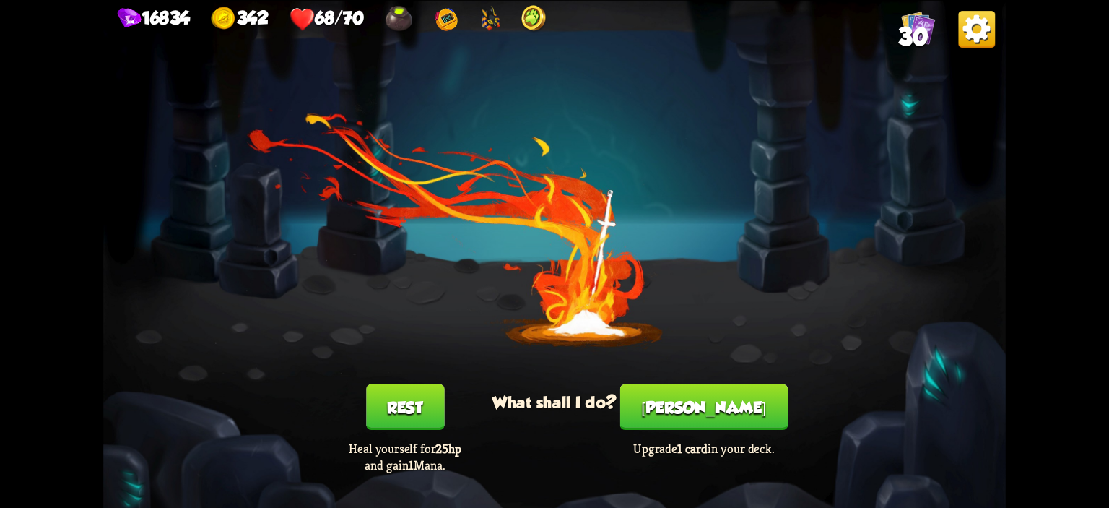
click at [708, 399] on button "[PERSON_NAME]" at bounding box center [703, 405] width 167 height 45
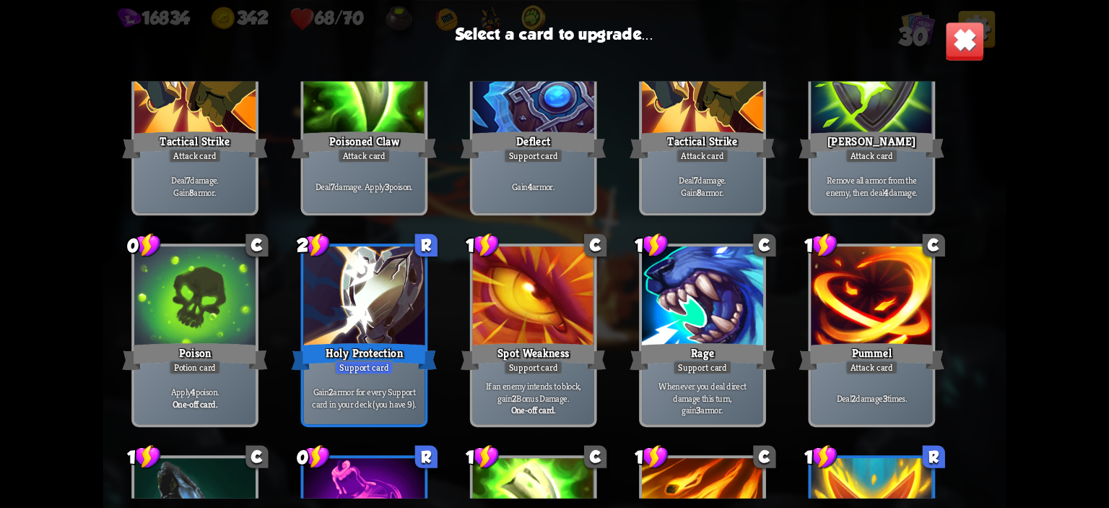
scroll to position [526, 0]
click at [338, 292] on div at bounding box center [363, 298] width 121 height 103
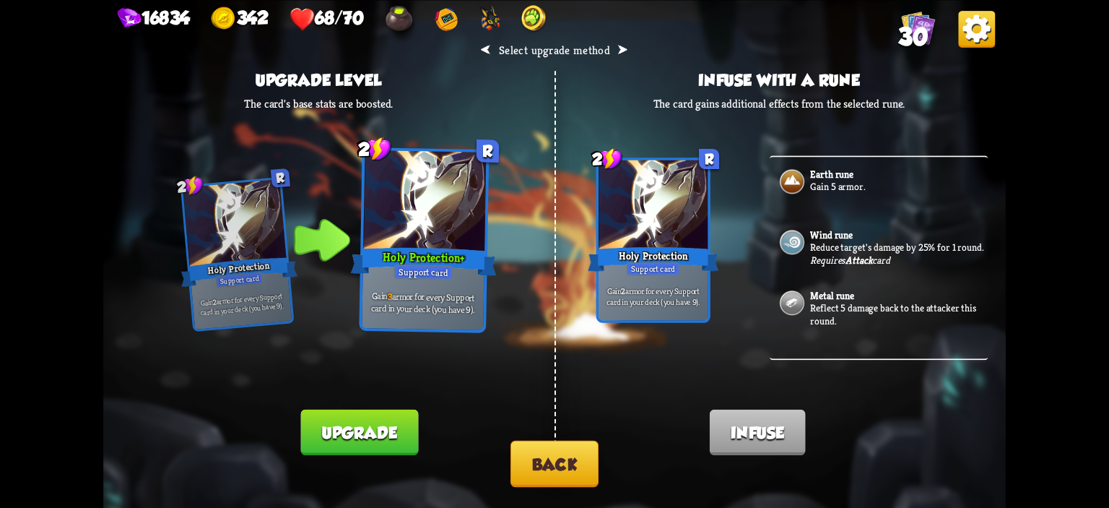
click at [403, 414] on button "Upgrade" at bounding box center [359, 431] width 118 height 45
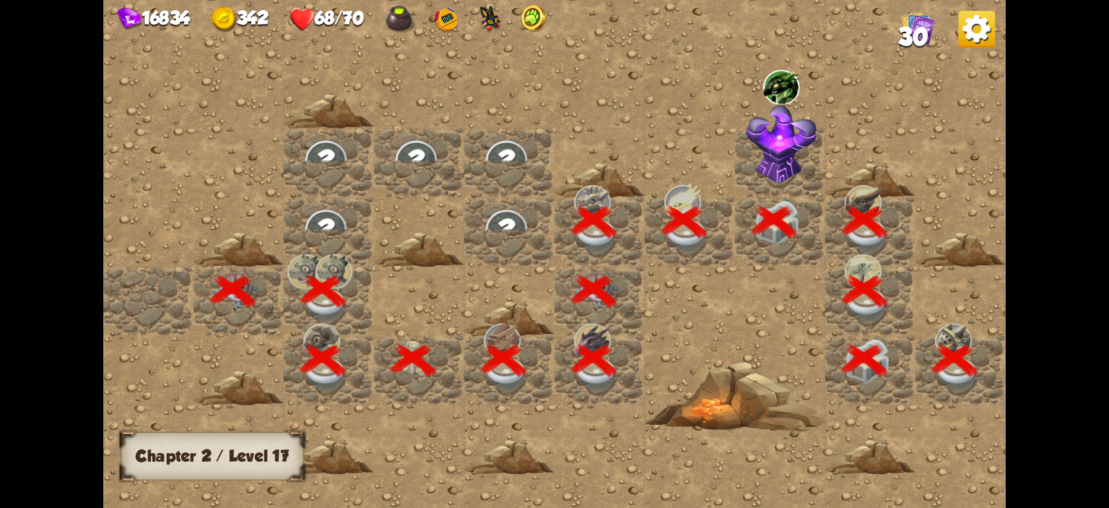
scroll to position [0, 277]
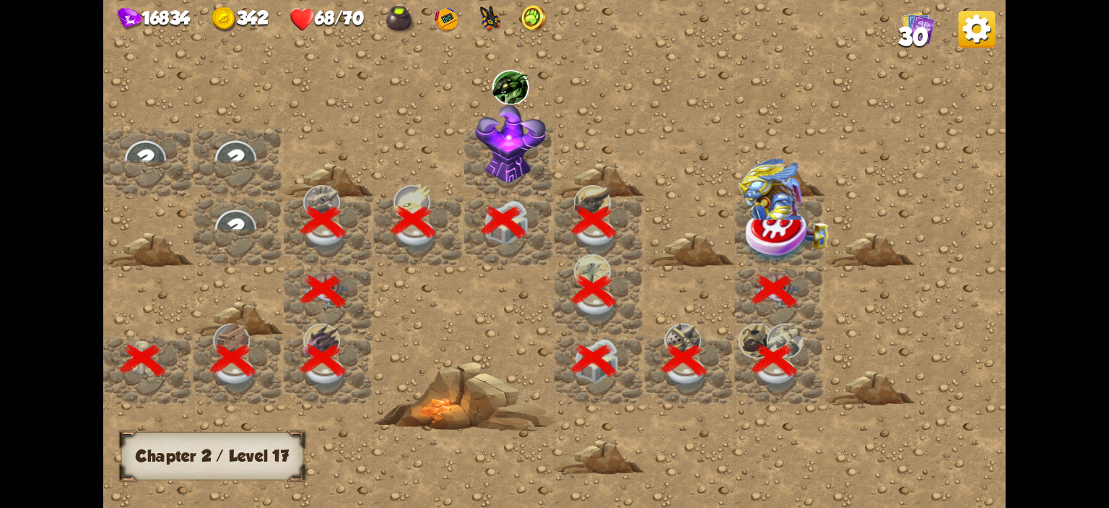
click at [741, 216] on img at bounding box center [784, 203] width 90 height 91
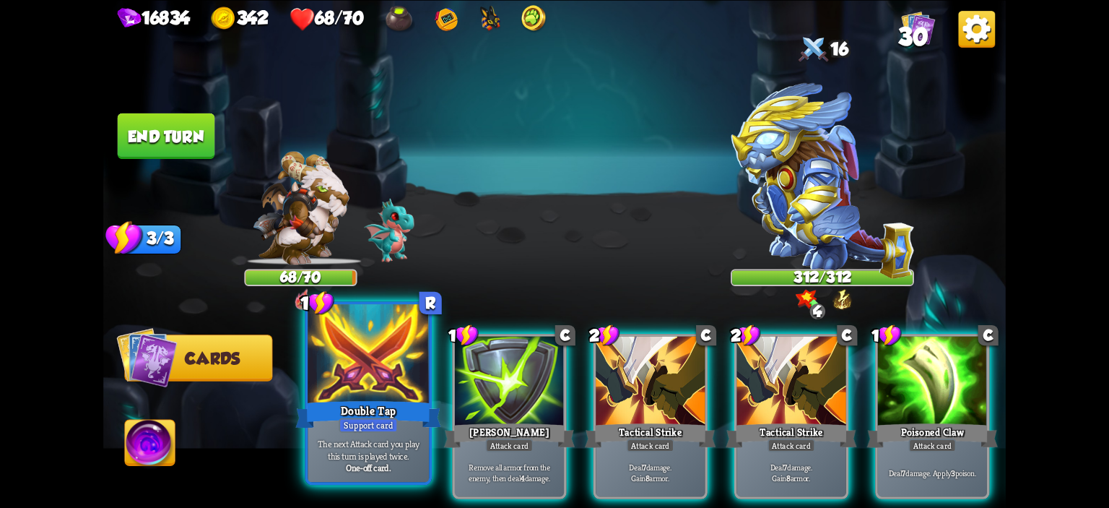
click at [408, 408] on div "Double Tap" at bounding box center [368, 414] width 146 height 32
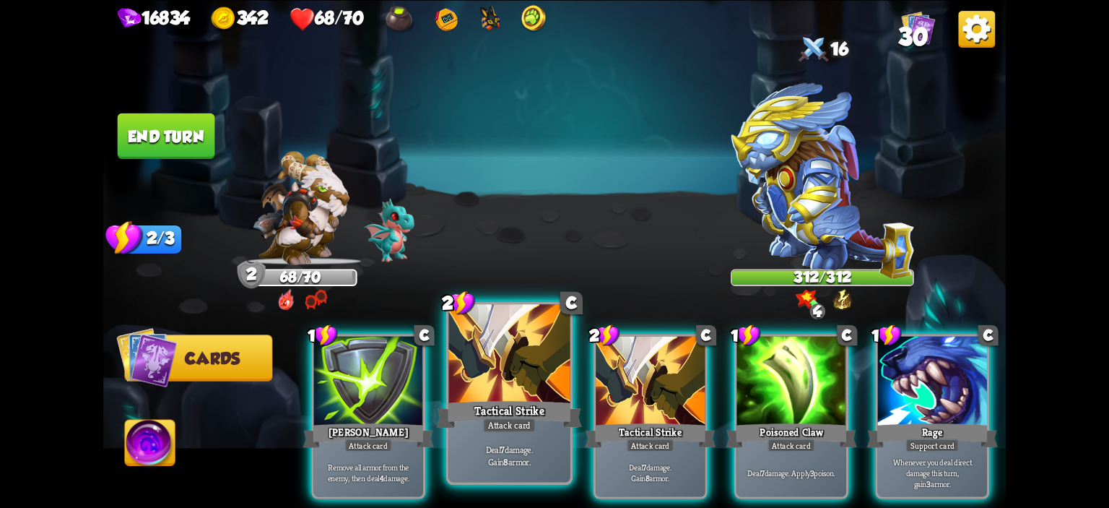
click at [516, 399] on div "Tactical Strike" at bounding box center [510, 414] width 146 height 32
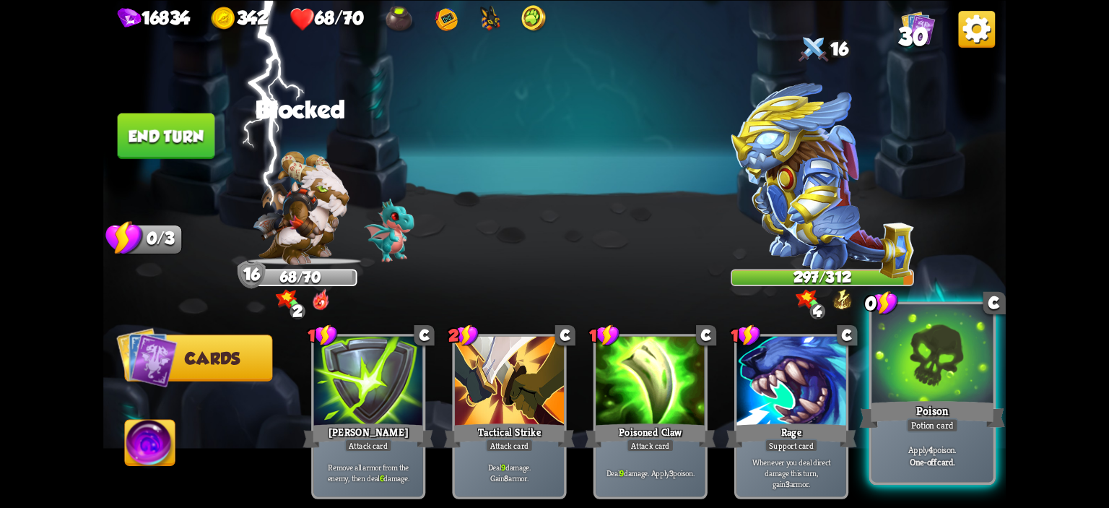
click at [915, 348] on div at bounding box center [931, 355] width 121 height 103
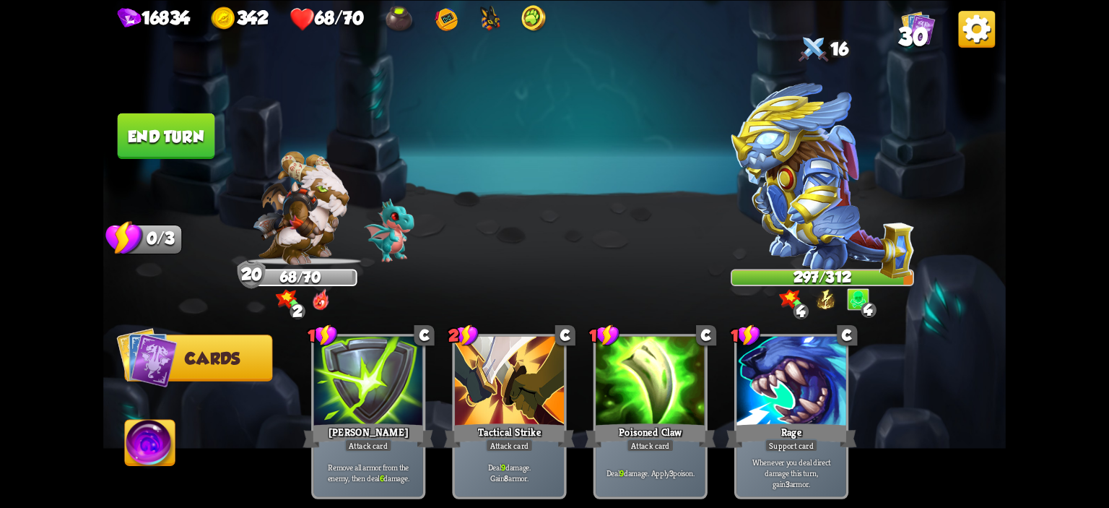
click at [191, 134] on button "End turn" at bounding box center [166, 135] width 97 height 45
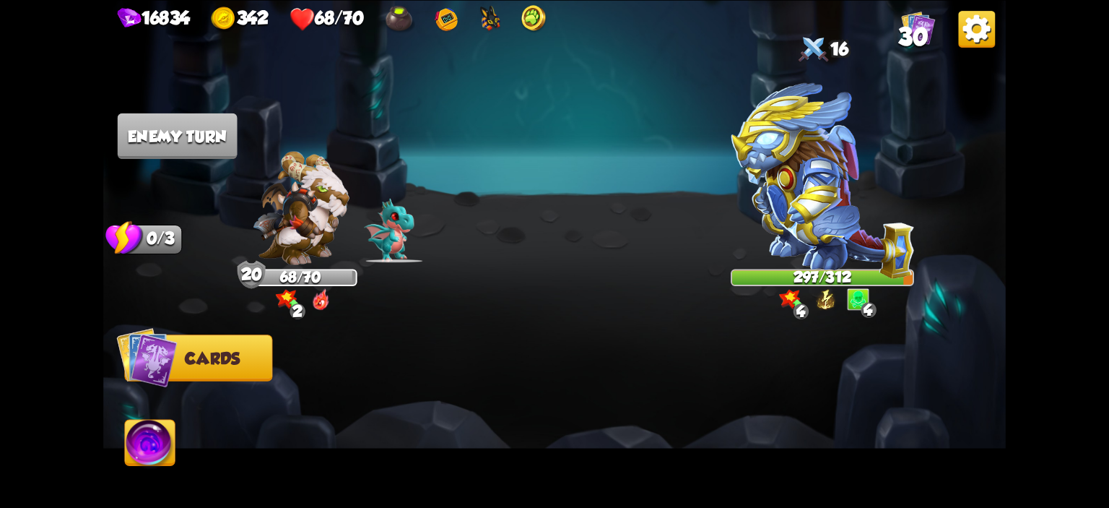
click at [765, 130] on img at bounding box center [822, 180] width 183 height 196
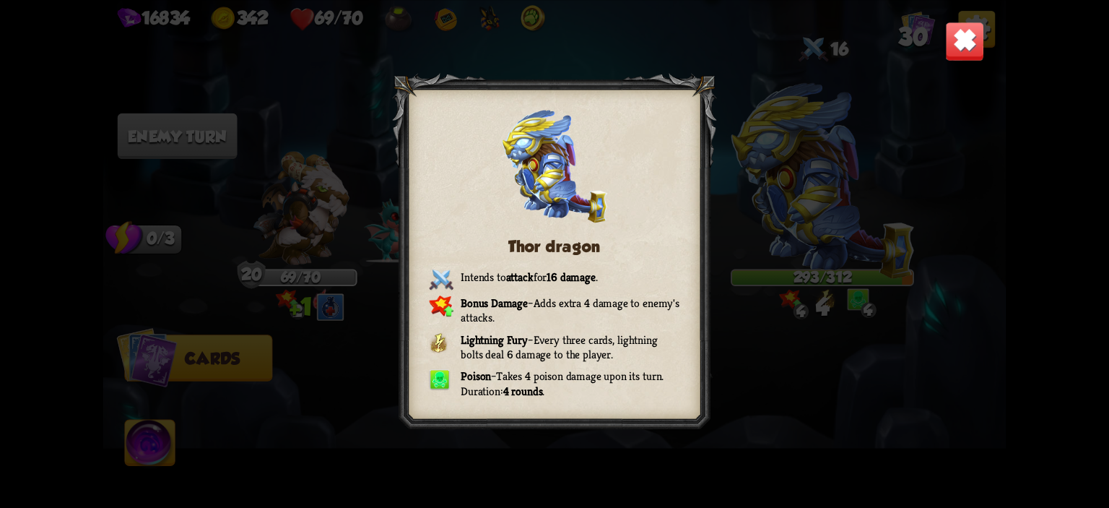
click at [972, 48] on img at bounding box center [965, 41] width 40 height 40
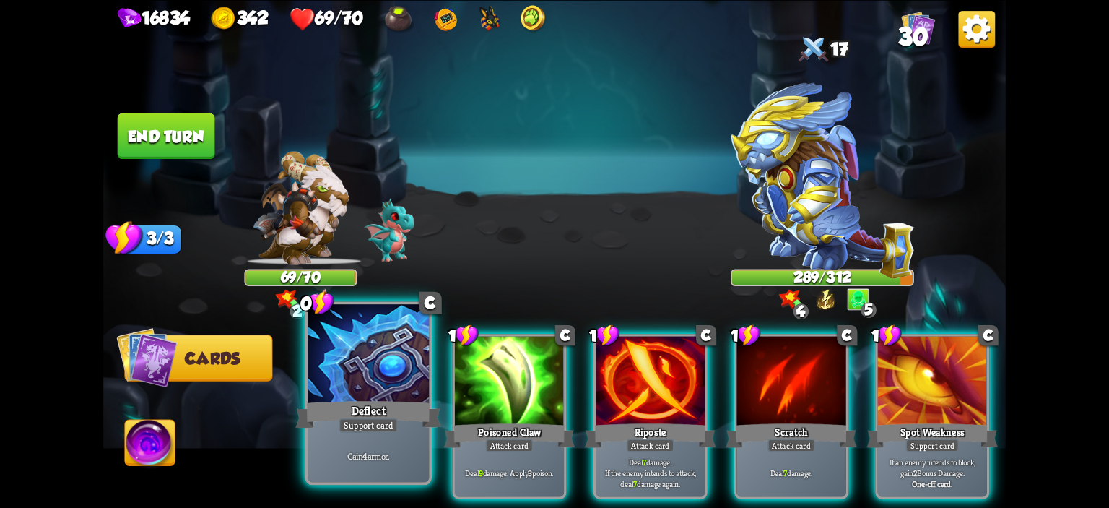
click at [380, 401] on div "Deflect" at bounding box center [368, 414] width 146 height 32
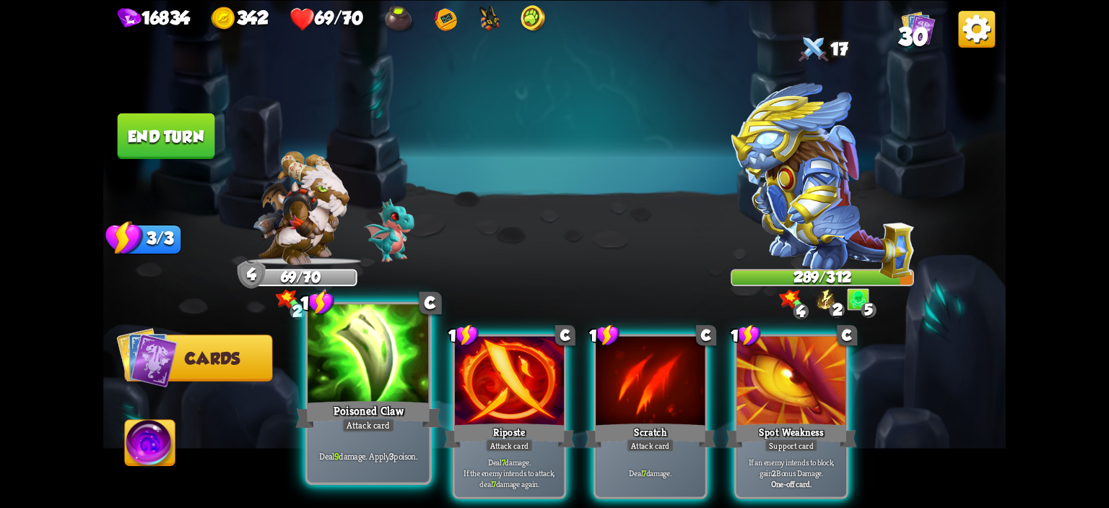
click at [419, 378] on div at bounding box center [368, 355] width 121 height 103
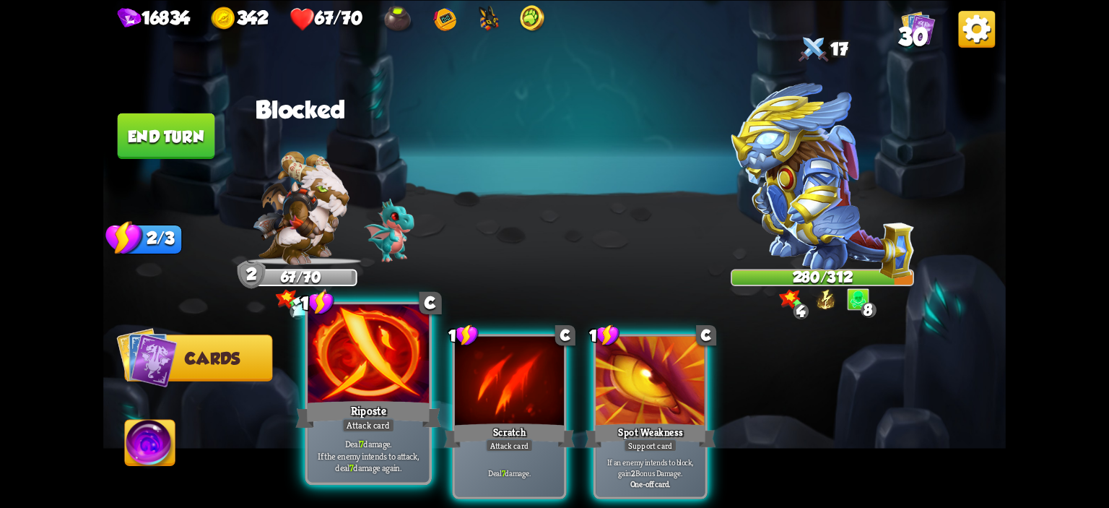
click at [399, 372] on div at bounding box center [368, 355] width 121 height 103
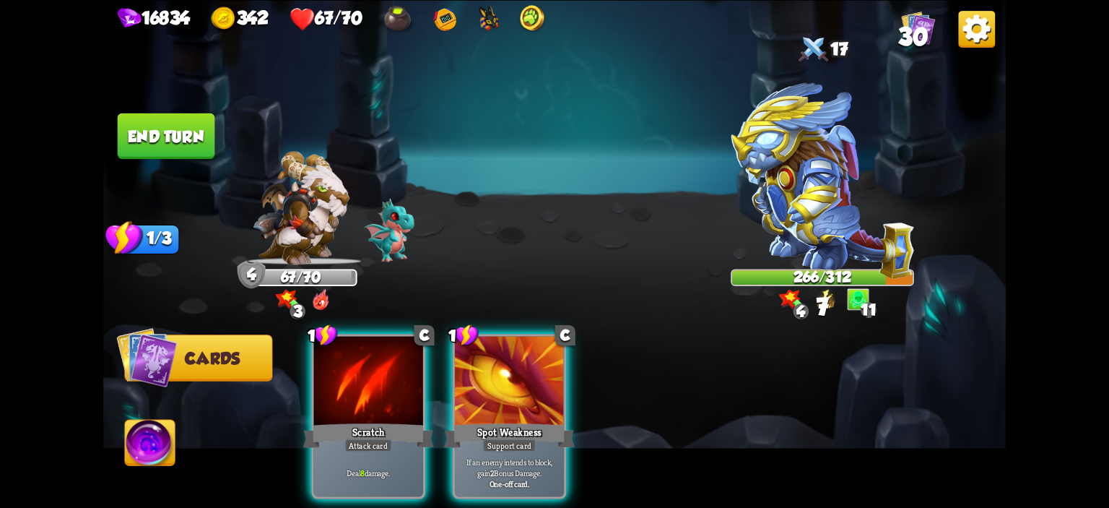
click at [148, 141] on button "End turn" at bounding box center [166, 135] width 97 height 45
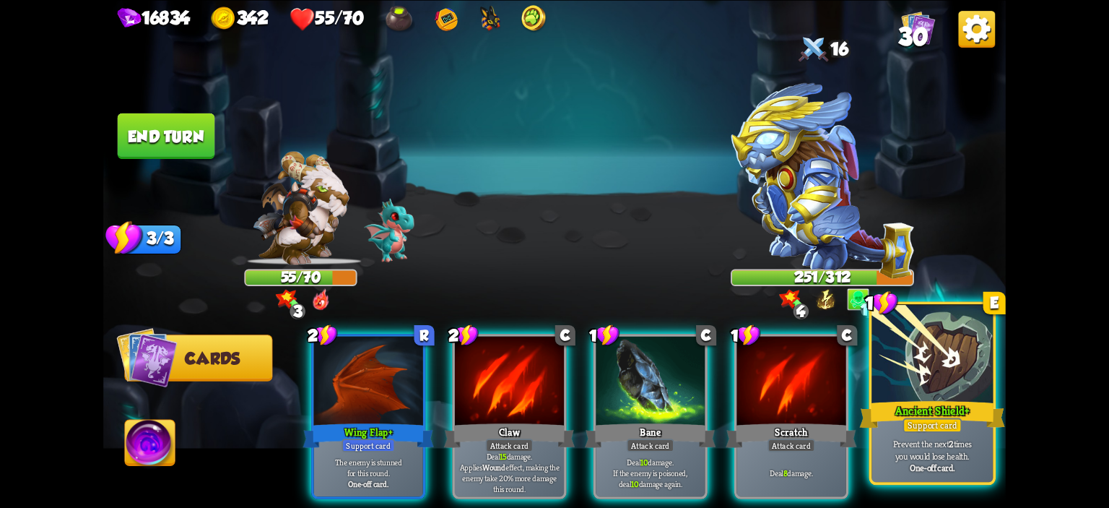
click at [932, 375] on div at bounding box center [931, 355] width 121 height 103
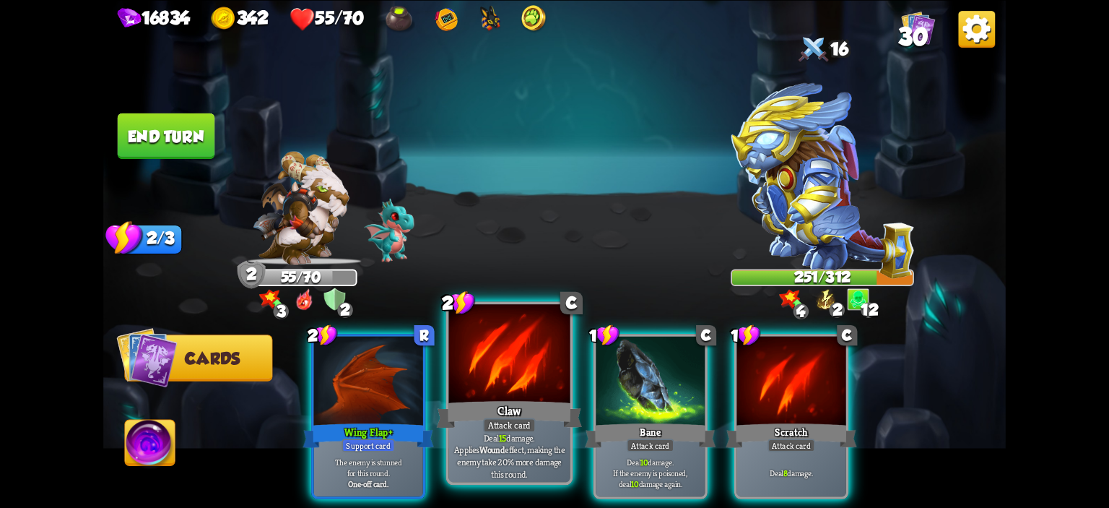
click at [538, 360] on div at bounding box center [509, 355] width 121 height 103
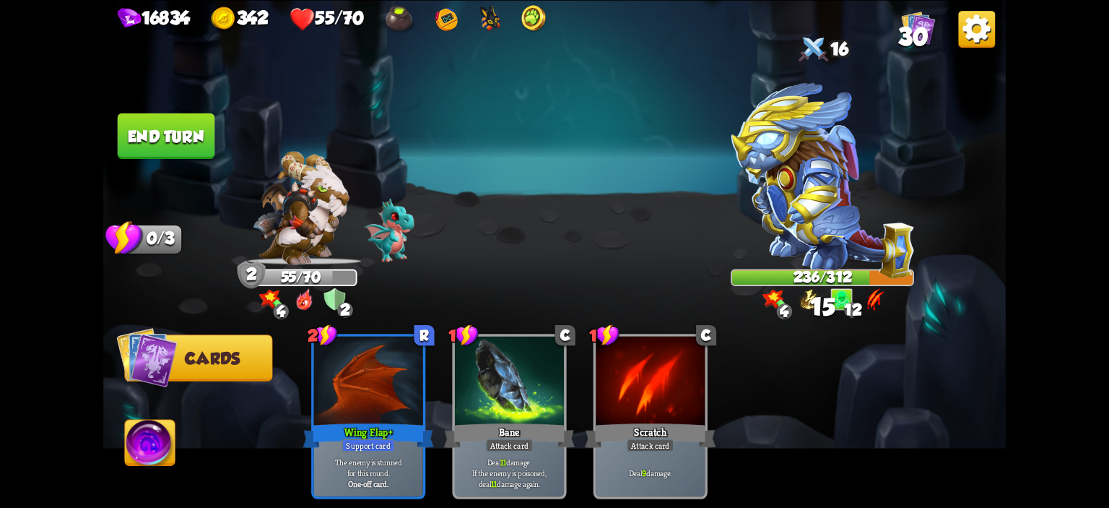
click at [170, 148] on button "End turn" at bounding box center [166, 135] width 97 height 45
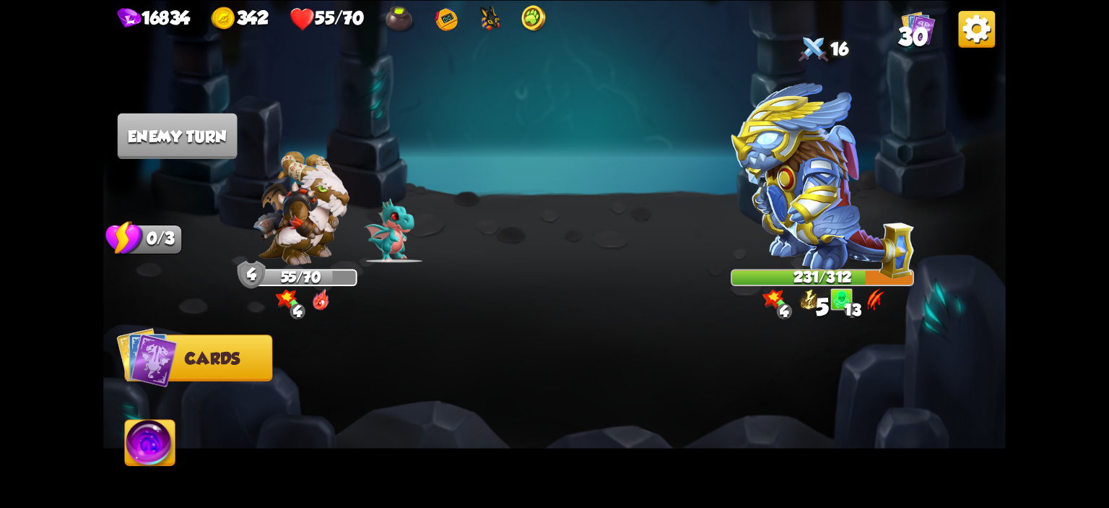
click at [703, 166] on img at bounding box center [554, 254] width 902 height 508
click at [749, 167] on img at bounding box center [822, 180] width 183 height 196
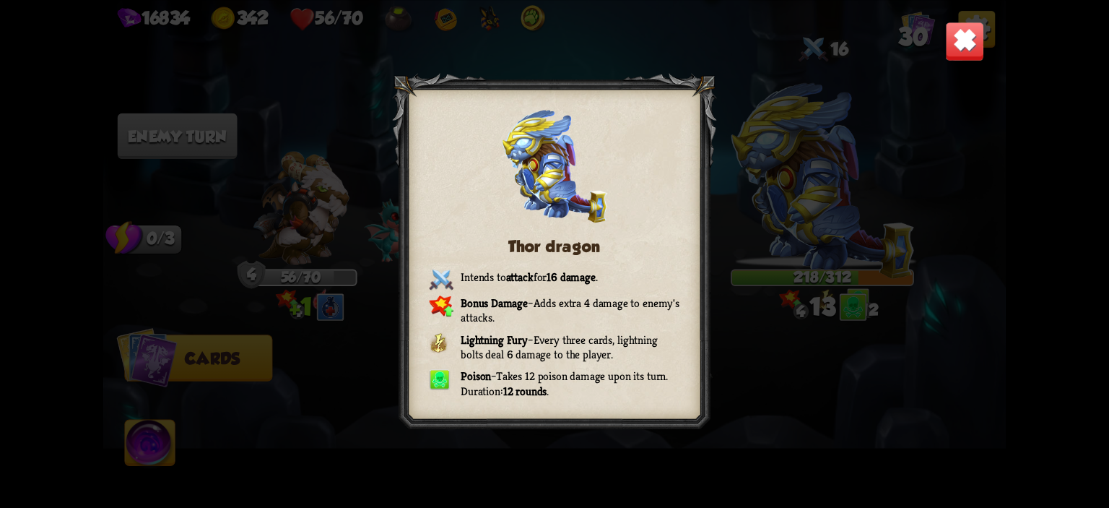
click at [975, 42] on img at bounding box center [965, 41] width 40 height 40
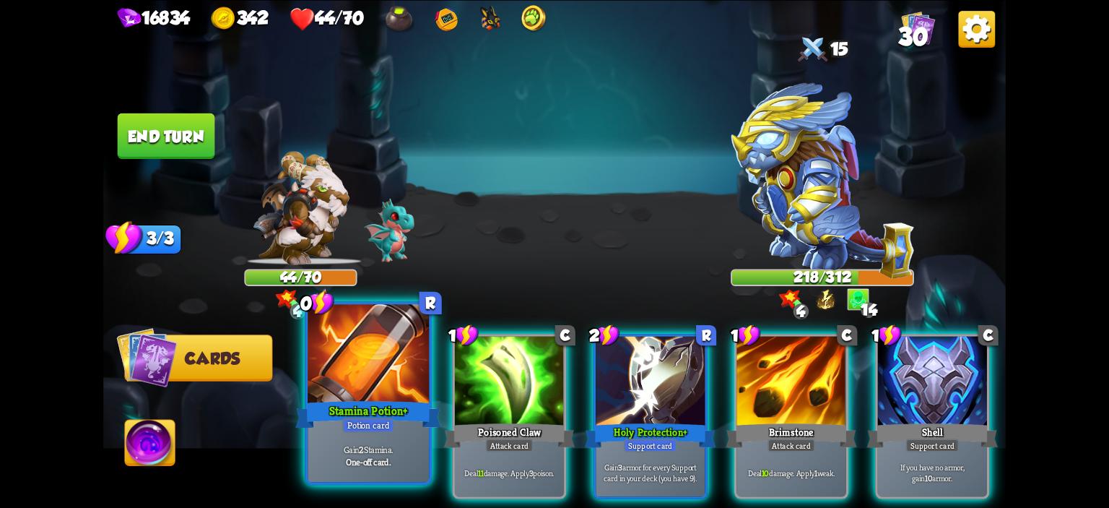
click at [364, 384] on div at bounding box center [368, 355] width 121 height 103
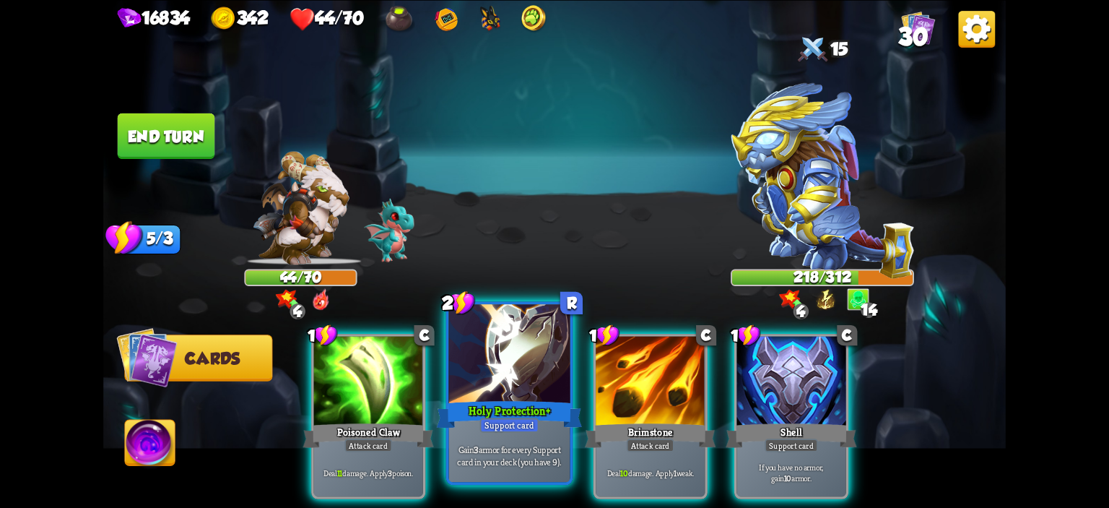
click at [513, 376] on div at bounding box center [509, 355] width 121 height 103
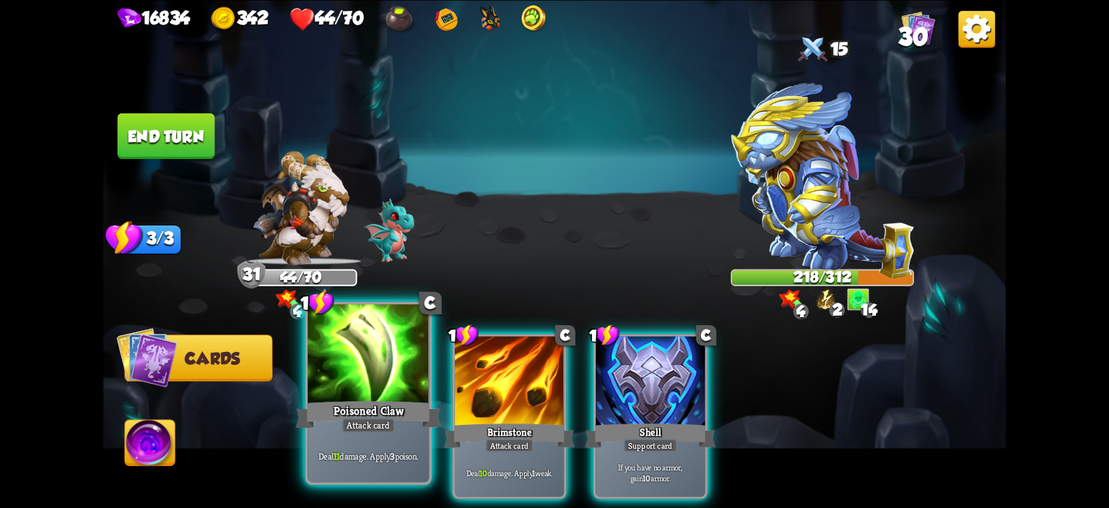
click at [384, 381] on div at bounding box center [368, 355] width 121 height 103
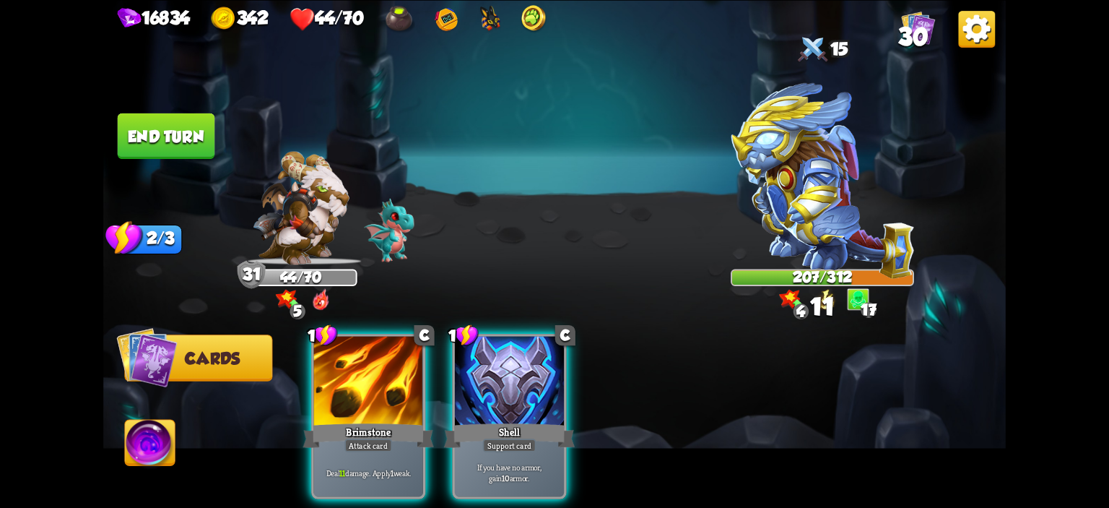
click at [296, 332] on div "1 C Brimstone Attack card Deal 11 damage. Apply 1 weak. 1 C Shell Support card …" at bounding box center [645, 394] width 722 height 225
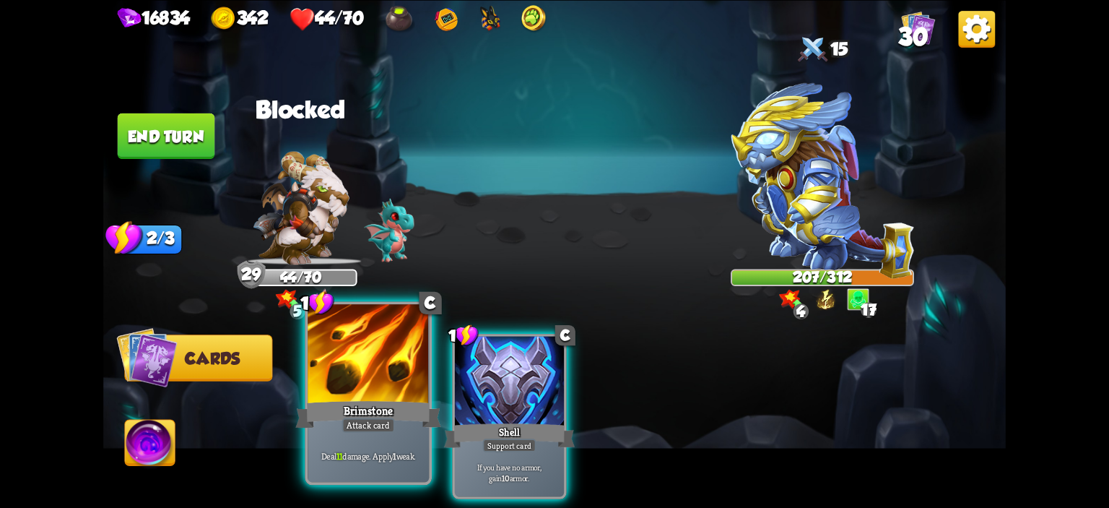
click at [320, 328] on div at bounding box center [368, 355] width 121 height 103
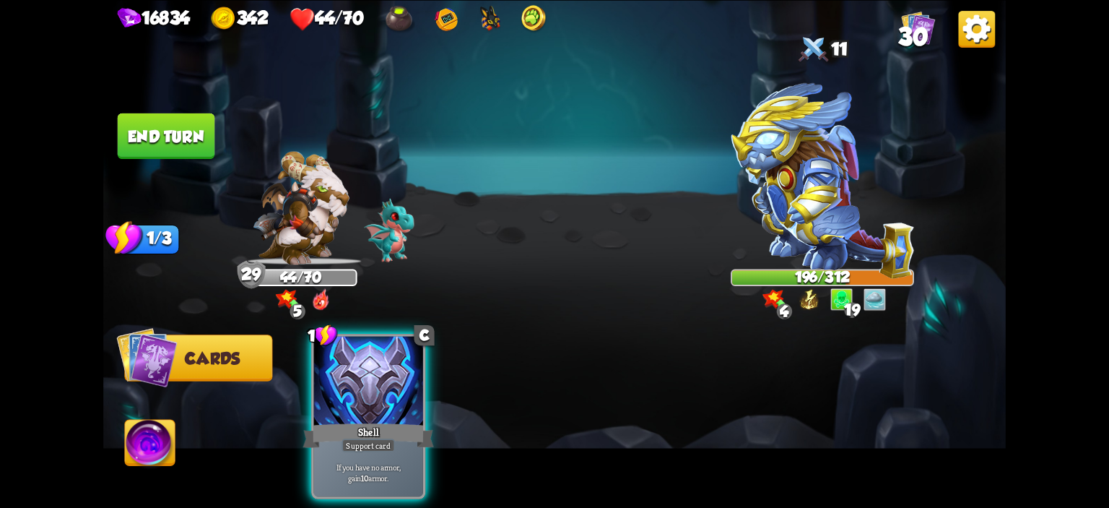
click at [186, 154] on button "End turn" at bounding box center [166, 135] width 97 height 45
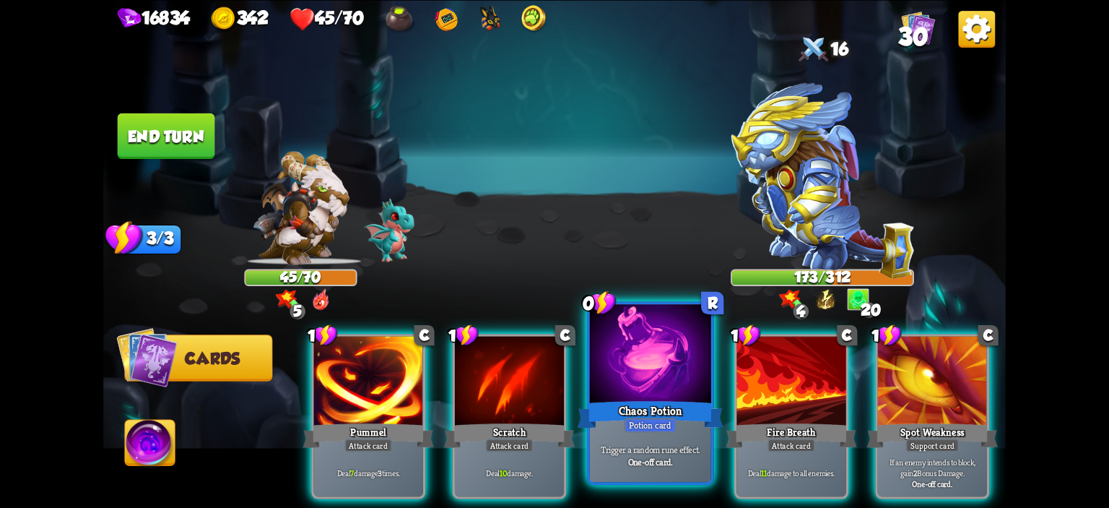
click at [650, 390] on div at bounding box center [650, 355] width 121 height 103
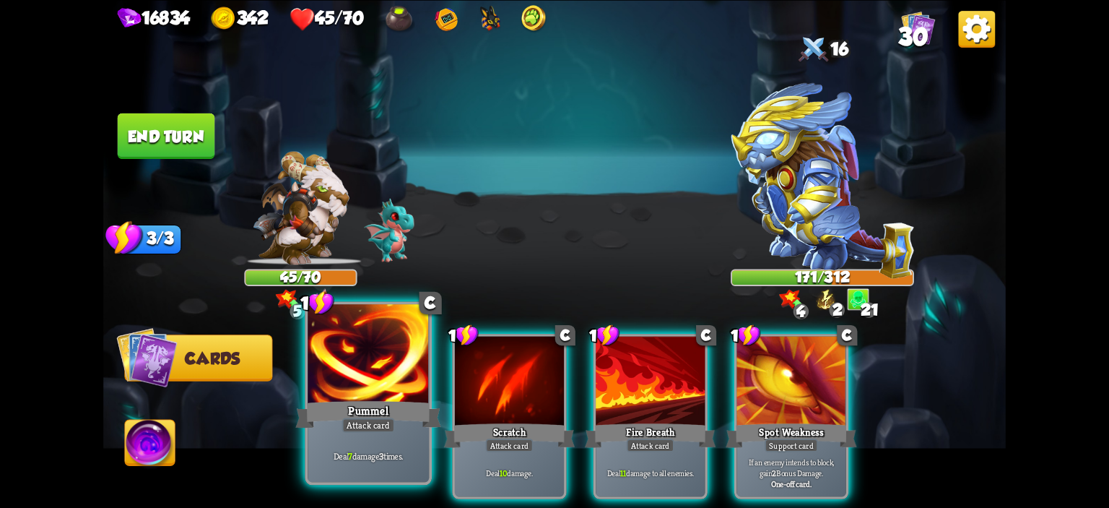
click at [410, 378] on div at bounding box center [368, 355] width 121 height 103
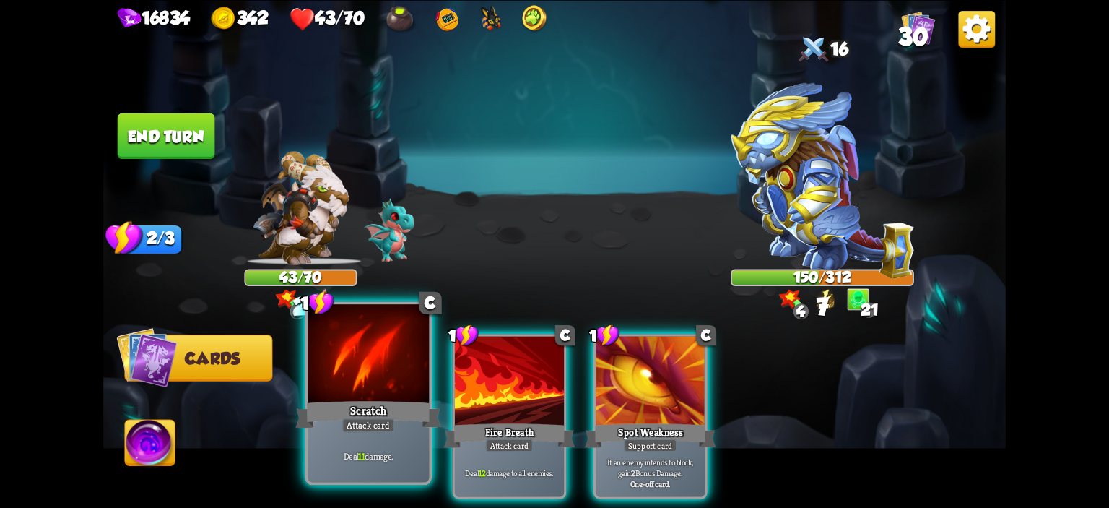
click at [402, 378] on div at bounding box center [368, 355] width 121 height 103
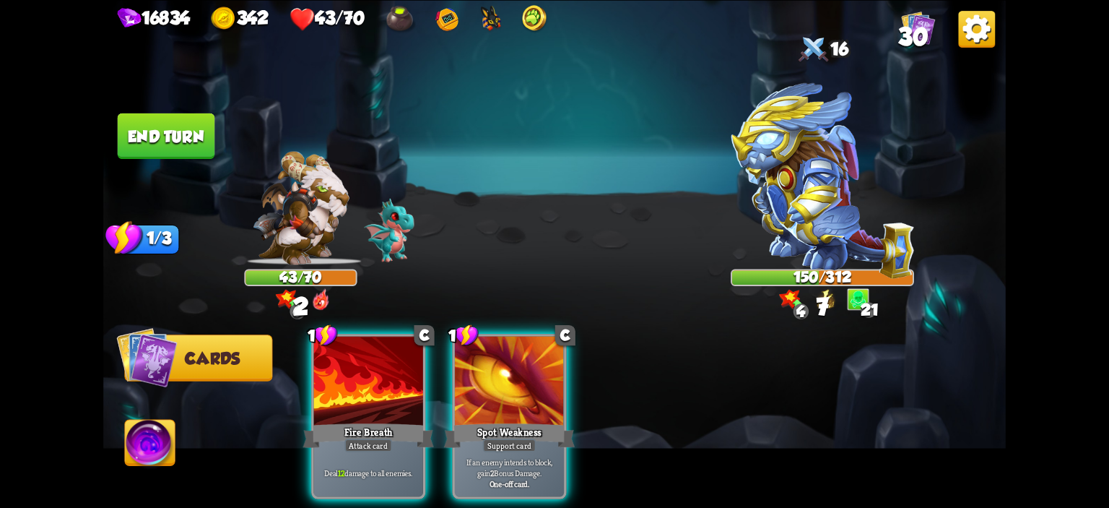
click at [402, 378] on div at bounding box center [368, 382] width 109 height 92
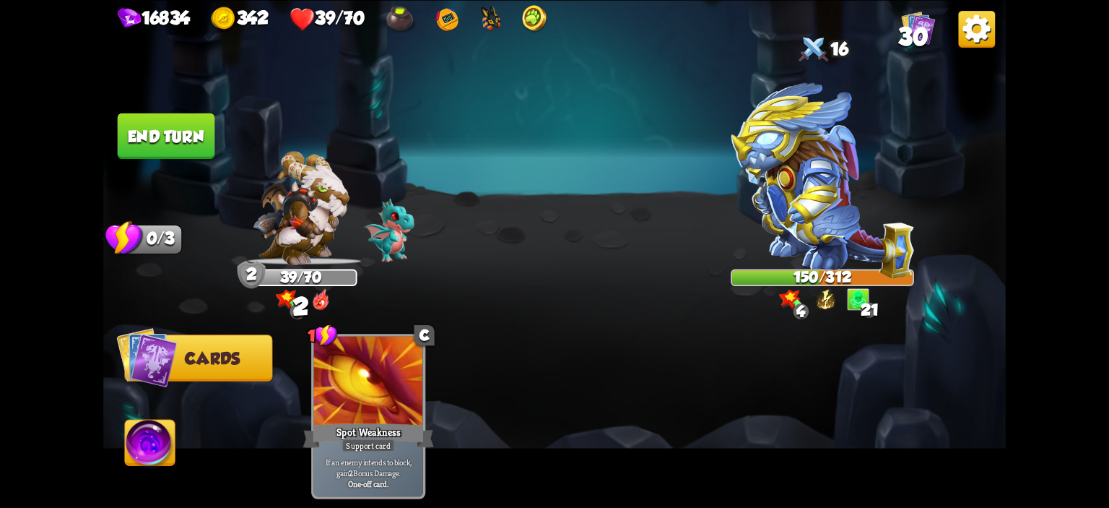
click at [159, 134] on button "End turn" at bounding box center [166, 135] width 97 height 45
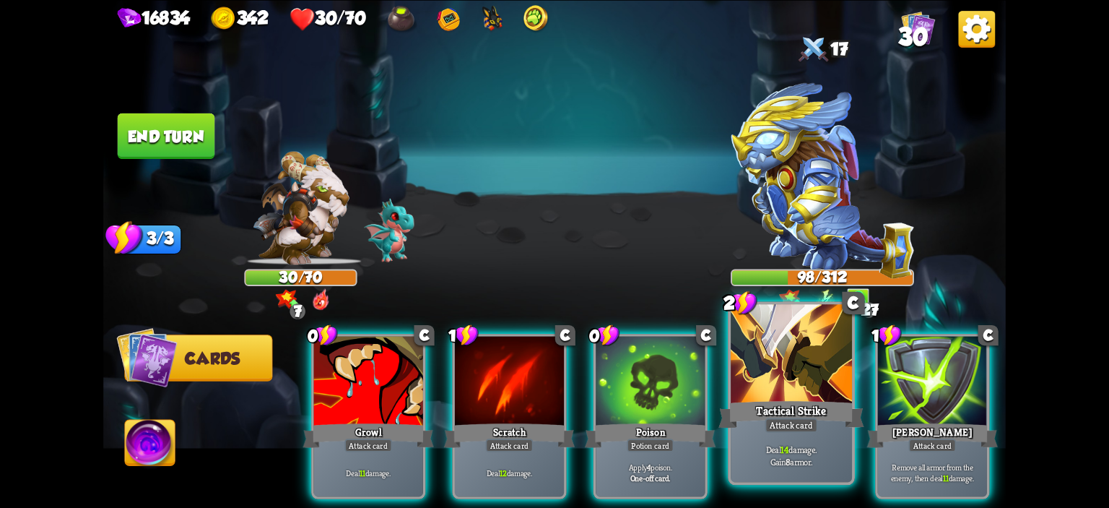
click at [759, 380] on div at bounding box center [791, 355] width 121 height 103
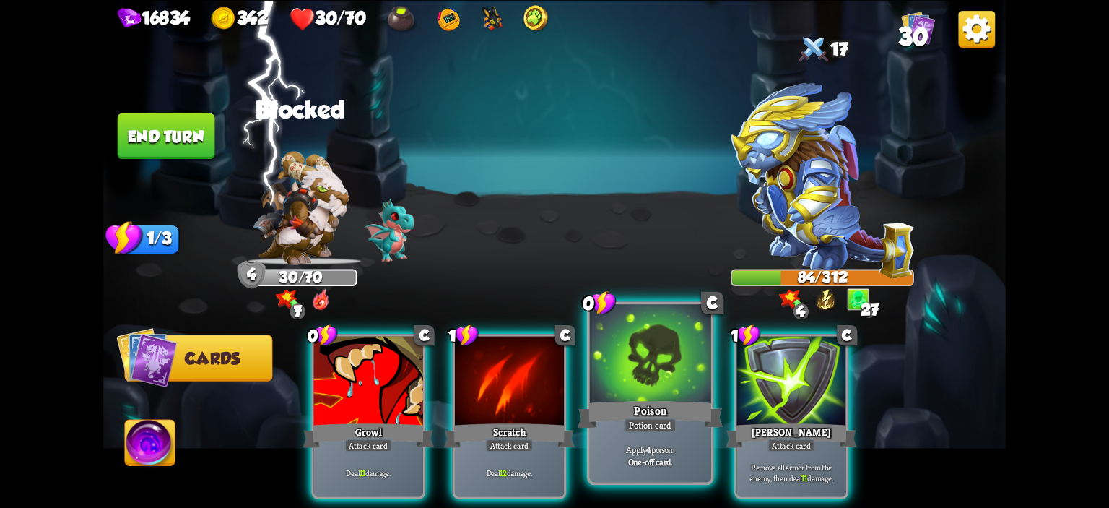
click at [653, 365] on div at bounding box center [650, 355] width 121 height 103
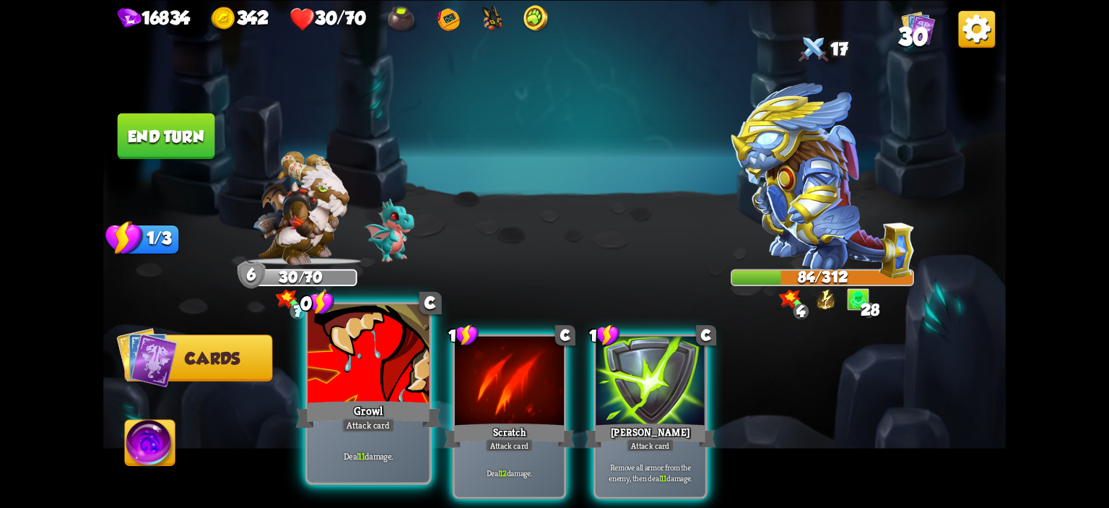
click at [393, 390] on div at bounding box center [368, 355] width 121 height 103
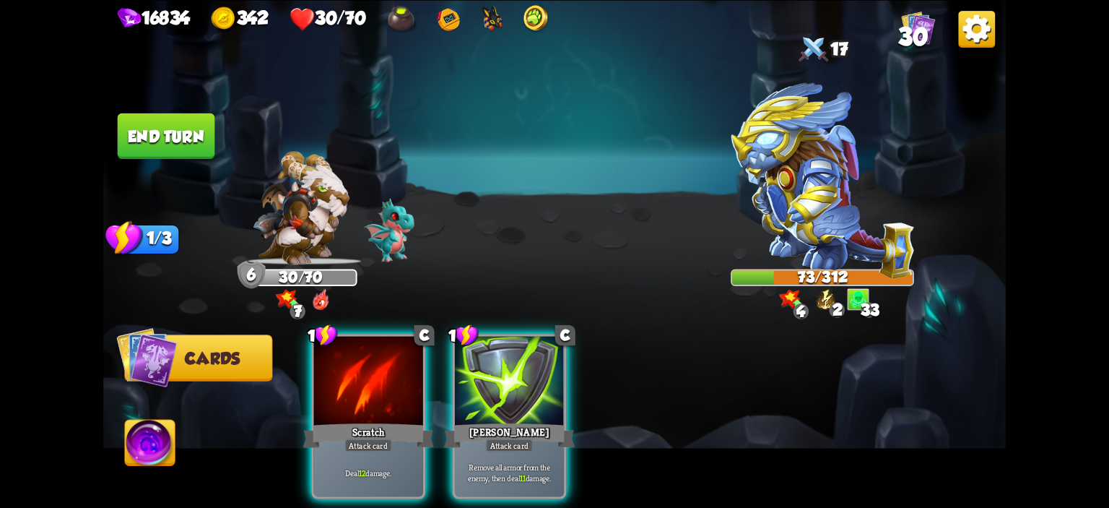
click at [393, 390] on div at bounding box center [368, 382] width 109 height 92
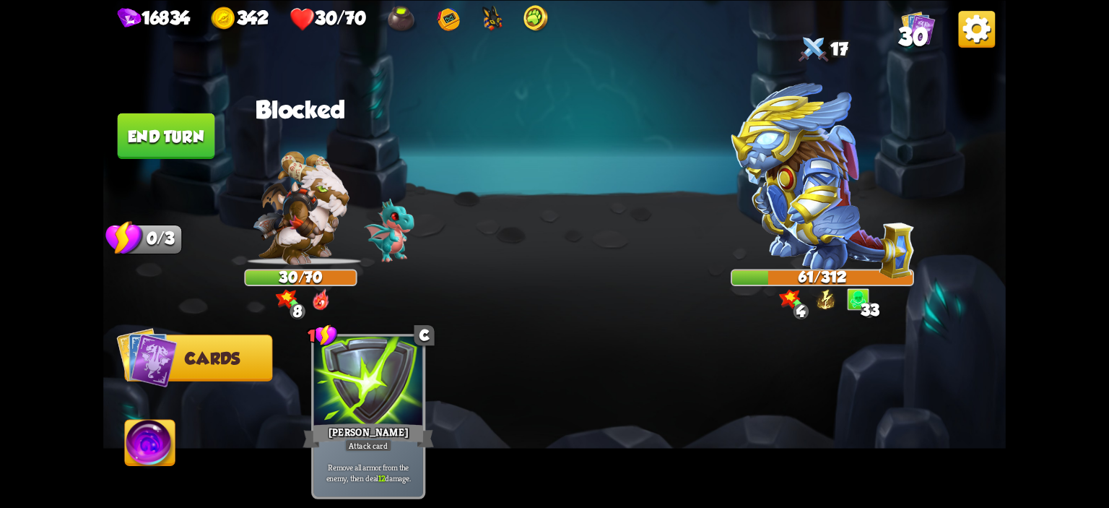
click at [149, 445] on img at bounding box center [150, 444] width 50 height 51
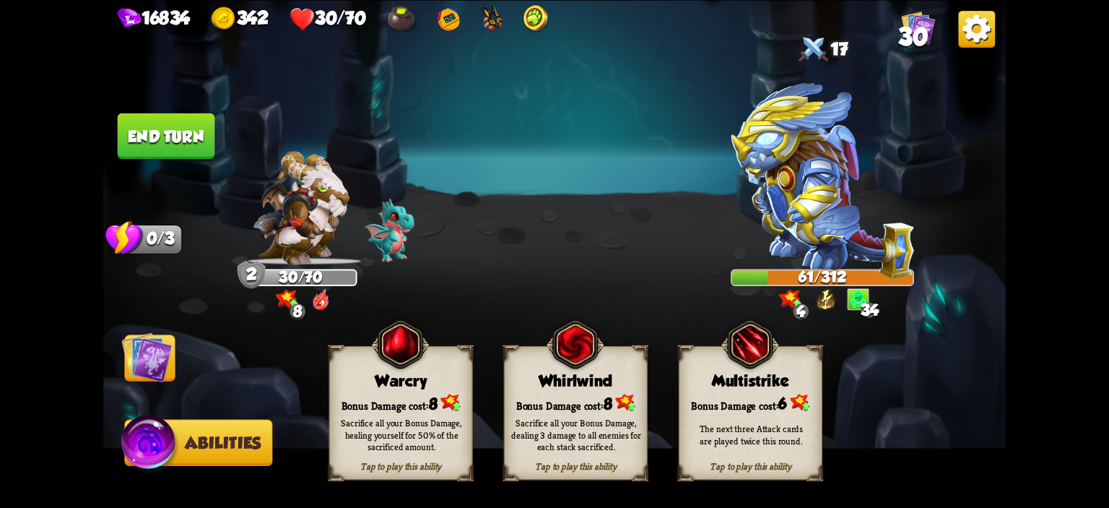
click at [560, 359] on img at bounding box center [575, 343] width 58 height 59
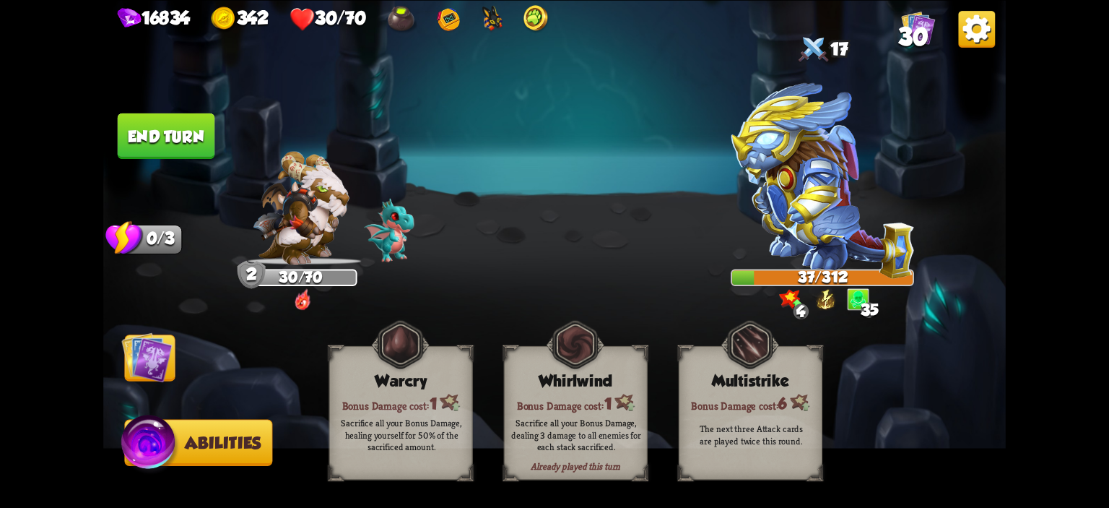
click at [133, 145] on button "End turn" at bounding box center [166, 135] width 97 height 45
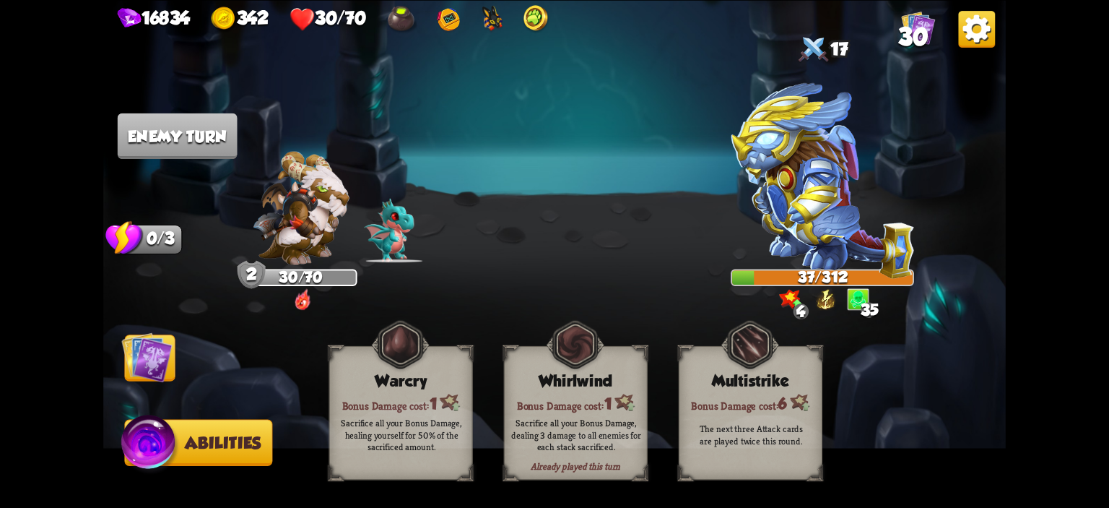
click at [156, 342] on img at bounding box center [146, 356] width 51 height 51
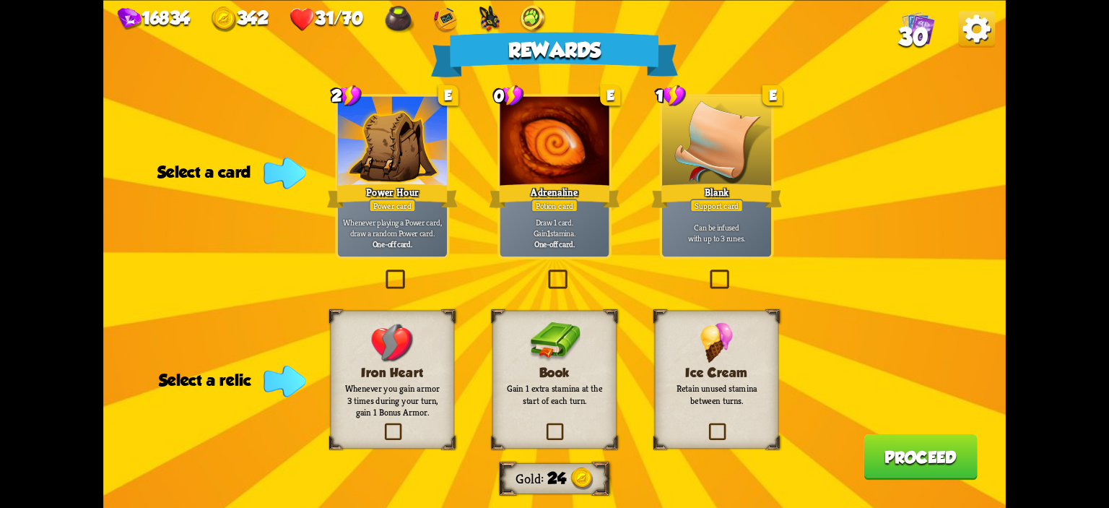
click at [537, 362] on img at bounding box center [553, 342] width 51 height 40
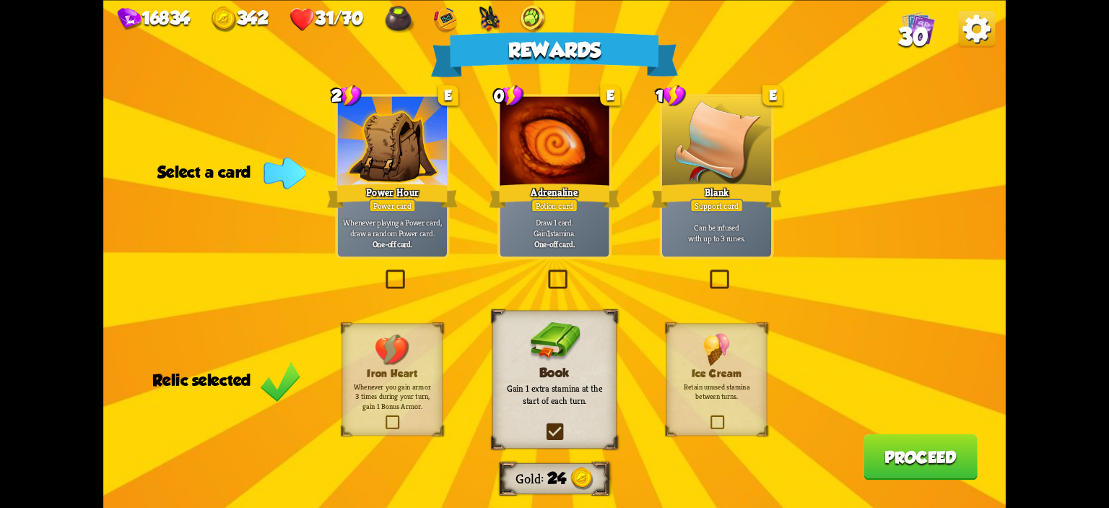
click at [562, 229] on p "Draw 1 card. Gain 1 stamina." at bounding box center [554, 227] width 104 height 22
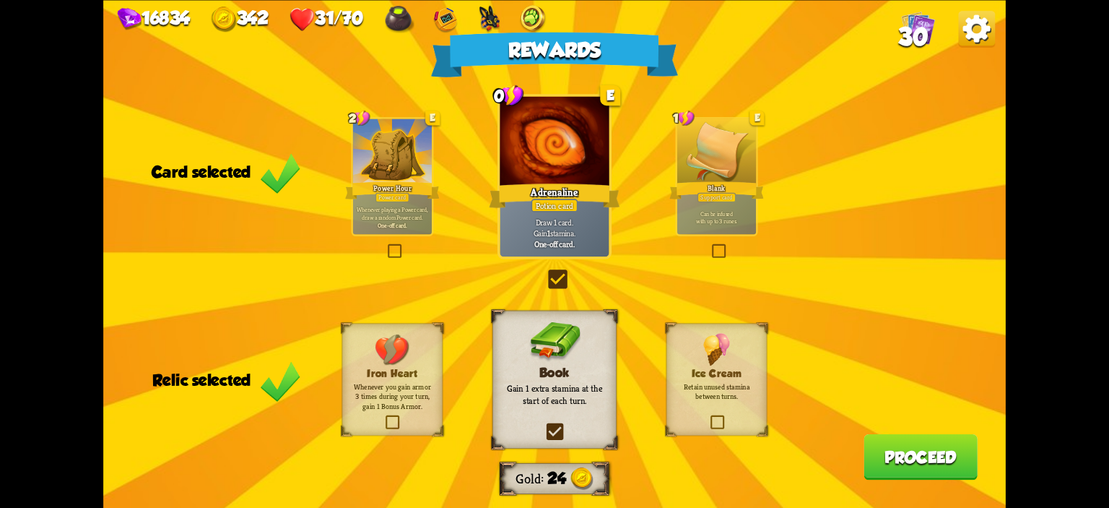
click at [916, 447] on button "Proceed" at bounding box center [920, 455] width 114 height 45
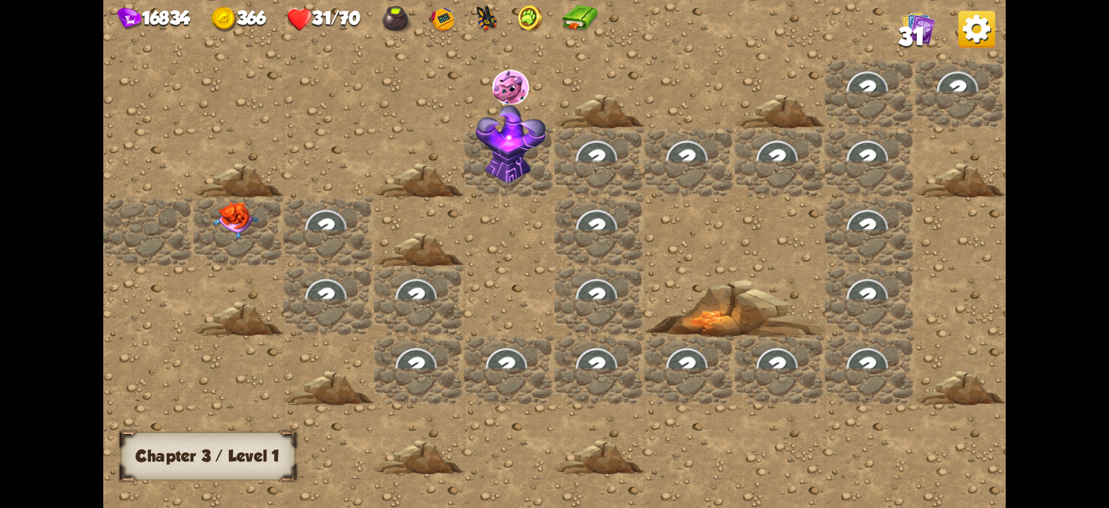
click at [246, 225] on img at bounding box center [235, 221] width 45 height 38
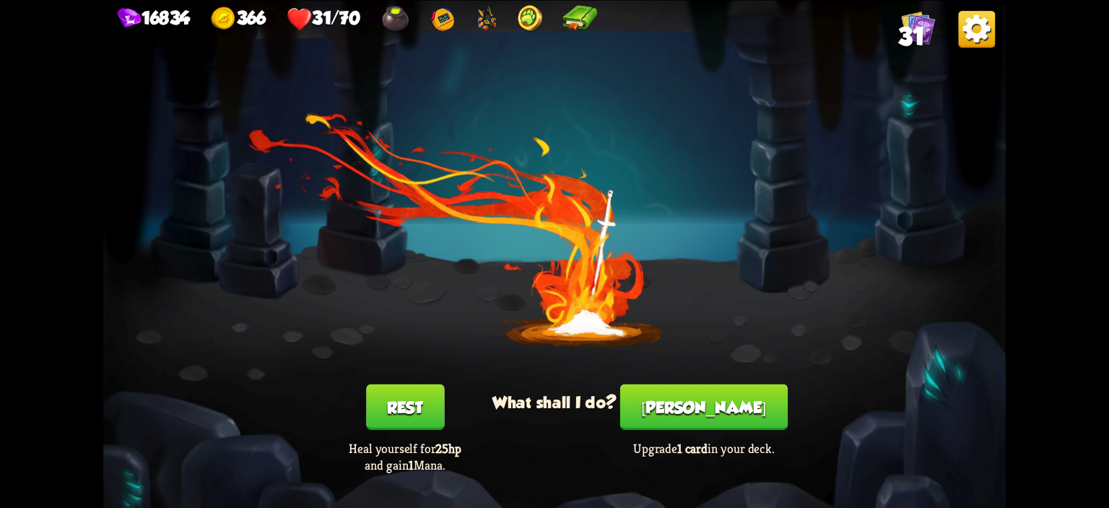
click at [430, 419] on button "Rest" at bounding box center [405, 405] width 78 height 45
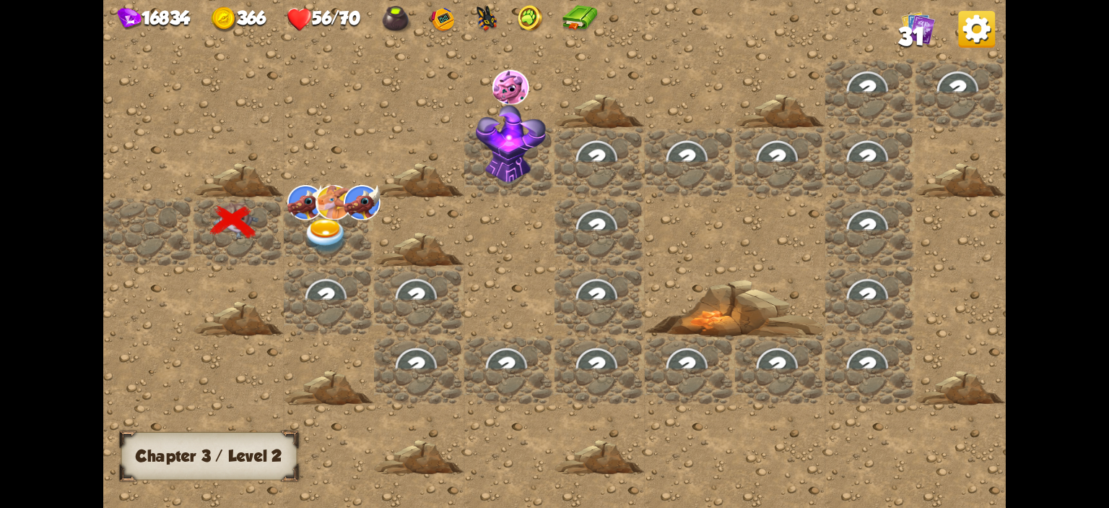
click at [336, 209] on img at bounding box center [333, 202] width 37 height 35
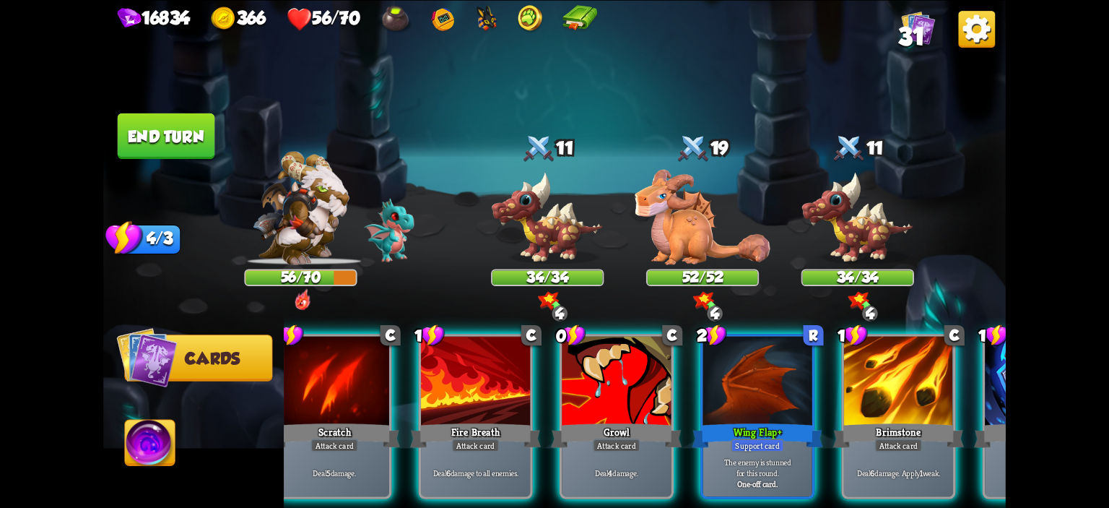
scroll to position [0, 281]
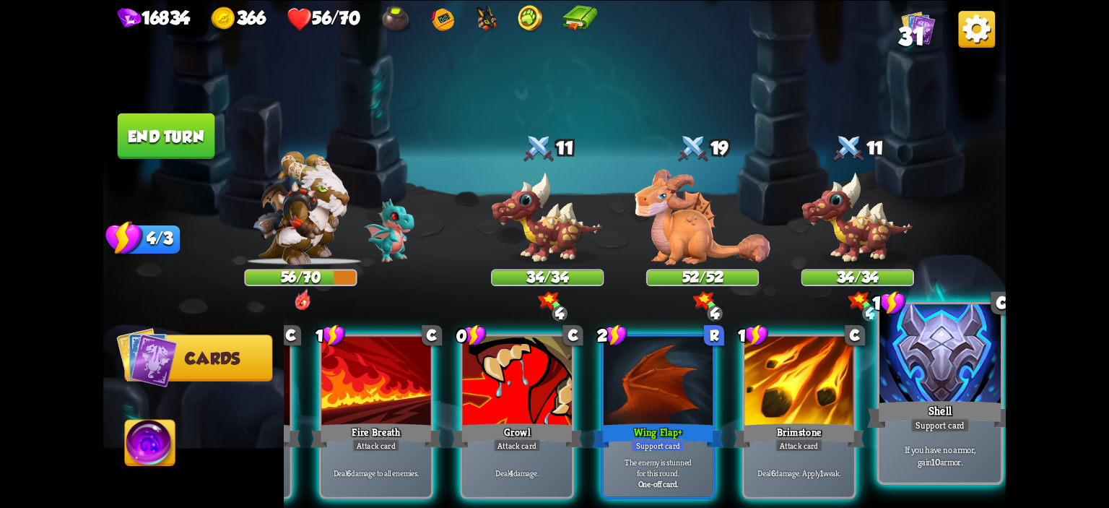
click at [933, 401] on div "Shell" at bounding box center [940, 414] width 146 height 32
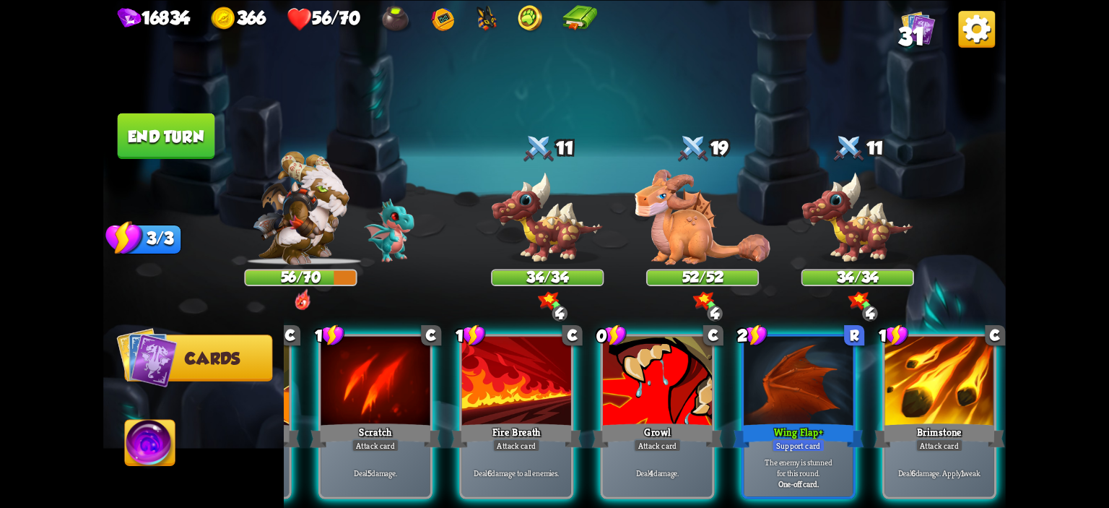
scroll to position [0, 136]
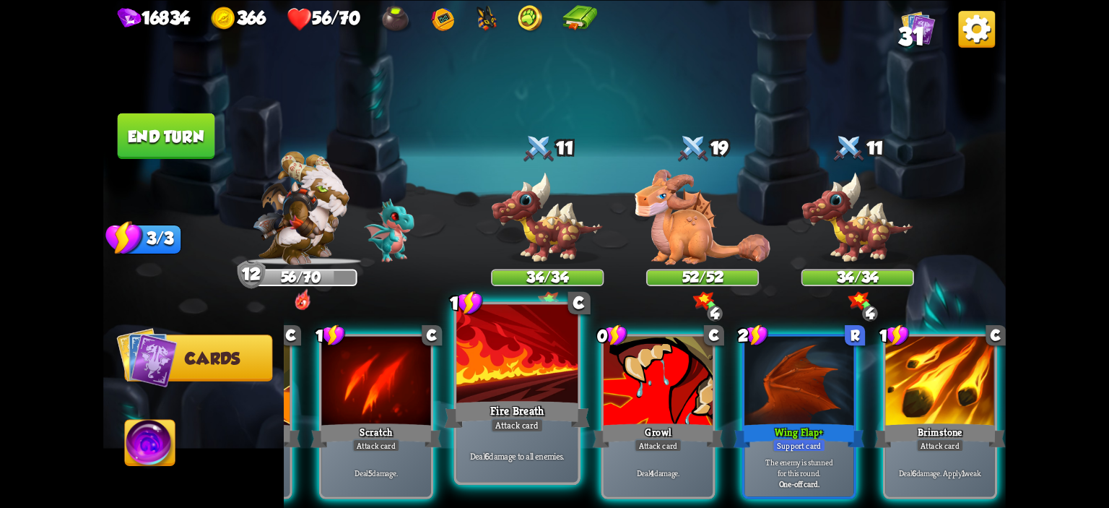
click at [523, 424] on div "Attack card" at bounding box center [517, 424] width 53 height 15
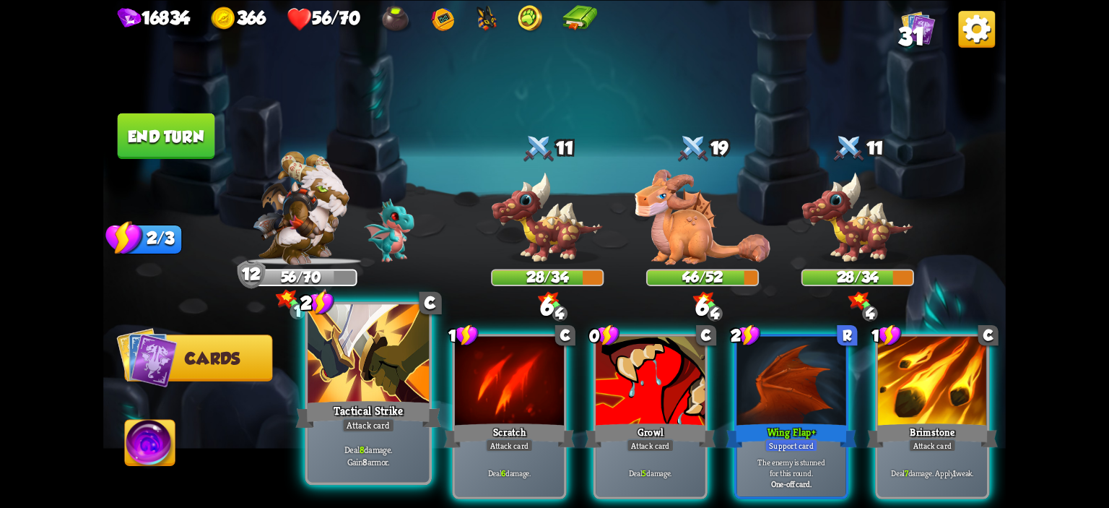
click at [383, 391] on div at bounding box center [368, 355] width 121 height 103
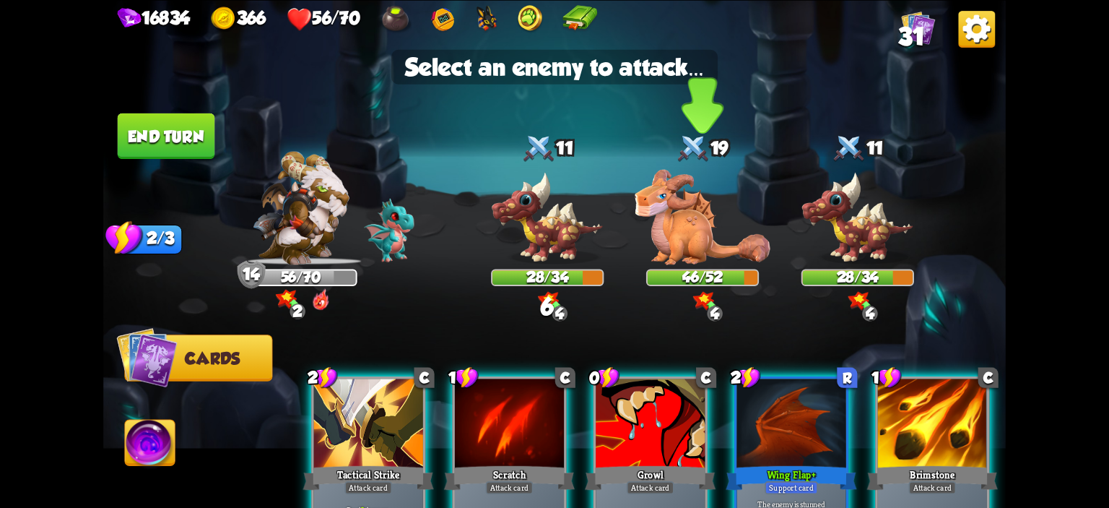
click at [693, 241] on img at bounding box center [702, 216] width 135 height 95
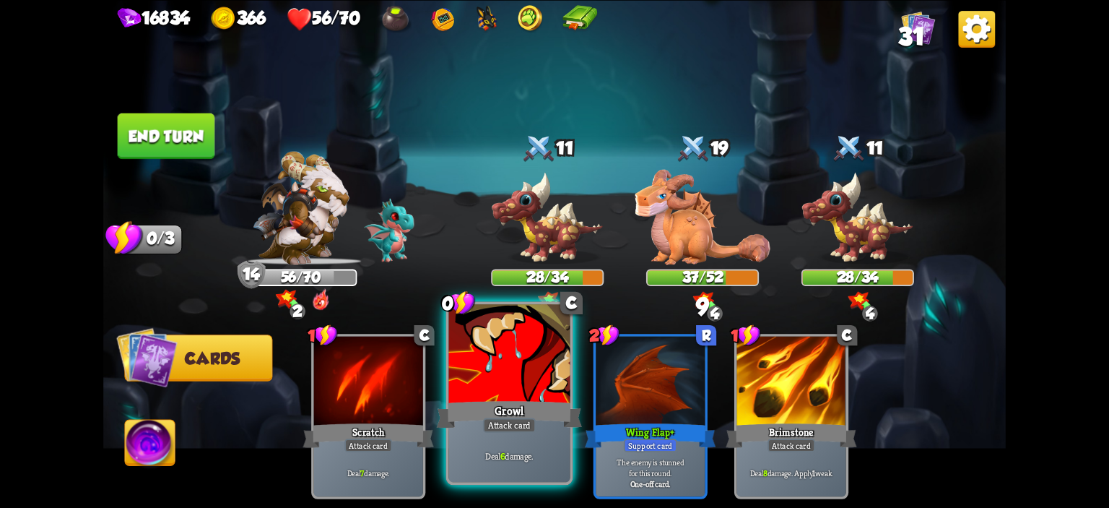
click at [475, 363] on div at bounding box center [509, 355] width 121 height 103
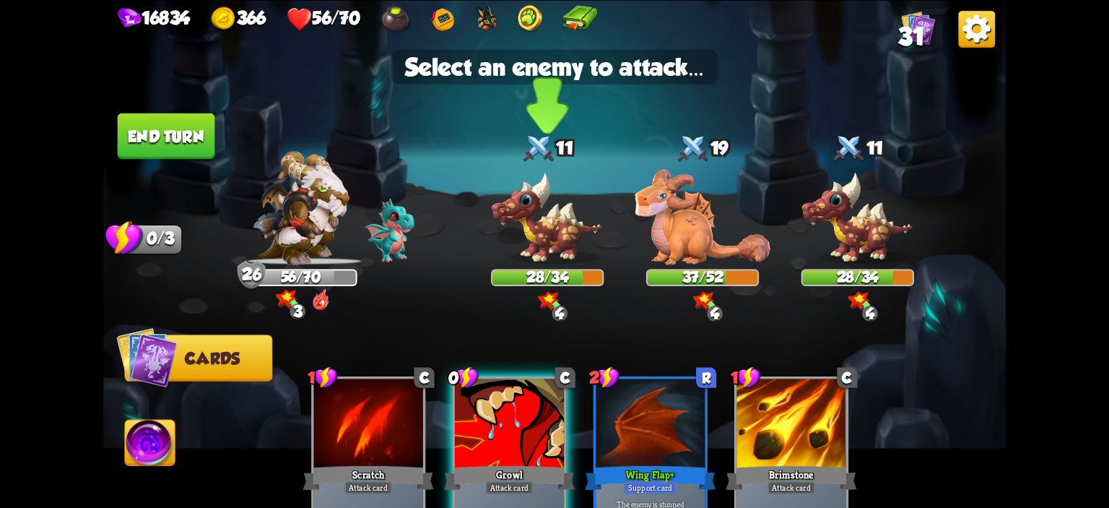
click at [552, 256] on img at bounding box center [547, 217] width 113 height 93
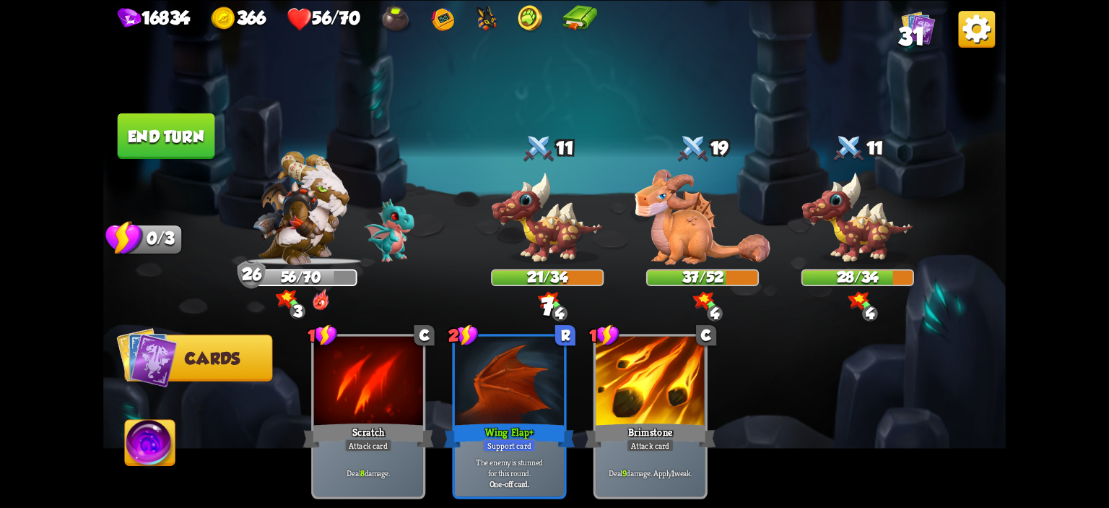
click at [156, 139] on button "End turn" at bounding box center [166, 135] width 97 height 45
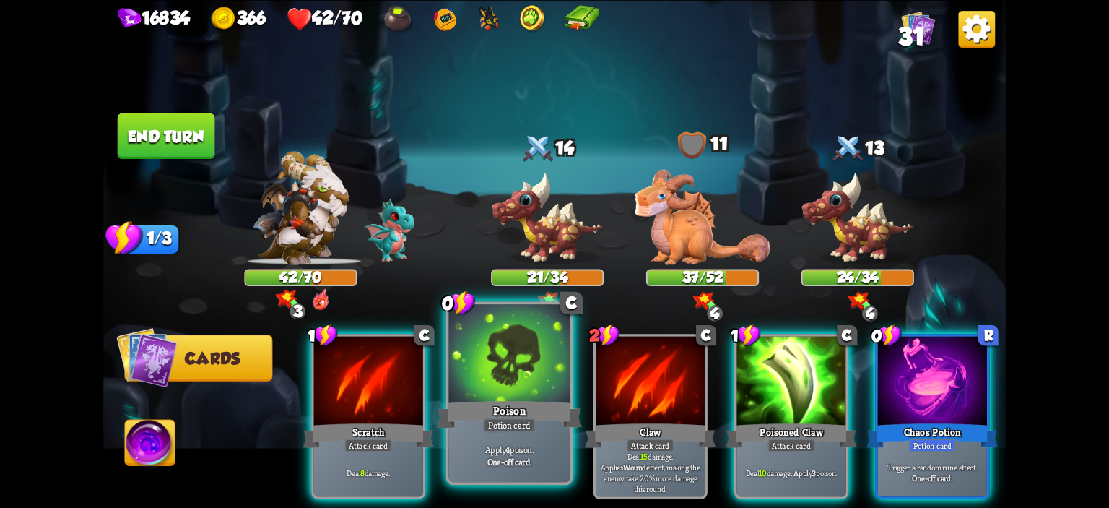
click at [487, 343] on div at bounding box center [509, 355] width 121 height 103
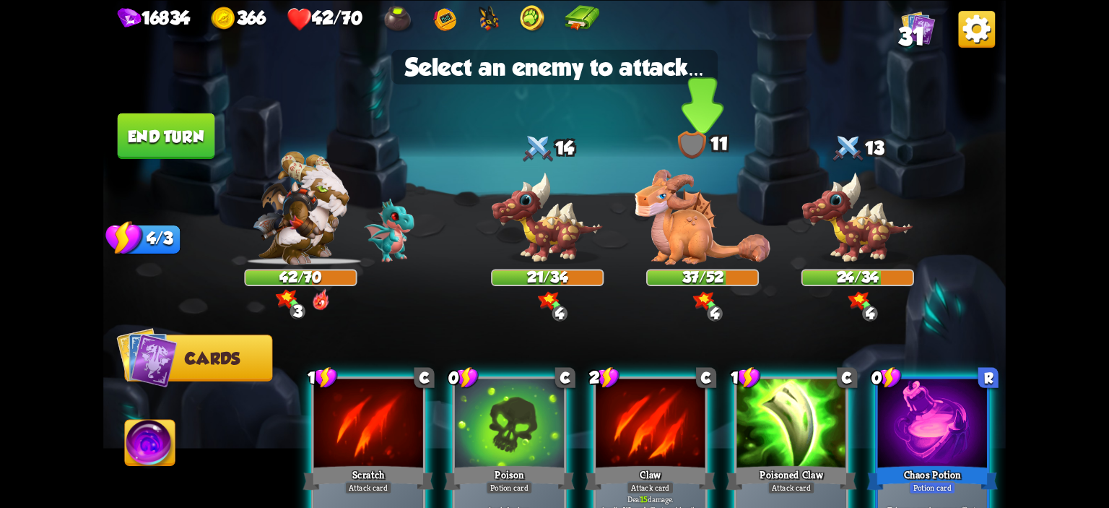
click at [715, 250] on img at bounding box center [702, 216] width 135 height 95
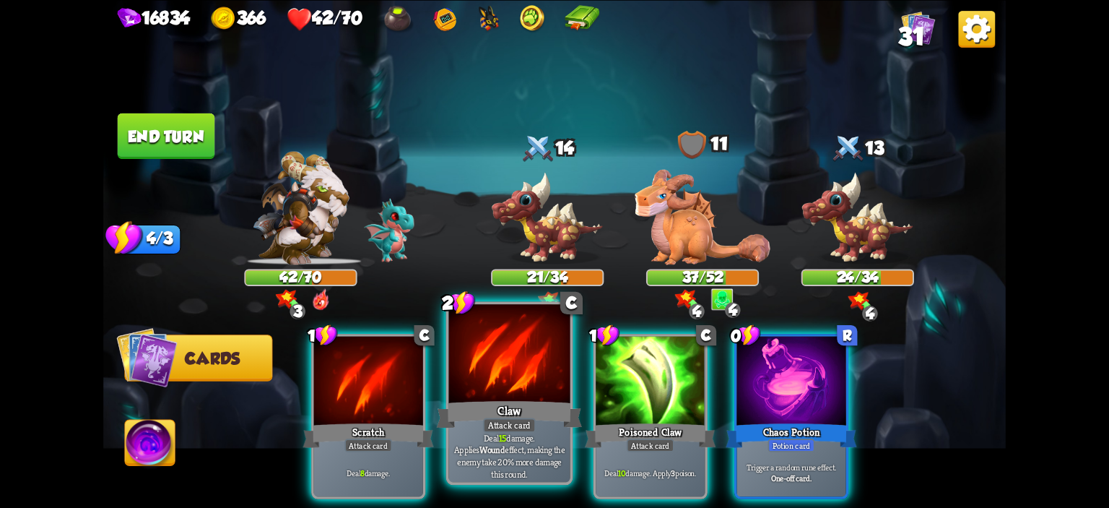
click at [544, 370] on div at bounding box center [509, 355] width 121 height 103
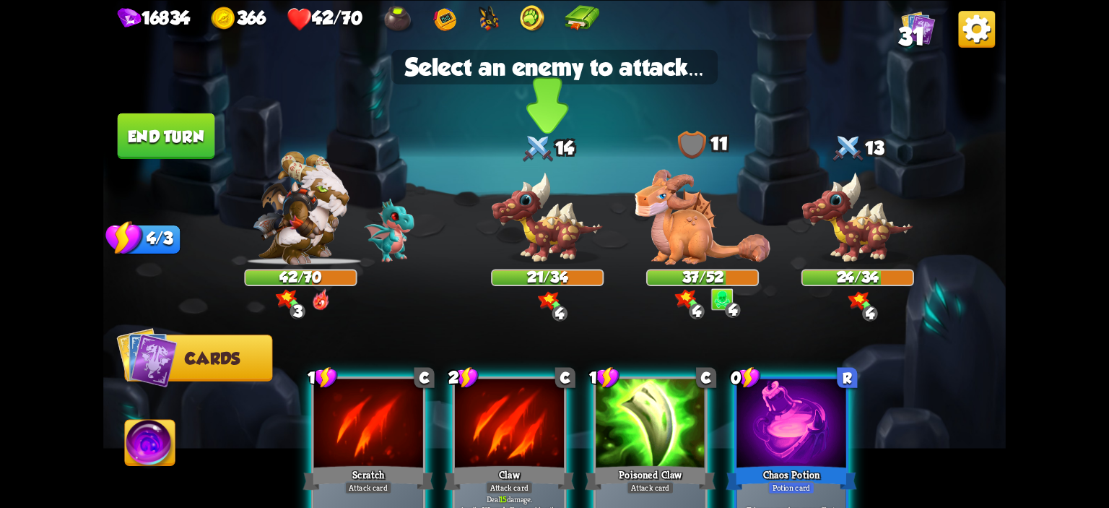
click at [531, 251] on img at bounding box center [547, 217] width 113 height 93
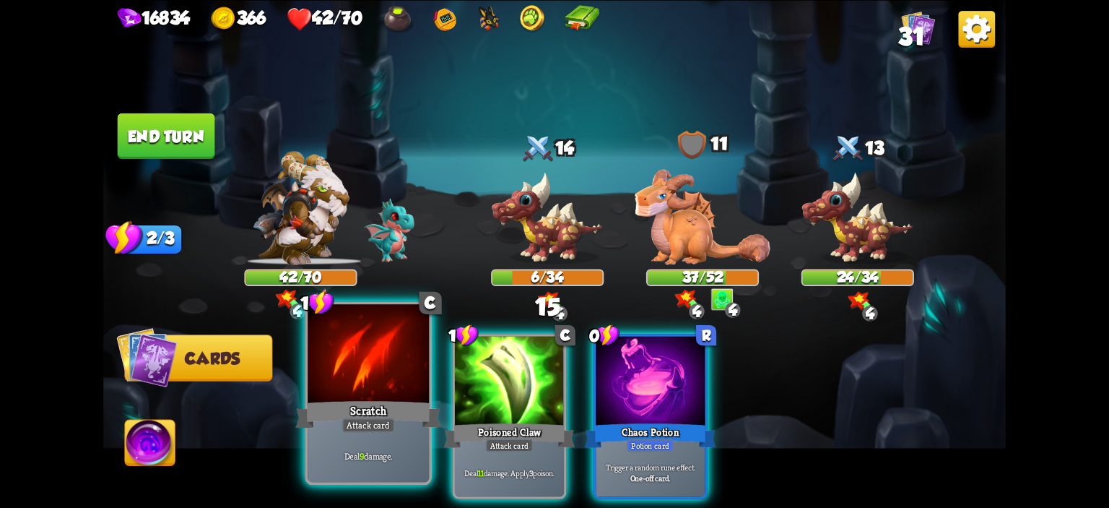
click at [413, 386] on div at bounding box center [368, 355] width 121 height 103
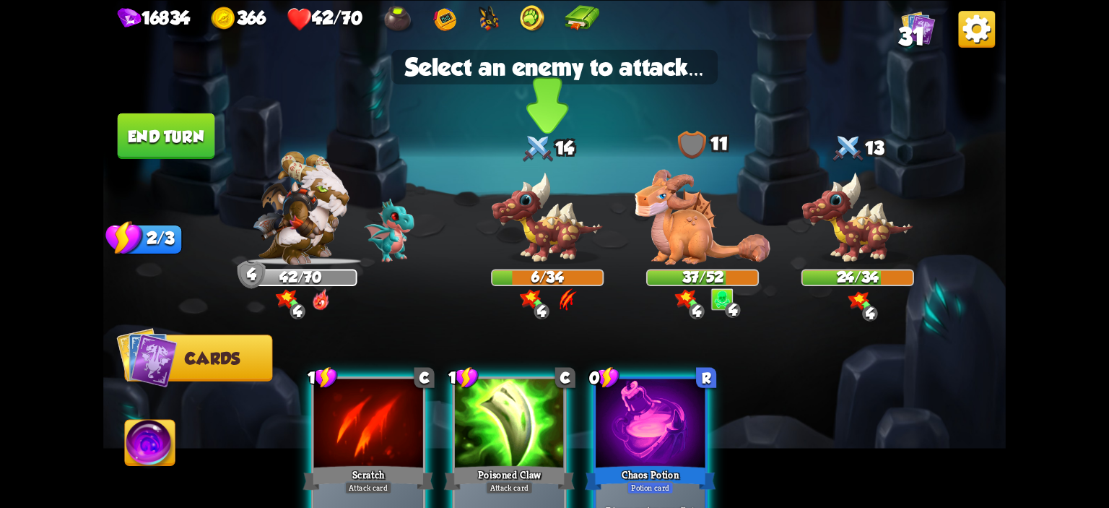
click at [499, 259] on img at bounding box center [547, 217] width 113 height 93
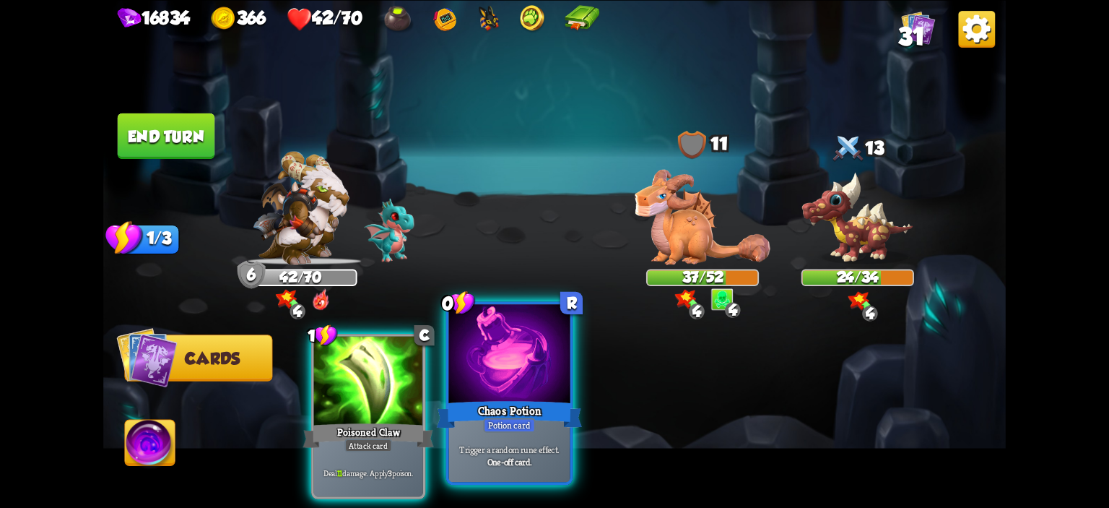
click at [471, 359] on div at bounding box center [509, 355] width 121 height 103
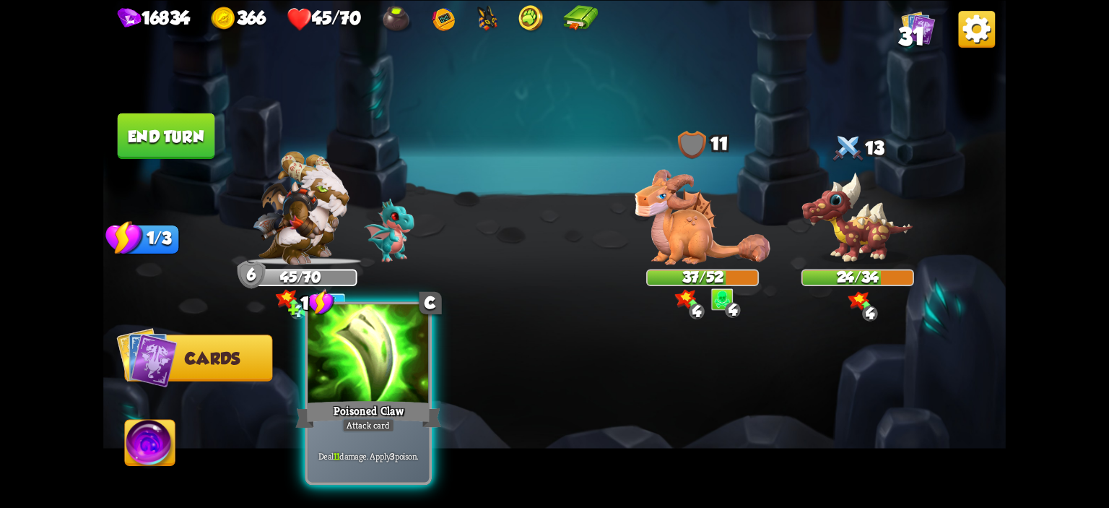
click at [351, 383] on div at bounding box center [368, 355] width 121 height 103
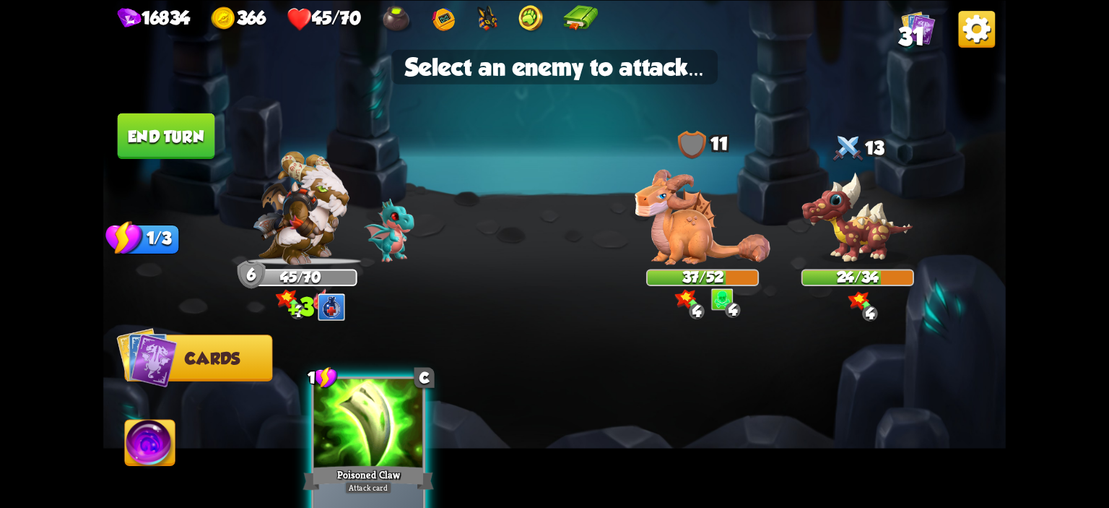
click at [794, 253] on img at bounding box center [554, 254] width 902 height 508
click at [819, 238] on img at bounding box center [857, 217] width 113 height 93
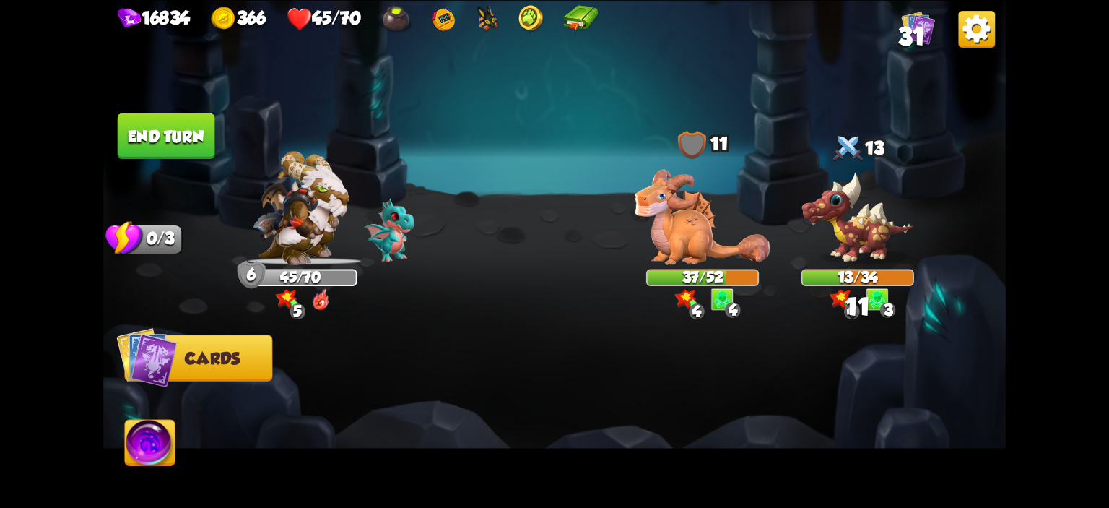
click at [175, 148] on button "End turn" at bounding box center [166, 135] width 97 height 45
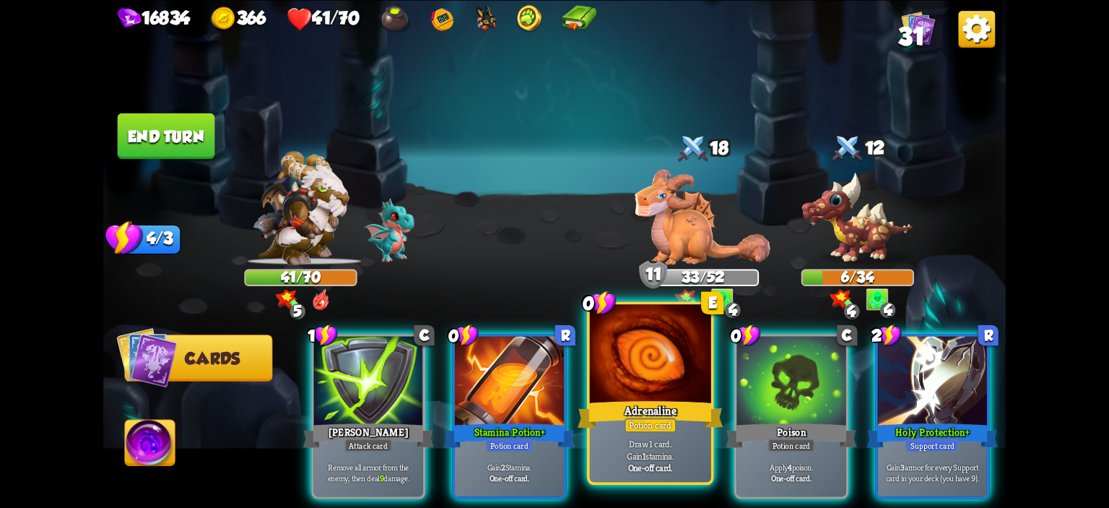
click at [683, 344] on div at bounding box center [650, 355] width 121 height 103
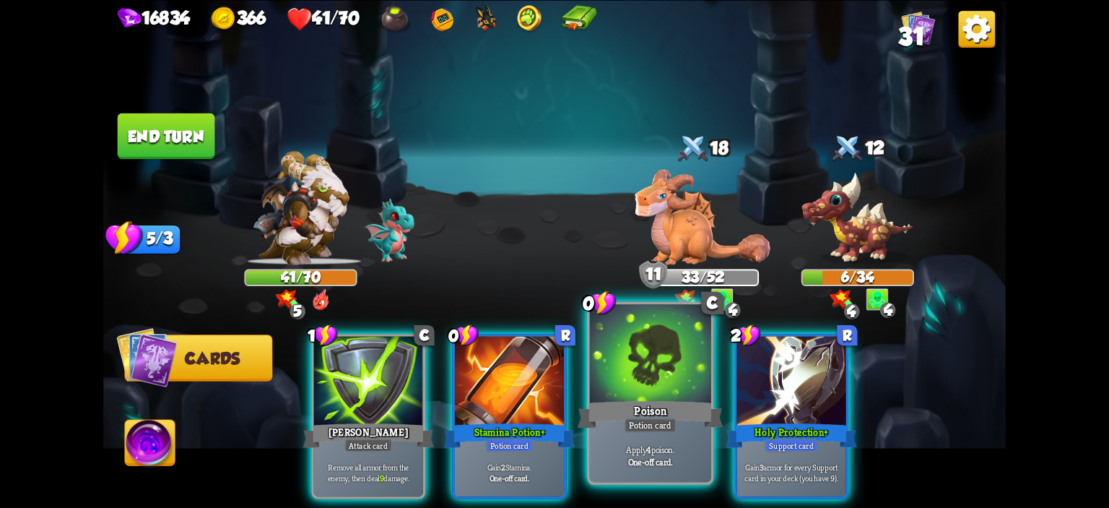
click at [671, 349] on div at bounding box center [650, 355] width 121 height 103
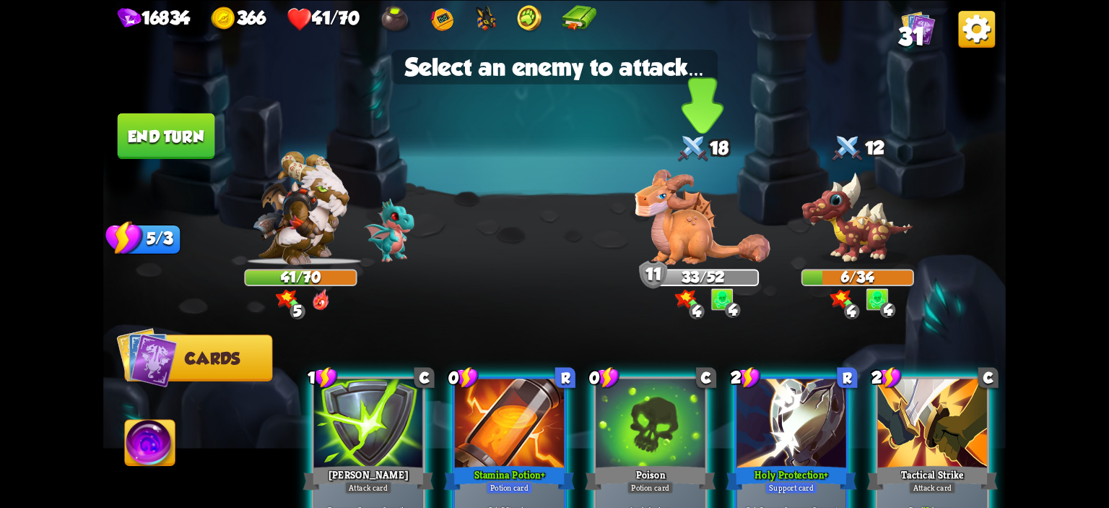
click at [650, 232] on img at bounding box center [702, 216] width 135 height 95
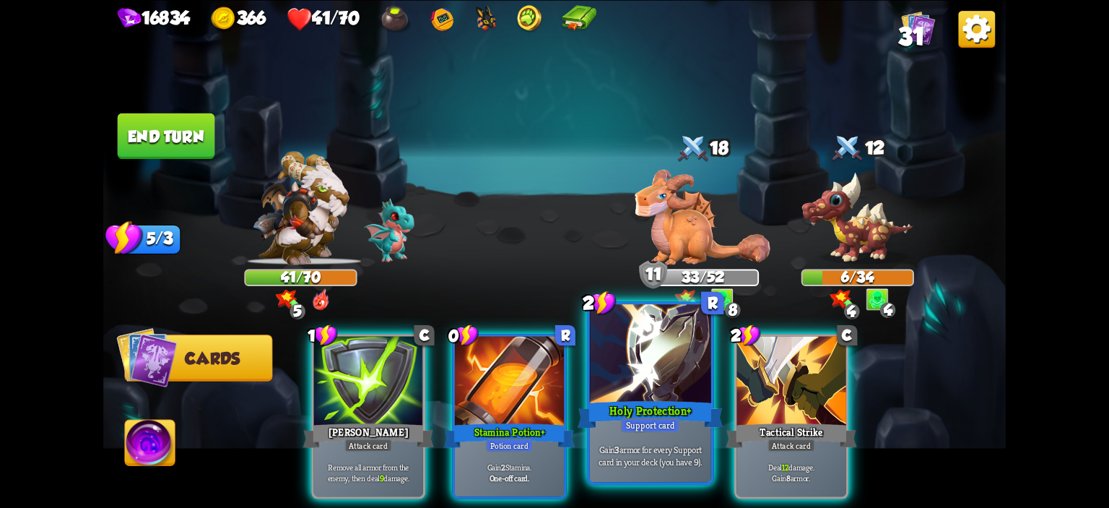
click at [661, 364] on div at bounding box center [650, 355] width 121 height 103
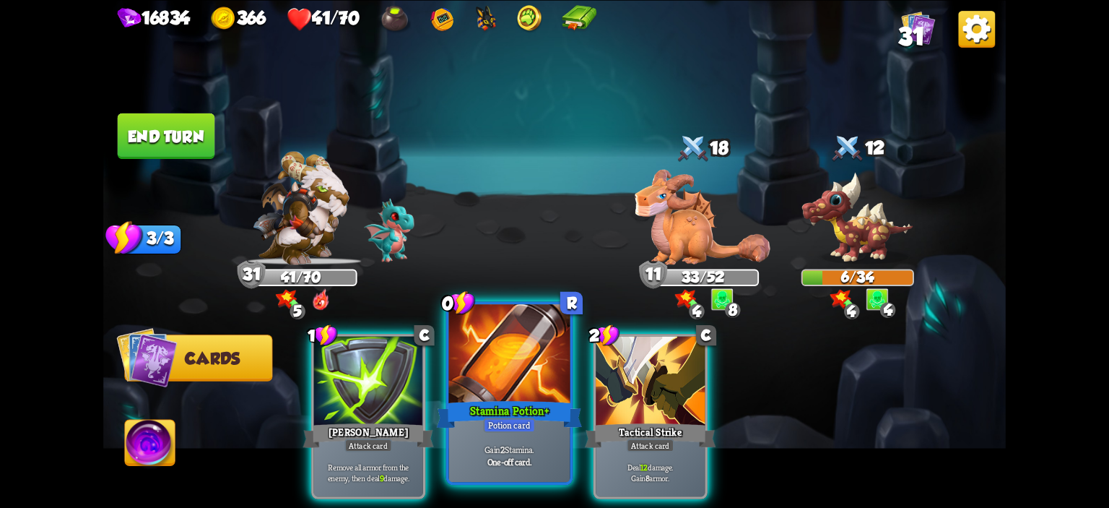
click at [519, 390] on div at bounding box center [509, 355] width 121 height 103
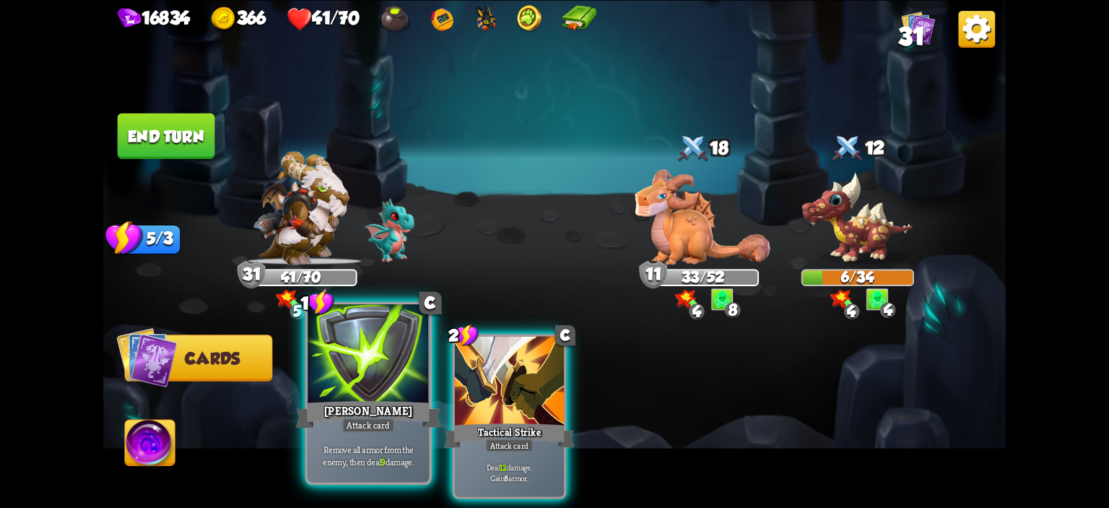
click at [369, 393] on div at bounding box center [368, 355] width 121 height 103
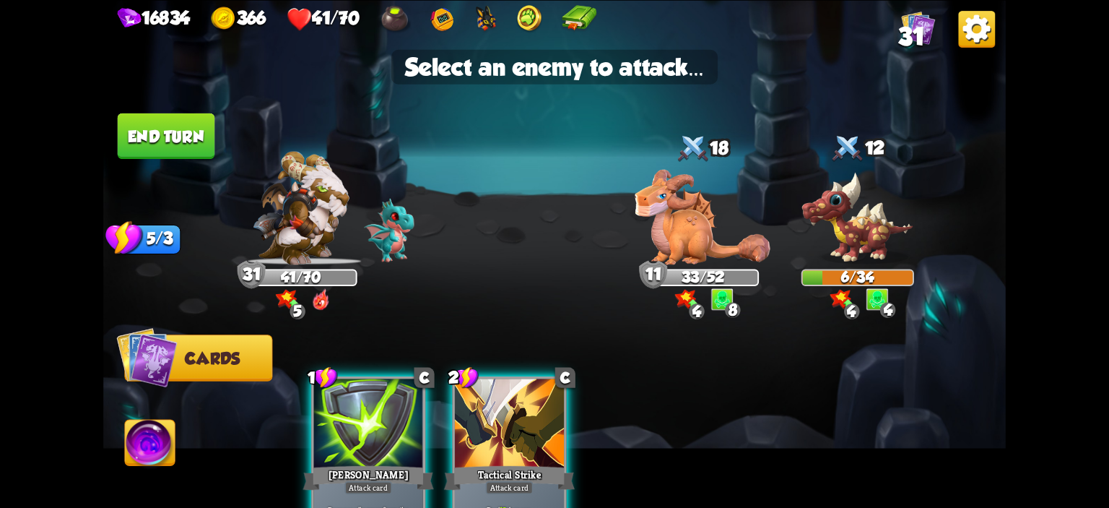
click at [633, 266] on img at bounding box center [554, 254] width 902 height 508
click at [657, 243] on img at bounding box center [702, 216] width 135 height 95
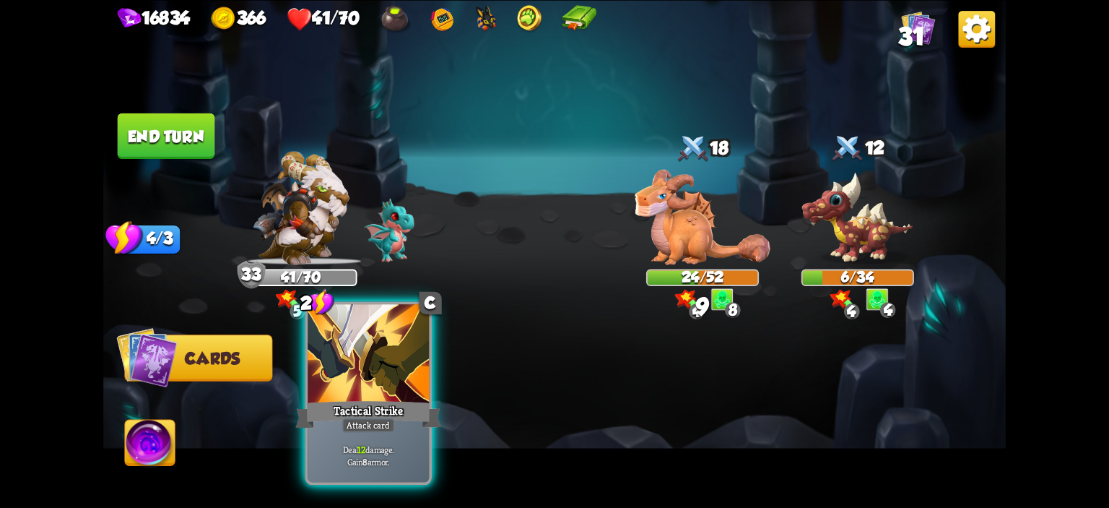
click at [347, 416] on div "Tactical Strike" at bounding box center [368, 414] width 146 height 32
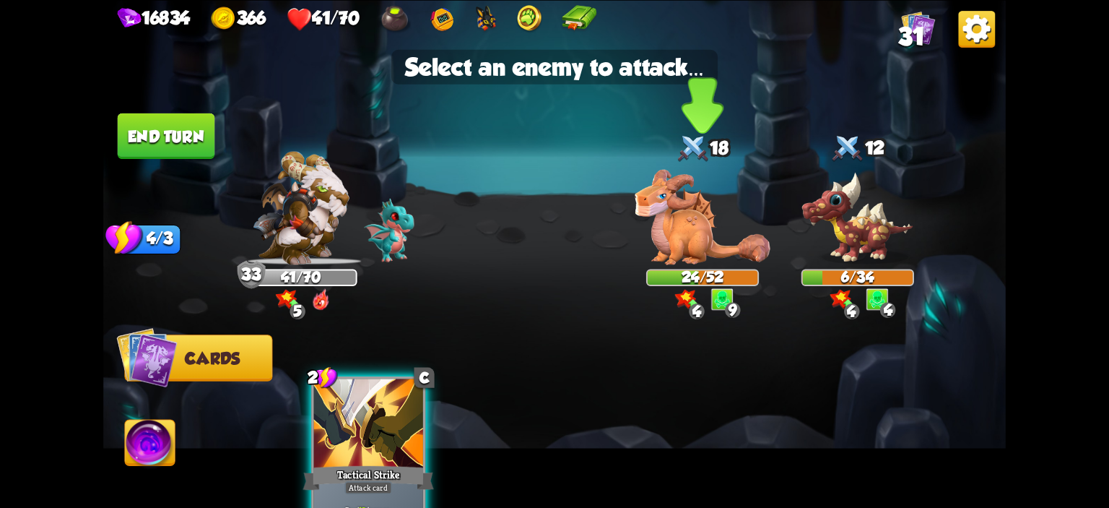
click at [692, 239] on img at bounding box center [702, 216] width 135 height 95
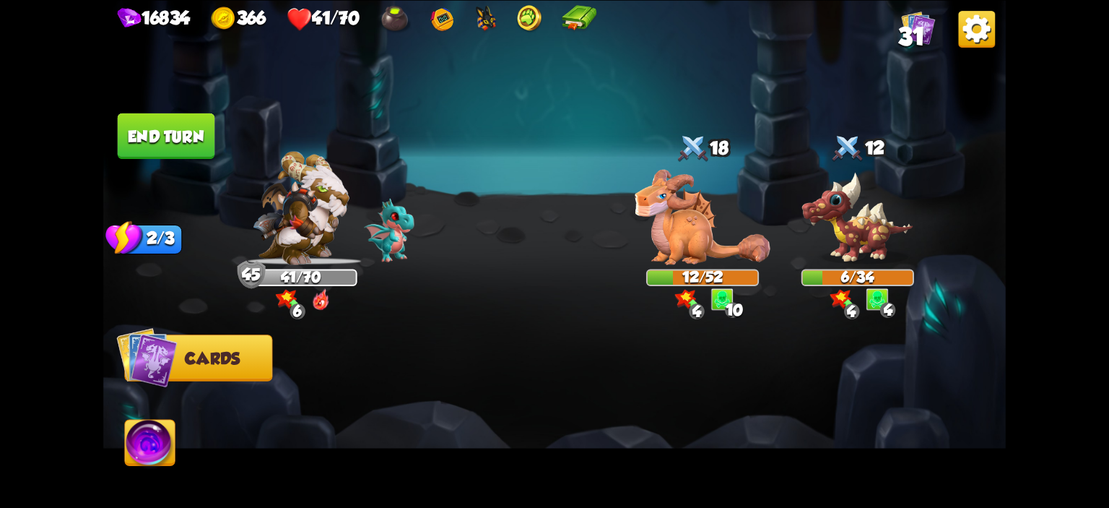
click at [178, 152] on button "End turn" at bounding box center [166, 135] width 97 height 45
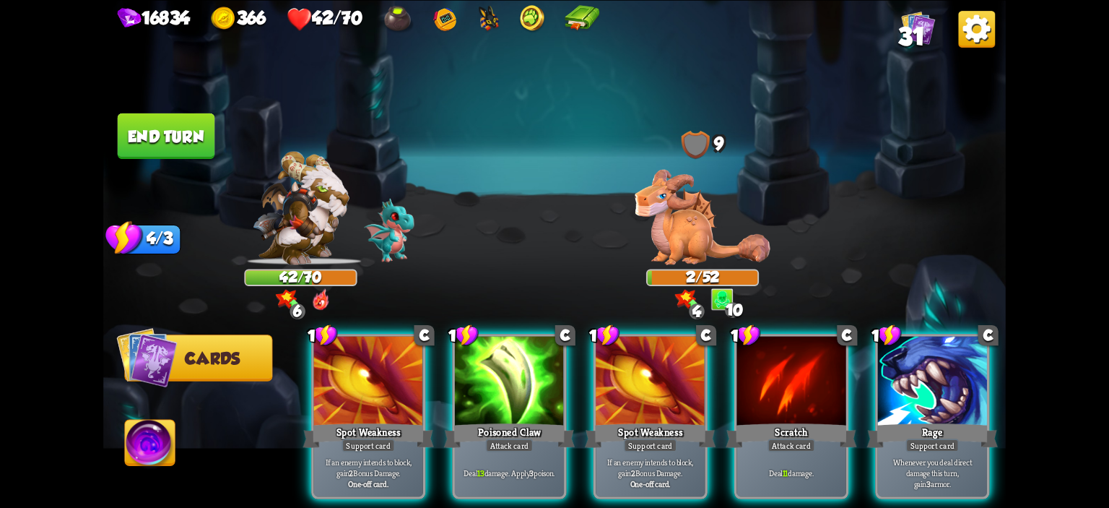
click at [162, 445] on img at bounding box center [150, 444] width 50 height 51
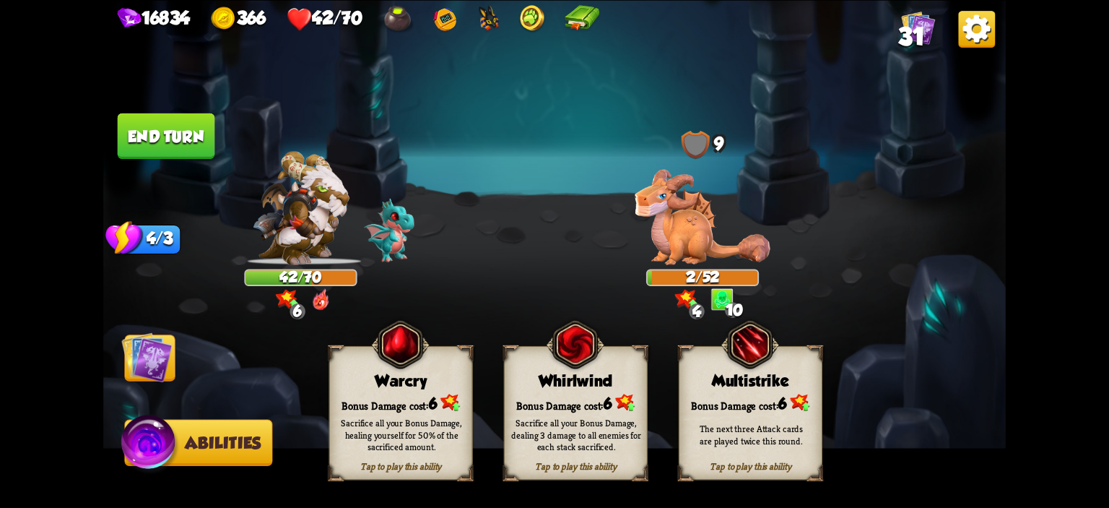
click at [366, 354] on div "Tap to play this ability Warcry Bonus Damage cost: 6 Sacrifice all your Bonus D…" at bounding box center [401, 412] width 144 height 134
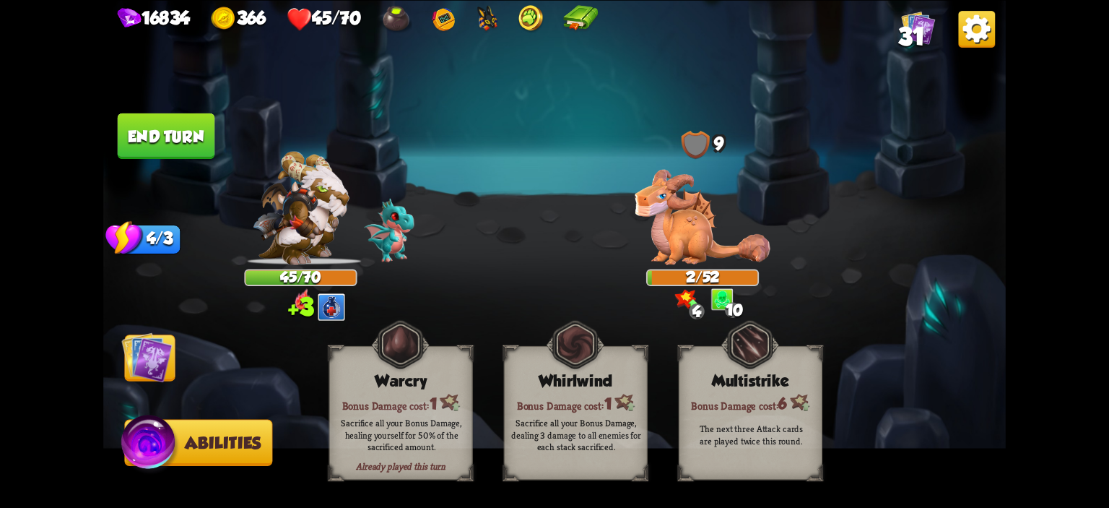
click at [175, 167] on img at bounding box center [554, 254] width 902 height 508
click at [193, 129] on button "End turn" at bounding box center [166, 135] width 97 height 45
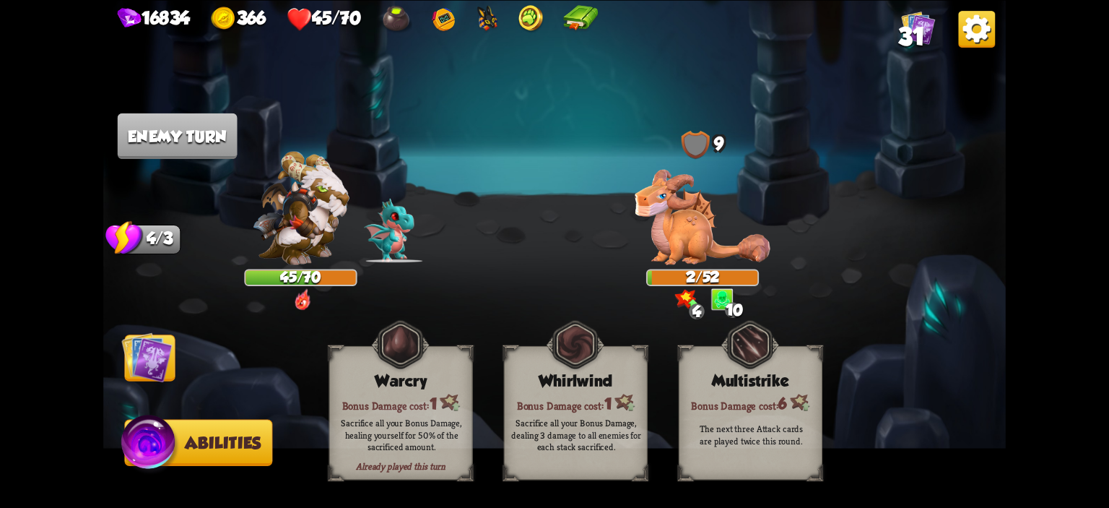
click at [161, 371] on img at bounding box center [146, 356] width 51 height 51
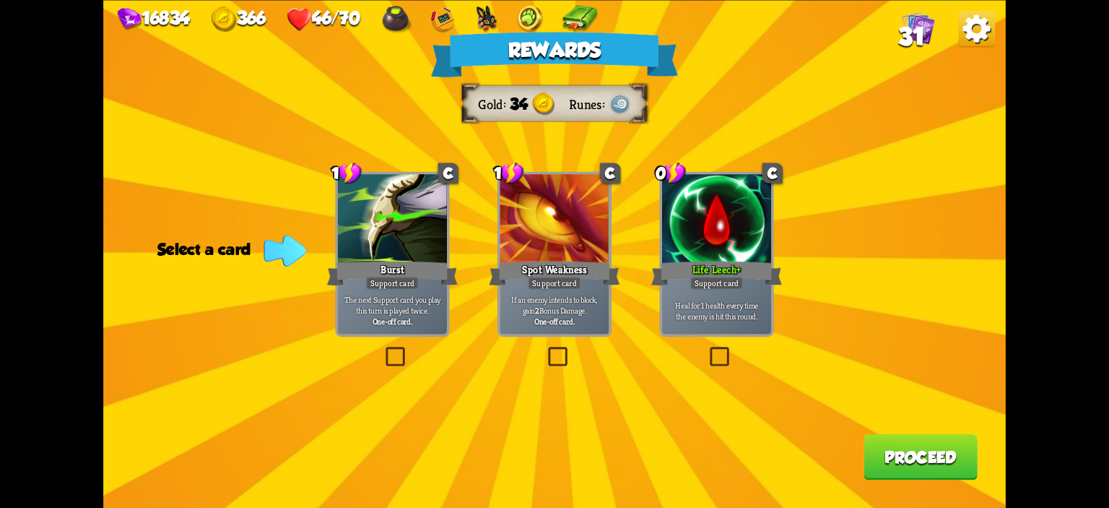
click at [378, 301] on p "The next Support card you play this turn is played twice." at bounding box center [393, 305] width 104 height 22
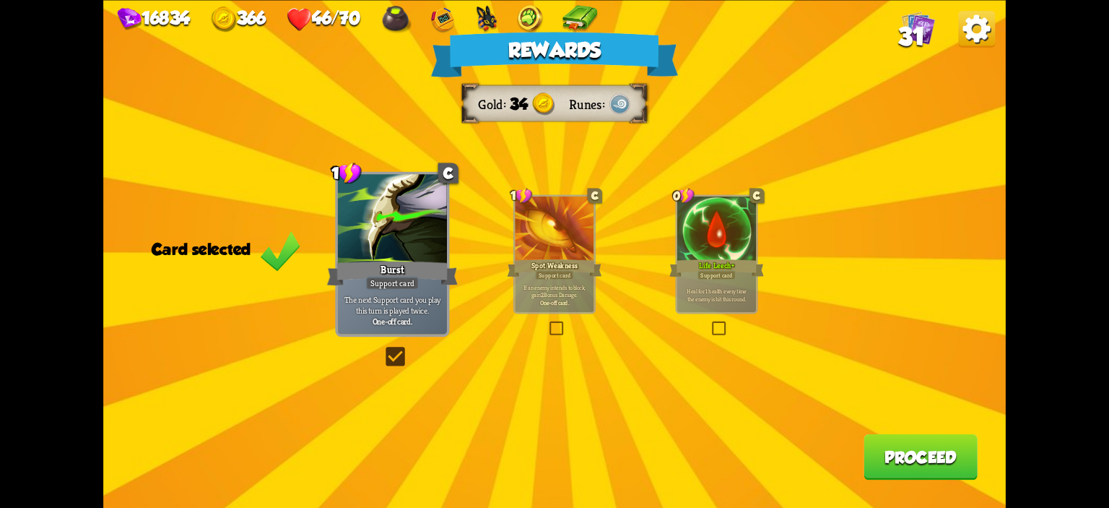
click at [725, 252] on div at bounding box center [716, 229] width 79 height 66
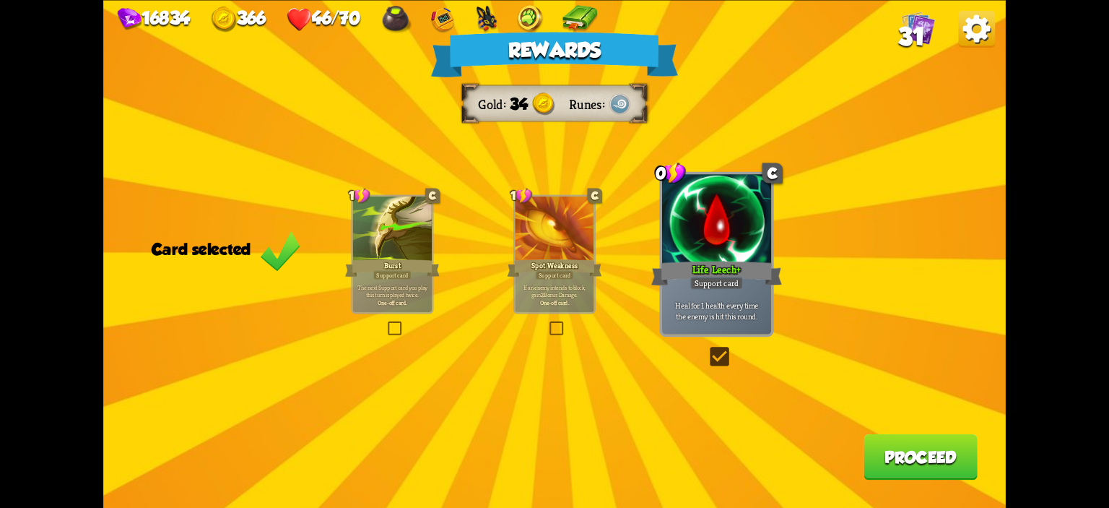
click at [941, 458] on button "Proceed" at bounding box center [920, 455] width 114 height 45
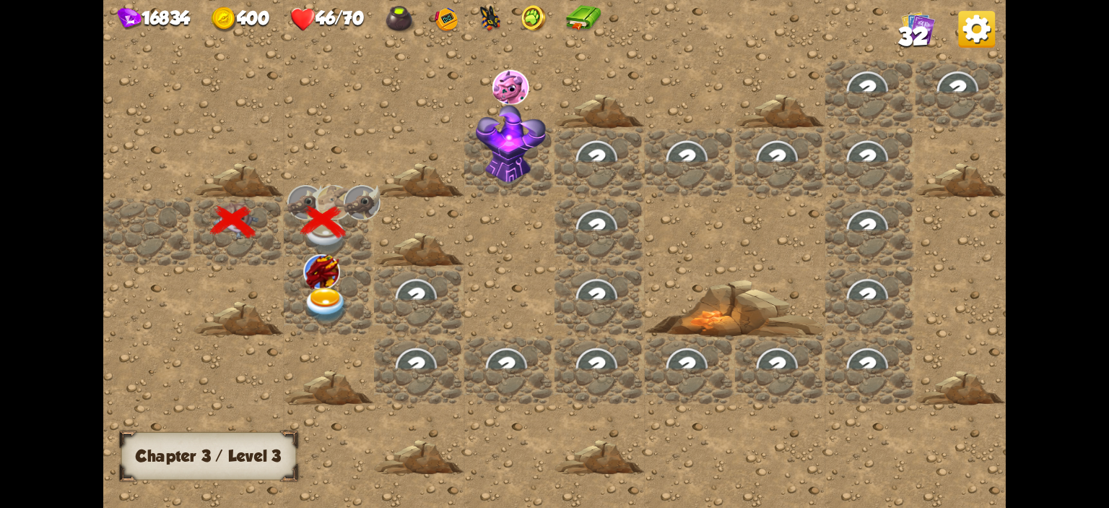
click at [344, 308] on img at bounding box center [325, 304] width 45 height 35
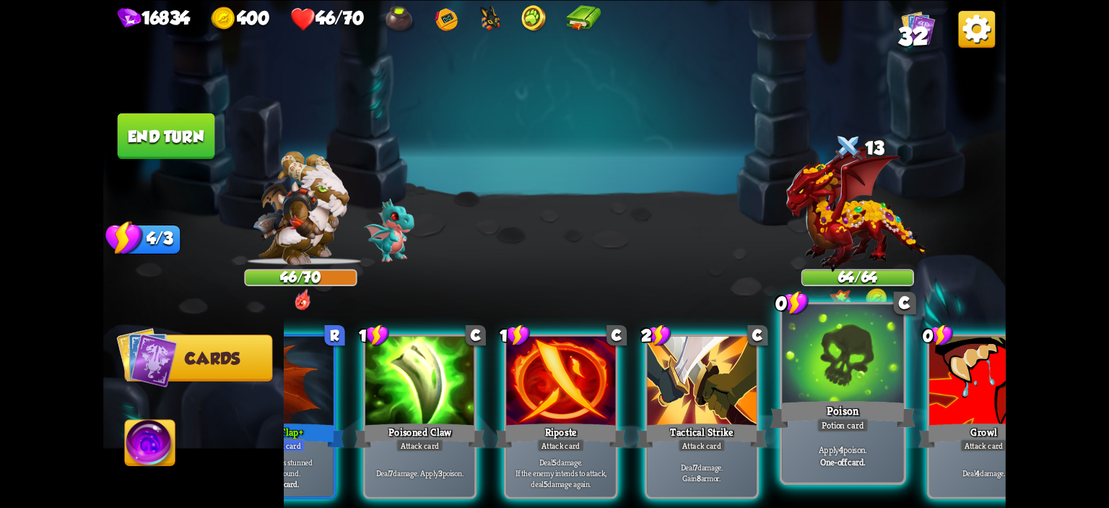
click at [884, 392] on div at bounding box center [842, 355] width 121 height 103
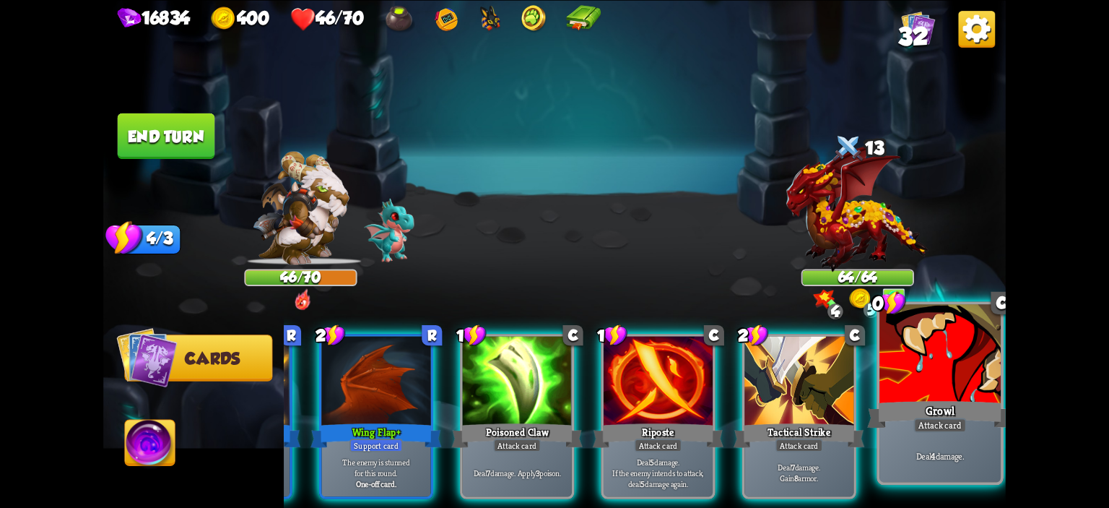
click at [917, 380] on div at bounding box center [939, 355] width 121 height 103
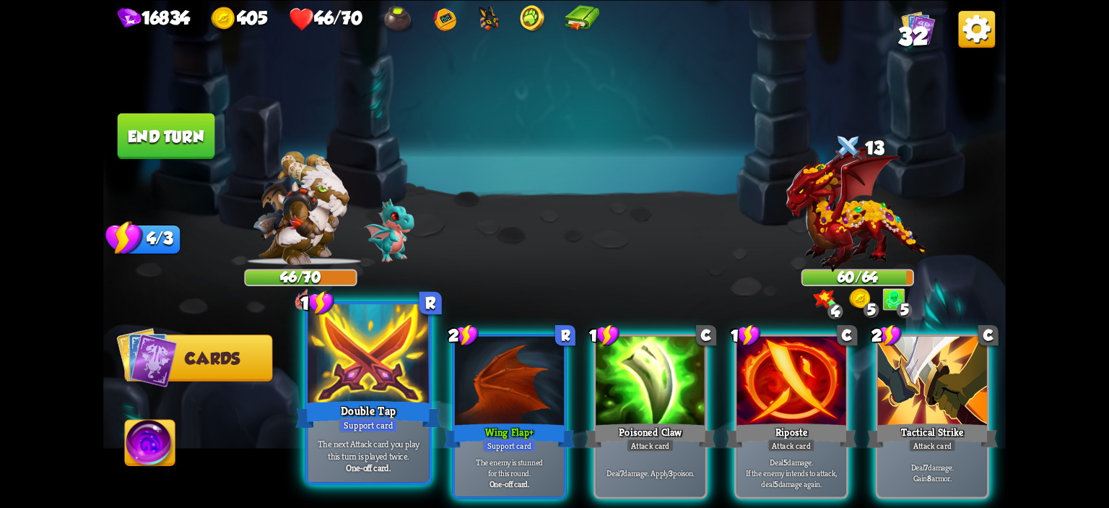
click at [401, 382] on div at bounding box center [368, 355] width 121 height 103
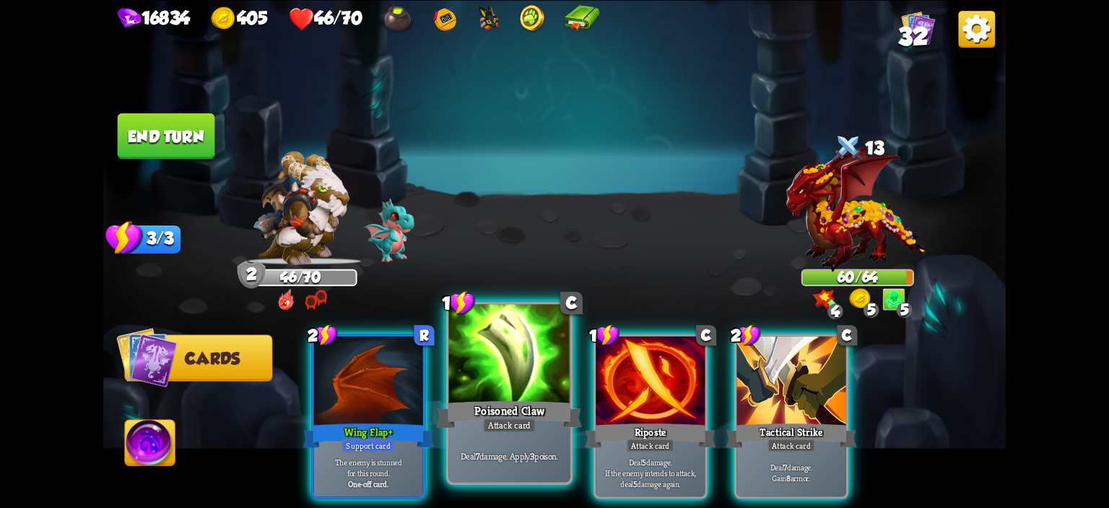
click at [513, 384] on div at bounding box center [509, 355] width 121 height 103
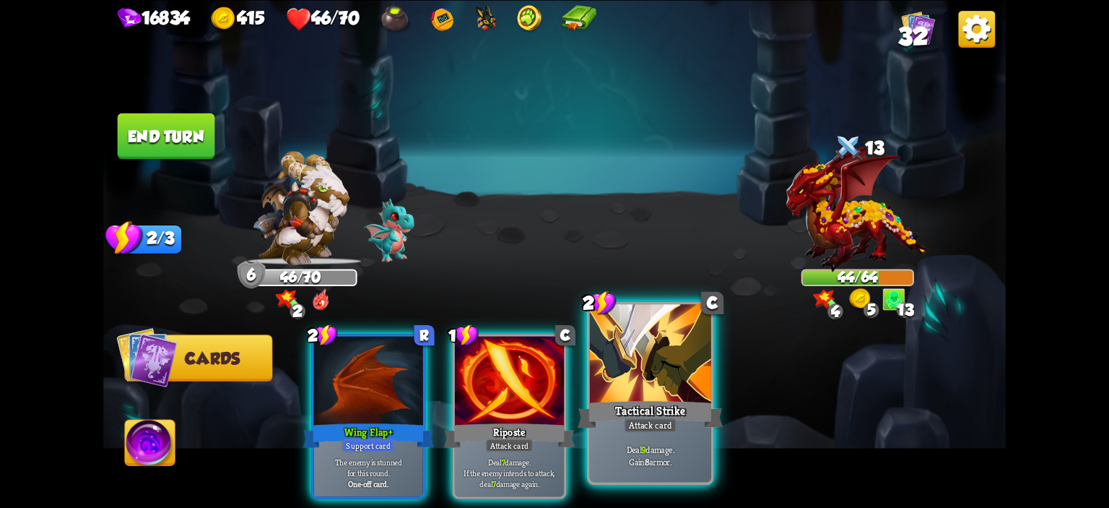
click at [620, 329] on div at bounding box center [650, 355] width 121 height 103
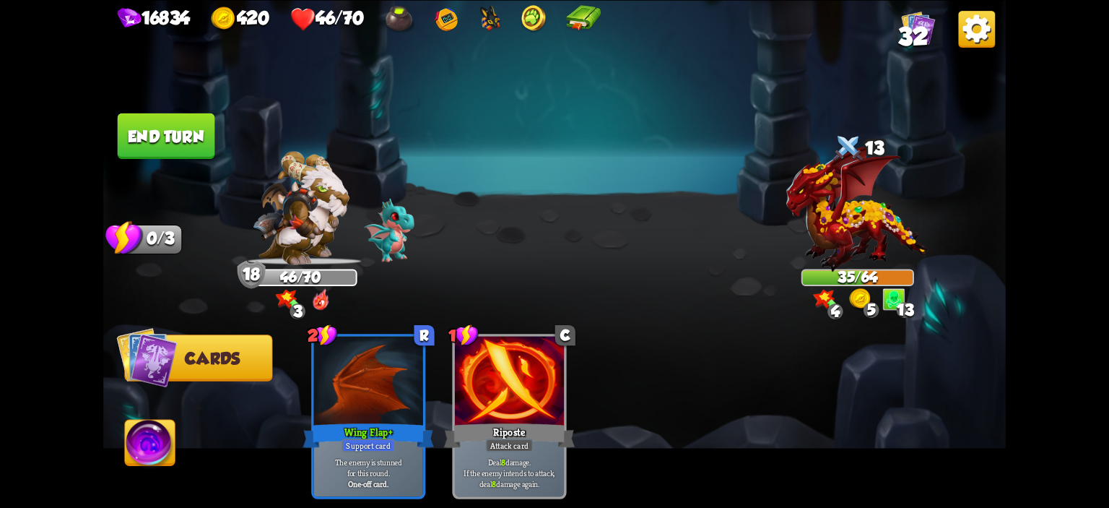
click at [176, 137] on button "End turn" at bounding box center [166, 135] width 97 height 45
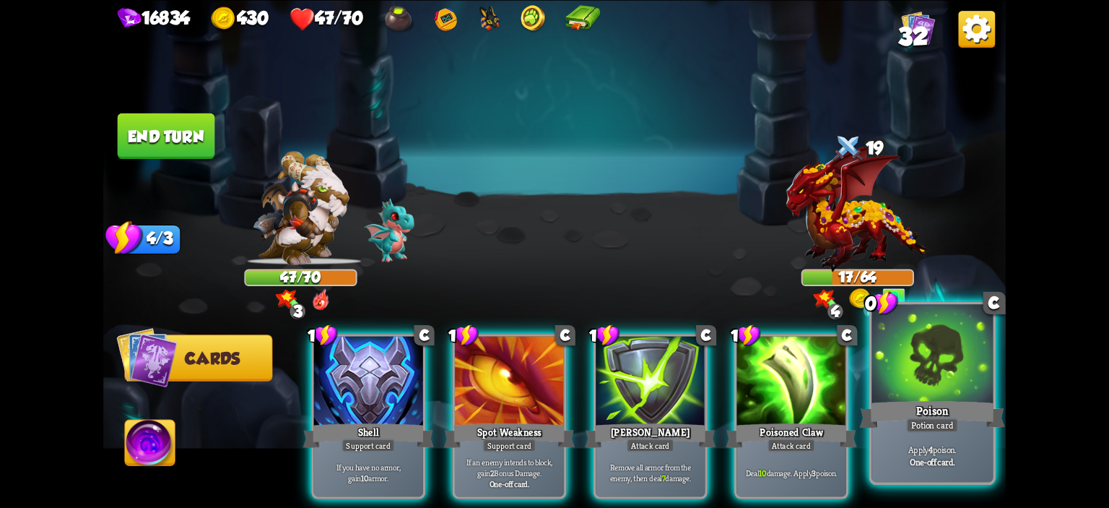
click at [896, 375] on div at bounding box center [931, 355] width 121 height 103
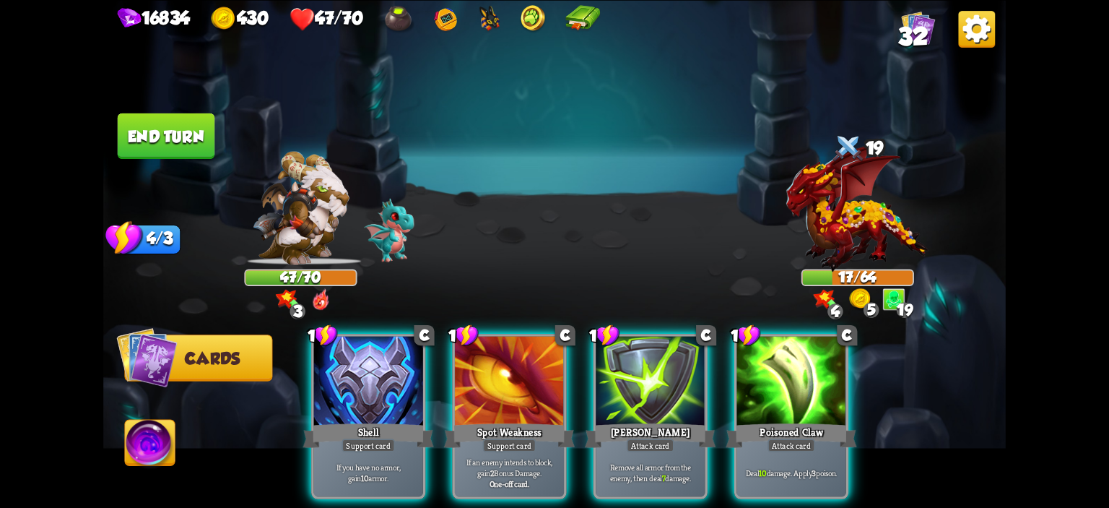
click at [149, 432] on img at bounding box center [150, 444] width 50 height 51
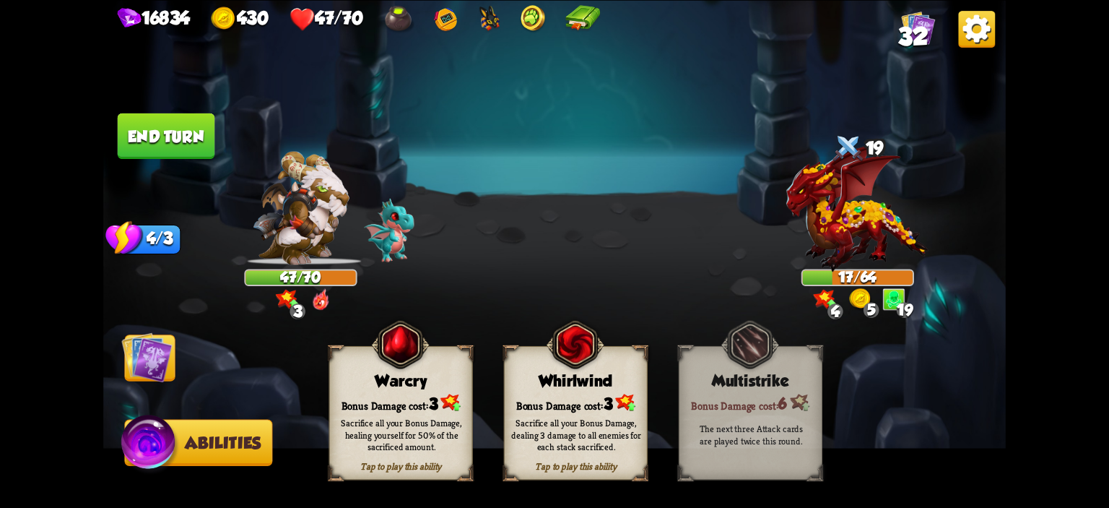
click at [370, 346] on div "Tap to play this ability Warcry Bonus Damage cost: 3 Sacrifice all your Bonus D…" at bounding box center [401, 412] width 144 height 134
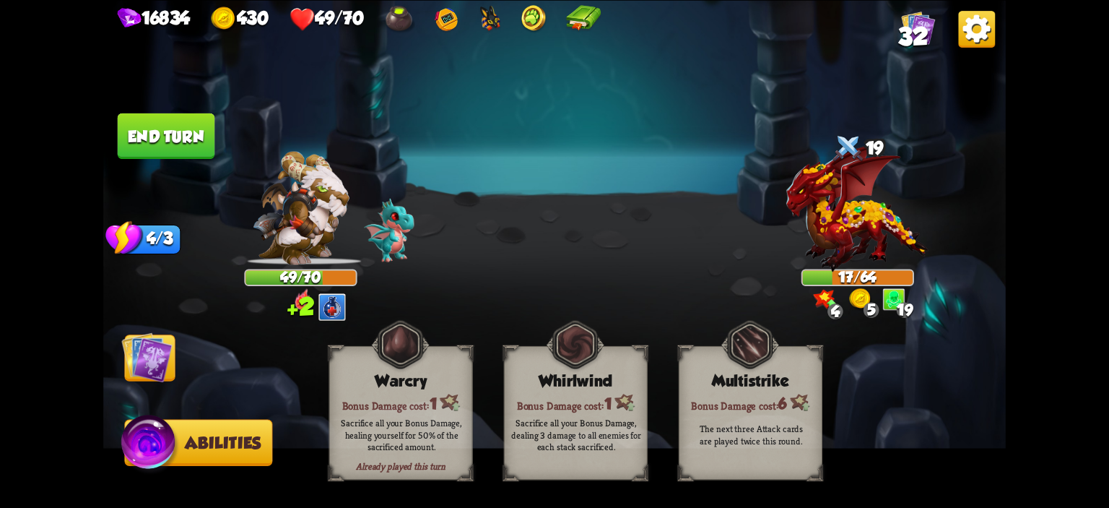
click at [129, 144] on button "End turn" at bounding box center [166, 135] width 97 height 45
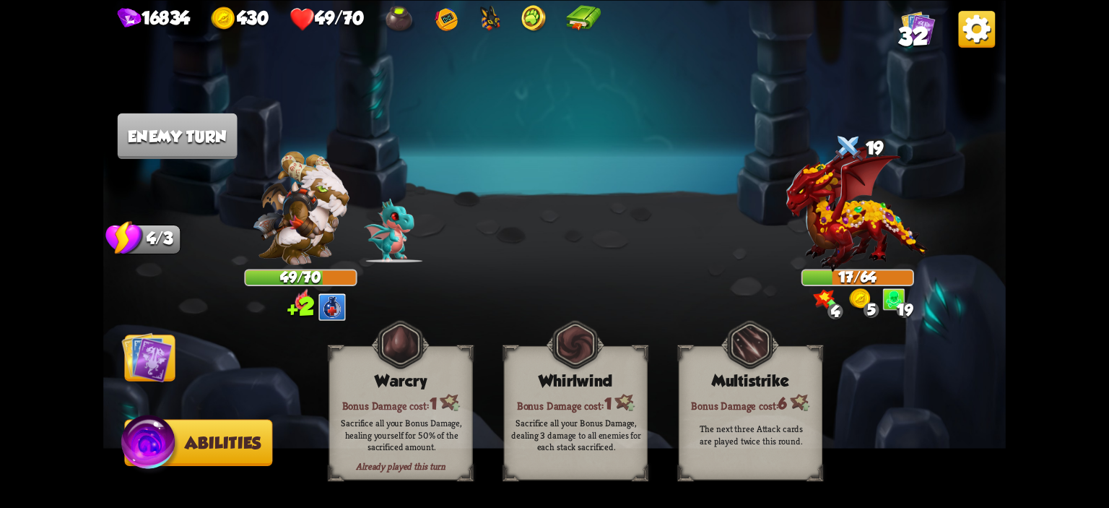
click at [160, 362] on img at bounding box center [146, 356] width 51 height 51
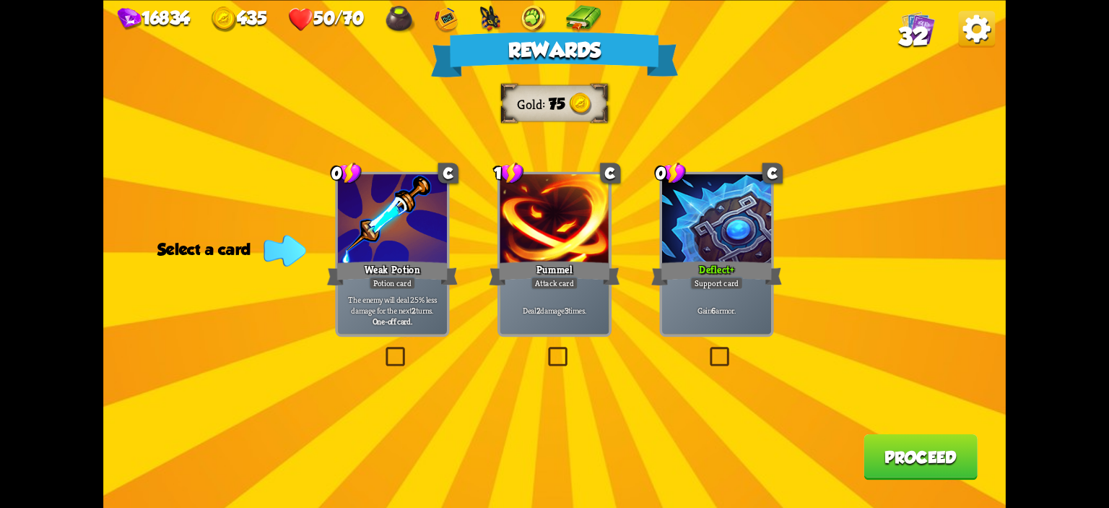
click at [702, 269] on div "Deflect +" at bounding box center [716, 272] width 131 height 29
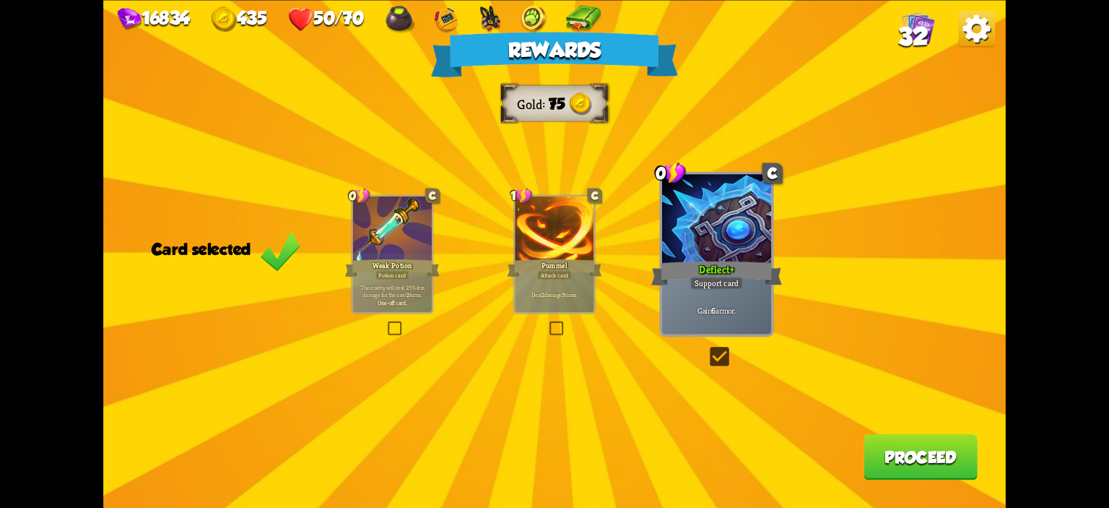
click at [907, 465] on button "Proceed" at bounding box center [920, 455] width 114 height 45
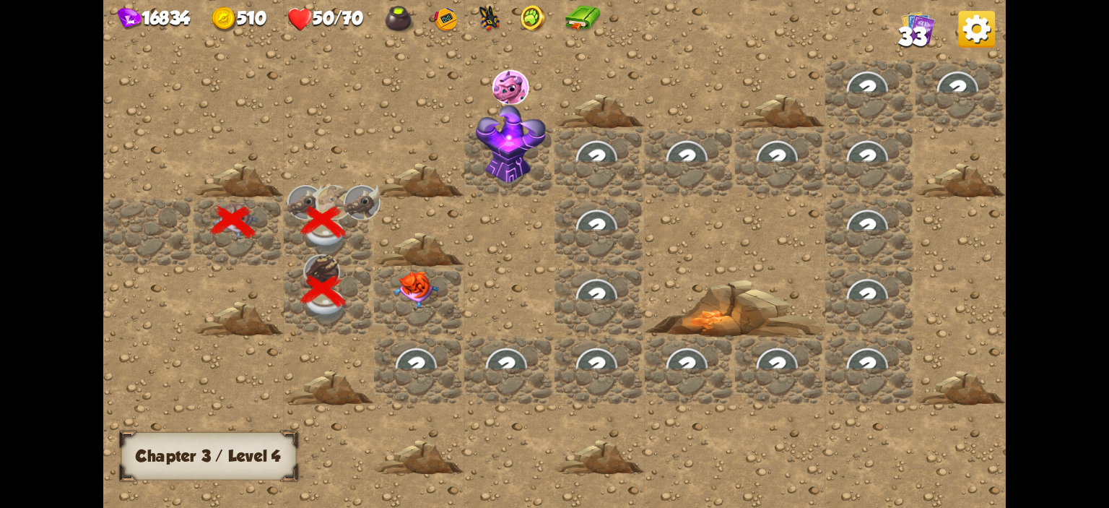
click at [422, 280] on img at bounding box center [415, 290] width 45 height 38
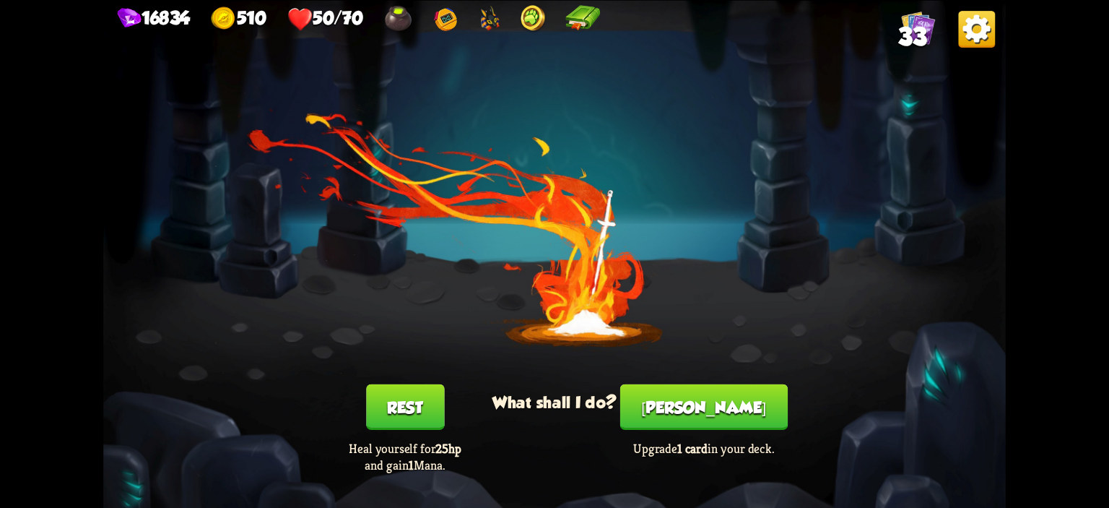
click at [700, 385] on button "[PERSON_NAME]" at bounding box center [703, 405] width 167 height 45
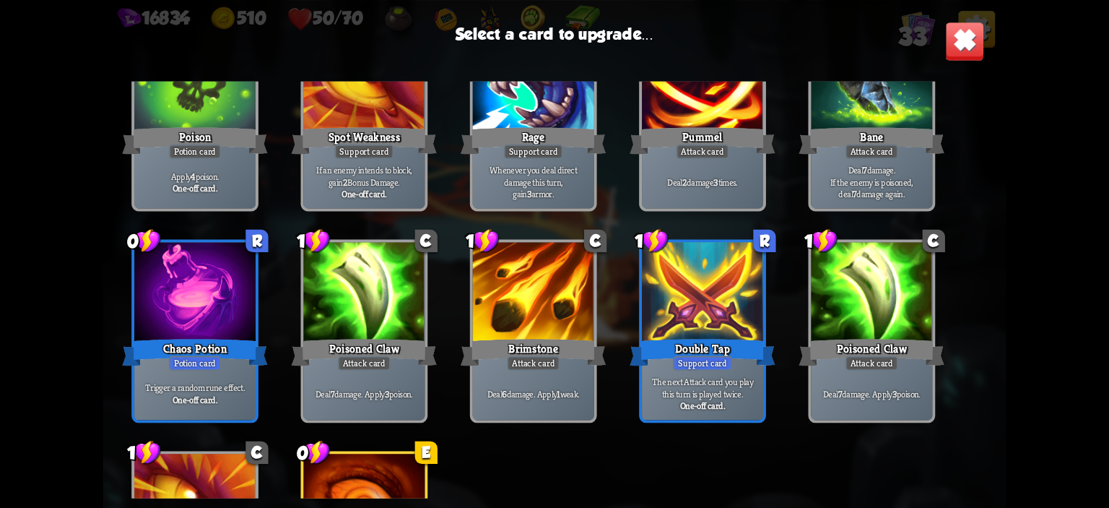
scroll to position [887, 0]
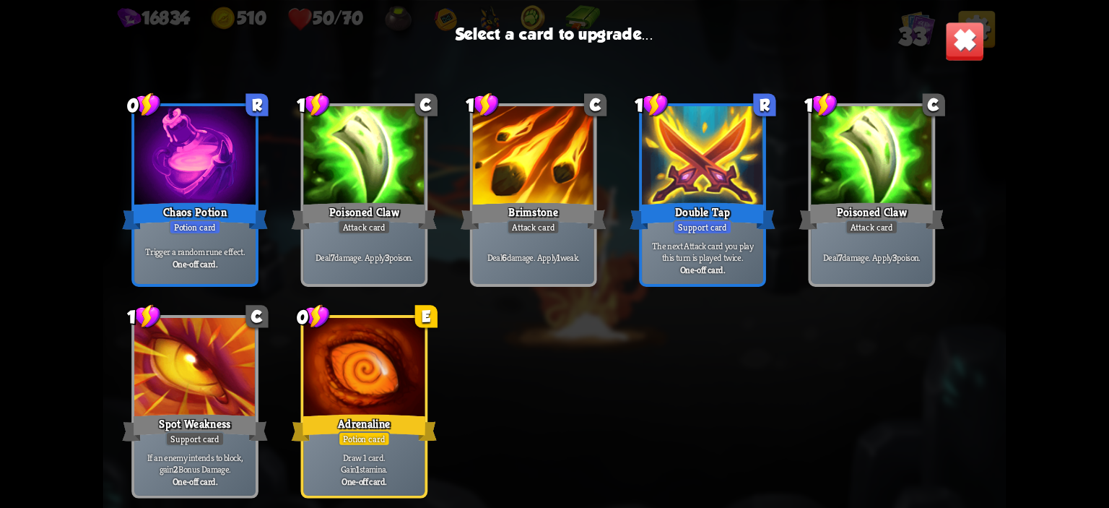
click at [406, 386] on div at bounding box center [363, 369] width 121 height 103
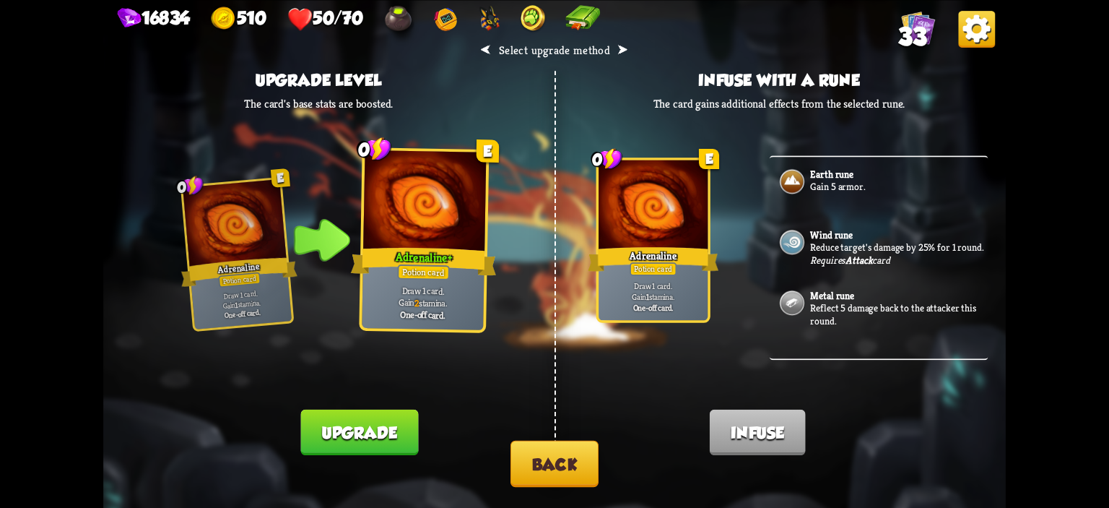
click at [398, 441] on button "Upgrade" at bounding box center [359, 431] width 118 height 45
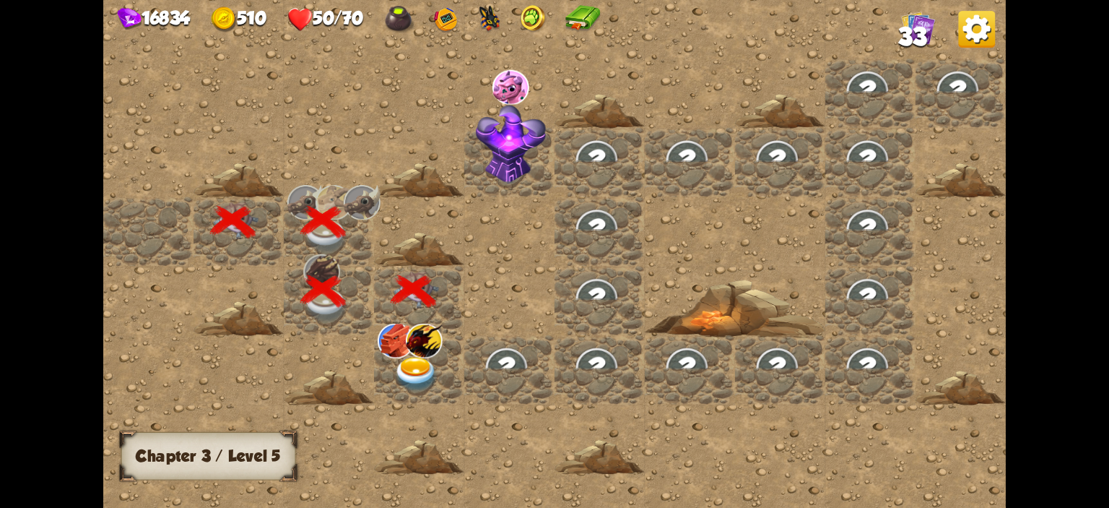
click at [423, 354] on img at bounding box center [424, 340] width 37 height 35
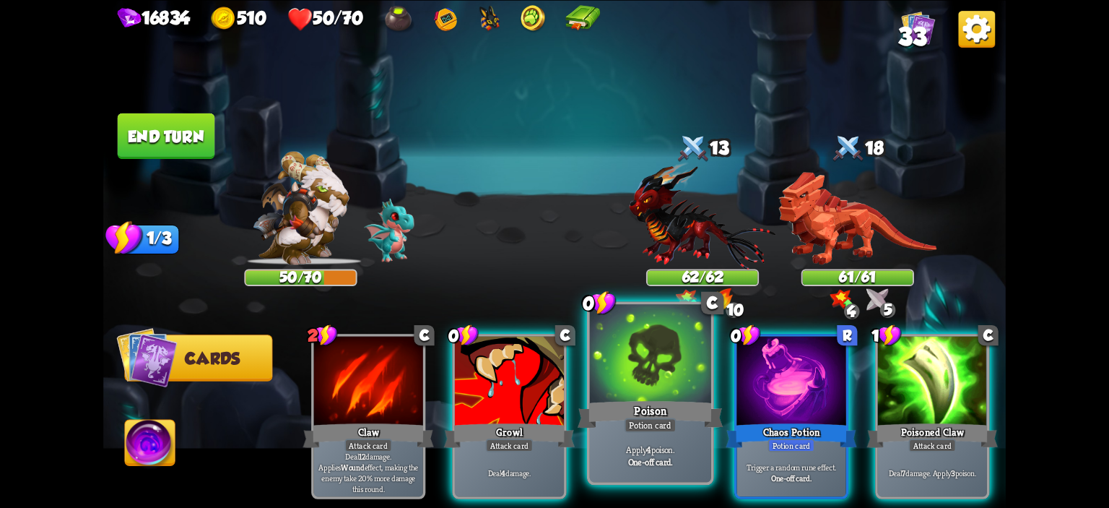
click at [629, 366] on div at bounding box center [650, 355] width 121 height 103
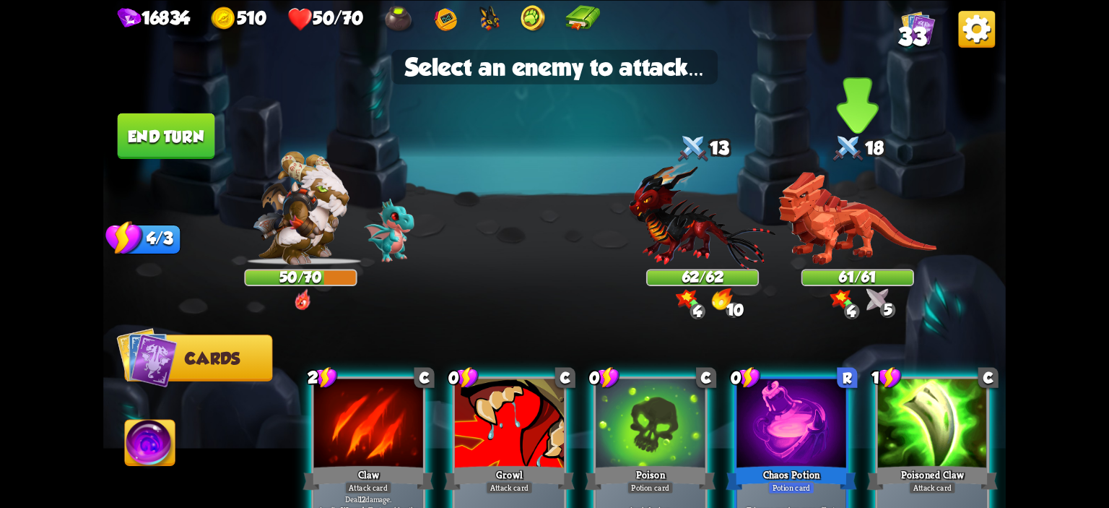
click at [798, 228] on img at bounding box center [857, 217] width 158 height 93
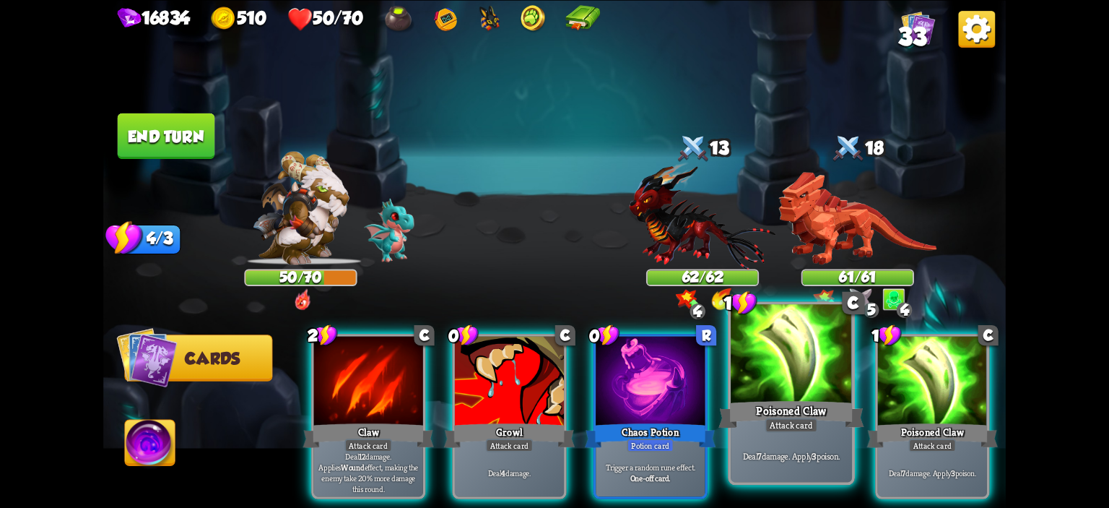
click at [795, 369] on div at bounding box center [791, 355] width 121 height 103
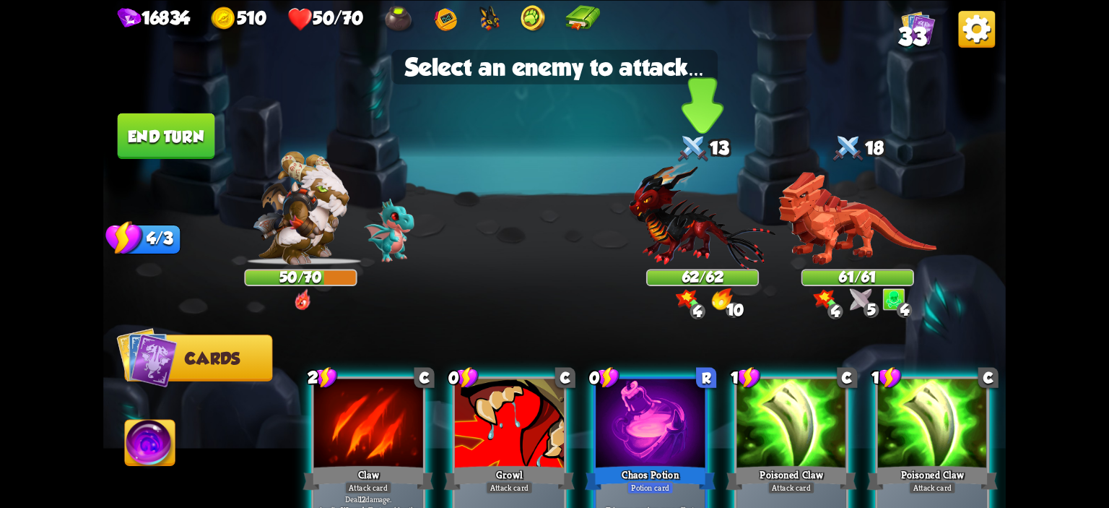
click at [724, 271] on div "62/62" at bounding box center [703, 277] width 110 height 14
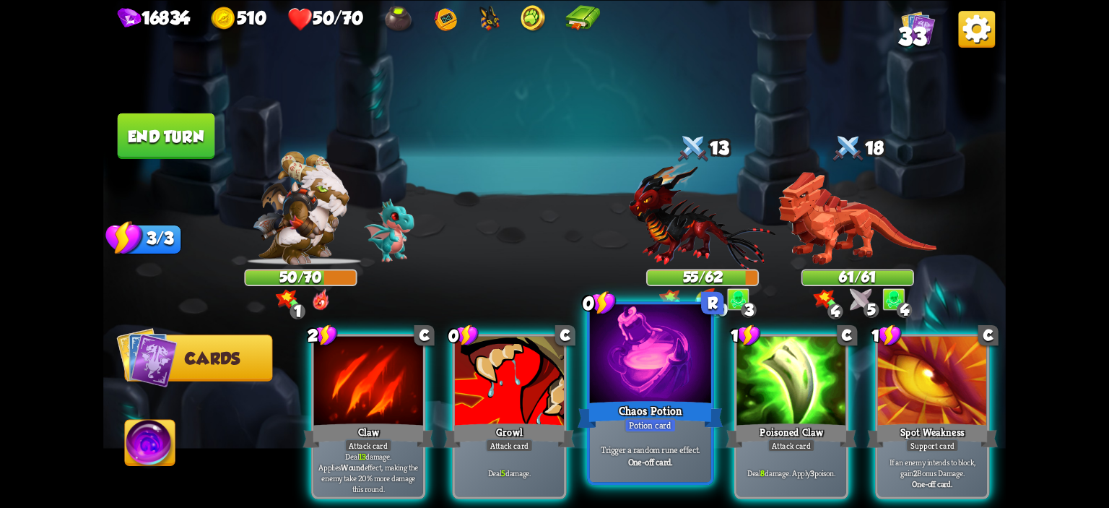
click at [667, 365] on div at bounding box center [650, 355] width 121 height 103
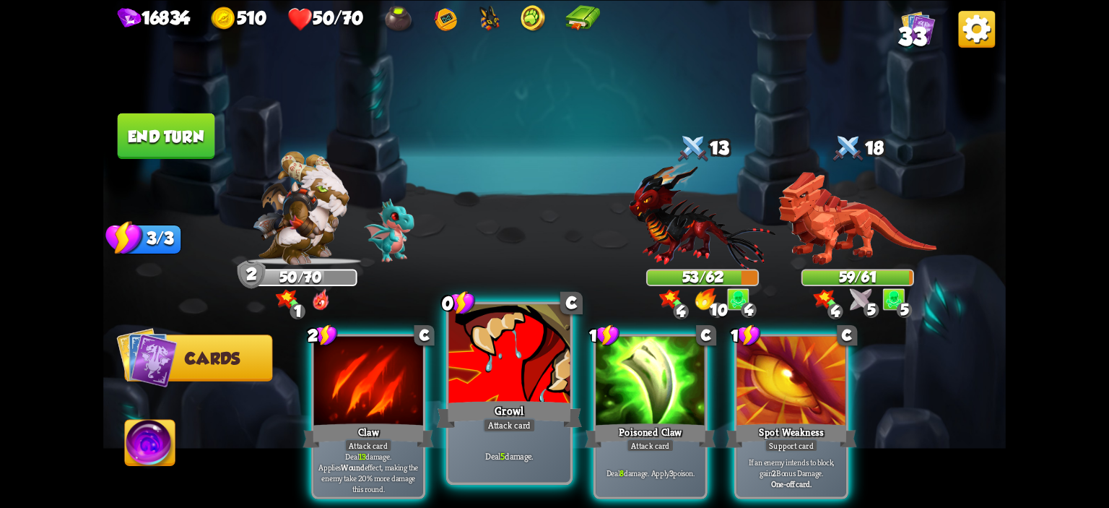
click at [528, 387] on div at bounding box center [509, 355] width 121 height 103
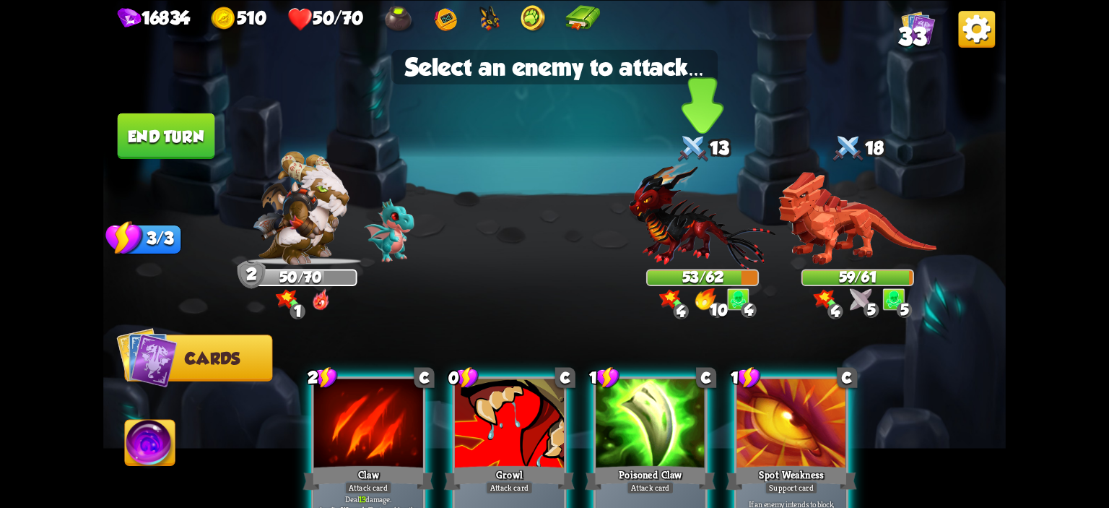
click at [665, 209] on img at bounding box center [702, 215] width 147 height 108
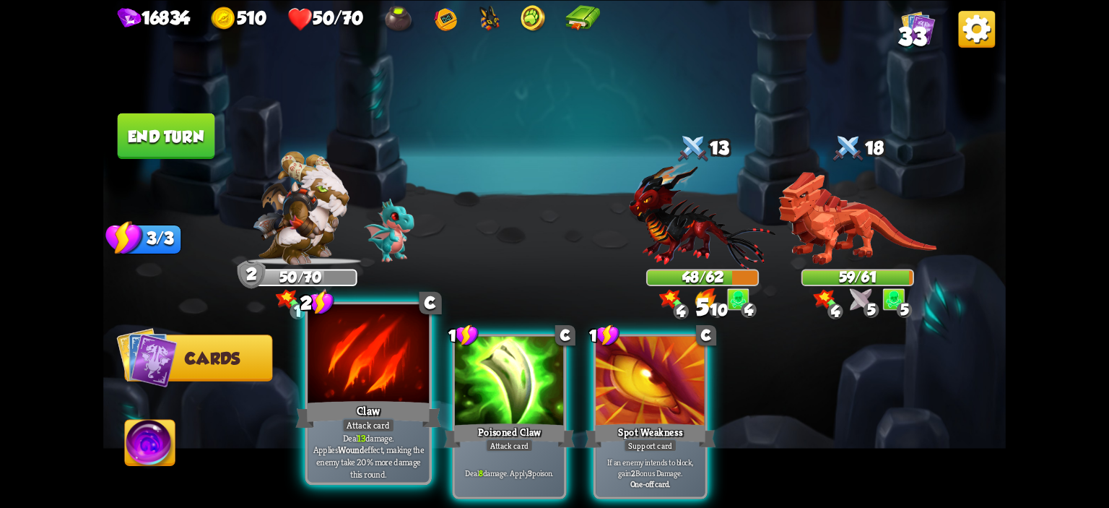
click at [388, 360] on div at bounding box center [368, 355] width 121 height 103
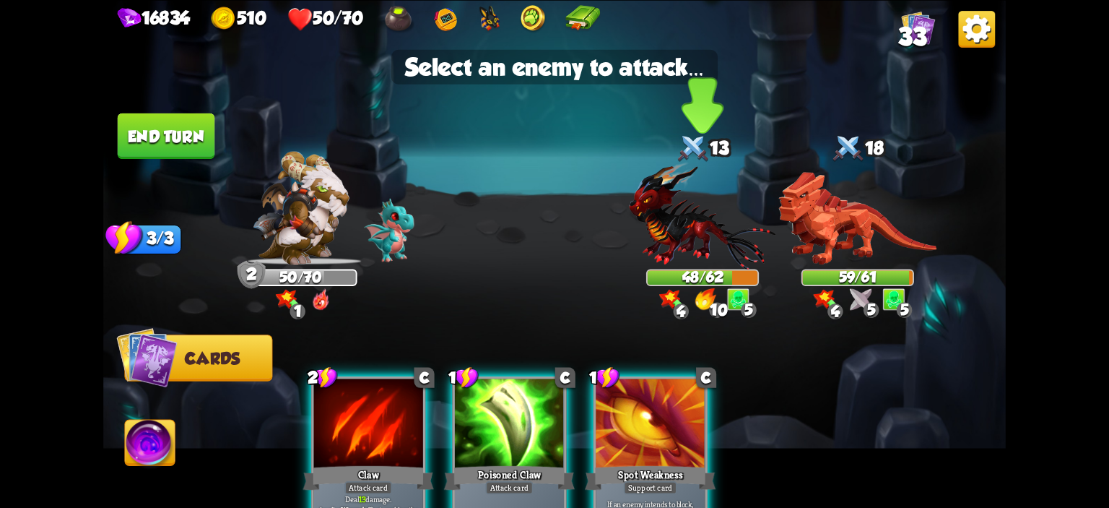
click at [712, 242] on img at bounding box center [702, 215] width 147 height 108
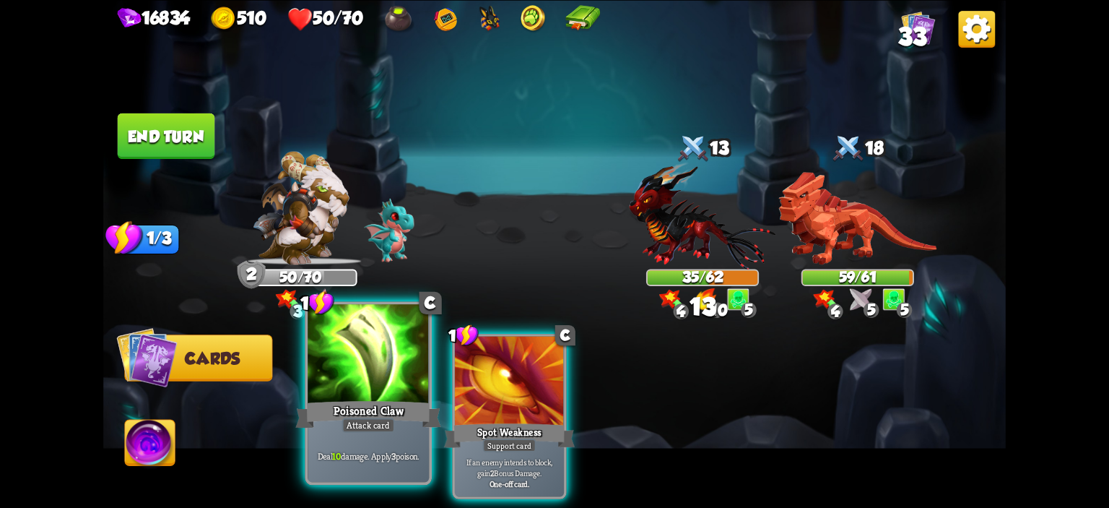
click at [366, 341] on div at bounding box center [368, 355] width 121 height 103
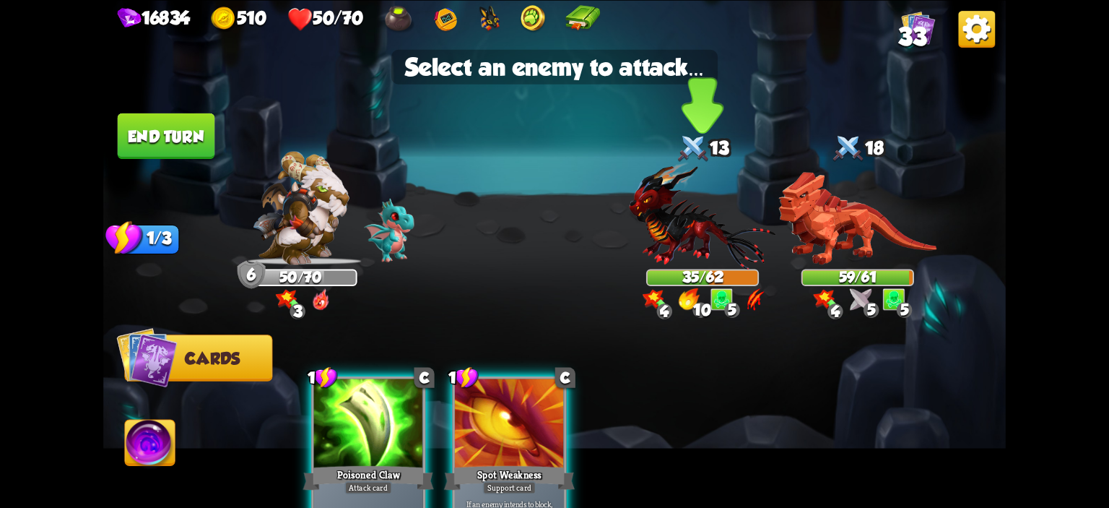
click at [692, 219] on img at bounding box center [702, 215] width 147 height 108
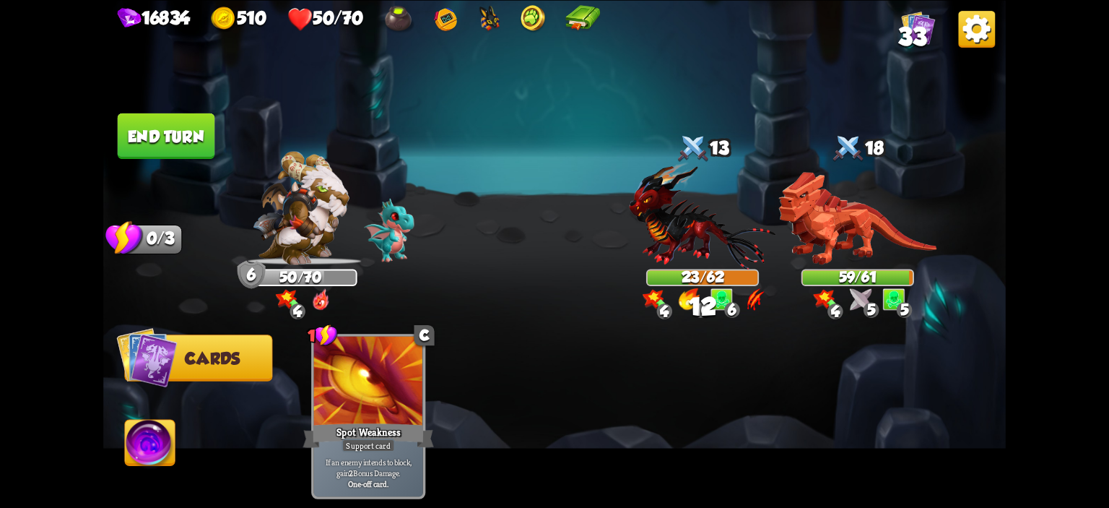
click at [158, 144] on button "End turn" at bounding box center [166, 135] width 97 height 45
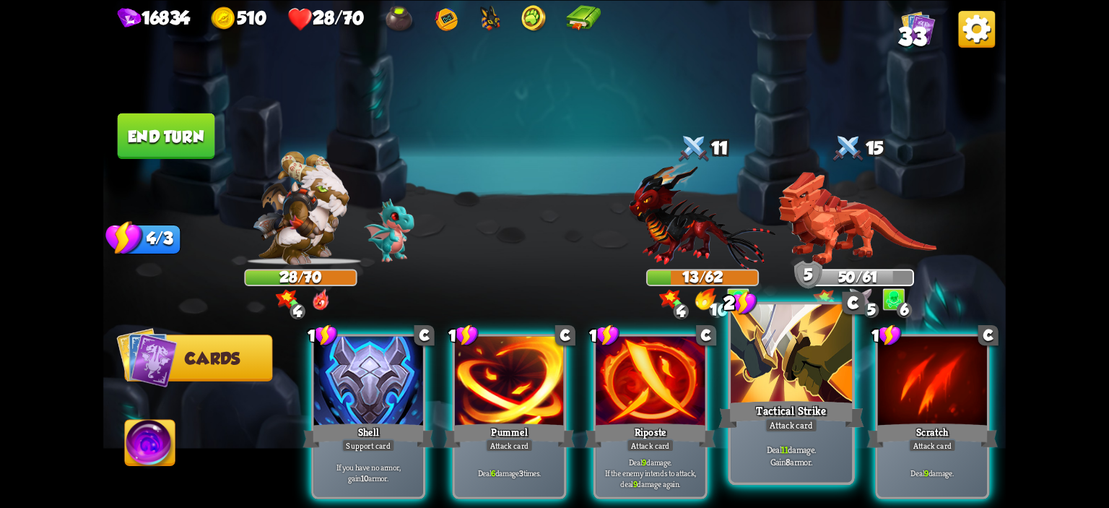
click at [778, 364] on div at bounding box center [791, 355] width 121 height 103
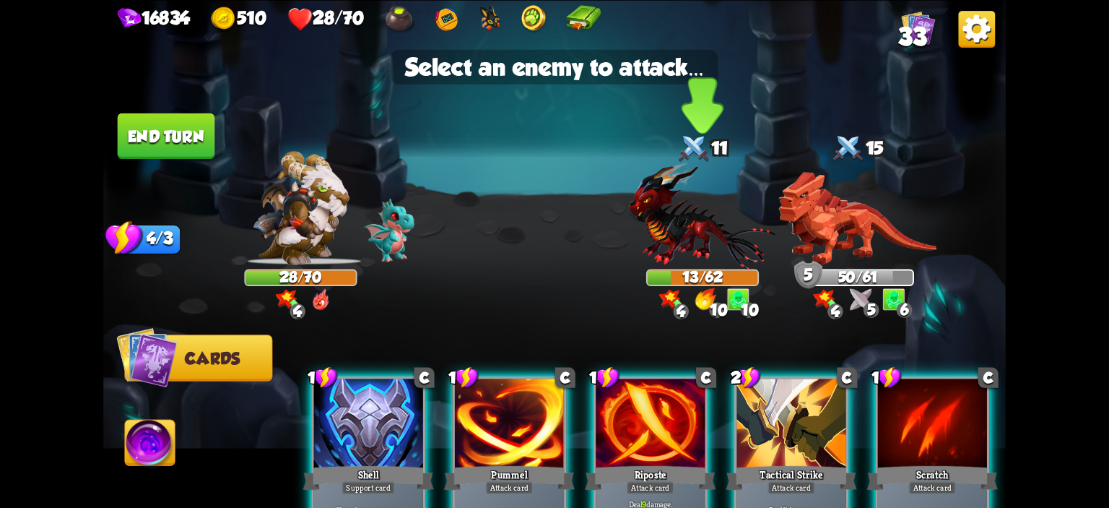
click at [714, 265] on img at bounding box center [702, 215] width 147 height 108
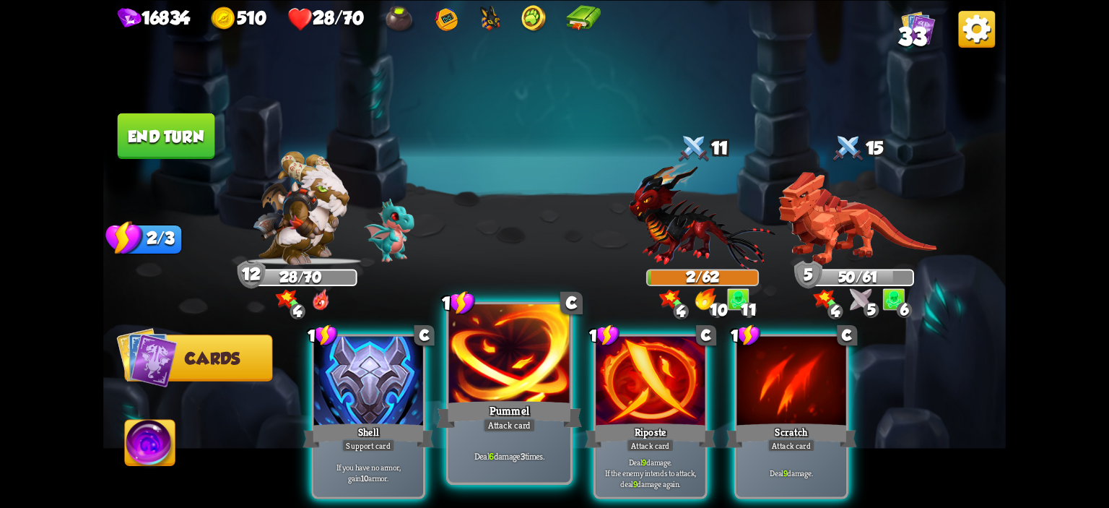
click at [480, 378] on div at bounding box center [509, 355] width 121 height 103
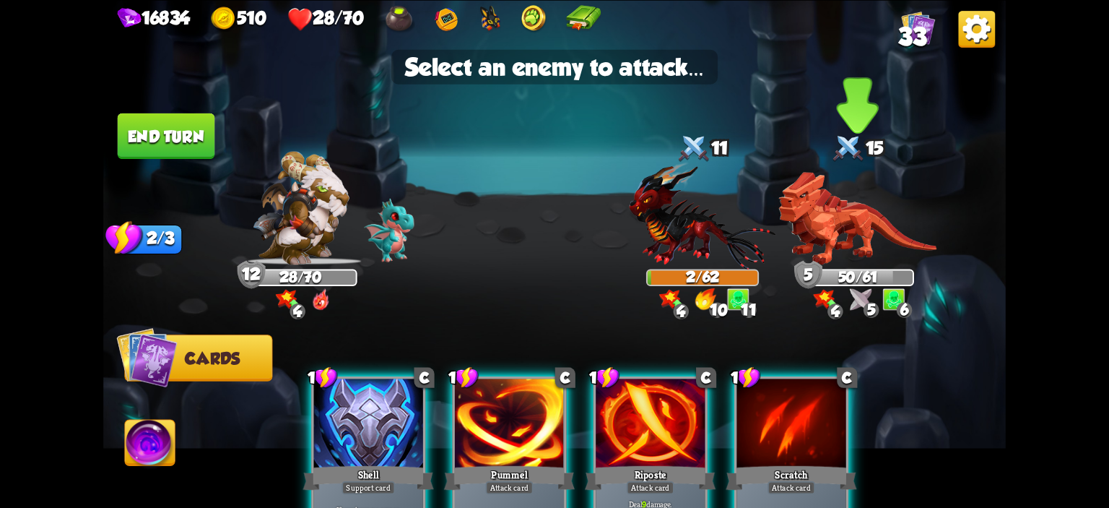
click at [840, 232] on img at bounding box center [857, 217] width 158 height 93
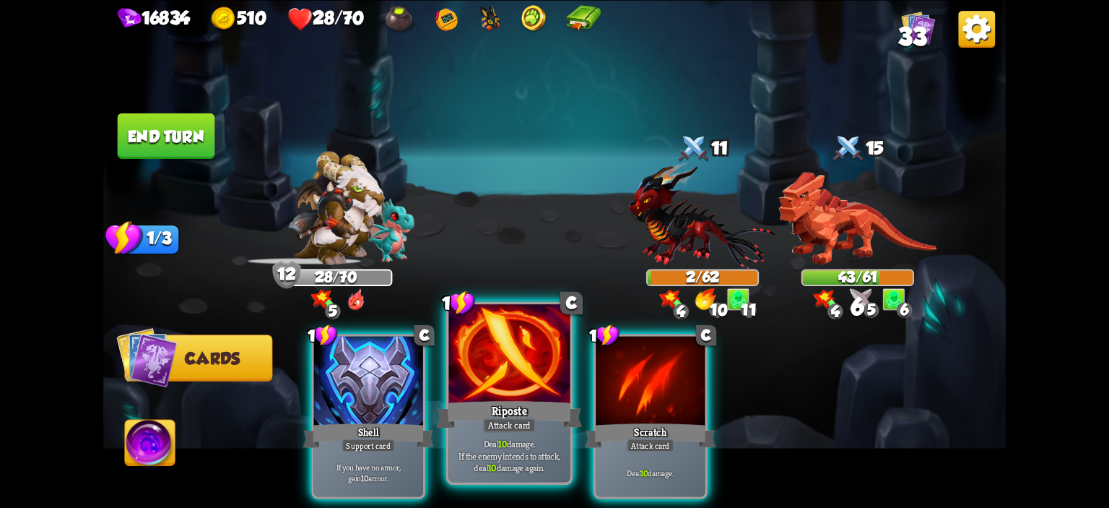
click at [518, 347] on div at bounding box center [509, 355] width 121 height 103
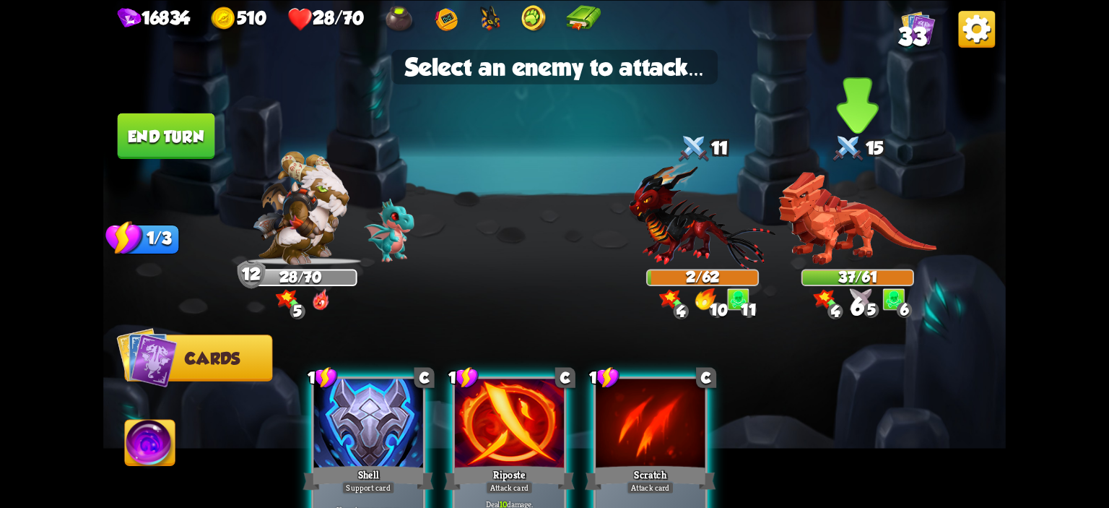
click at [869, 235] on img at bounding box center [857, 217] width 158 height 93
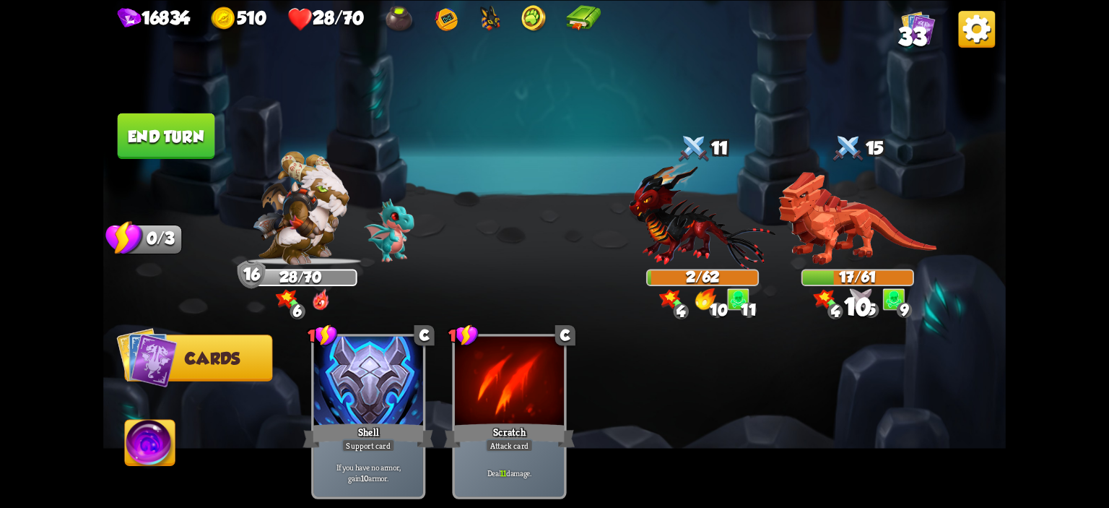
click at [143, 144] on button "End turn" at bounding box center [166, 135] width 97 height 45
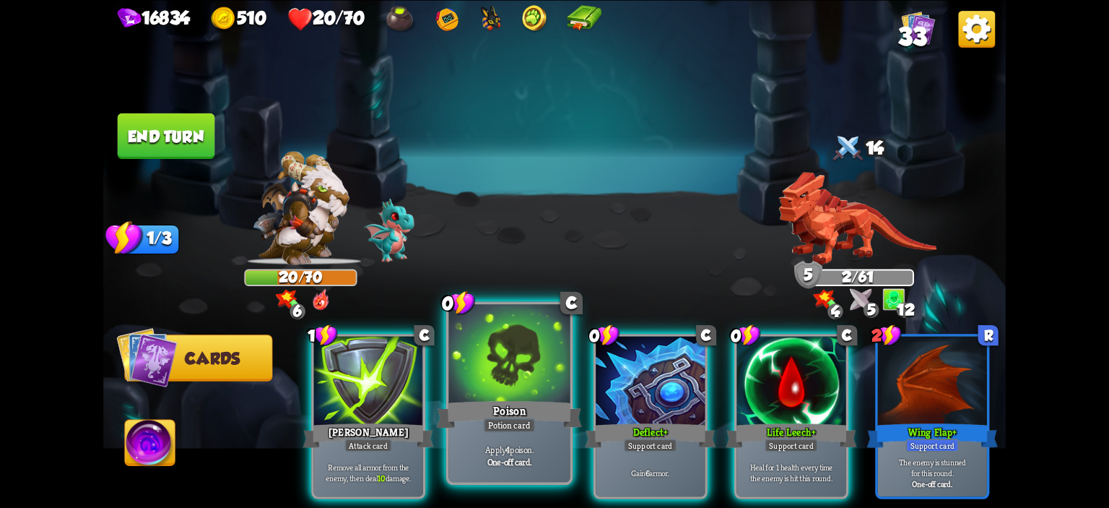
click at [511, 346] on div at bounding box center [509, 355] width 121 height 103
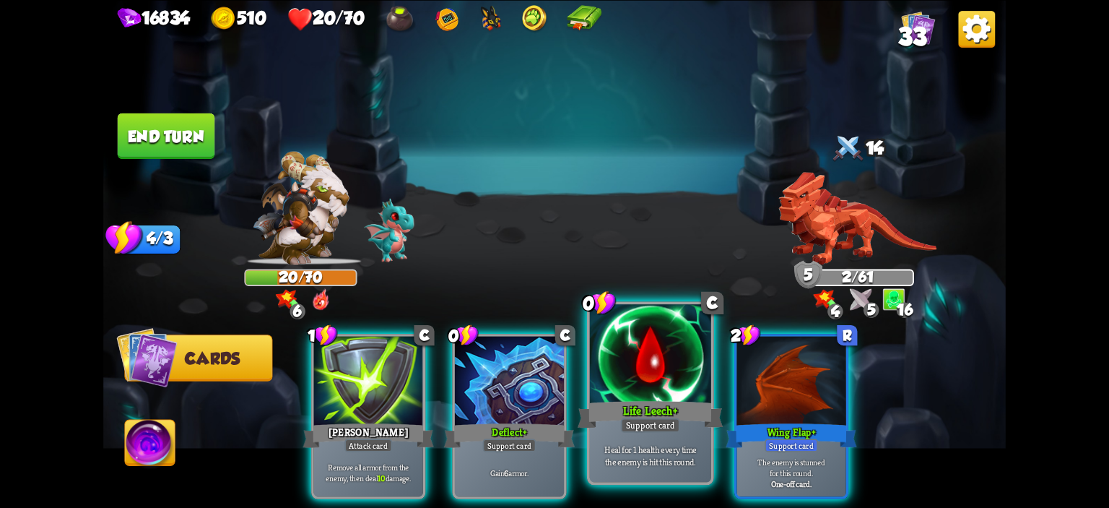
click at [611, 358] on div at bounding box center [650, 355] width 121 height 103
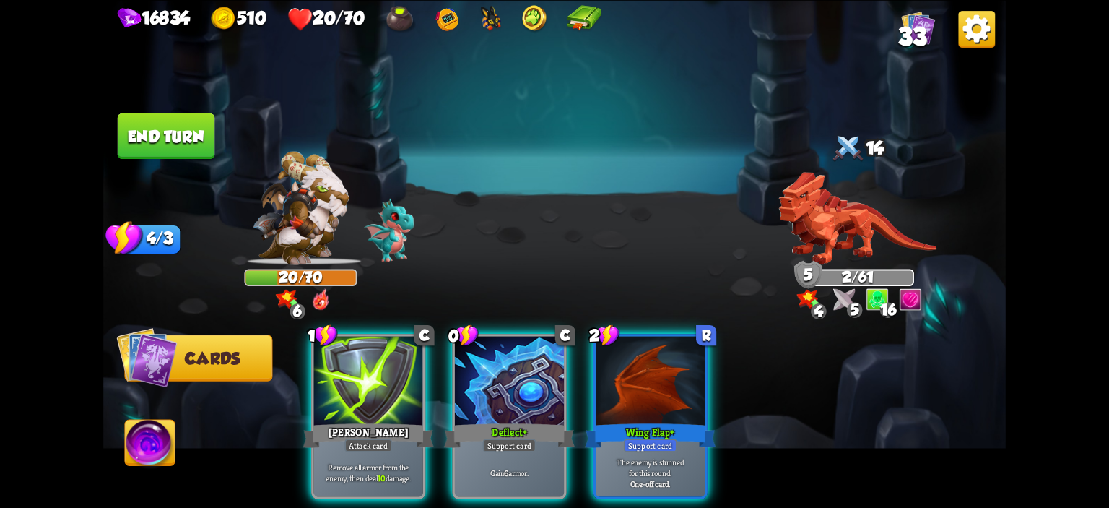
click at [167, 438] on img at bounding box center [150, 444] width 50 height 51
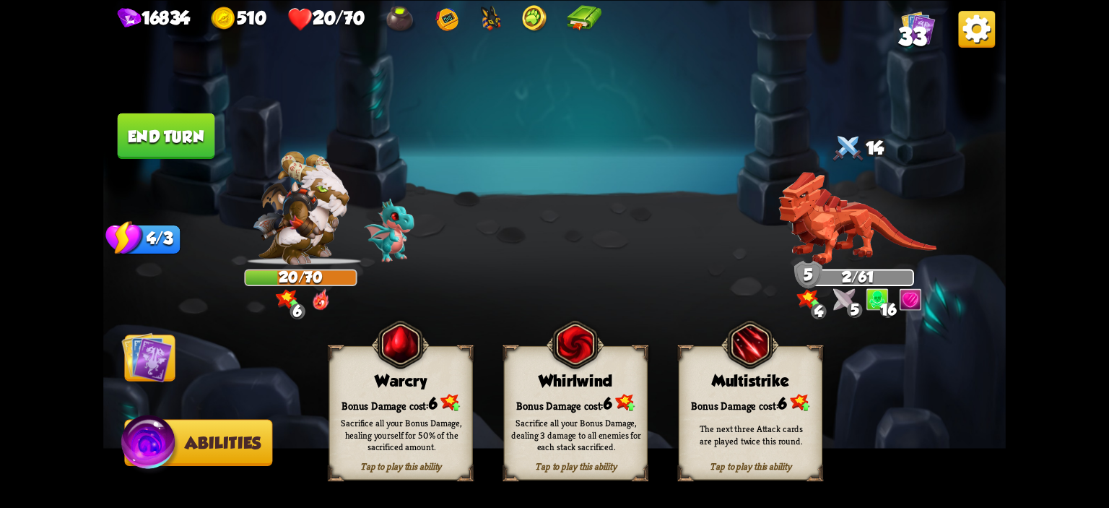
click at [380, 372] on img at bounding box center [400, 343] width 58 height 59
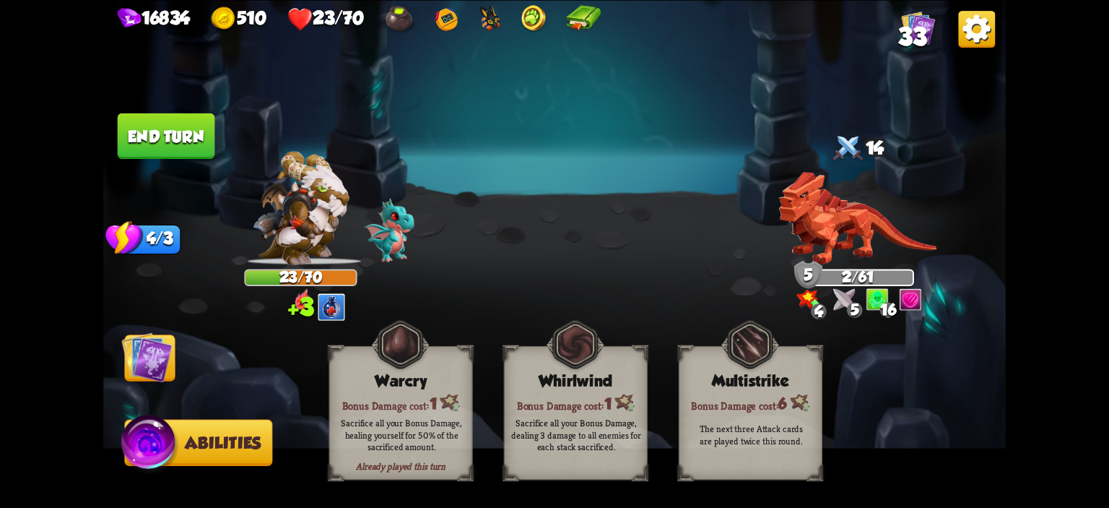
click at [139, 356] on img at bounding box center [146, 356] width 51 height 51
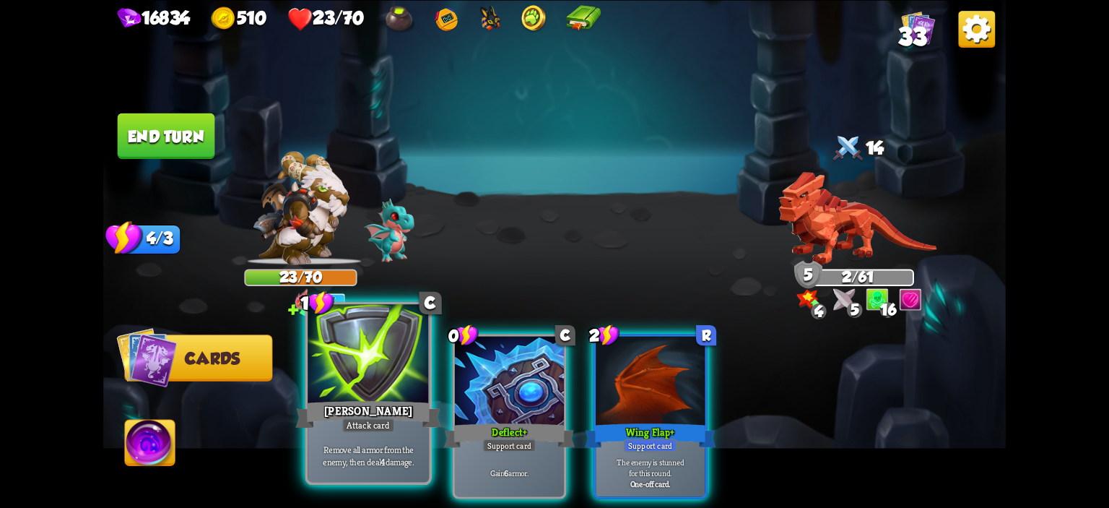
click at [318, 354] on div at bounding box center [368, 355] width 121 height 103
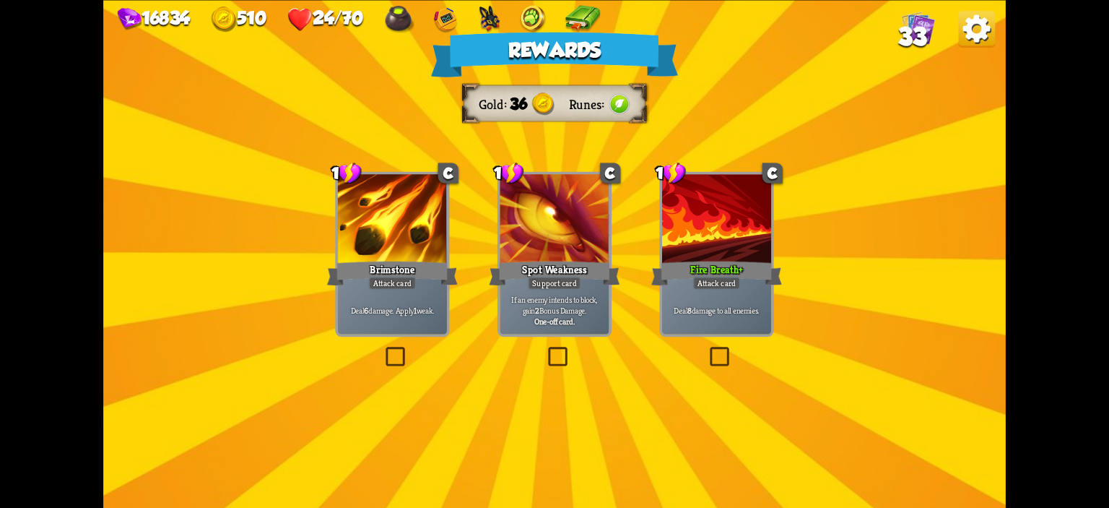
click at [696, 268] on div "Fire Breath +" at bounding box center [716, 272] width 131 height 29
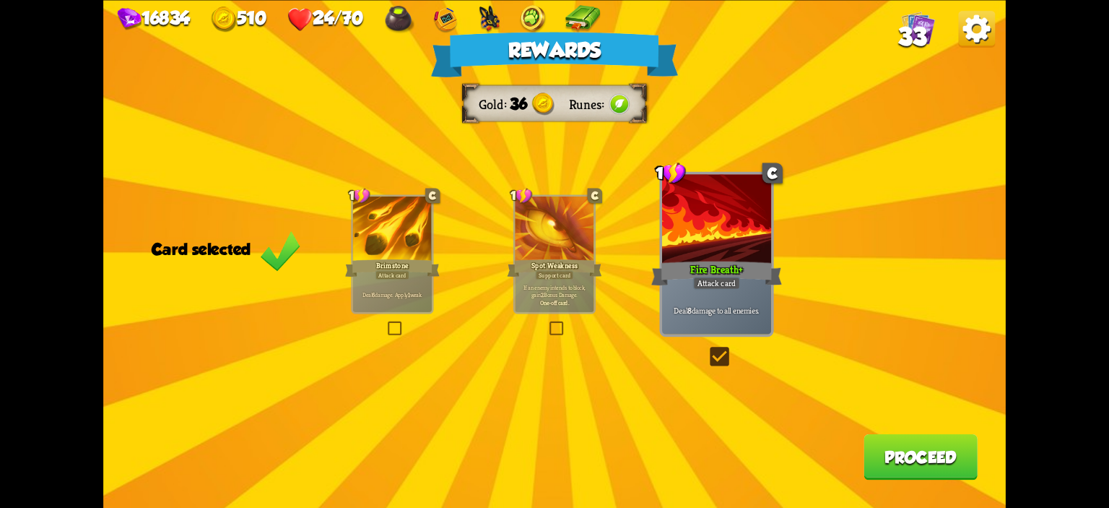
click at [887, 459] on button "Proceed" at bounding box center [920, 455] width 114 height 45
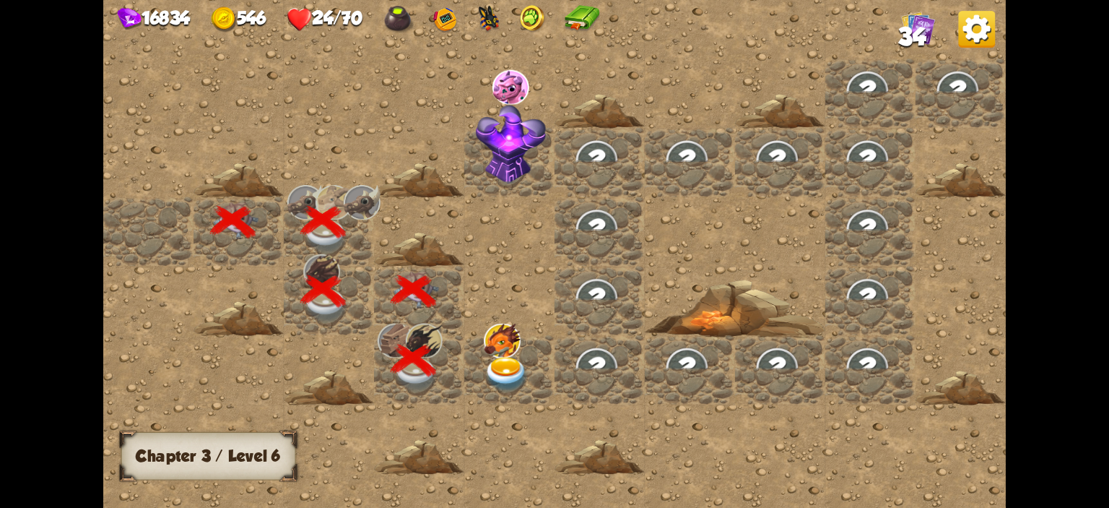
click at [523, 352] on div at bounding box center [509, 369] width 90 height 69
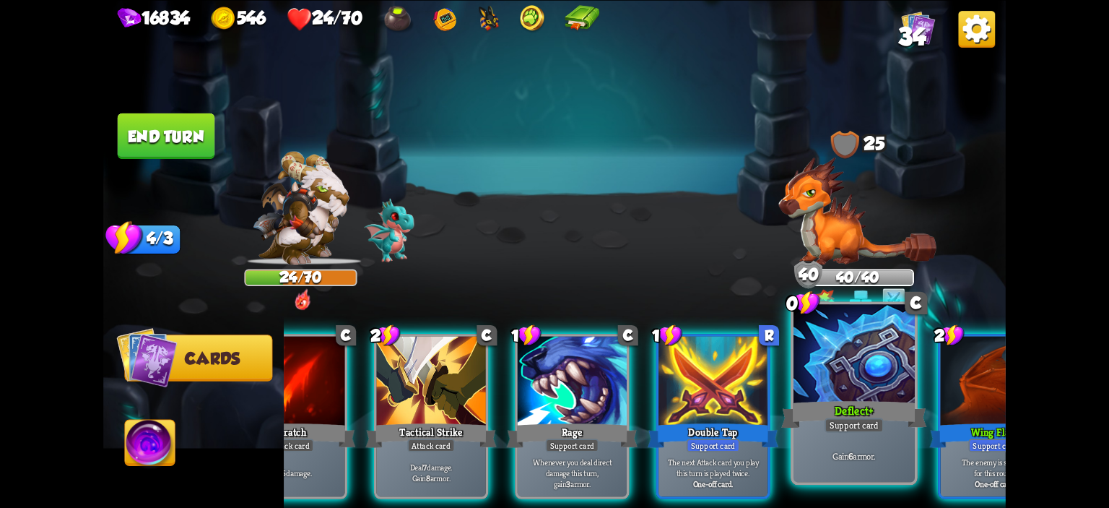
click at [866, 416] on div "Deflect +" at bounding box center [854, 414] width 146 height 32
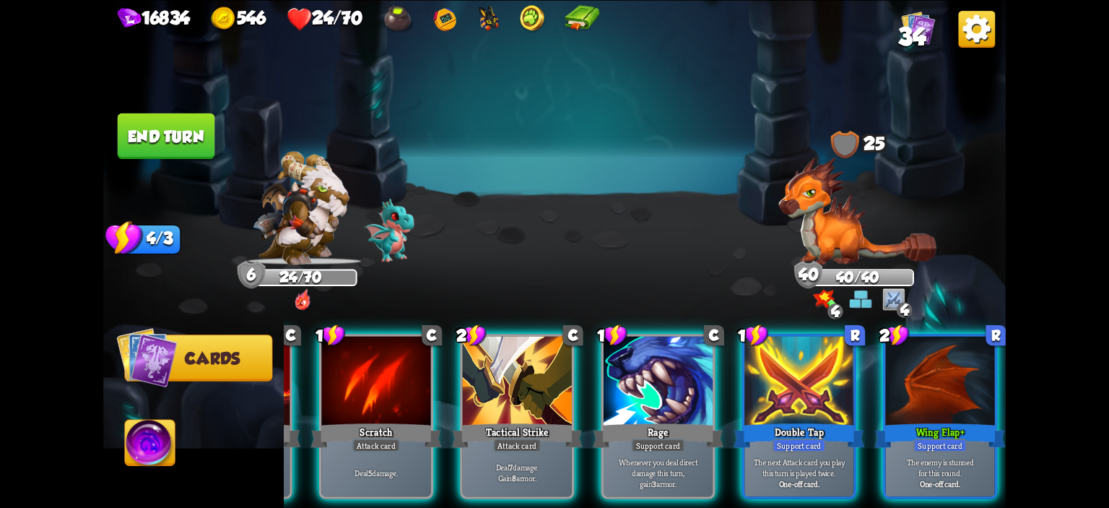
scroll to position [0, 0]
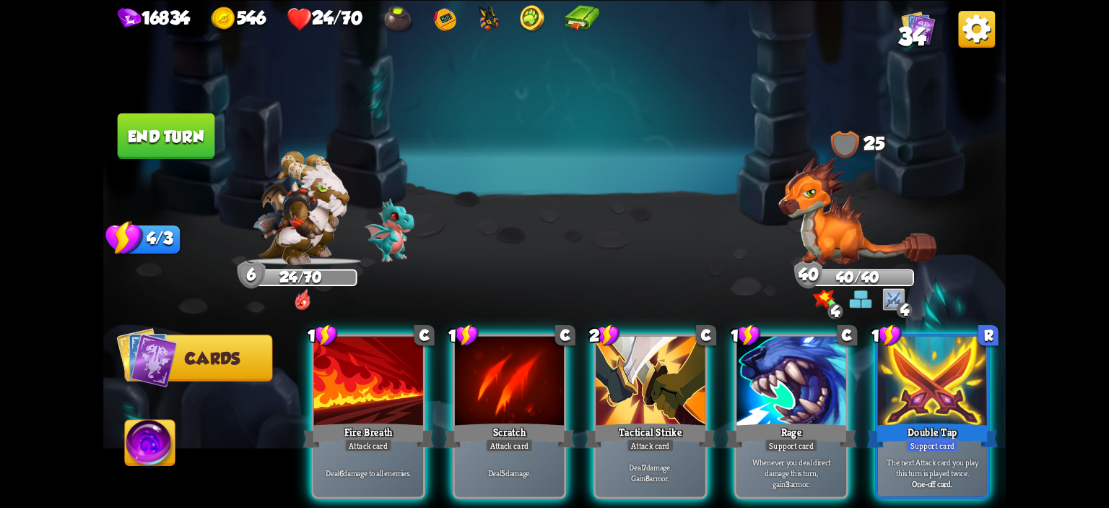
drag, startPoint x: 171, startPoint y: 167, endPoint x: 179, endPoint y: 153, distance: 15.8
click at [172, 165] on img at bounding box center [554, 254] width 902 height 508
click at [179, 153] on button "End turn" at bounding box center [166, 135] width 97 height 45
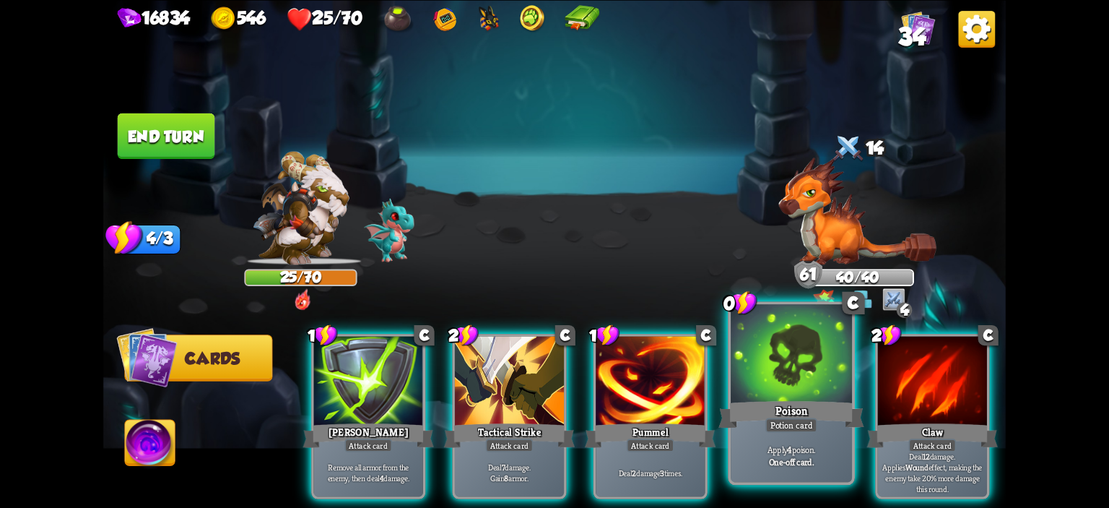
click at [755, 354] on div at bounding box center [791, 355] width 121 height 103
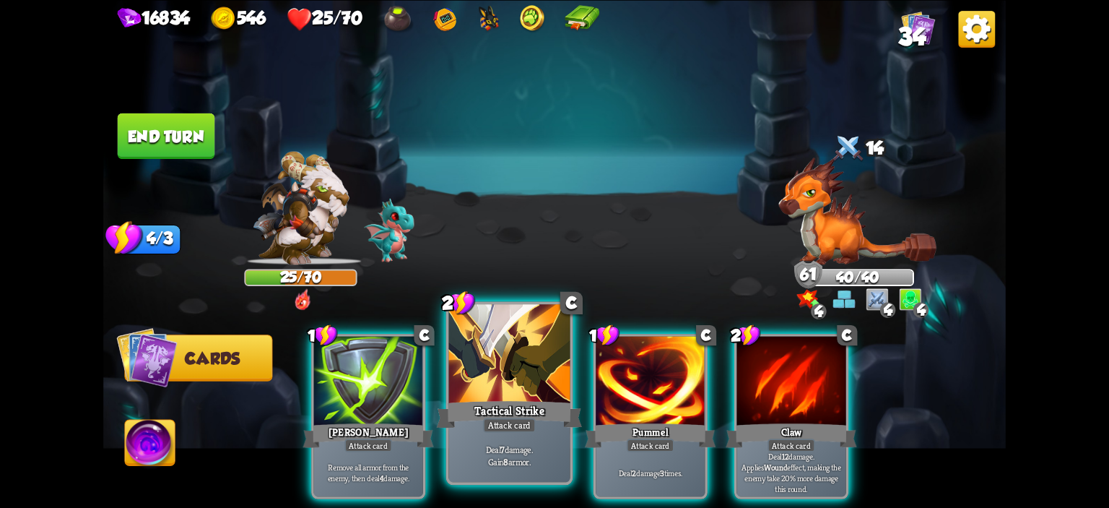
click at [528, 389] on div at bounding box center [509, 355] width 121 height 103
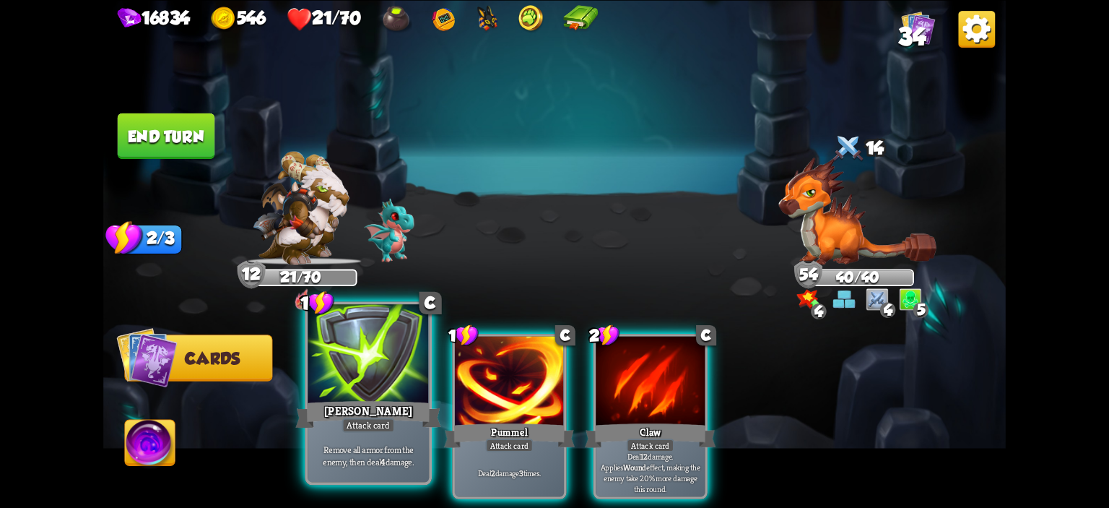
click at [384, 383] on div at bounding box center [368, 355] width 121 height 103
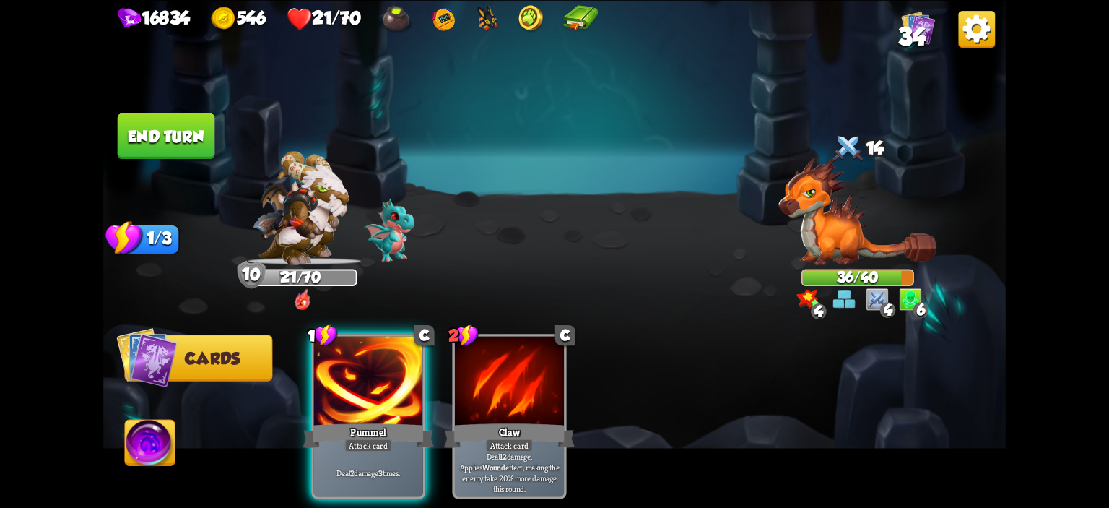
click at [166, 158] on img at bounding box center [554, 254] width 902 height 508
click at [170, 139] on button "End turn" at bounding box center [166, 135] width 97 height 45
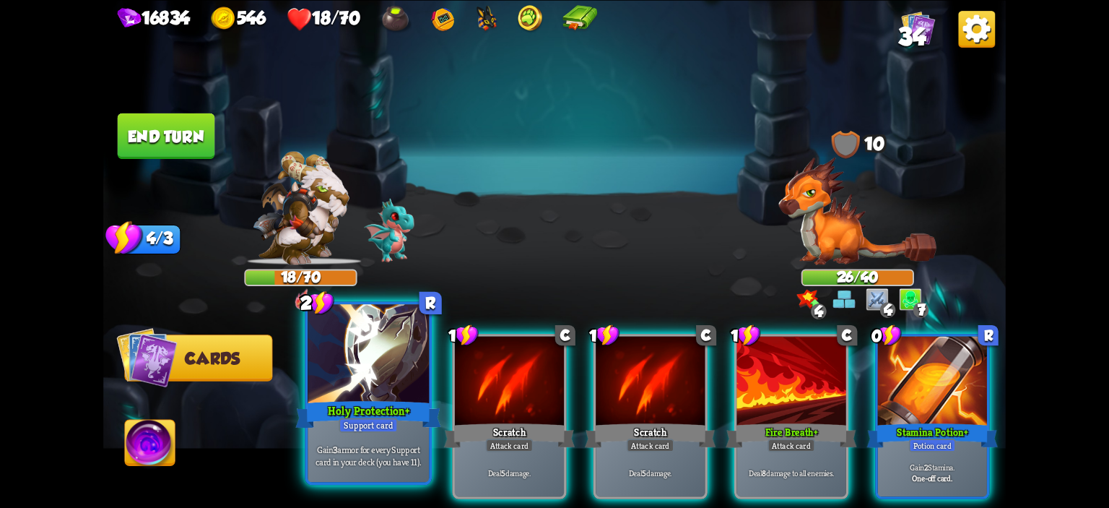
click at [375, 378] on div at bounding box center [368, 355] width 121 height 103
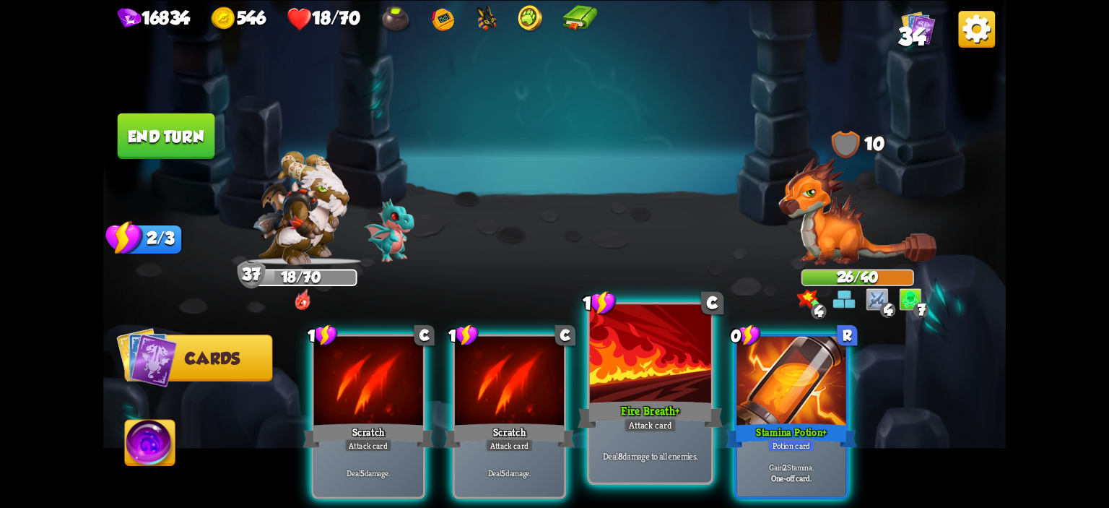
click at [625, 406] on div "Fire Breath +" at bounding box center [651, 414] width 146 height 32
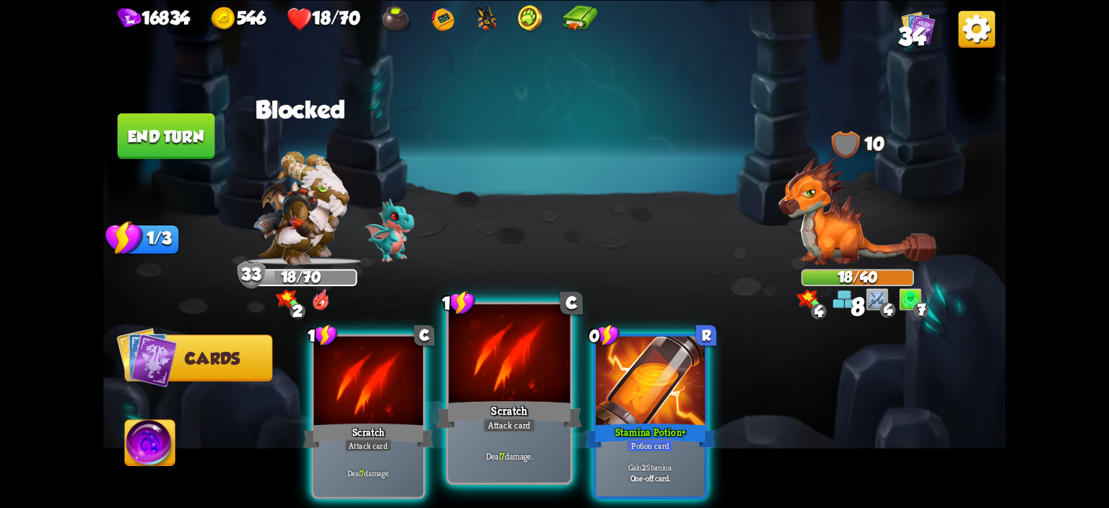
click at [500, 375] on div at bounding box center [509, 355] width 121 height 103
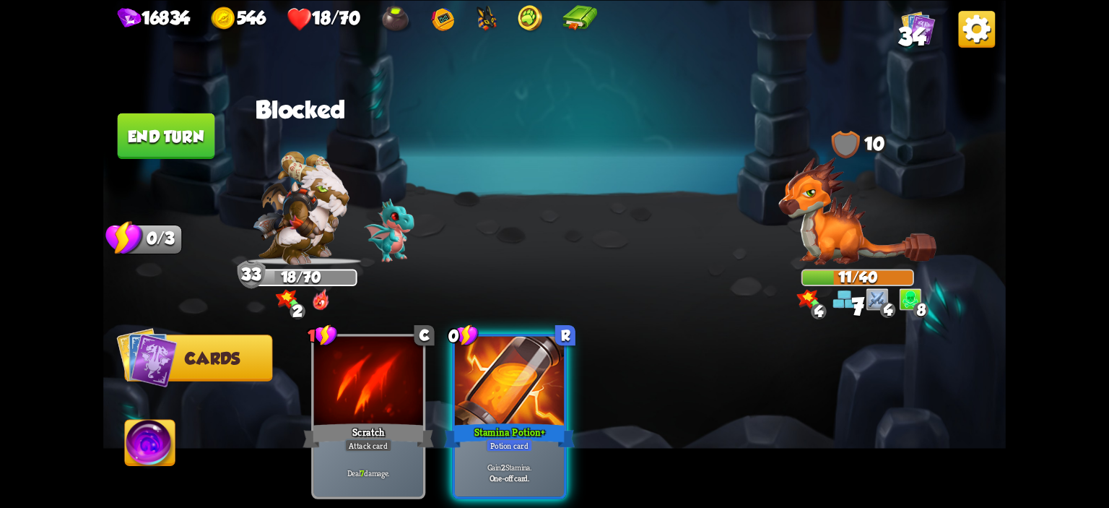
click at [139, 446] on img at bounding box center [150, 444] width 50 height 51
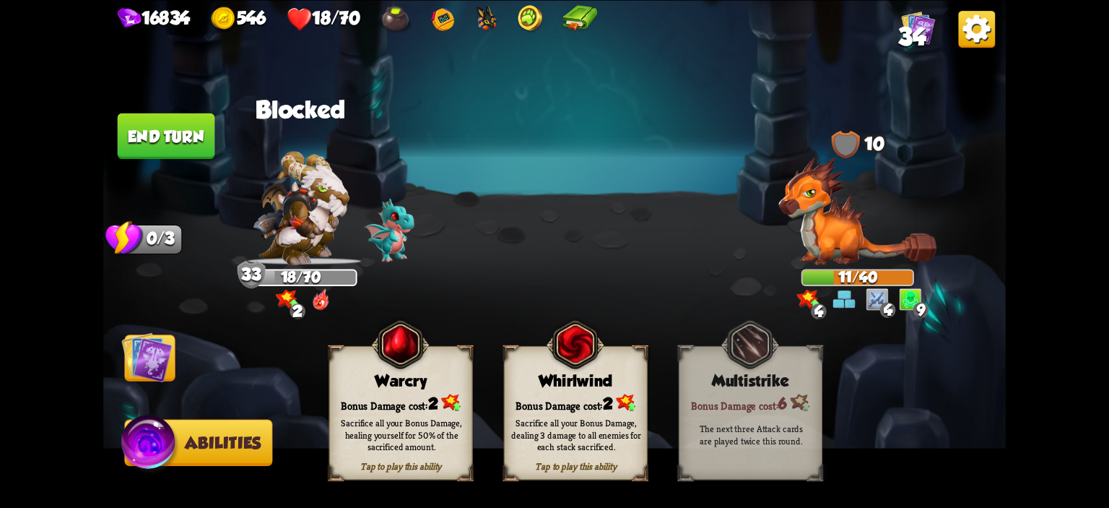
click at [371, 394] on div "Bonus Damage cost: 2" at bounding box center [401, 402] width 142 height 20
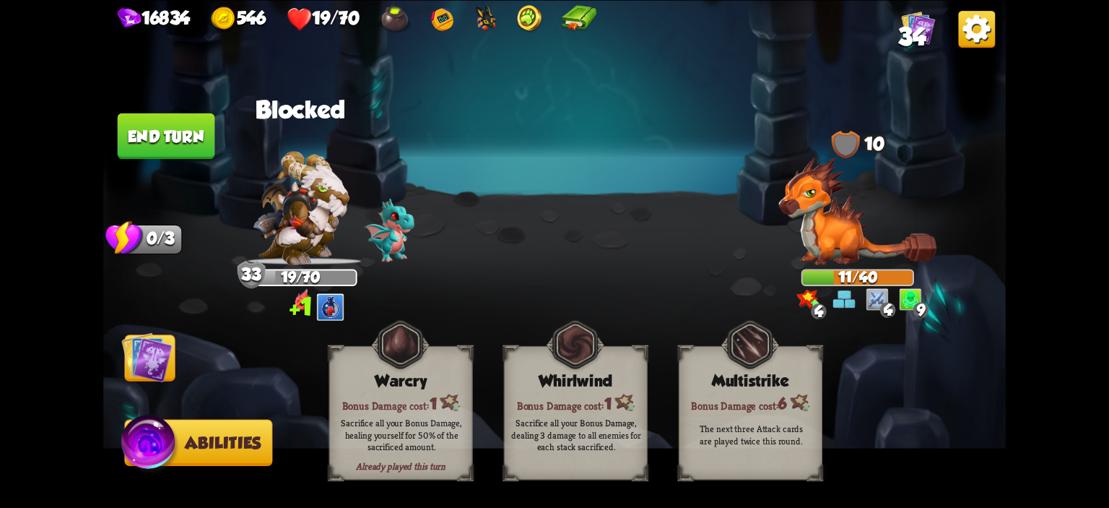
click at [173, 150] on button "End turn" at bounding box center [166, 135] width 97 height 45
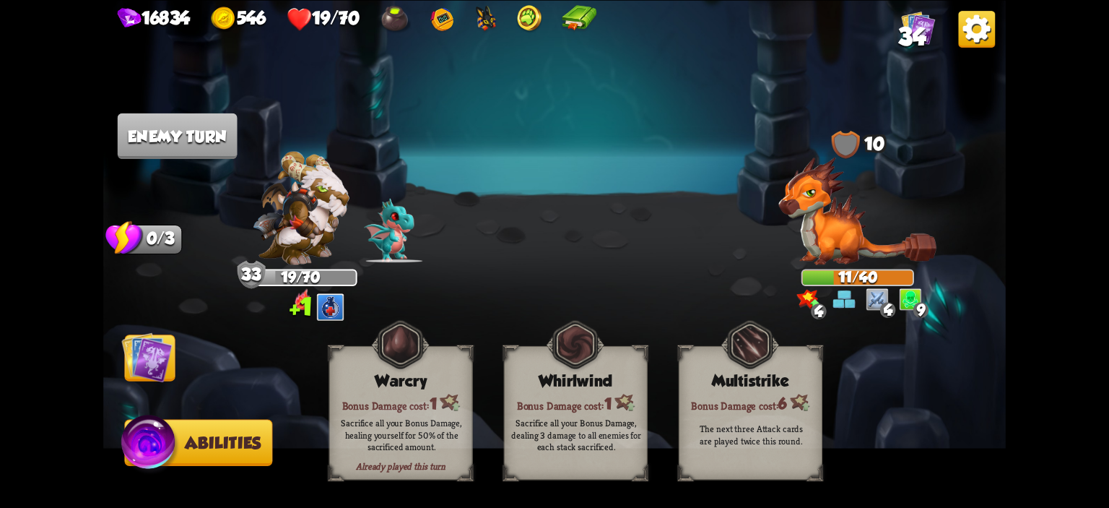
click at [161, 339] on img at bounding box center [146, 356] width 51 height 51
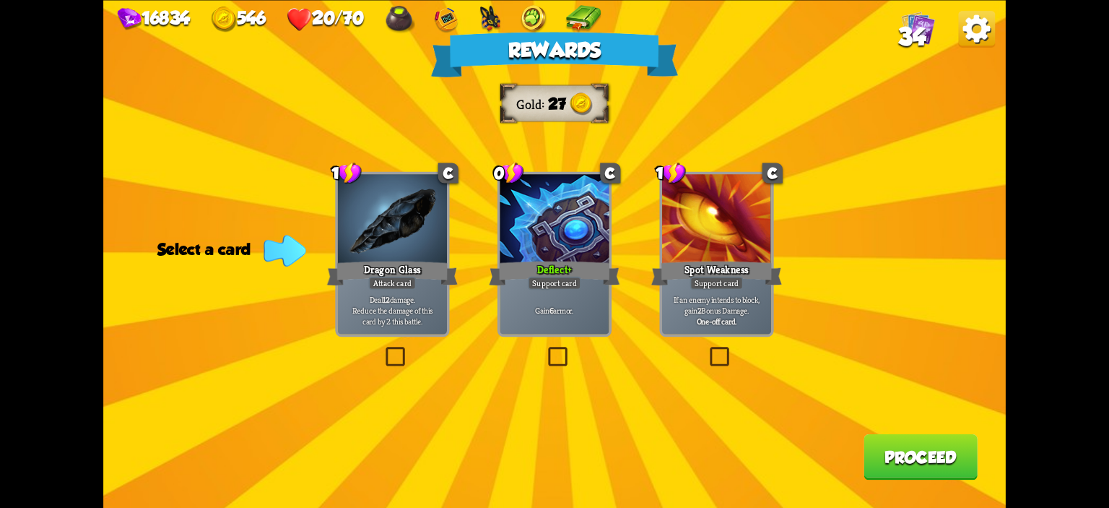
click at [428, 295] on p "Deal 12 damage. Reduce the damage of this card by 2 this battle." at bounding box center [393, 310] width 104 height 32
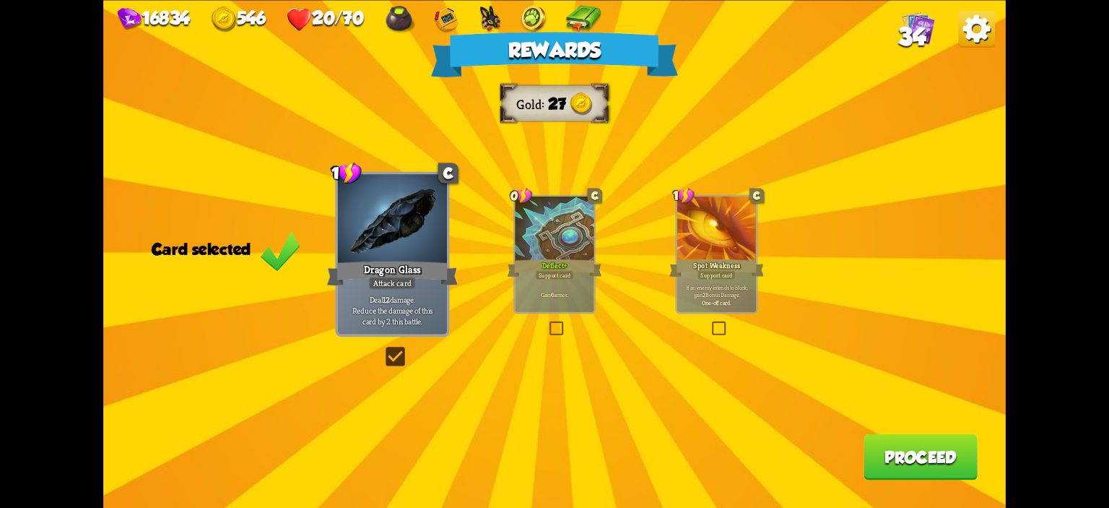
click at [903, 453] on button "Proceed" at bounding box center [920, 455] width 114 height 45
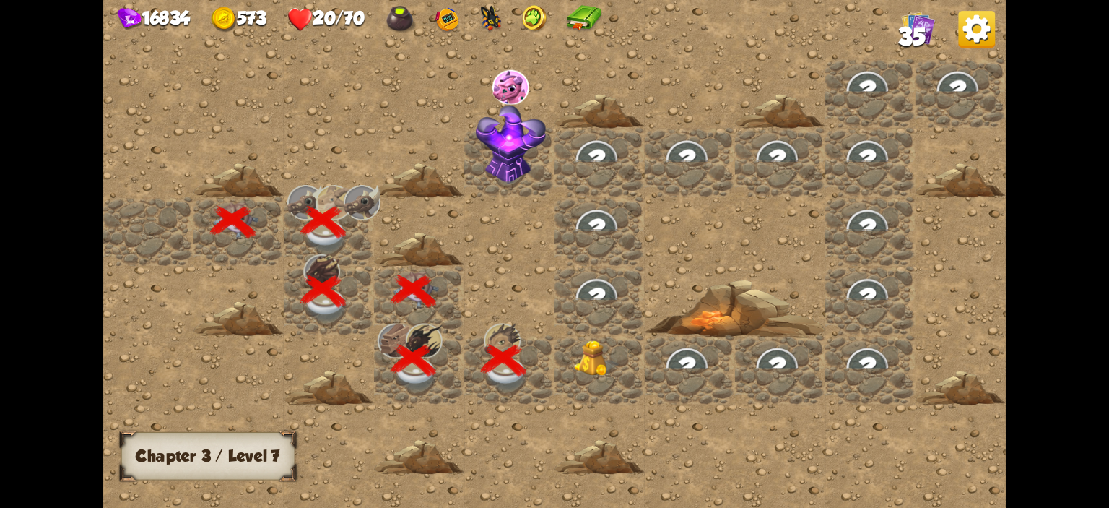
click at [593, 352] on img at bounding box center [596, 358] width 45 height 37
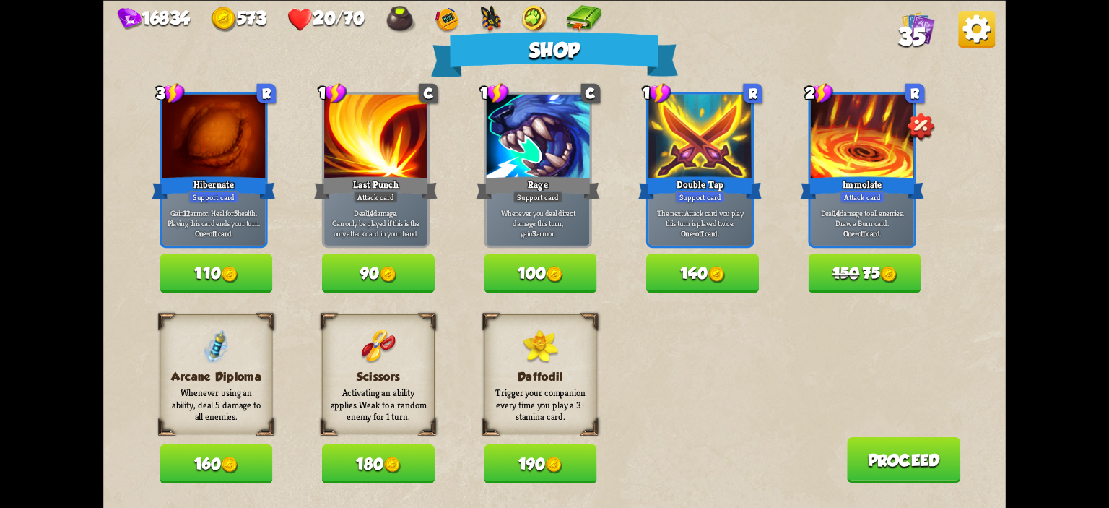
click at [222, 276] on button "110" at bounding box center [216, 272] width 113 height 39
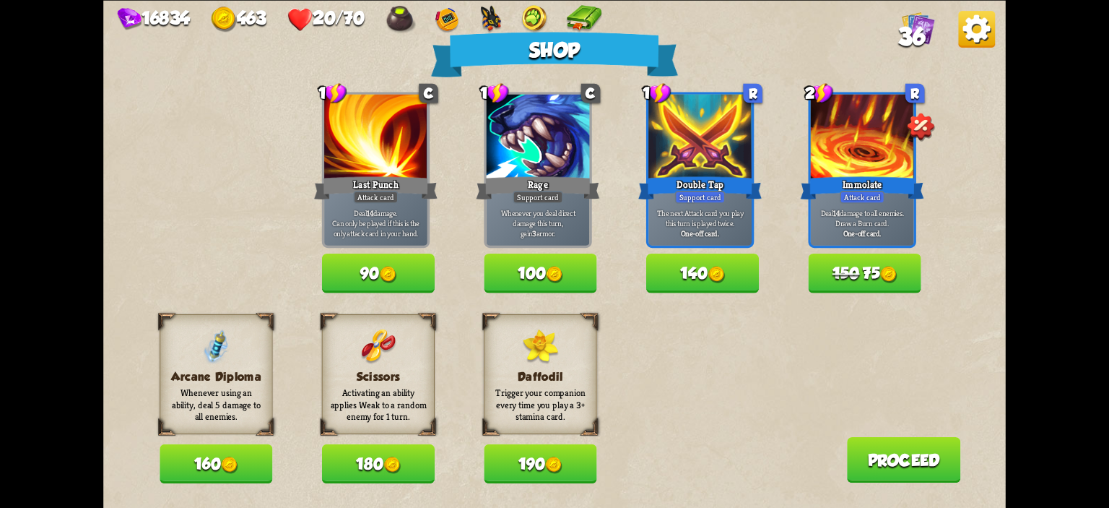
click at [895, 275] on img at bounding box center [888, 274] width 17 height 17
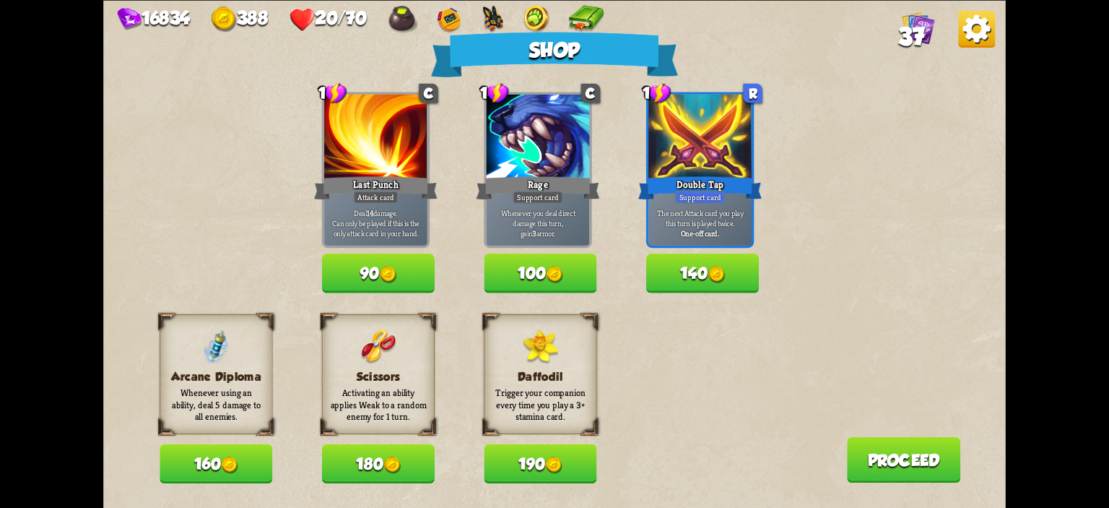
click at [251, 453] on button "160" at bounding box center [216, 463] width 113 height 39
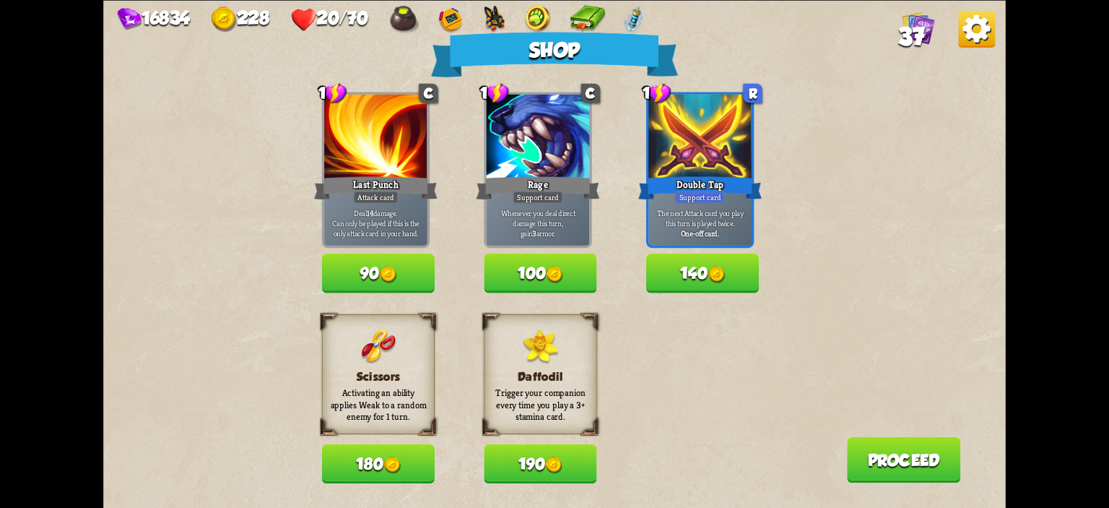
click at [887, 447] on button "Proceed" at bounding box center [904, 458] width 114 height 45
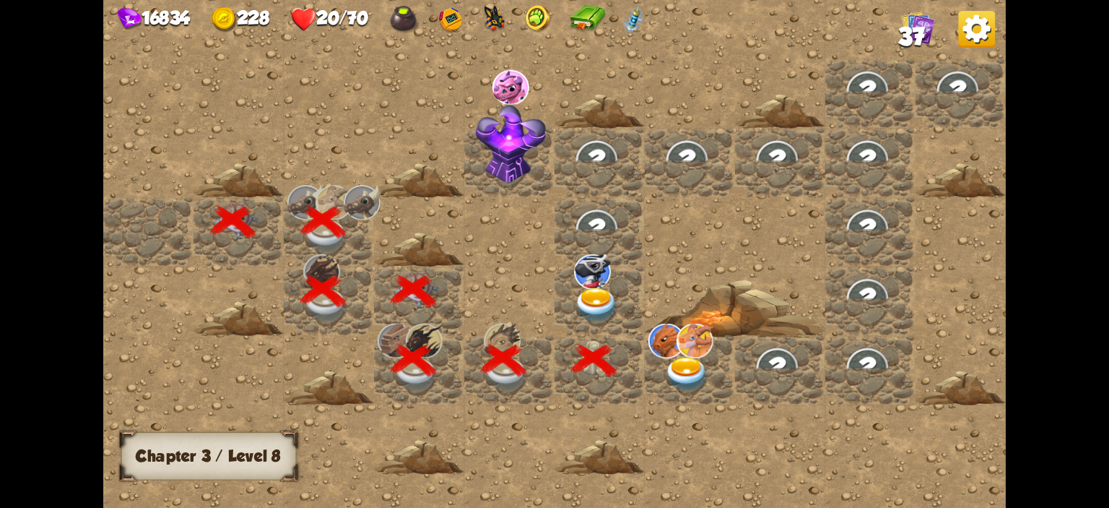
click at [595, 313] on img at bounding box center [596, 304] width 45 height 35
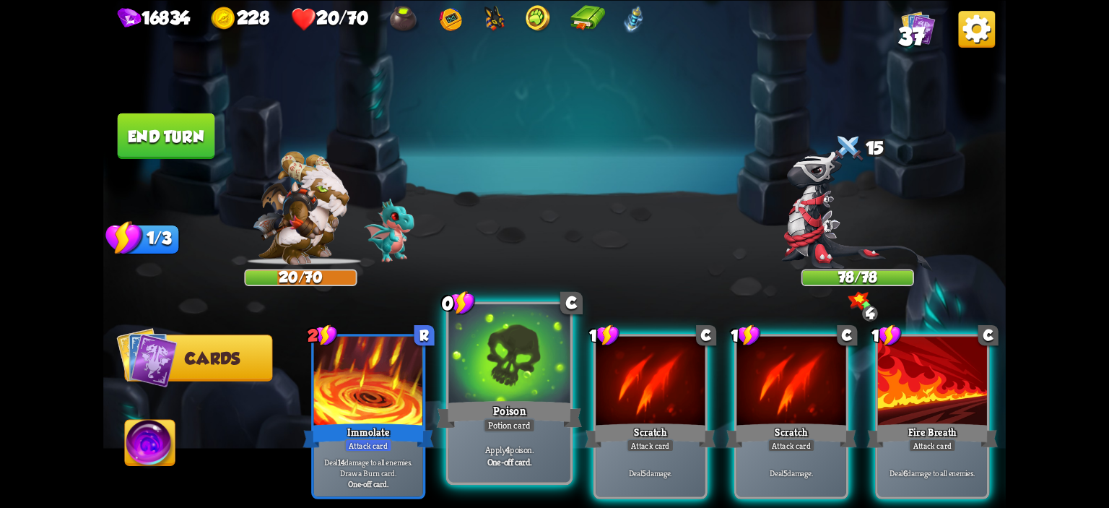
click at [515, 378] on div at bounding box center [509, 355] width 121 height 103
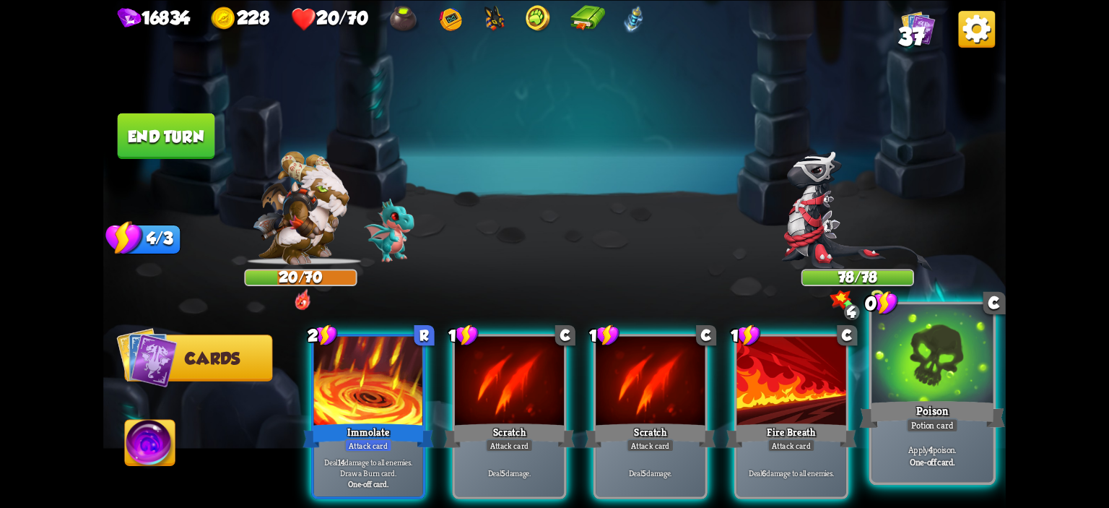
click at [938, 375] on div at bounding box center [931, 355] width 121 height 103
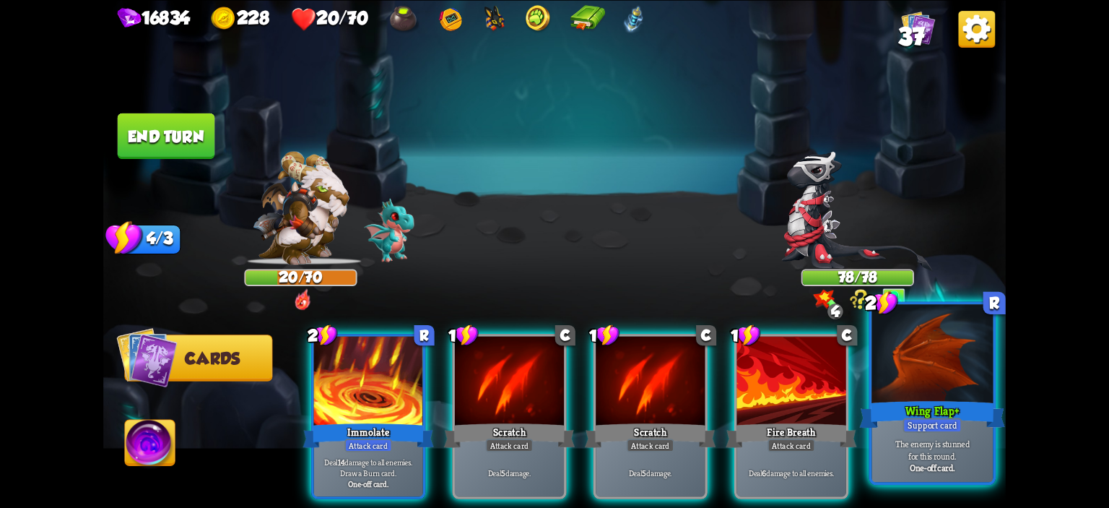
click at [912, 386] on div at bounding box center [931, 355] width 121 height 103
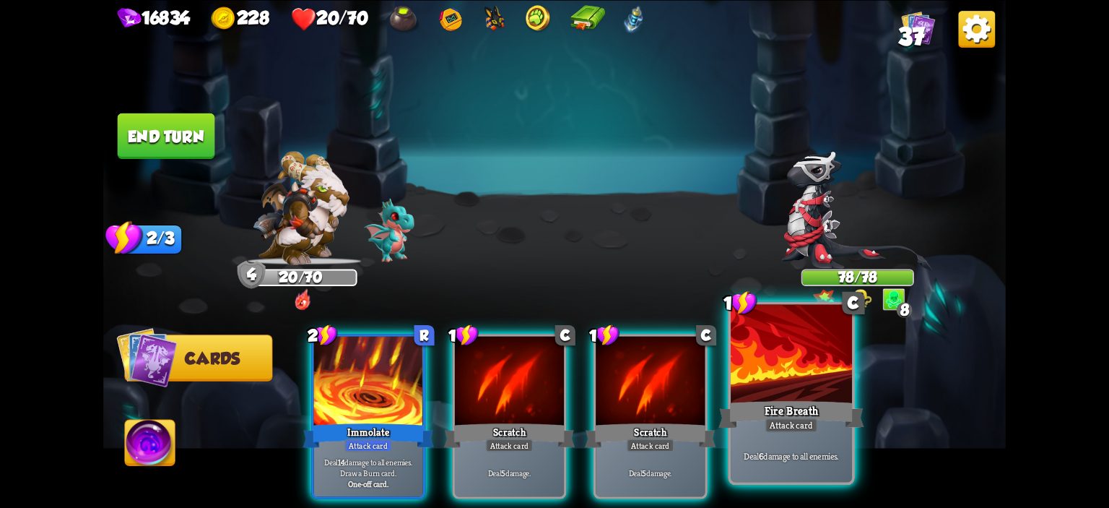
click at [783, 362] on div at bounding box center [791, 355] width 121 height 103
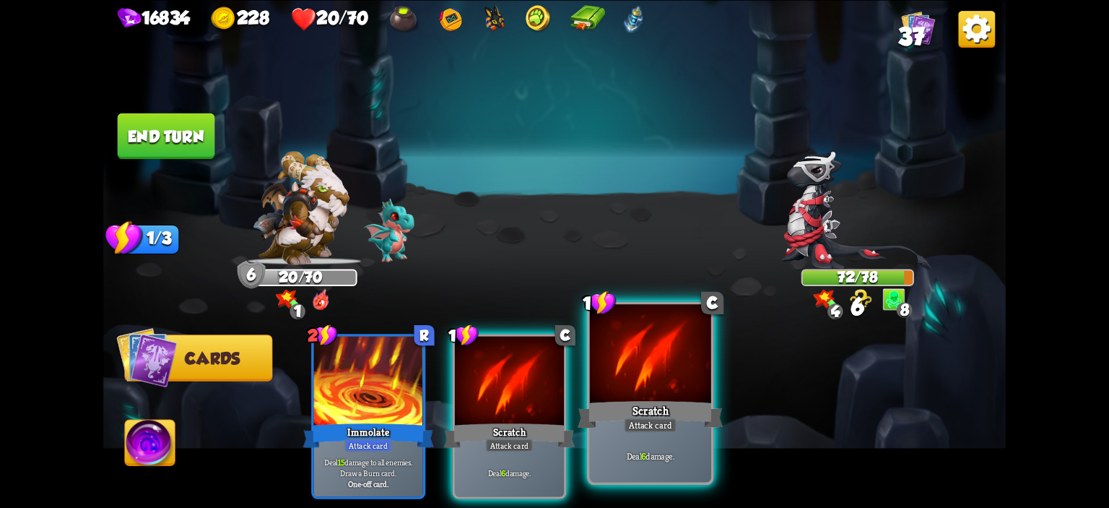
click at [666, 380] on div at bounding box center [650, 355] width 121 height 103
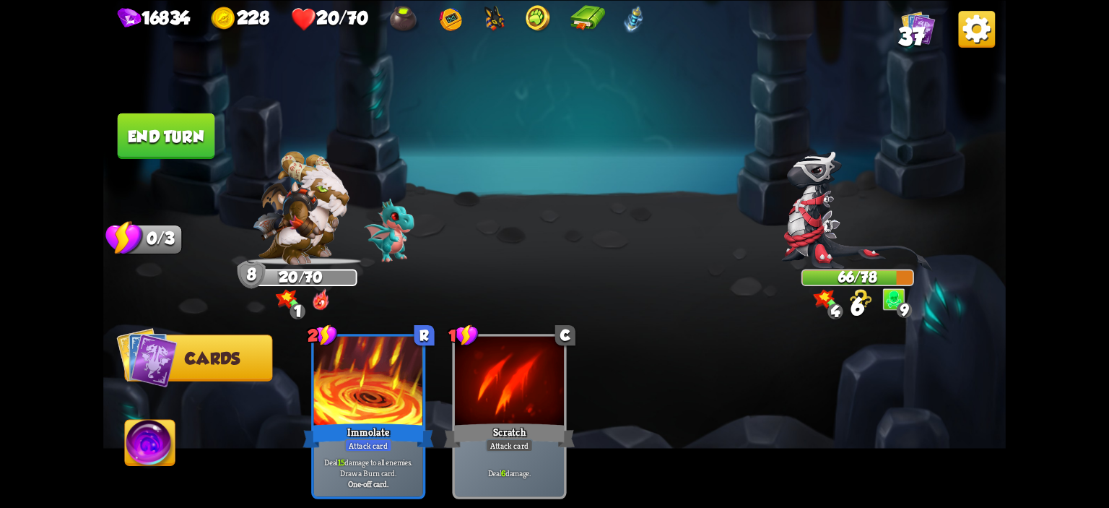
click at [188, 129] on button "End turn" at bounding box center [166, 135] width 97 height 45
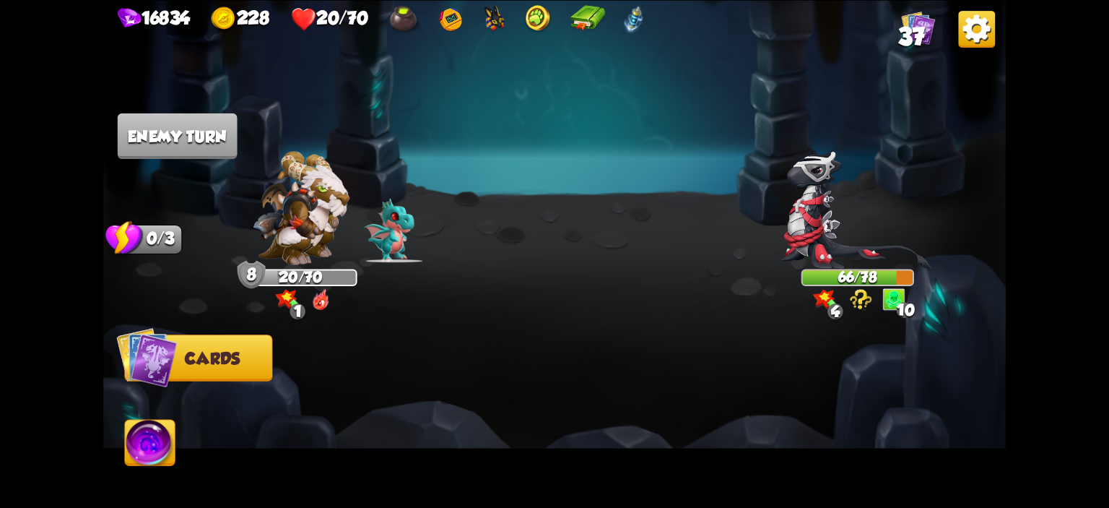
click at [798, 214] on img at bounding box center [857, 211] width 152 height 121
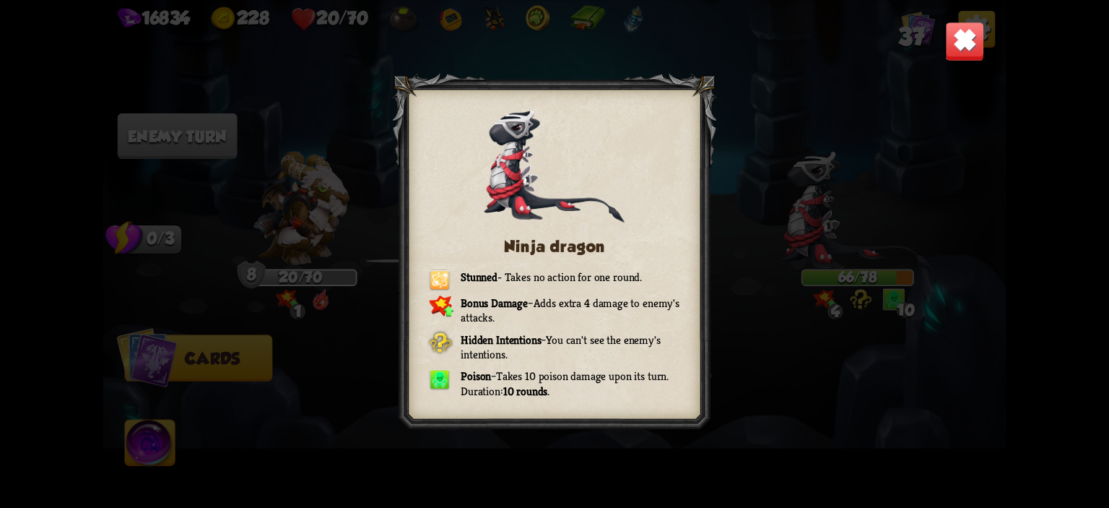
click at [979, 36] on img at bounding box center [965, 41] width 40 height 40
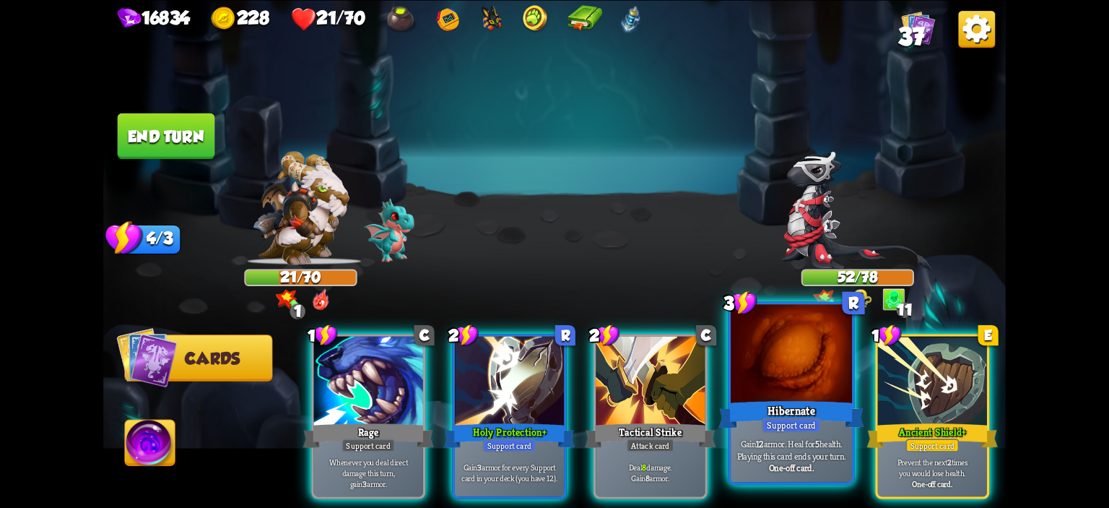
click at [808, 386] on div at bounding box center [791, 355] width 121 height 103
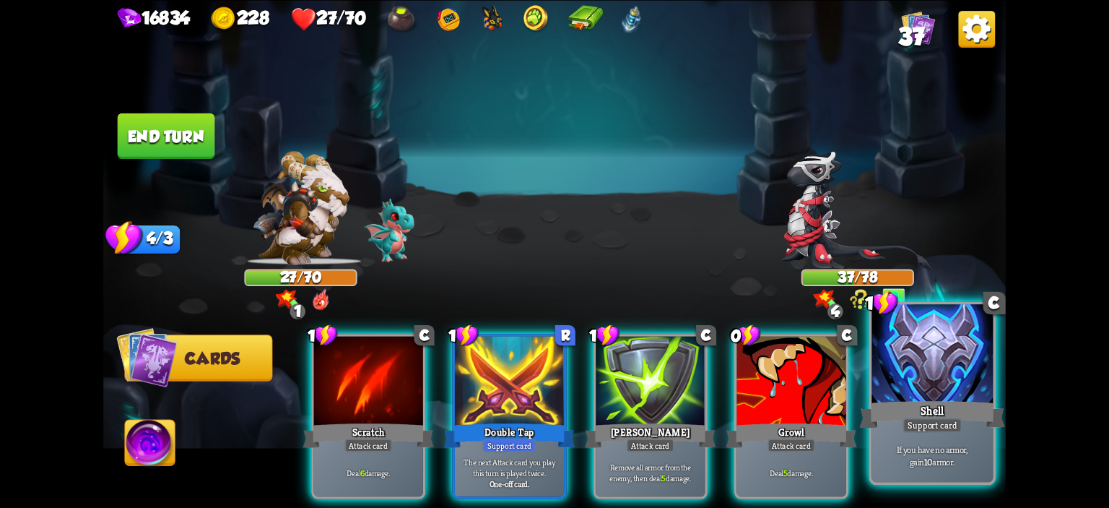
click at [928, 372] on div at bounding box center [931, 355] width 121 height 103
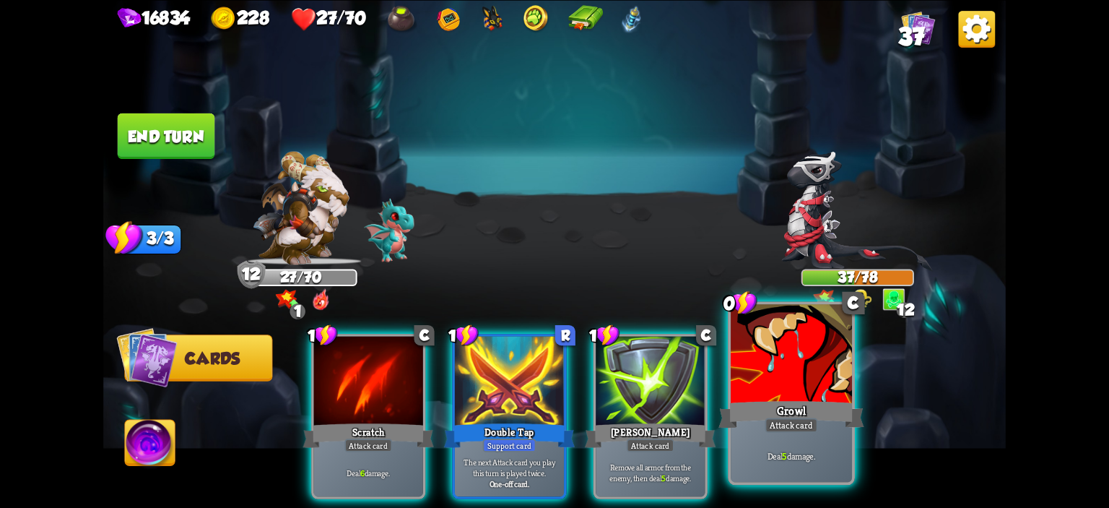
click at [801, 373] on div at bounding box center [791, 355] width 121 height 103
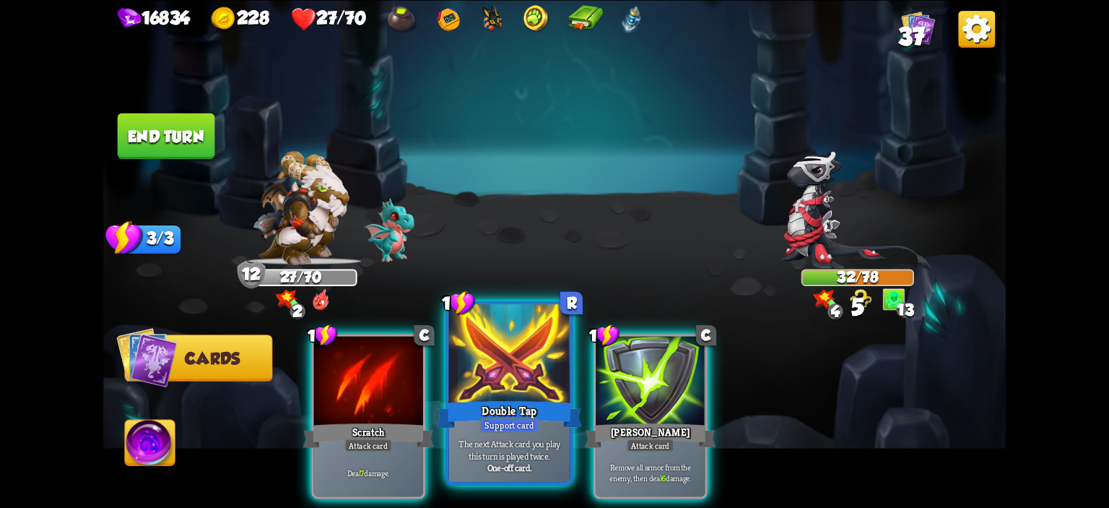
click at [541, 391] on div at bounding box center [509, 355] width 121 height 103
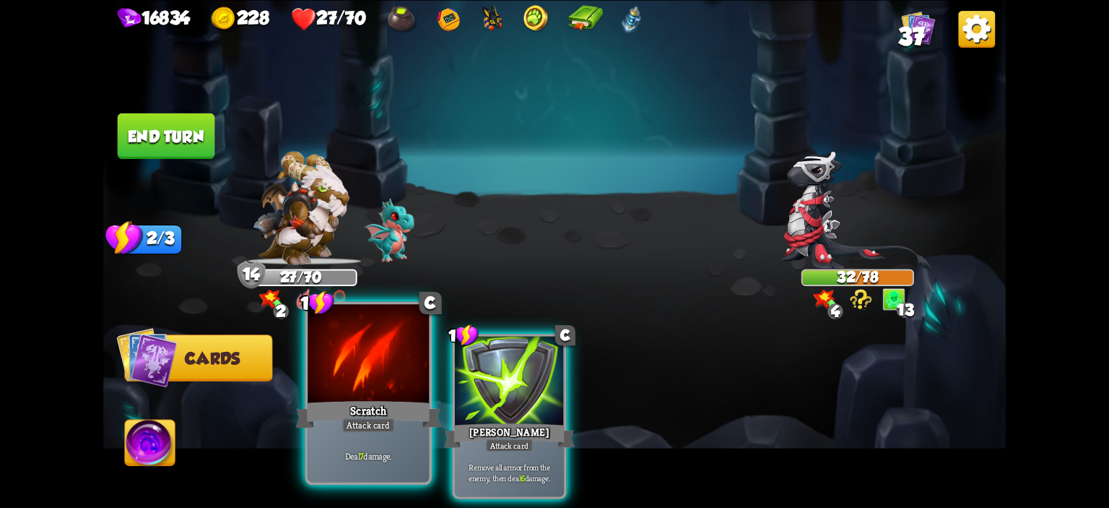
click at [416, 392] on div at bounding box center [368, 355] width 121 height 103
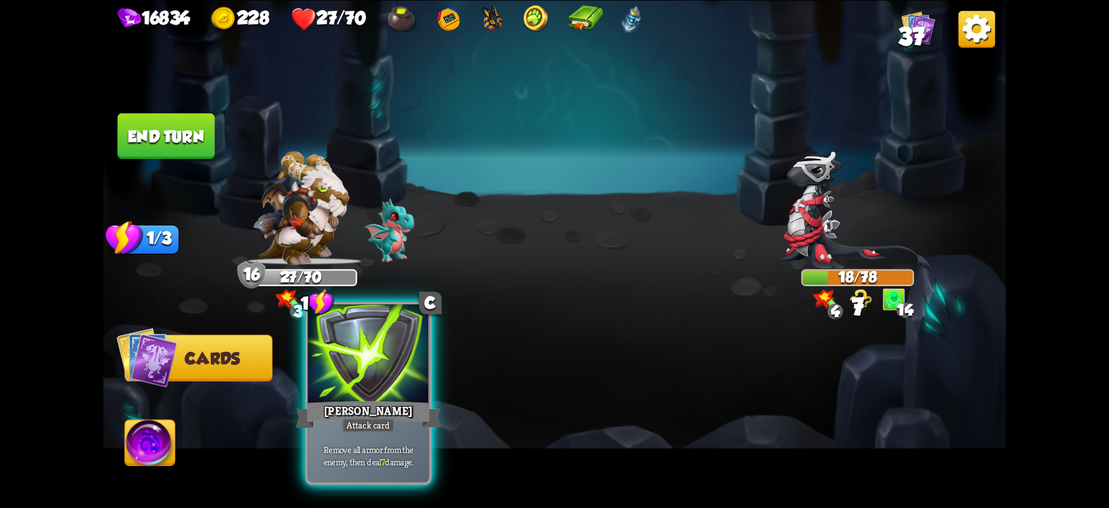
click at [380, 406] on div "[PERSON_NAME]" at bounding box center [368, 414] width 146 height 32
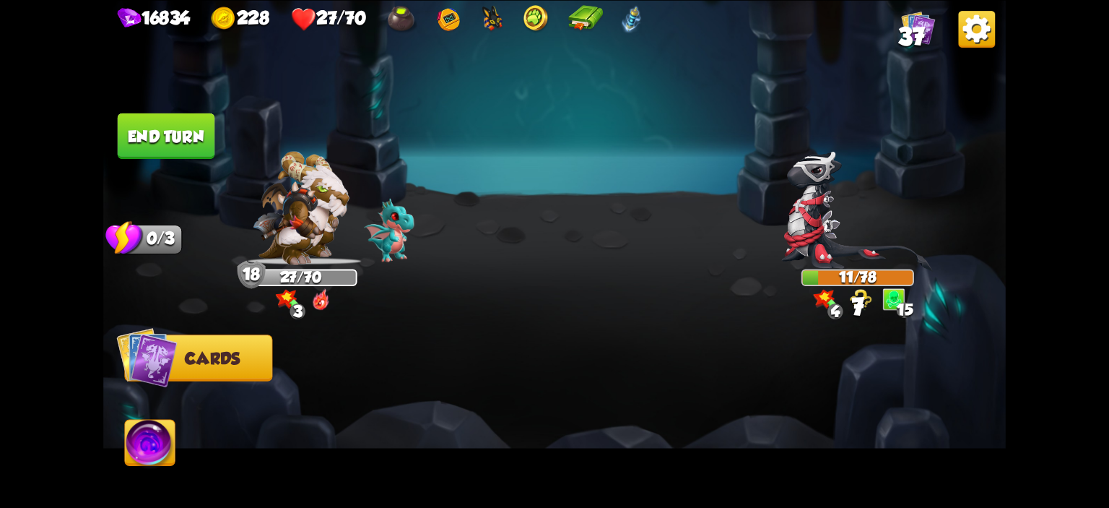
click at [158, 428] on img at bounding box center [150, 444] width 50 height 51
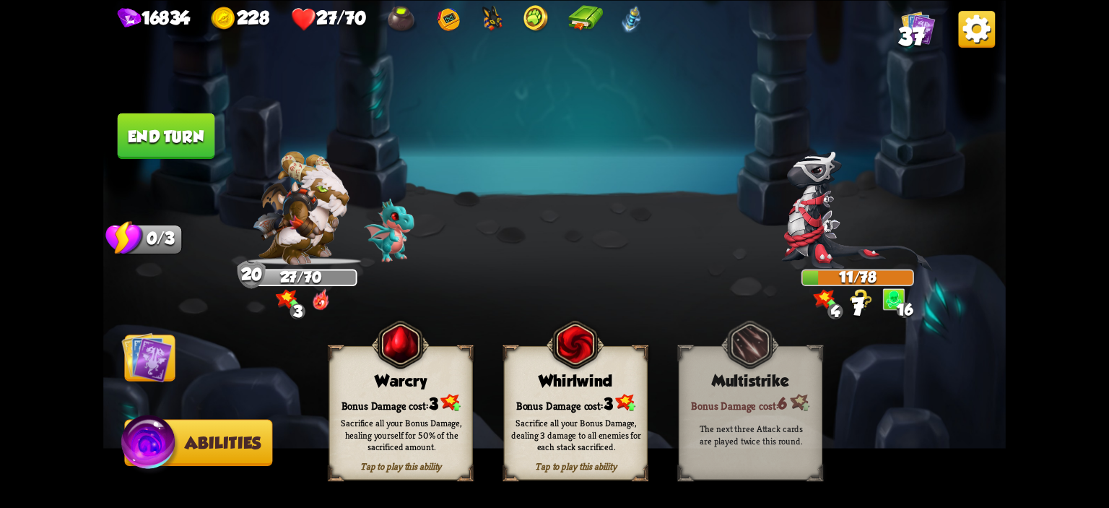
click at [361, 360] on div "Tap to play this ability Warcry Bonus Damage cost: 3 Sacrifice all your Bonus D…" at bounding box center [401, 412] width 144 height 134
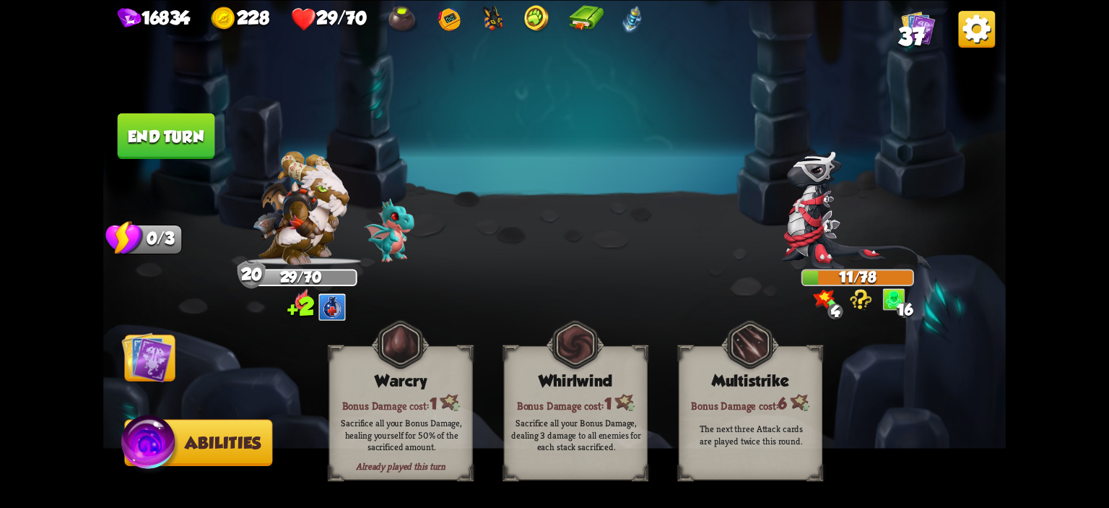
click at [158, 135] on button "End turn" at bounding box center [166, 135] width 97 height 45
click at [158, 323] on img at bounding box center [554, 254] width 902 height 508
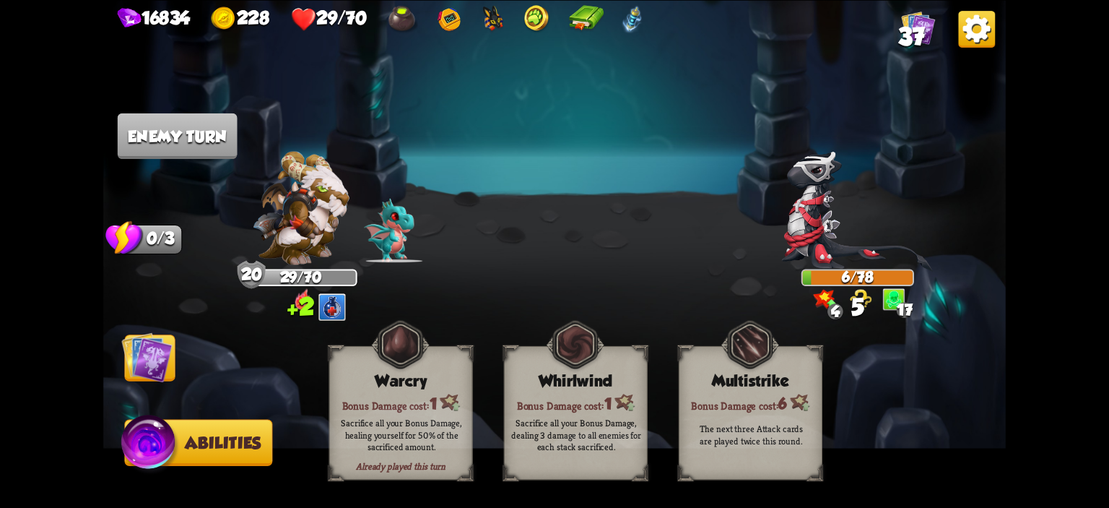
click at [0, 0] on h3 "Stamina" at bounding box center [0, 0] width 0 height 0
click at [176, 339] on img at bounding box center [554, 254] width 902 height 508
click at [180, 340] on img at bounding box center [554, 254] width 902 height 508
click at [164, 348] on img at bounding box center [146, 356] width 51 height 51
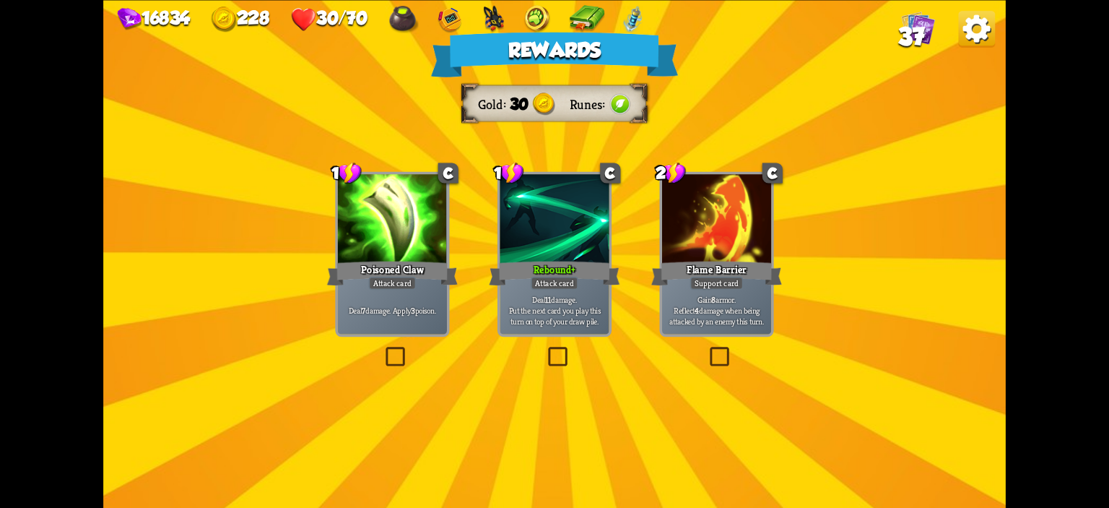
click at [437, 279] on div "Poisoned Claw" at bounding box center [392, 272] width 131 height 29
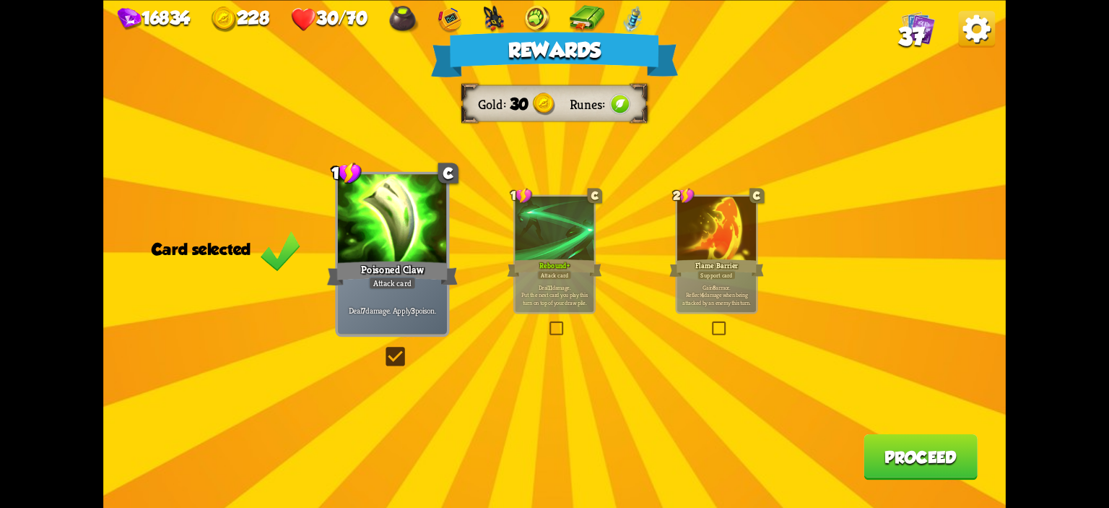
click at [882, 444] on button "Proceed" at bounding box center [920, 455] width 114 height 45
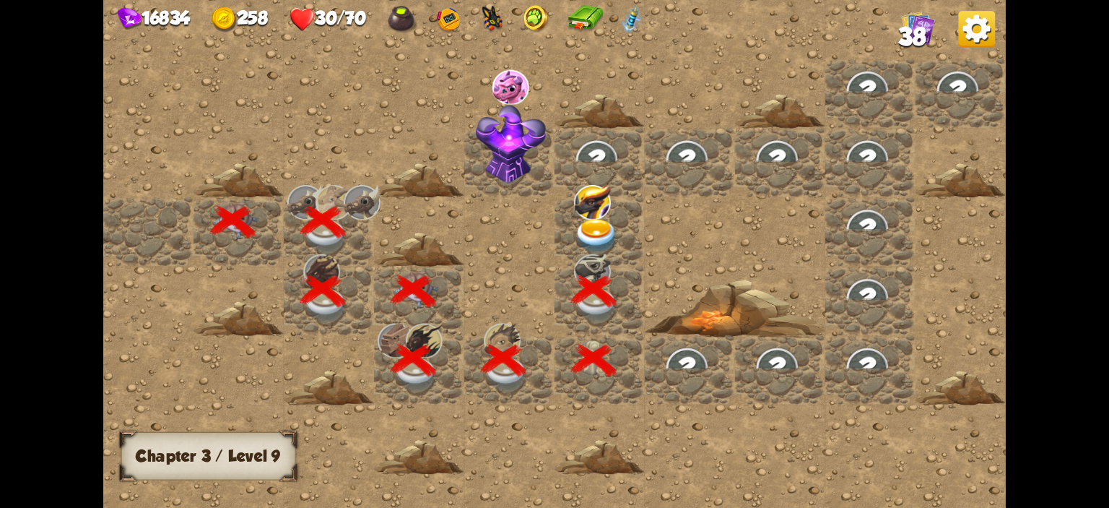
click at [621, 218] on div at bounding box center [599, 230] width 90 height 69
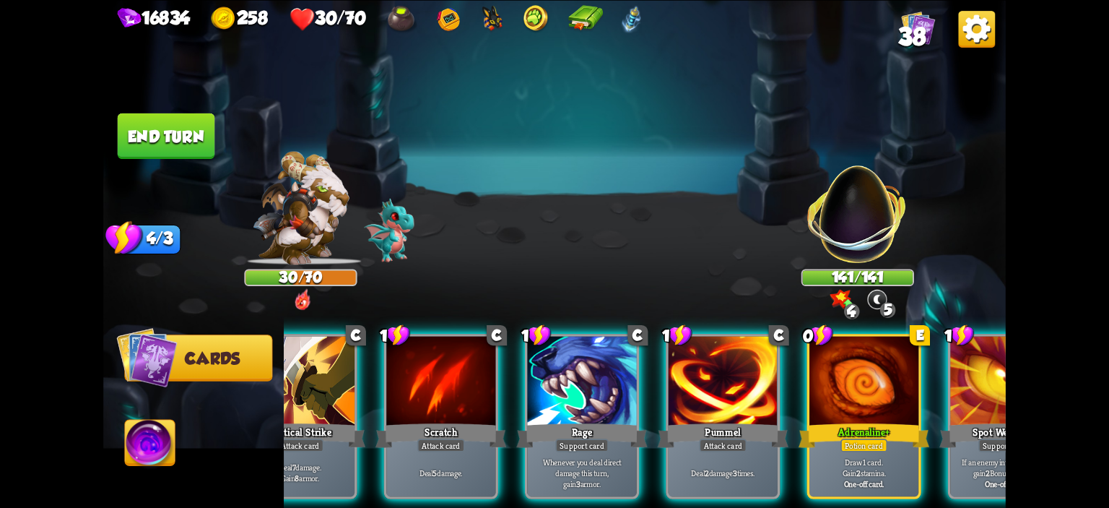
scroll to position [0, 281]
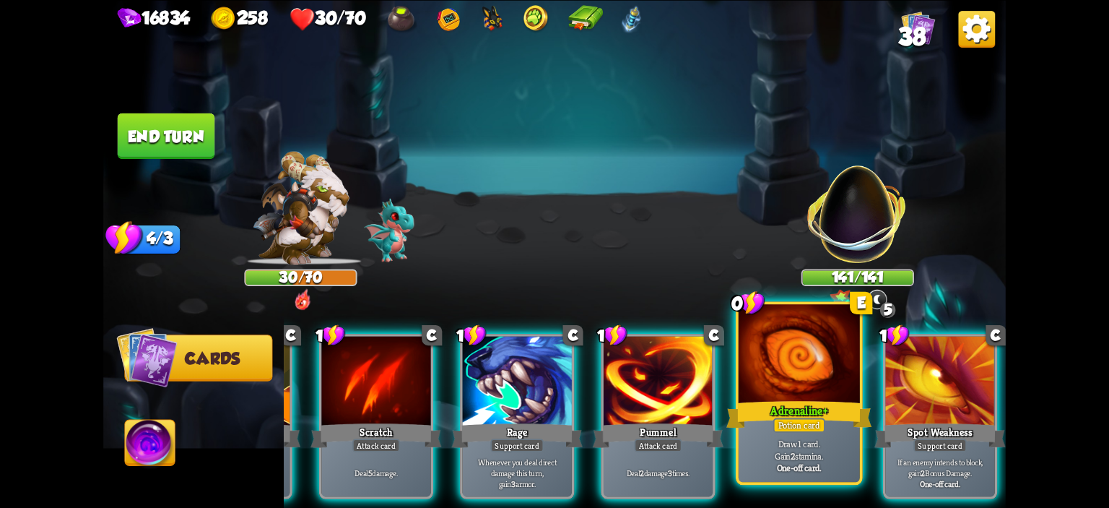
click at [828, 415] on div "Adrenaline +" at bounding box center [799, 414] width 146 height 32
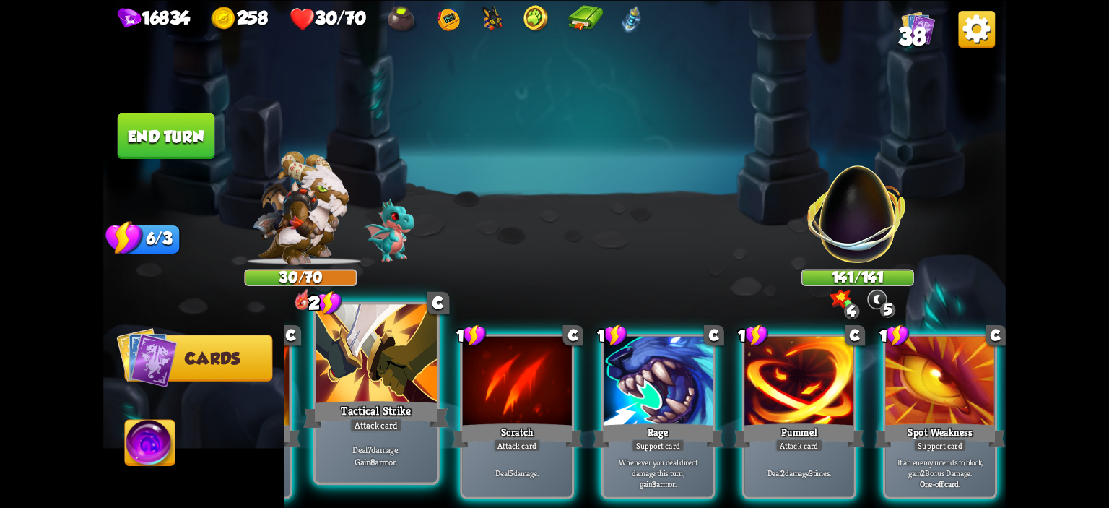
click at [380, 401] on div "Tactical Strike" at bounding box center [376, 414] width 146 height 32
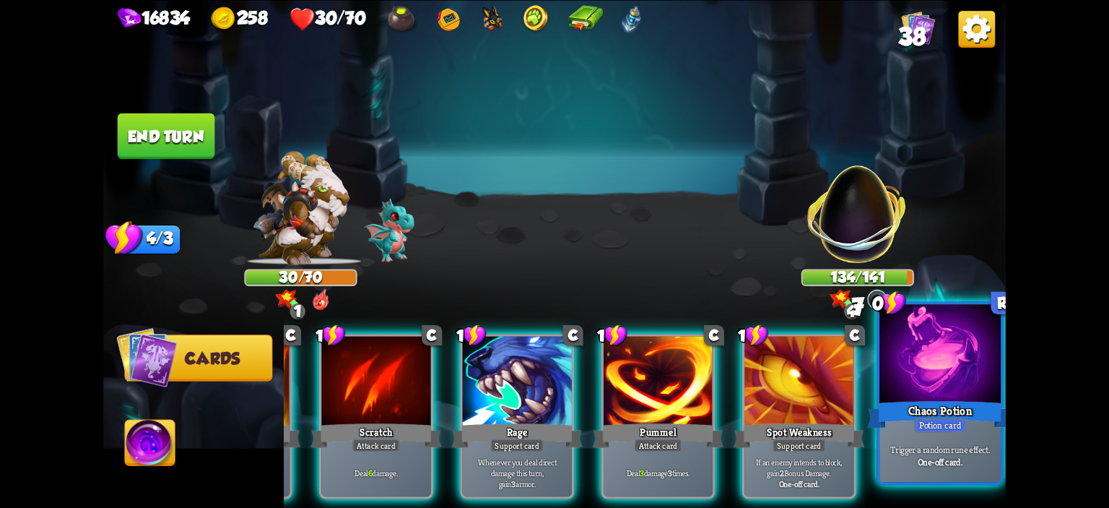
click at [895, 378] on div at bounding box center [939, 355] width 121 height 103
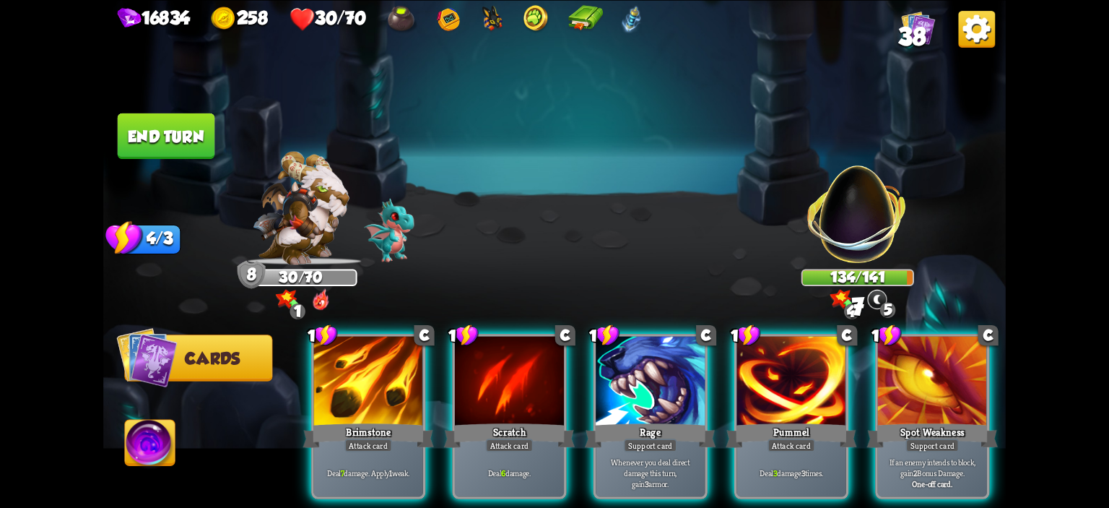
scroll to position [0, 0]
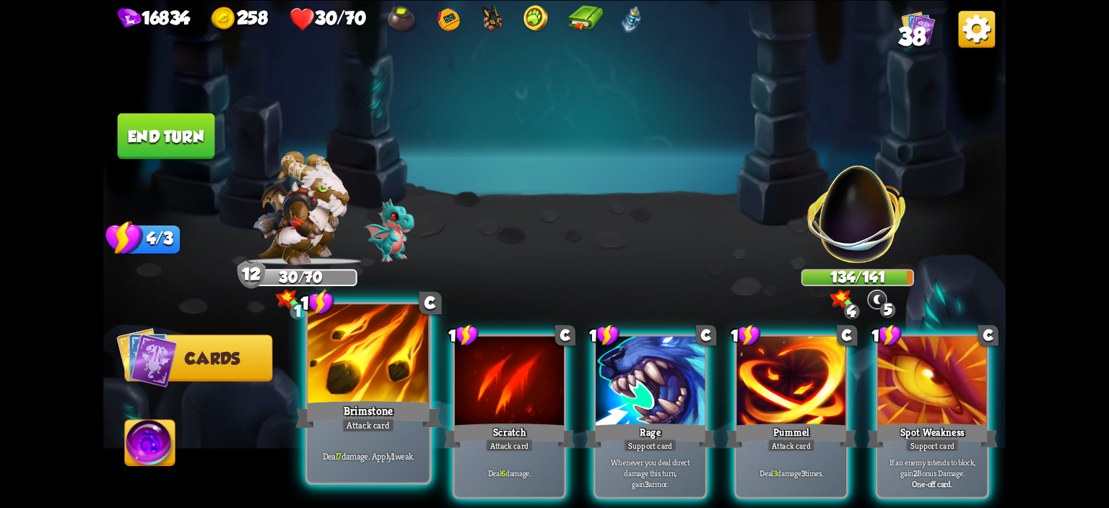
click at [352, 336] on div at bounding box center [368, 355] width 121 height 103
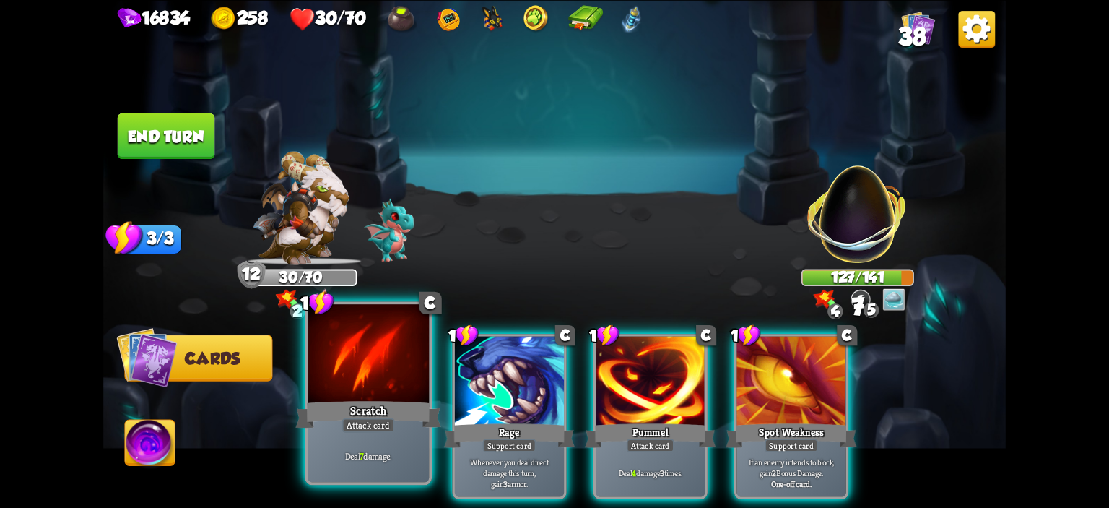
click at [367, 347] on div at bounding box center [368, 355] width 121 height 103
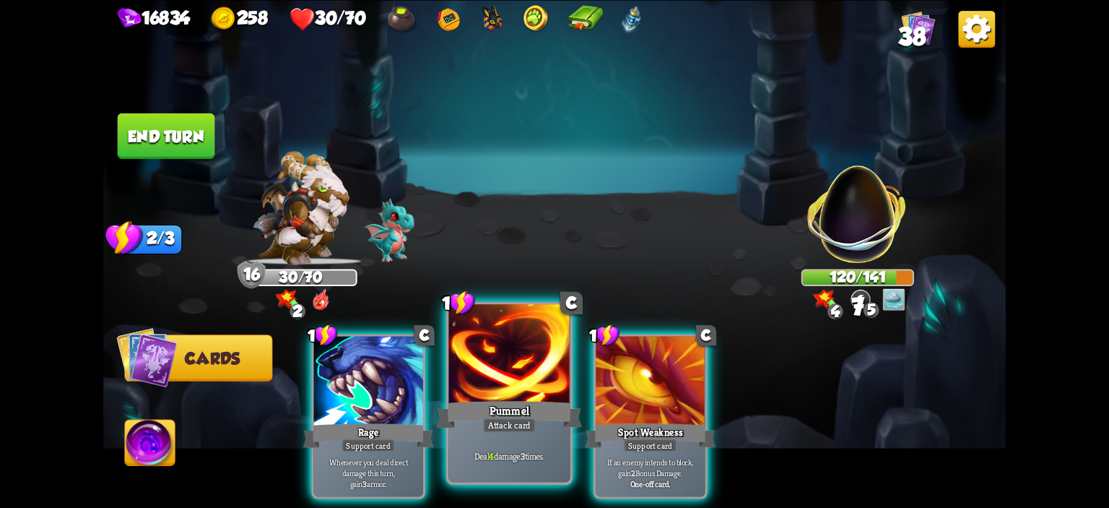
click at [517, 385] on div at bounding box center [509, 355] width 121 height 103
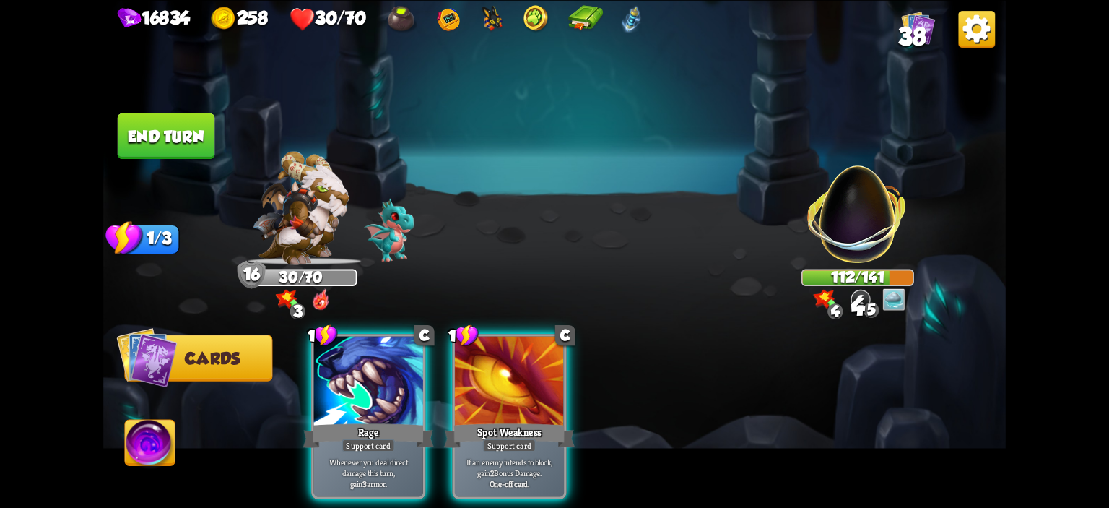
click at [209, 123] on button "End turn" at bounding box center [166, 135] width 97 height 45
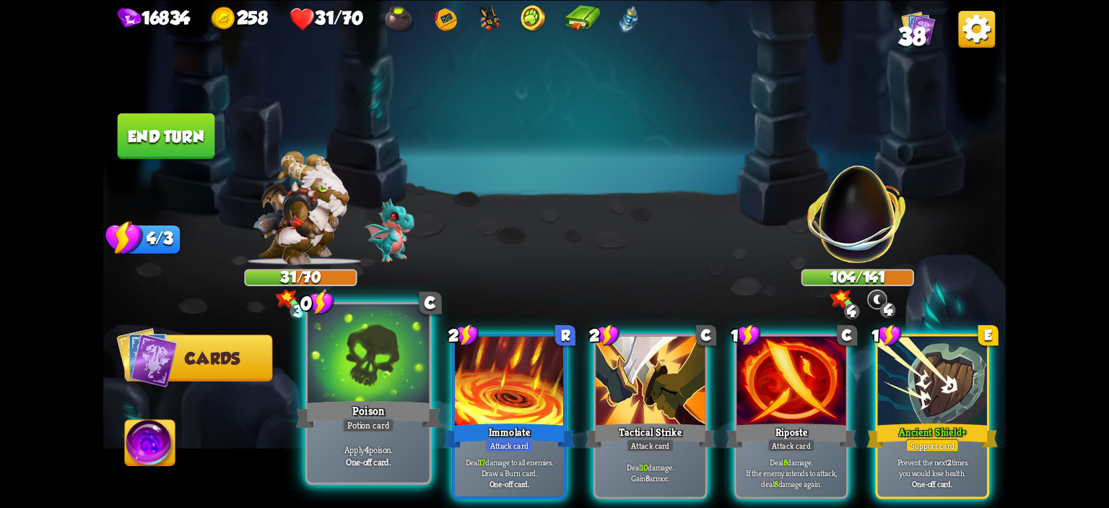
click at [375, 349] on div at bounding box center [368, 355] width 121 height 103
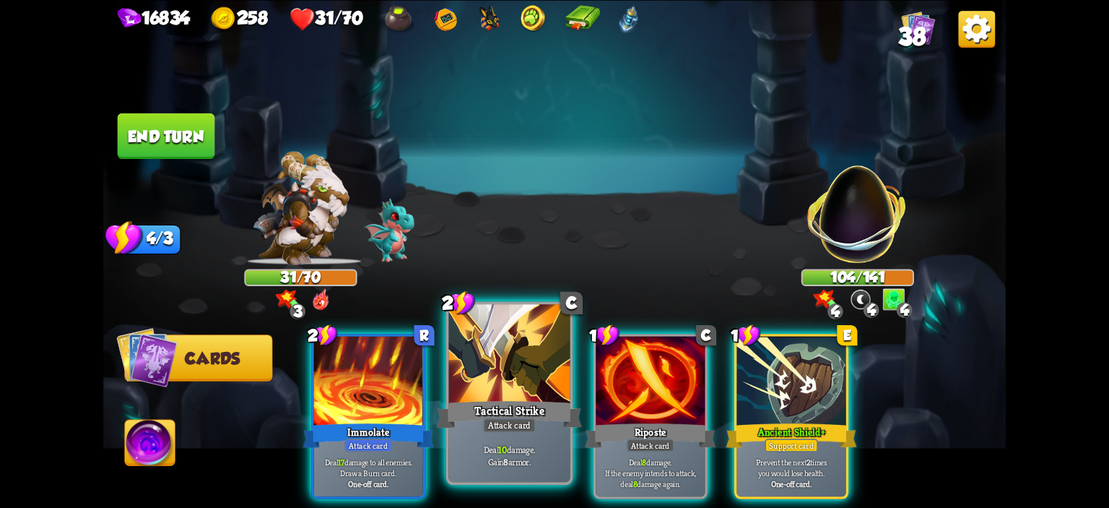
click at [538, 391] on div at bounding box center [509, 355] width 121 height 103
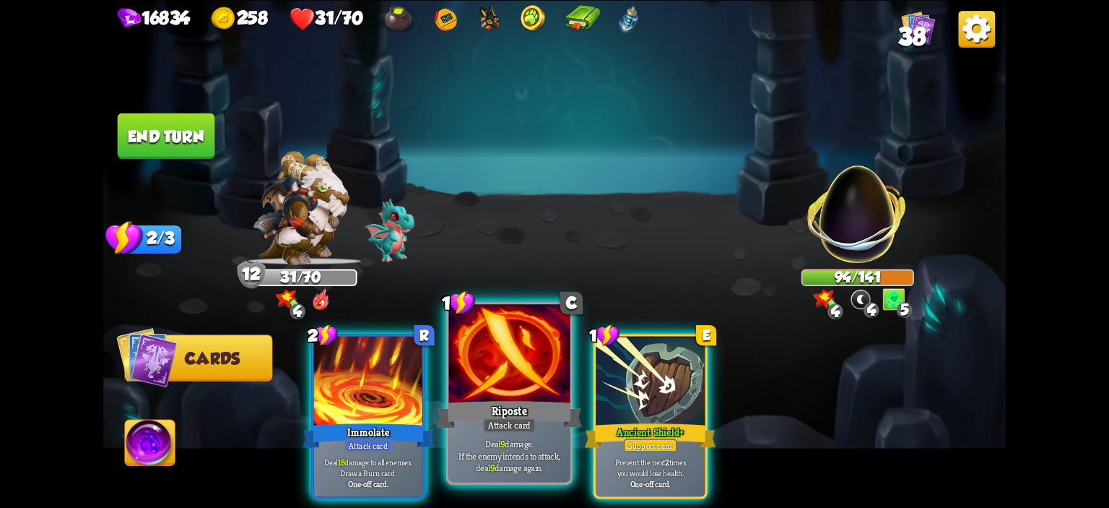
click at [516, 400] on div "Riposte" at bounding box center [510, 414] width 146 height 32
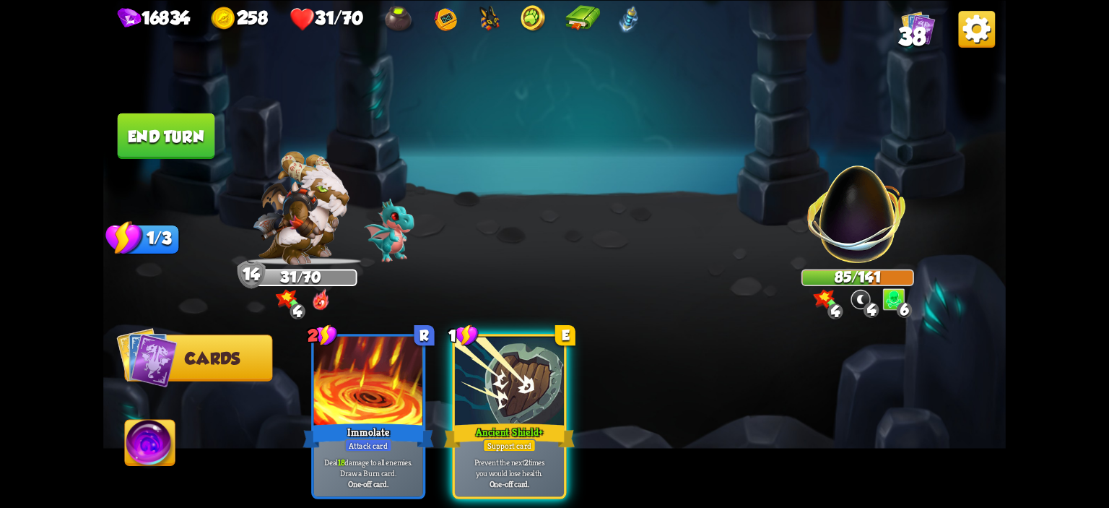
click at [192, 141] on button "End turn" at bounding box center [166, 135] width 97 height 45
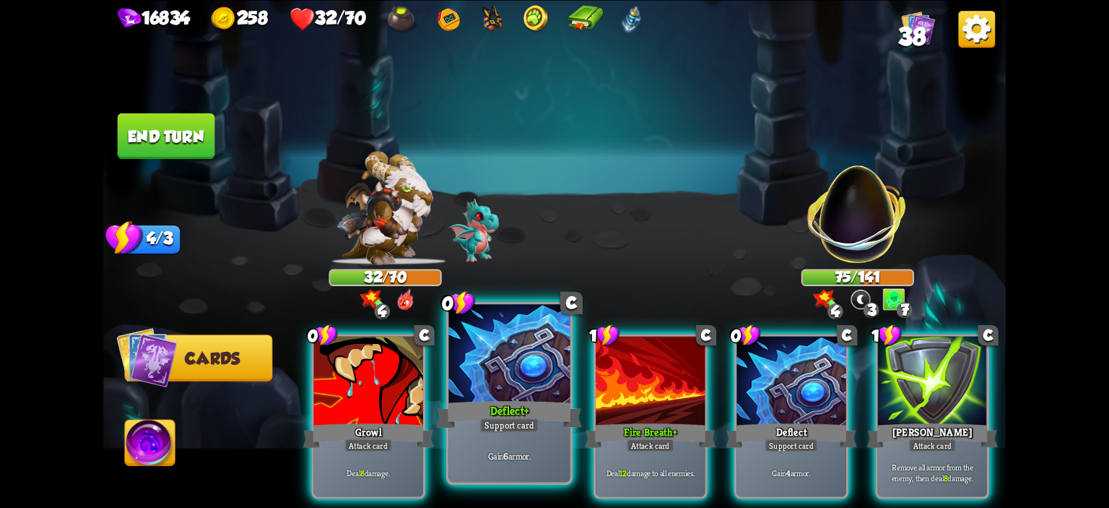
click at [541, 391] on div at bounding box center [509, 355] width 121 height 103
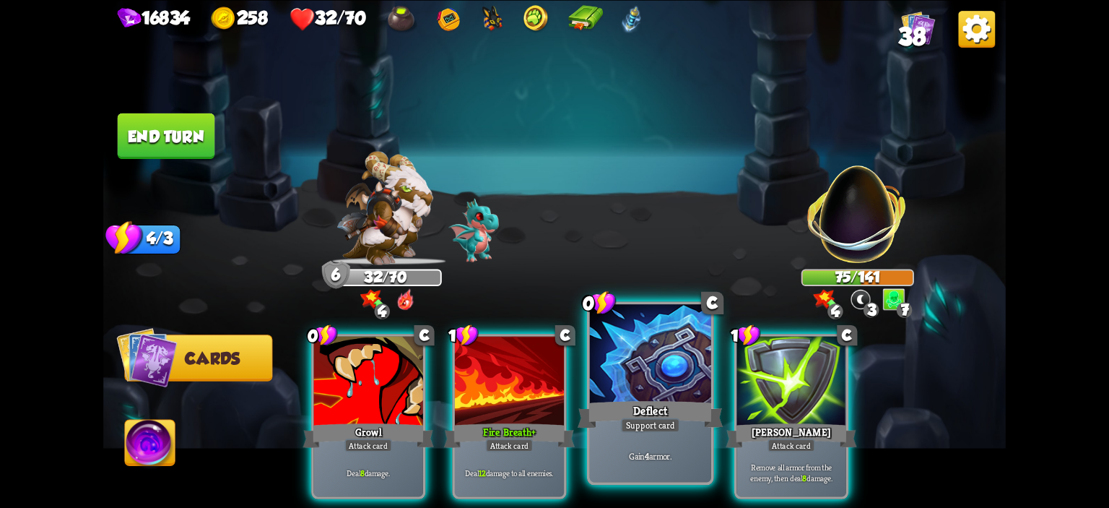
click at [611, 378] on div at bounding box center [650, 355] width 121 height 103
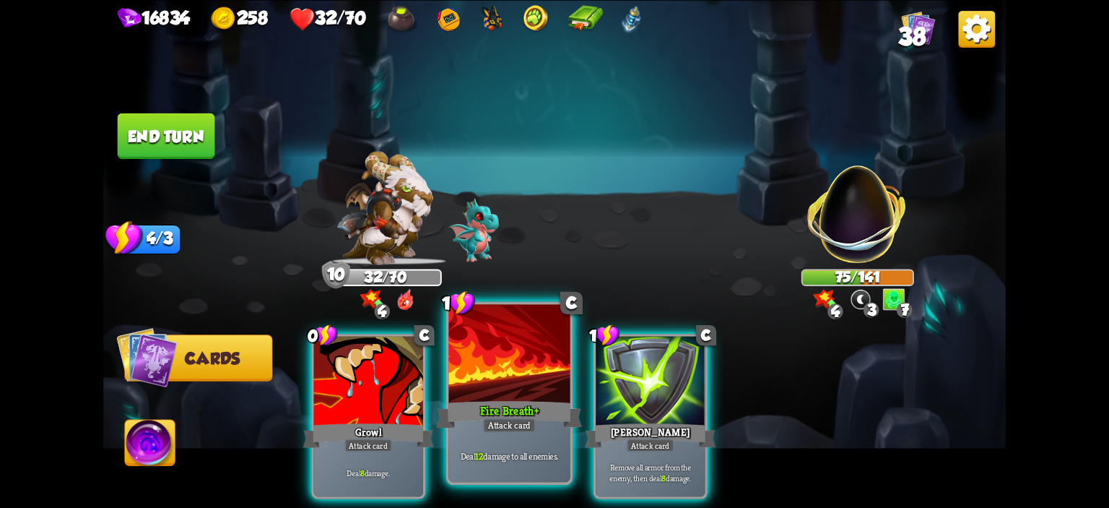
click at [527, 380] on div at bounding box center [509, 355] width 121 height 103
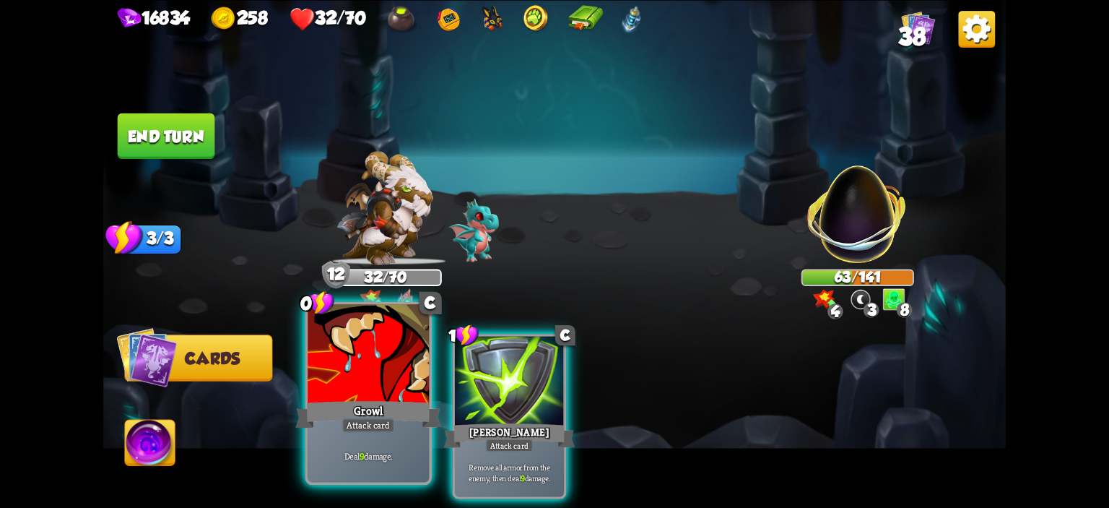
click at [367, 383] on div at bounding box center [368, 355] width 121 height 103
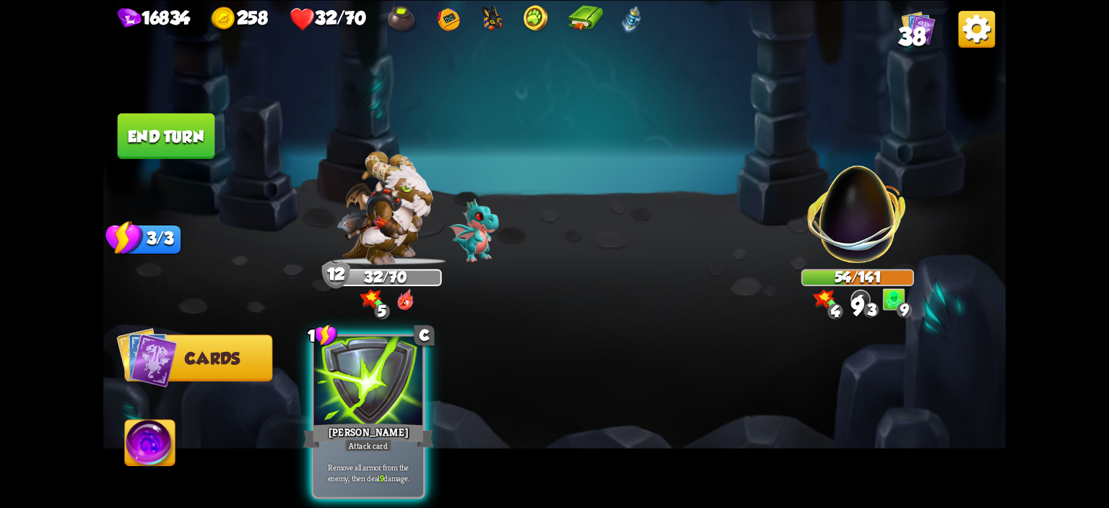
click at [367, 383] on div at bounding box center [368, 382] width 109 height 92
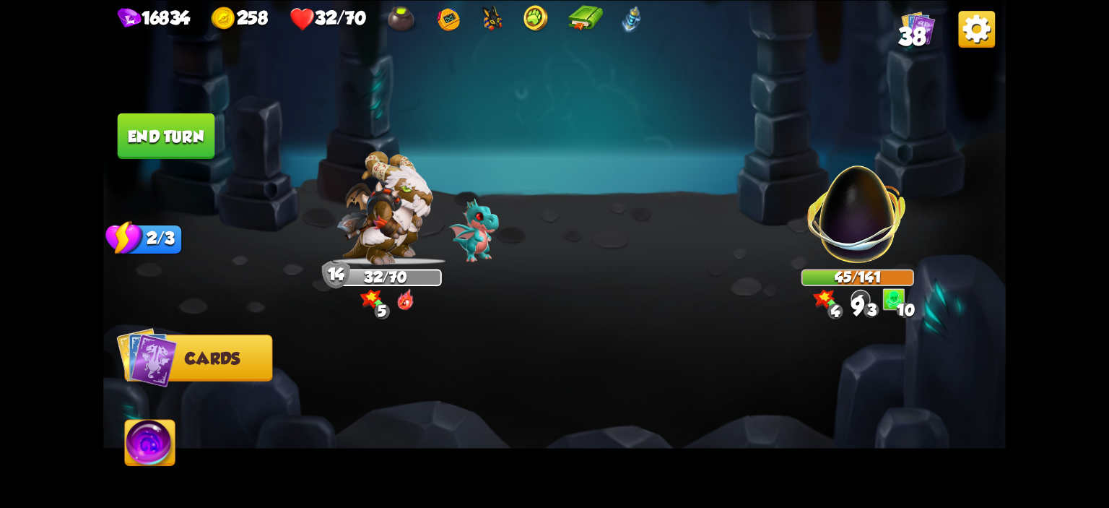
click at [145, 126] on button "End turn" at bounding box center [166, 135] width 97 height 45
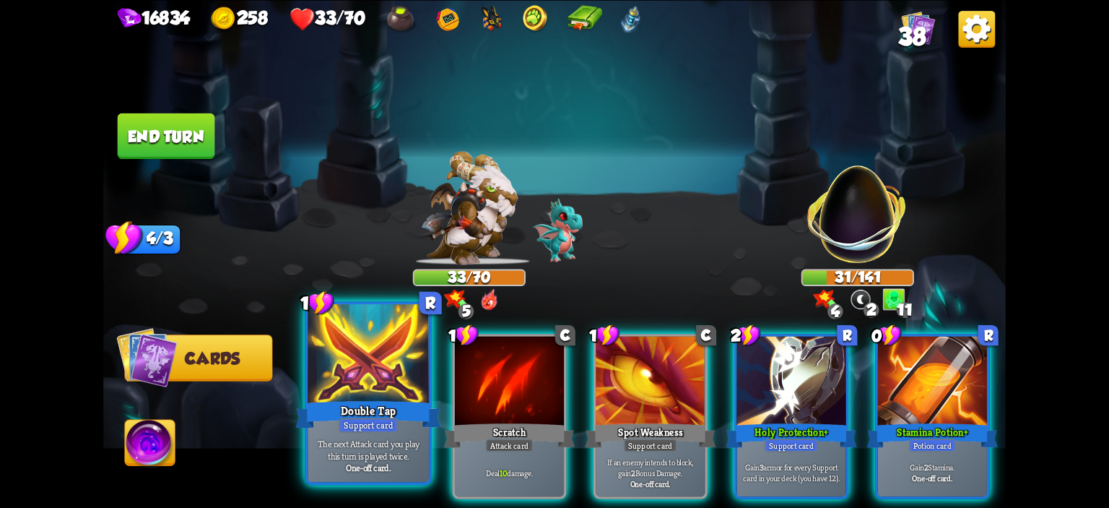
click at [381, 367] on div at bounding box center [368, 355] width 121 height 103
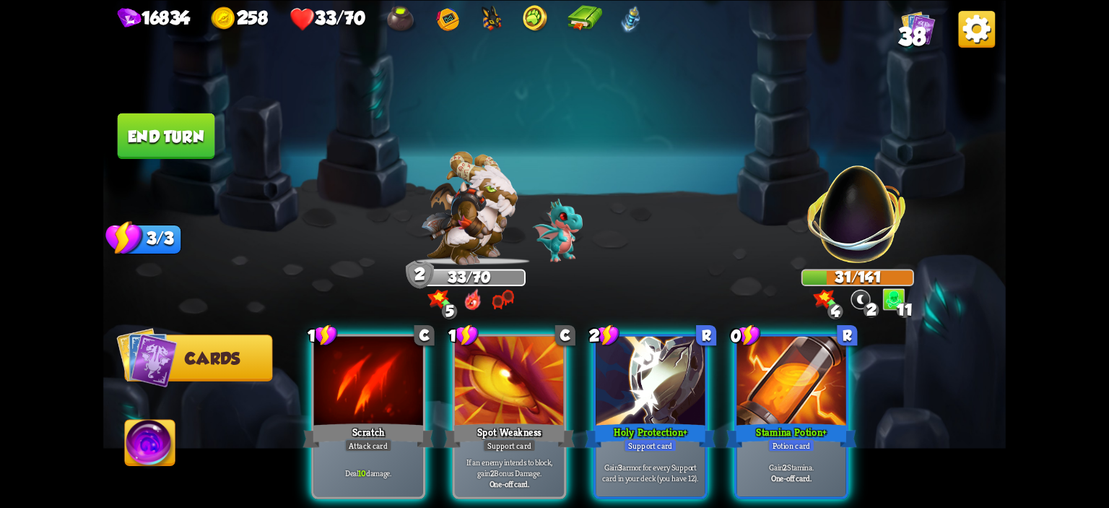
click at [381, 367] on div at bounding box center [368, 382] width 109 height 92
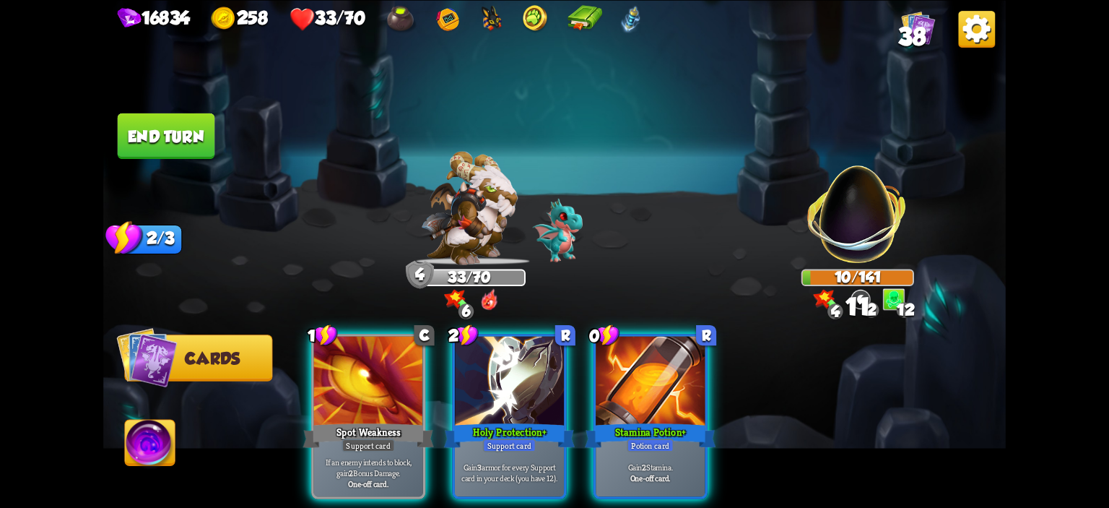
click at [163, 430] on img at bounding box center [150, 444] width 50 height 51
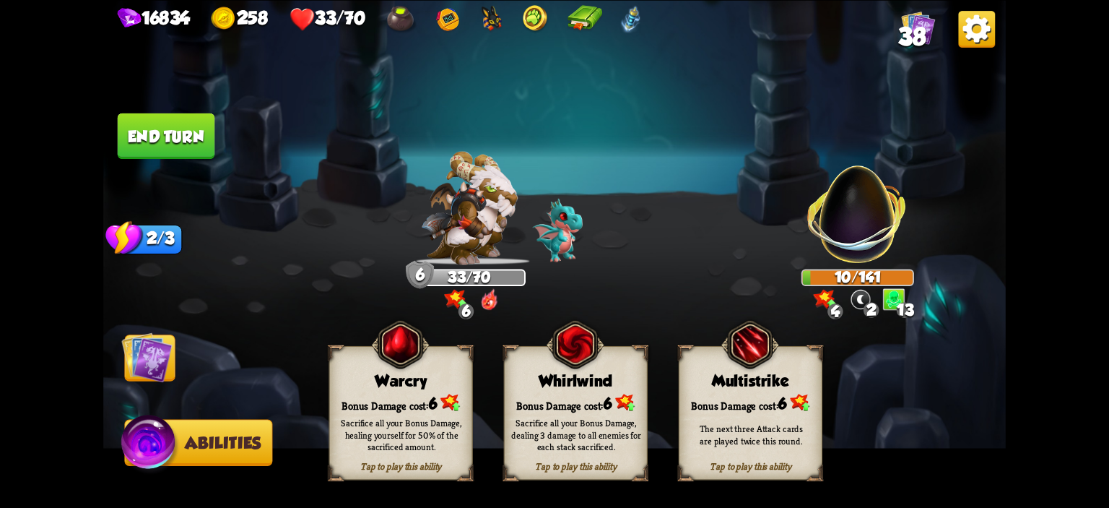
click at [357, 389] on div "Tap to play this ability Warcry Bonus Damage cost: 6 Sacrifice all your Bonus D…" at bounding box center [401, 412] width 144 height 134
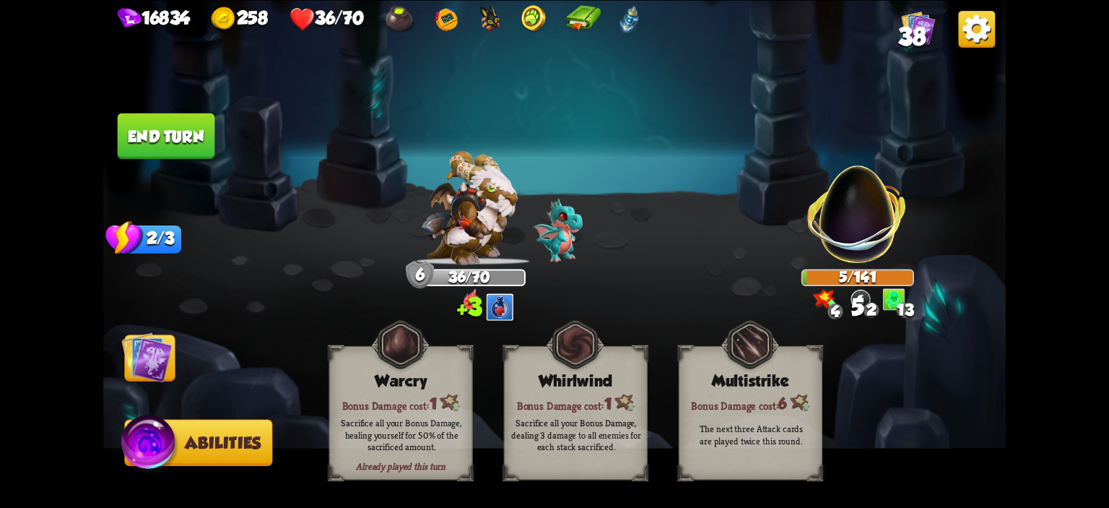
click at [182, 147] on button "End turn" at bounding box center [166, 135] width 97 height 45
click at [164, 357] on img at bounding box center [146, 356] width 51 height 51
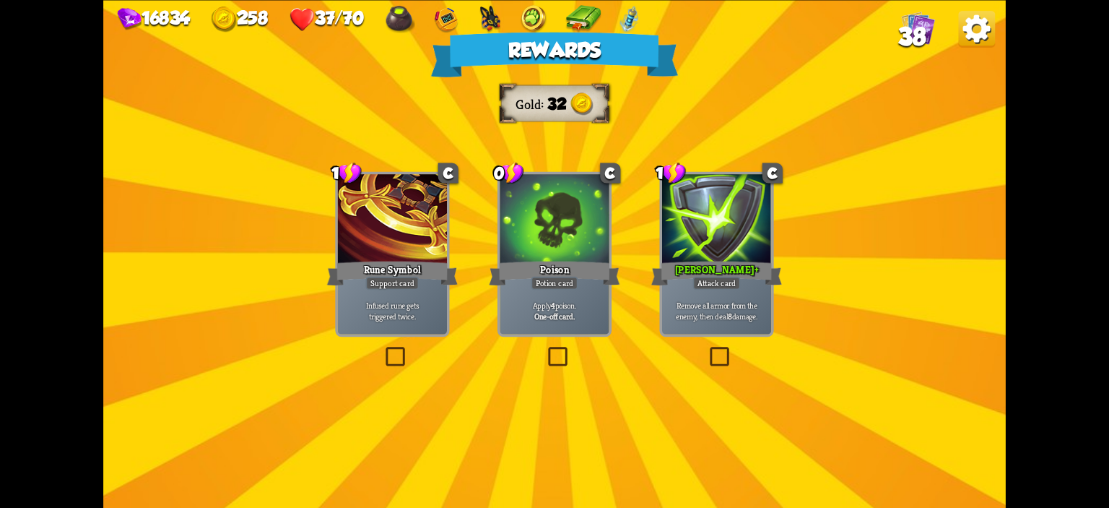
click at [588, 300] on p "Apply 4 poison." at bounding box center [554, 304] width 104 height 11
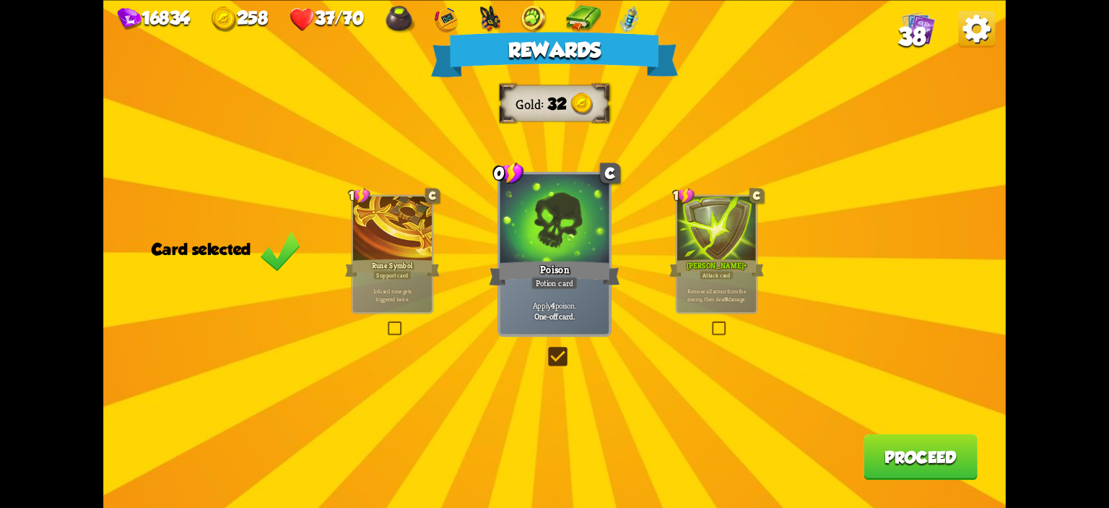
click at [727, 278] on div "Attack card" at bounding box center [717, 274] width 35 height 9
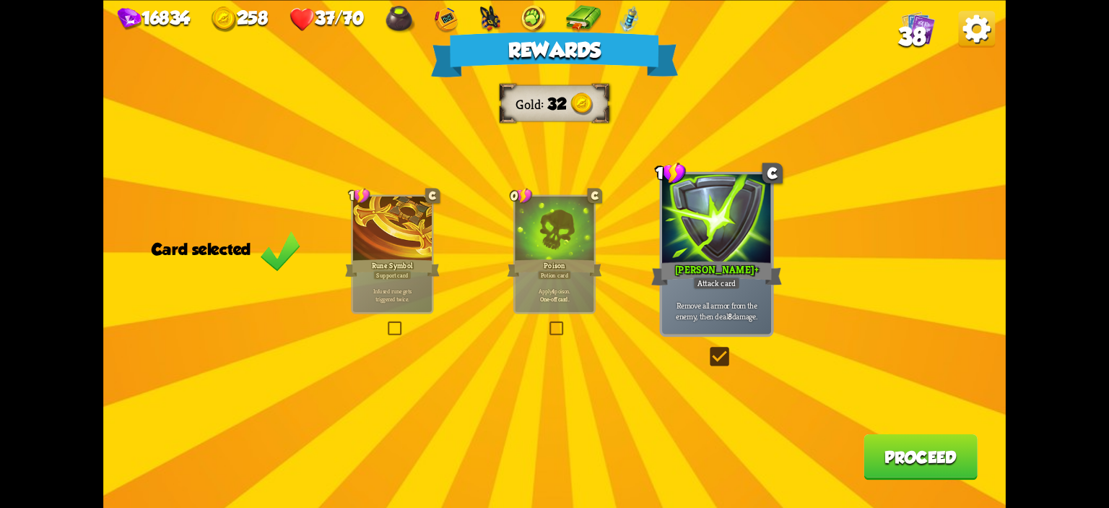
click at [936, 441] on button "Proceed" at bounding box center [920, 455] width 114 height 45
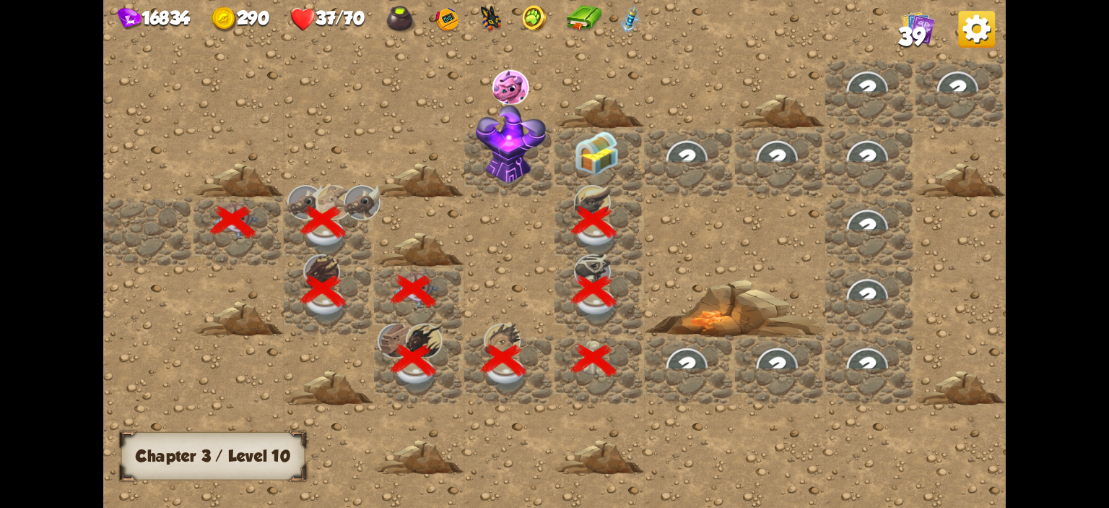
click at [615, 159] on img at bounding box center [596, 153] width 45 height 45
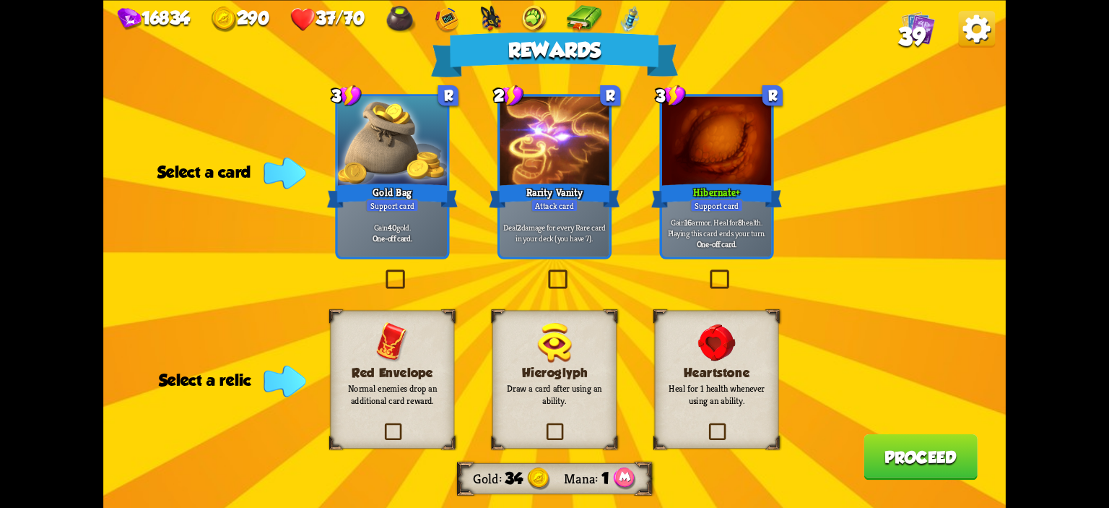
click at [741, 188] on div "Hibernate +" at bounding box center [716, 194] width 131 height 29
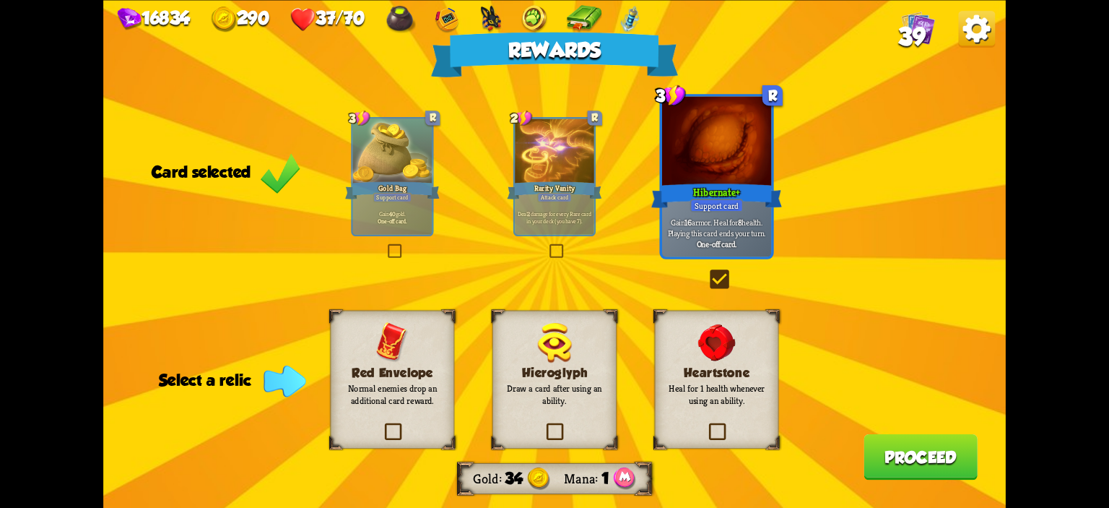
click at [432, 372] on h3 "Red Envelope" at bounding box center [392, 372] width 100 height 14
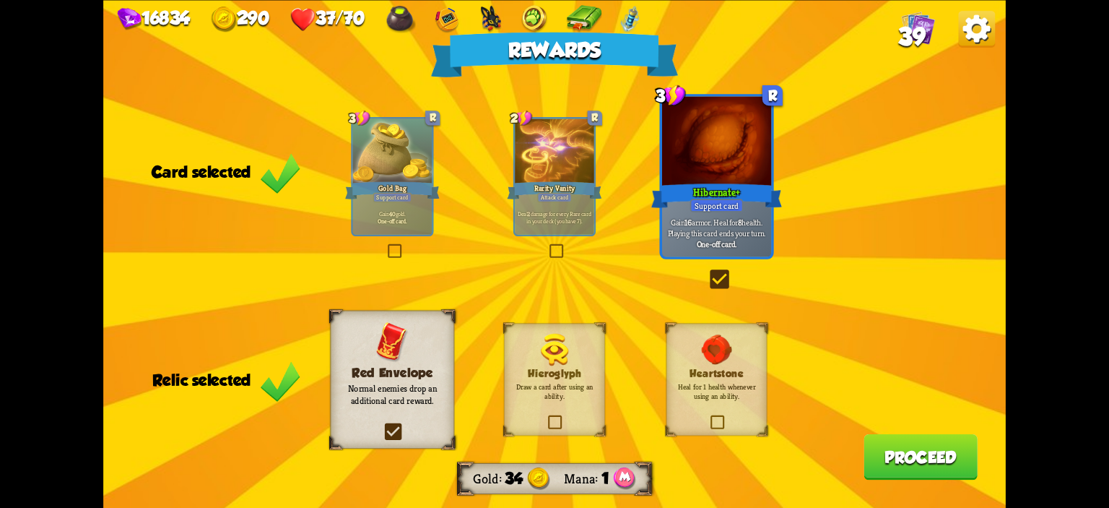
click at [894, 453] on button "Proceed" at bounding box center [920, 455] width 114 height 45
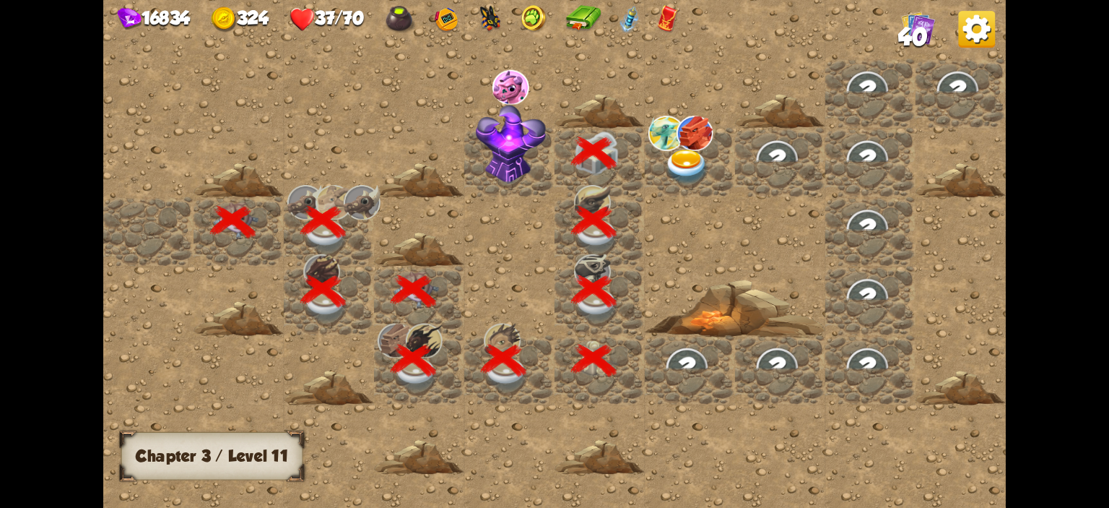
scroll to position [0, 277]
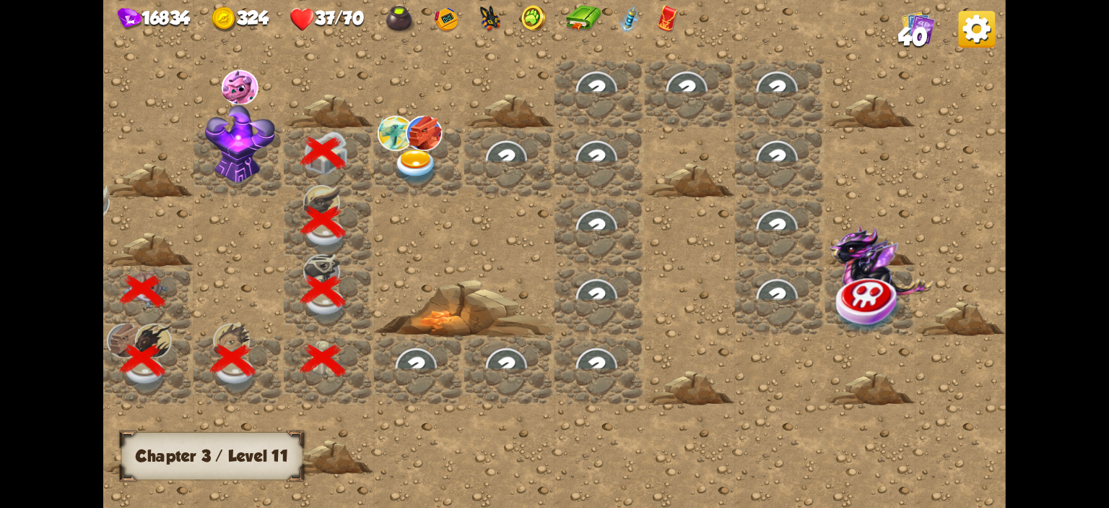
click at [419, 157] on img at bounding box center [415, 166] width 45 height 35
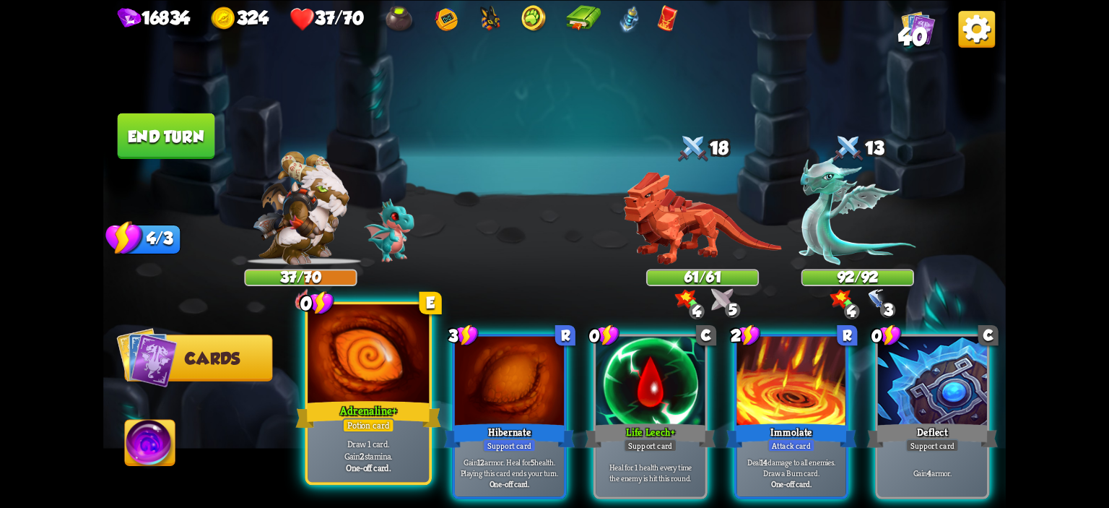
click at [361, 382] on div at bounding box center [368, 355] width 121 height 103
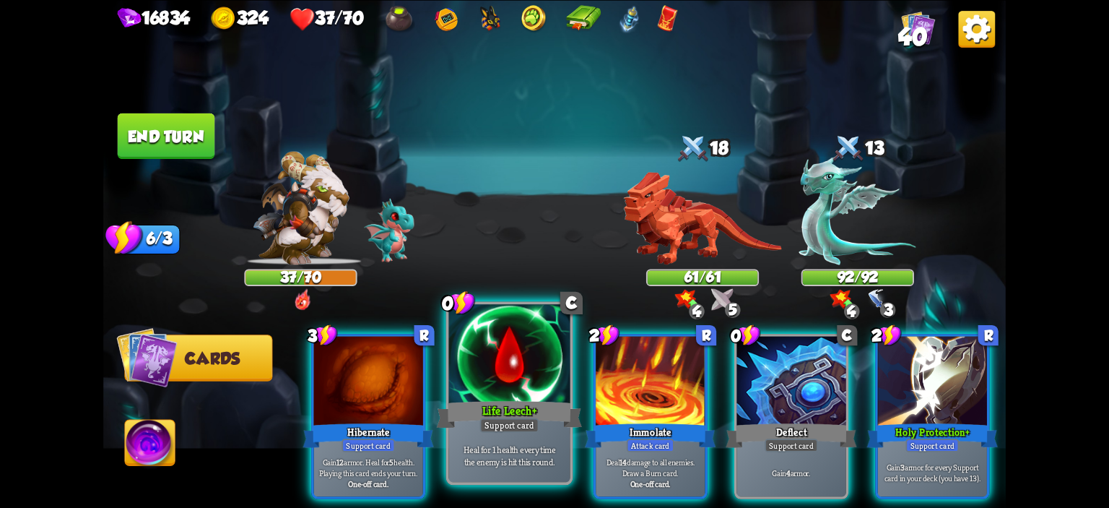
click at [476, 368] on div at bounding box center [509, 355] width 121 height 103
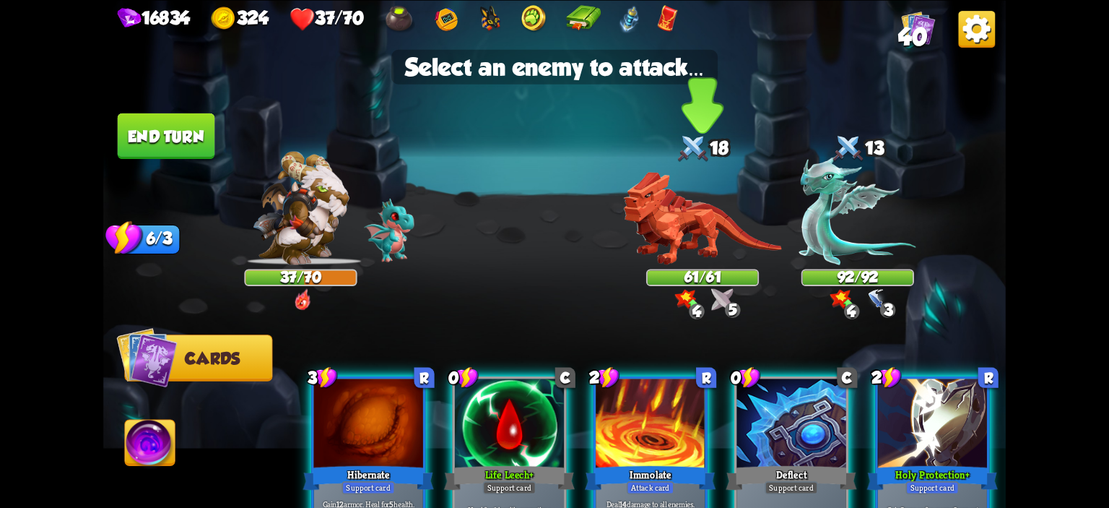
click at [742, 246] on img at bounding box center [703, 217] width 158 height 93
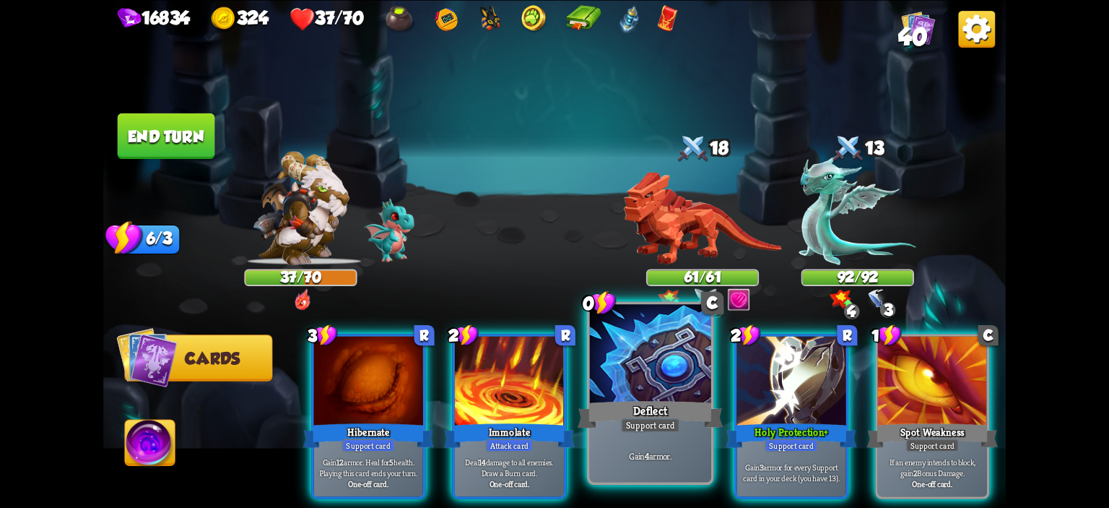
click at [639, 404] on div "Deflect" at bounding box center [651, 414] width 146 height 32
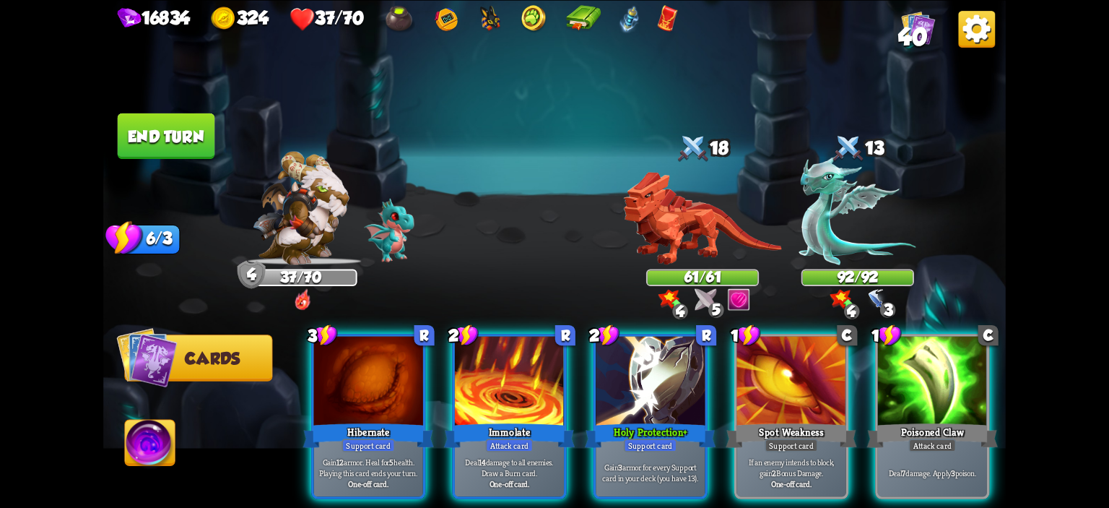
click at [639, 420] on div "Holy Protection +" at bounding box center [650, 434] width 131 height 29
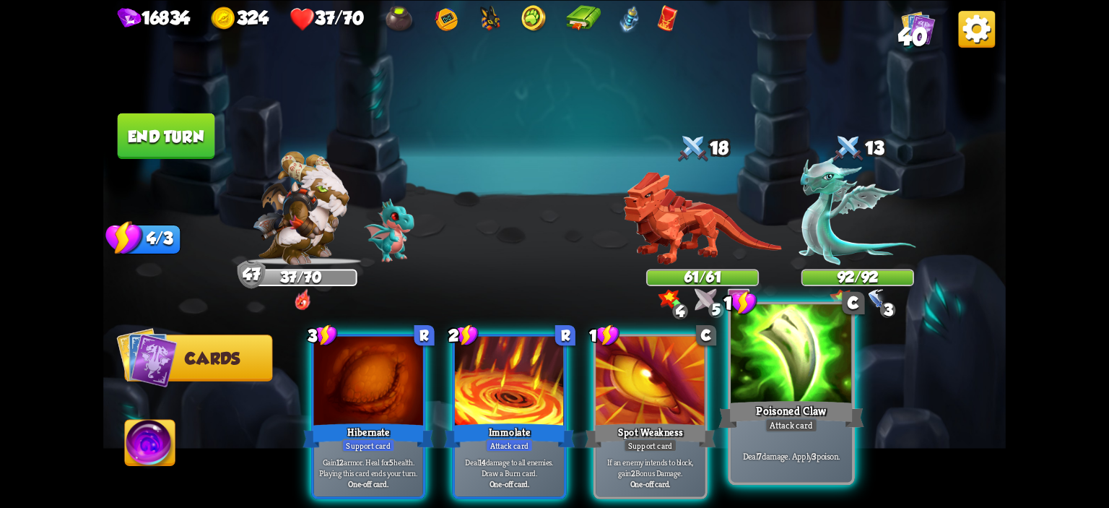
click at [769, 373] on div at bounding box center [791, 355] width 121 height 103
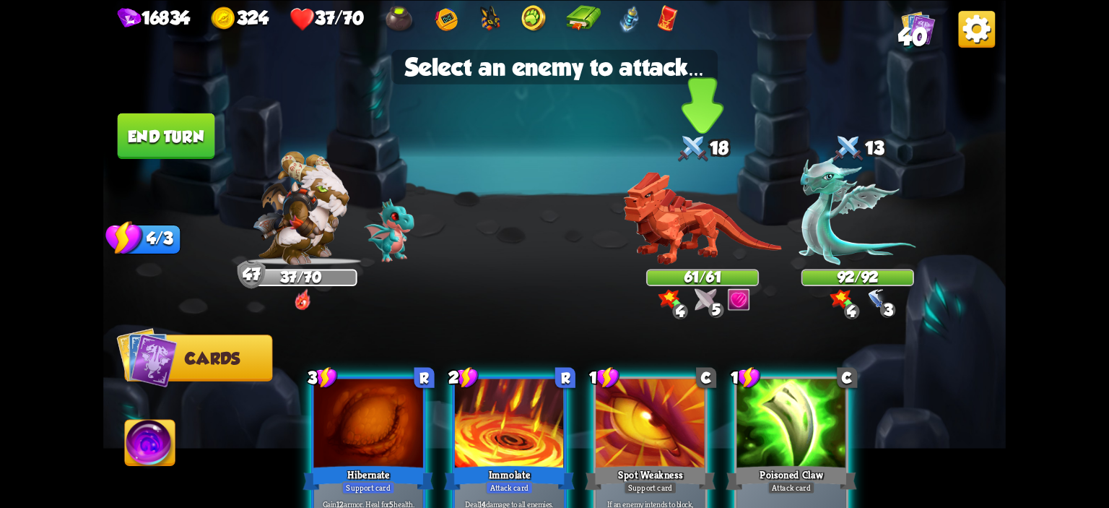
click at [733, 252] on img at bounding box center [703, 217] width 158 height 93
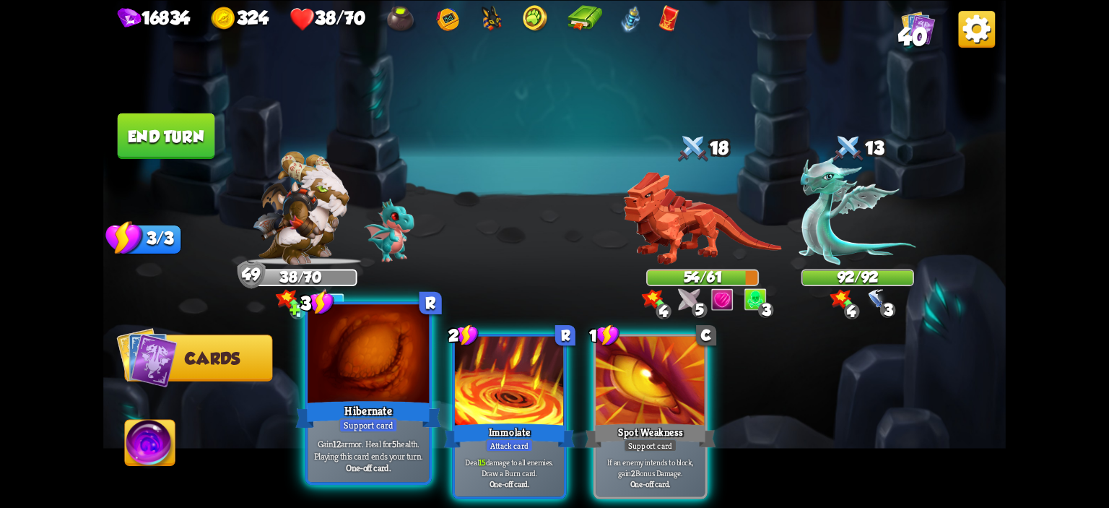
click at [378, 380] on div at bounding box center [368, 355] width 121 height 103
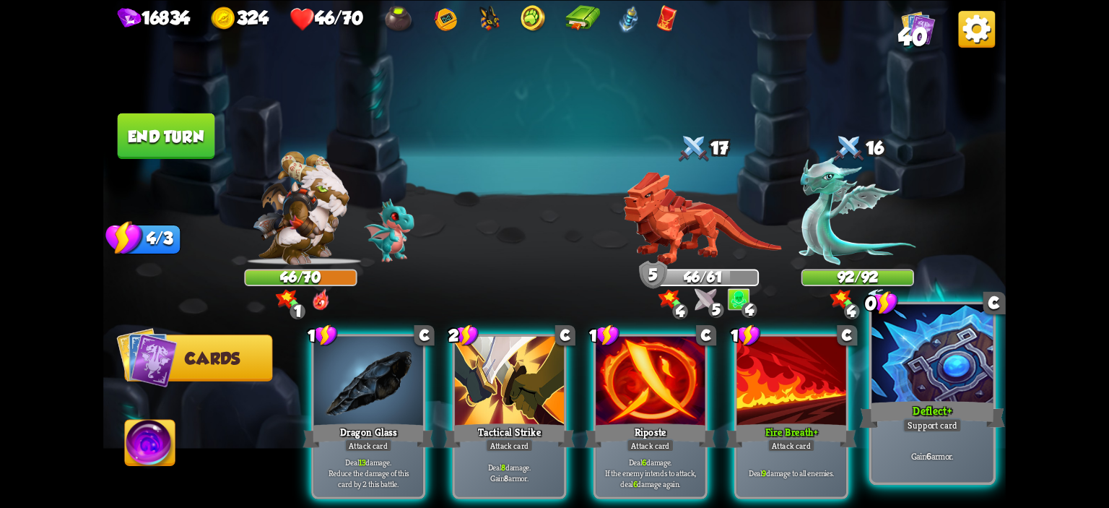
click at [915, 378] on div at bounding box center [931, 355] width 121 height 103
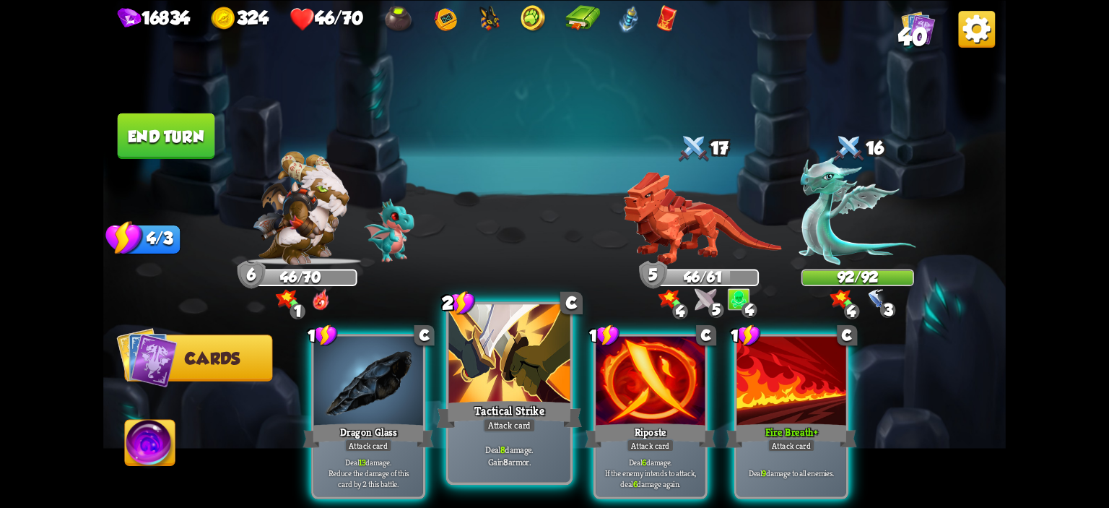
click at [531, 380] on div at bounding box center [509, 355] width 121 height 103
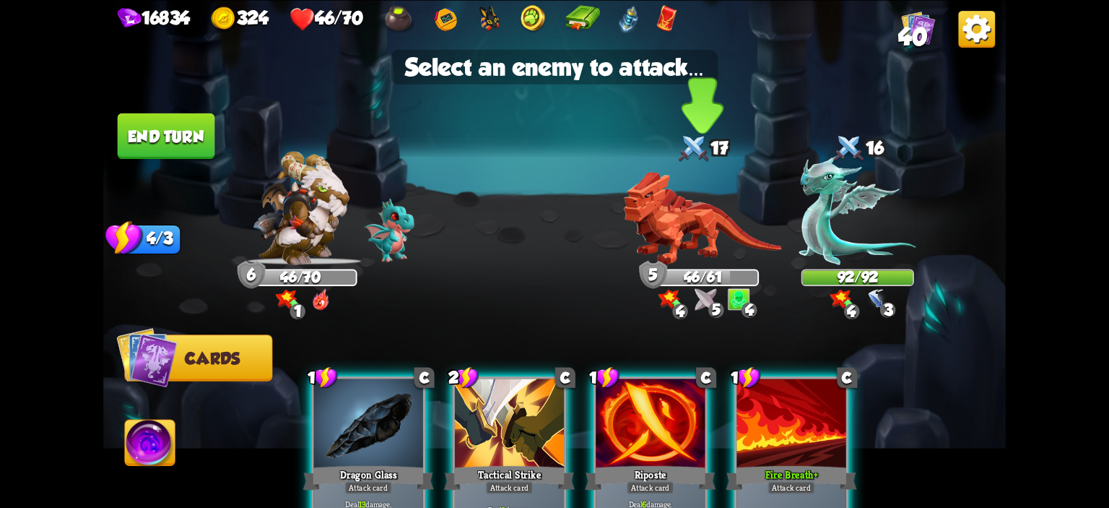
click at [707, 247] on img at bounding box center [703, 217] width 158 height 93
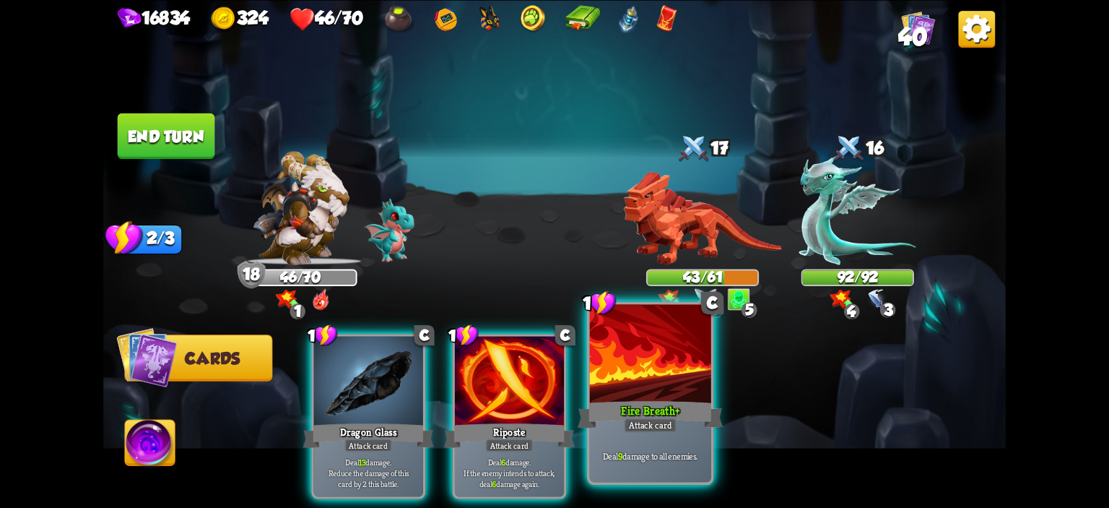
click at [645, 360] on div at bounding box center [650, 355] width 121 height 103
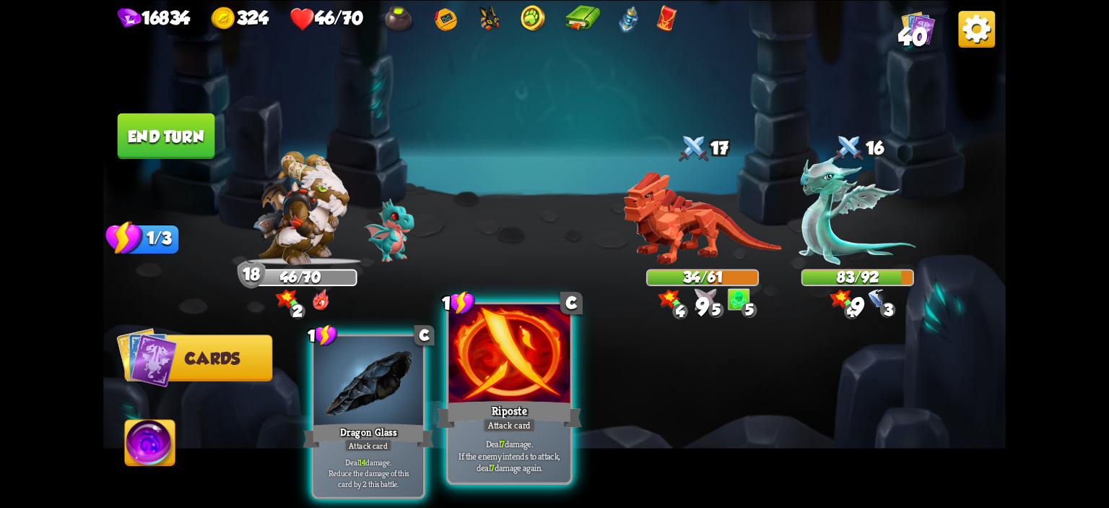
click at [546, 372] on div at bounding box center [509, 355] width 121 height 103
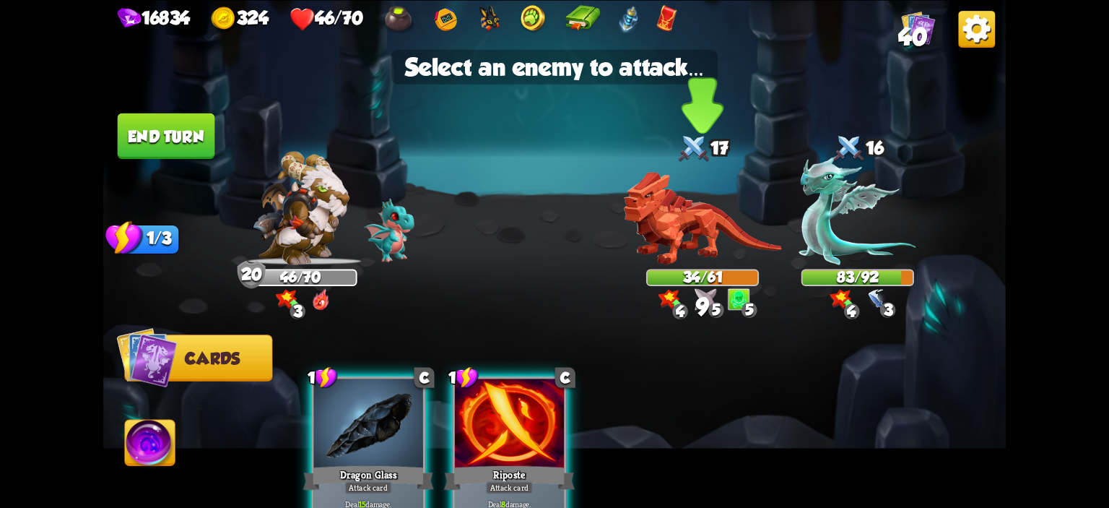
click at [671, 239] on img at bounding box center [703, 217] width 158 height 93
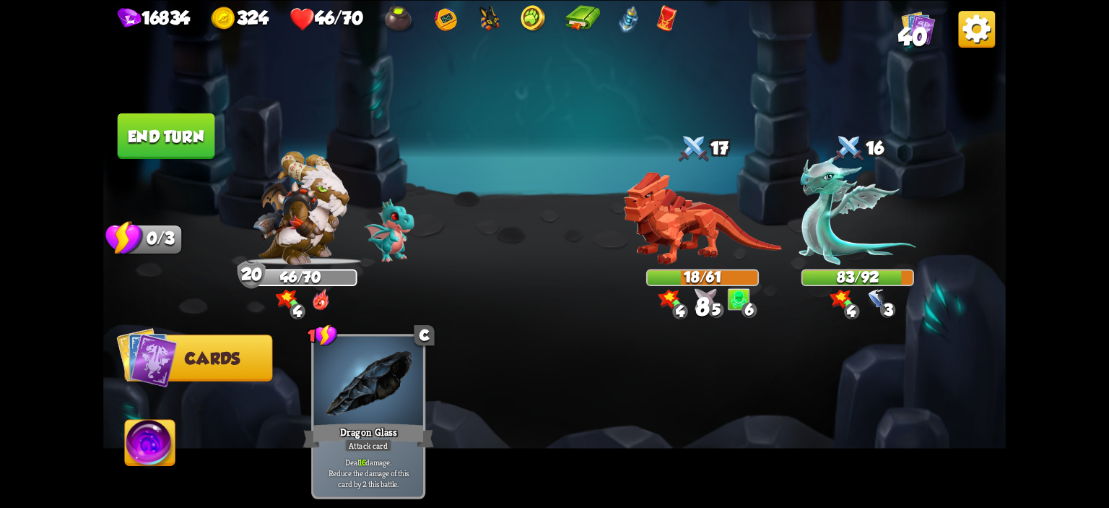
click at [164, 147] on button "End turn" at bounding box center [166, 135] width 97 height 45
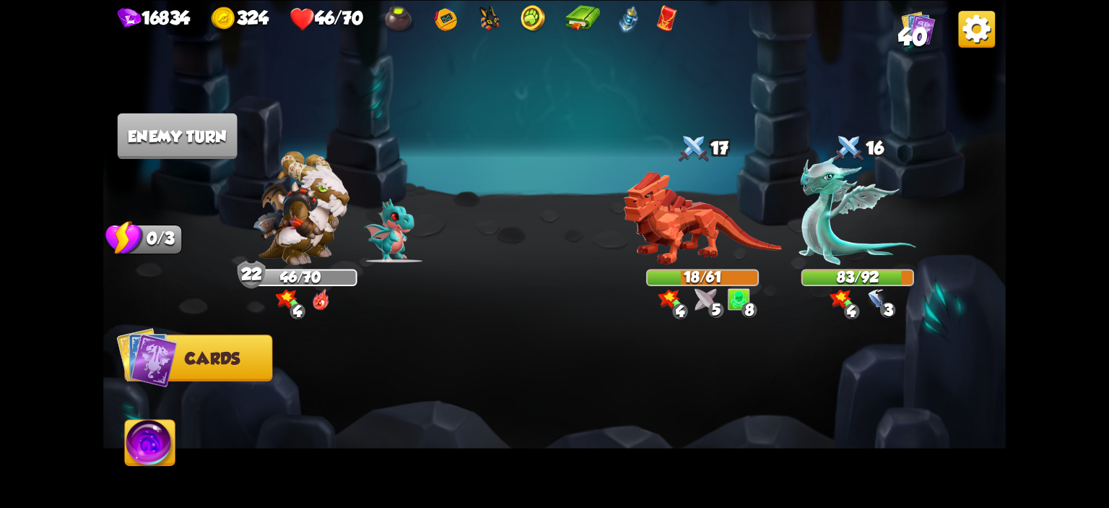
click at [894, 22] on div "16834 324 46/70 40" at bounding box center [554, 16] width 902 height 33
click at [902, 22] on img at bounding box center [918, 28] width 34 height 34
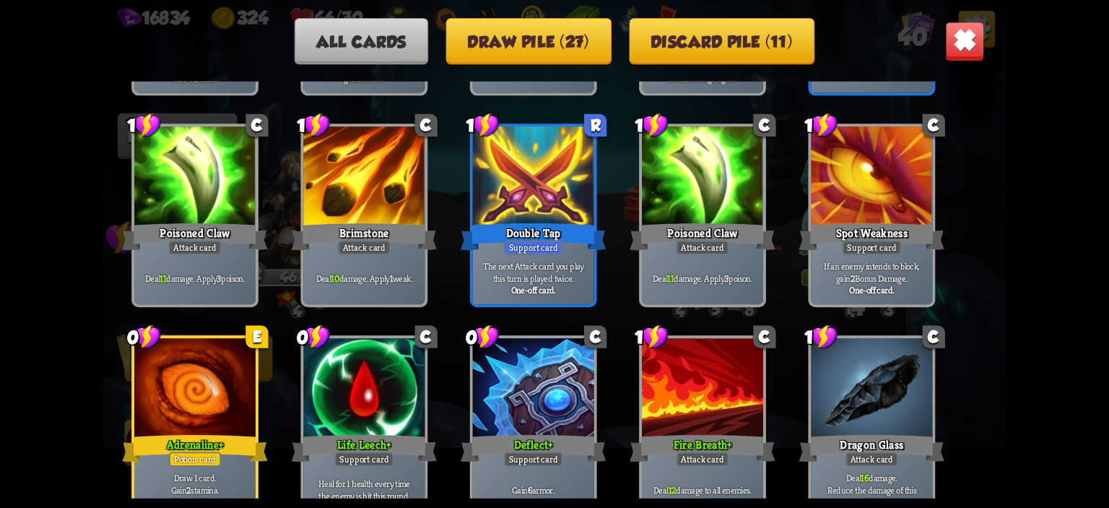
scroll to position [1320, 0]
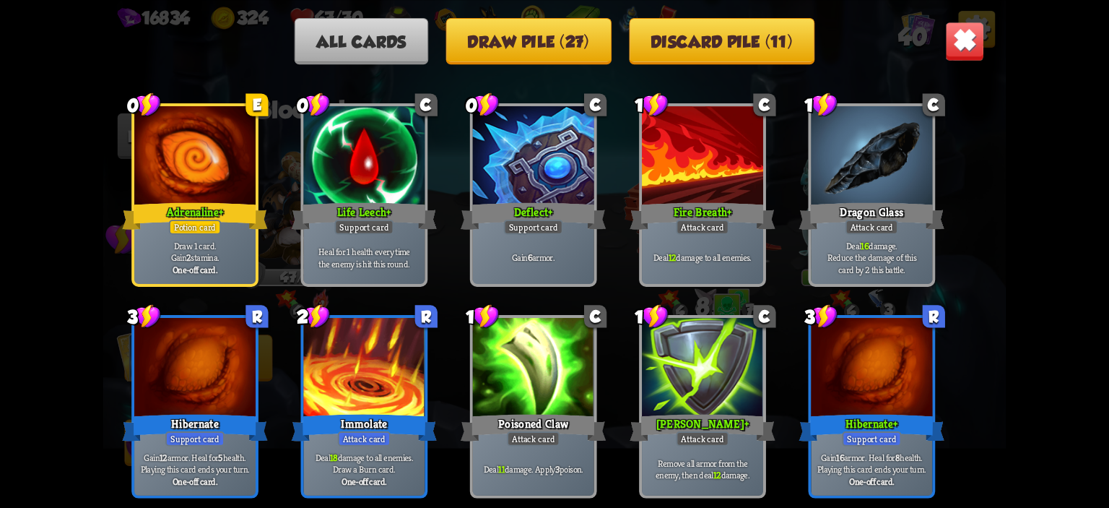
click at [979, 50] on img at bounding box center [965, 41] width 40 height 40
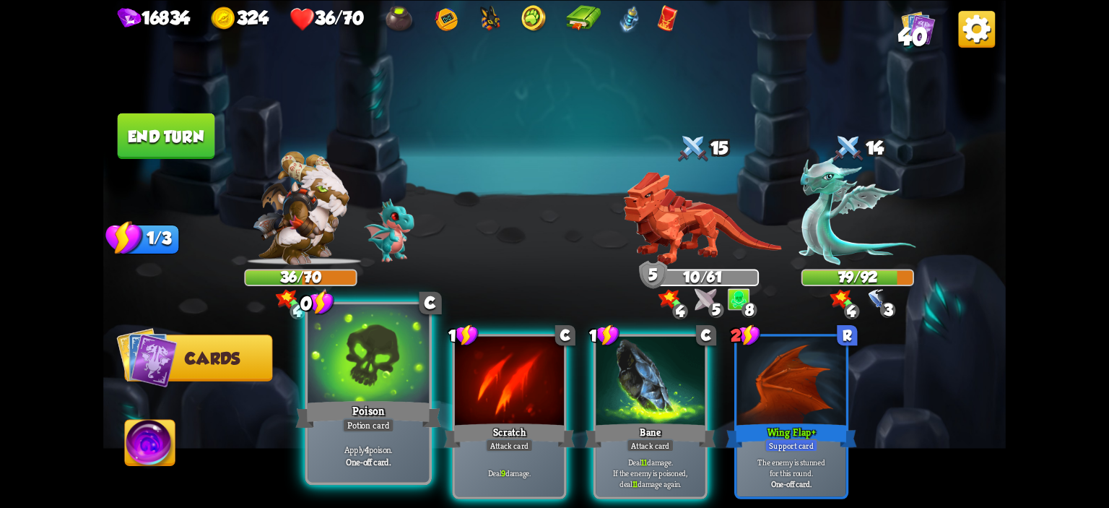
click at [350, 404] on div "Poison" at bounding box center [368, 414] width 146 height 32
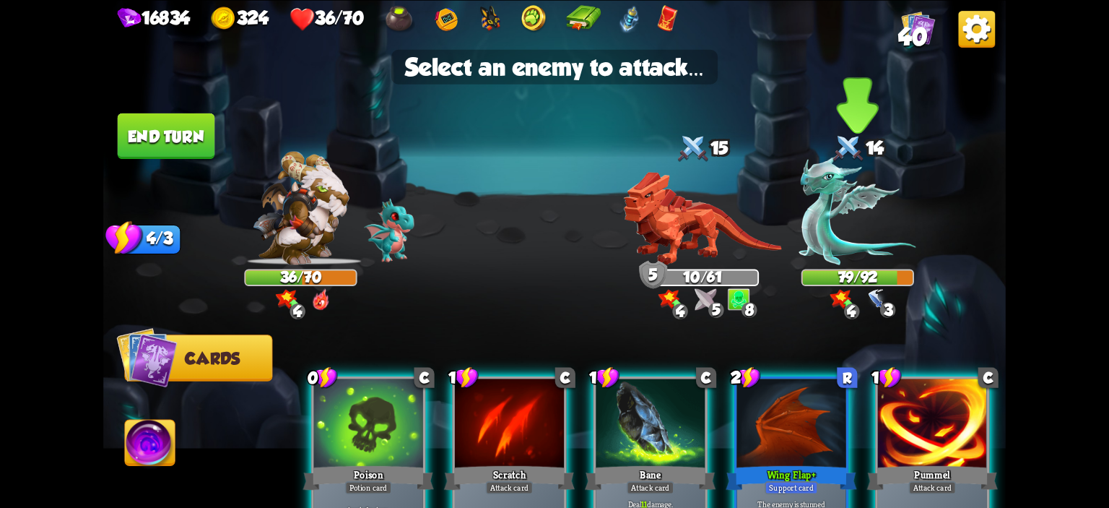
click at [852, 254] on img at bounding box center [857, 210] width 117 height 108
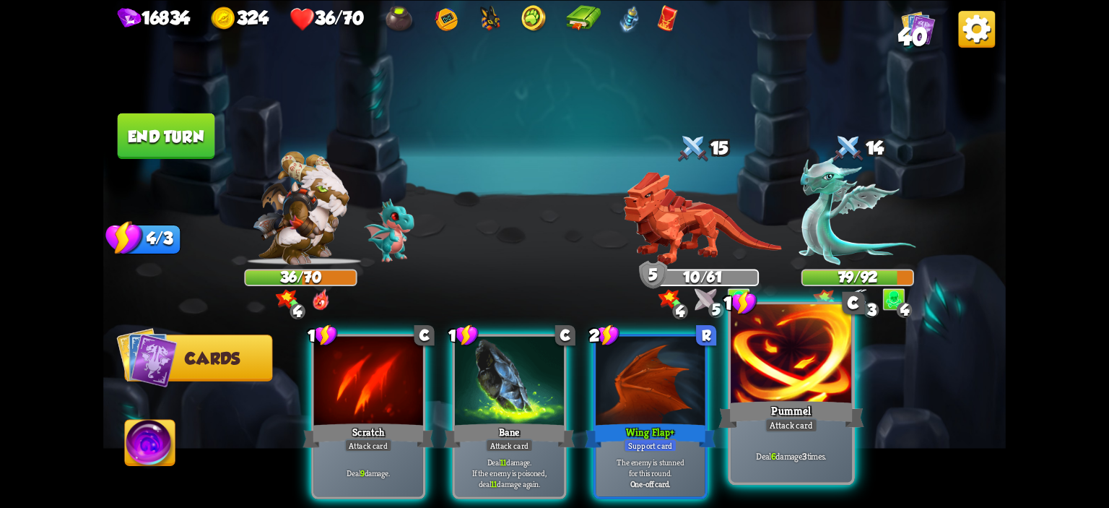
click at [809, 347] on div at bounding box center [791, 355] width 121 height 103
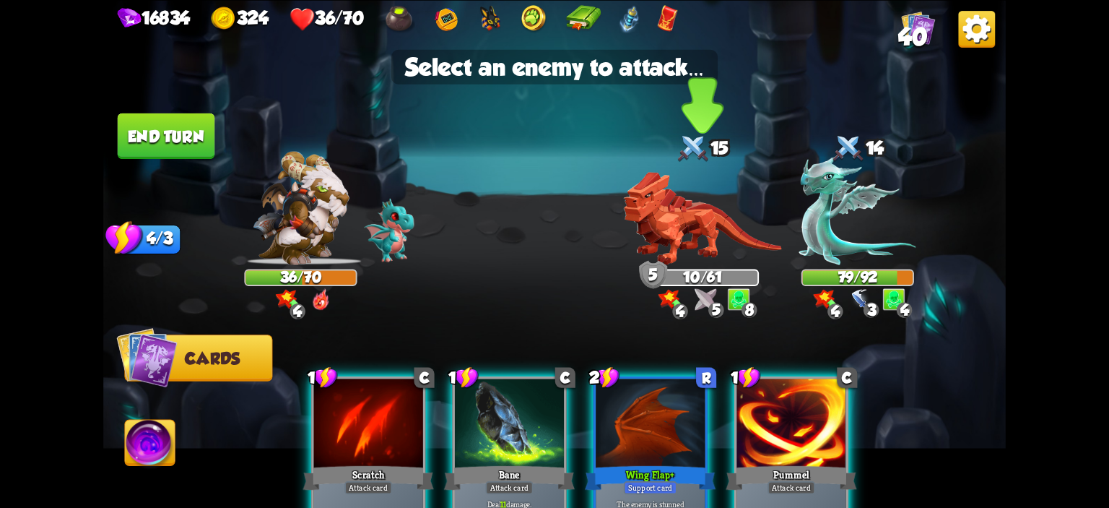
click at [715, 240] on img at bounding box center [703, 217] width 158 height 93
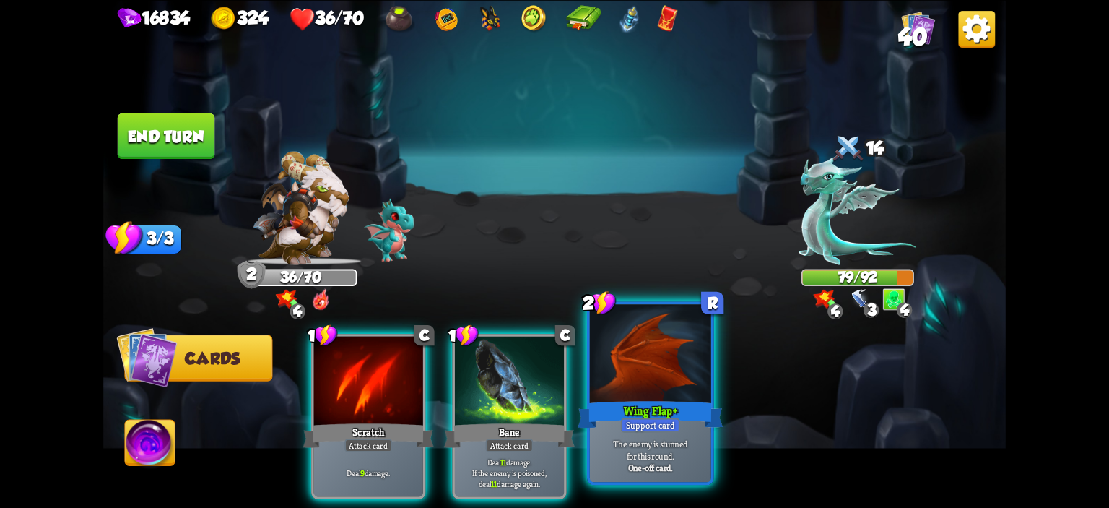
click at [620, 366] on div at bounding box center [650, 355] width 121 height 103
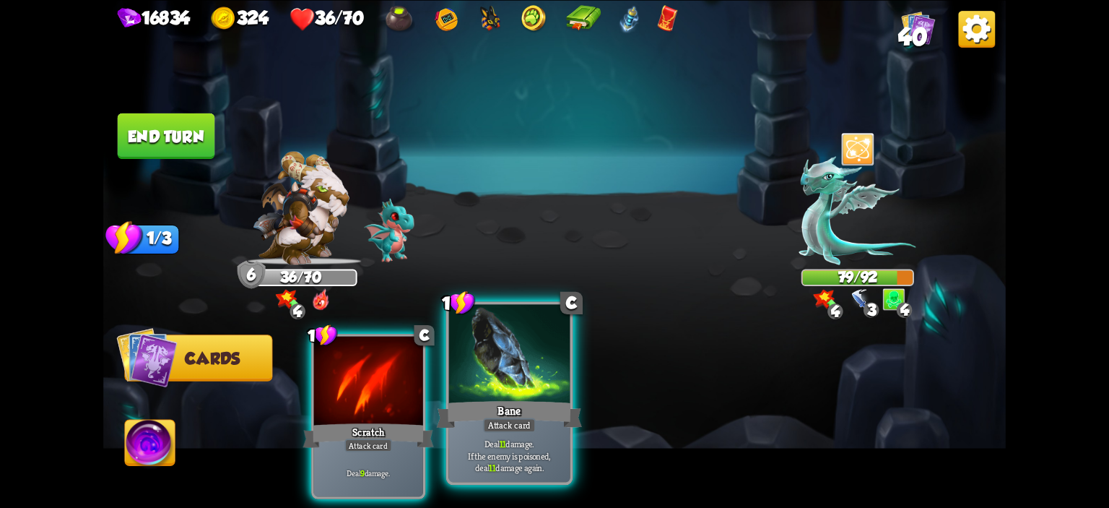
click at [512, 388] on div at bounding box center [509, 355] width 121 height 103
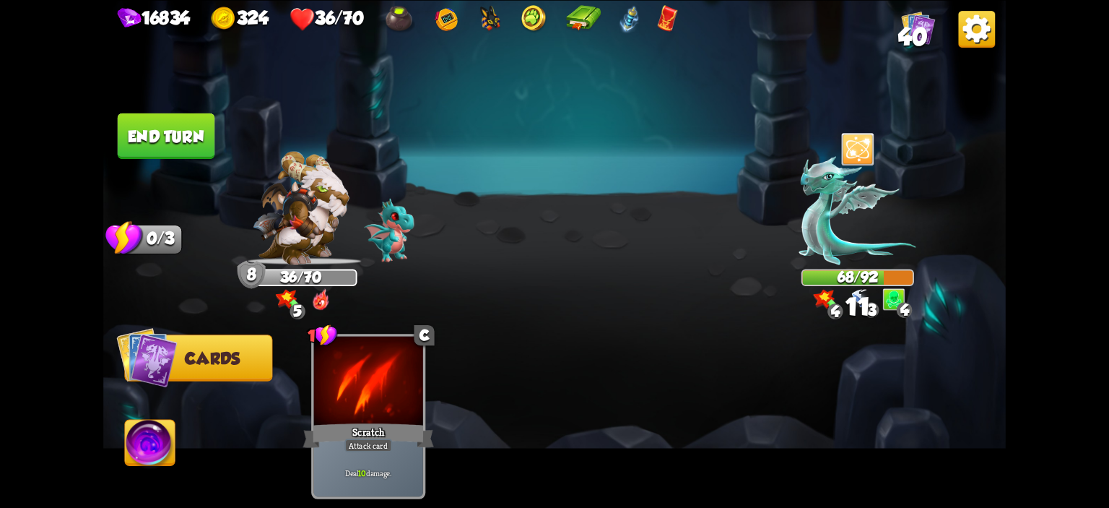
click at [162, 126] on button "End turn" at bounding box center [166, 135] width 97 height 45
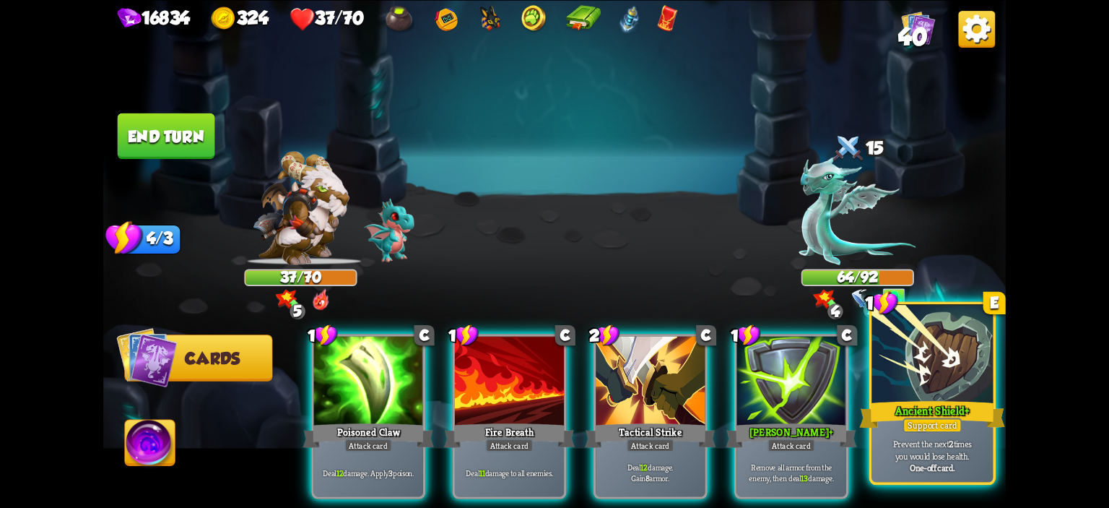
click at [926, 359] on div at bounding box center [931, 355] width 121 height 103
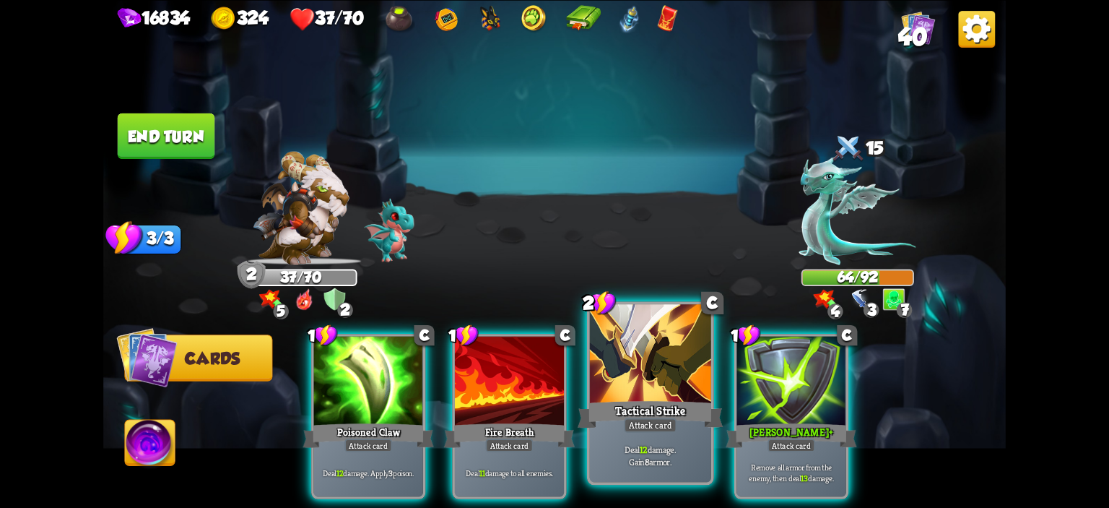
click at [679, 366] on div at bounding box center [650, 355] width 121 height 103
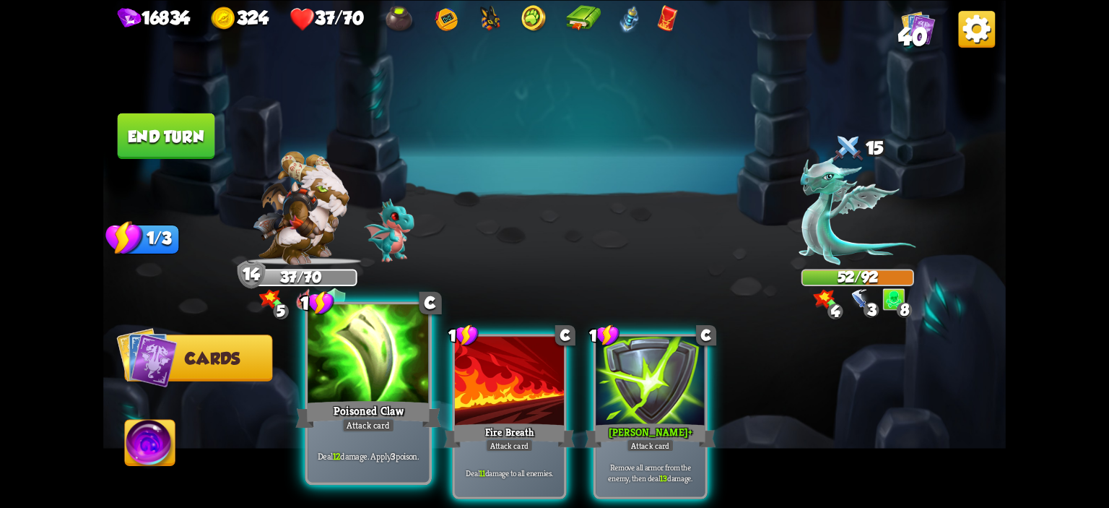
click at [395, 349] on div at bounding box center [368, 355] width 121 height 103
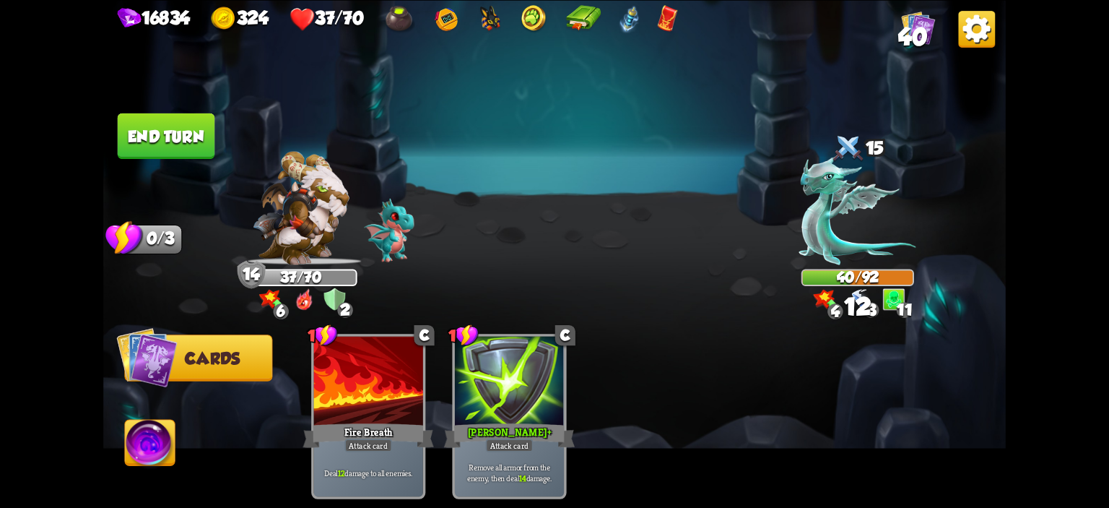
click at [197, 154] on button "End turn" at bounding box center [166, 135] width 97 height 45
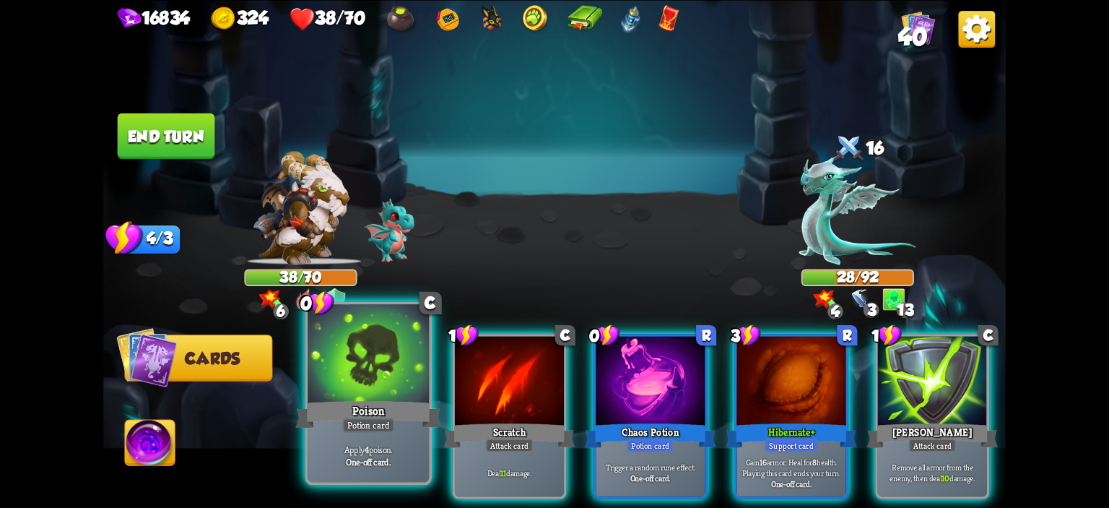
click at [335, 371] on div at bounding box center [368, 355] width 121 height 103
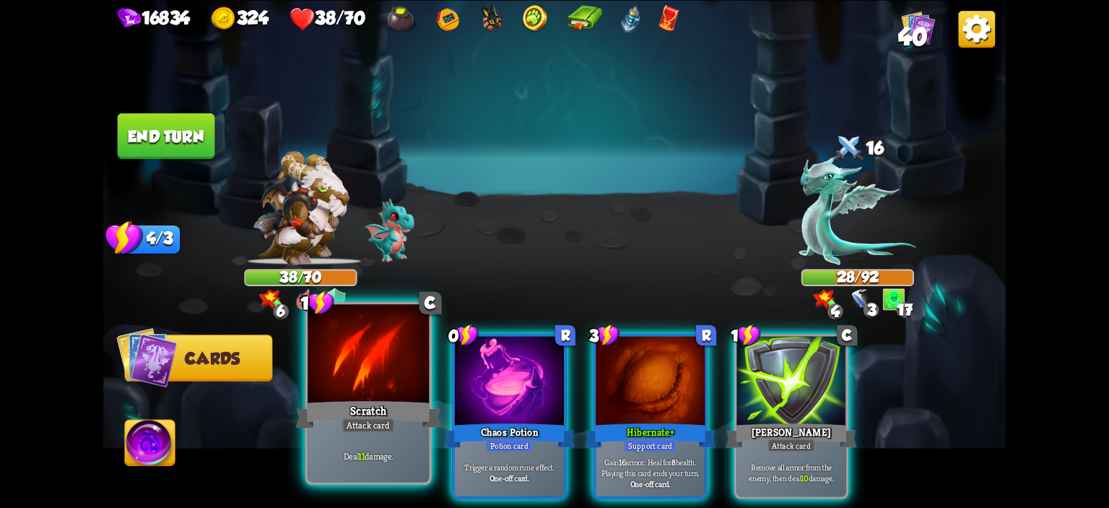
click at [373, 388] on div at bounding box center [368, 355] width 121 height 103
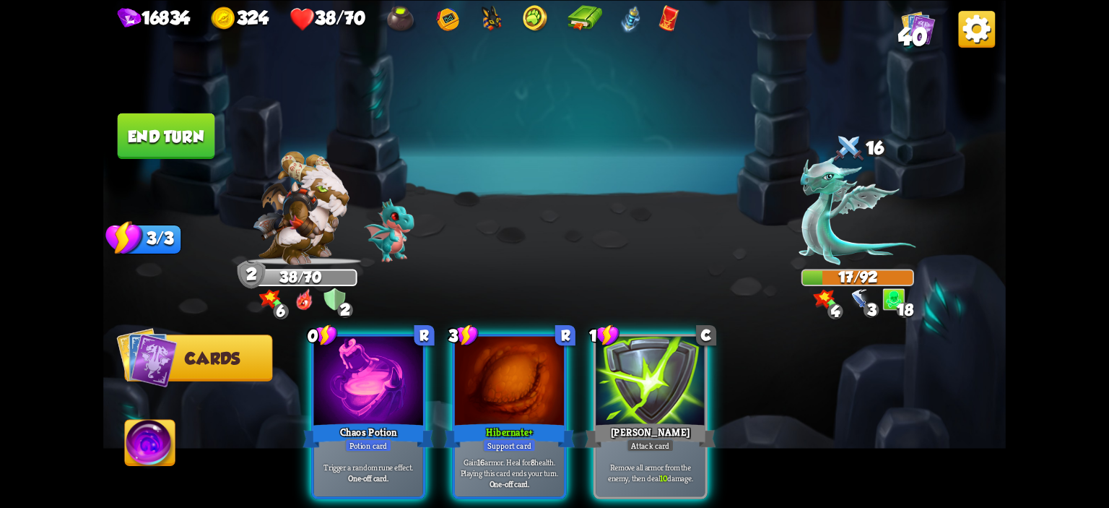
click at [148, 438] on img at bounding box center [150, 444] width 50 height 51
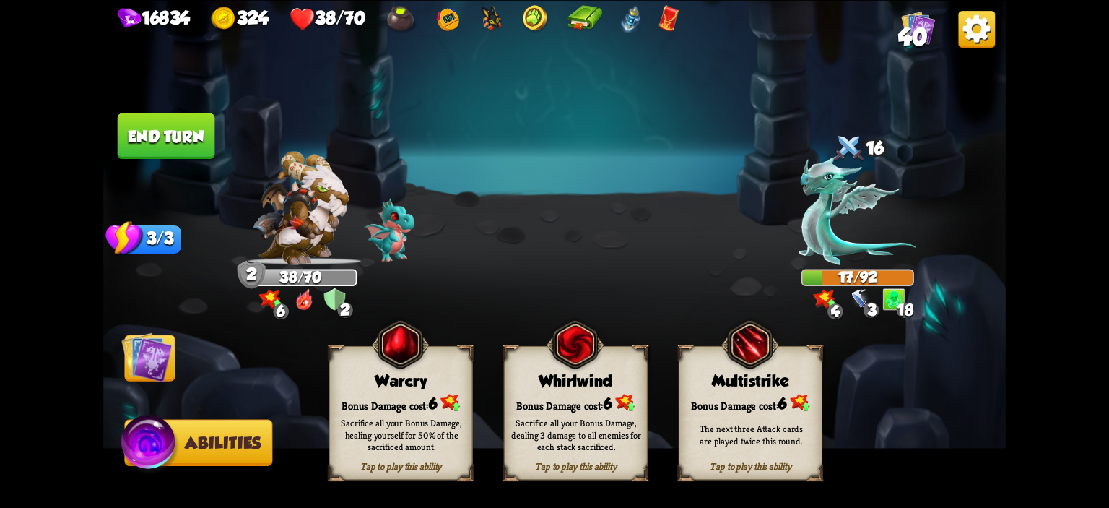
click at [384, 387] on div "Warcry" at bounding box center [401, 380] width 142 height 18
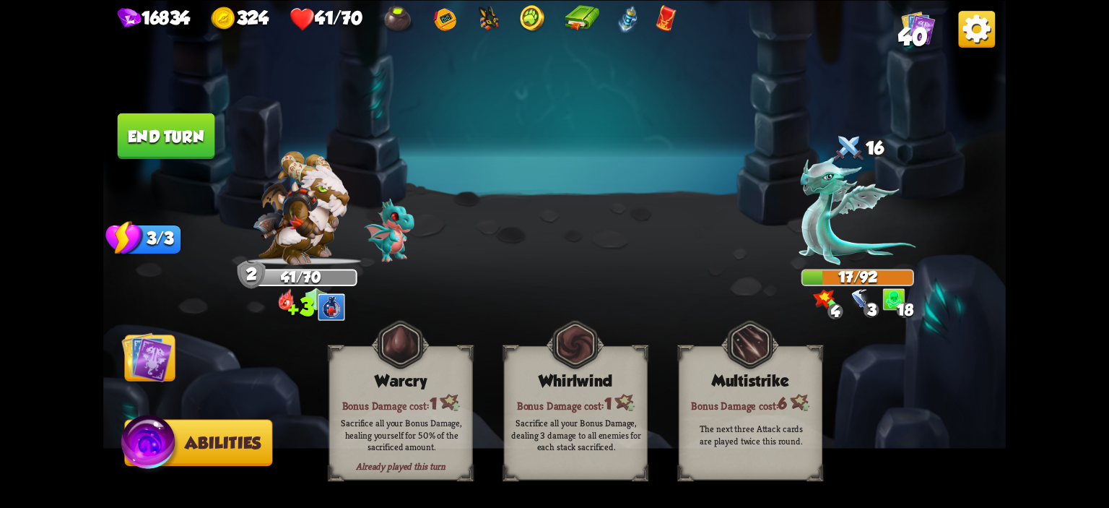
click at [152, 353] on img at bounding box center [146, 356] width 51 height 51
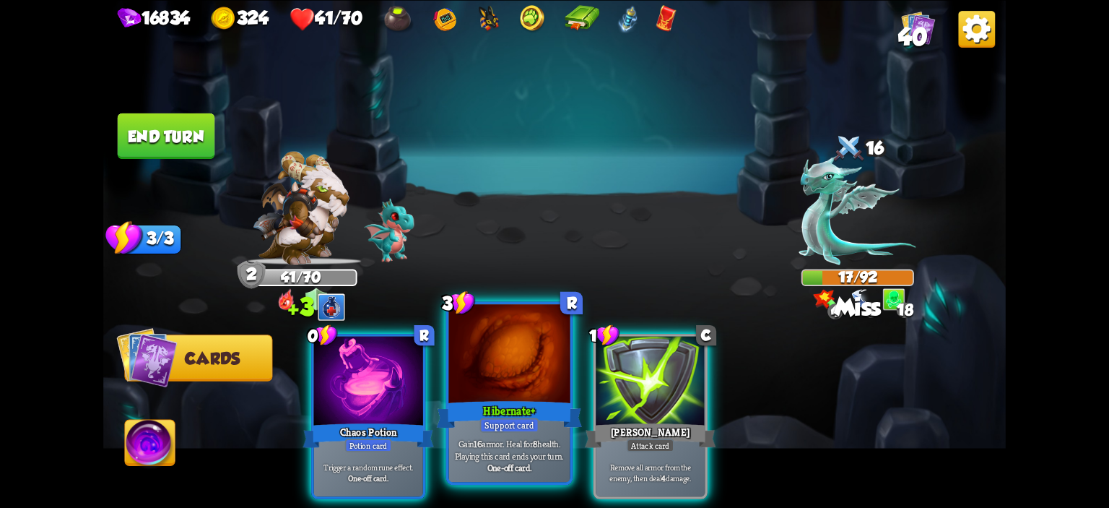
click at [480, 354] on div at bounding box center [509, 355] width 121 height 103
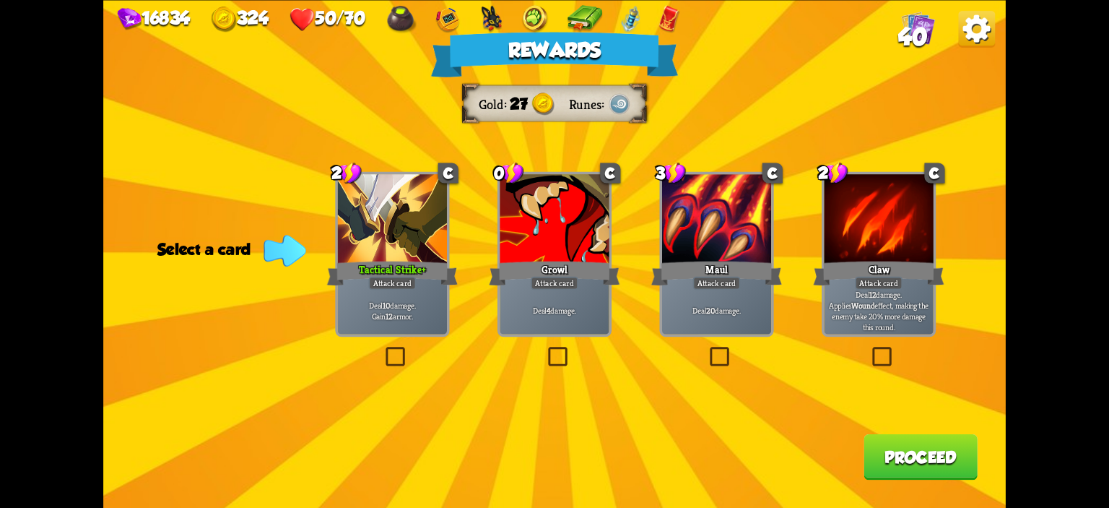
click at [416, 295] on div "Deal 10 damage. Gain 12 armor." at bounding box center [392, 310] width 109 height 48
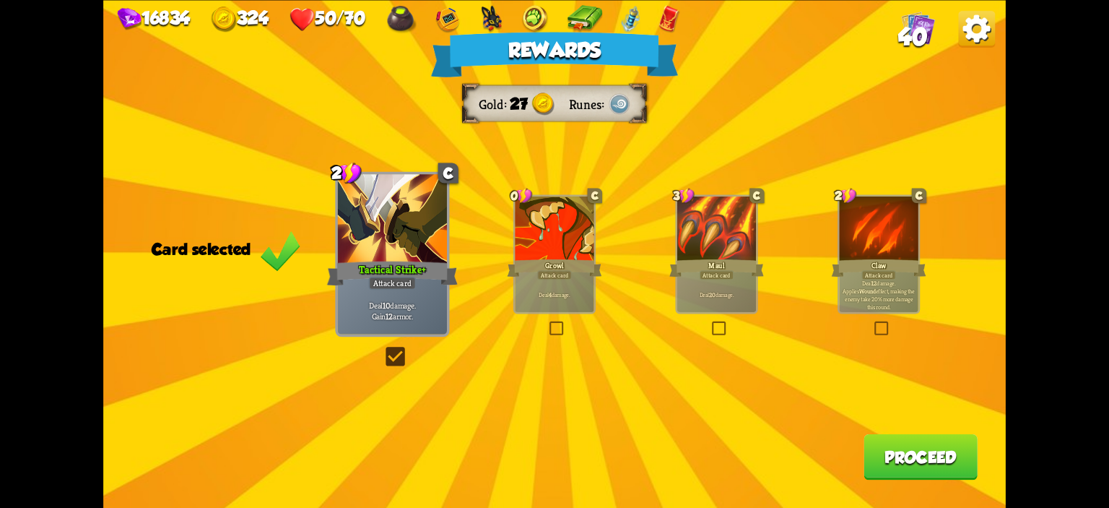
click at [918, 448] on button "Proceed" at bounding box center [920, 455] width 114 height 45
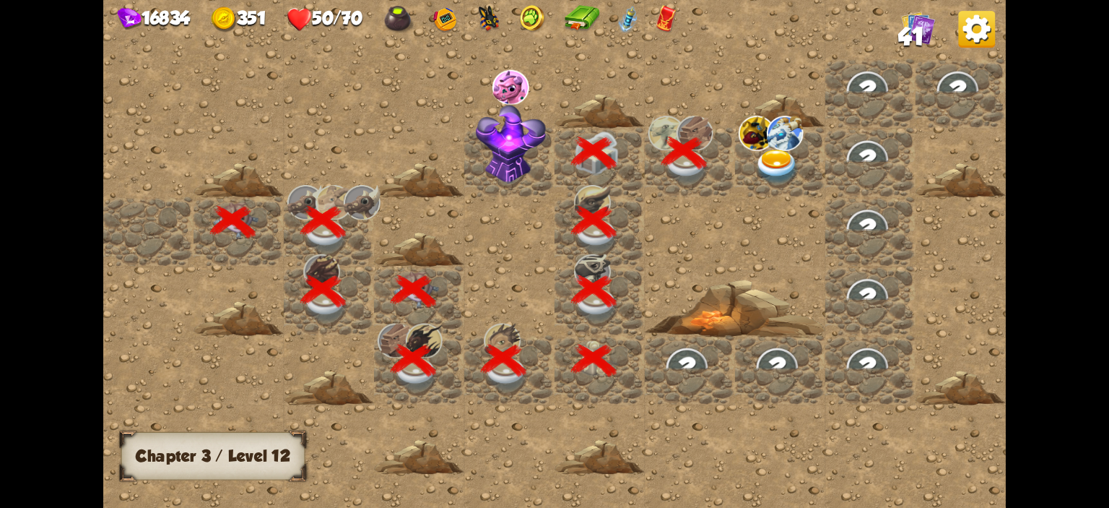
scroll to position [0, 277]
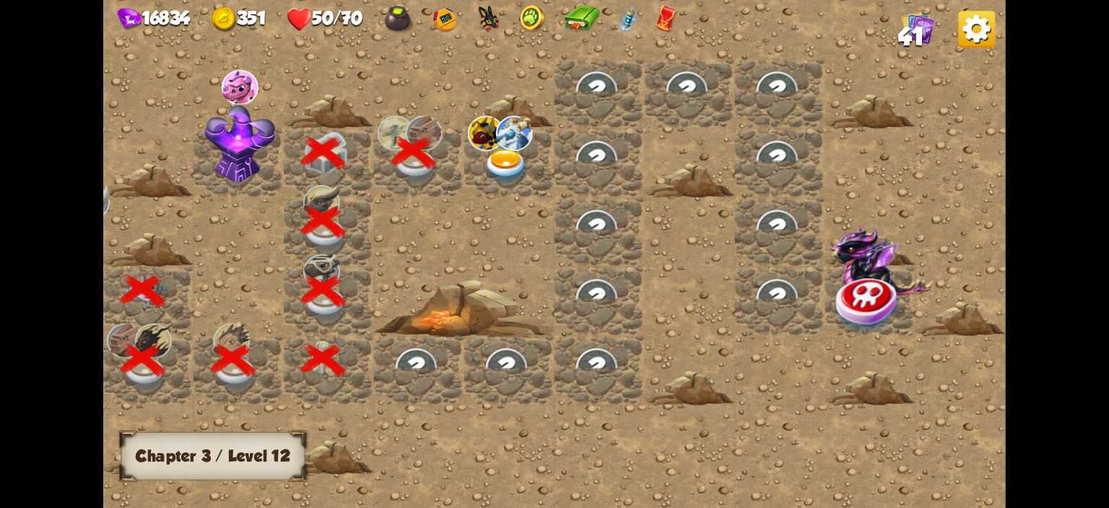
click at [506, 171] on img at bounding box center [506, 166] width 45 height 35
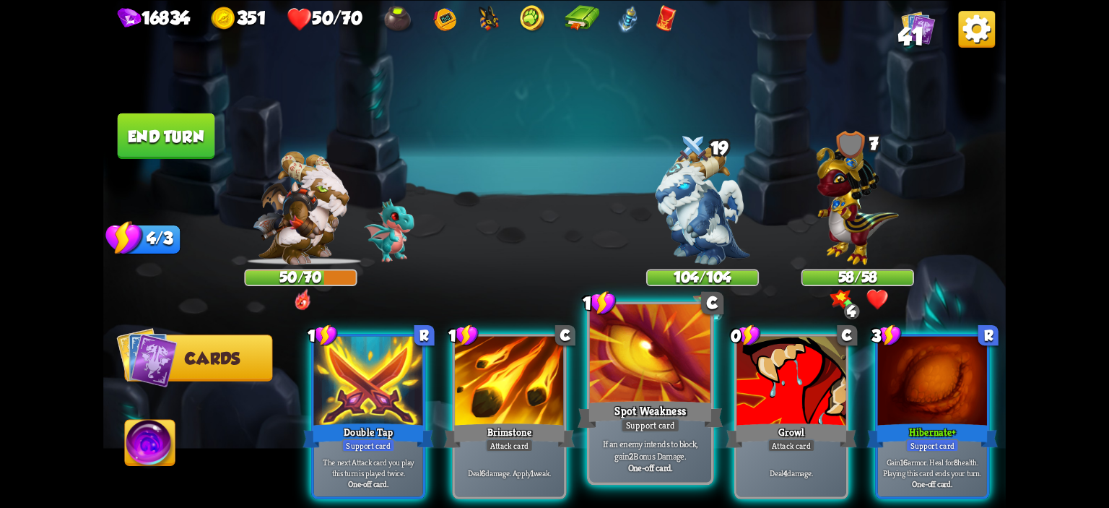
click at [687, 402] on div "Spot Weakness" at bounding box center [651, 414] width 146 height 32
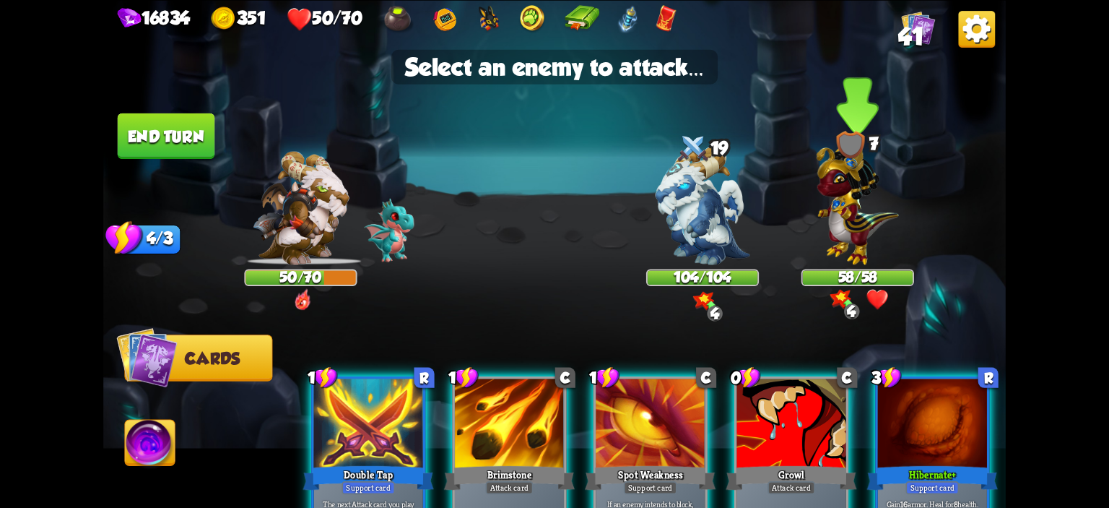
click at [879, 233] on img at bounding box center [857, 200] width 82 height 129
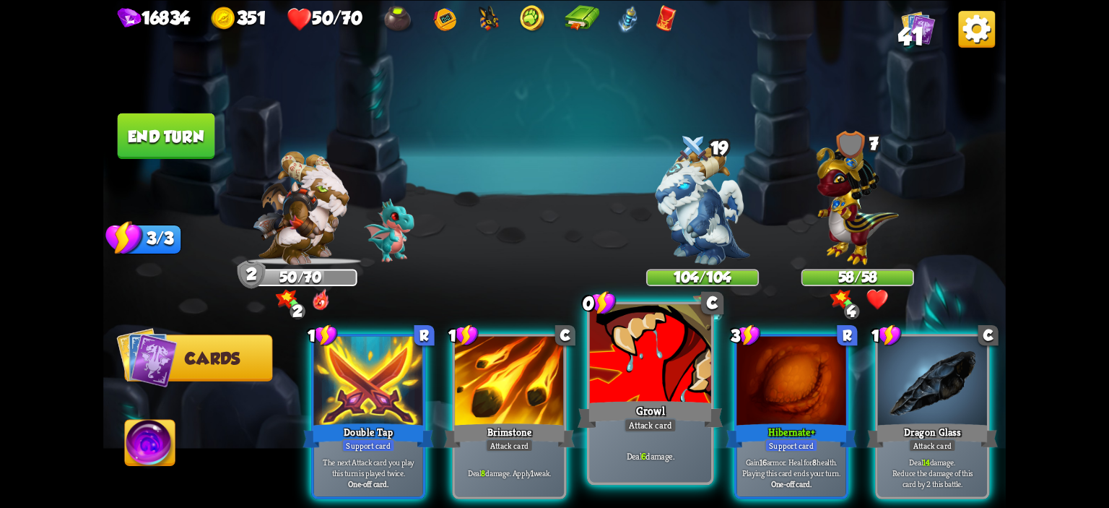
click at [650, 388] on div at bounding box center [650, 355] width 121 height 103
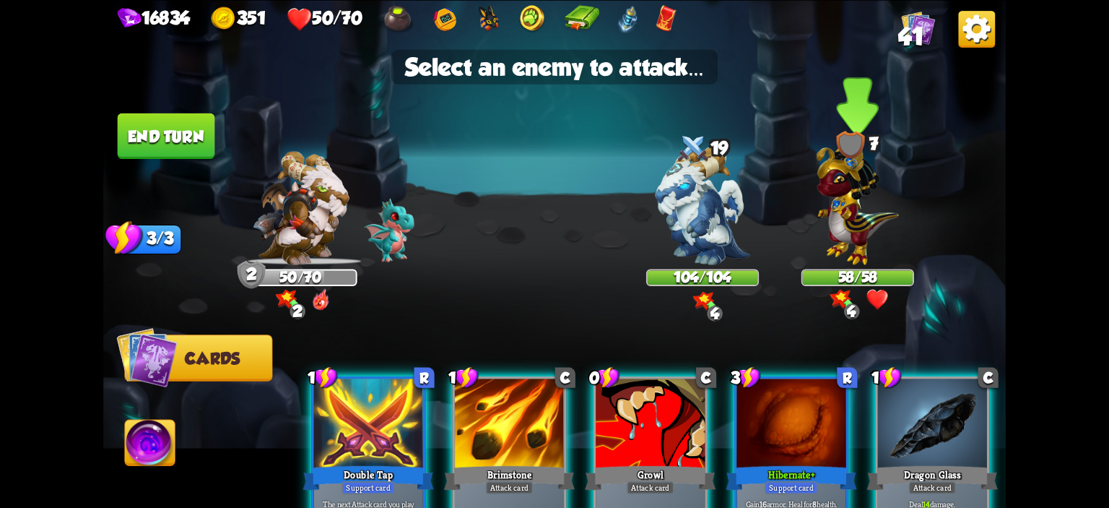
click at [835, 211] on img at bounding box center [857, 200] width 82 height 129
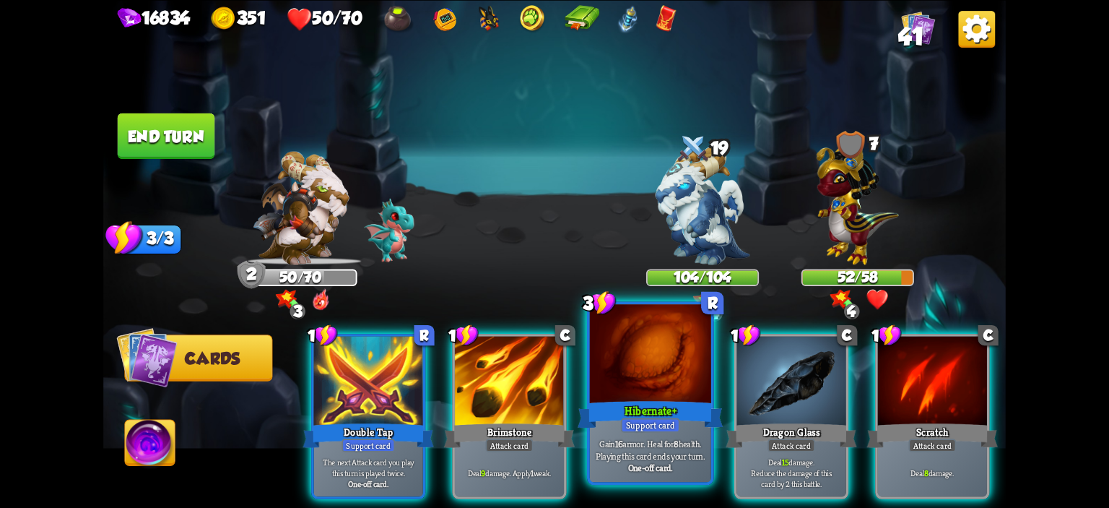
click at [640, 353] on div at bounding box center [650, 355] width 121 height 103
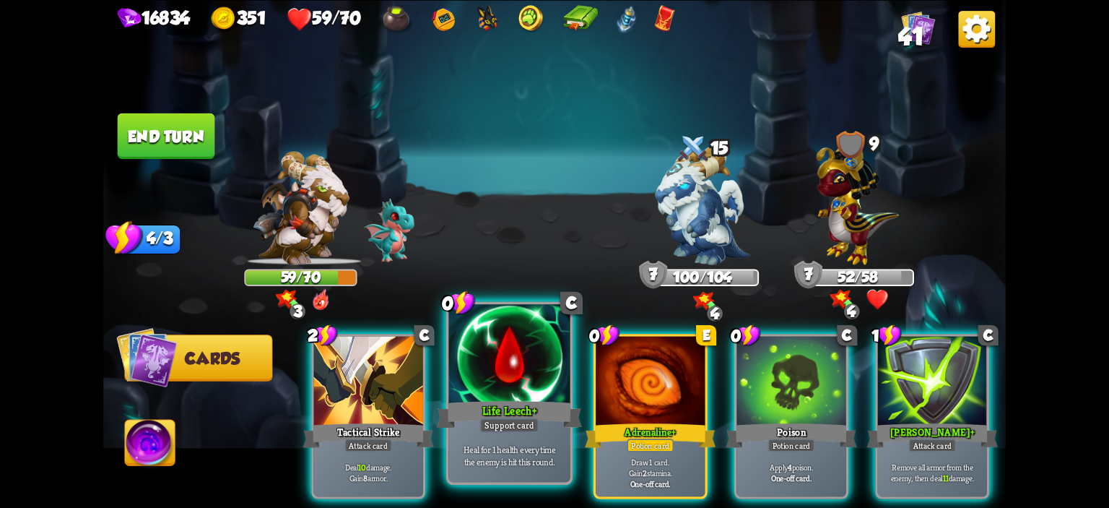
click at [539, 380] on div at bounding box center [509, 355] width 121 height 103
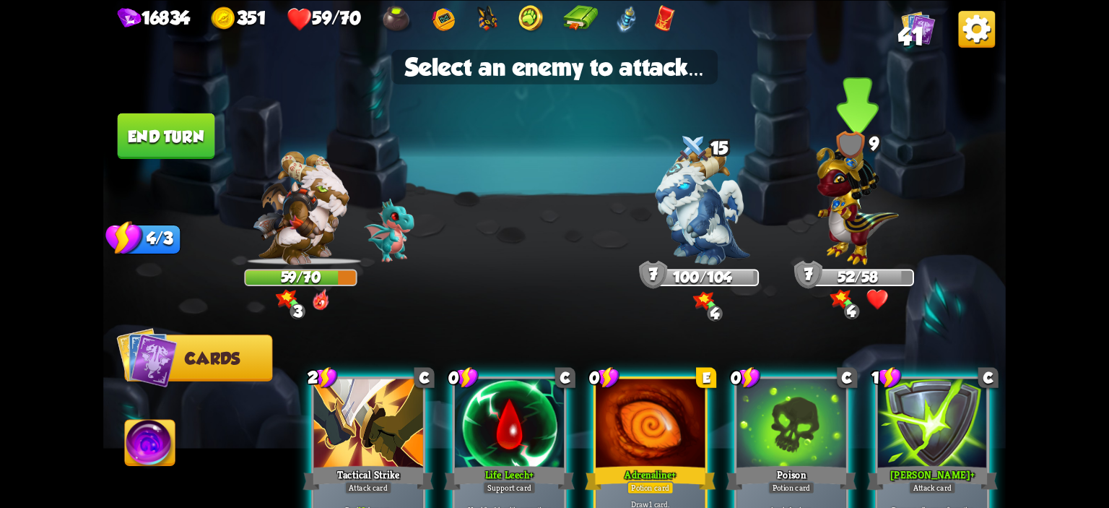
click at [822, 223] on img at bounding box center [857, 200] width 82 height 129
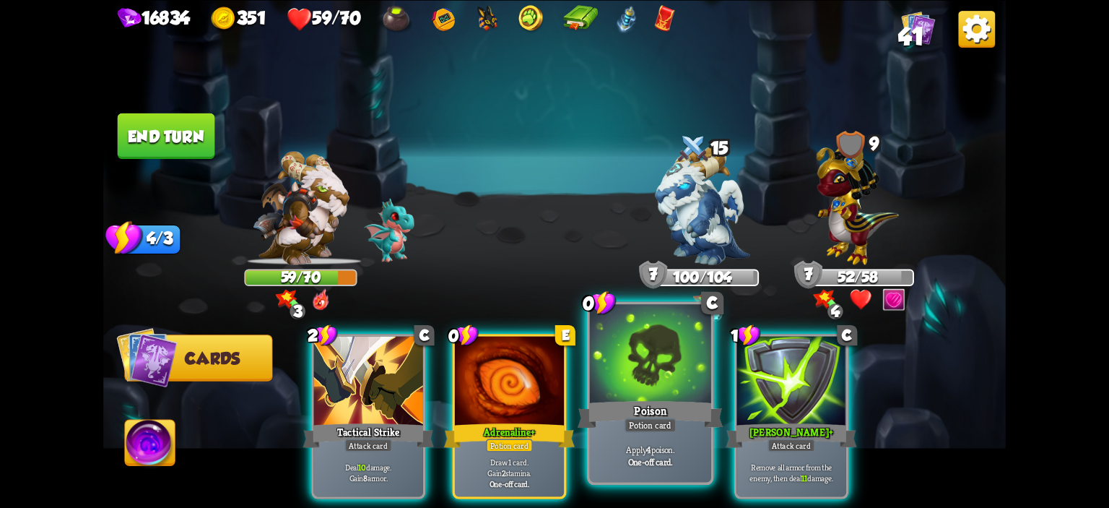
click at [639, 360] on div at bounding box center [650, 355] width 121 height 103
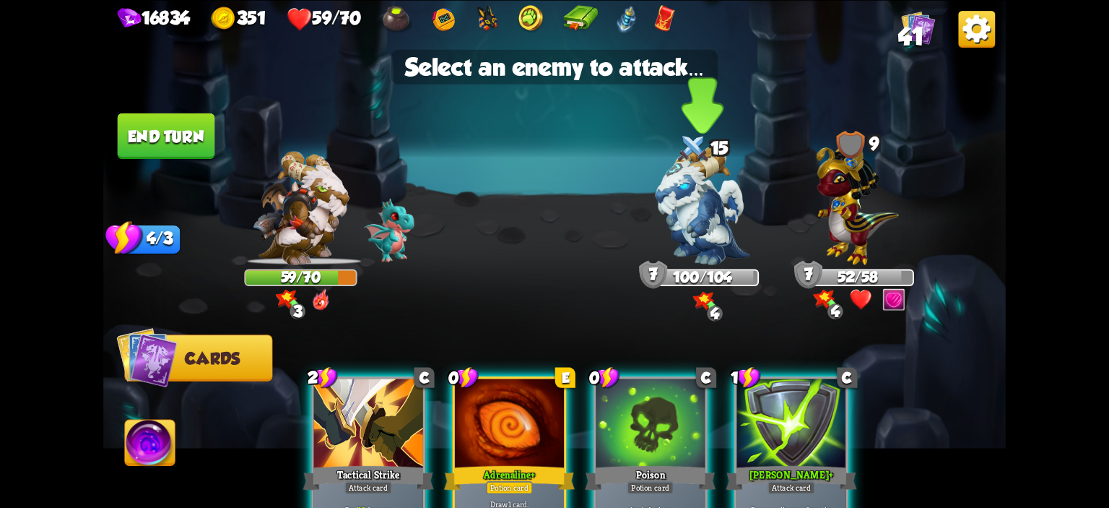
click at [697, 233] on img at bounding box center [703, 205] width 95 height 118
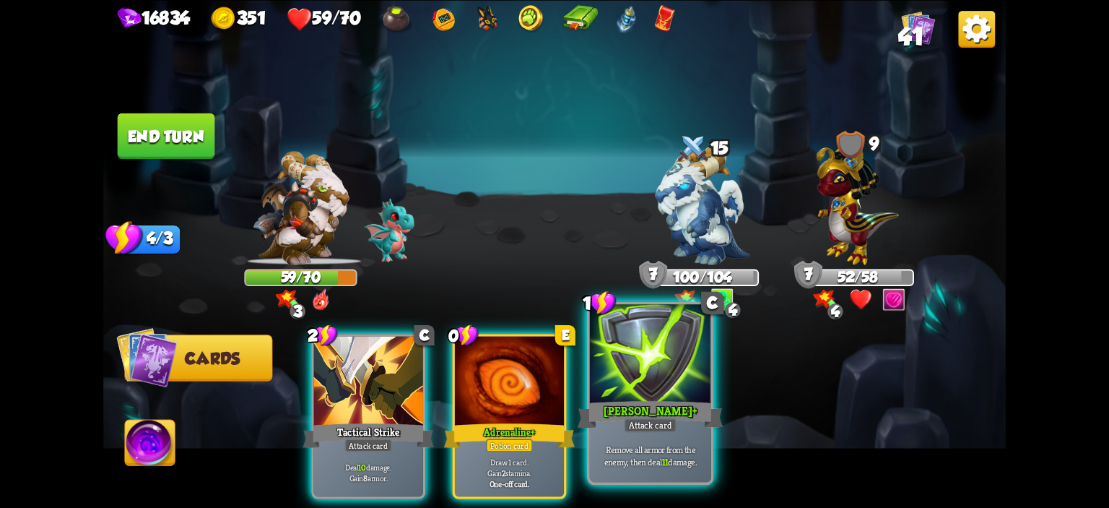
click at [620, 372] on div at bounding box center [650, 355] width 121 height 103
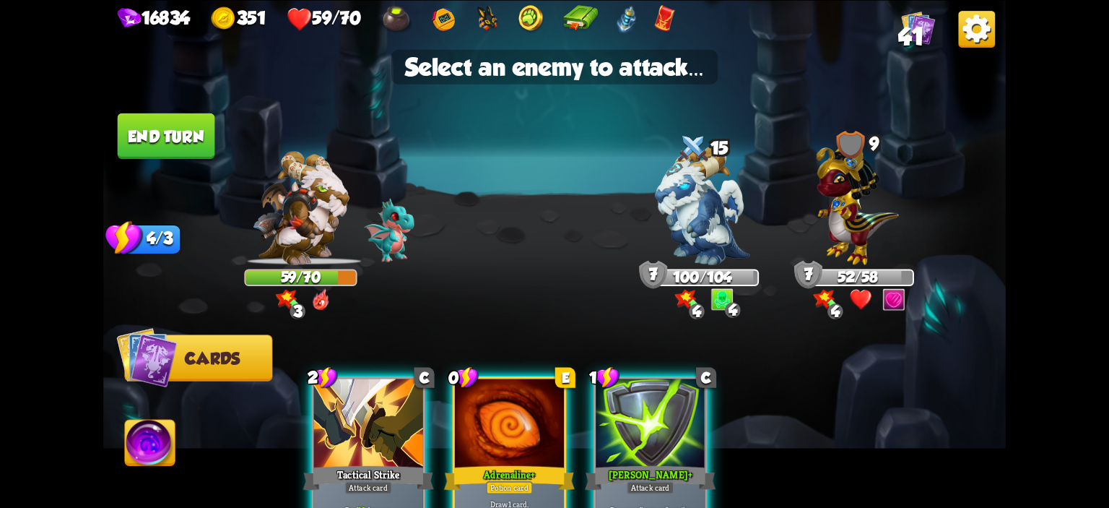
click at [778, 276] on img at bounding box center [554, 254] width 902 height 508
click at [819, 254] on img at bounding box center [857, 200] width 82 height 129
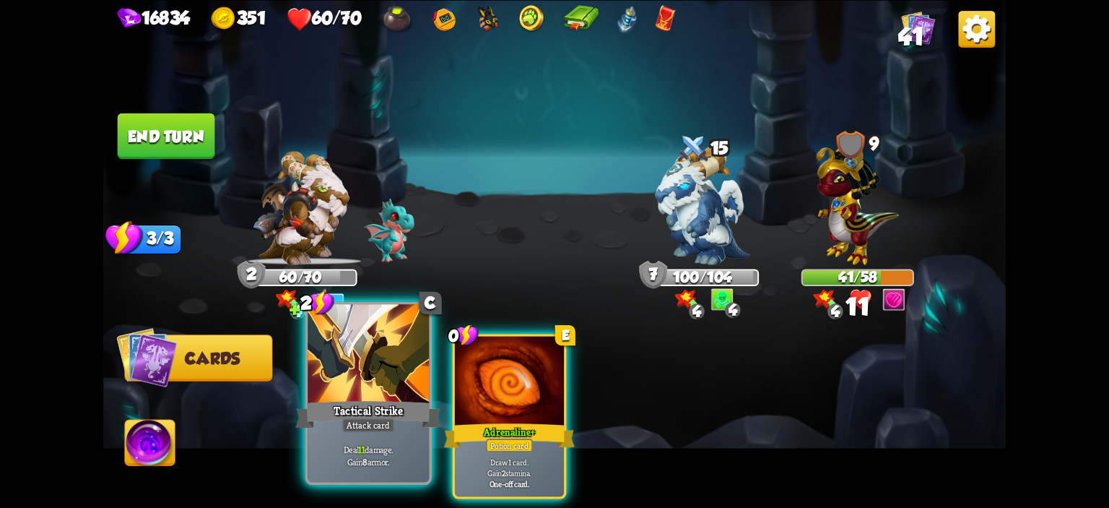
click at [363, 372] on div at bounding box center [368, 355] width 121 height 103
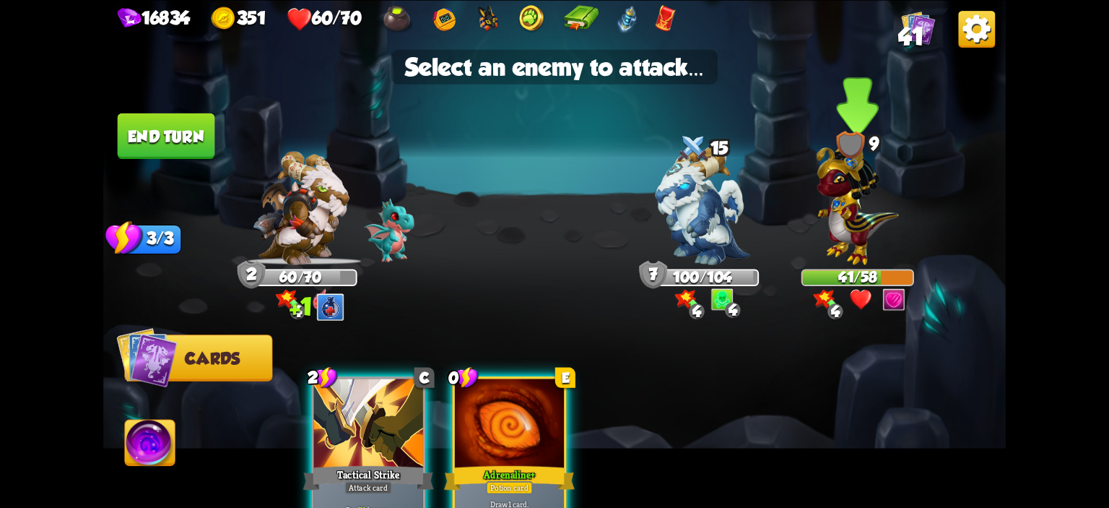
click at [876, 236] on img at bounding box center [857, 200] width 82 height 129
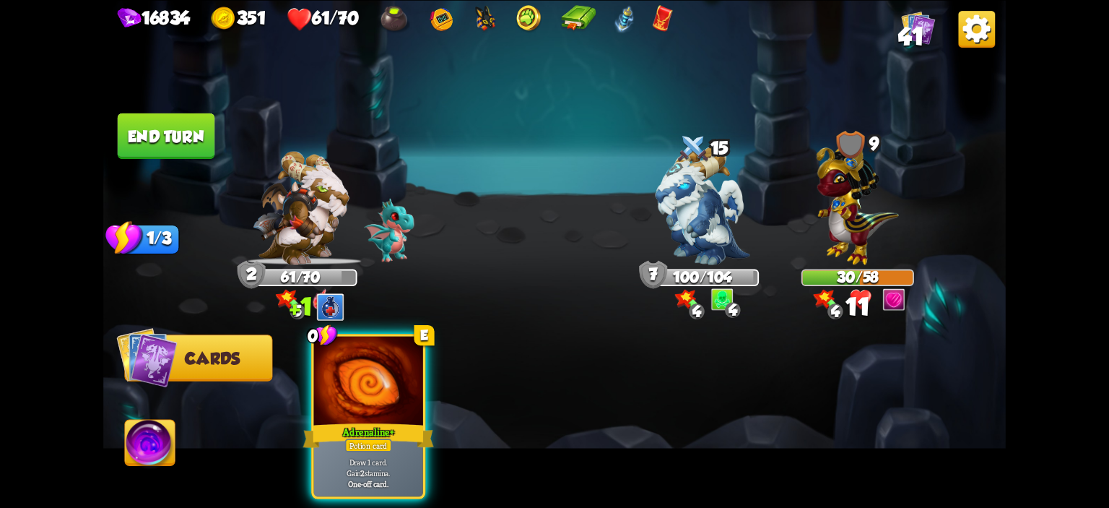
click at [181, 131] on button "End turn" at bounding box center [166, 135] width 97 height 45
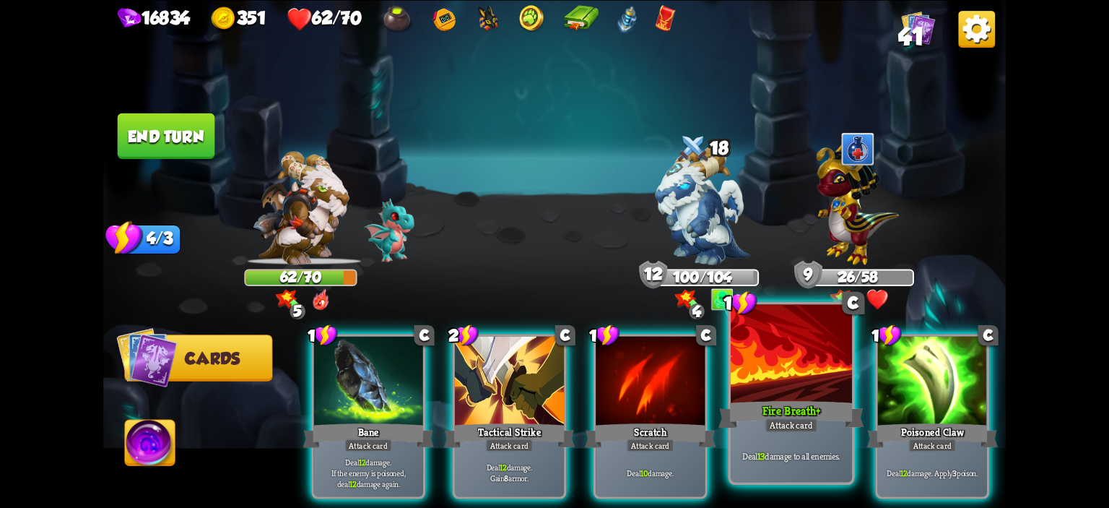
click at [753, 346] on div at bounding box center [791, 355] width 121 height 103
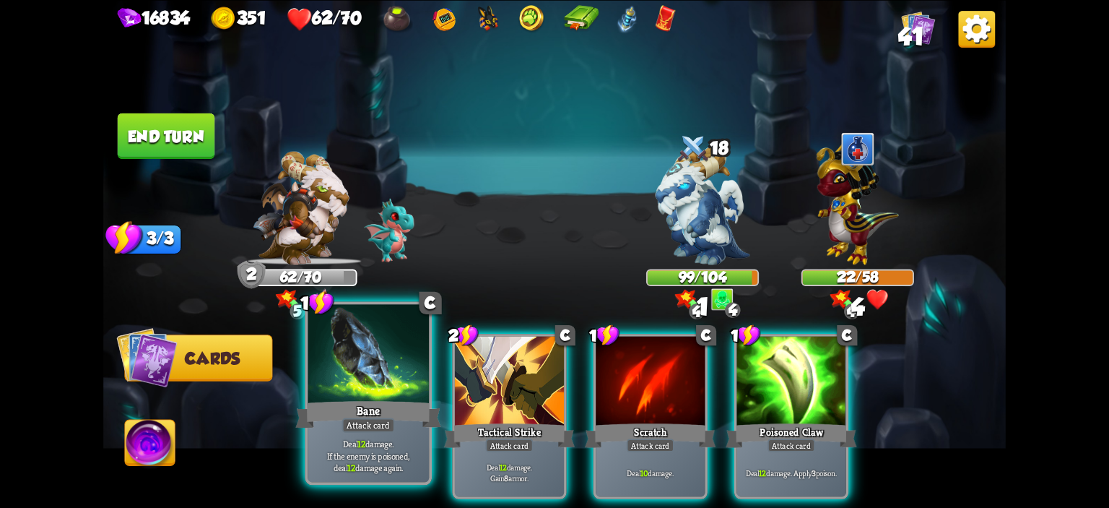
click at [360, 395] on div at bounding box center [368, 355] width 121 height 103
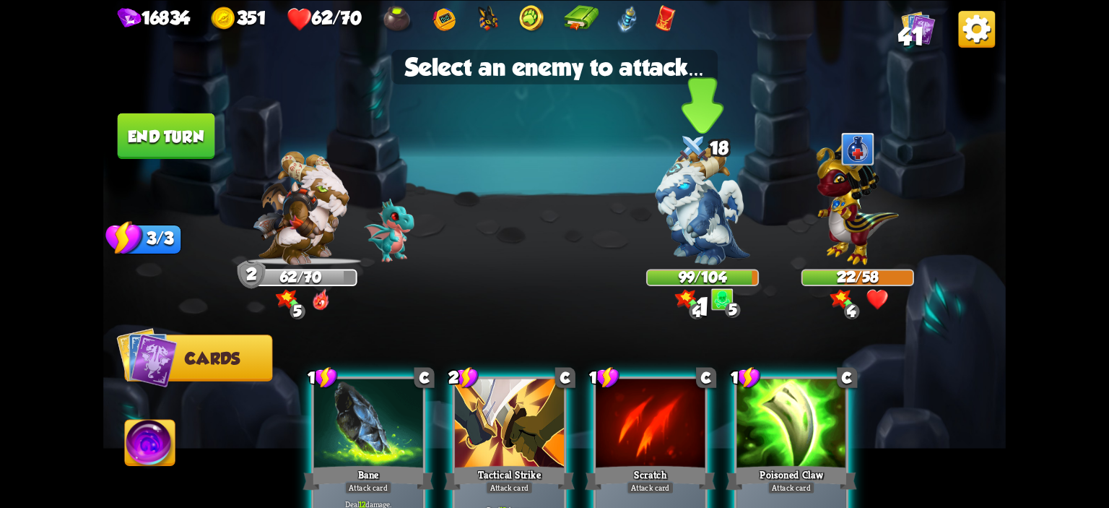
click at [699, 195] on img at bounding box center [703, 205] width 95 height 118
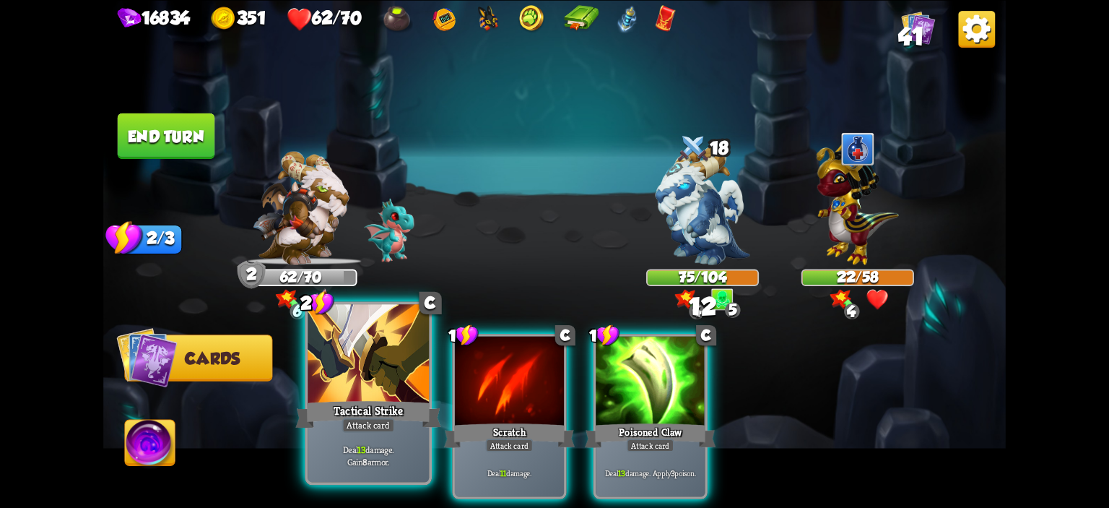
click at [386, 370] on div at bounding box center [368, 355] width 121 height 103
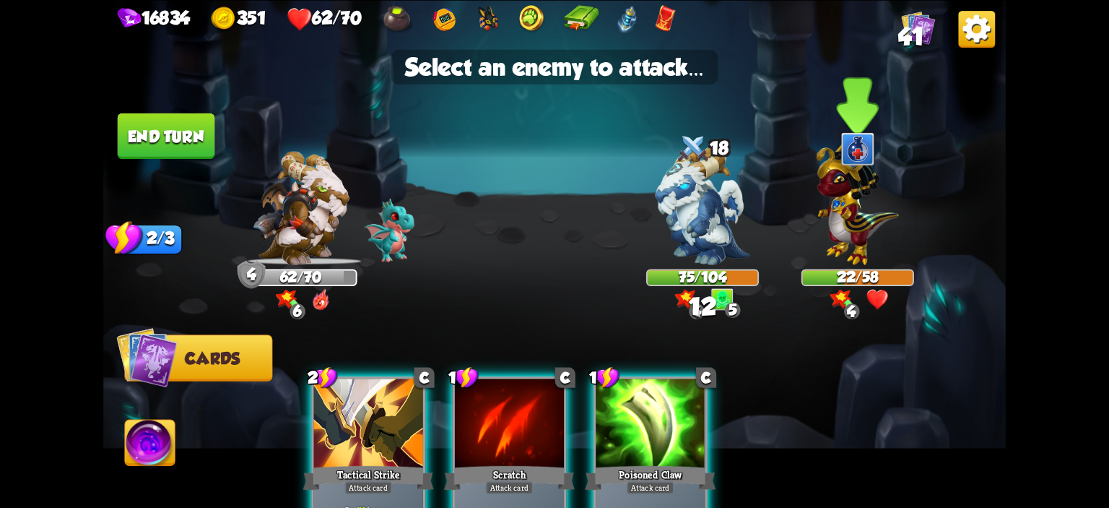
click at [868, 208] on img at bounding box center [857, 200] width 82 height 129
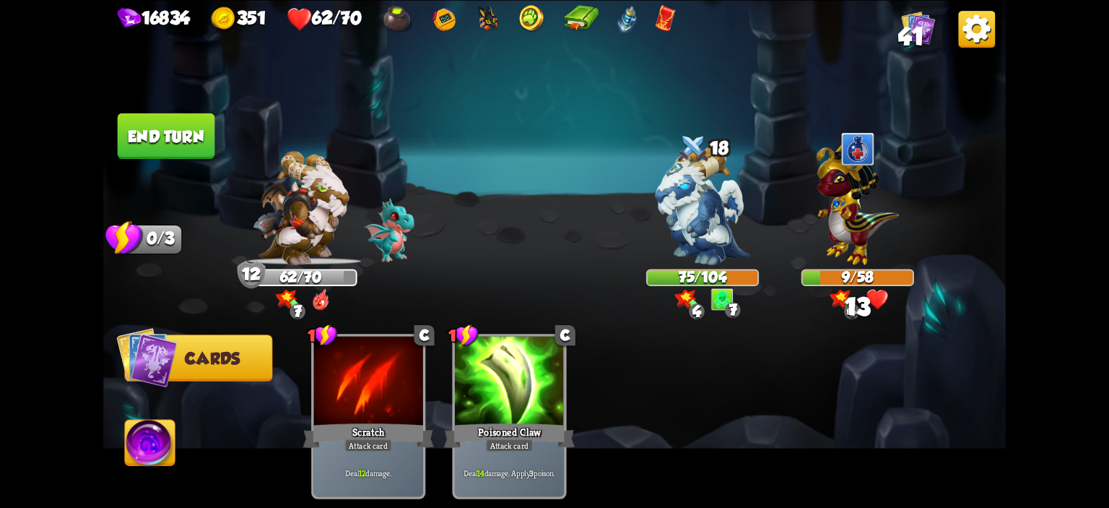
click at [176, 149] on button "End turn" at bounding box center [166, 135] width 97 height 45
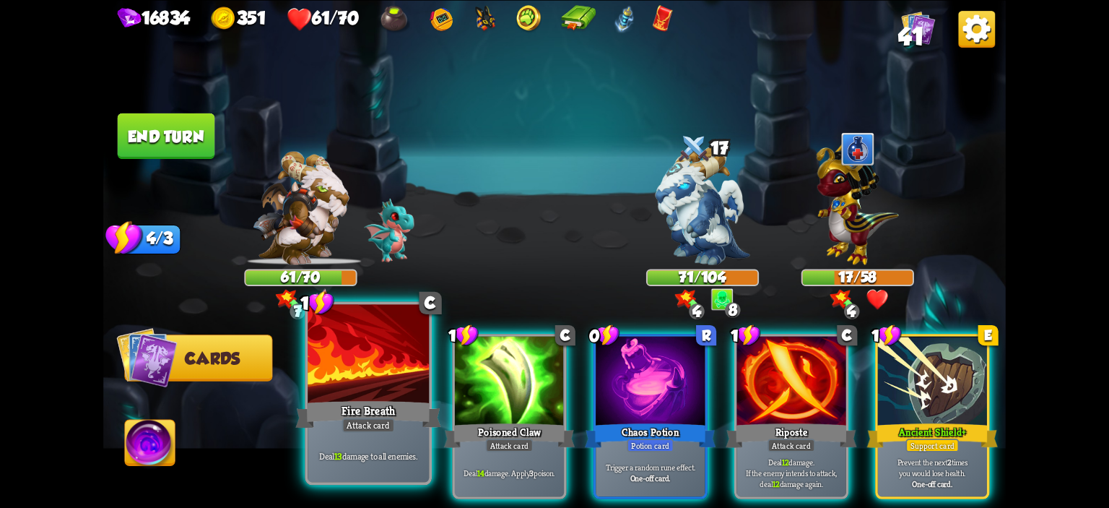
click at [398, 370] on div at bounding box center [368, 355] width 121 height 103
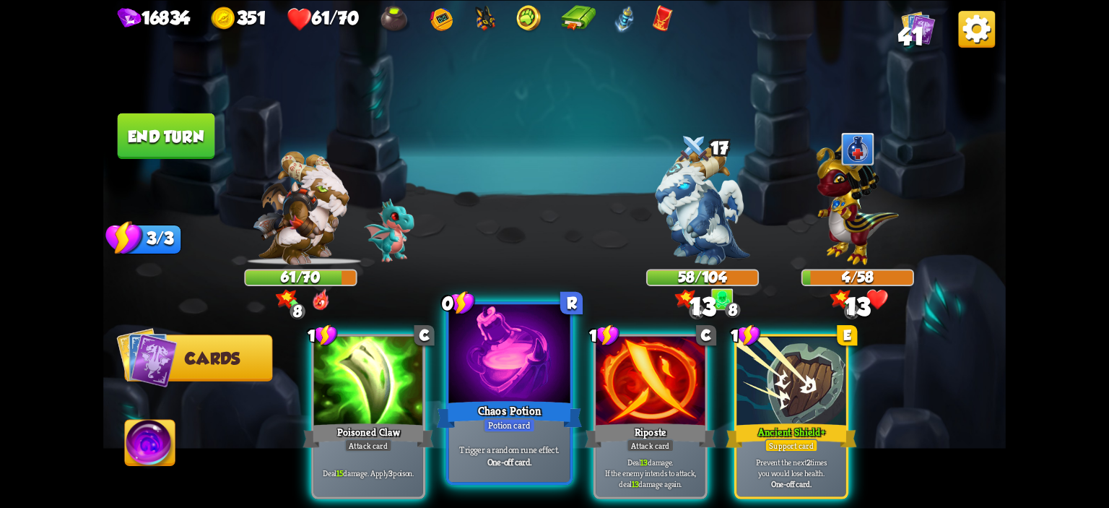
click at [543, 372] on div at bounding box center [509, 355] width 121 height 103
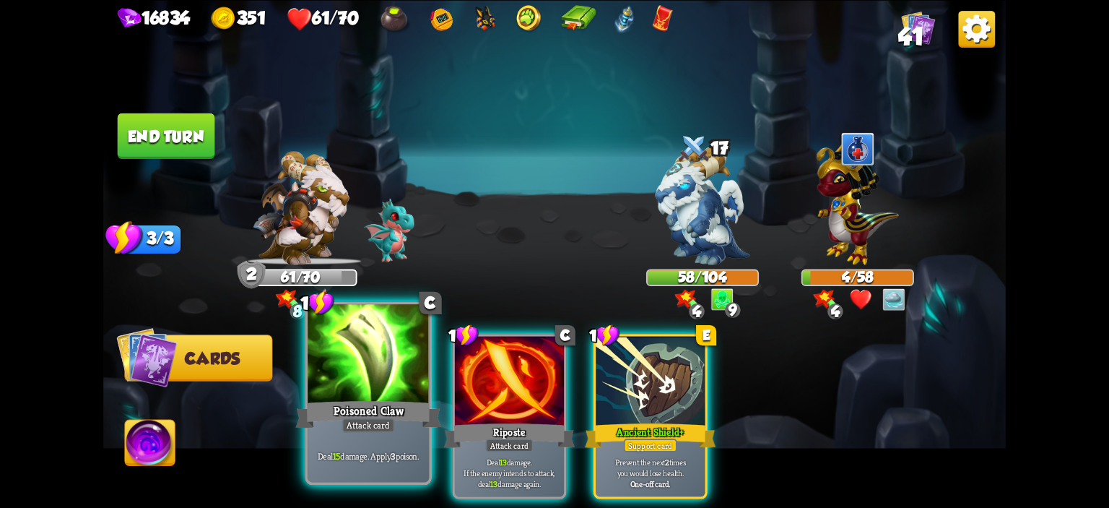
click at [386, 381] on div at bounding box center [368, 355] width 121 height 103
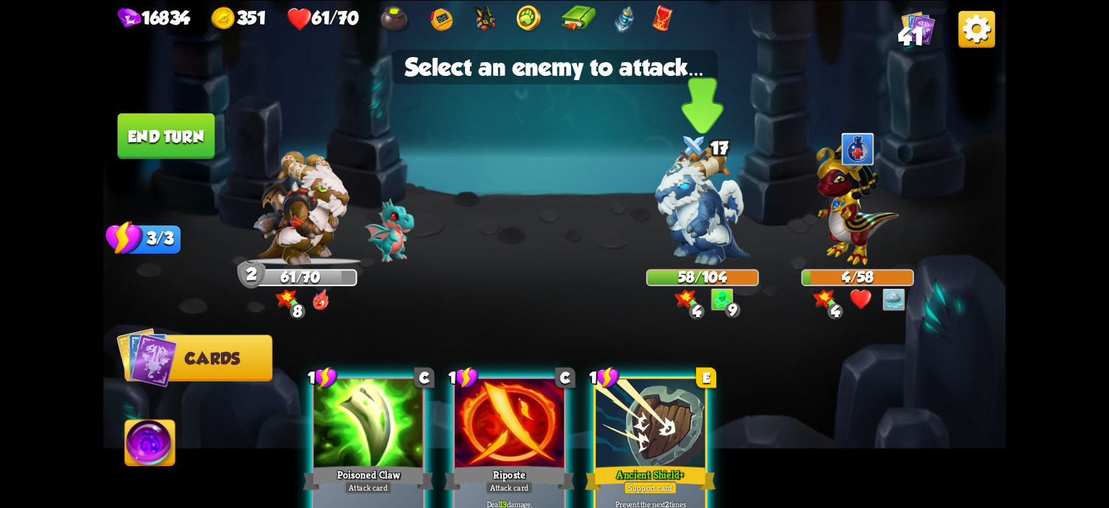
click at [714, 248] on img at bounding box center [703, 205] width 95 height 118
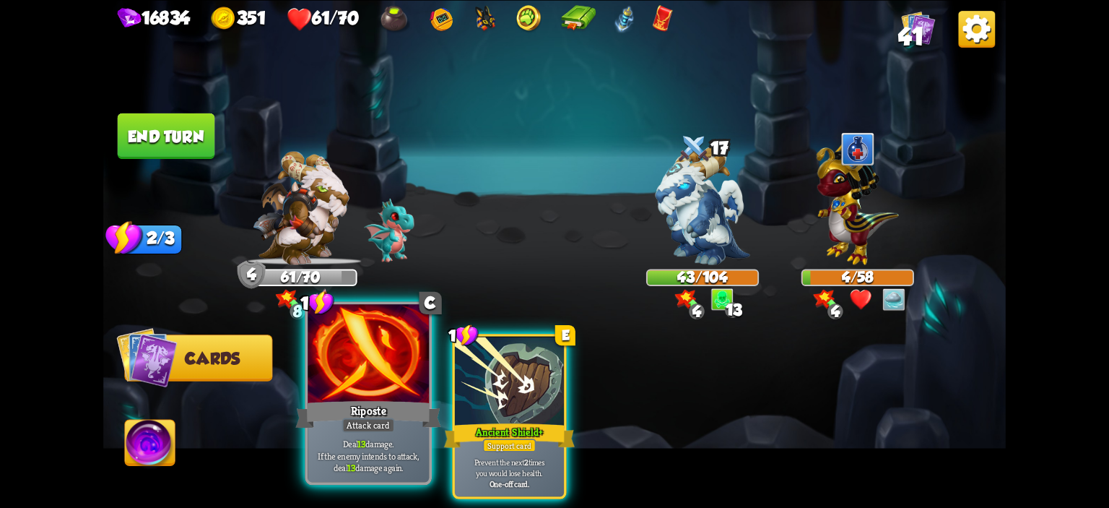
click at [379, 367] on div at bounding box center [368, 355] width 121 height 103
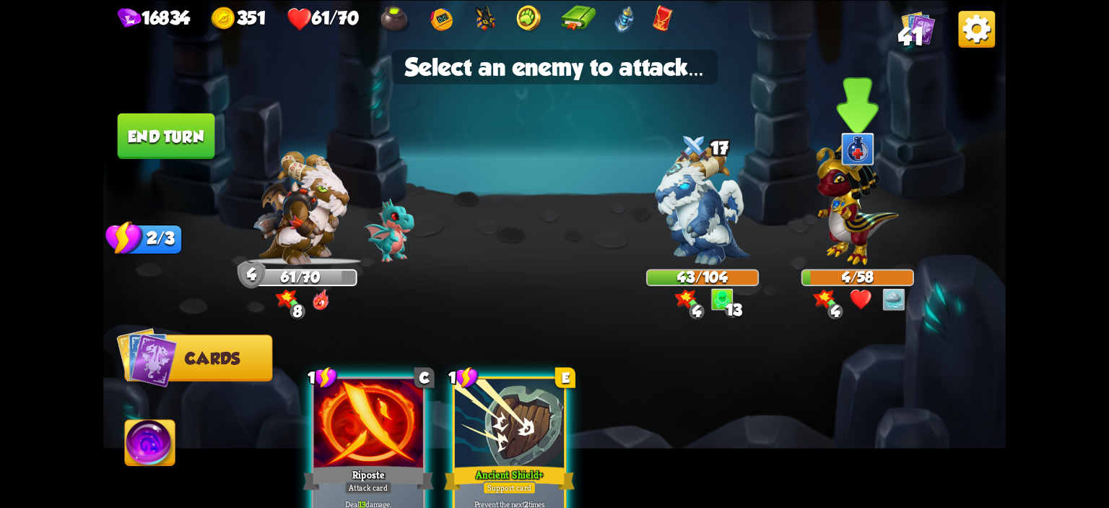
click at [803, 231] on div at bounding box center [857, 214] width 113 height 99
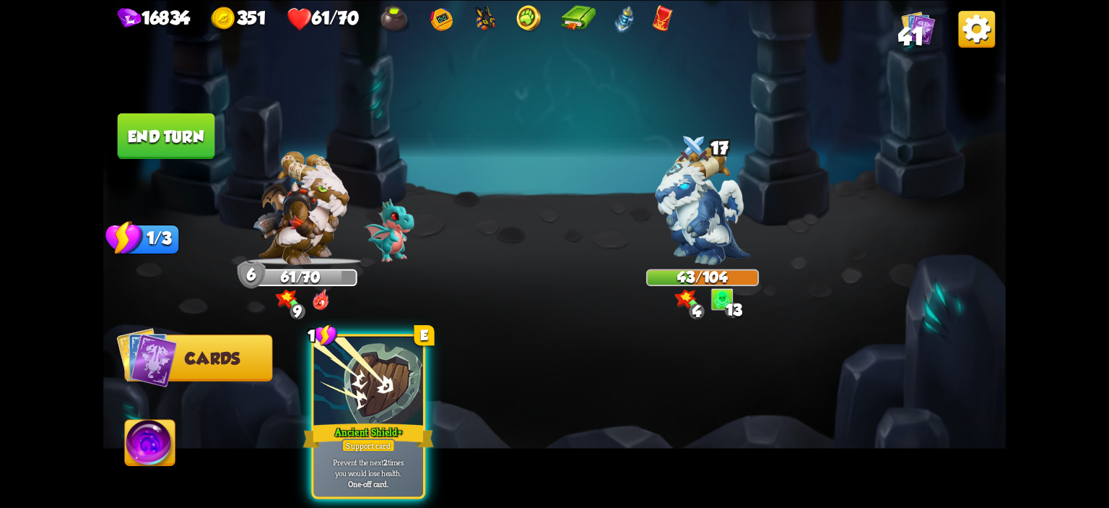
click at [369, 331] on div "1 E Ancient Shield + Support card Prevent the next 2 times you would lose healt…" at bounding box center [645, 394] width 722 height 225
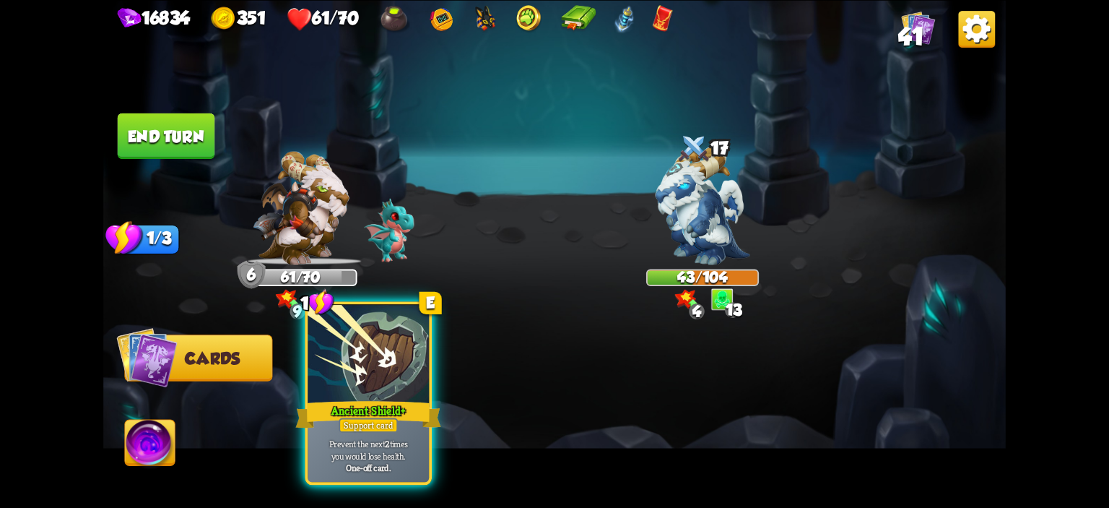
click at [360, 347] on div at bounding box center [368, 355] width 121 height 103
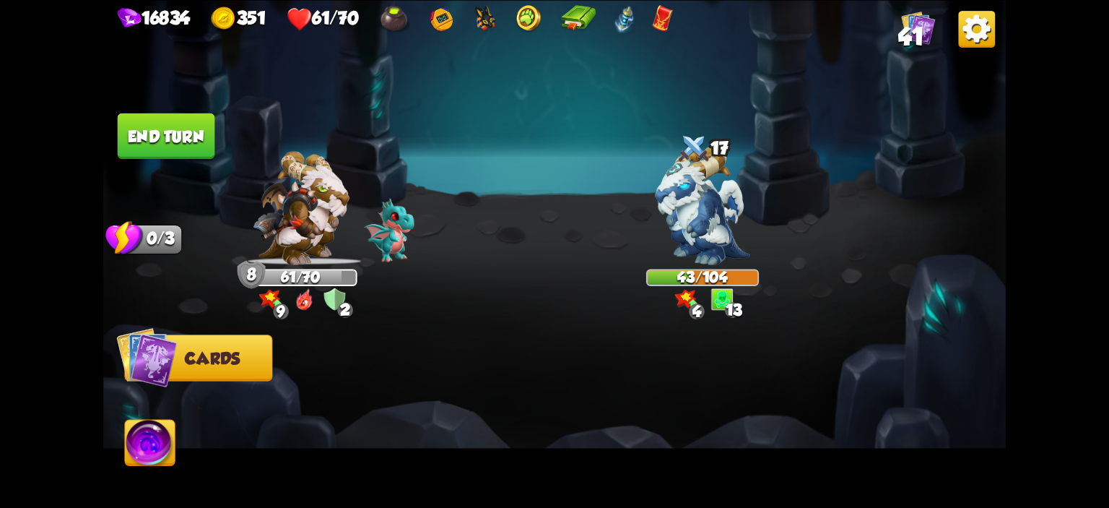
click at [186, 149] on button "End turn" at bounding box center [166, 135] width 97 height 45
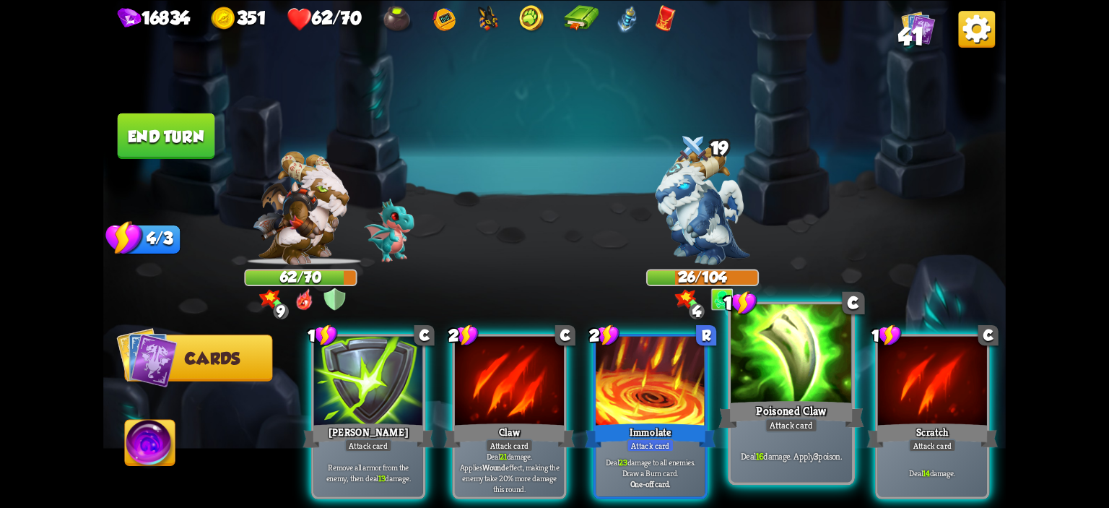
click at [777, 362] on div at bounding box center [791, 355] width 121 height 103
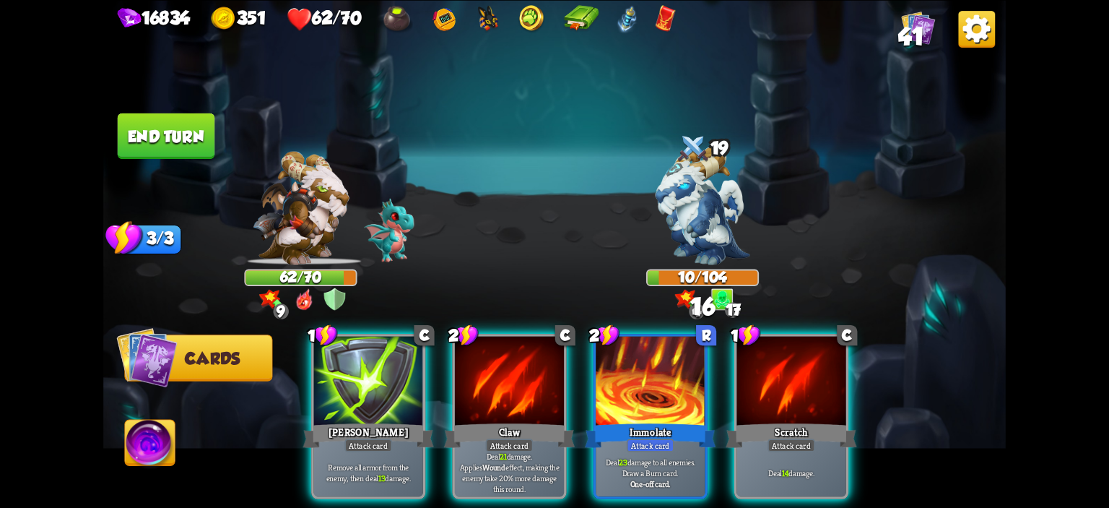
click at [172, 437] on img at bounding box center [150, 444] width 50 height 51
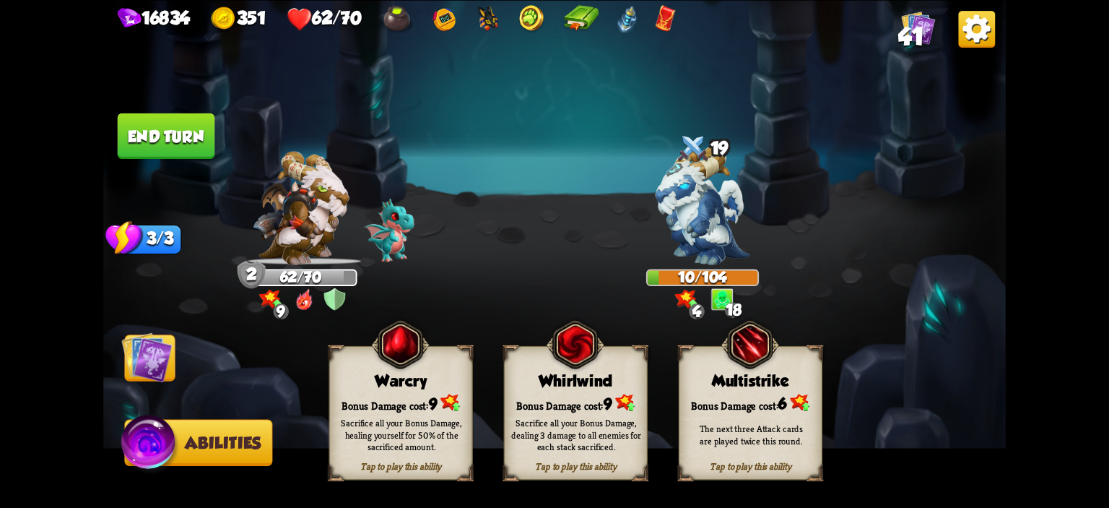
click at [370, 354] on div "Tap to play this ability Warcry Bonus Damage cost: 9 Sacrifice all your Bonus D…" at bounding box center [401, 412] width 144 height 134
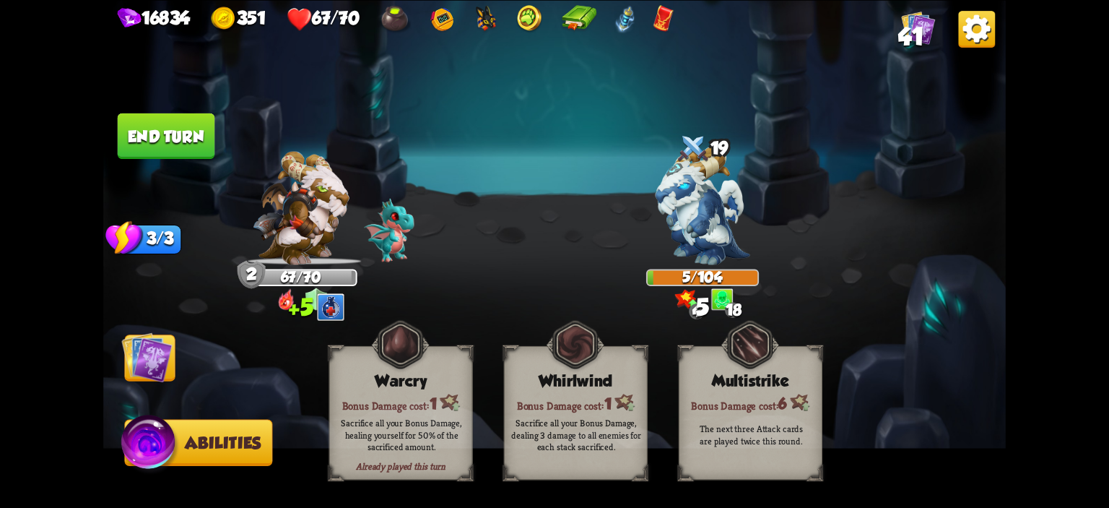
click at [129, 126] on button "End turn" at bounding box center [166, 135] width 97 height 45
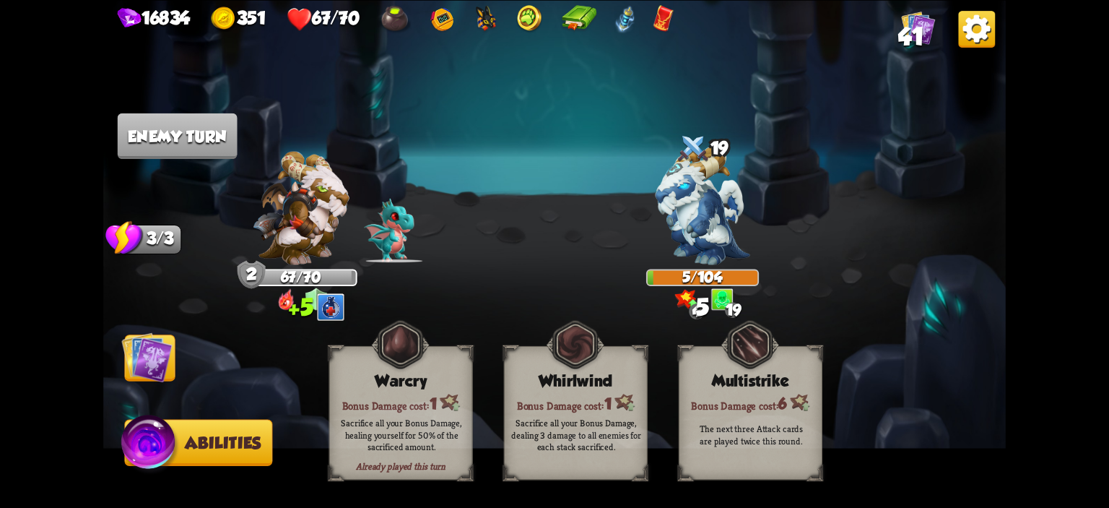
click at [151, 349] on img at bounding box center [146, 356] width 51 height 51
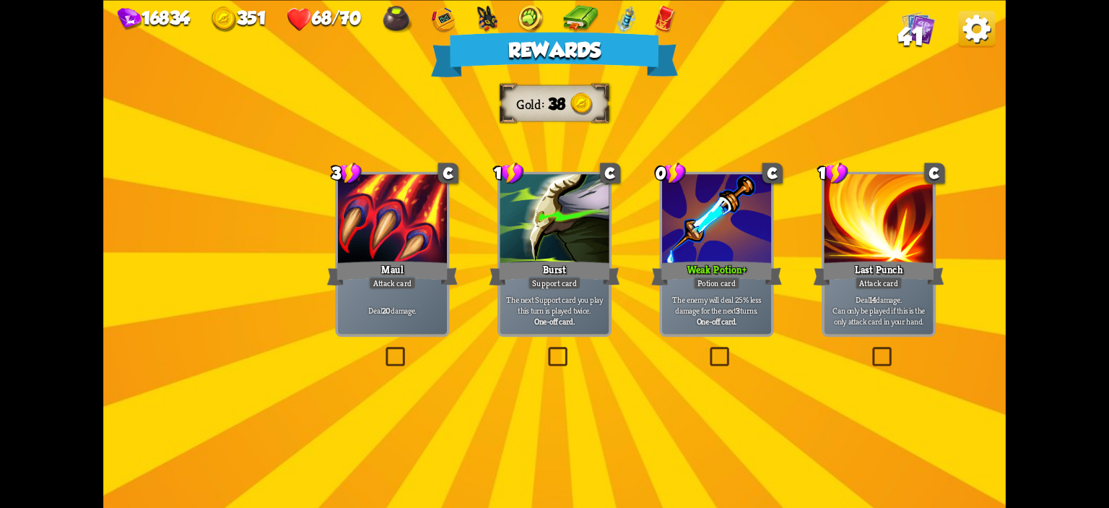
click at [727, 238] on div at bounding box center [716, 220] width 109 height 92
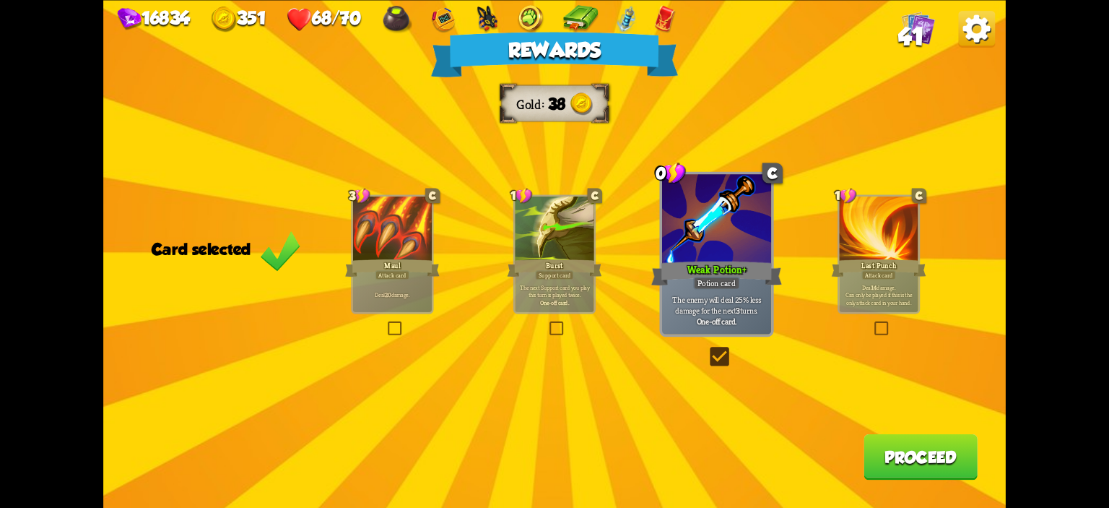
click at [887, 422] on div "Rewards Gold 38 Card selected 3 C Maul Attack card Deal 20 damage. 1 C Burst Su…" at bounding box center [554, 254] width 902 height 508
click at [887, 435] on button "Proceed" at bounding box center [920, 455] width 114 height 45
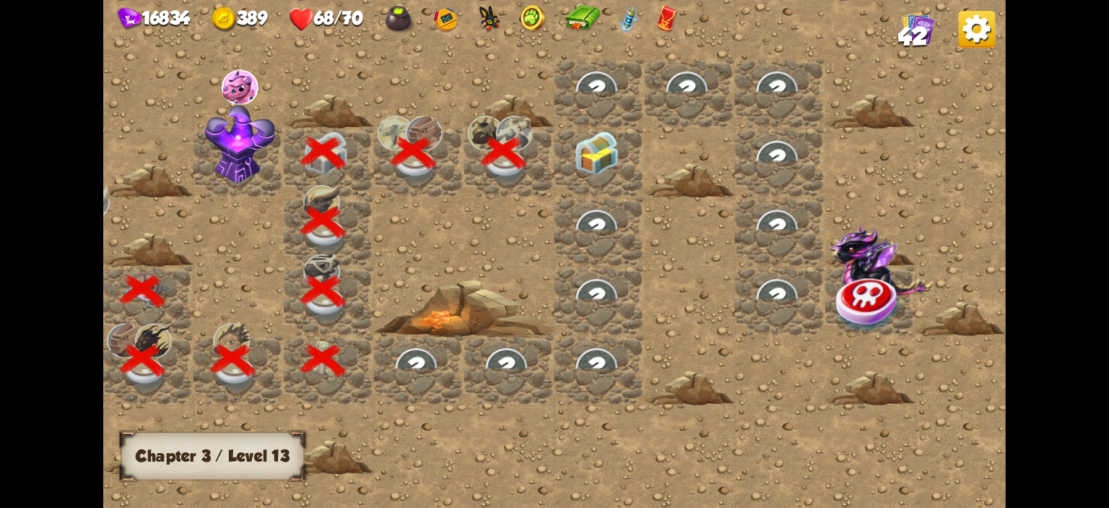
click at [600, 174] on div at bounding box center [599, 162] width 90 height 69
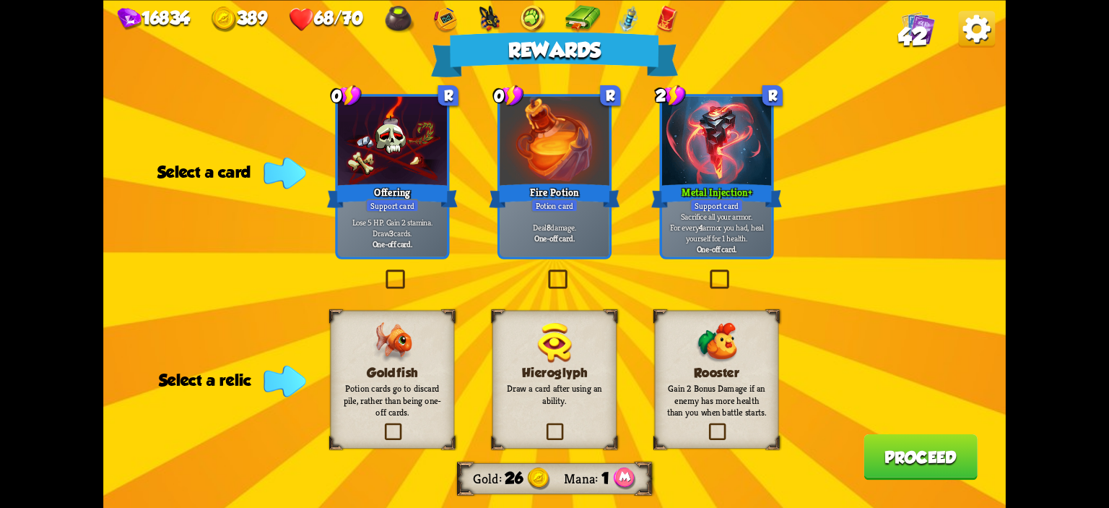
click at [396, 338] on img at bounding box center [392, 342] width 39 height 40
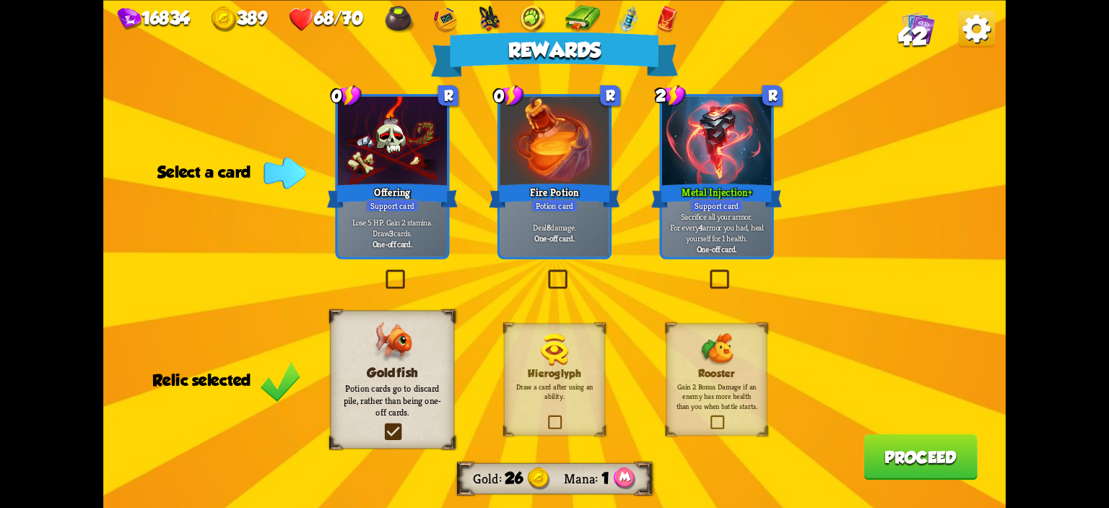
click at [570, 191] on div "Fire Potion" at bounding box center [554, 194] width 131 height 29
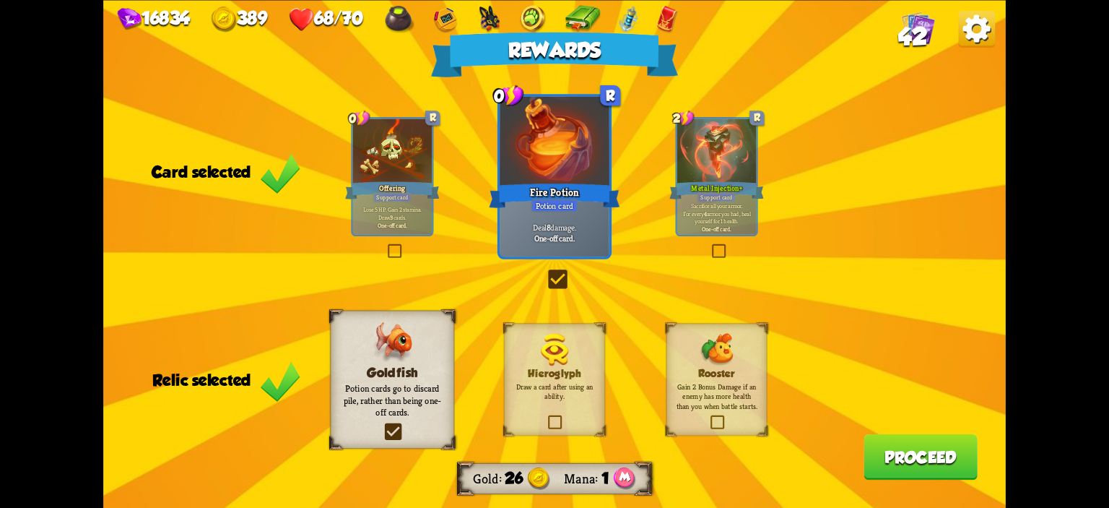
click at [889, 453] on button "Proceed" at bounding box center [920, 455] width 114 height 45
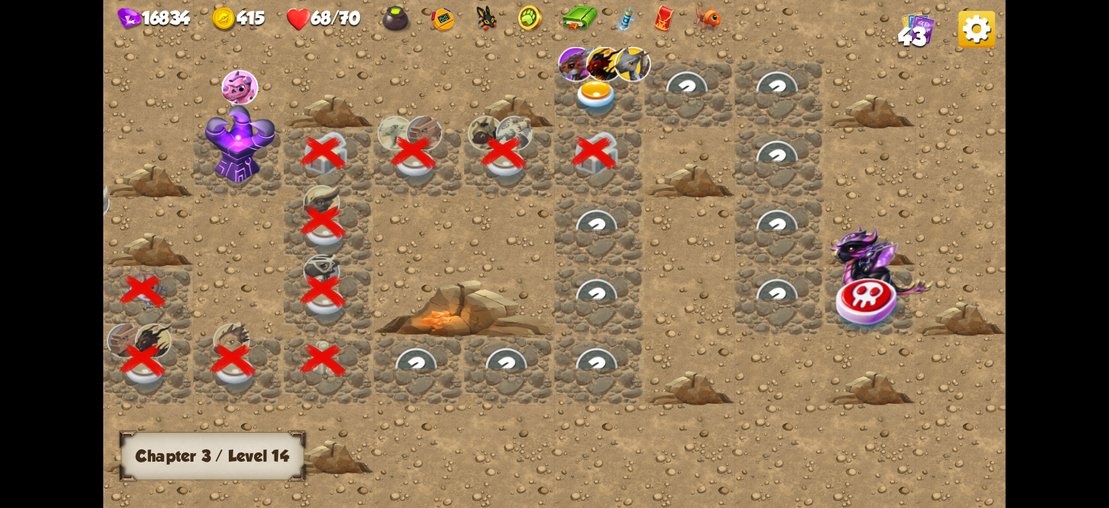
click at [593, 103] on img at bounding box center [596, 97] width 45 height 35
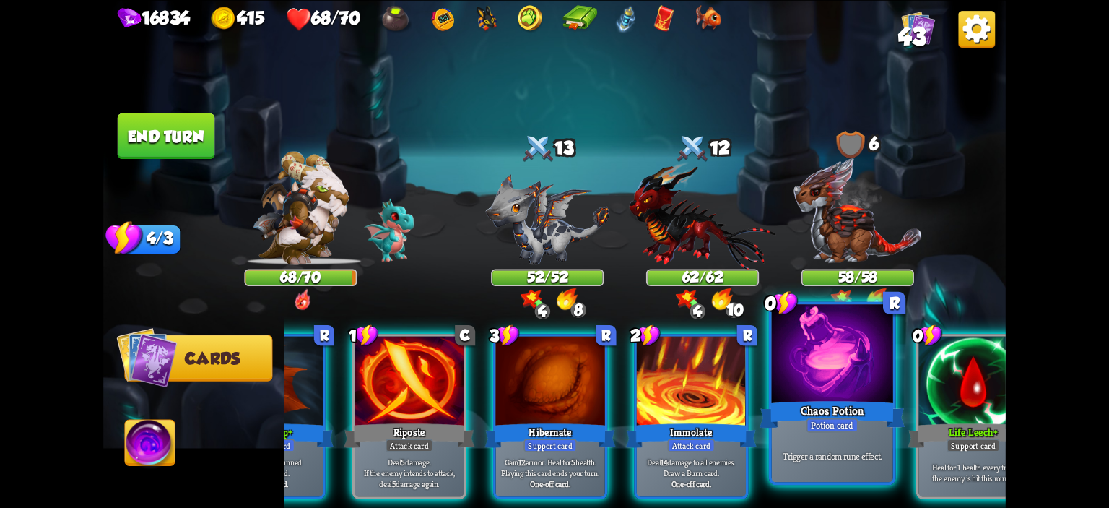
click at [837, 374] on div at bounding box center [832, 355] width 121 height 103
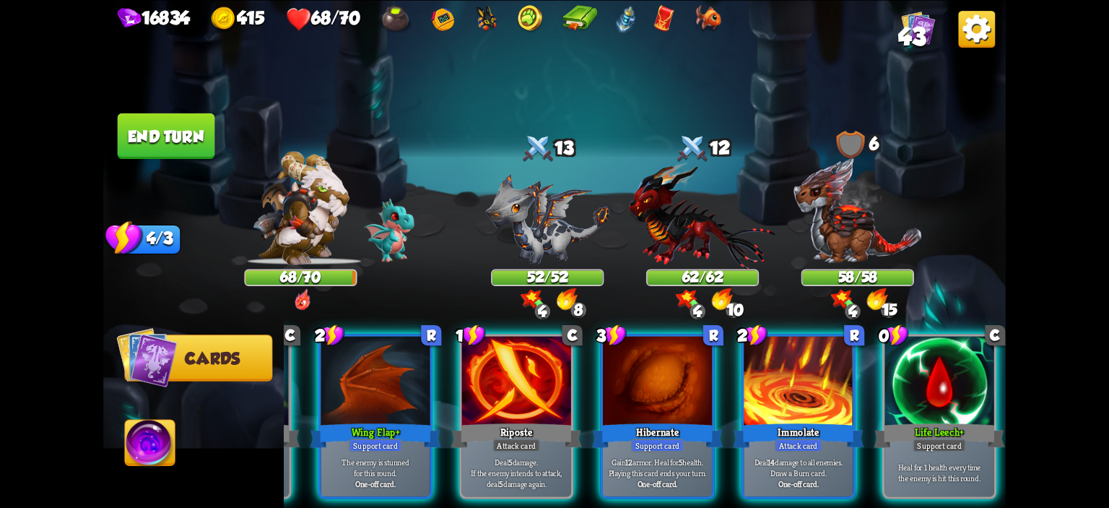
scroll to position [0, 136]
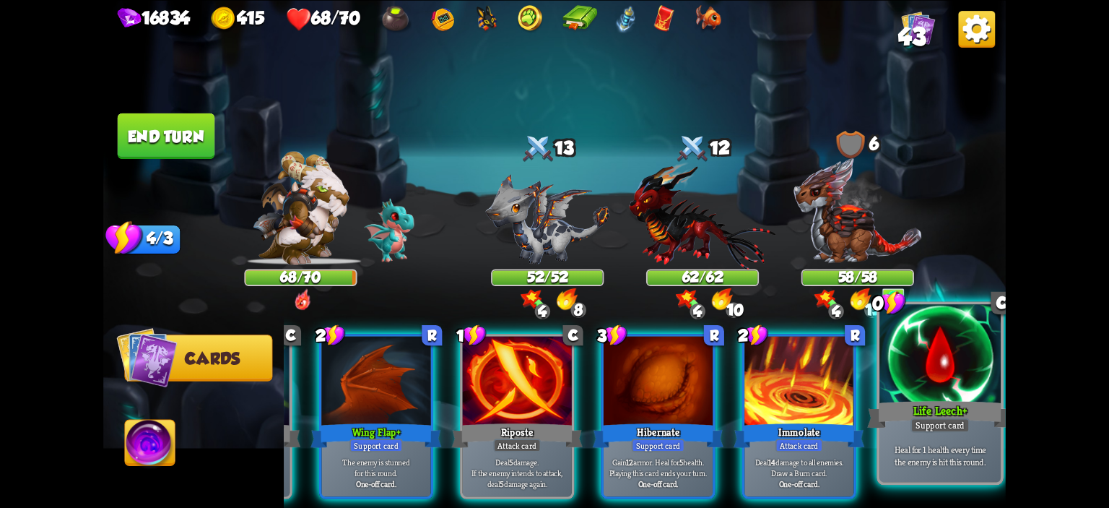
click at [910, 353] on div at bounding box center [939, 355] width 121 height 103
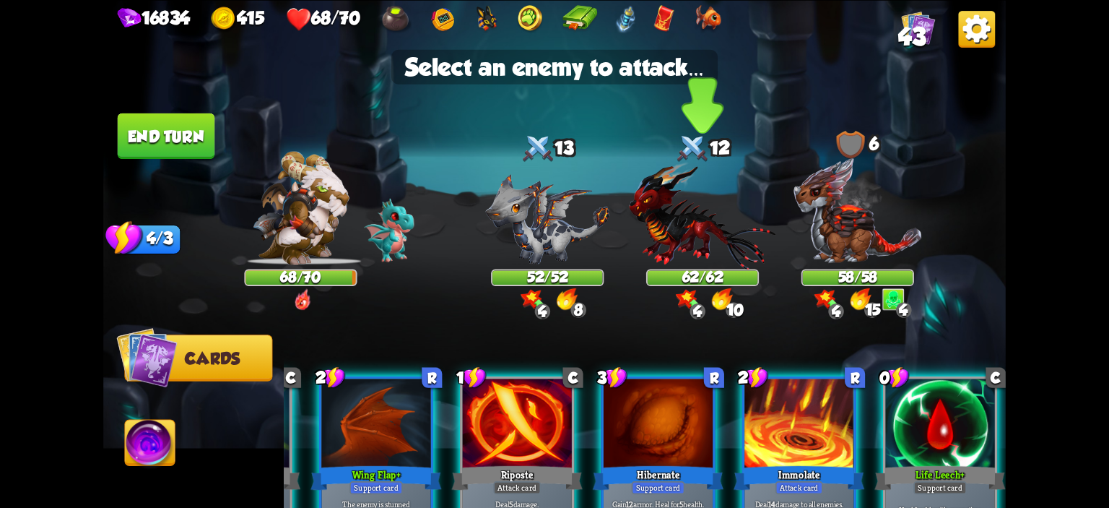
click at [723, 253] on img at bounding box center [702, 215] width 147 height 108
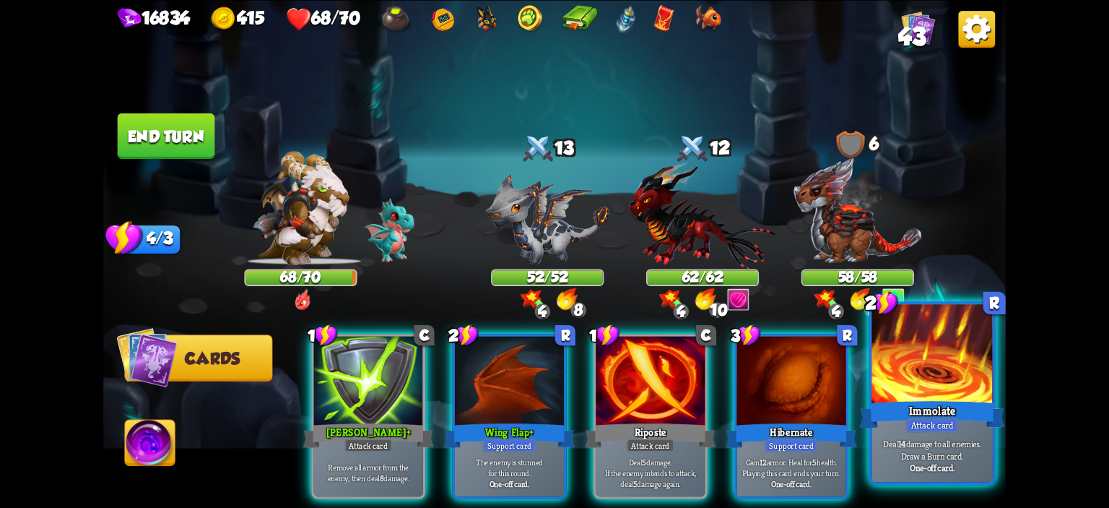
click at [926, 356] on div at bounding box center [931, 355] width 121 height 103
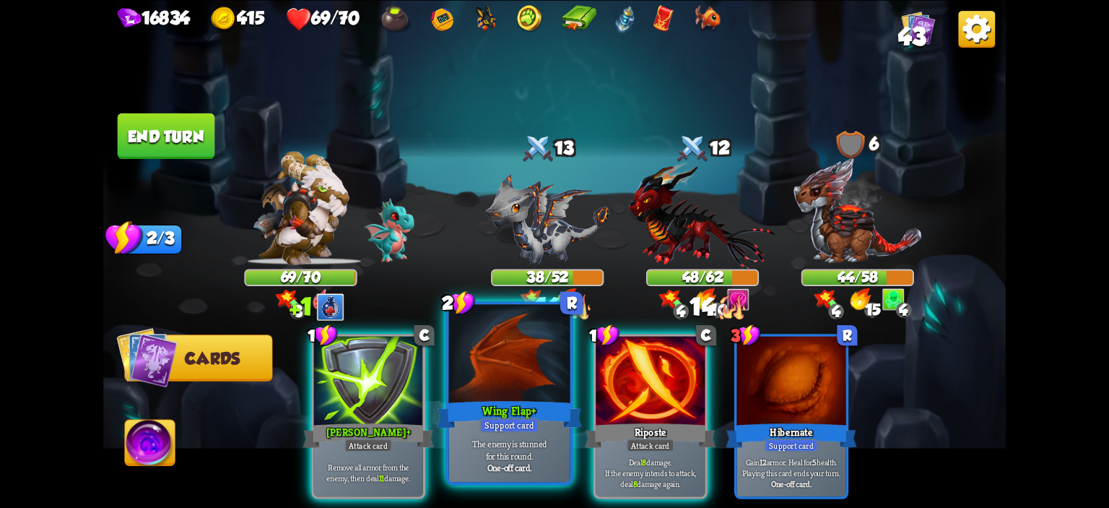
click at [525, 388] on div at bounding box center [509, 355] width 121 height 103
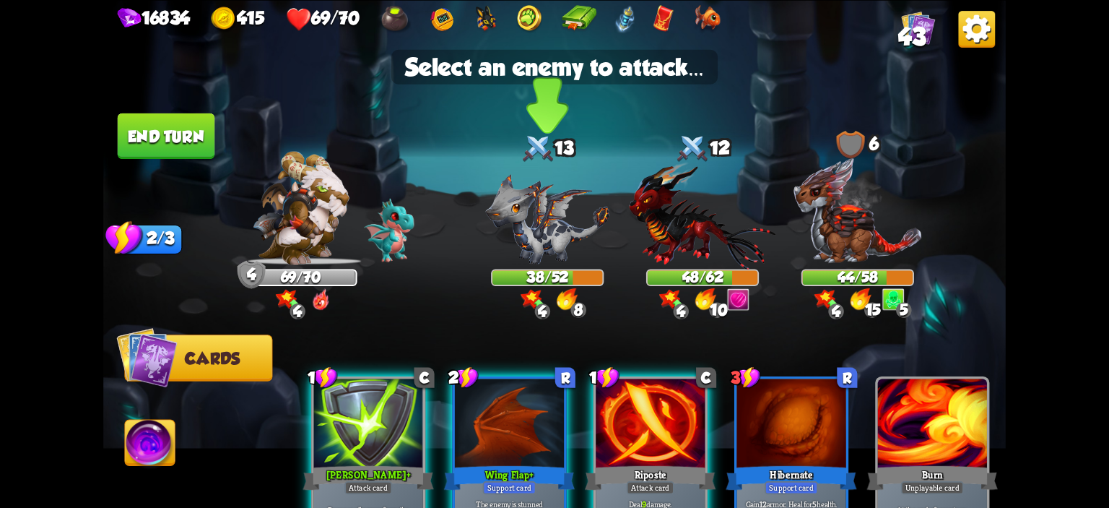
click at [585, 274] on div "38/52" at bounding box center [547, 277] width 110 height 14
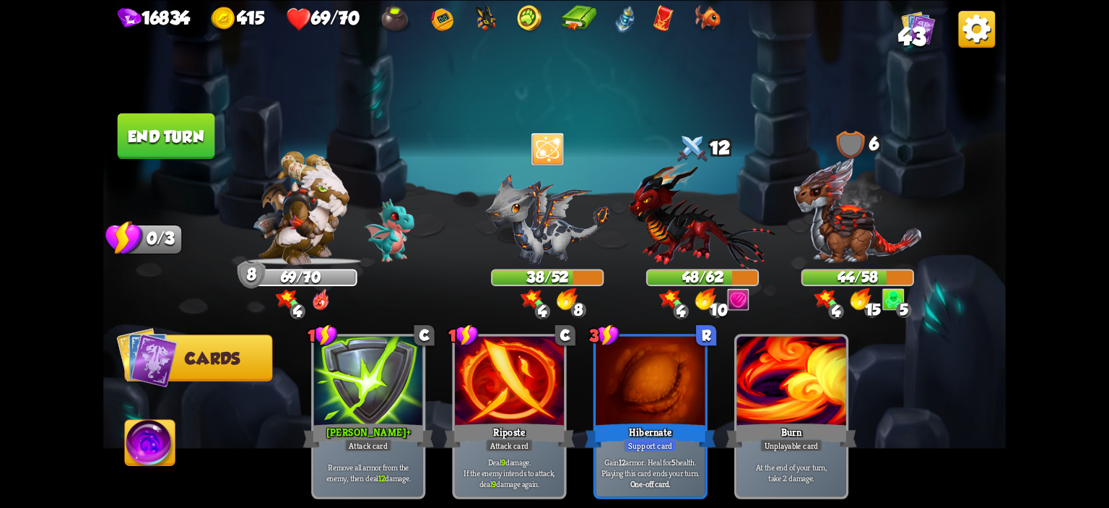
click at [192, 152] on button "End turn" at bounding box center [166, 135] width 97 height 45
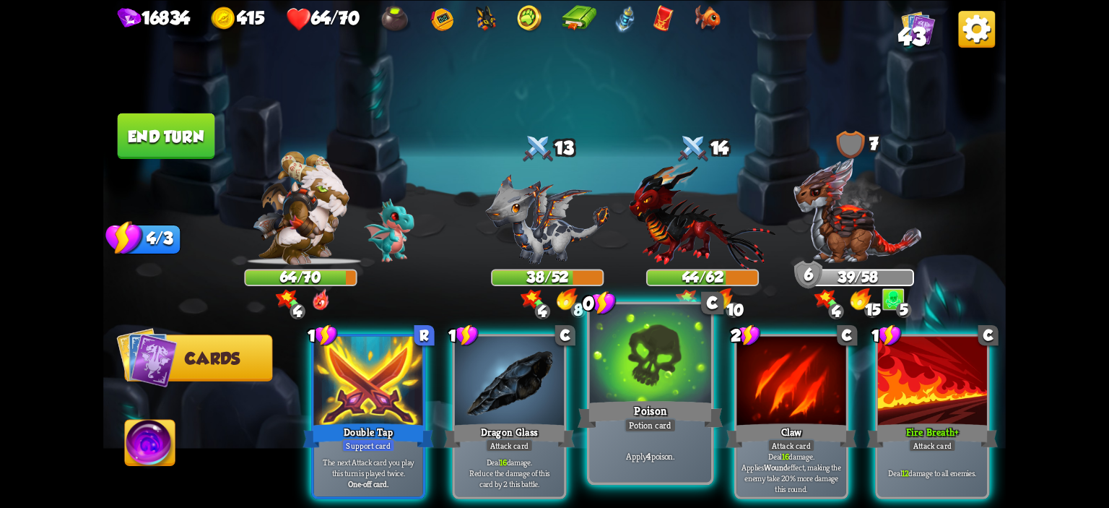
click at [609, 355] on div at bounding box center [650, 355] width 121 height 103
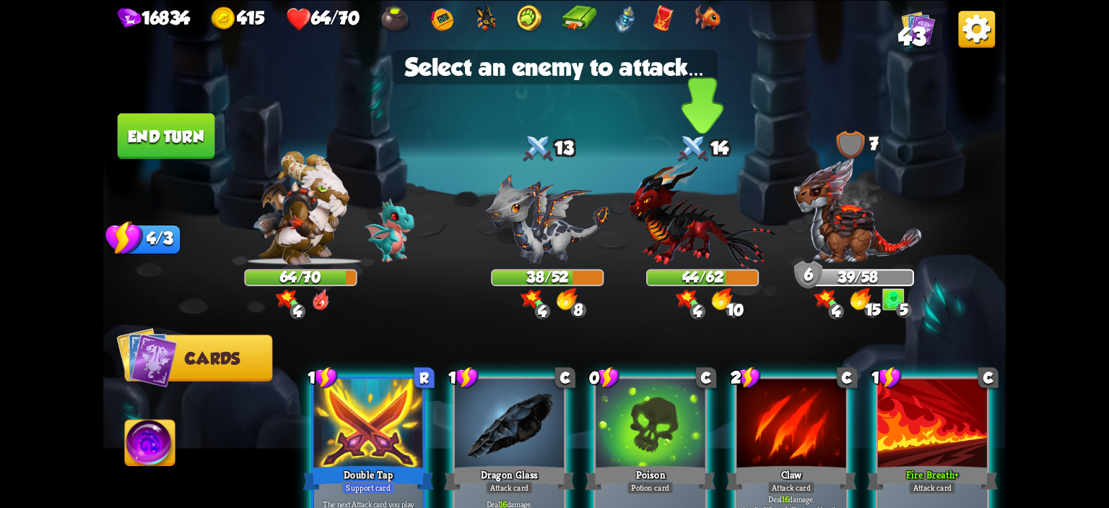
click at [675, 228] on img at bounding box center [702, 215] width 147 height 108
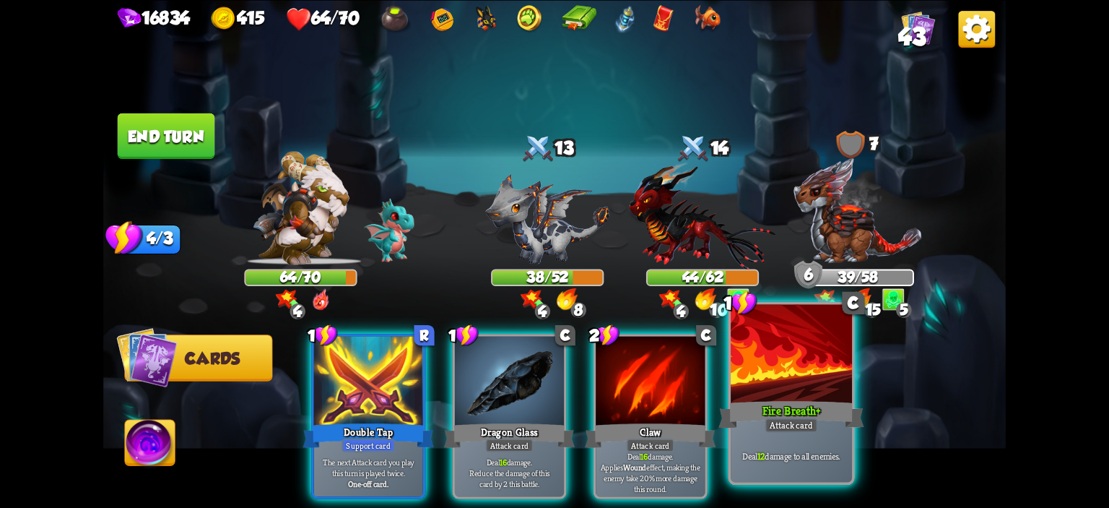
click at [759, 355] on div at bounding box center [791, 355] width 121 height 103
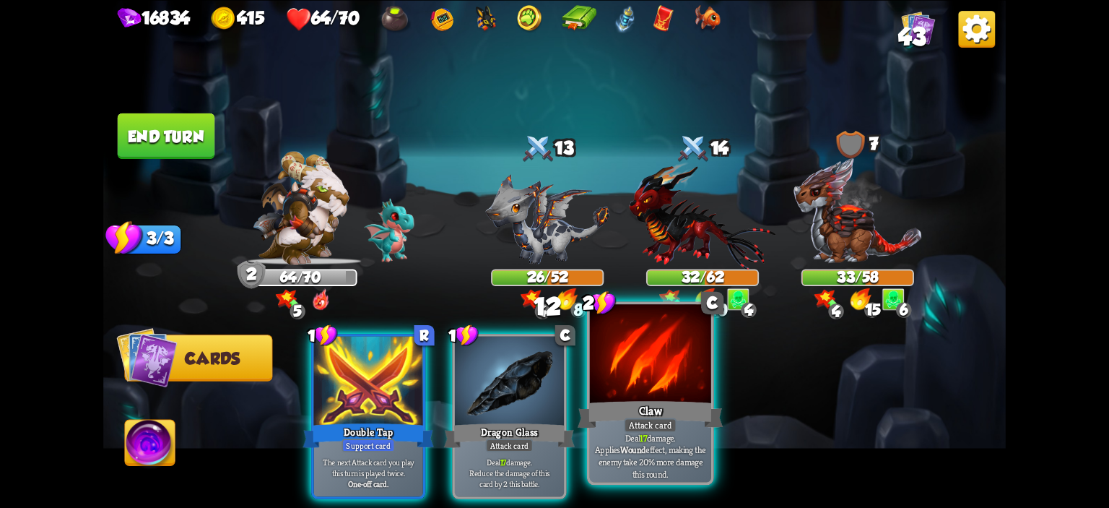
click at [673, 373] on div at bounding box center [650, 355] width 121 height 103
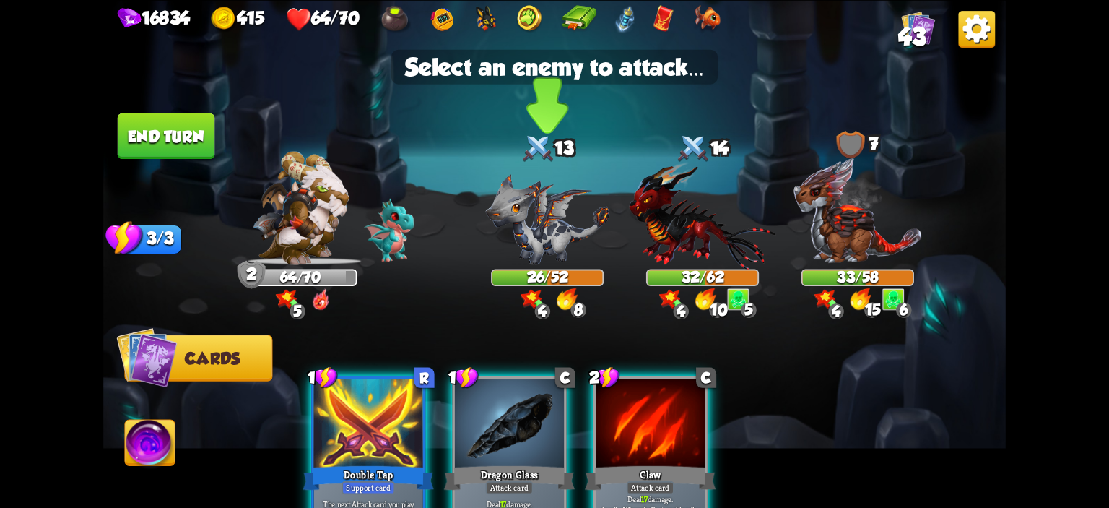
click at [541, 243] on img at bounding box center [547, 218] width 124 height 91
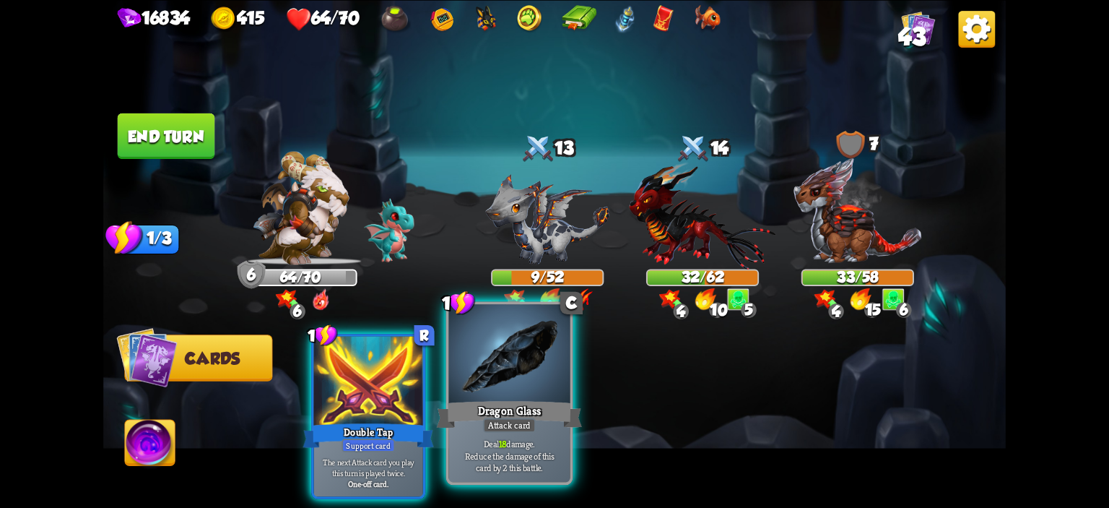
click at [538, 341] on div at bounding box center [509, 355] width 121 height 103
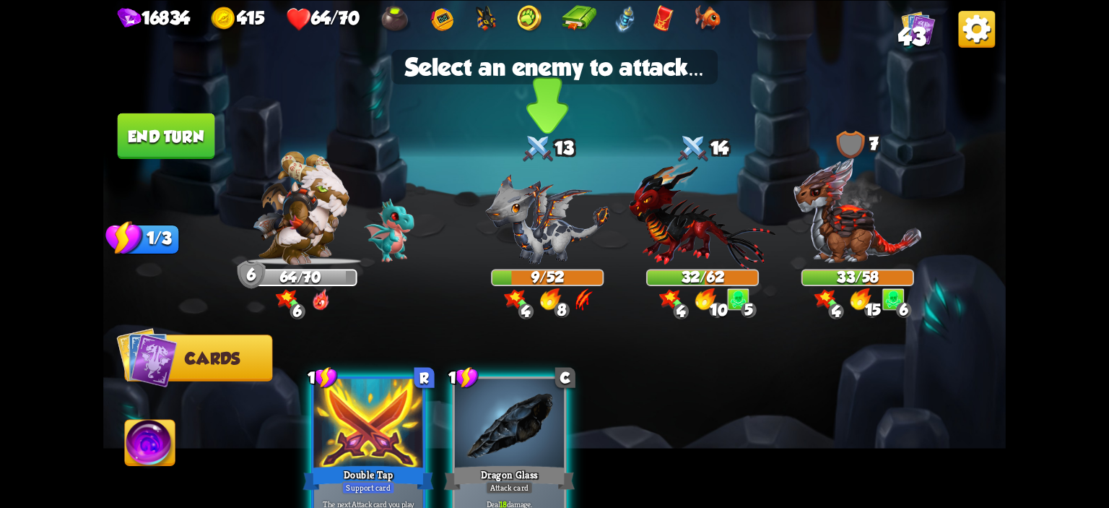
click at [543, 222] on img at bounding box center [547, 218] width 124 height 91
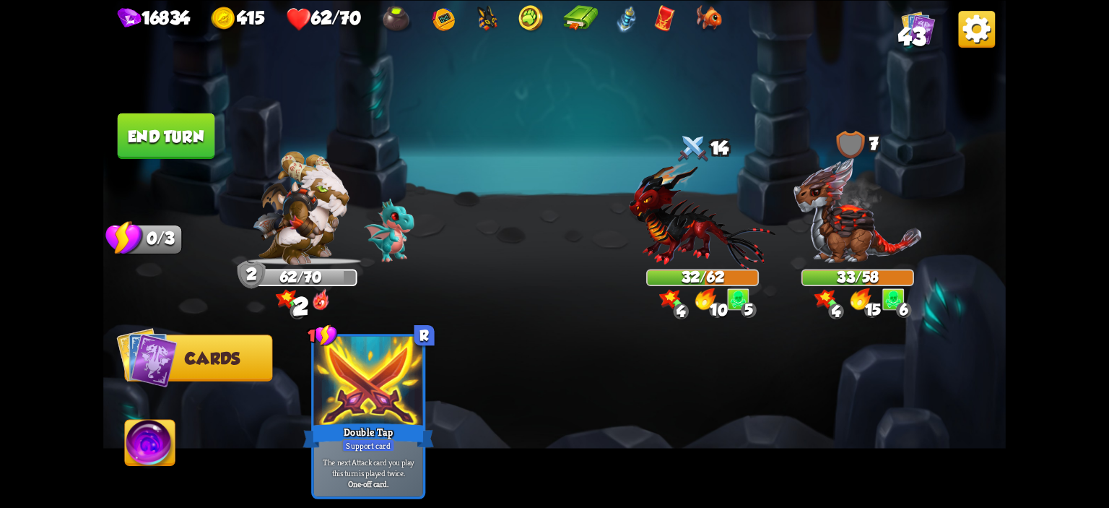
click at [170, 158] on button "End turn" at bounding box center [166, 135] width 97 height 45
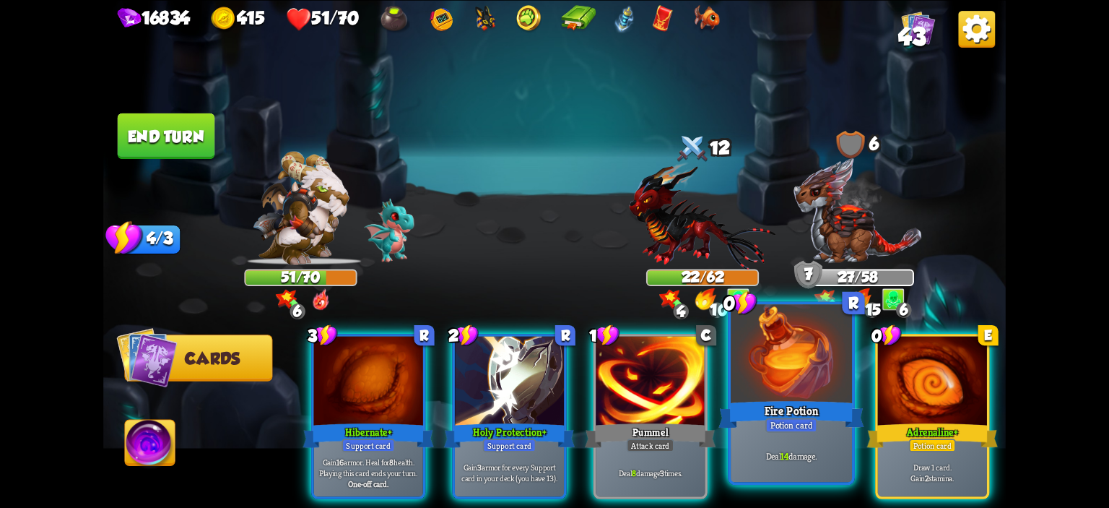
click at [749, 360] on div at bounding box center [791, 355] width 121 height 103
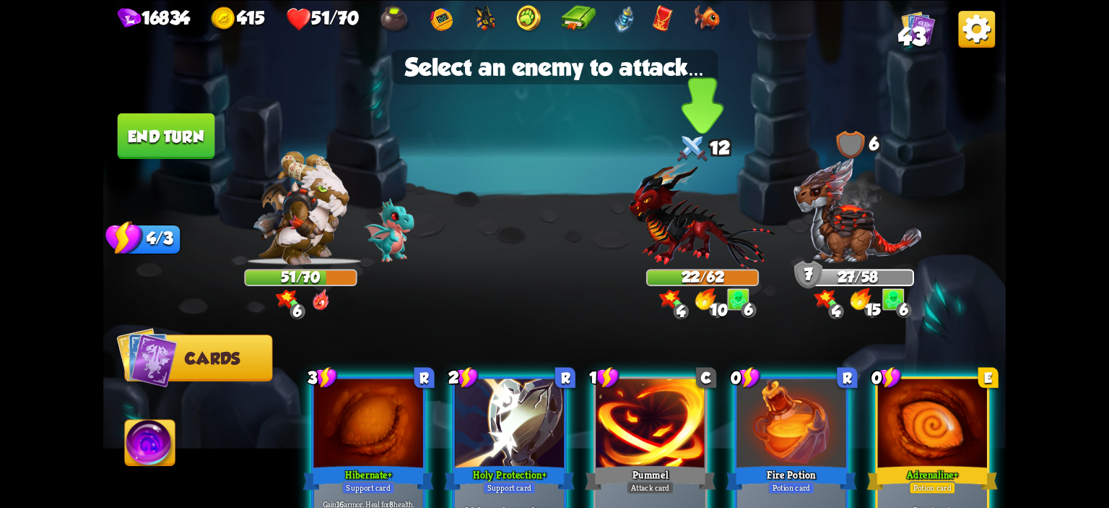
click at [690, 232] on img at bounding box center [702, 215] width 147 height 108
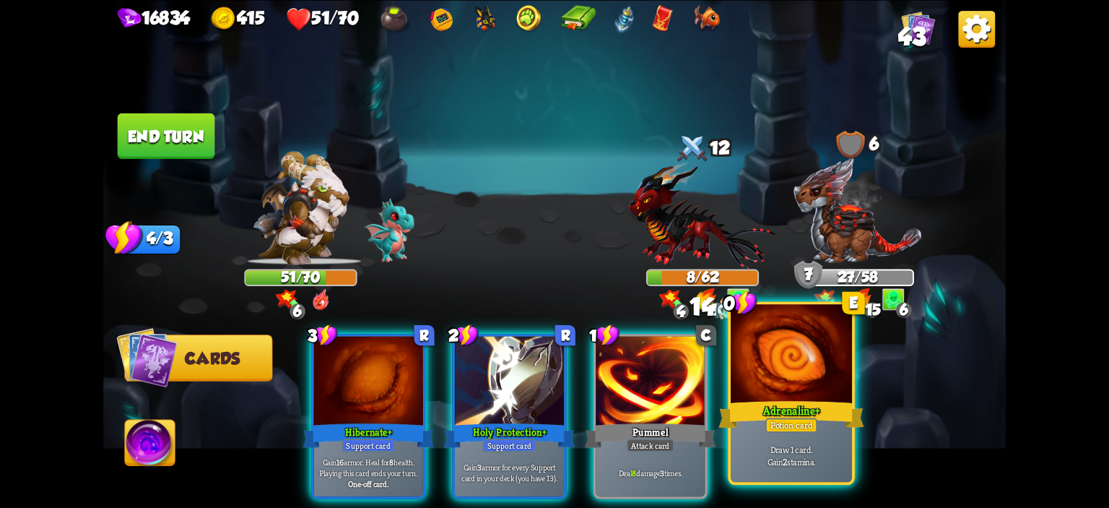
click at [759, 364] on div at bounding box center [791, 355] width 121 height 103
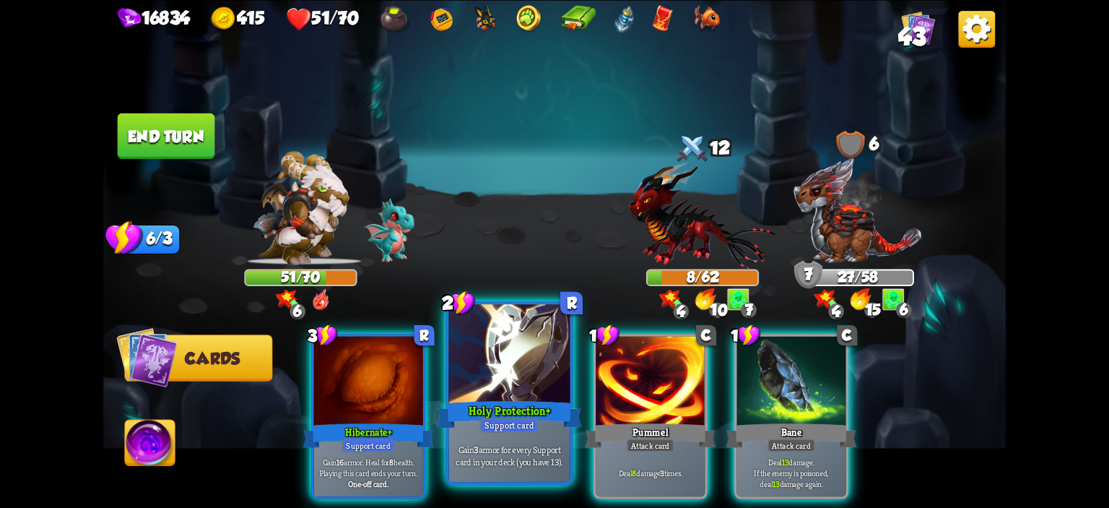
click at [553, 415] on div "Holy Protection +" at bounding box center [510, 414] width 146 height 32
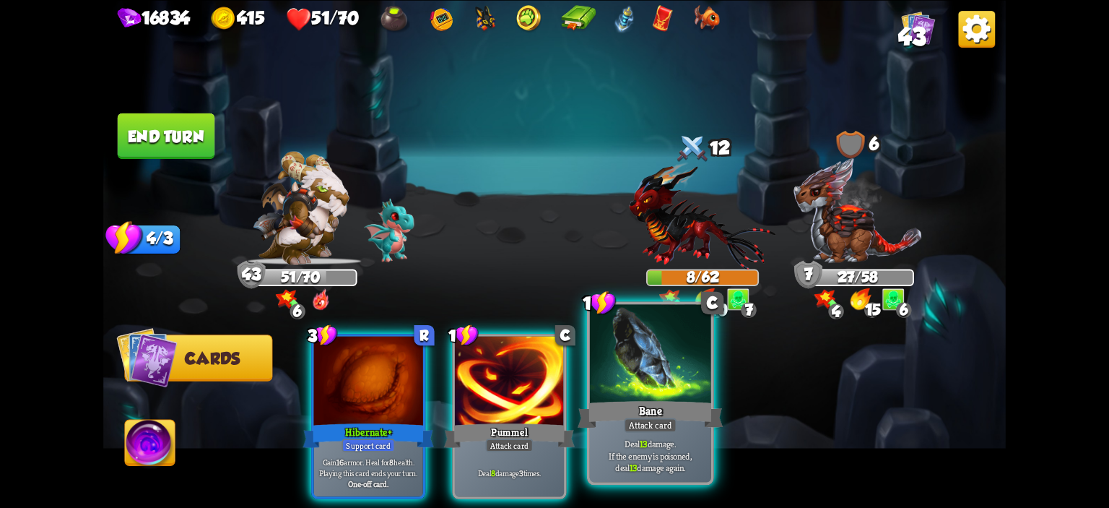
click at [658, 372] on div at bounding box center [650, 355] width 121 height 103
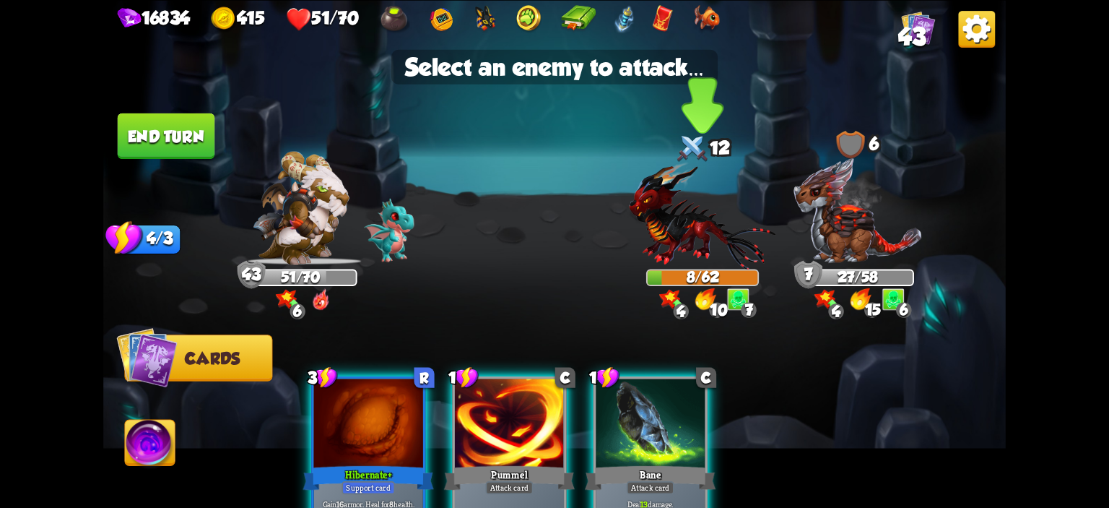
click at [671, 258] on img at bounding box center [702, 215] width 147 height 108
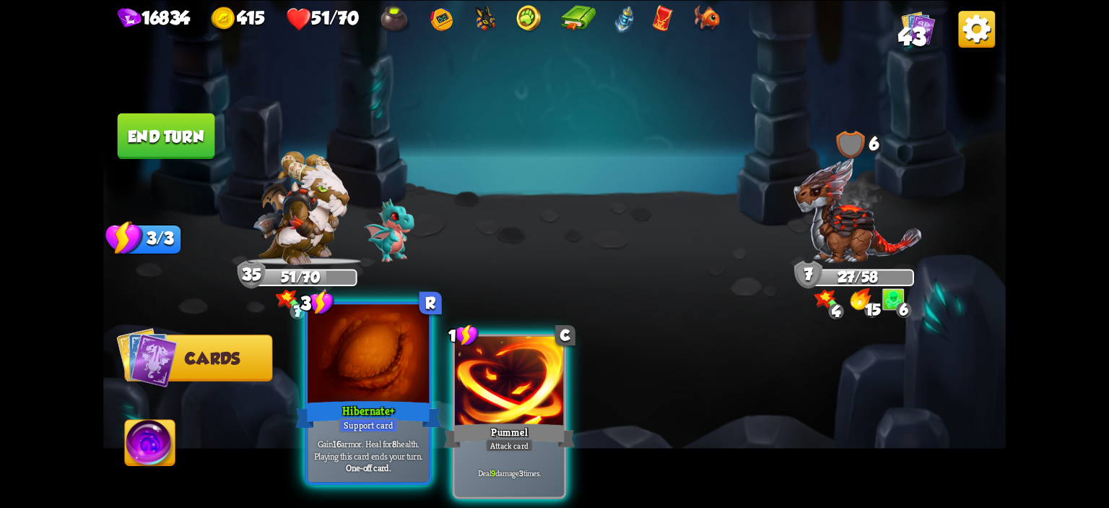
click at [376, 368] on div at bounding box center [368, 355] width 121 height 103
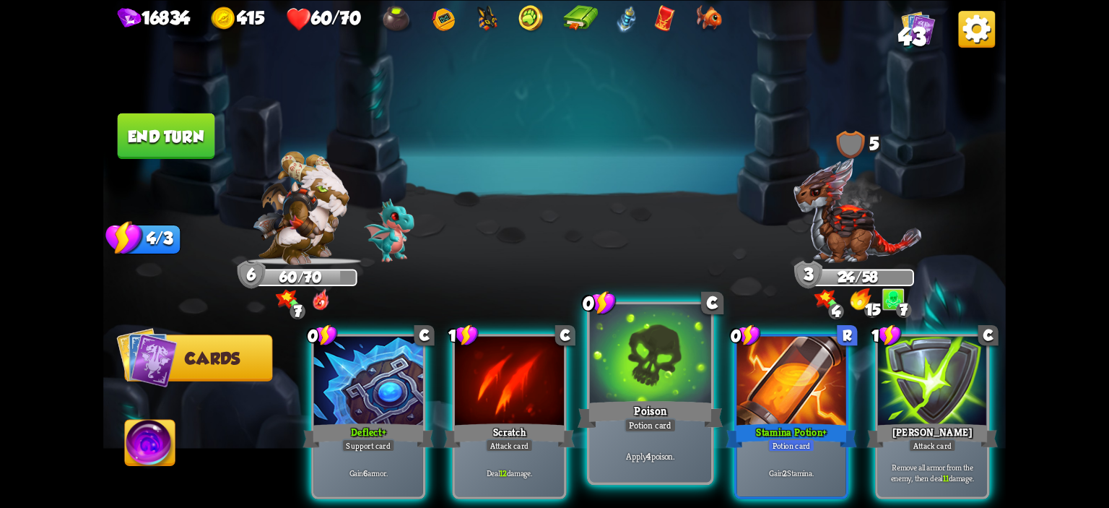
click at [635, 350] on div at bounding box center [650, 355] width 121 height 103
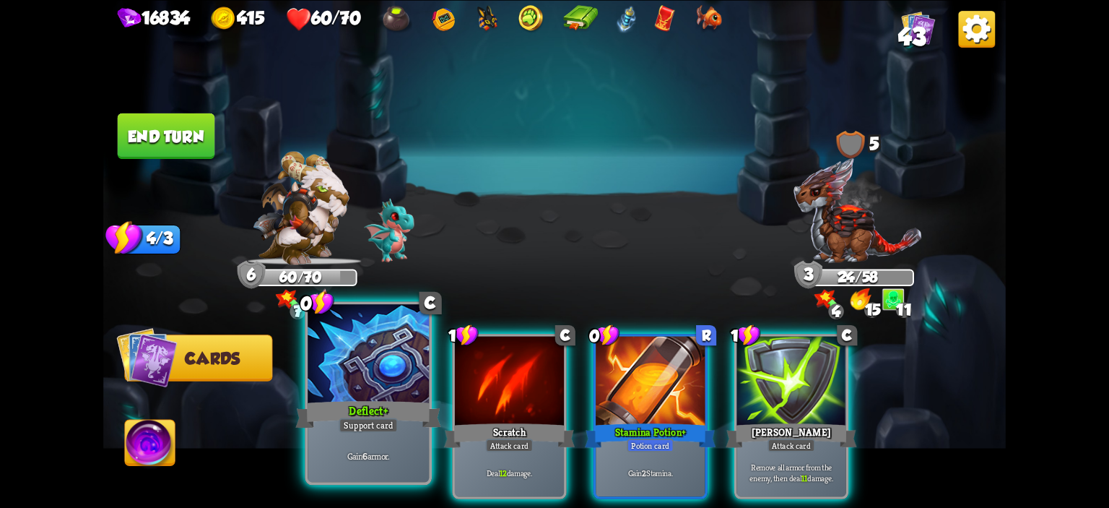
click at [362, 364] on div at bounding box center [368, 355] width 121 height 103
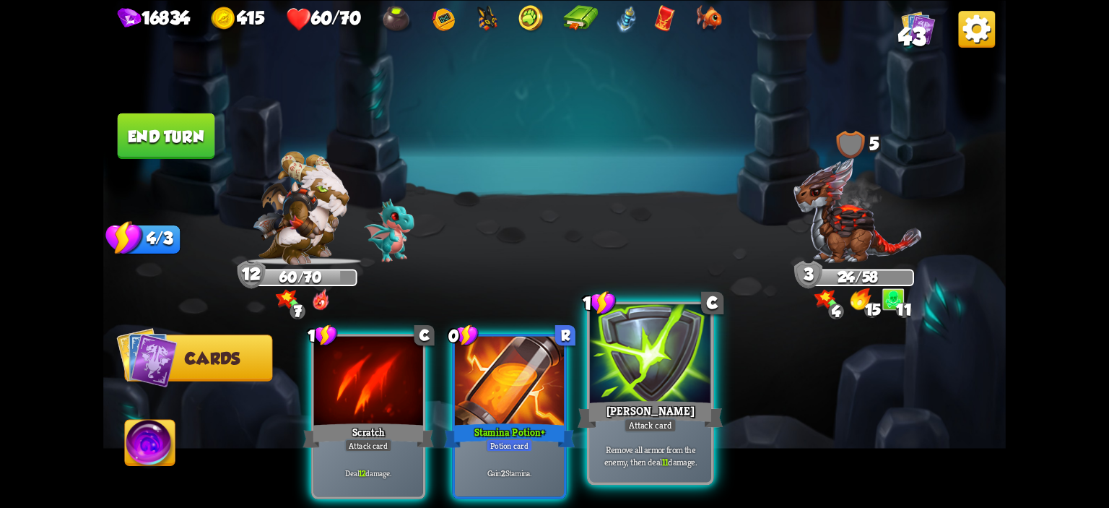
click at [625, 357] on div at bounding box center [650, 355] width 121 height 103
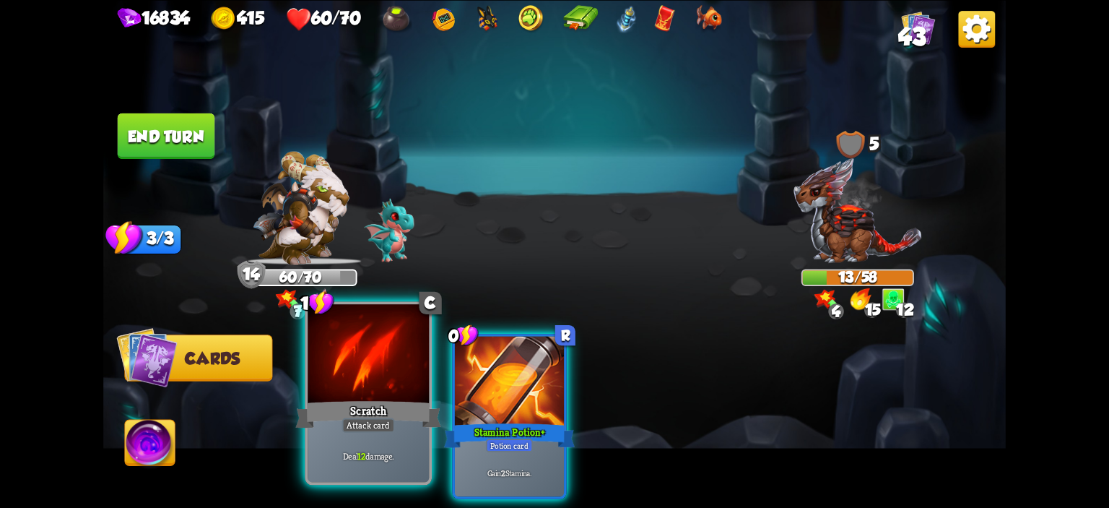
click at [375, 366] on div at bounding box center [368, 355] width 121 height 103
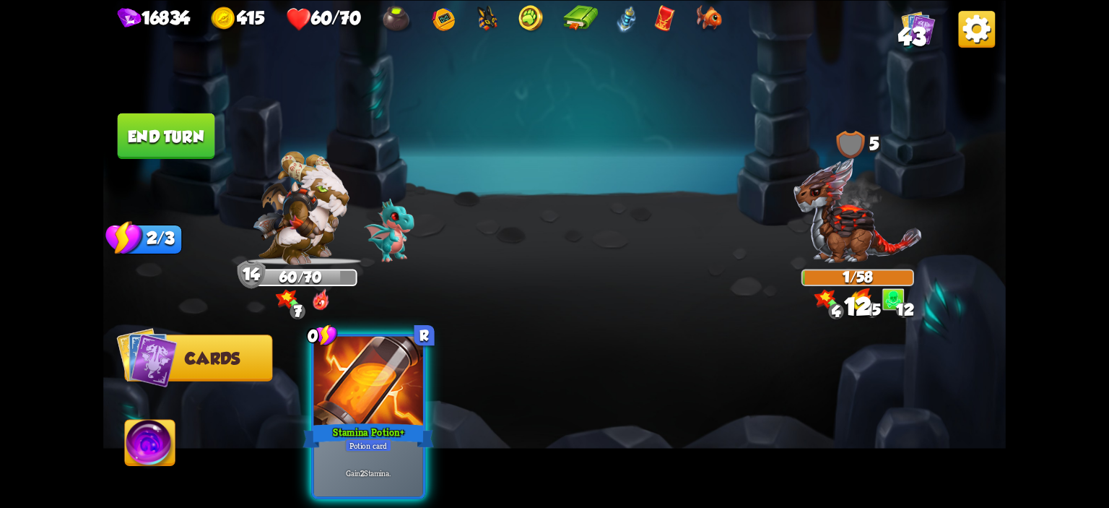
click at [143, 435] on img at bounding box center [150, 444] width 50 height 51
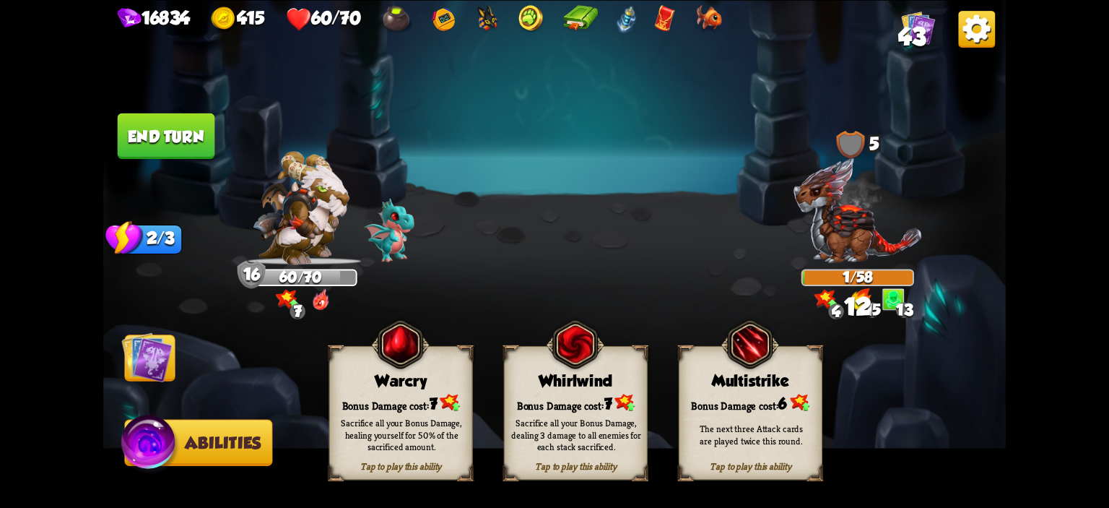
click at [355, 392] on div "Bonus Damage cost: 7" at bounding box center [401, 402] width 142 height 20
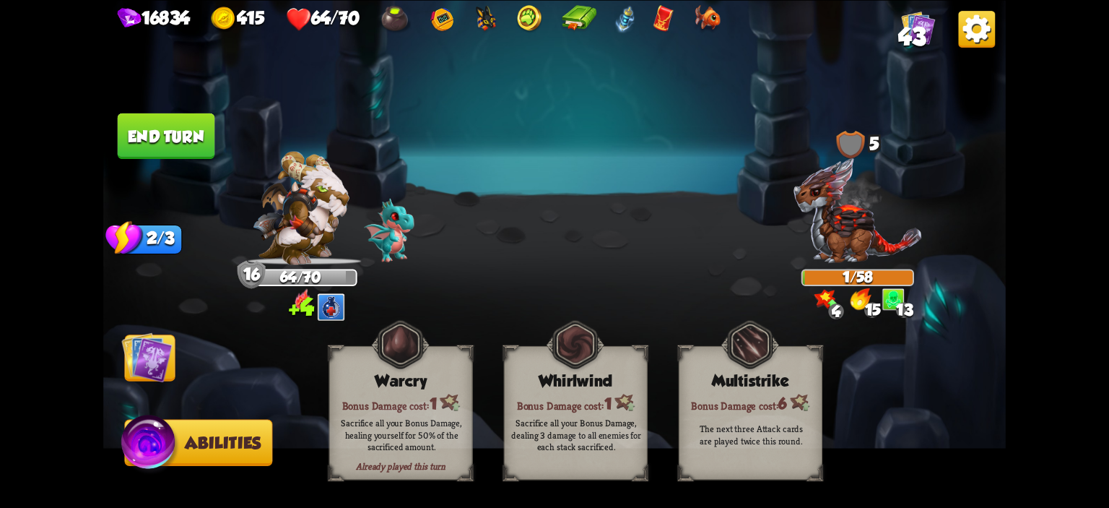
click at [164, 155] on button "End turn" at bounding box center [166, 136] width 98 height 46
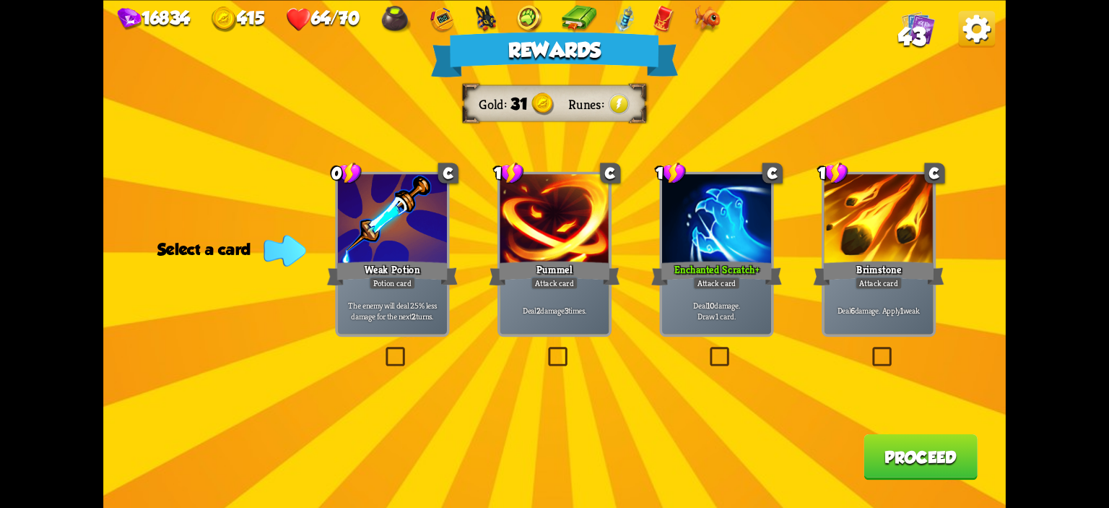
click at [537, 256] on div at bounding box center [554, 220] width 109 height 92
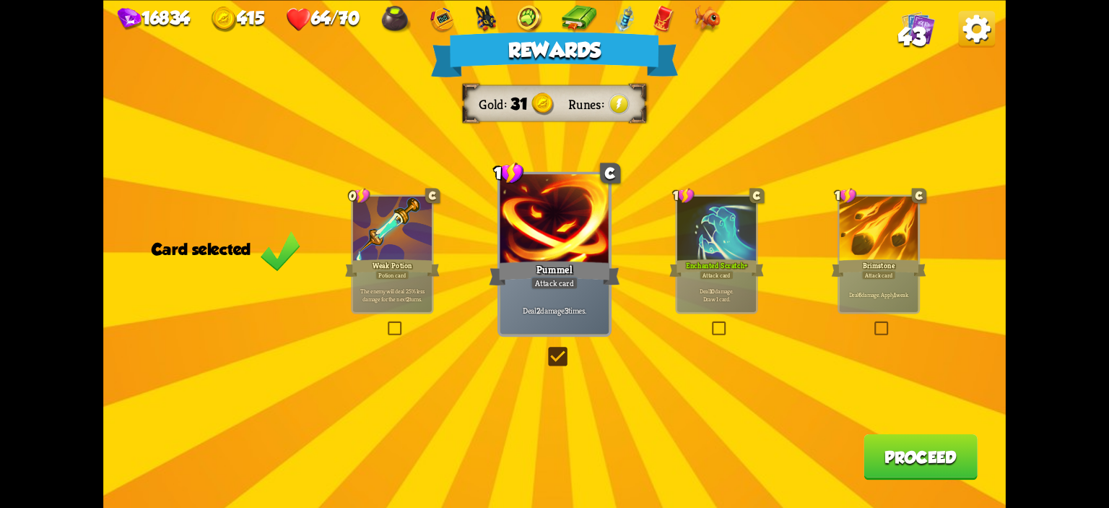
click at [704, 245] on div at bounding box center [716, 229] width 79 height 66
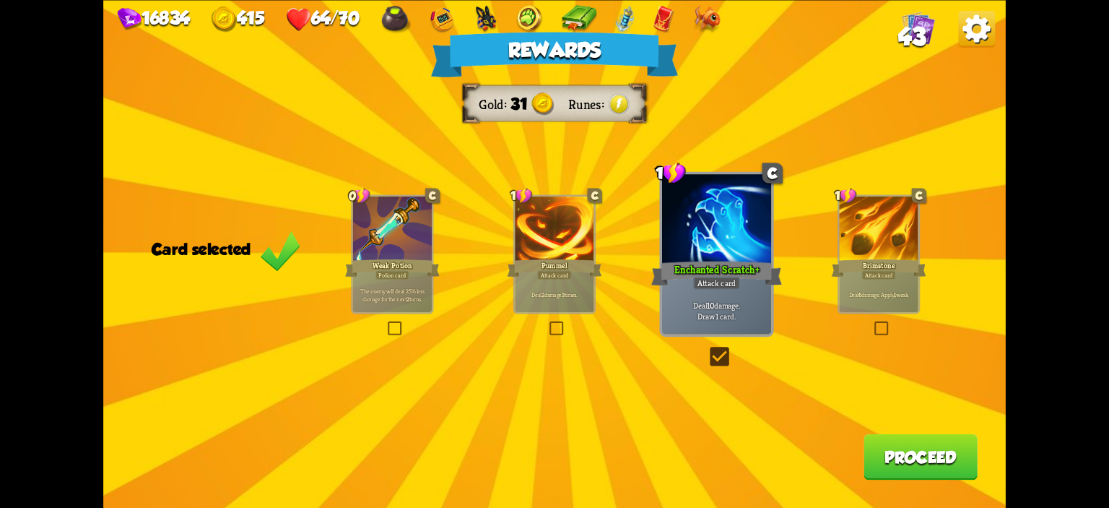
click at [893, 435] on button "Proceed" at bounding box center [920, 455] width 114 height 45
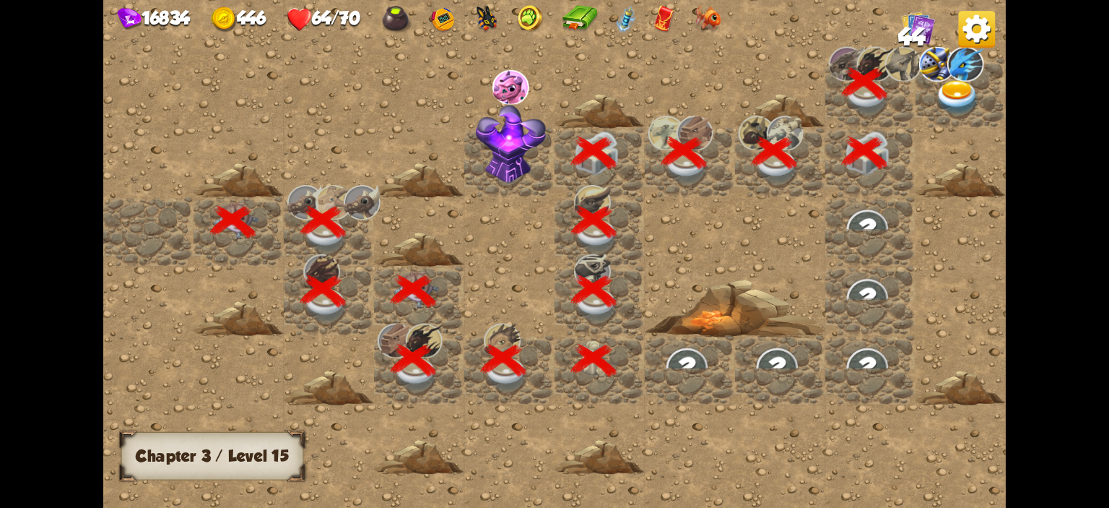
scroll to position [0, 277]
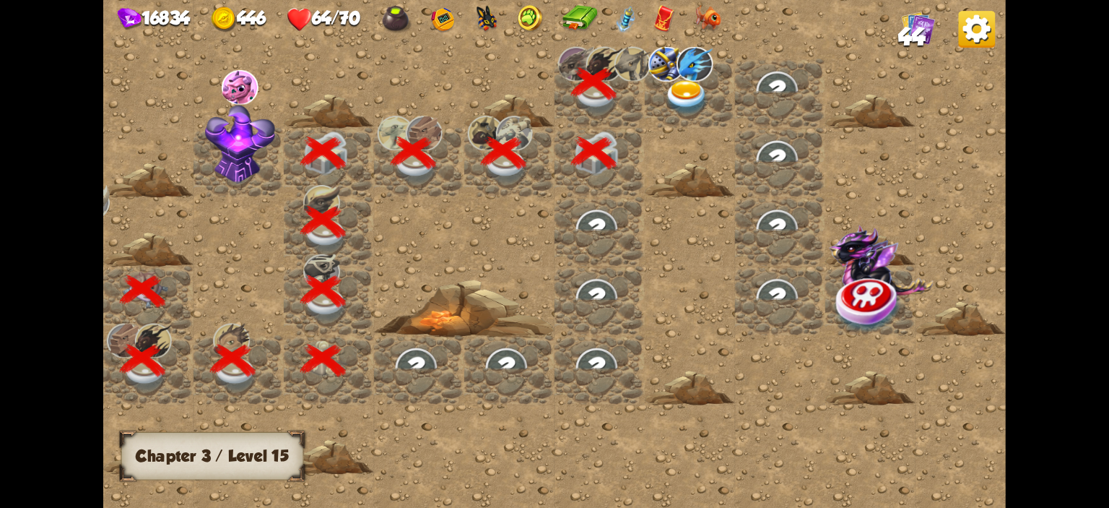
click at [672, 97] on img at bounding box center [686, 97] width 45 height 35
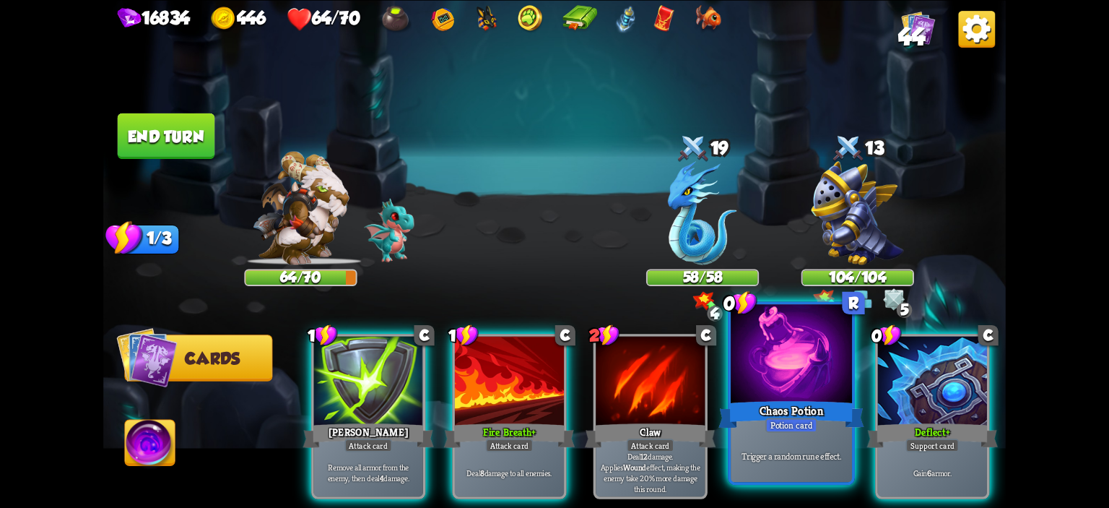
click at [757, 373] on div at bounding box center [791, 355] width 121 height 103
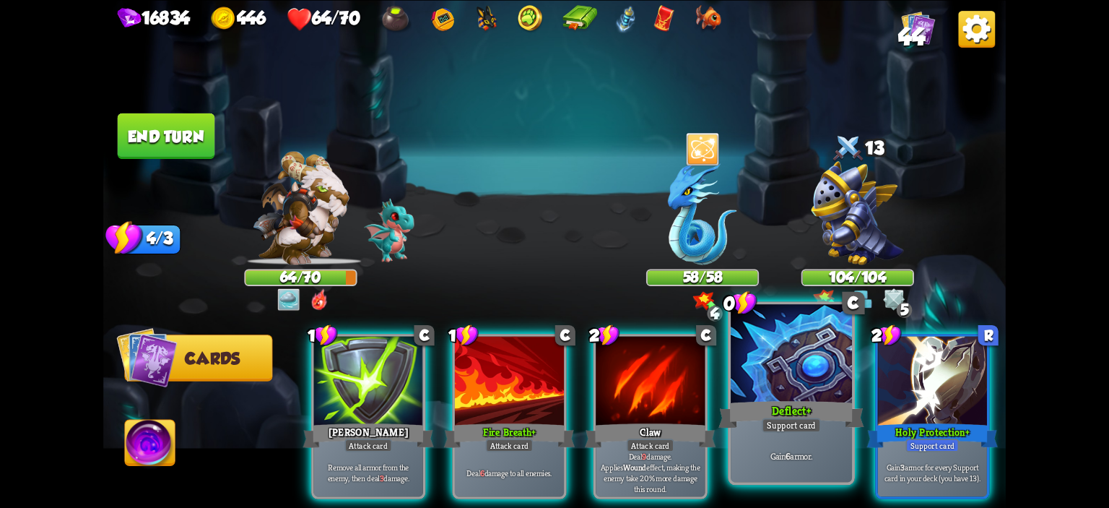
click at [760, 380] on div at bounding box center [791, 355] width 121 height 103
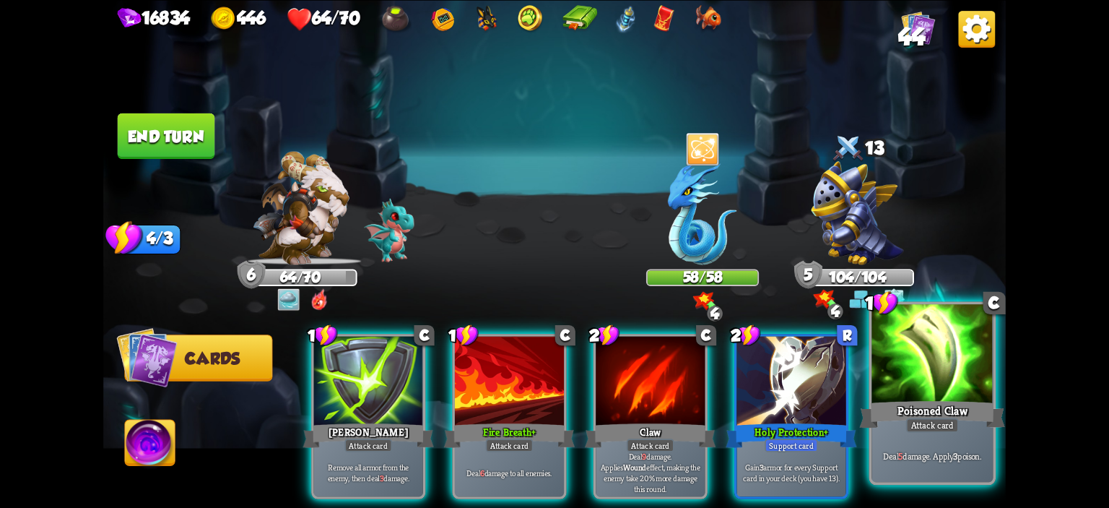
click at [889, 368] on div at bounding box center [931, 355] width 121 height 103
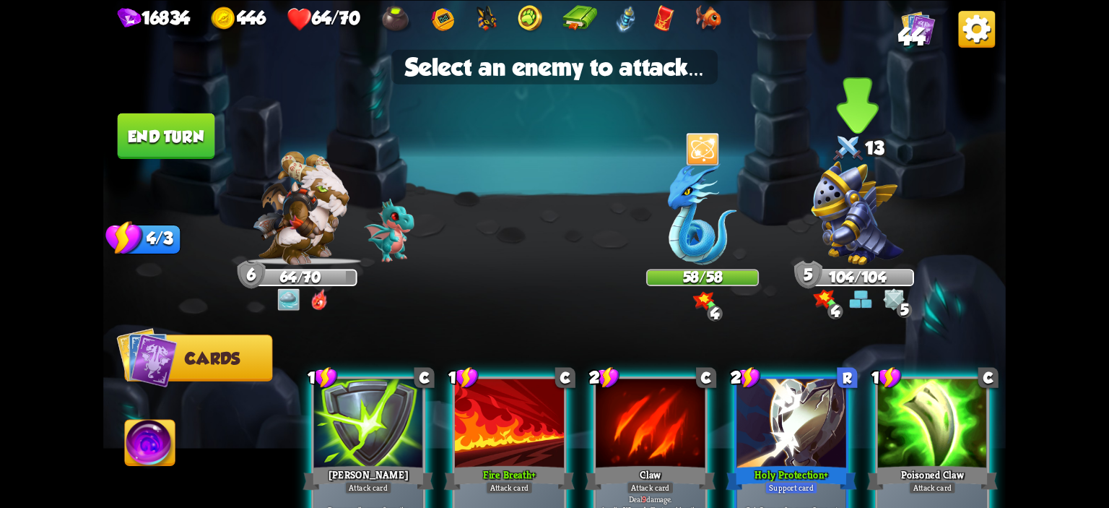
click at [868, 217] on img at bounding box center [857, 213] width 92 height 104
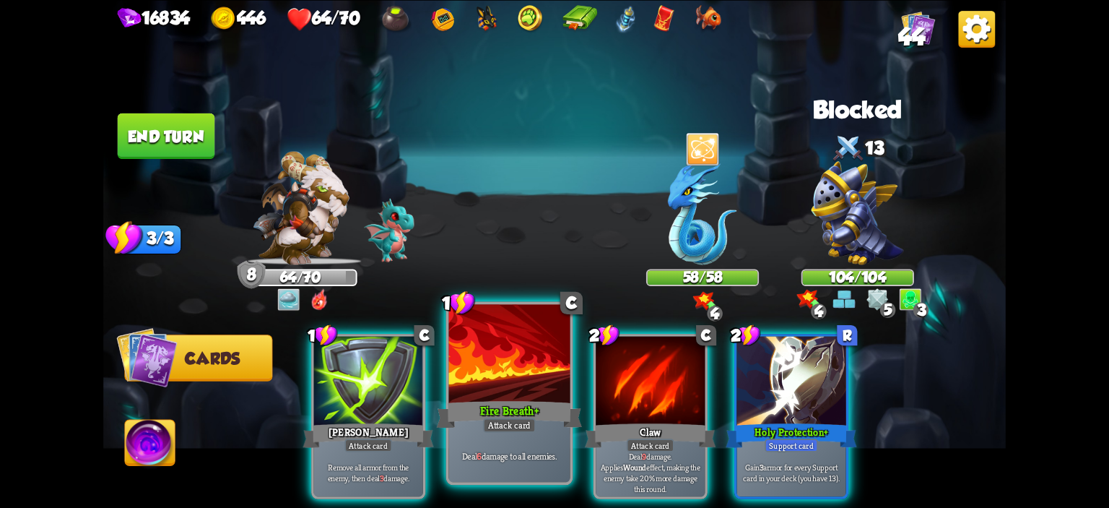
click at [485, 365] on div at bounding box center [509, 355] width 121 height 103
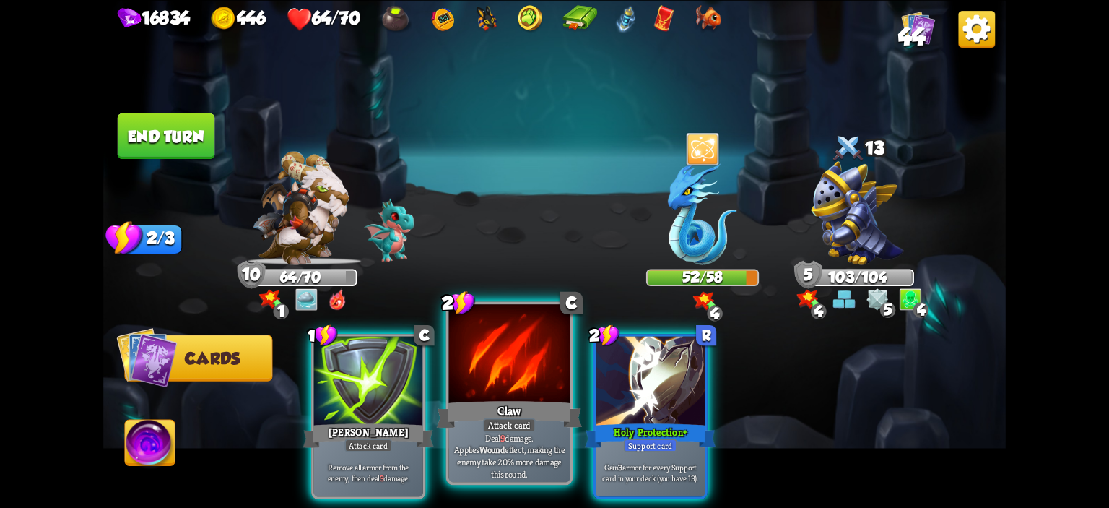
click at [507, 375] on div at bounding box center [509, 355] width 121 height 103
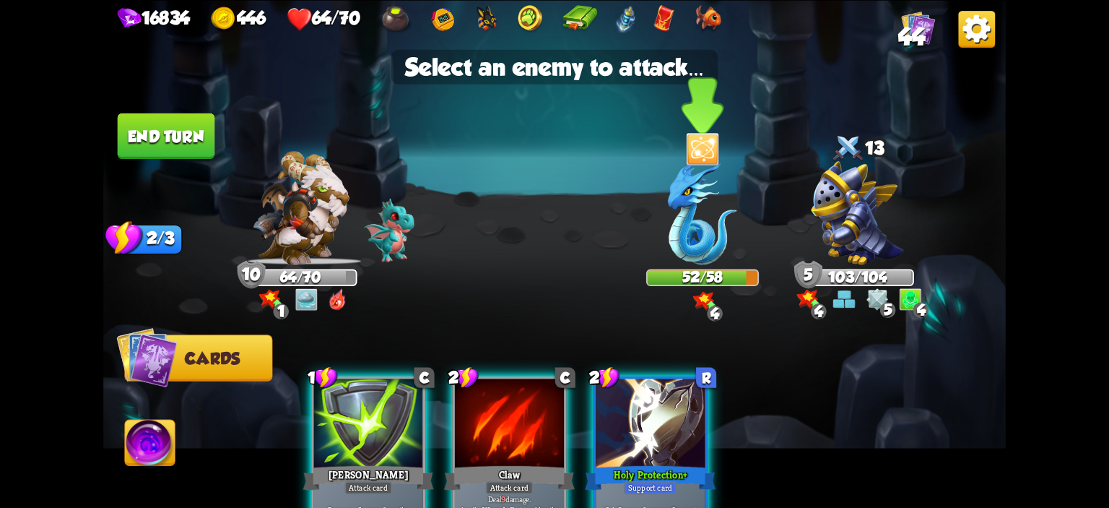
click at [702, 232] on img at bounding box center [702, 213] width 69 height 104
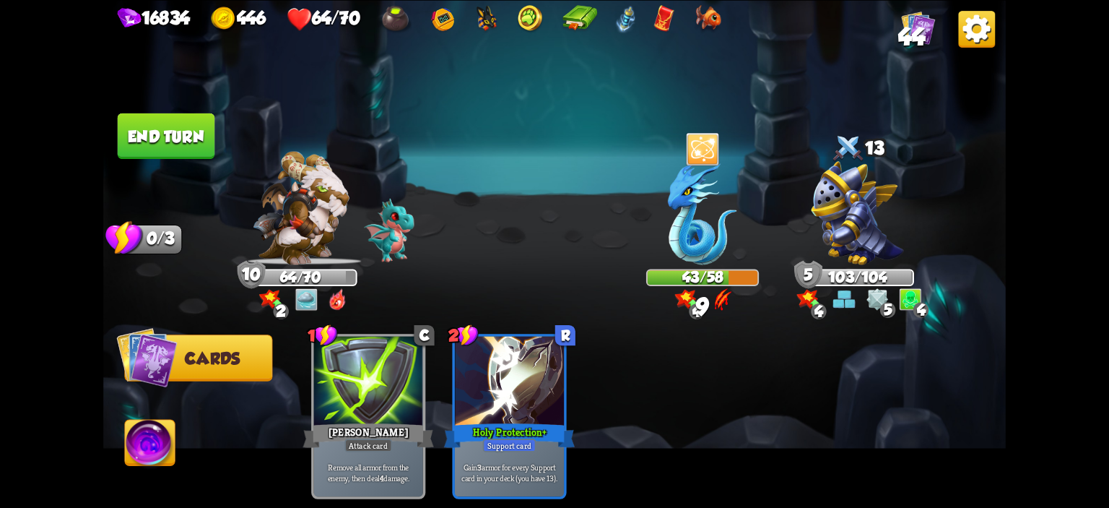
click at [198, 150] on button "End turn" at bounding box center [166, 135] width 97 height 45
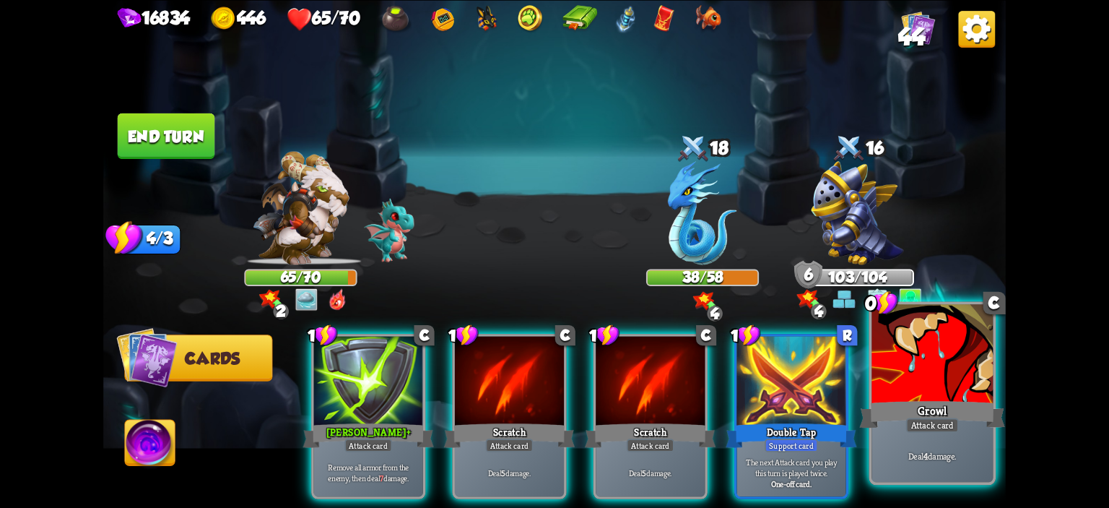
click at [889, 377] on div at bounding box center [931, 355] width 121 height 103
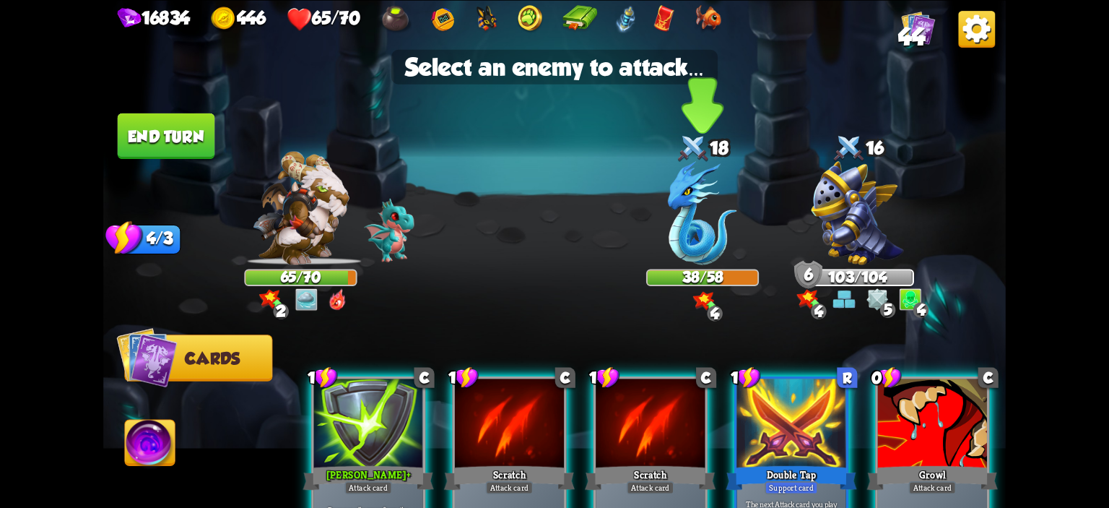
click at [701, 254] on img at bounding box center [702, 213] width 69 height 104
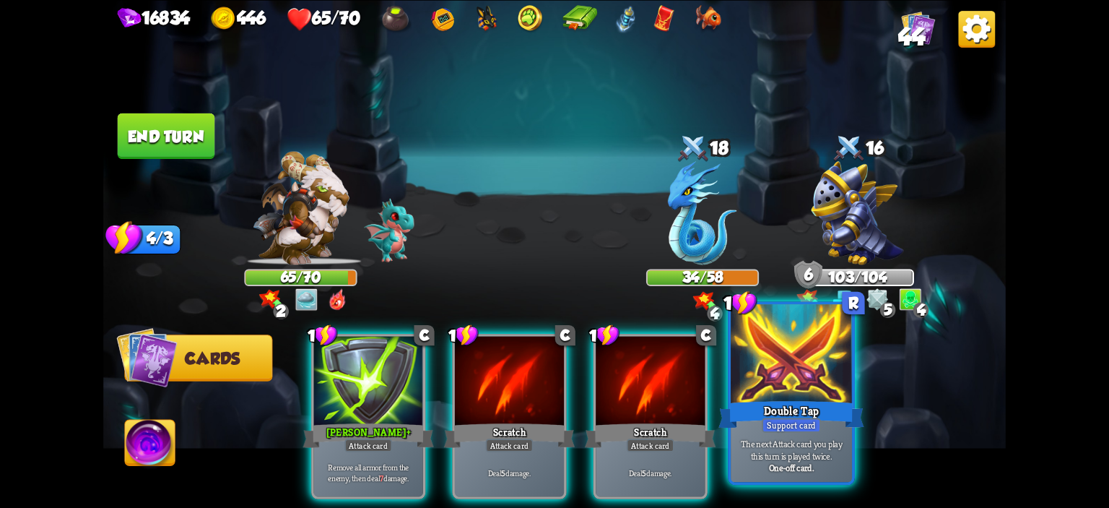
click at [757, 354] on div at bounding box center [791, 355] width 121 height 103
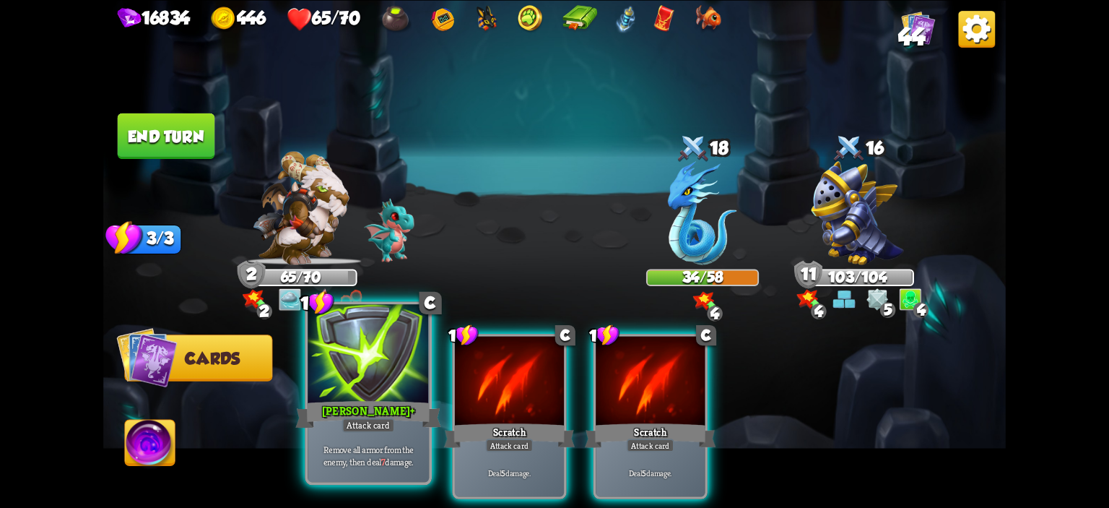
click at [364, 372] on div at bounding box center [368, 355] width 121 height 103
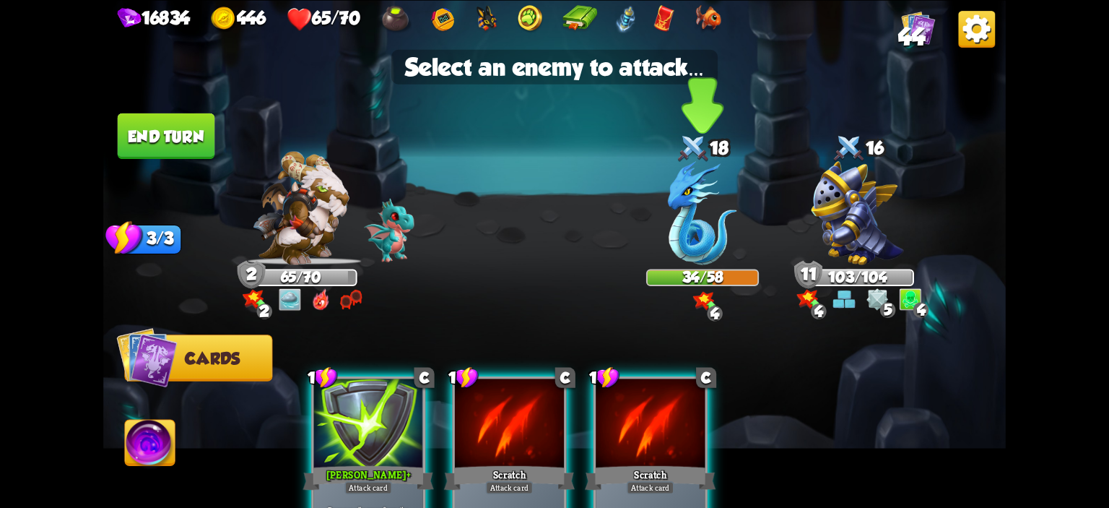
click at [707, 217] on img at bounding box center [702, 213] width 69 height 104
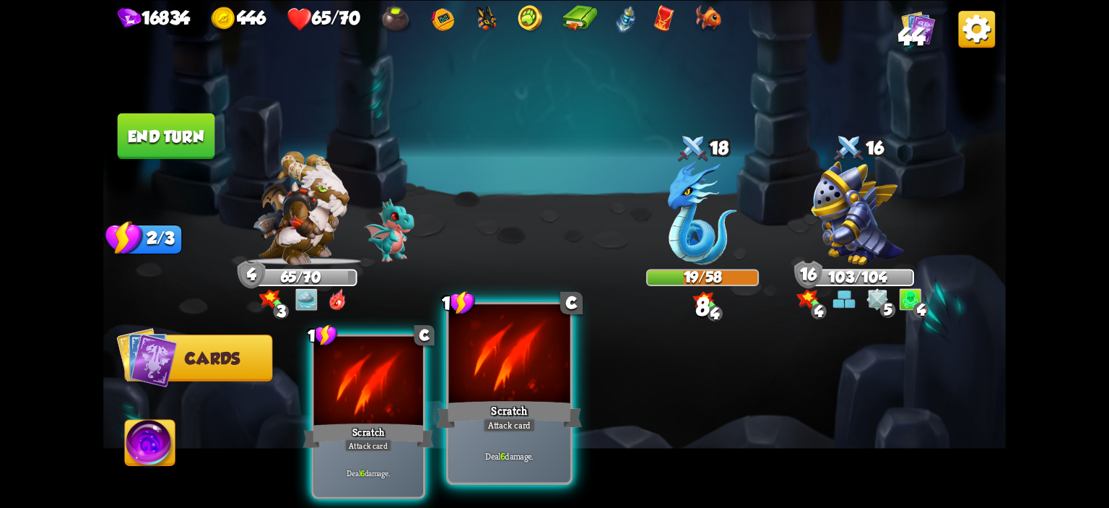
click at [516, 373] on div at bounding box center [509, 355] width 121 height 103
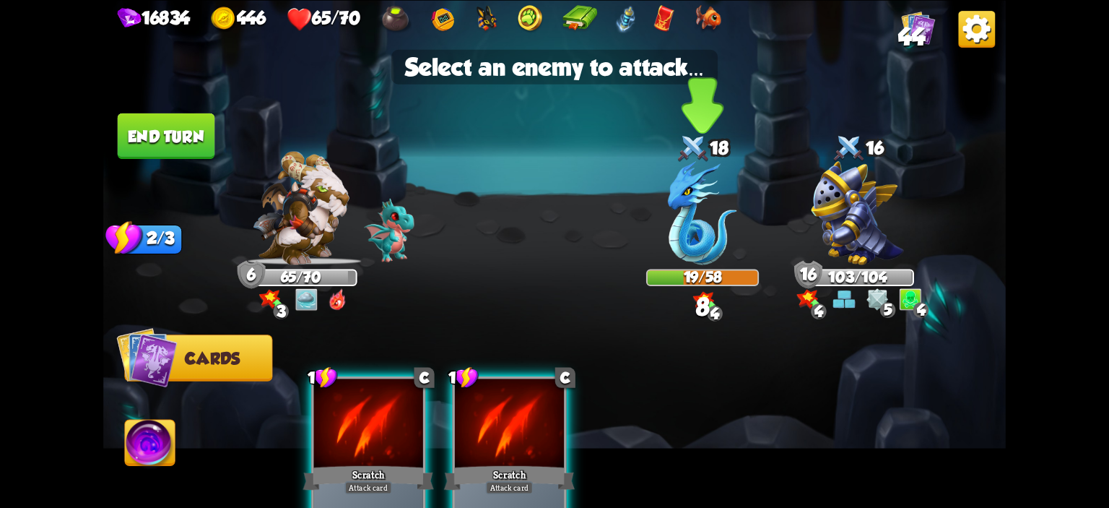
click at [693, 227] on img at bounding box center [702, 213] width 69 height 104
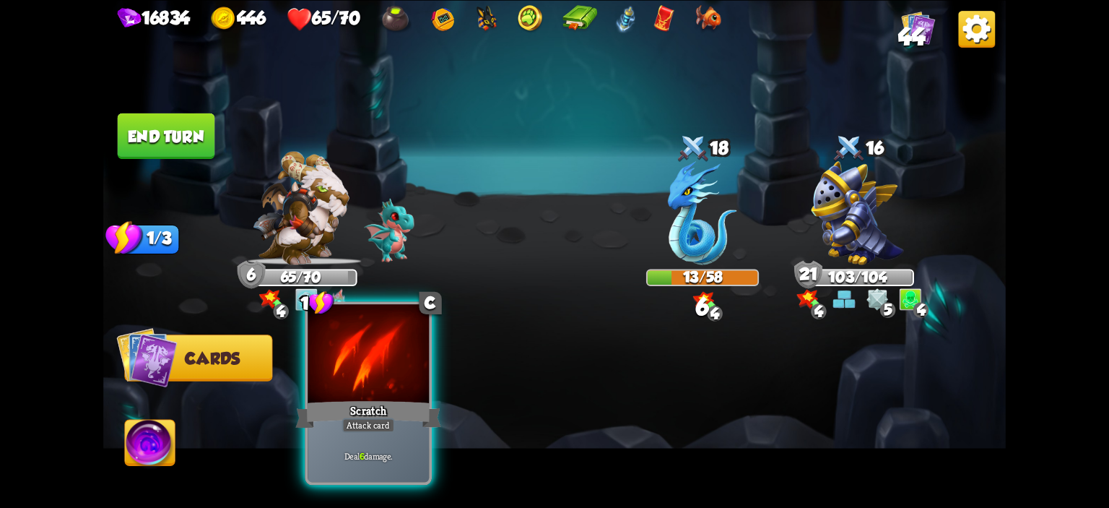
click at [387, 406] on div "Scratch" at bounding box center [368, 414] width 146 height 32
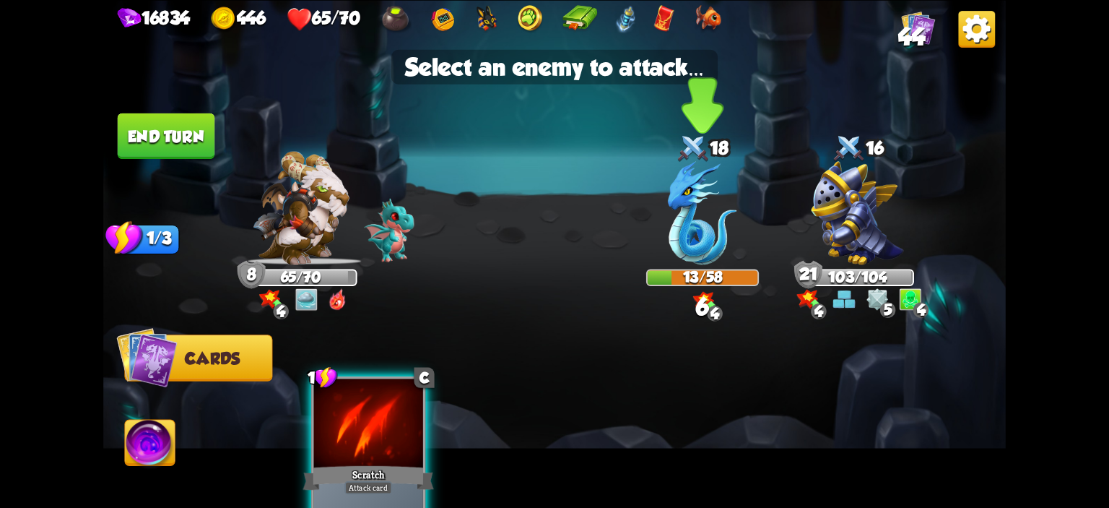
click at [721, 244] on img at bounding box center [702, 213] width 69 height 104
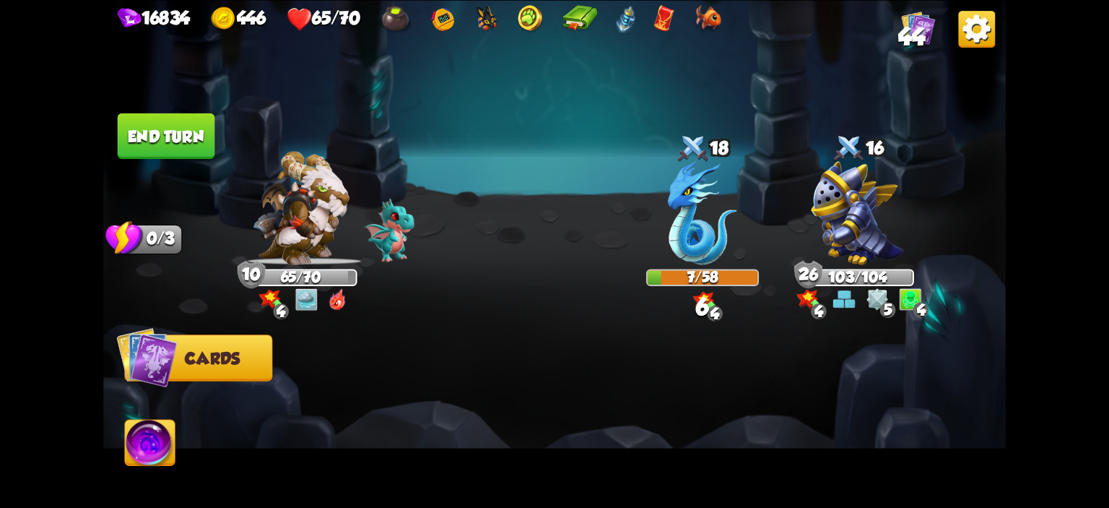
click at [185, 141] on button "End turn" at bounding box center [166, 135] width 97 height 45
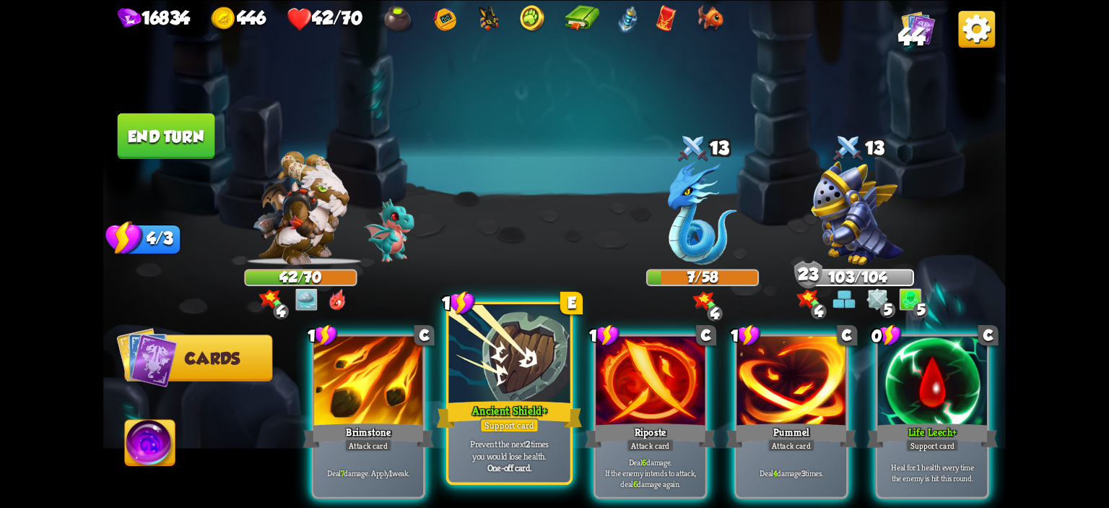
click at [531, 377] on div at bounding box center [509, 355] width 121 height 103
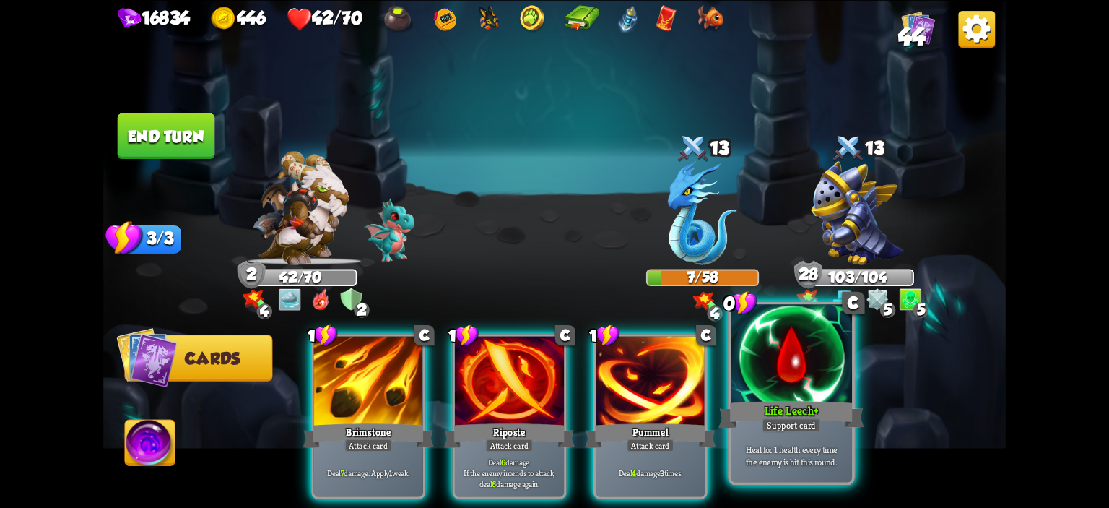
click at [745, 354] on div at bounding box center [791, 355] width 121 height 103
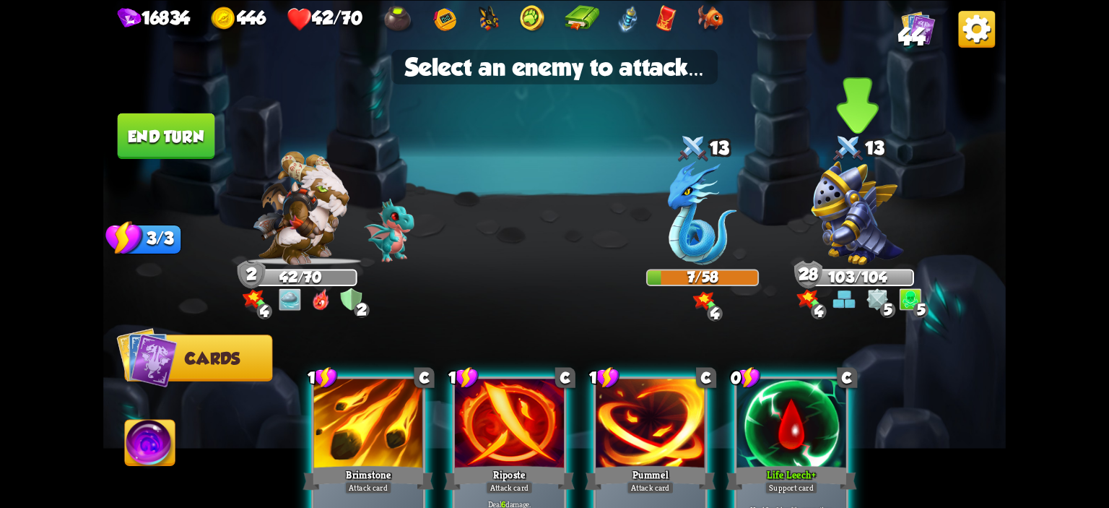
click at [870, 245] on img at bounding box center [857, 213] width 92 height 104
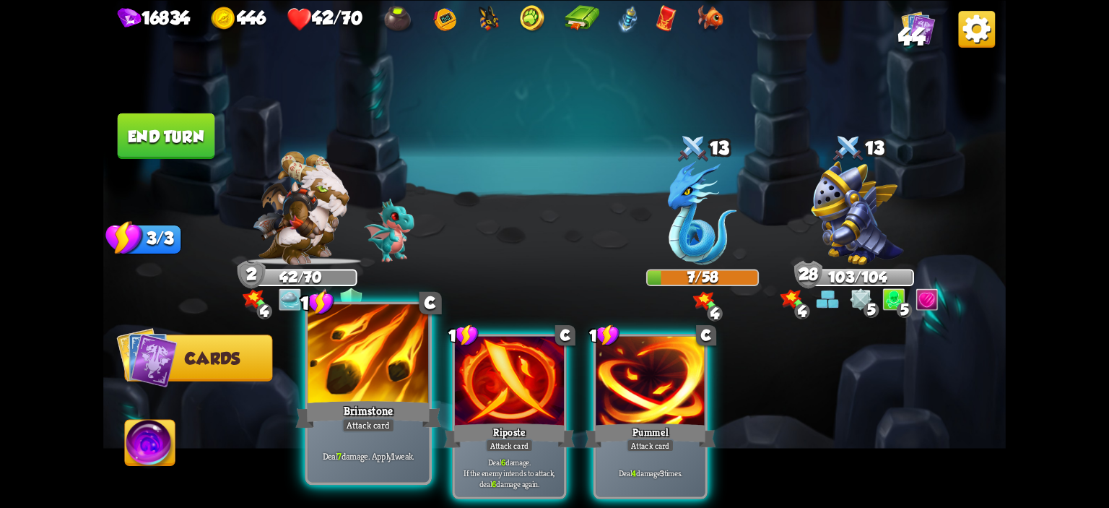
click at [406, 391] on div at bounding box center [368, 355] width 121 height 103
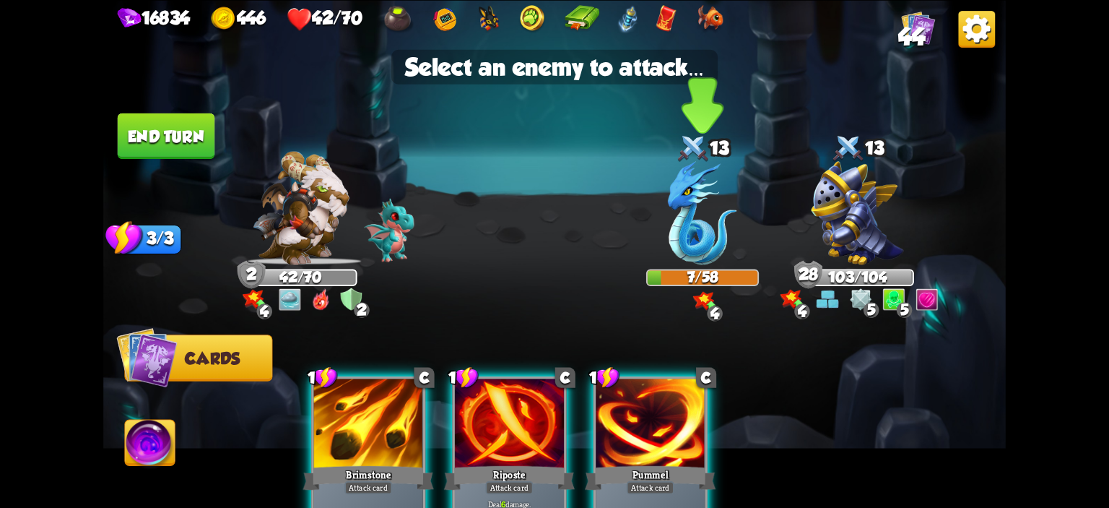
click at [707, 232] on img at bounding box center [702, 213] width 69 height 104
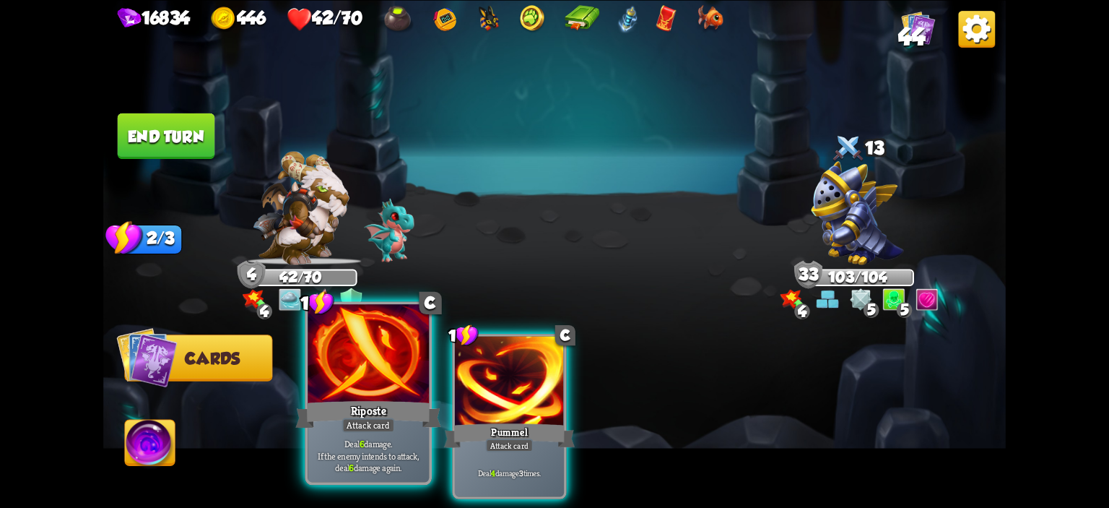
click at [378, 346] on div at bounding box center [368, 355] width 121 height 103
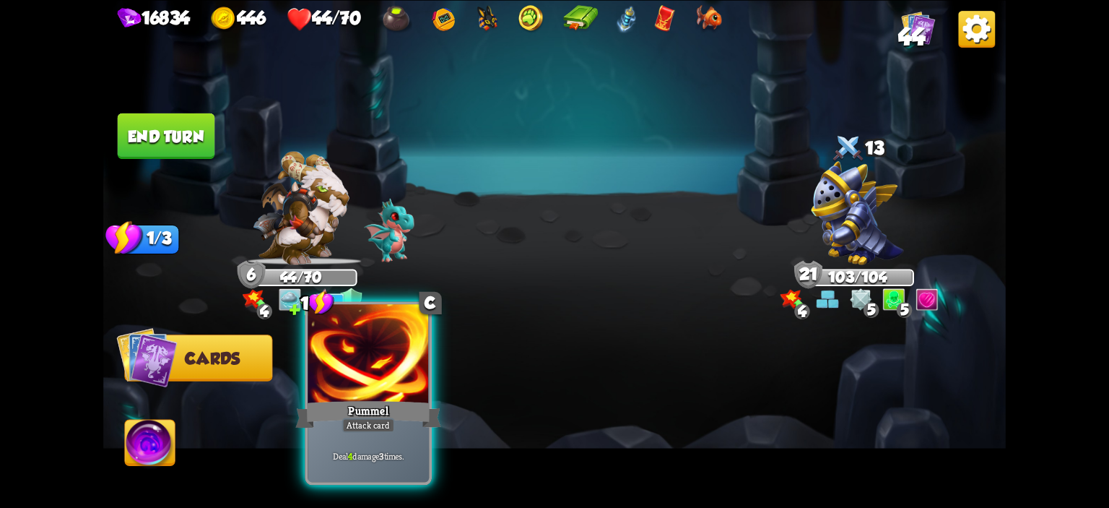
click at [390, 356] on div at bounding box center [368, 355] width 121 height 103
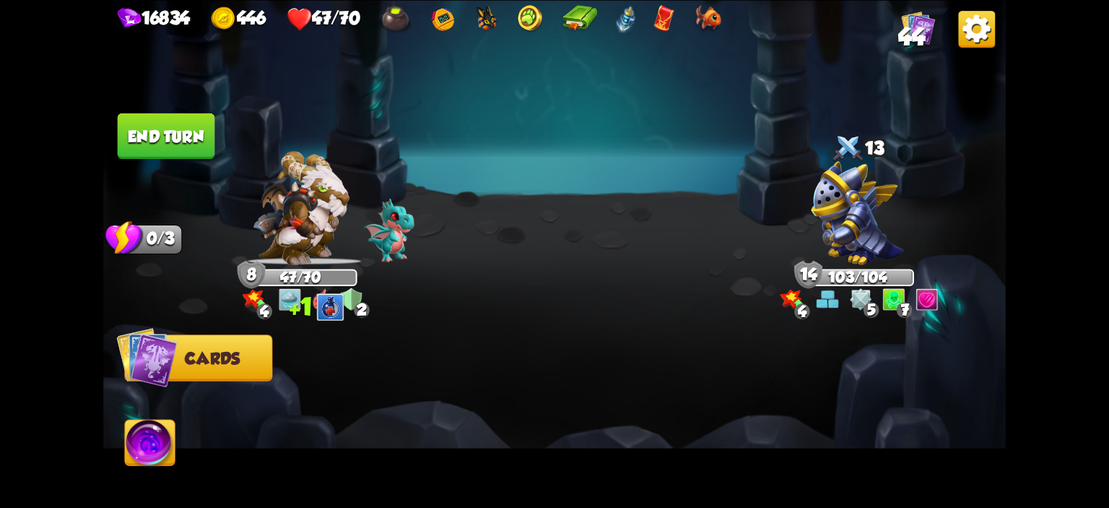
click at [165, 161] on img at bounding box center [554, 254] width 902 height 508
click at [152, 141] on button "End turn" at bounding box center [166, 135] width 97 height 45
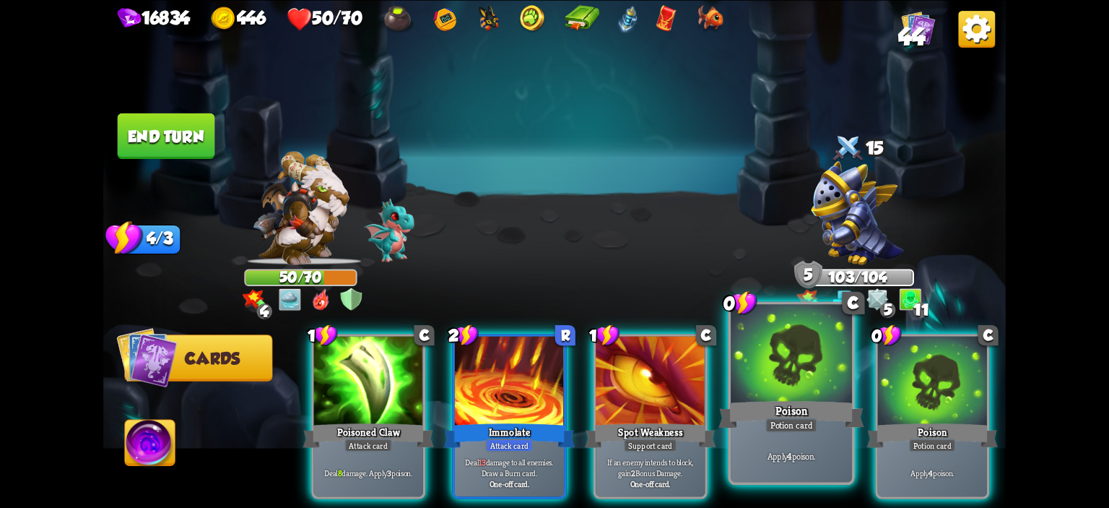
click at [755, 372] on div at bounding box center [791, 355] width 121 height 103
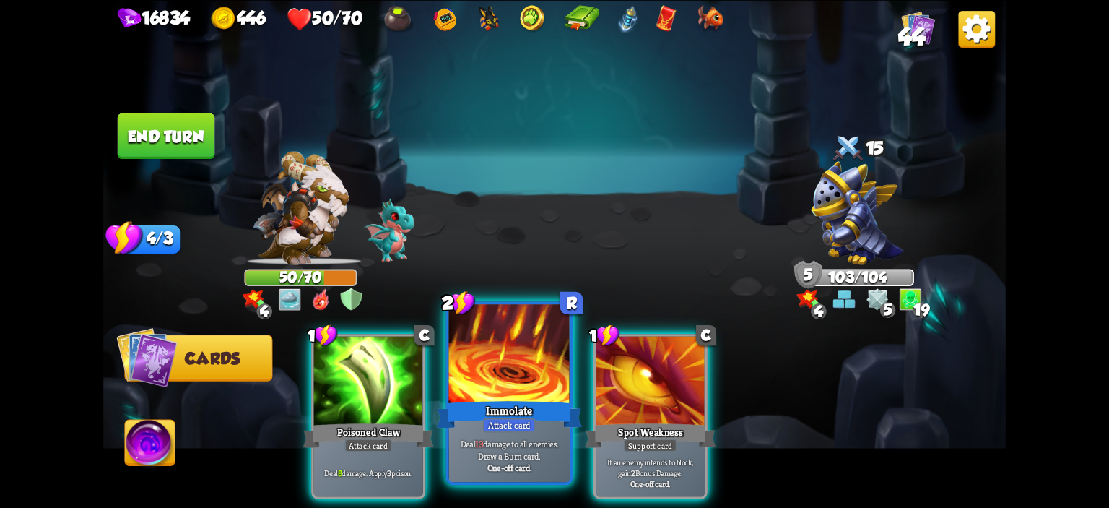
click at [477, 365] on div at bounding box center [509, 355] width 121 height 103
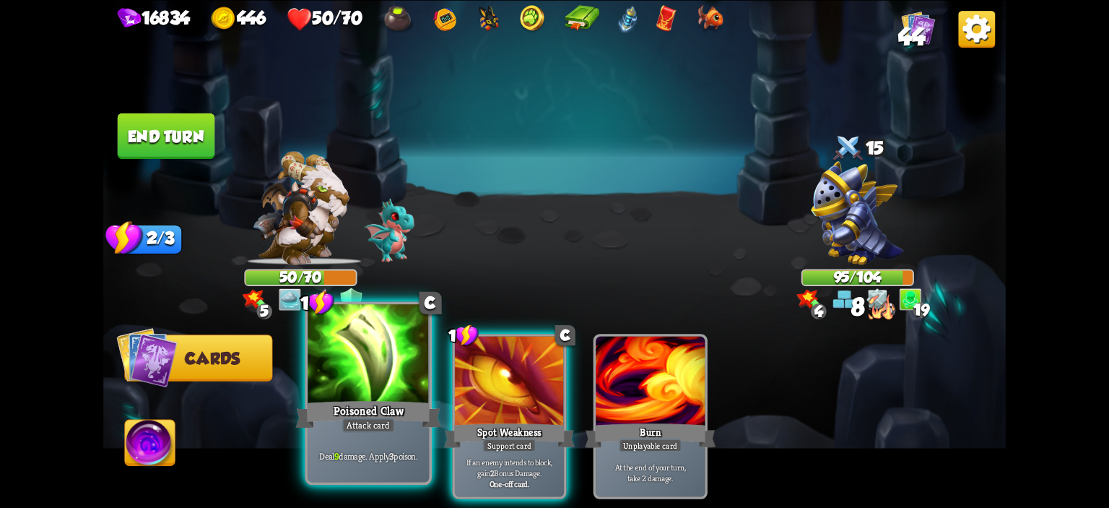
click at [364, 363] on div at bounding box center [368, 355] width 121 height 103
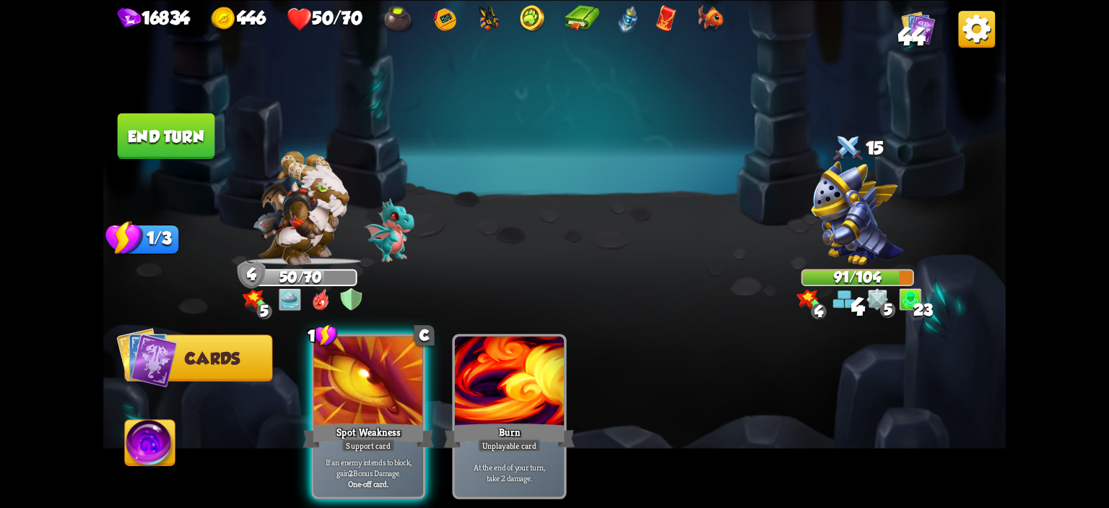
click at [181, 128] on button "End turn" at bounding box center [166, 135] width 97 height 45
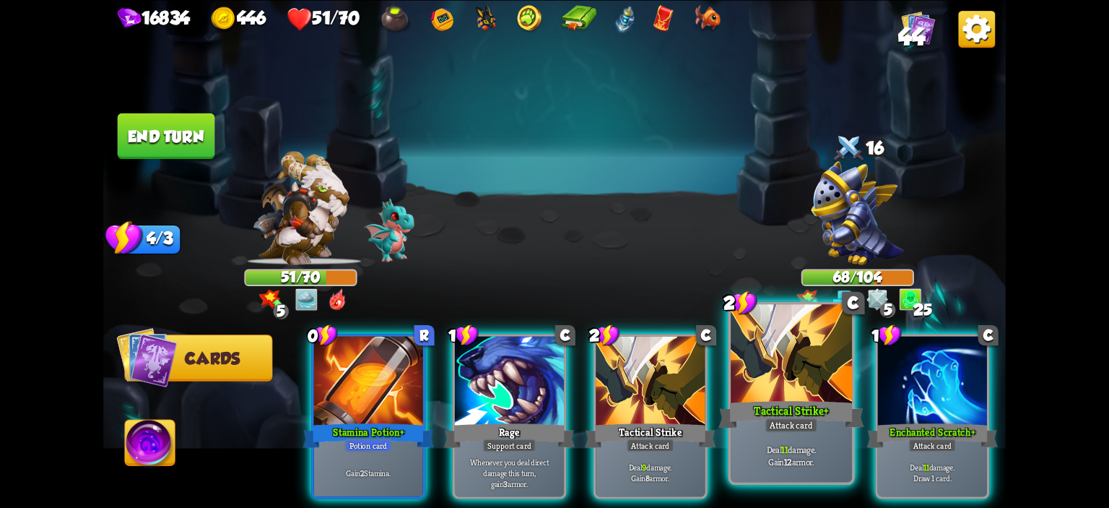
click at [739, 373] on div at bounding box center [791, 355] width 121 height 103
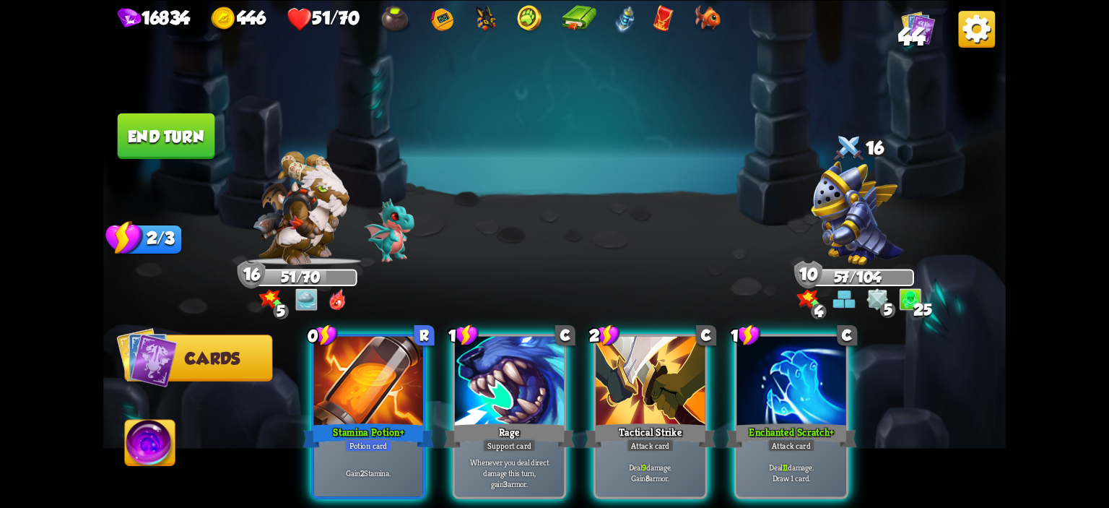
click at [739, 373] on div at bounding box center [790, 382] width 109 height 92
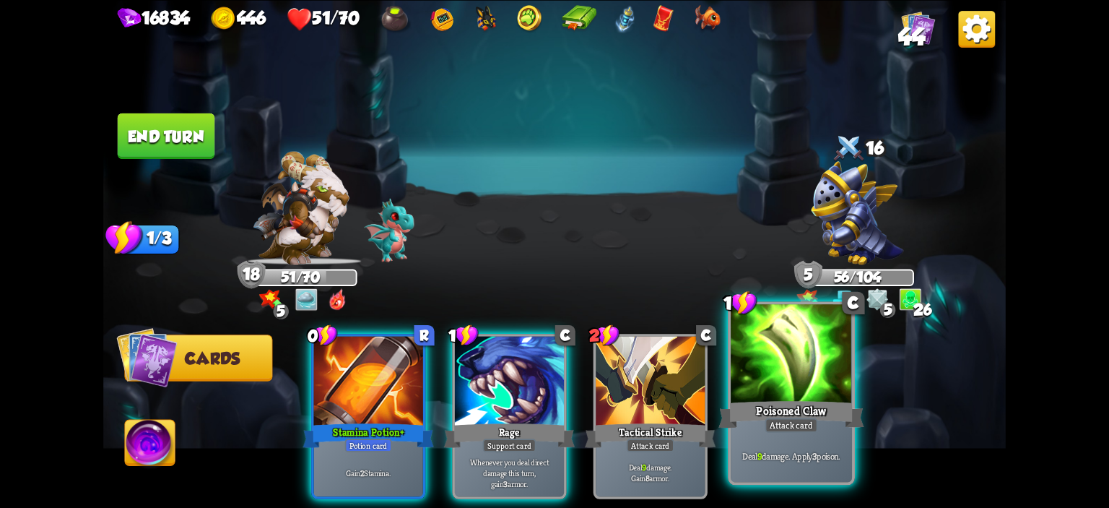
click at [786, 378] on div at bounding box center [791, 355] width 121 height 103
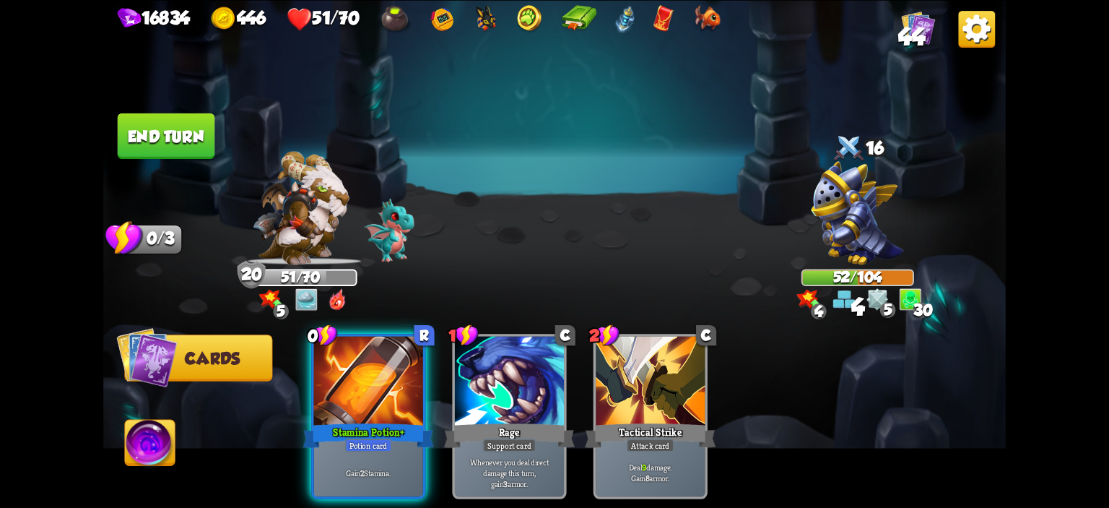
click at [168, 130] on button "End turn" at bounding box center [166, 135] width 97 height 45
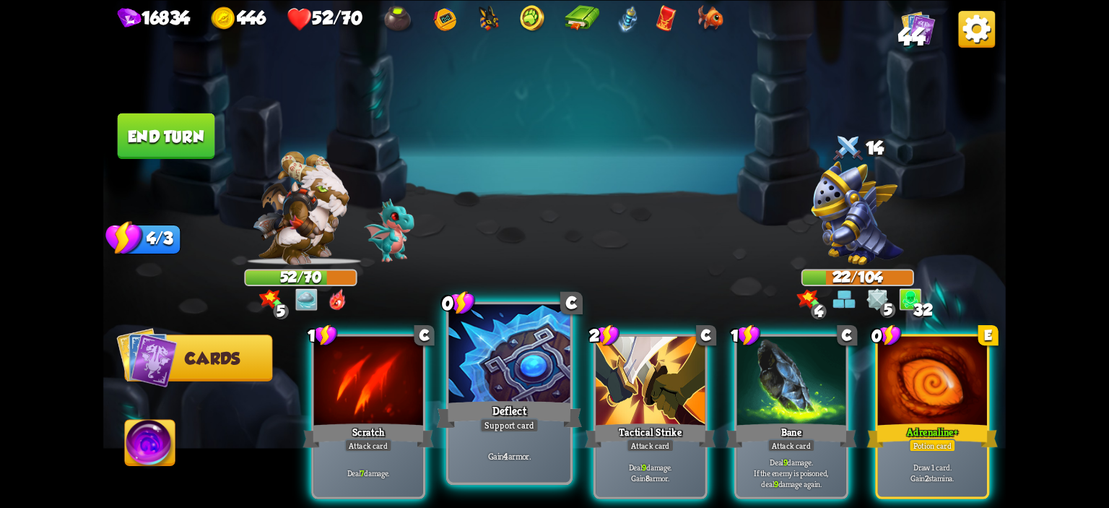
click at [485, 357] on div at bounding box center [509, 355] width 121 height 103
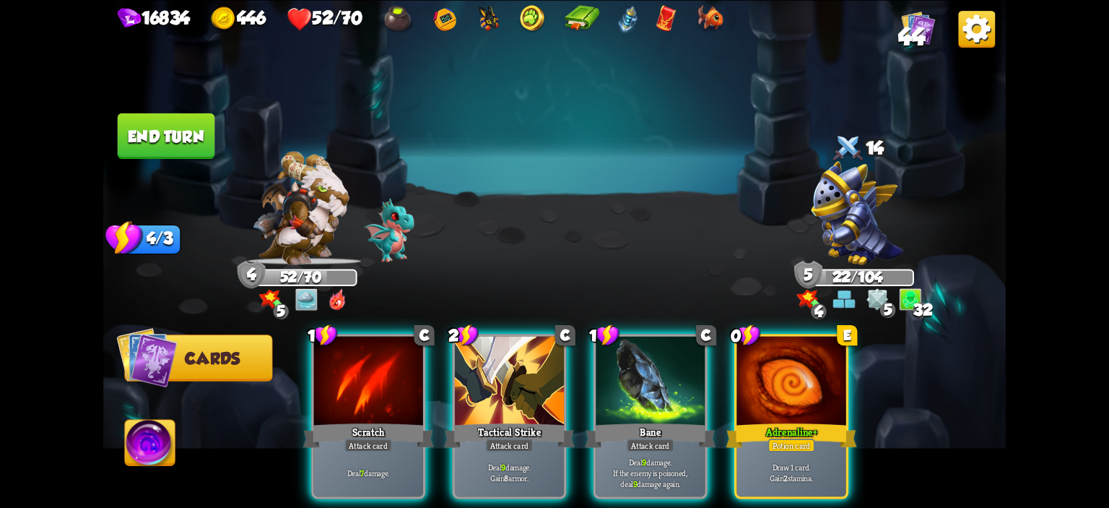
click at [485, 357] on div at bounding box center [509, 382] width 109 height 92
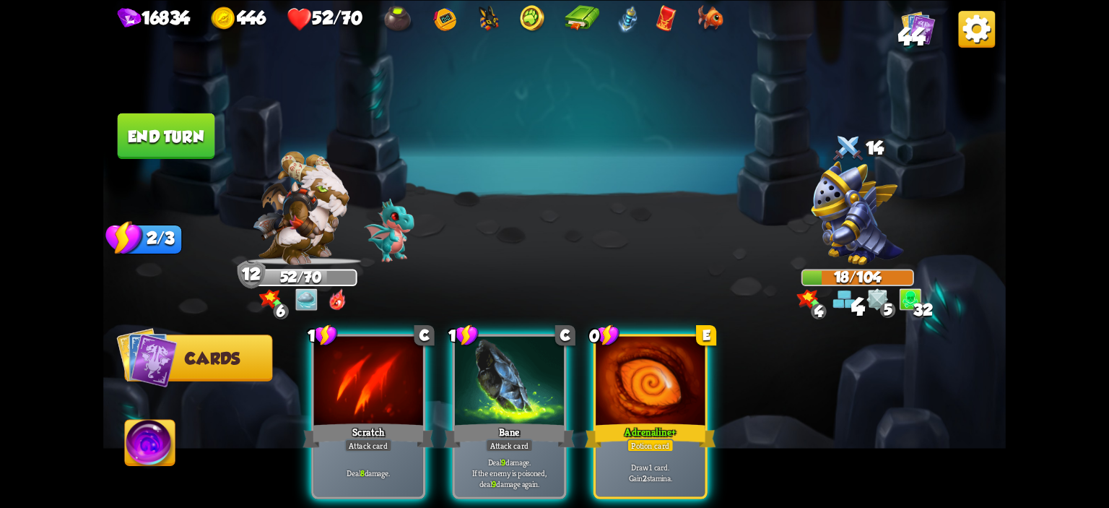
click at [159, 457] on img at bounding box center [150, 444] width 50 height 51
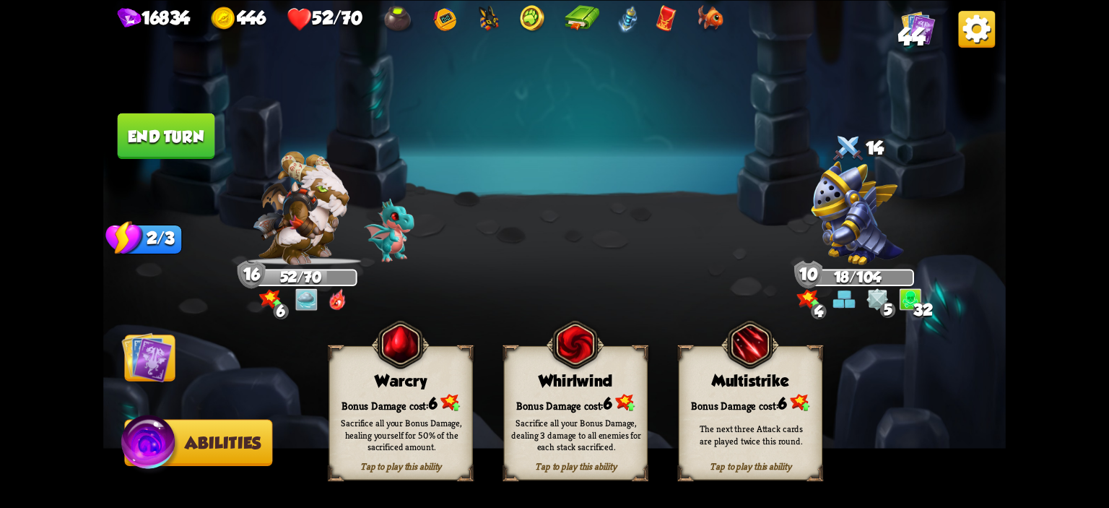
click at [399, 376] on div "Warcry" at bounding box center [401, 380] width 142 height 18
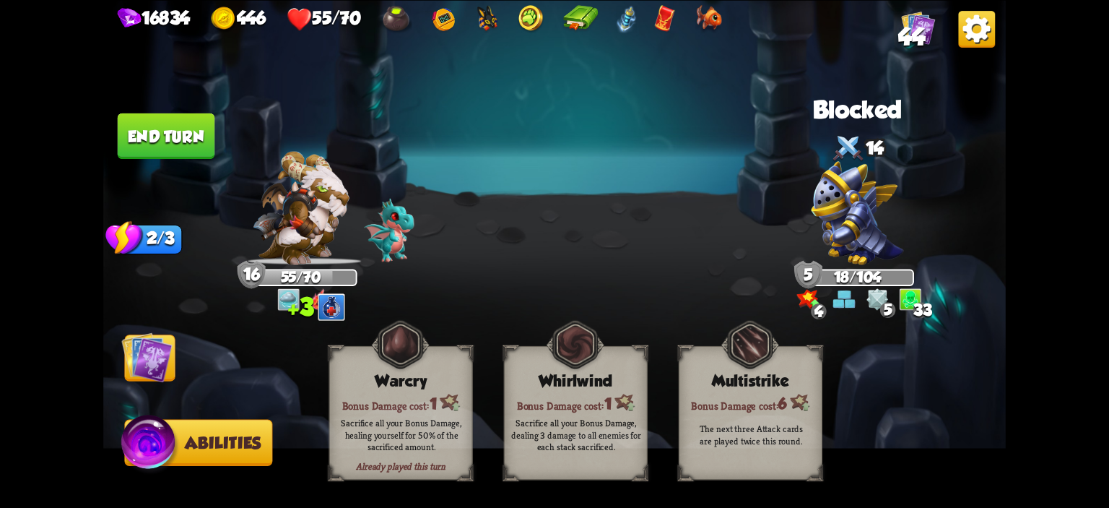
click at [153, 144] on button "End turn" at bounding box center [166, 135] width 97 height 45
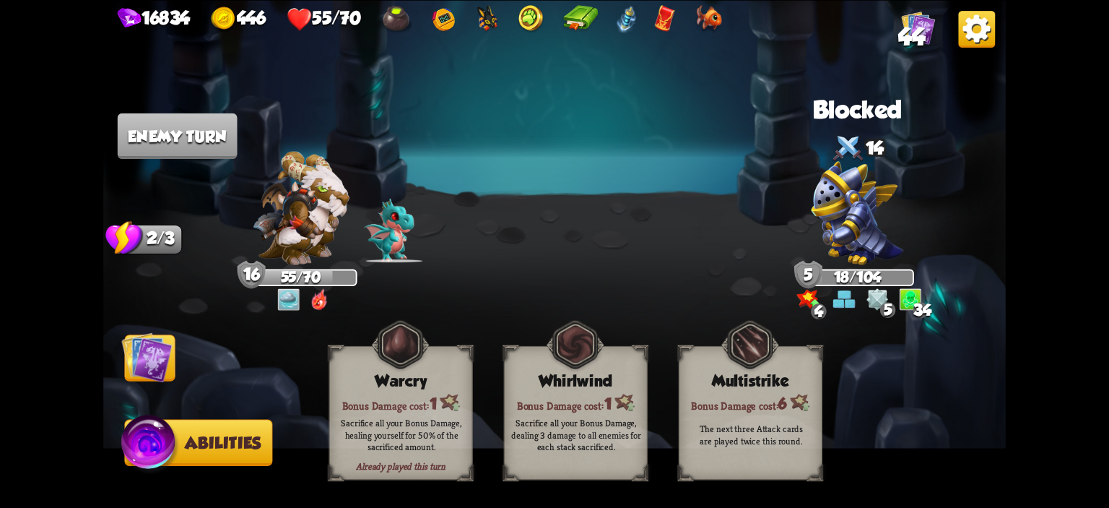
click at [158, 316] on img at bounding box center [554, 254] width 902 height 508
click at [153, 352] on img at bounding box center [146, 356] width 51 height 51
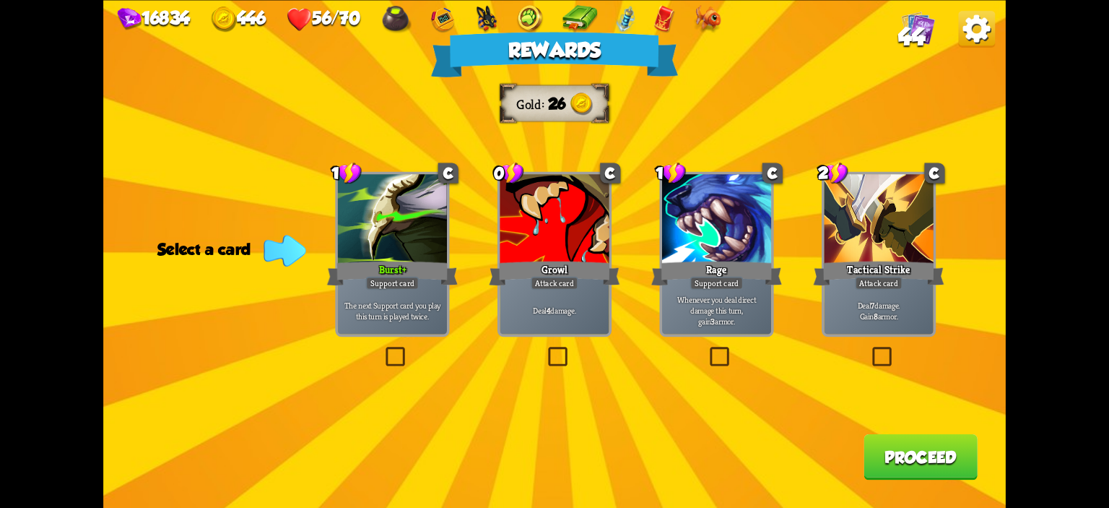
click at [422, 278] on div "Burst +" at bounding box center [392, 272] width 131 height 29
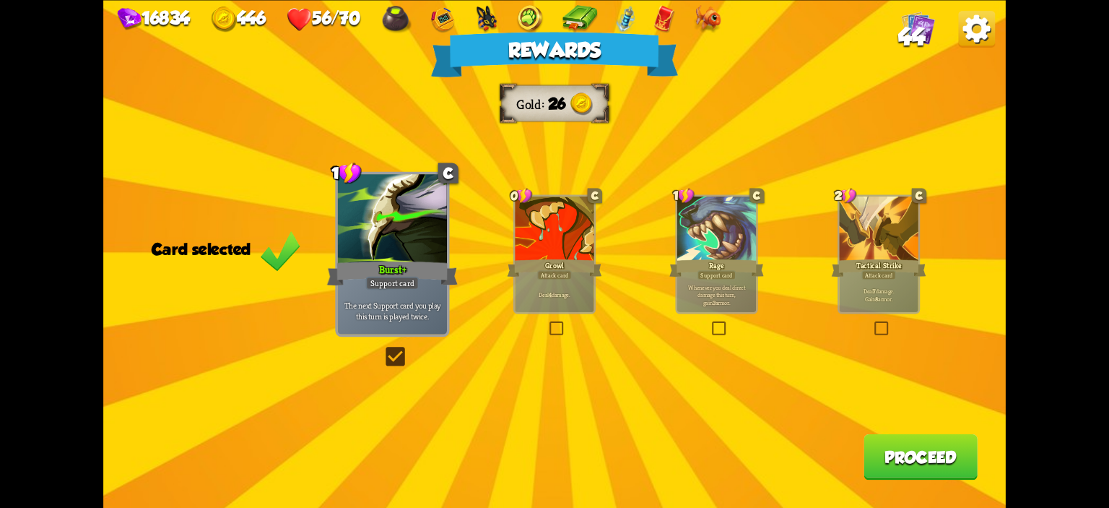
click at [953, 450] on button "Proceed" at bounding box center [920, 455] width 114 height 45
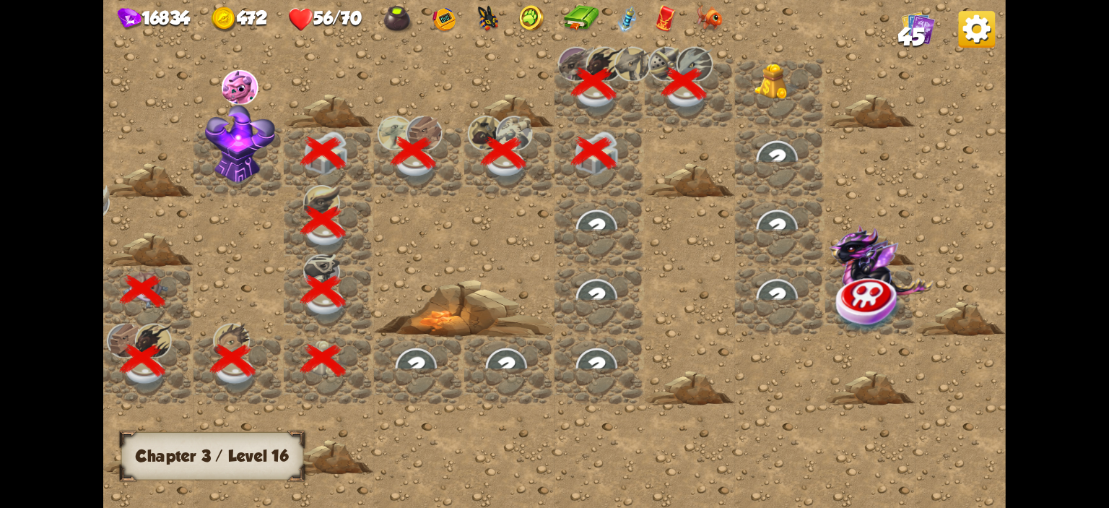
click at [780, 89] on img at bounding box center [776, 82] width 45 height 37
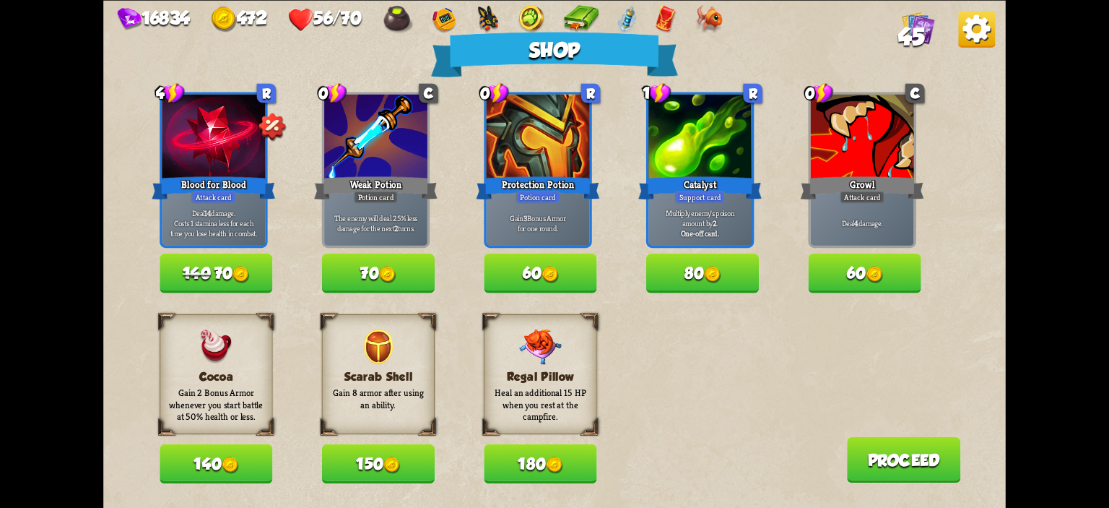
click at [683, 279] on button "80" at bounding box center [702, 272] width 113 height 39
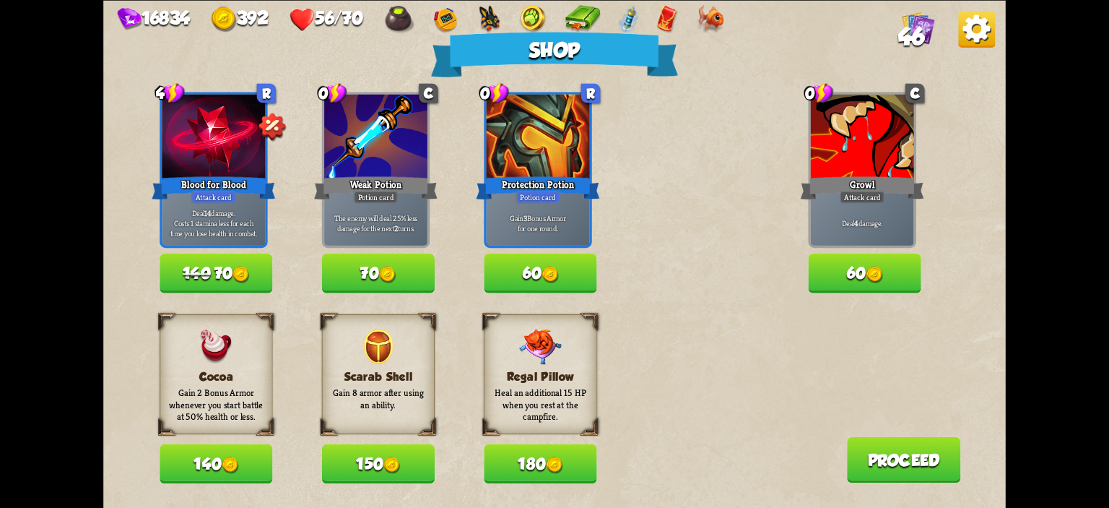
click at [216, 268] on button "140 70" at bounding box center [216, 272] width 113 height 39
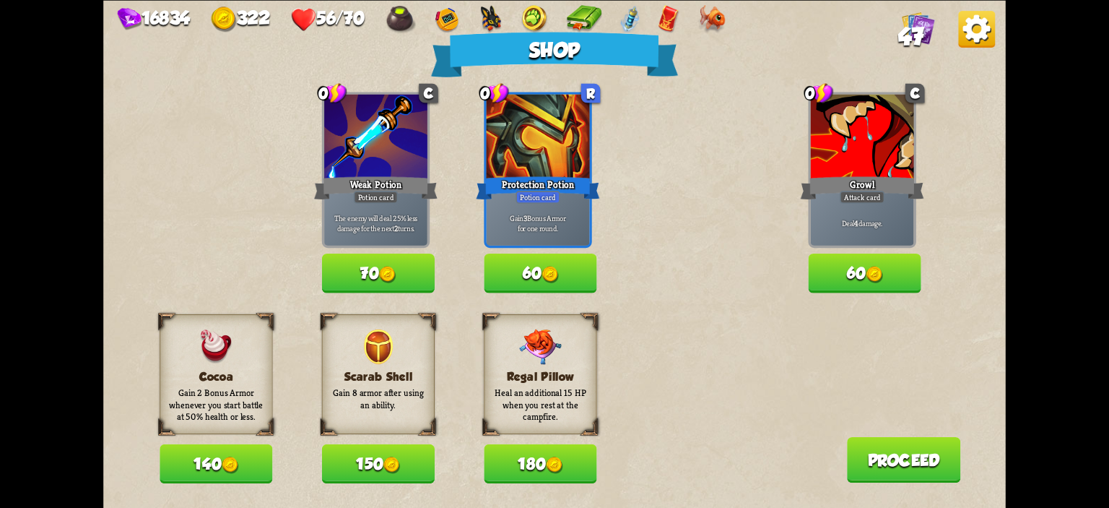
click at [381, 456] on button "150" at bounding box center [378, 463] width 113 height 39
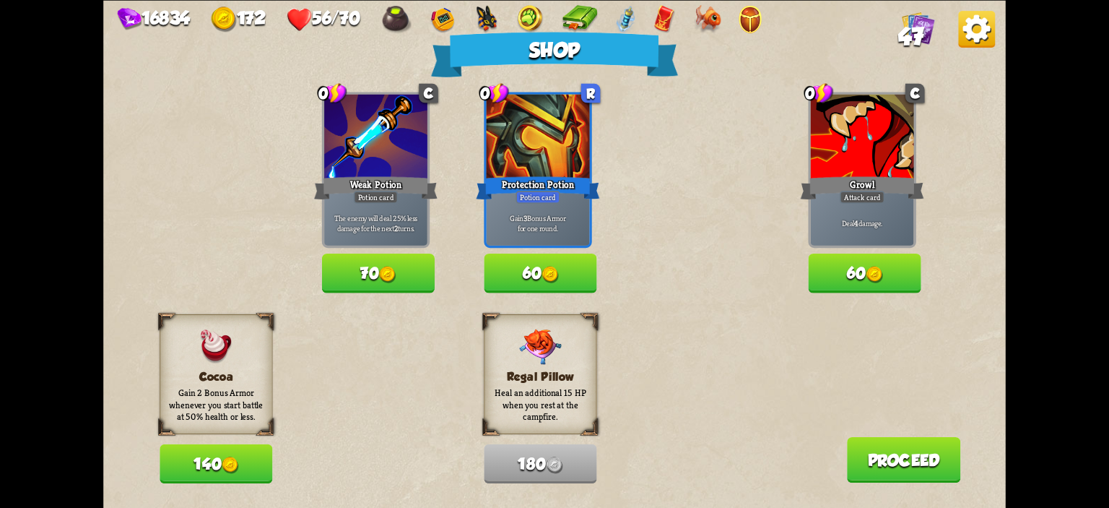
click at [417, 288] on button "70" at bounding box center [378, 272] width 113 height 39
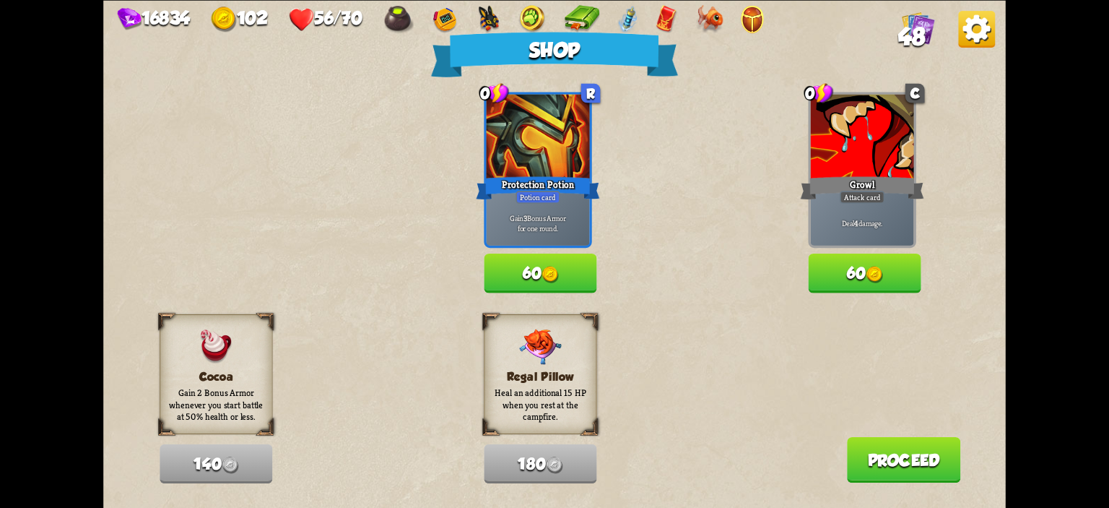
click at [609, 281] on div "Shop 4 R Blood for Blood Attack card Deal 14 damage. Costs 1 stamina less for e…" at bounding box center [554, 254] width 902 height 508
click at [843, 279] on button "60" at bounding box center [865, 272] width 113 height 39
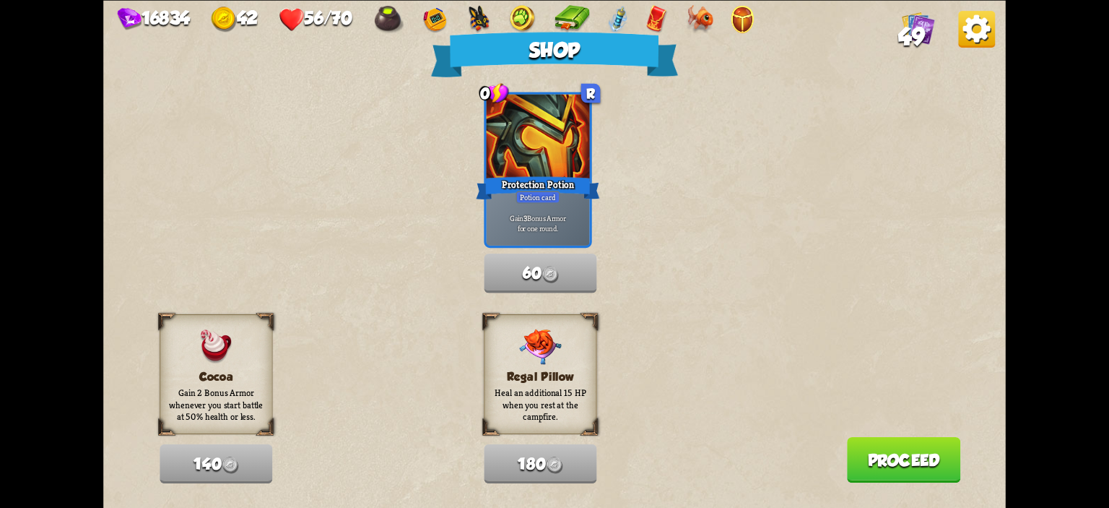
click at [900, 450] on button "Proceed" at bounding box center [904, 458] width 114 height 45
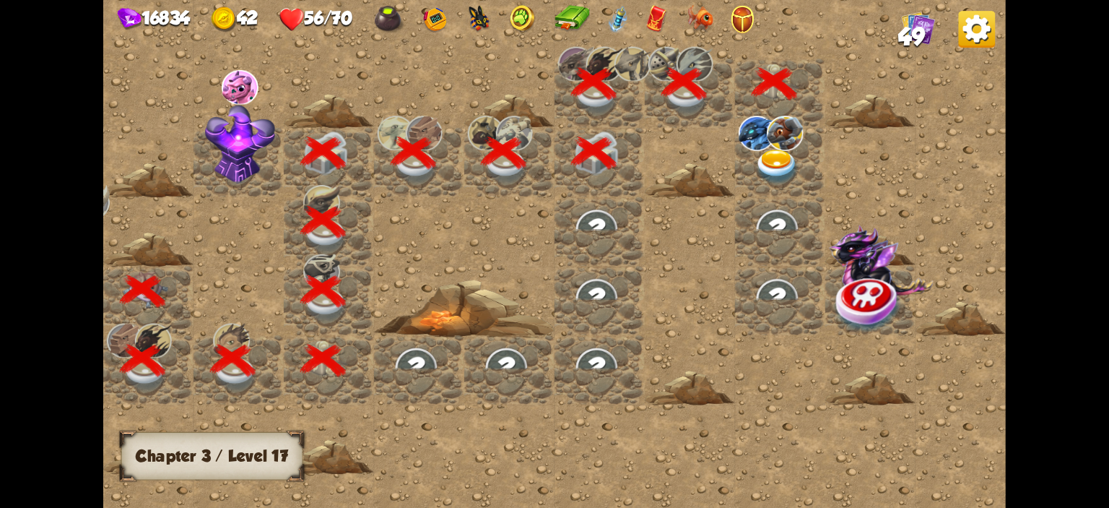
click at [766, 170] on img at bounding box center [776, 166] width 45 height 35
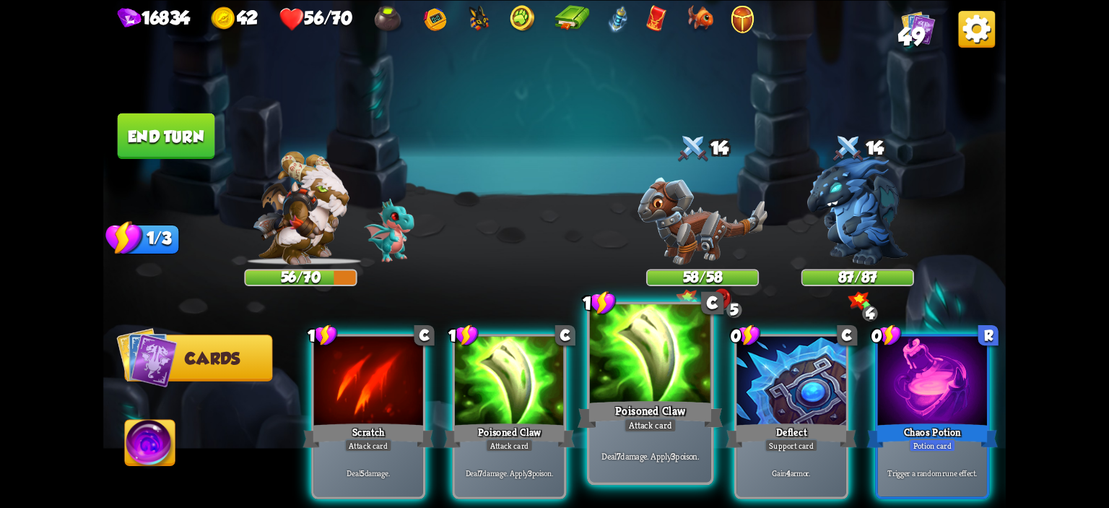
click at [624, 357] on div at bounding box center [650, 355] width 121 height 103
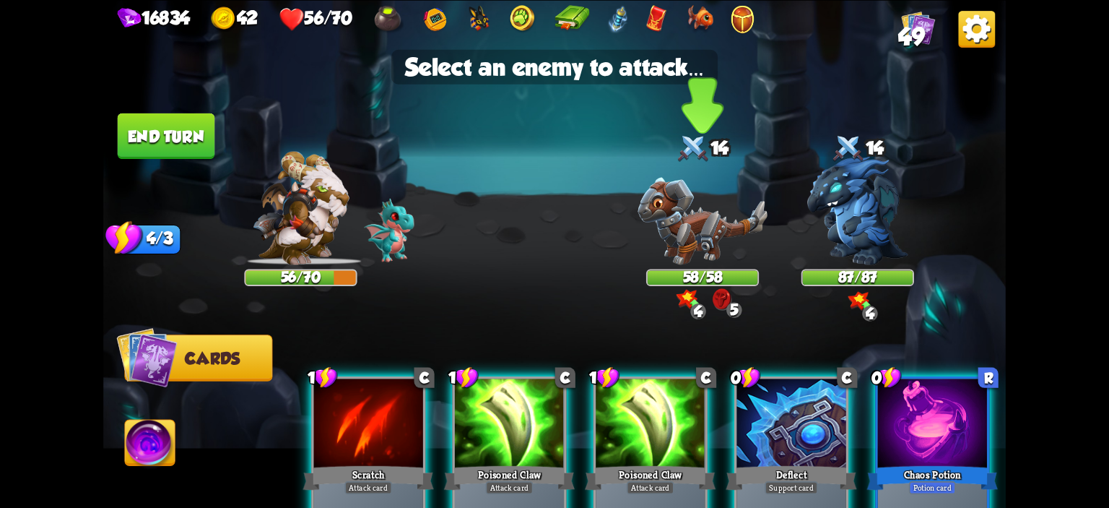
click at [668, 208] on img at bounding box center [702, 220] width 130 height 87
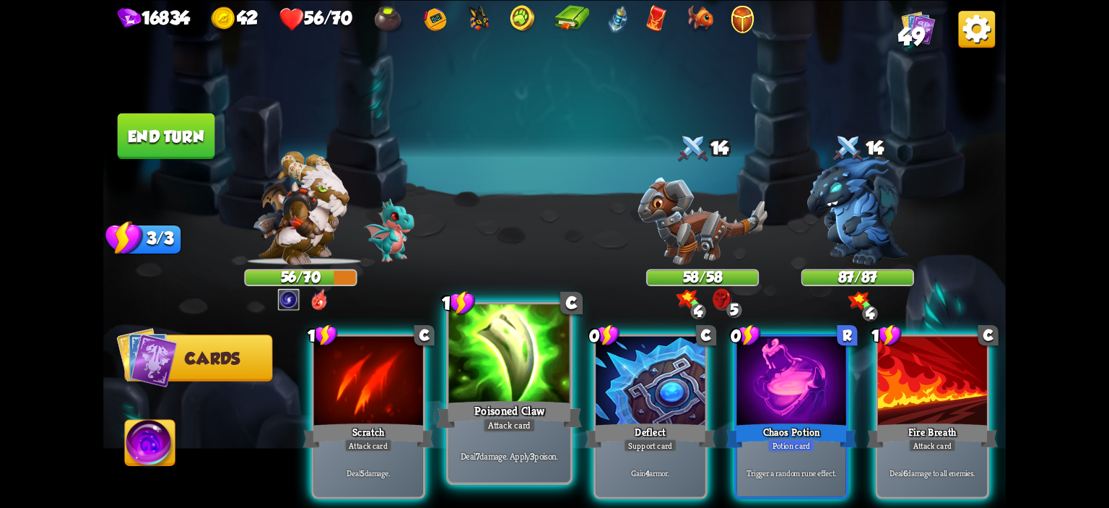
click at [552, 348] on div at bounding box center [509, 355] width 121 height 103
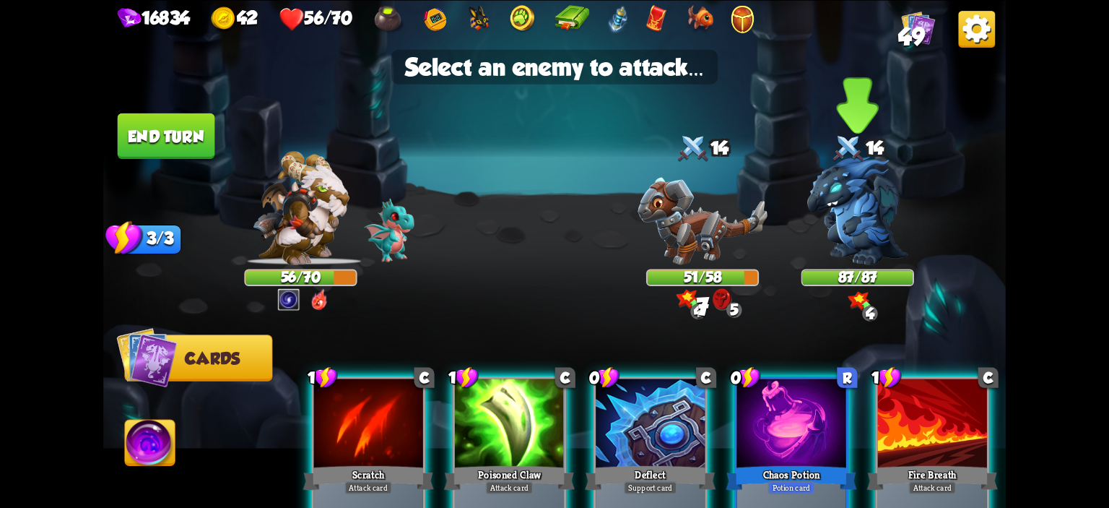
click at [840, 215] on img at bounding box center [857, 210] width 101 height 108
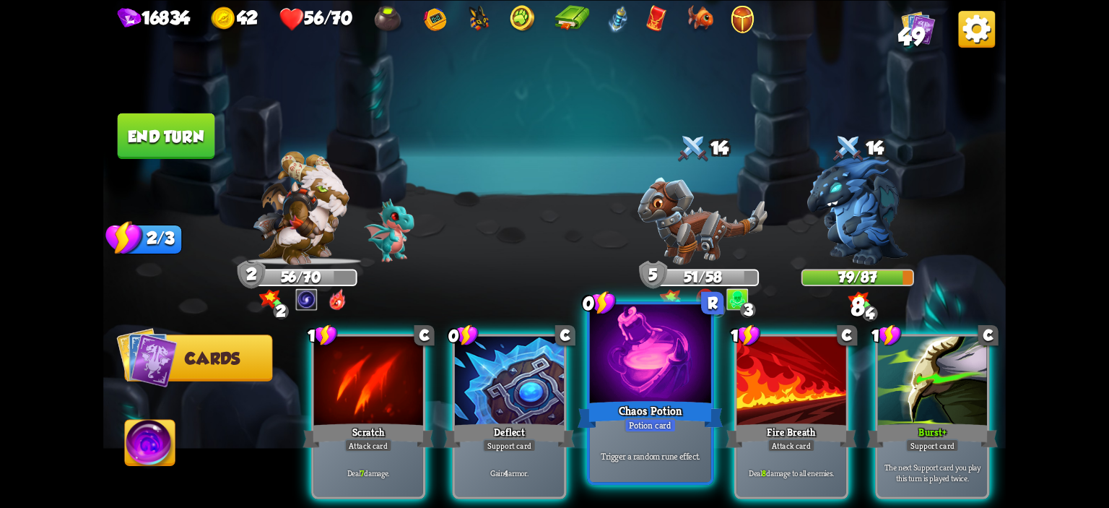
click at [674, 354] on div at bounding box center [650, 355] width 121 height 103
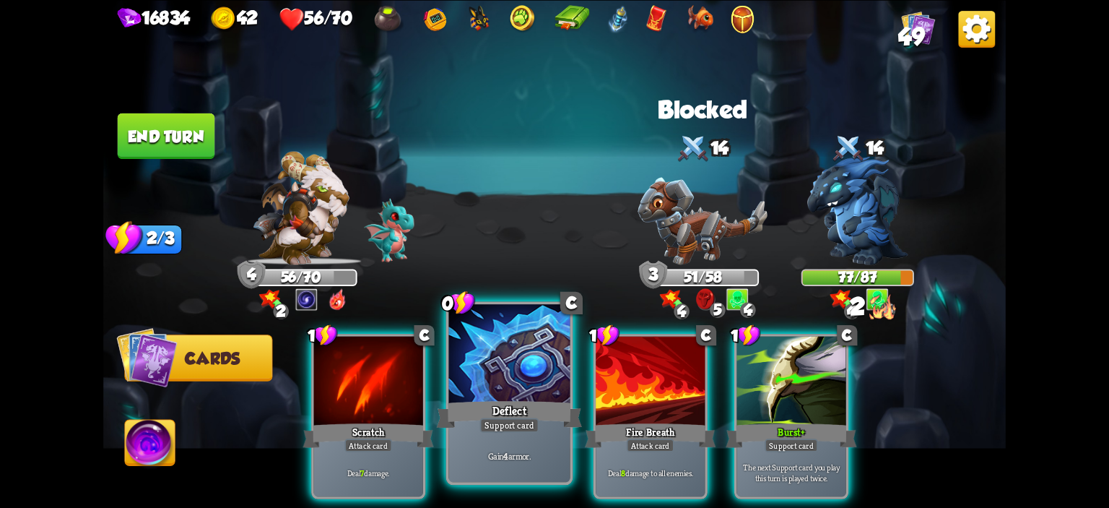
click at [505, 363] on div at bounding box center [509, 355] width 121 height 103
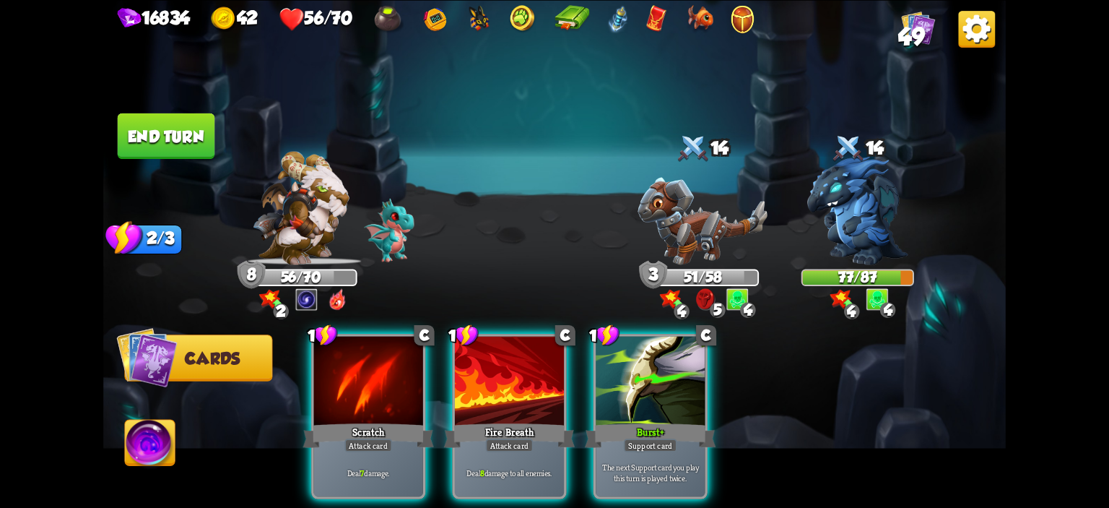
click at [505, 363] on div at bounding box center [509, 382] width 109 height 92
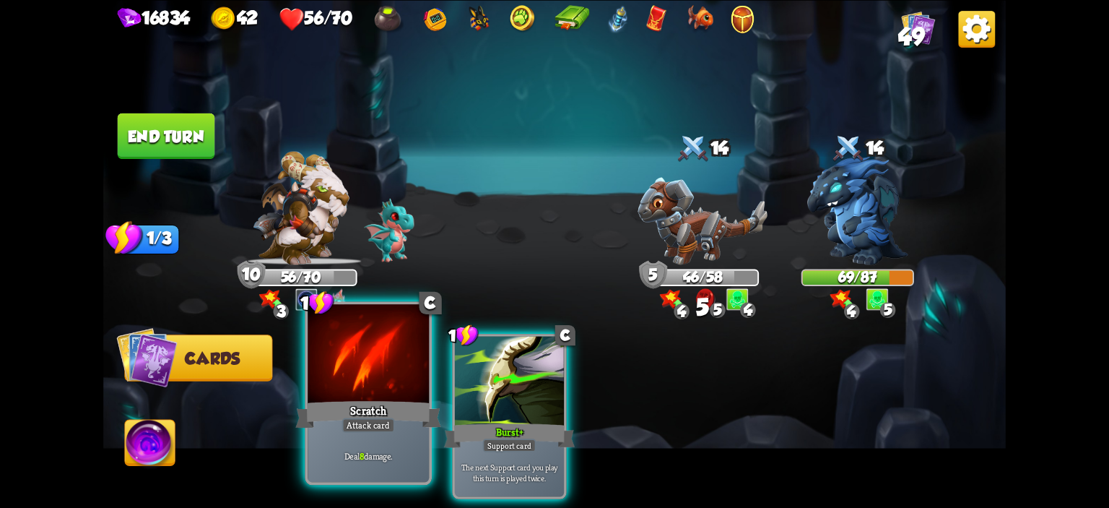
click at [396, 380] on div at bounding box center [368, 355] width 121 height 103
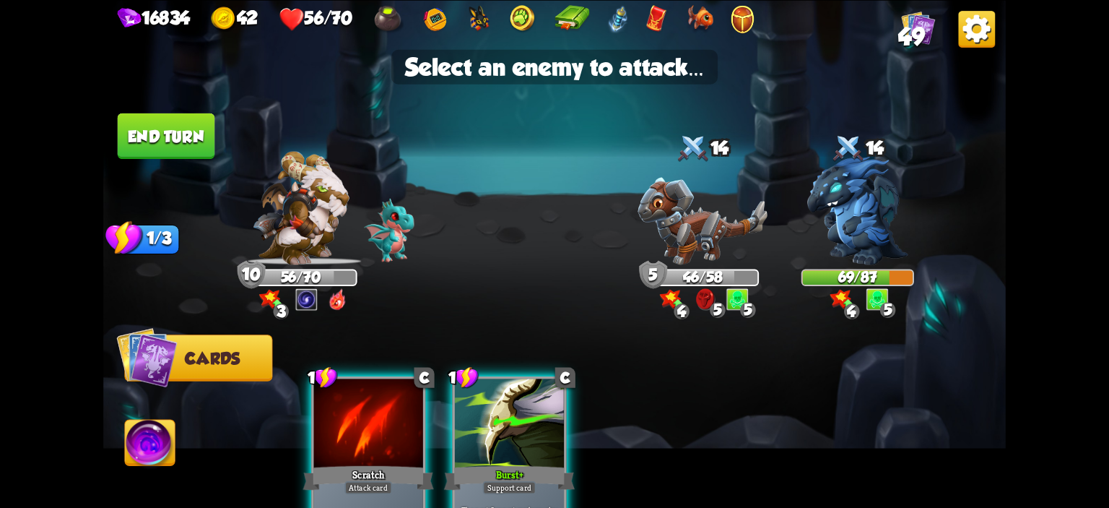
click at [796, 222] on img at bounding box center [554, 254] width 902 height 508
click at [835, 195] on img at bounding box center [857, 210] width 101 height 108
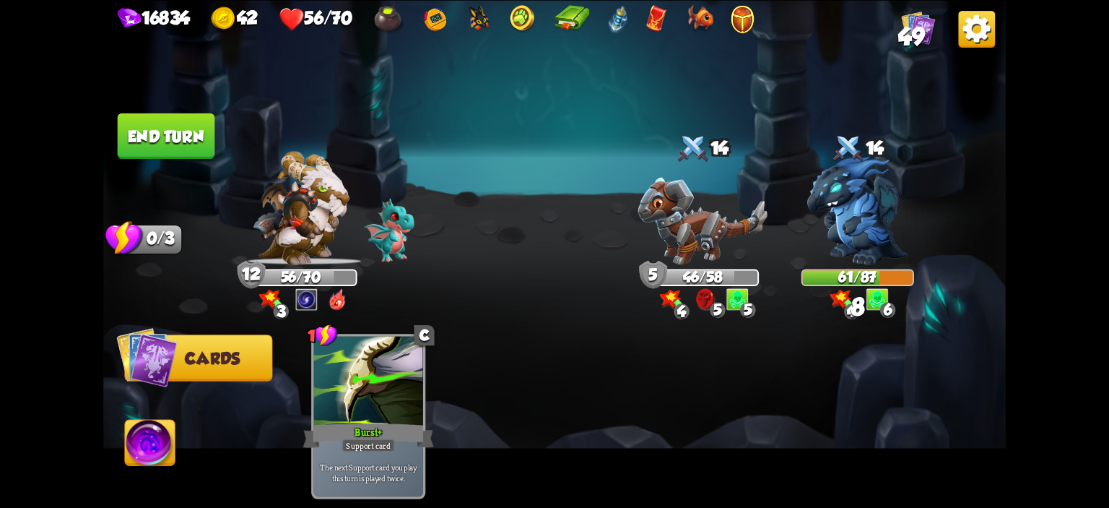
click at [196, 126] on button "End turn" at bounding box center [166, 135] width 97 height 45
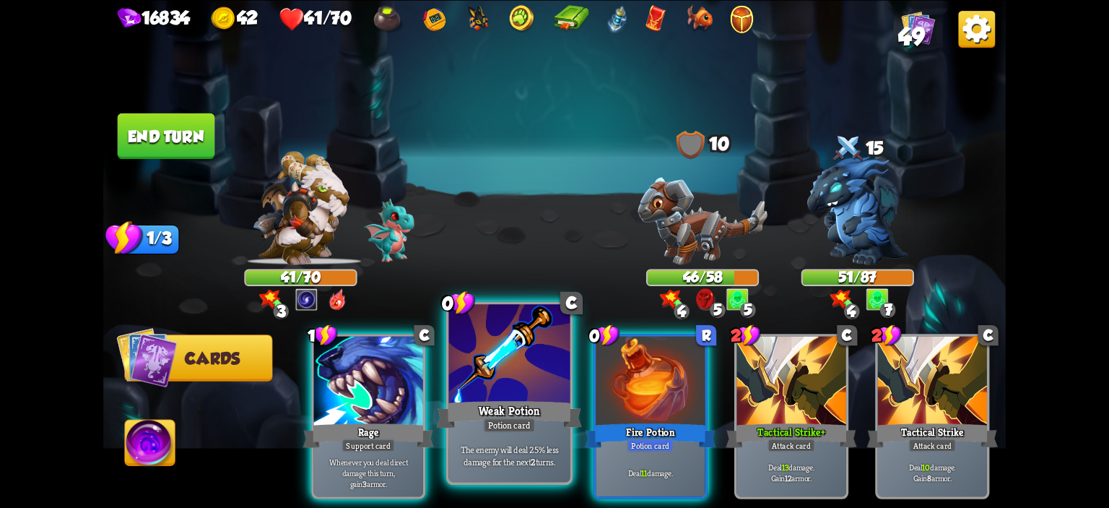
click at [543, 360] on div at bounding box center [509, 355] width 121 height 103
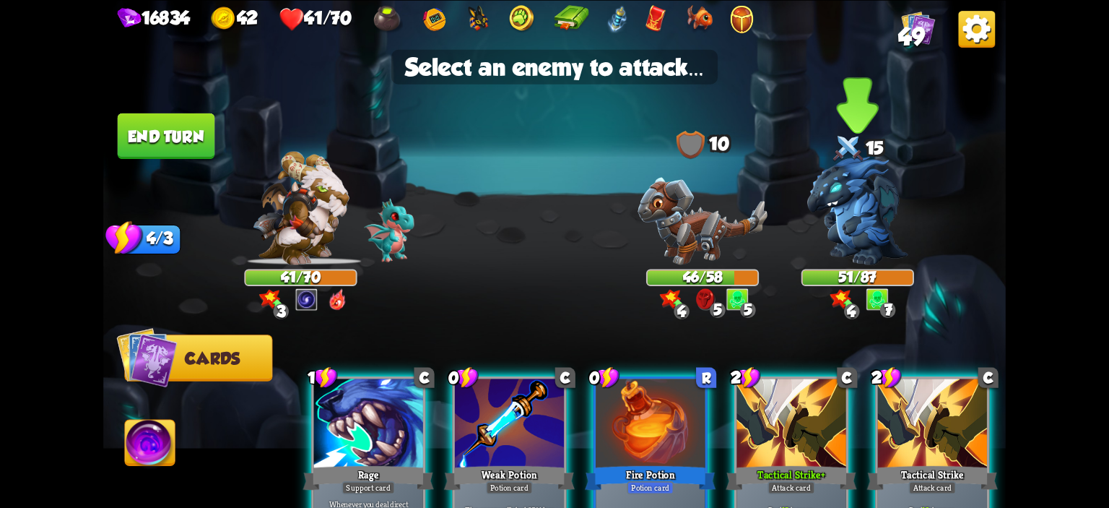
click at [817, 219] on img at bounding box center [857, 210] width 101 height 108
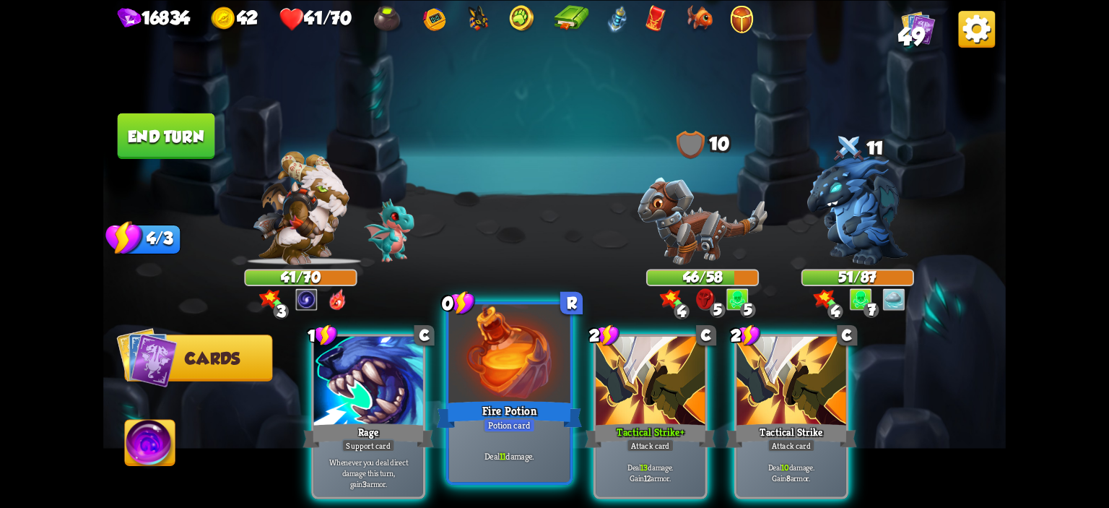
click at [552, 341] on div at bounding box center [509, 355] width 121 height 103
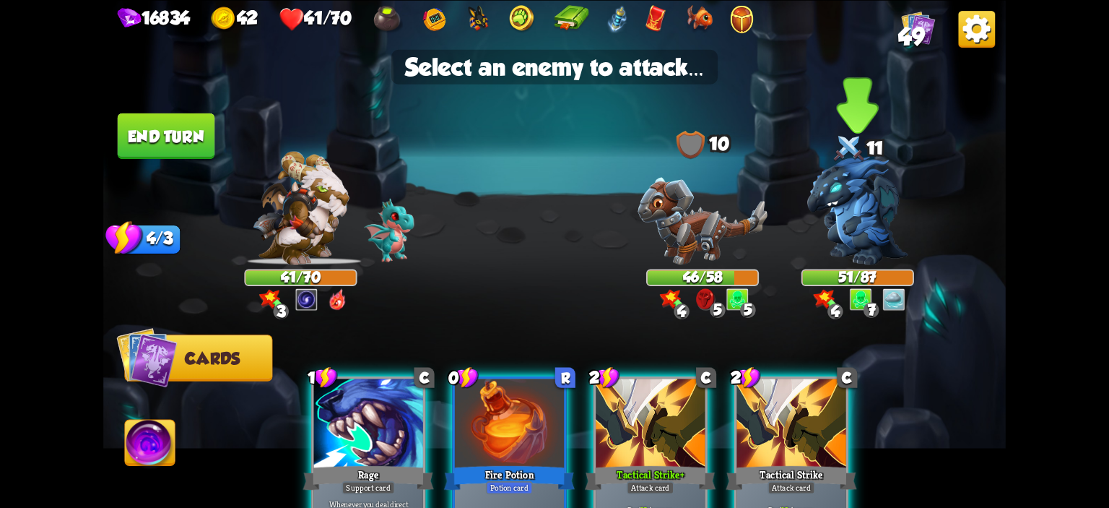
click at [842, 210] on img at bounding box center [857, 210] width 101 height 108
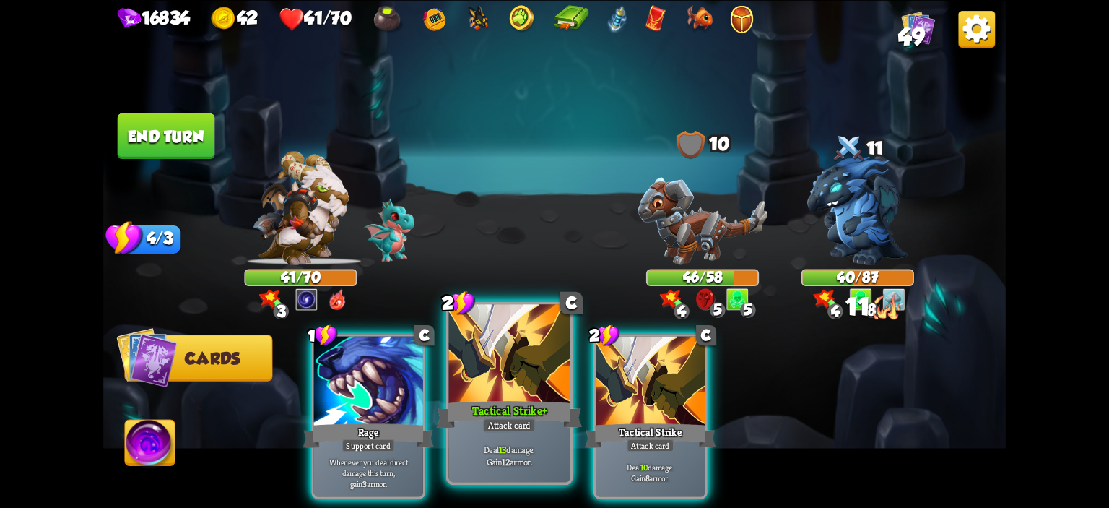
click at [499, 369] on div at bounding box center [509, 355] width 121 height 103
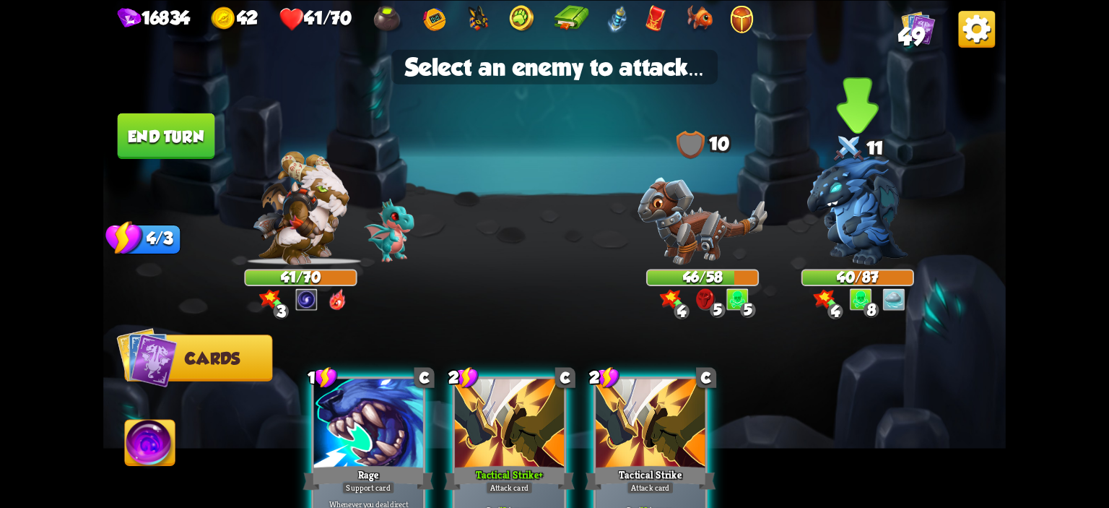
click at [832, 214] on img at bounding box center [857, 210] width 101 height 108
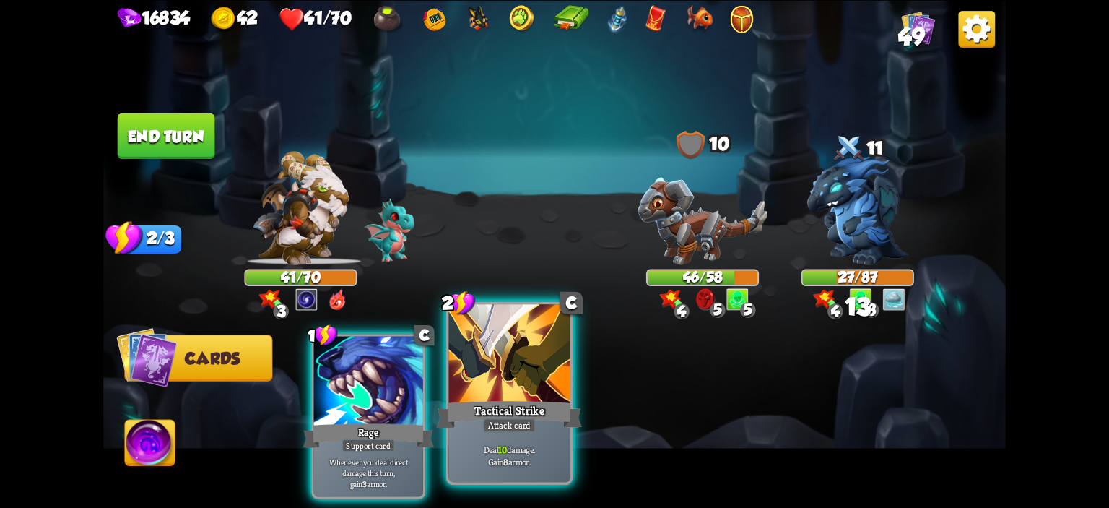
click at [544, 360] on div at bounding box center [509, 355] width 121 height 103
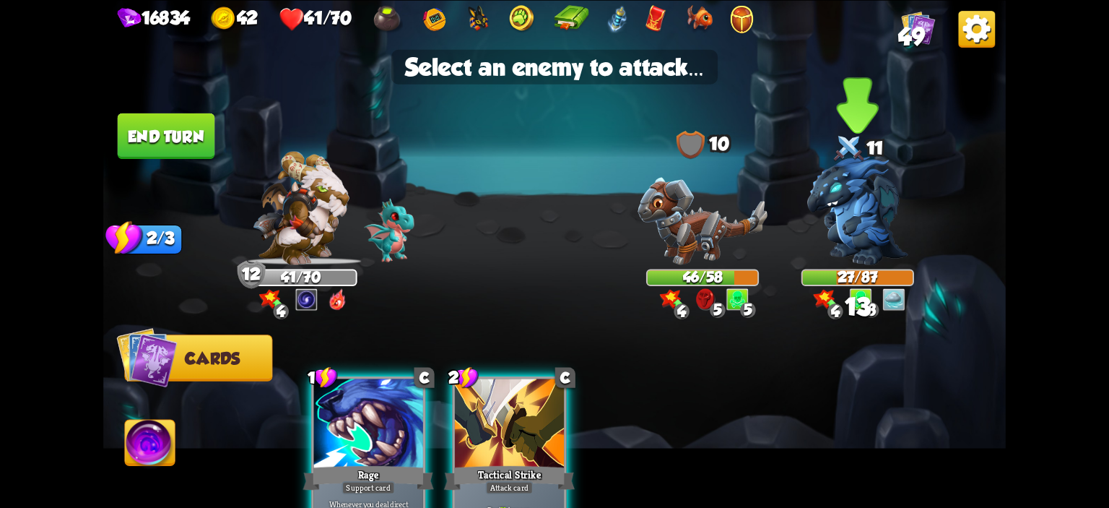
click at [802, 219] on div at bounding box center [857, 214] width 113 height 99
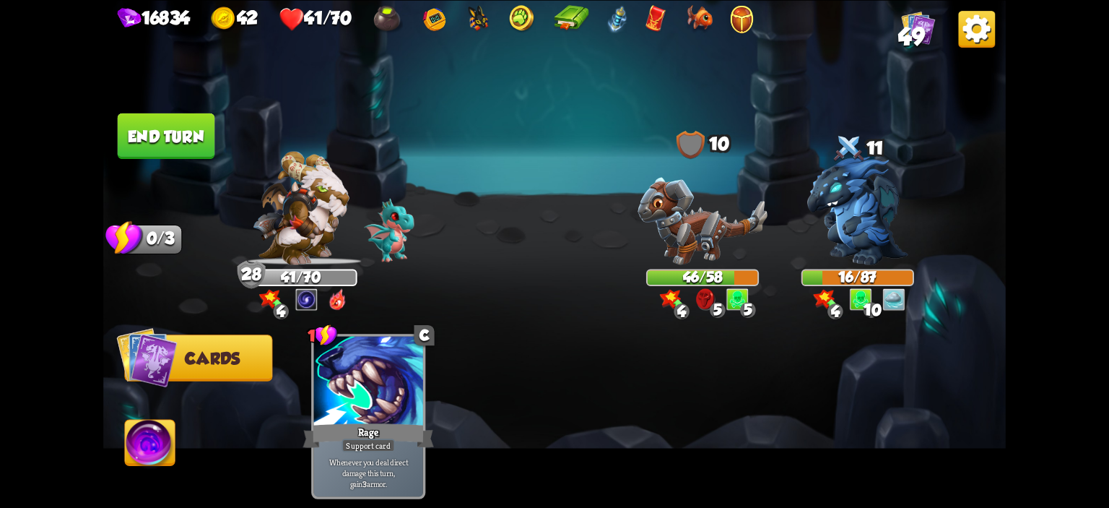
click at [176, 143] on button "End turn" at bounding box center [166, 135] width 97 height 45
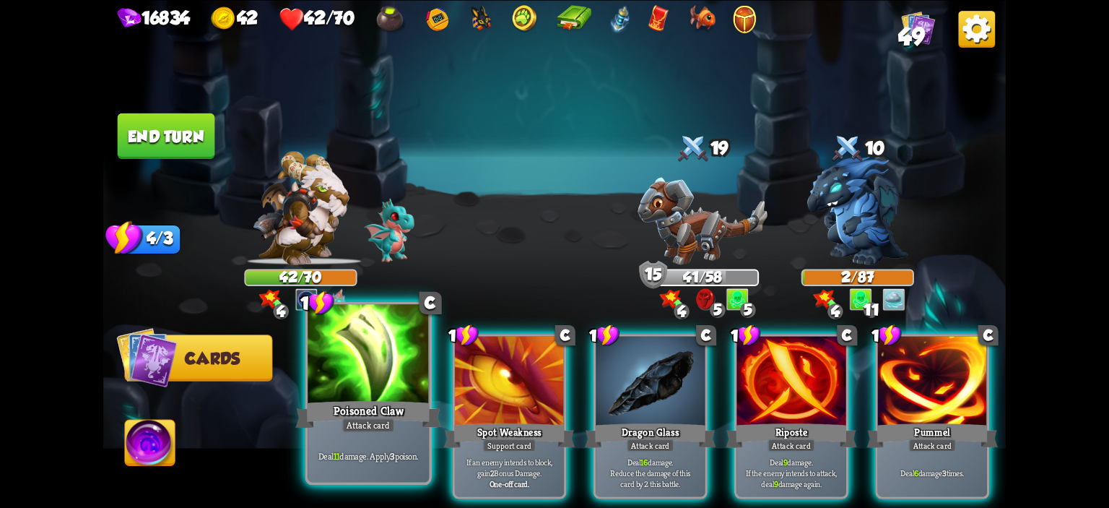
click at [368, 351] on div at bounding box center [368, 355] width 121 height 103
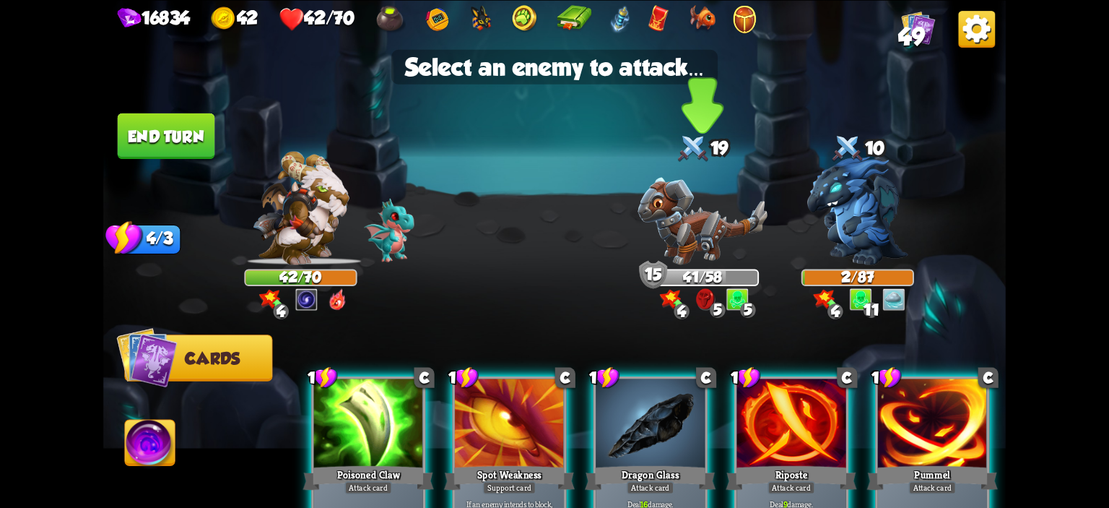
click at [638, 206] on img at bounding box center [702, 220] width 130 height 87
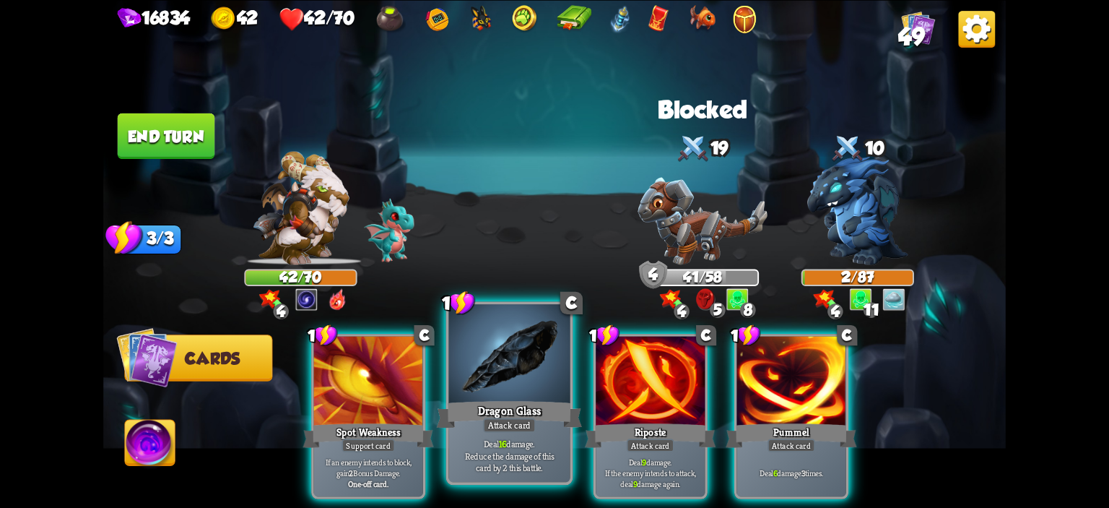
click at [525, 372] on div at bounding box center [509, 355] width 121 height 103
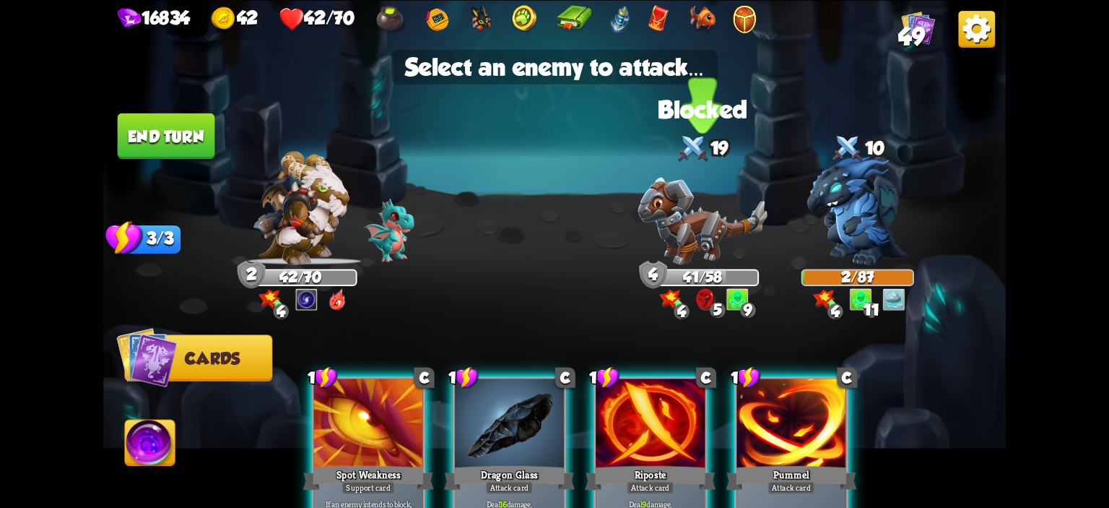
click at [666, 222] on img at bounding box center [702, 220] width 130 height 87
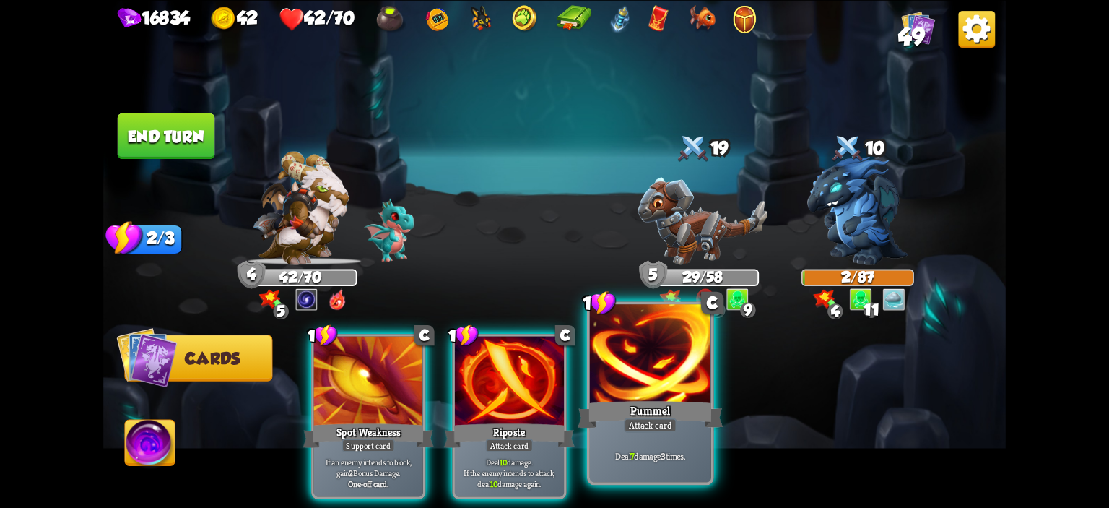
click at [625, 357] on div at bounding box center [650, 355] width 121 height 103
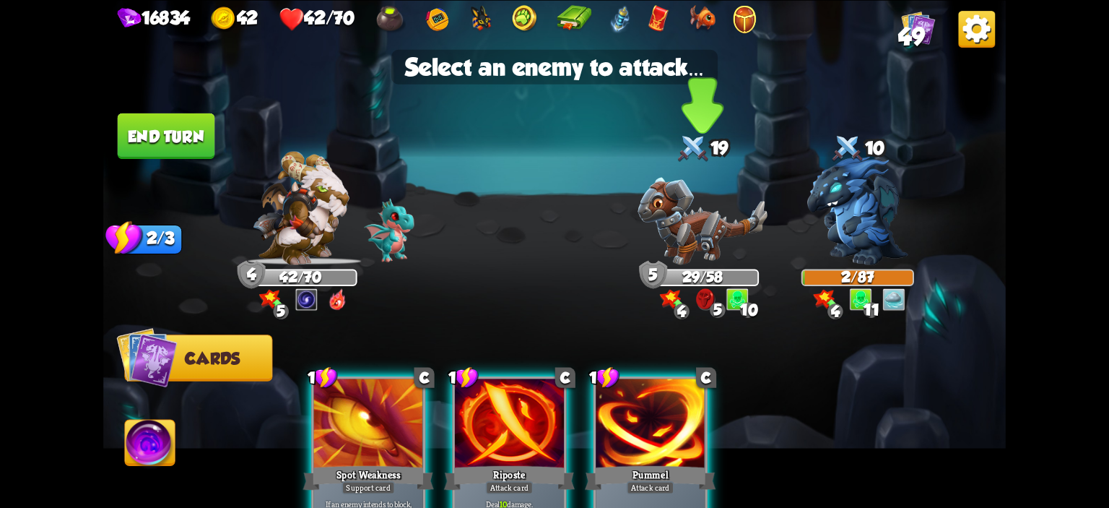
click at [674, 256] on img at bounding box center [702, 220] width 130 height 87
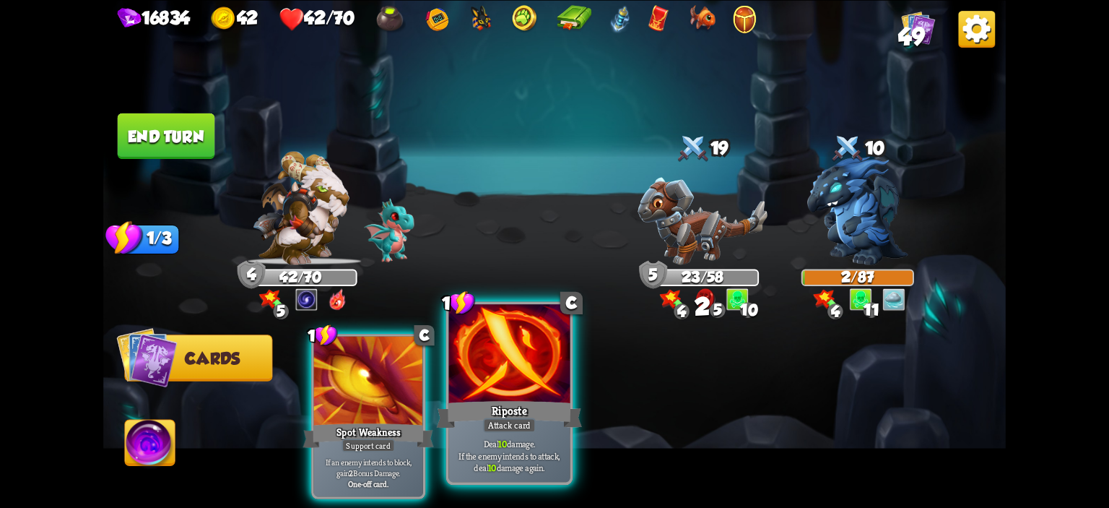
click at [537, 365] on div at bounding box center [509, 355] width 121 height 103
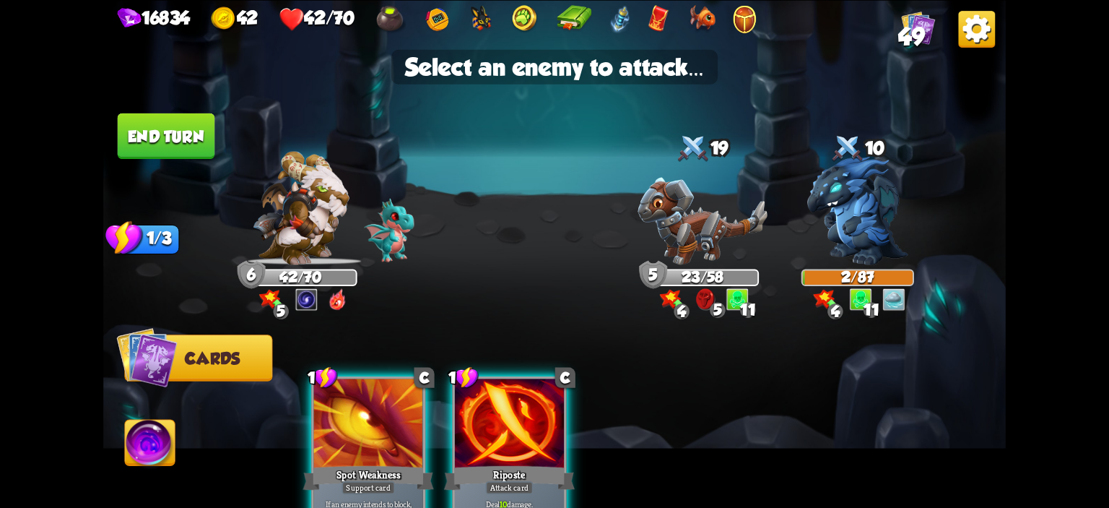
click at [632, 251] on img at bounding box center [554, 254] width 902 height 508
click at [664, 232] on img at bounding box center [702, 220] width 130 height 87
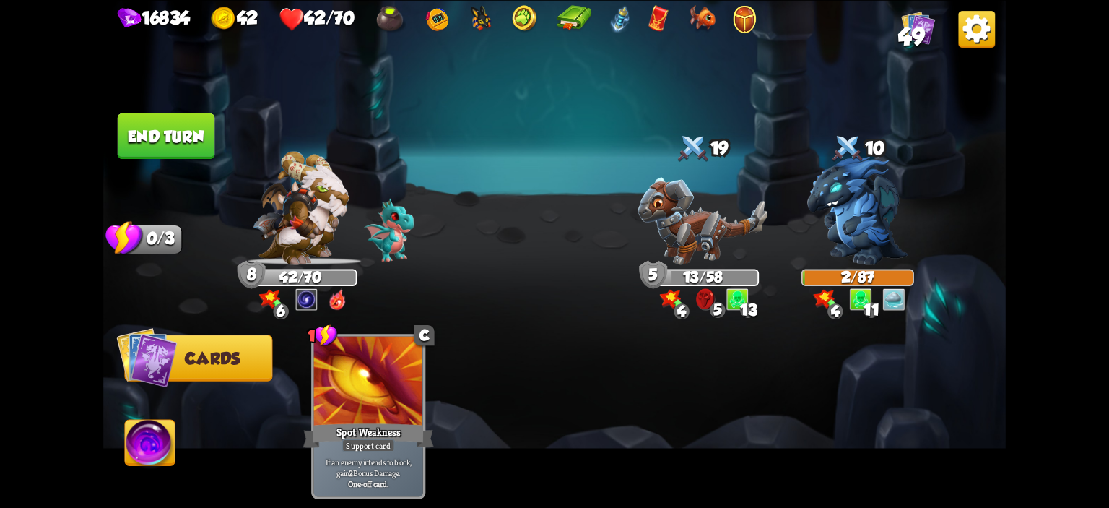
click at [160, 439] on img at bounding box center [150, 444] width 50 height 51
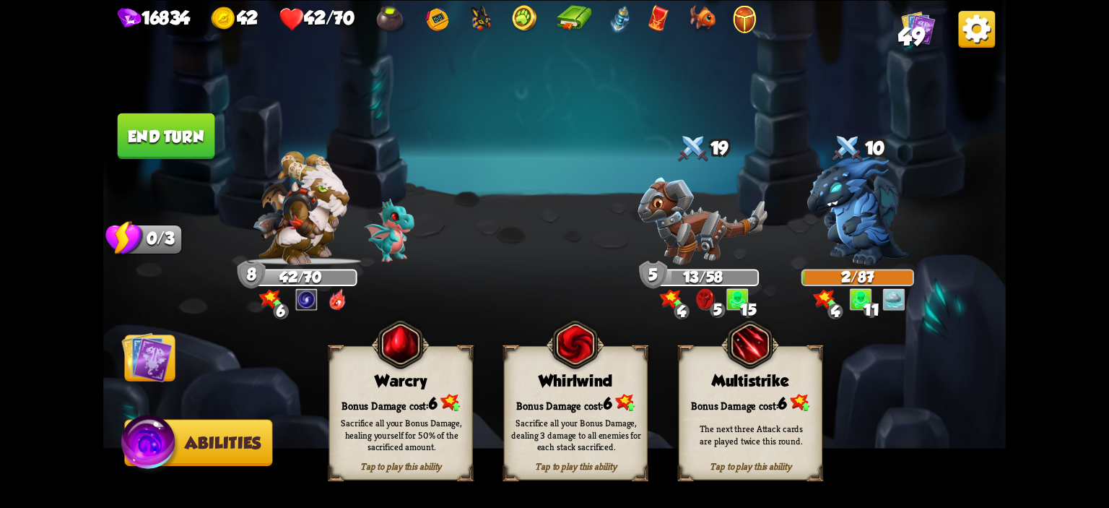
click at [380, 375] on div "Warcry" at bounding box center [401, 380] width 142 height 18
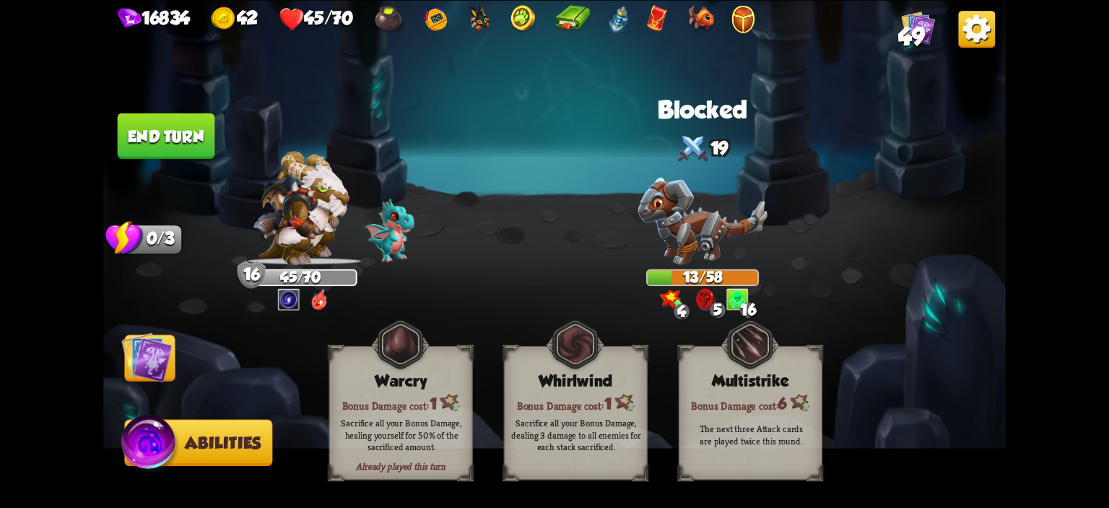
click at [191, 153] on button "End turn" at bounding box center [166, 135] width 97 height 45
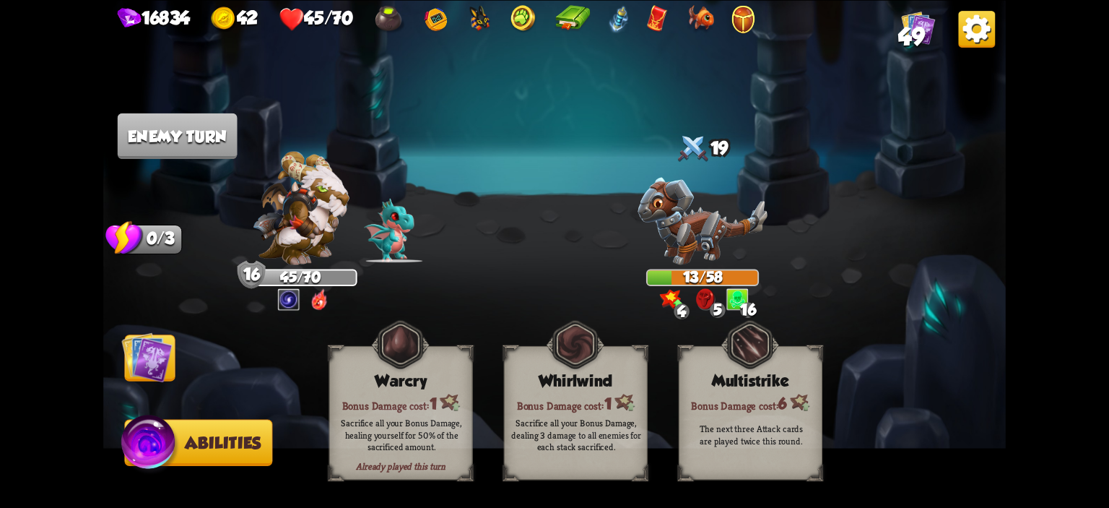
click at [173, 347] on button "Cards" at bounding box center [149, 357] width 51 height 46
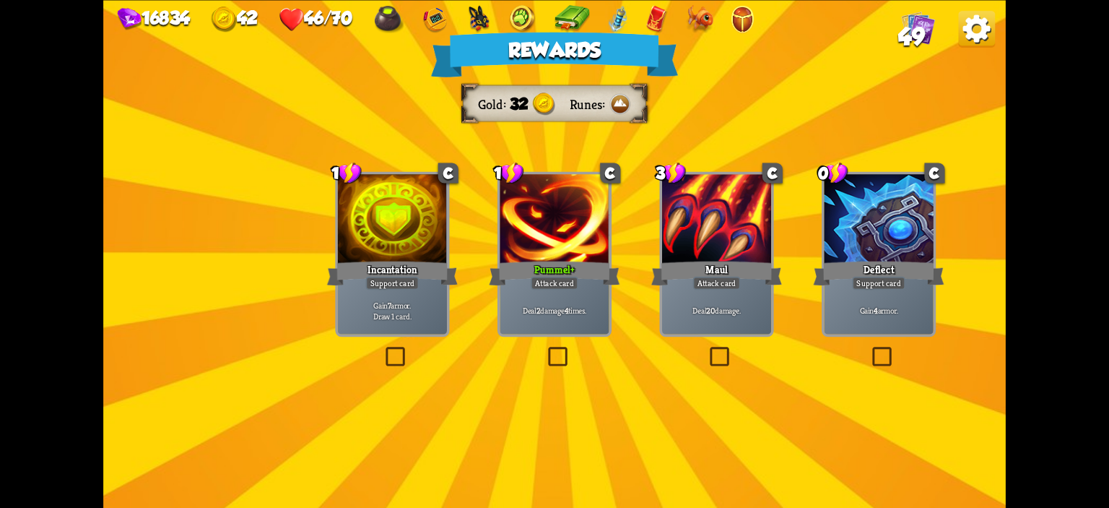
click at [392, 297] on div "Gain 7 armor. Draw 1 card." at bounding box center [392, 310] width 109 height 48
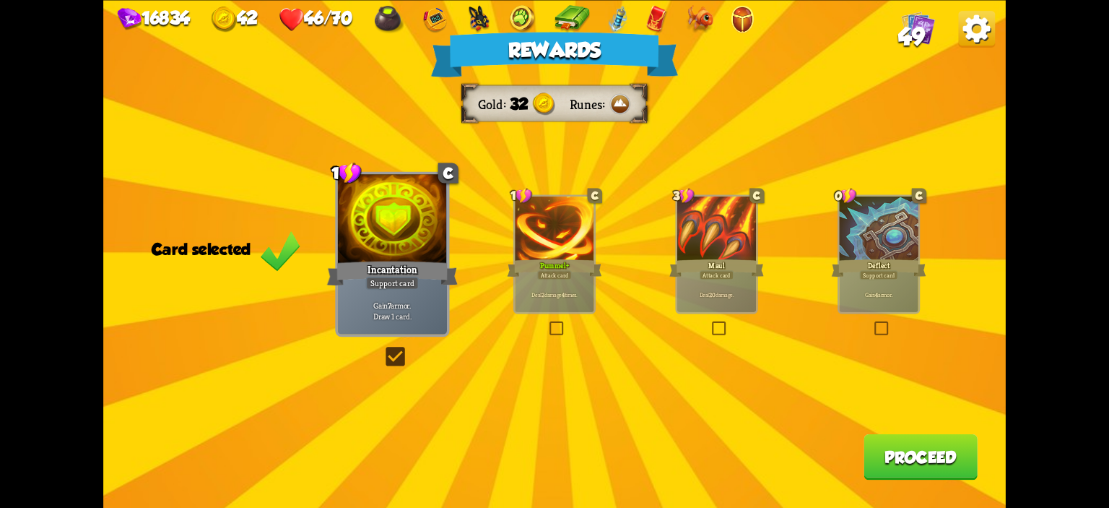
click at [580, 247] on div at bounding box center [554, 229] width 79 height 66
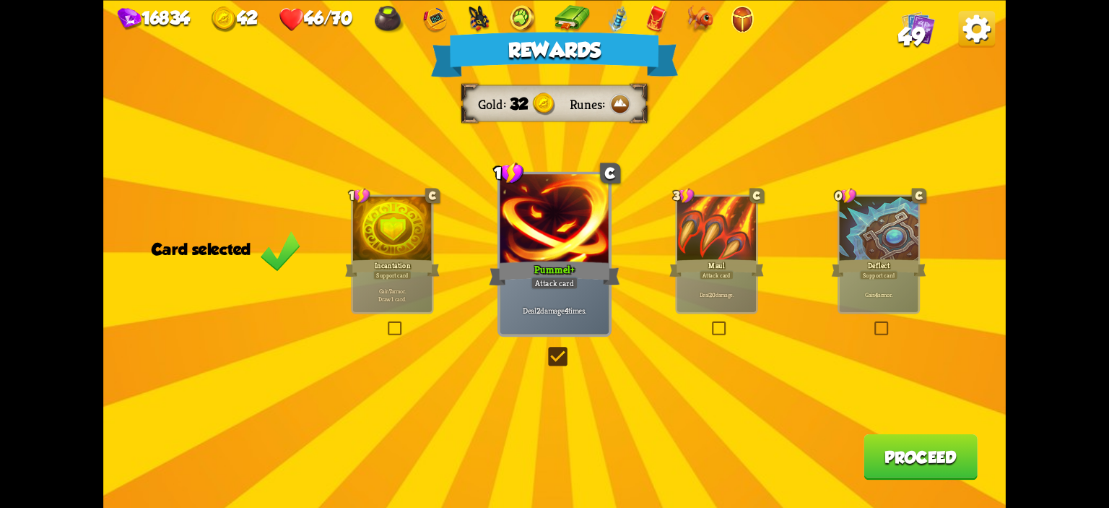
click at [889, 434] on button "Proceed" at bounding box center [920, 455] width 114 height 45
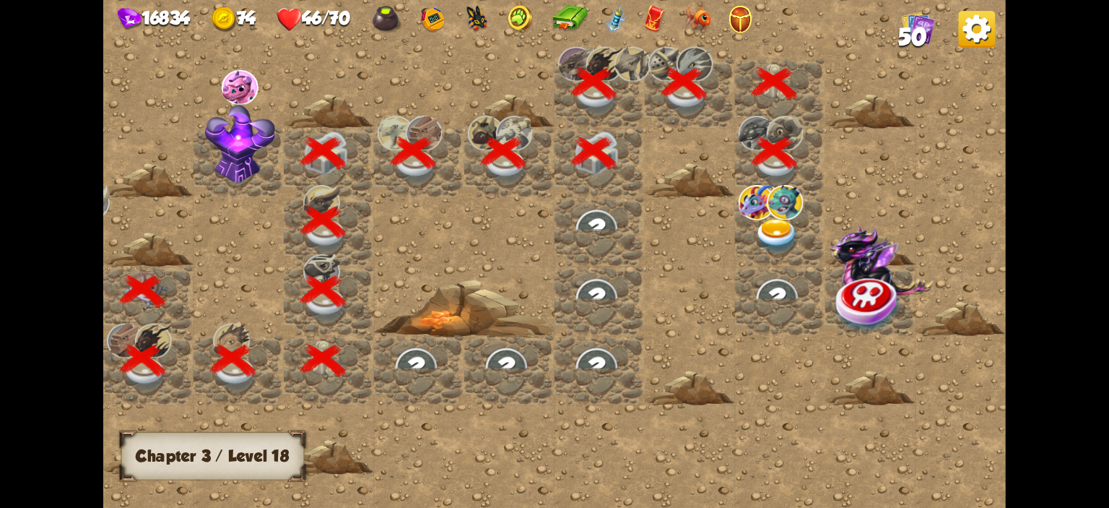
click at [770, 232] on img at bounding box center [776, 236] width 45 height 35
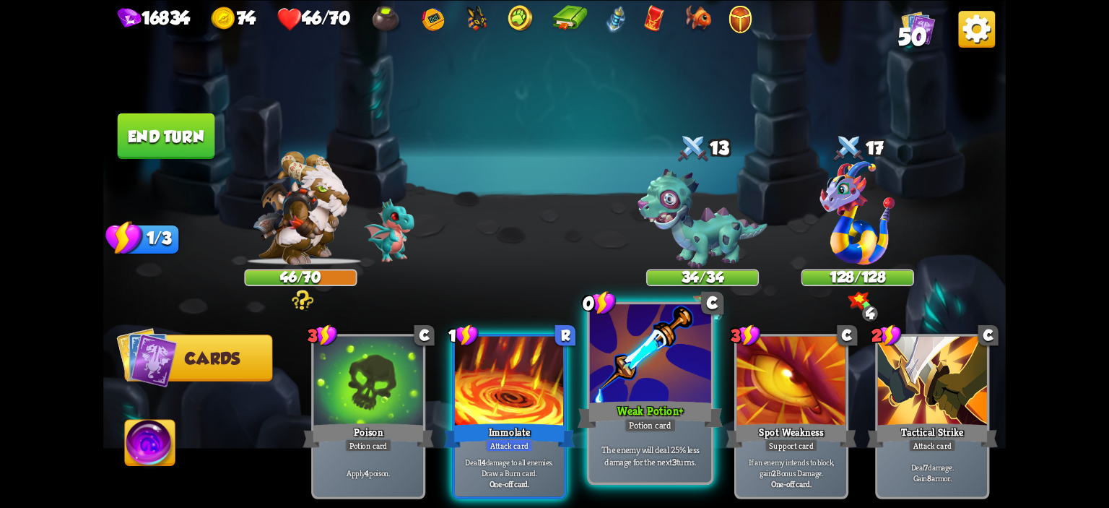
click at [694, 369] on div at bounding box center [650, 355] width 121 height 103
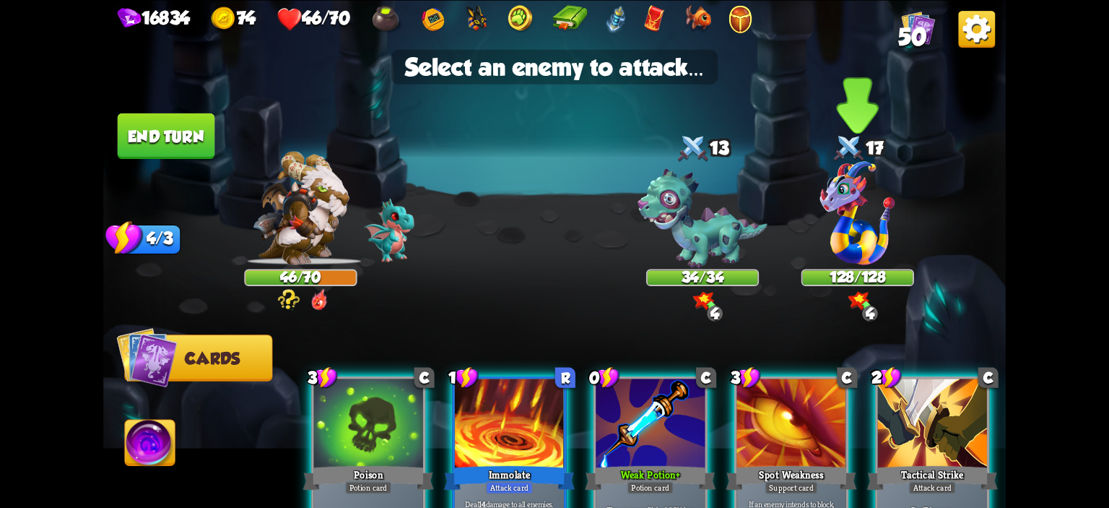
click at [833, 225] on img at bounding box center [857, 213] width 75 height 104
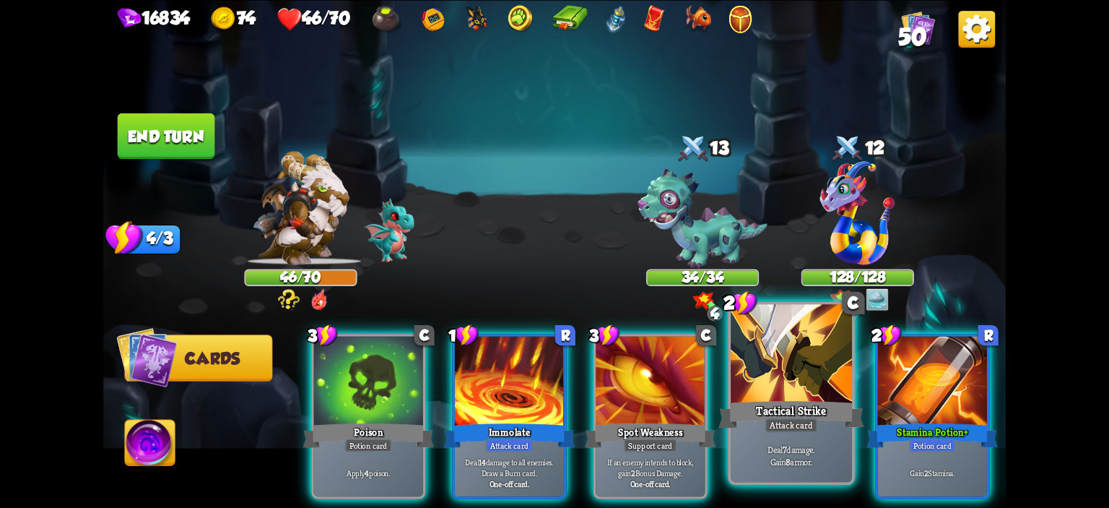
click at [788, 338] on div at bounding box center [791, 355] width 121 height 103
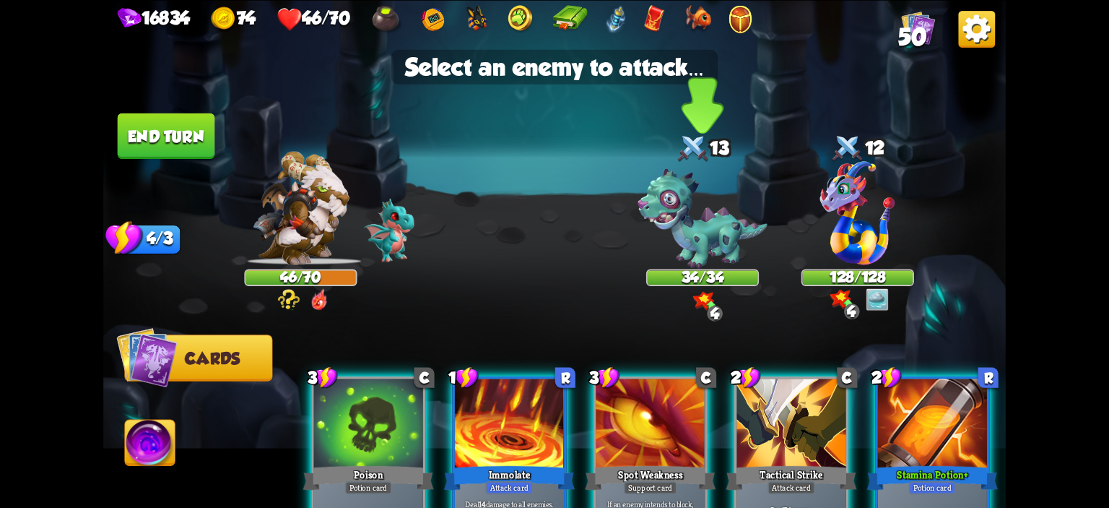
click at [700, 255] on img at bounding box center [702, 218] width 130 height 100
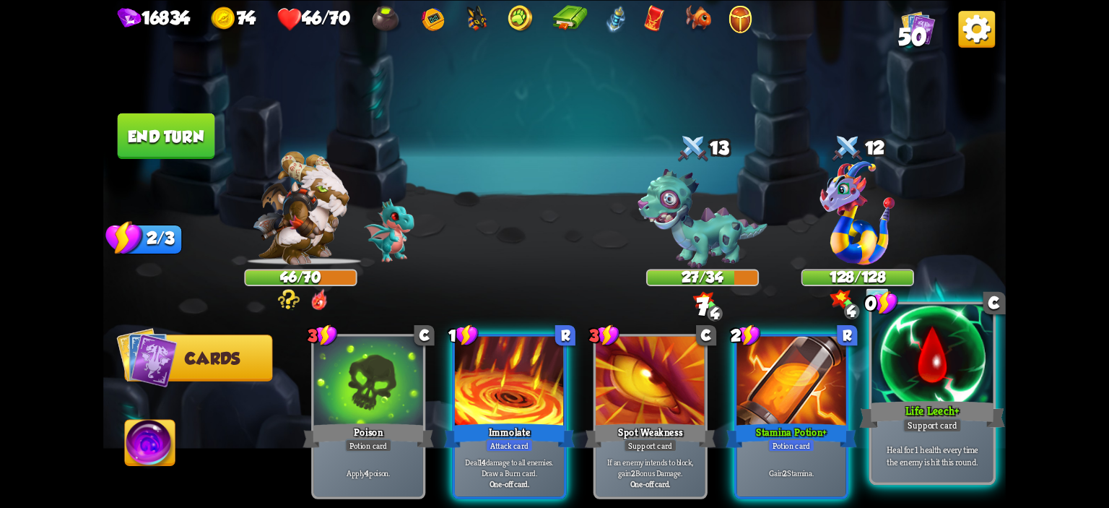
click at [936, 363] on div at bounding box center [931, 355] width 121 height 103
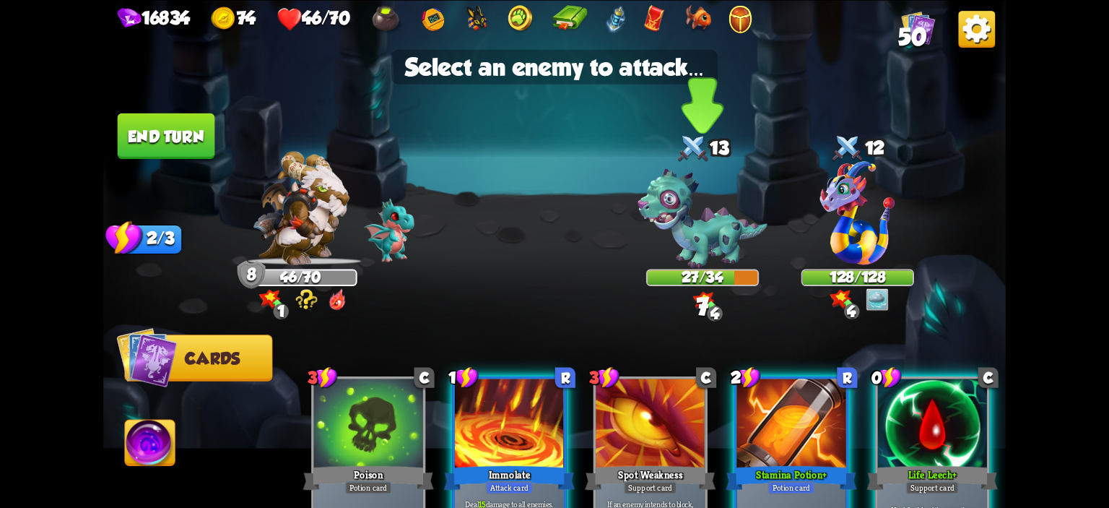
click at [710, 259] on img at bounding box center [702, 218] width 130 height 100
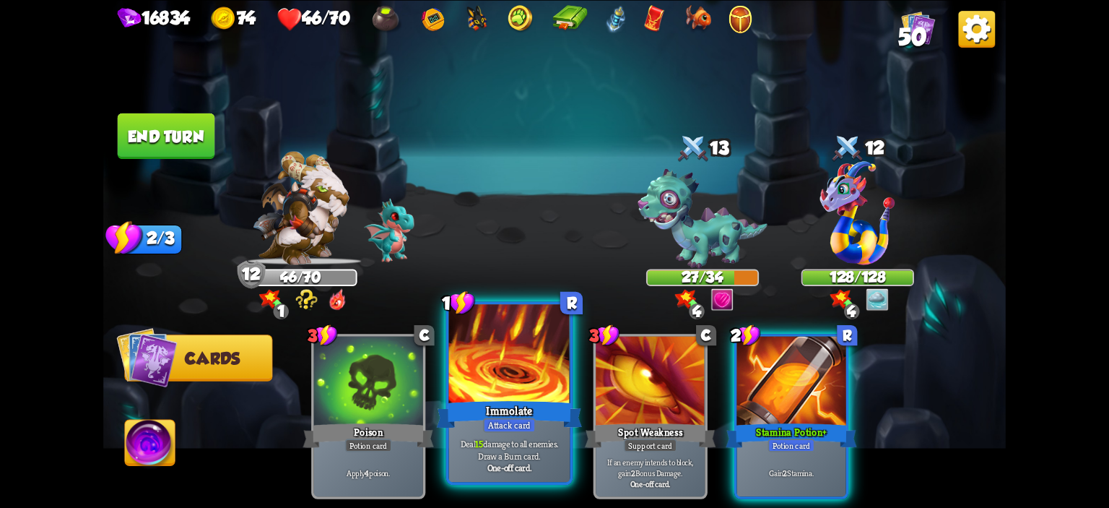
click at [531, 361] on div at bounding box center [509, 355] width 121 height 103
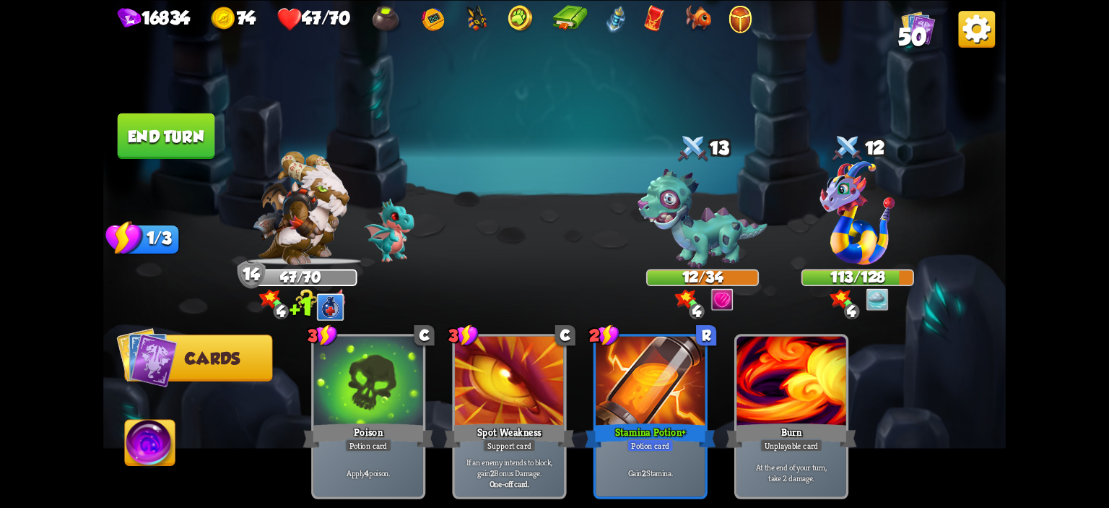
click at [168, 142] on button "End turn" at bounding box center [166, 135] width 97 height 45
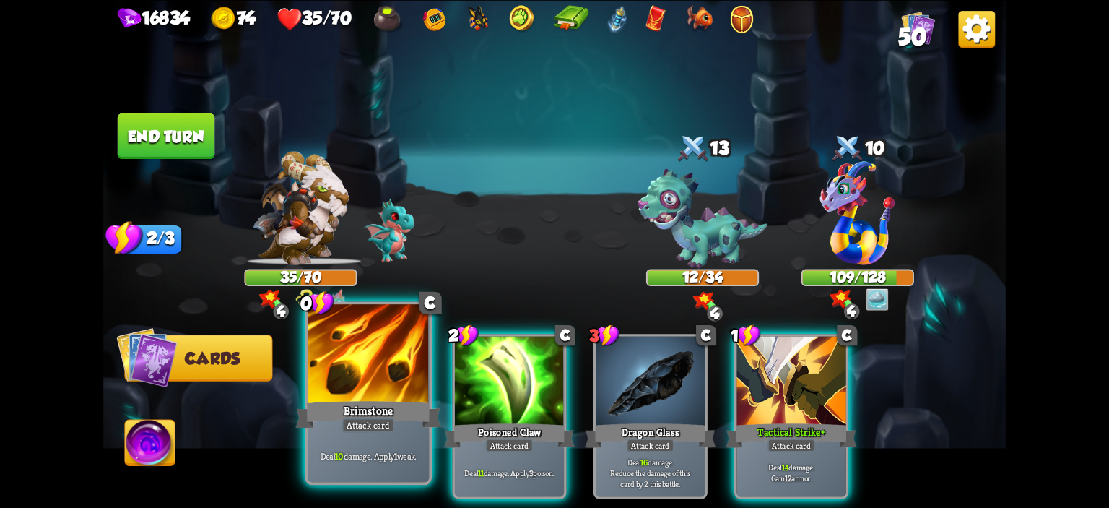
click at [394, 372] on div at bounding box center [368, 355] width 121 height 103
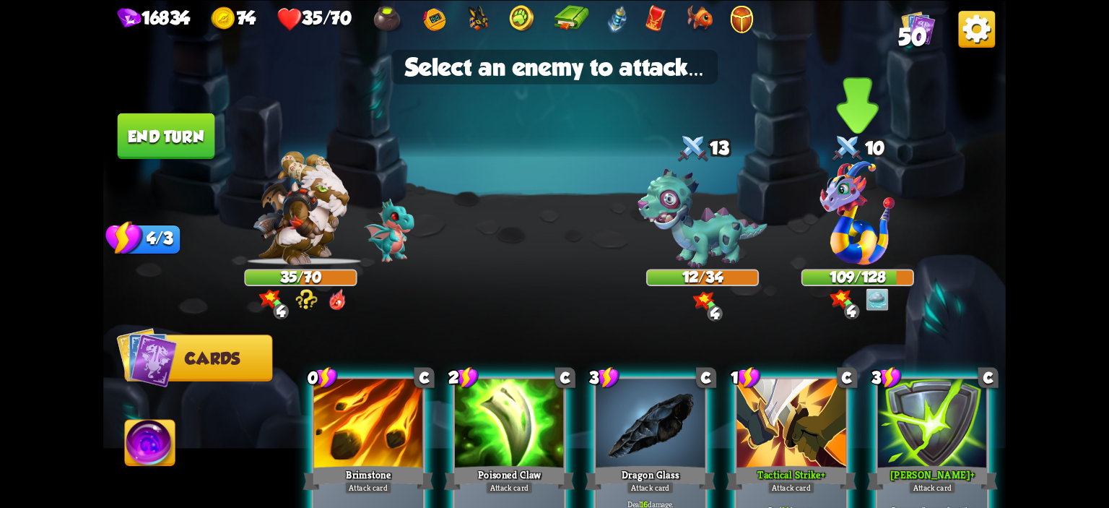
click at [904, 204] on div at bounding box center [857, 214] width 113 height 99
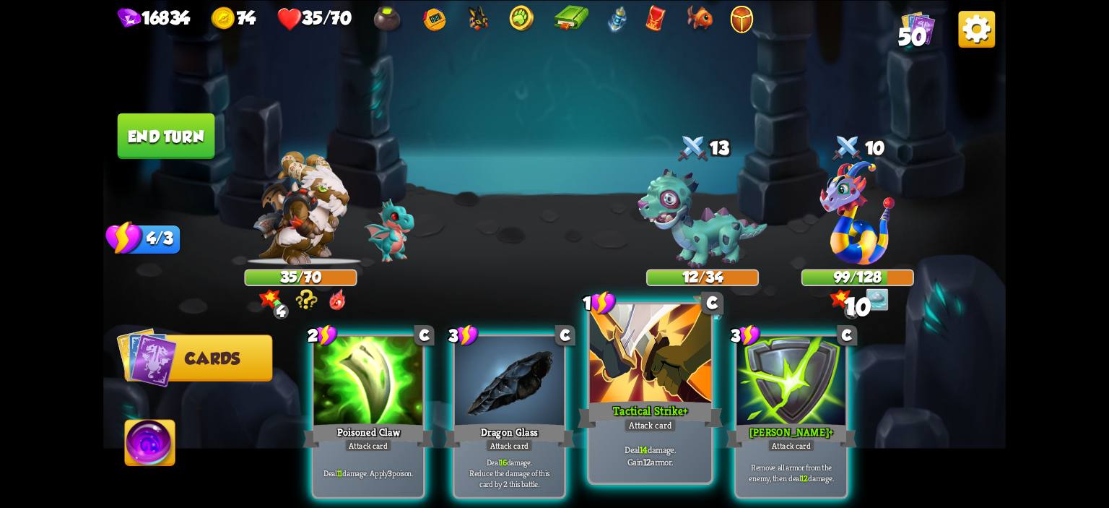
click at [696, 343] on div at bounding box center [650, 355] width 121 height 103
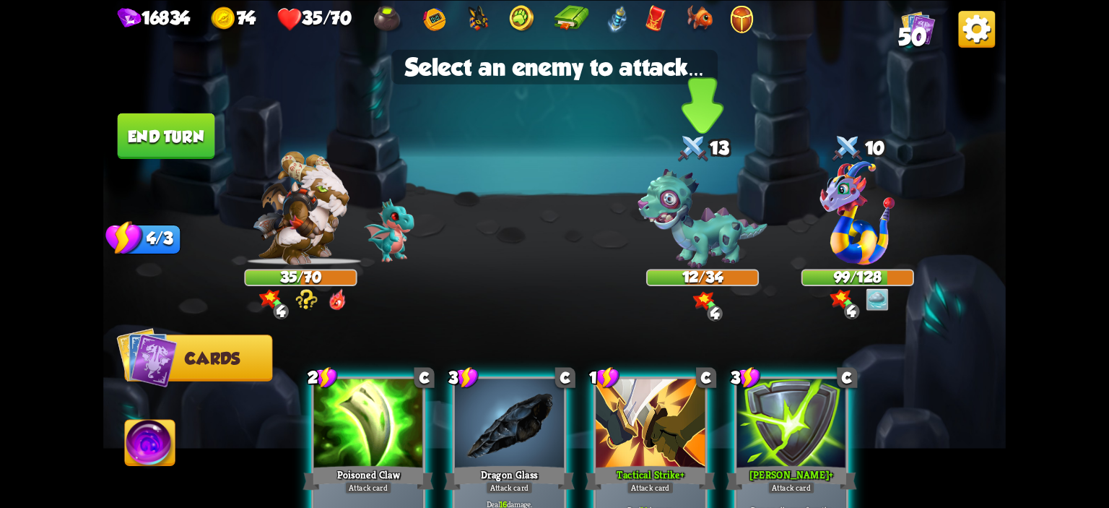
click at [698, 251] on img at bounding box center [702, 218] width 130 height 100
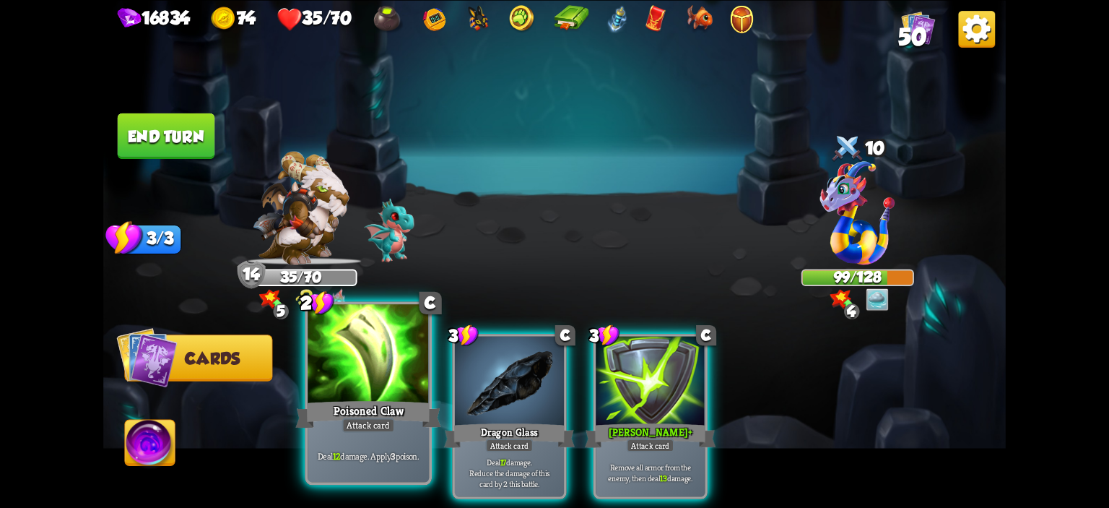
click at [404, 365] on div at bounding box center [368, 355] width 121 height 103
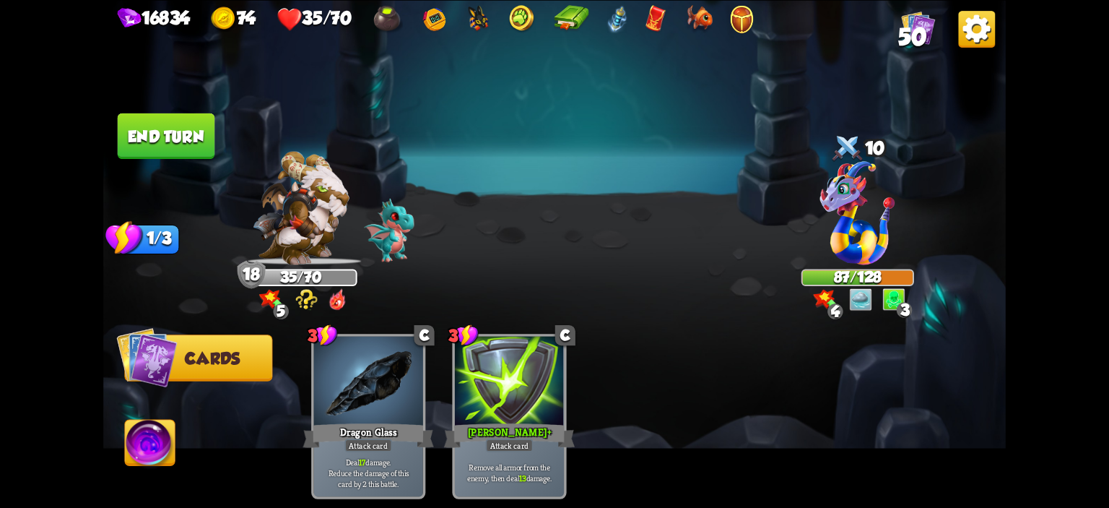
click at [182, 120] on button "End turn" at bounding box center [166, 135] width 97 height 45
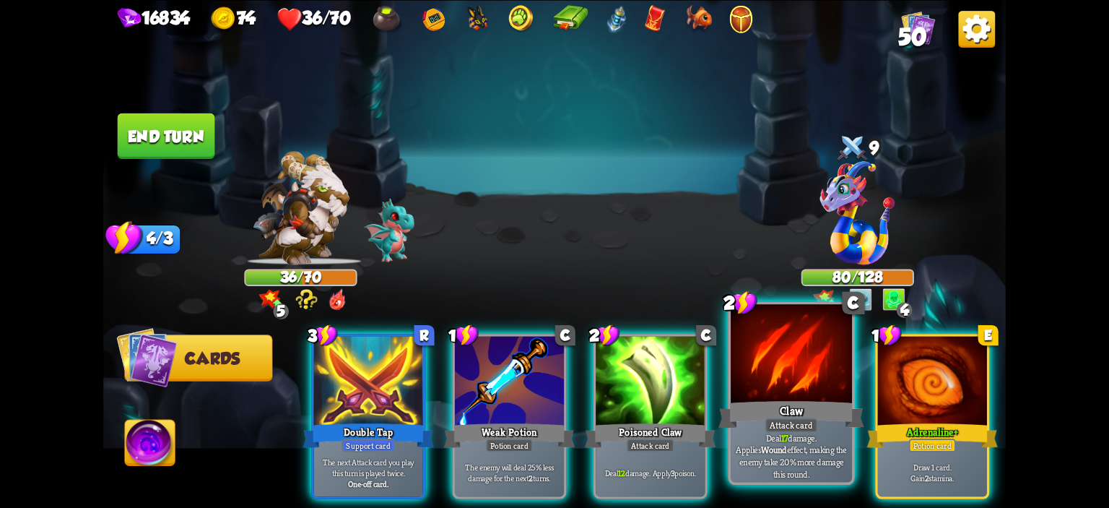
click at [749, 359] on div at bounding box center [791, 355] width 121 height 103
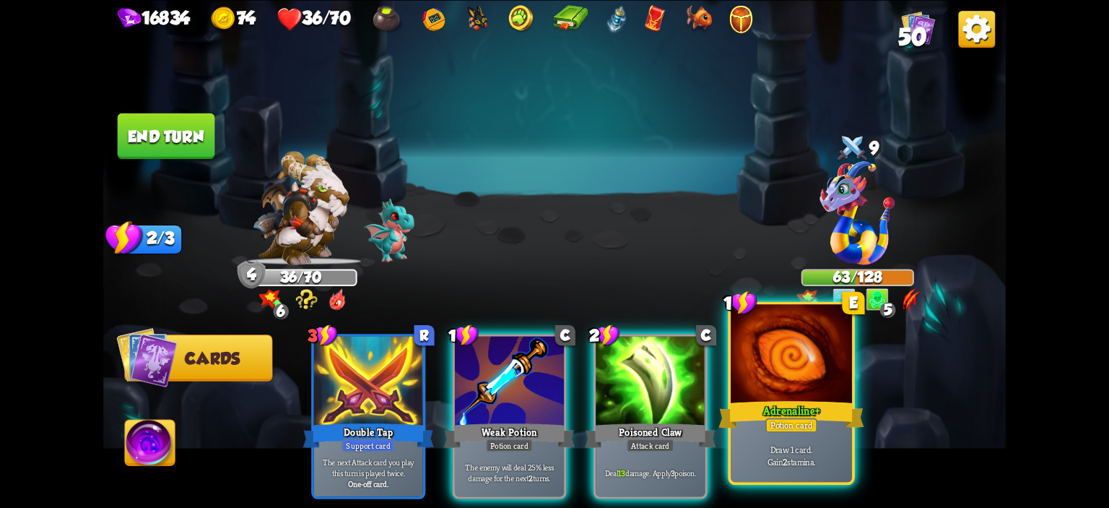
click at [751, 365] on div at bounding box center [791, 355] width 121 height 103
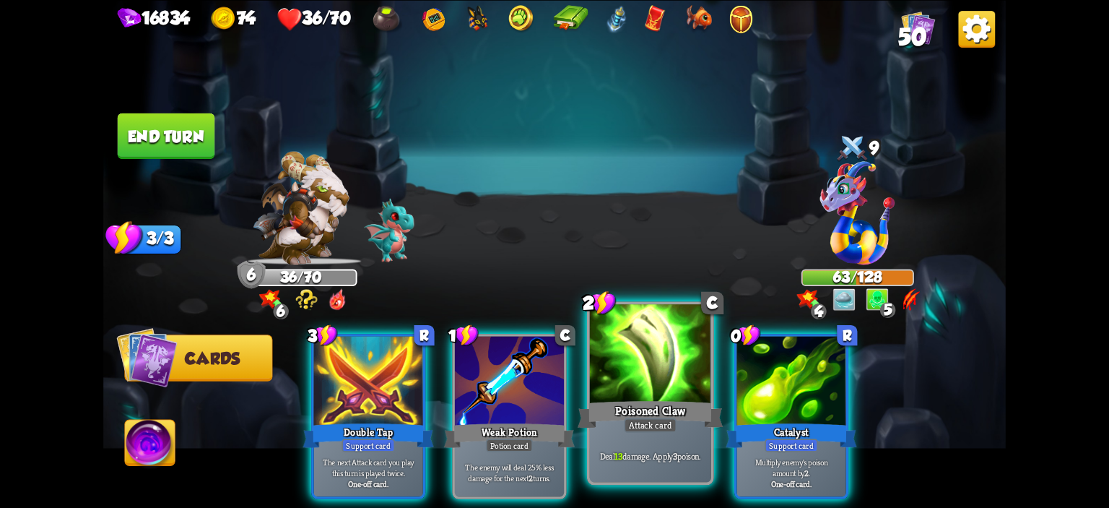
click at [653, 386] on div at bounding box center [650, 355] width 121 height 103
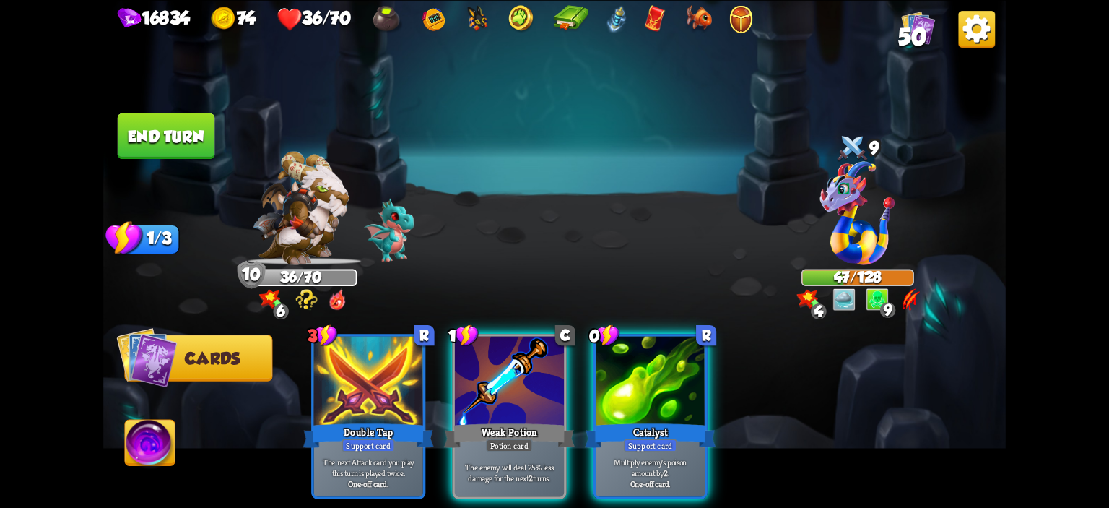
click at [653, 386] on div at bounding box center [650, 382] width 109 height 92
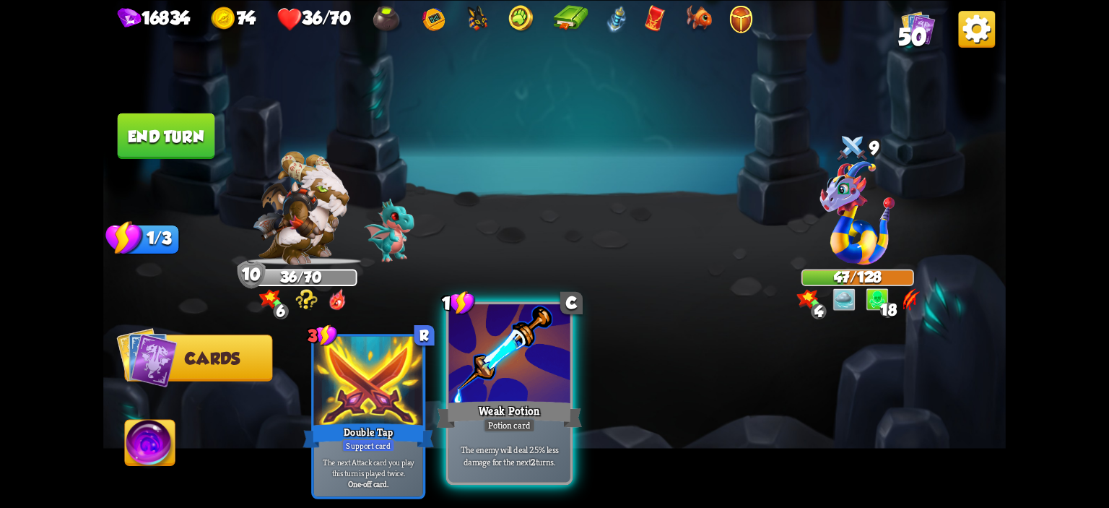
click at [490, 394] on div at bounding box center [509, 355] width 121 height 103
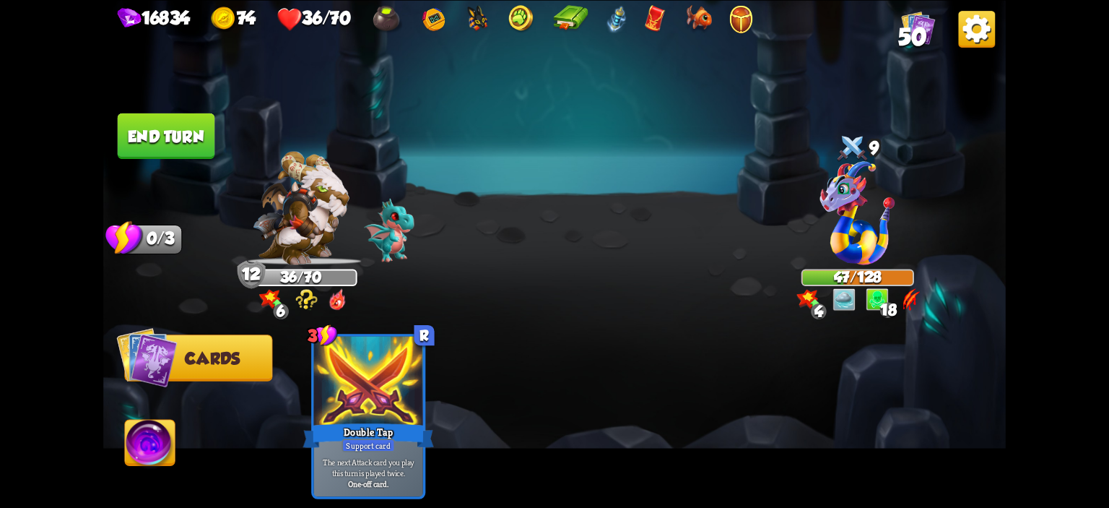
click at [186, 129] on button "End turn" at bounding box center [166, 135] width 97 height 45
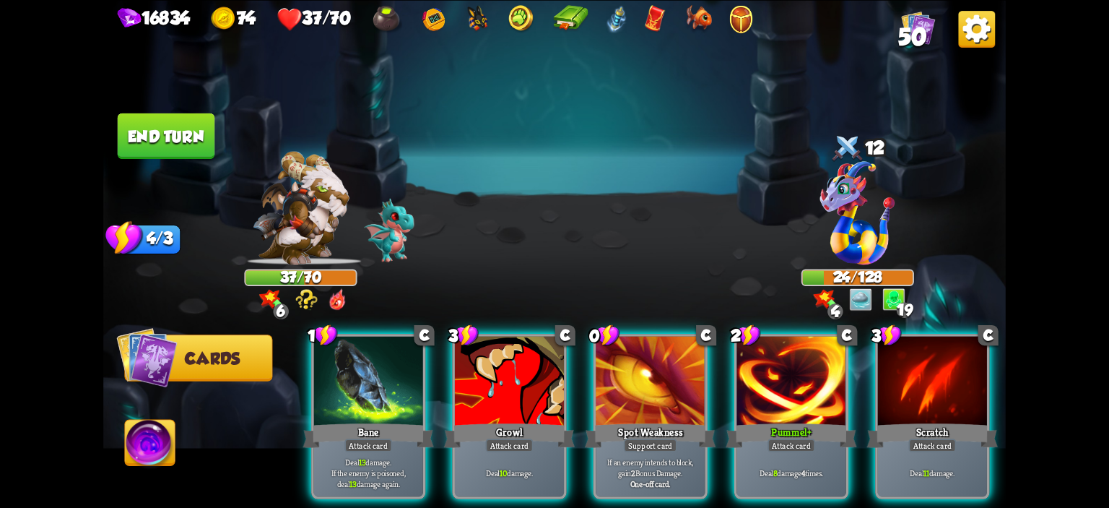
click at [171, 463] on img at bounding box center [150, 444] width 50 height 51
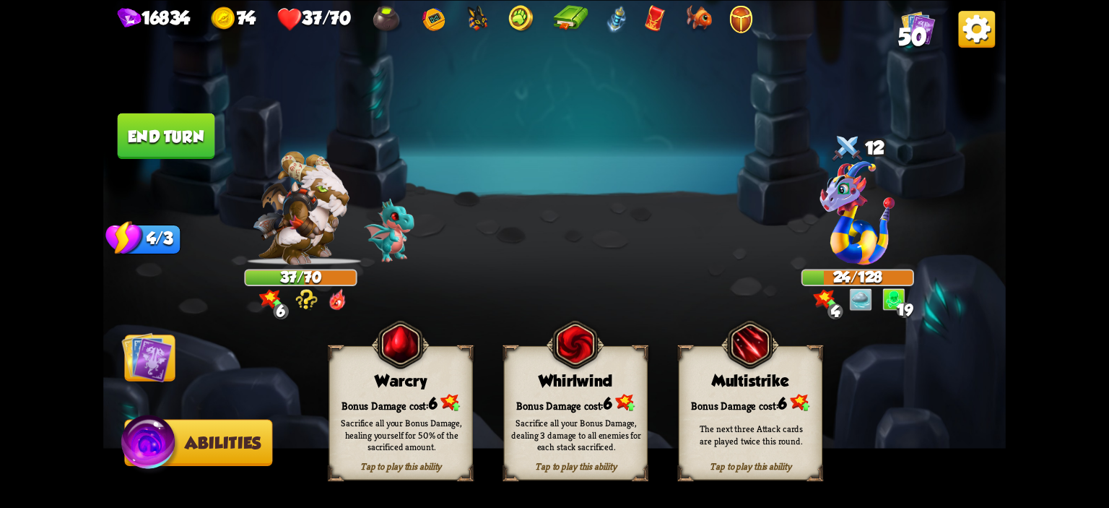
click at [361, 386] on div "Warcry" at bounding box center [401, 380] width 142 height 18
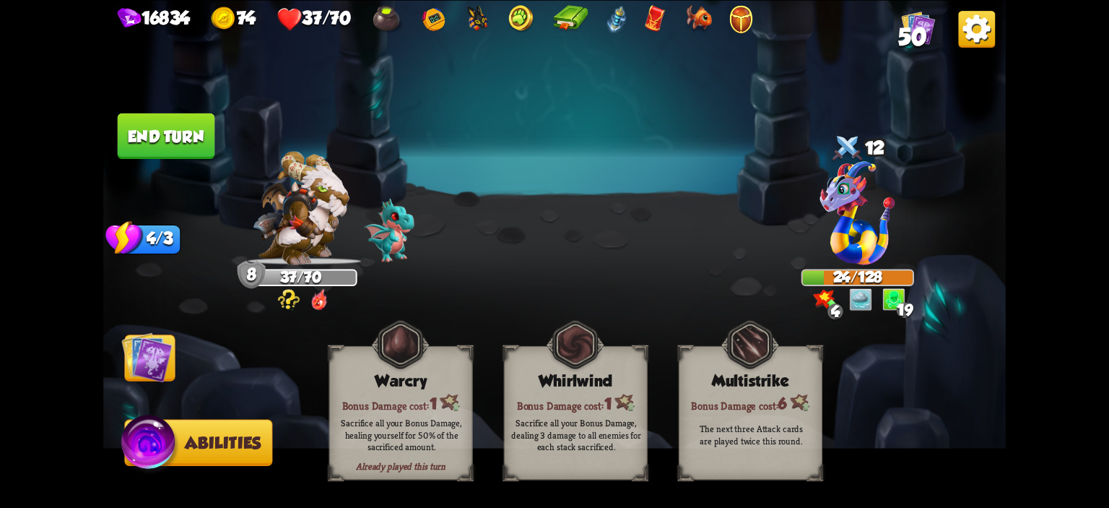
click at [156, 354] on img at bounding box center [146, 356] width 51 height 51
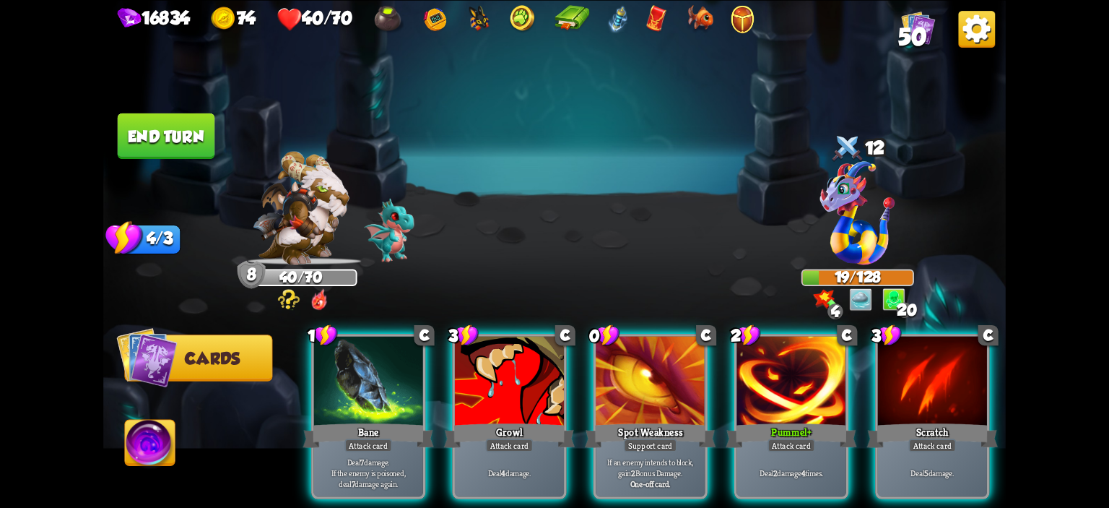
click at [170, 160] on img at bounding box center [554, 254] width 902 height 508
click at [173, 149] on button "End turn" at bounding box center [166, 135] width 97 height 45
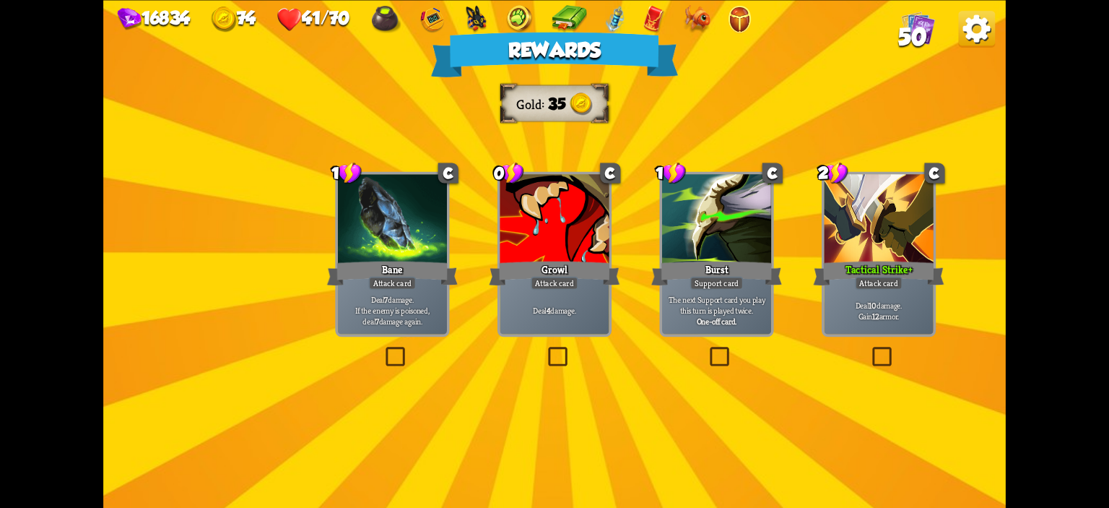
click at [396, 294] on div "Deal 7 damage. If the enemy is poisoned, deal 7 damage again." at bounding box center [392, 310] width 109 height 48
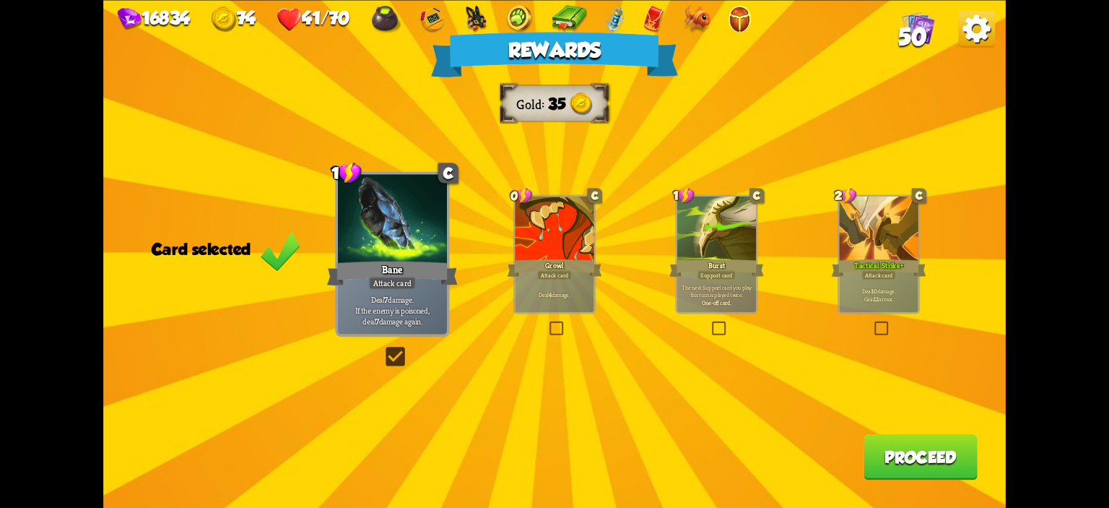
click at [860, 223] on div at bounding box center [879, 229] width 79 height 66
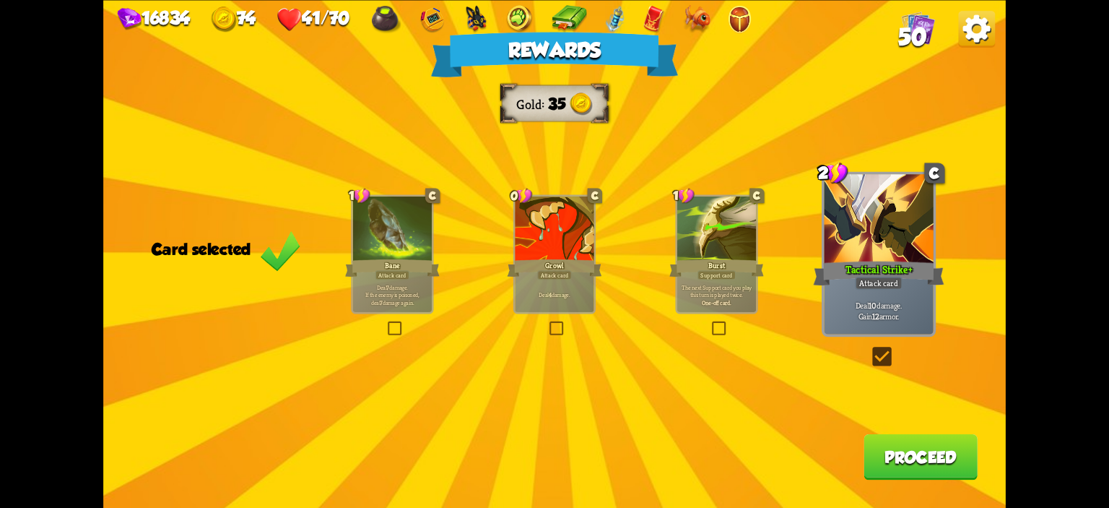
click at [918, 470] on button "Proceed" at bounding box center [920, 455] width 114 height 45
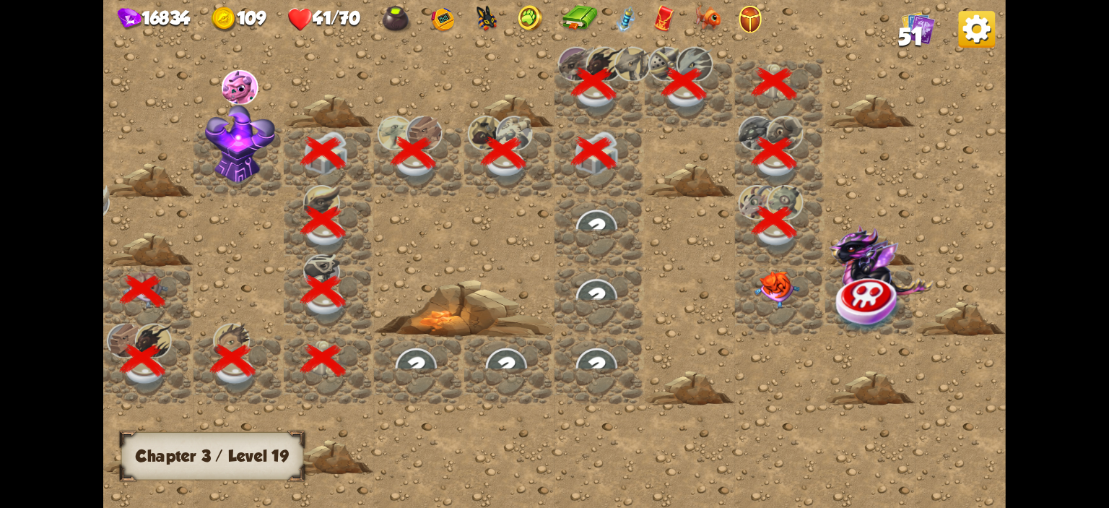
click at [771, 288] on img at bounding box center [776, 290] width 45 height 38
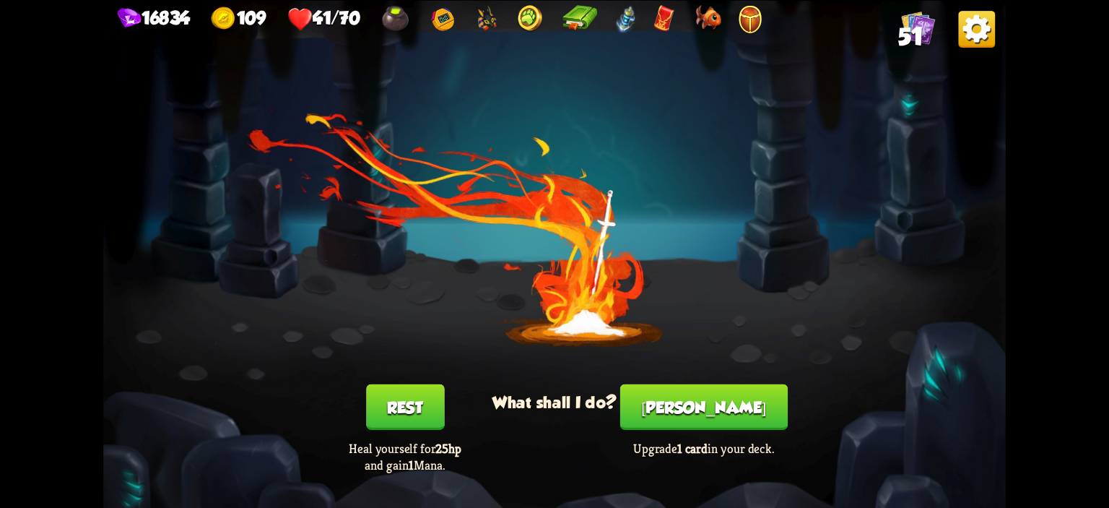
click at [466, 388] on div "Rest Heal yourself for 25hp and gain 1 Mana." at bounding box center [405, 427] width 180 height 89
drag, startPoint x: 453, startPoint y: 392, endPoint x: 432, endPoint y: 396, distance: 22.0
click at [448, 392] on div "Rest Heal yourself for 25hp and gain 1 Mana." at bounding box center [405, 427] width 180 height 89
click at [430, 397] on button "Rest" at bounding box center [405, 405] width 78 height 45
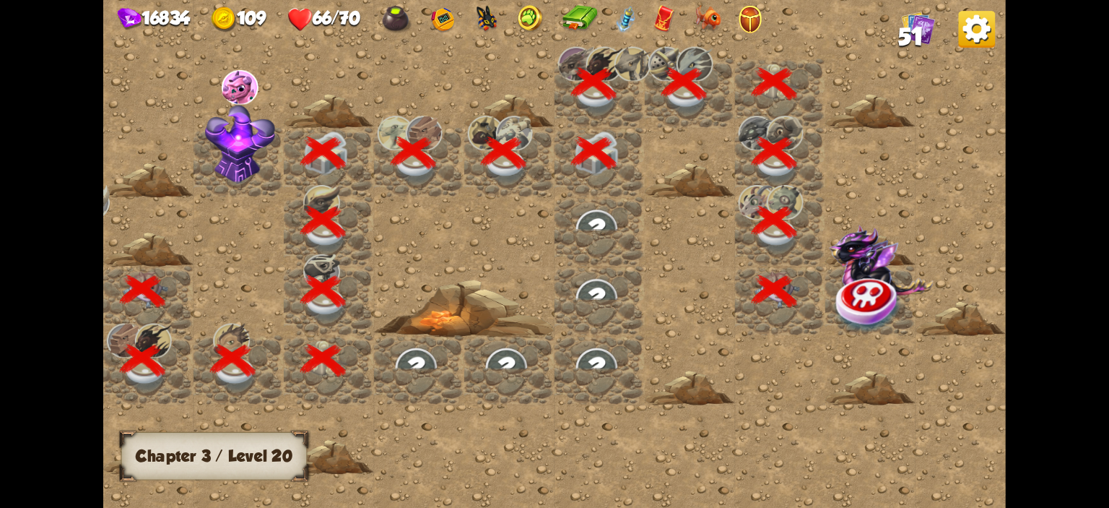
click at [836, 285] on img at bounding box center [869, 303] width 68 height 58
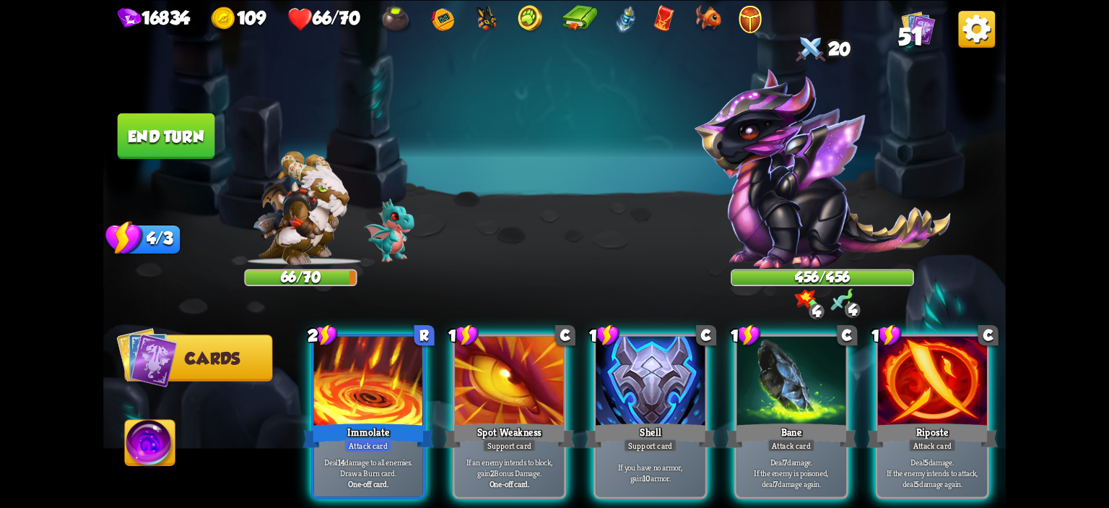
click at [762, 24] on img at bounding box center [750, 19] width 23 height 28
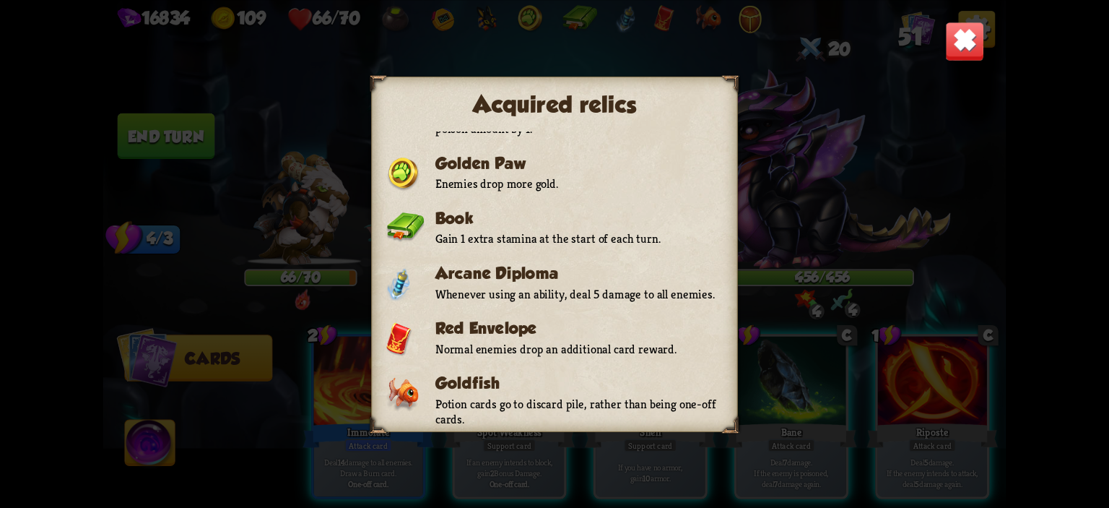
scroll to position [282, 0]
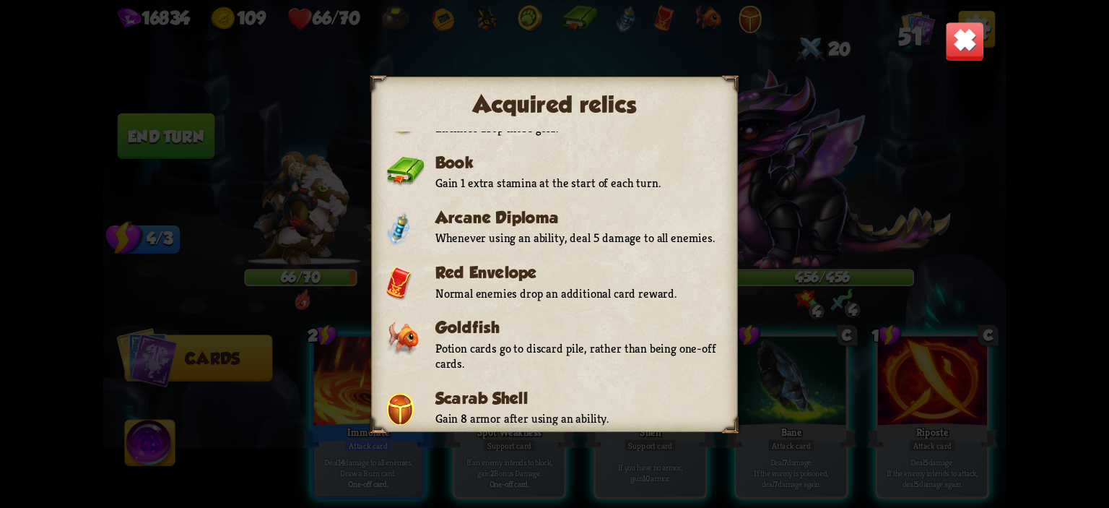
click at [951, 46] on img at bounding box center [965, 41] width 40 height 40
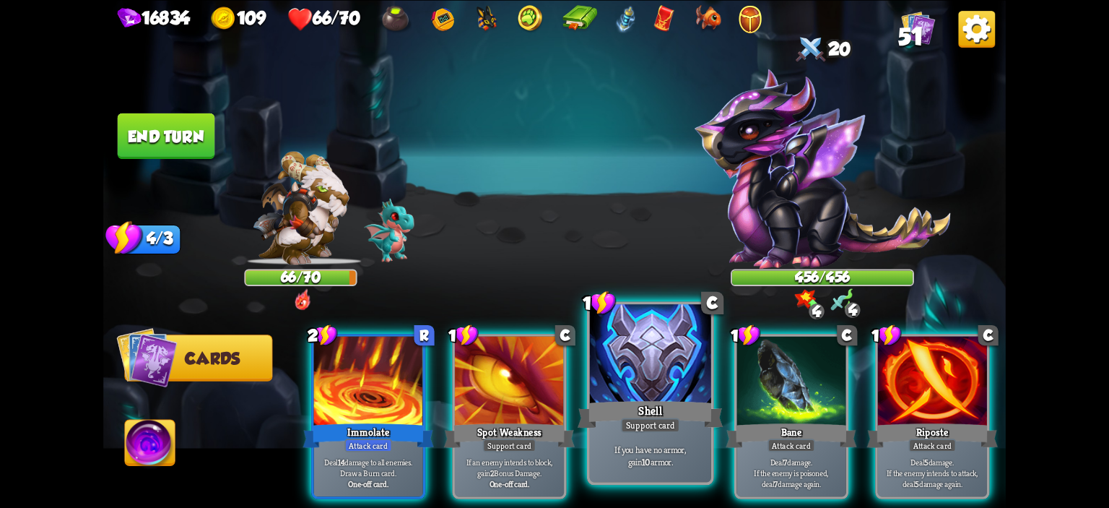
click at [659, 365] on div at bounding box center [650, 355] width 121 height 103
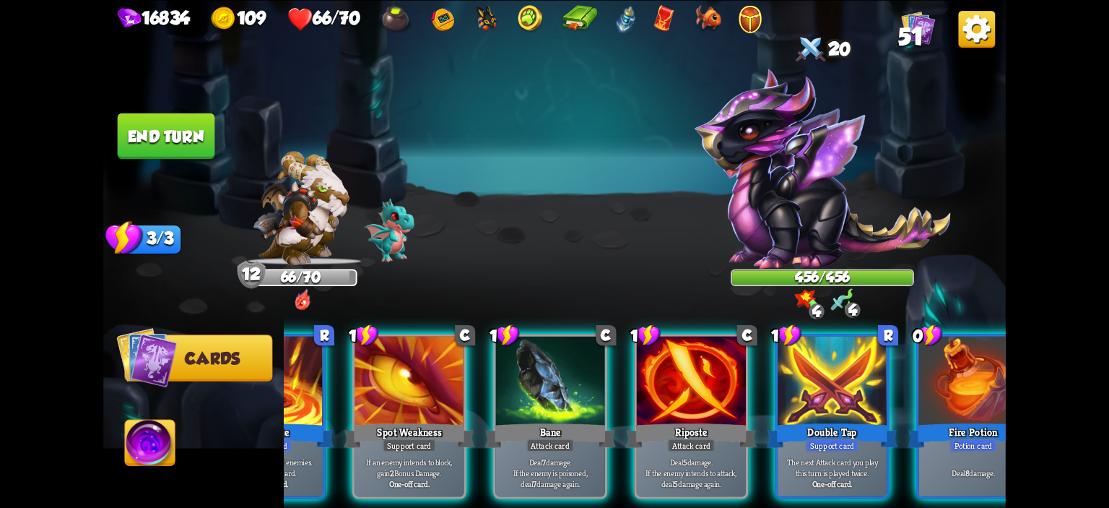
scroll to position [0, 136]
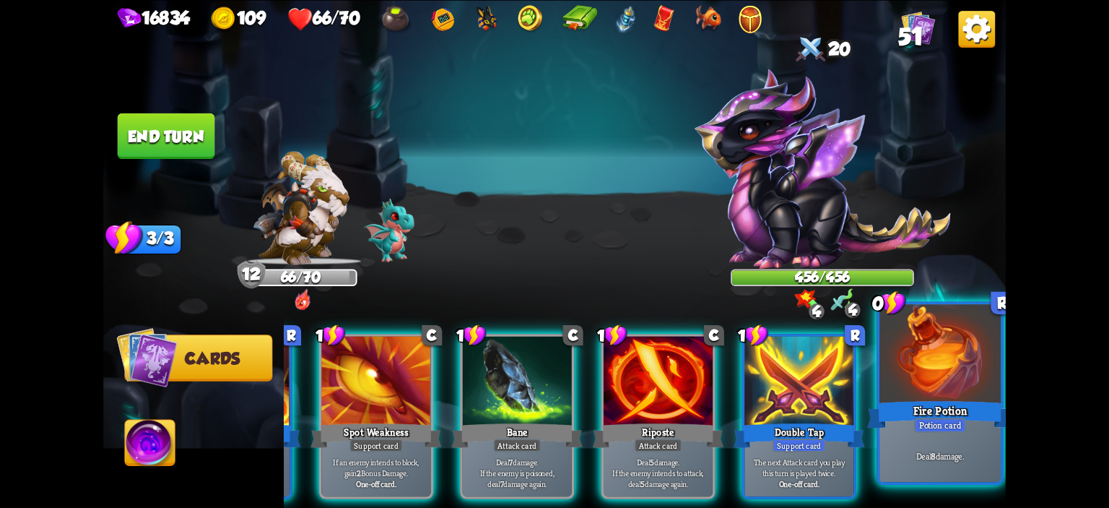
click at [954, 388] on div at bounding box center [939, 355] width 121 height 103
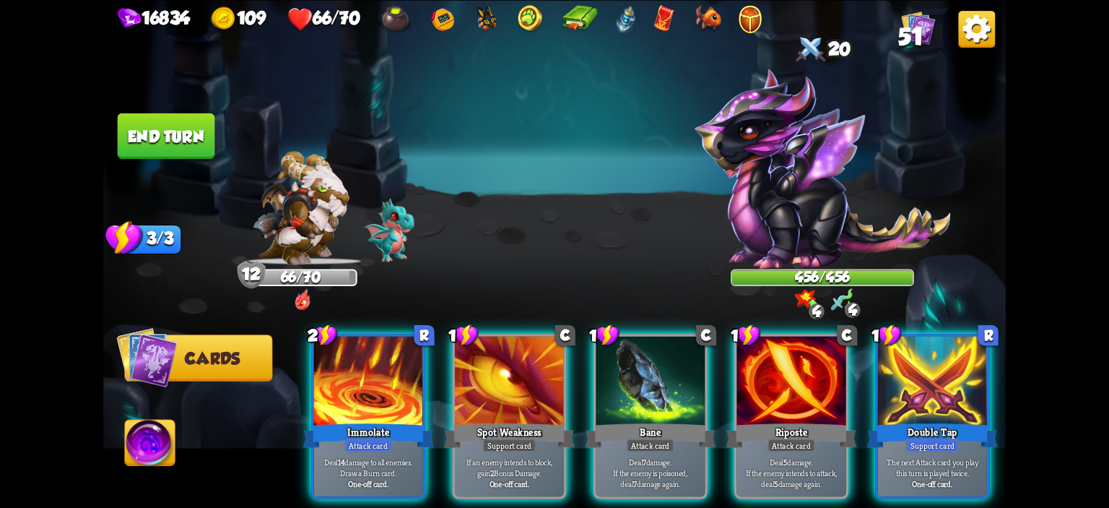
scroll to position [0, 0]
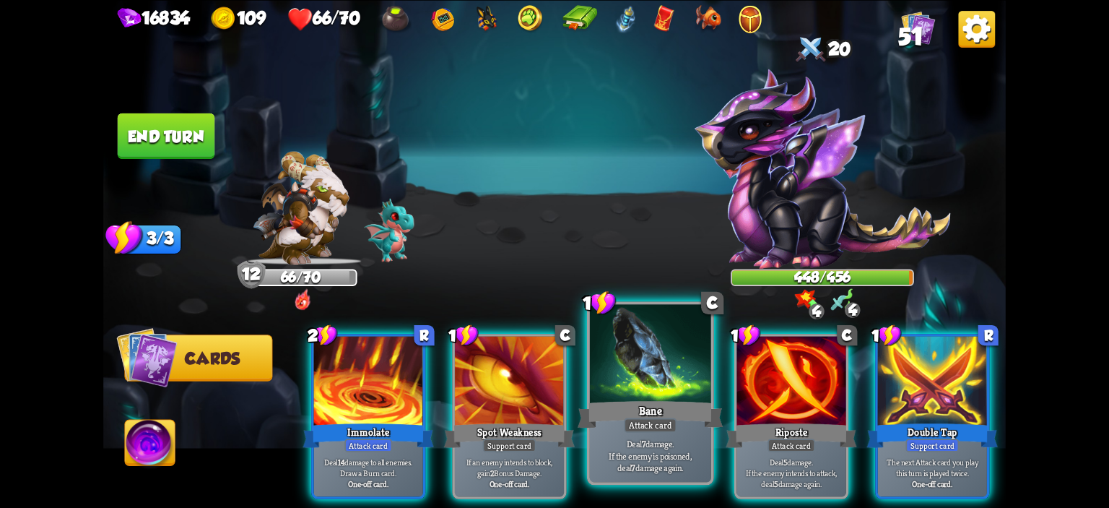
click at [621, 358] on div at bounding box center [650, 355] width 121 height 103
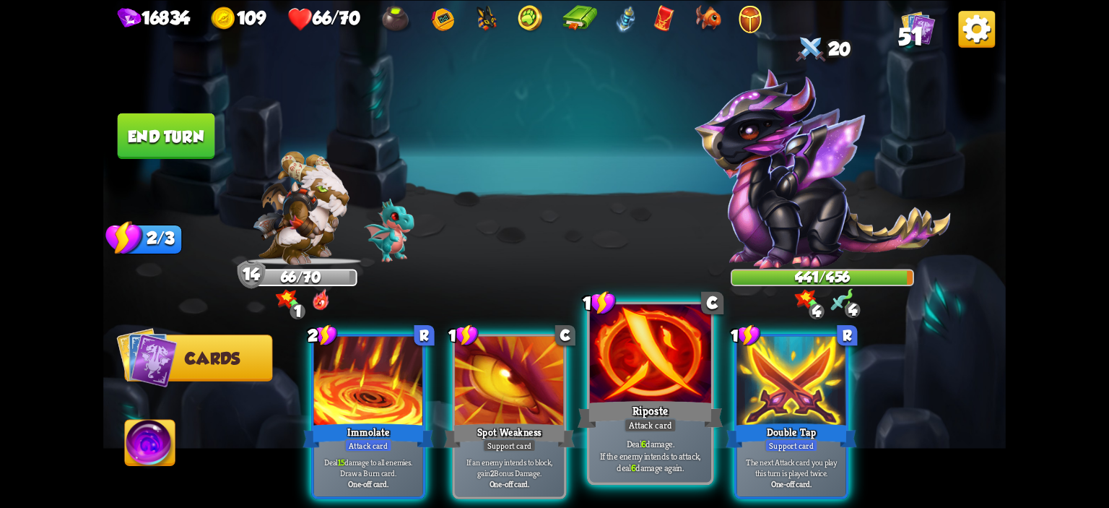
click at [650, 363] on div at bounding box center [650, 355] width 121 height 103
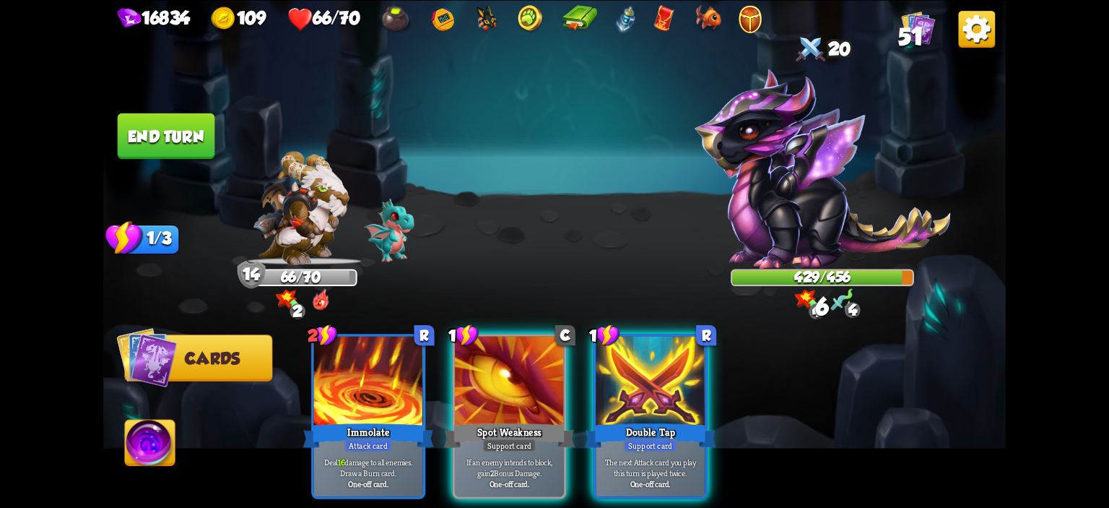
click at [173, 154] on button "End turn" at bounding box center [166, 135] width 97 height 45
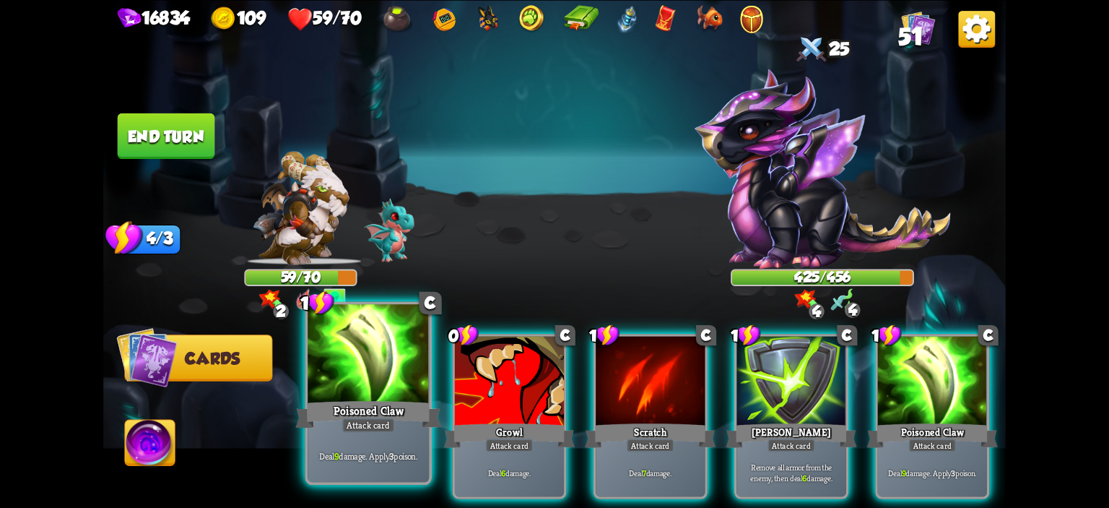
click at [358, 363] on div at bounding box center [368, 355] width 121 height 103
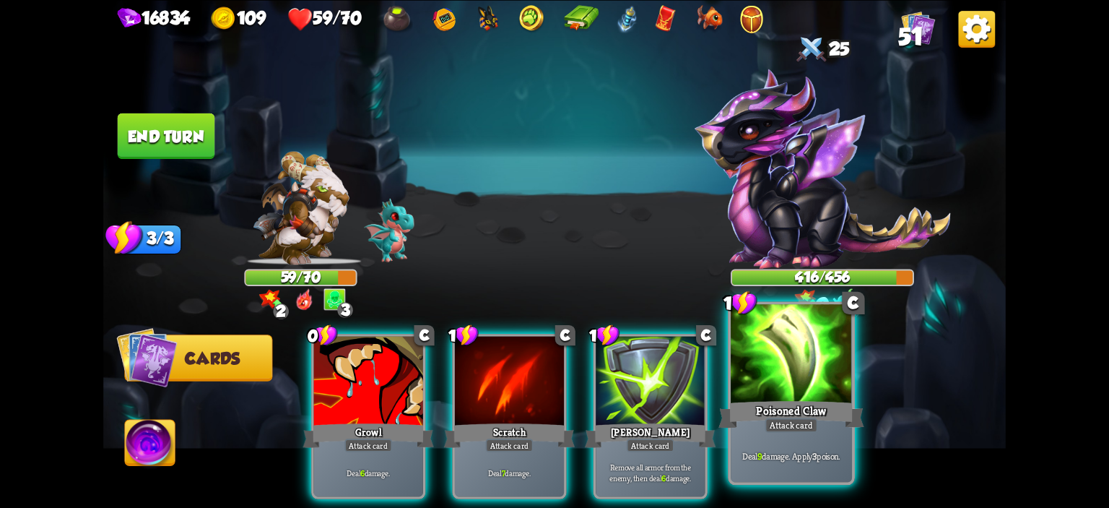
click at [745, 362] on div at bounding box center [791, 355] width 121 height 103
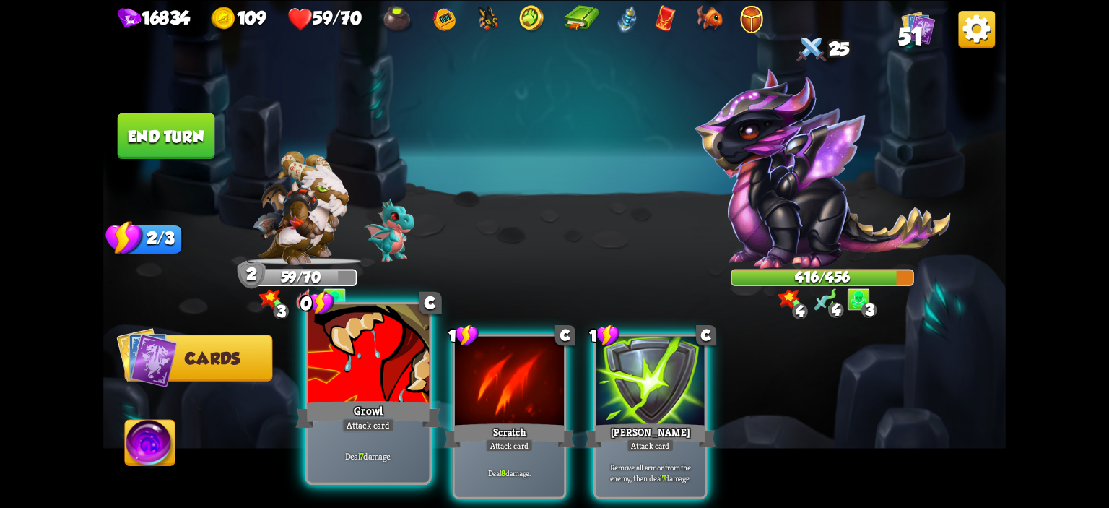
click at [405, 363] on div at bounding box center [368, 355] width 121 height 103
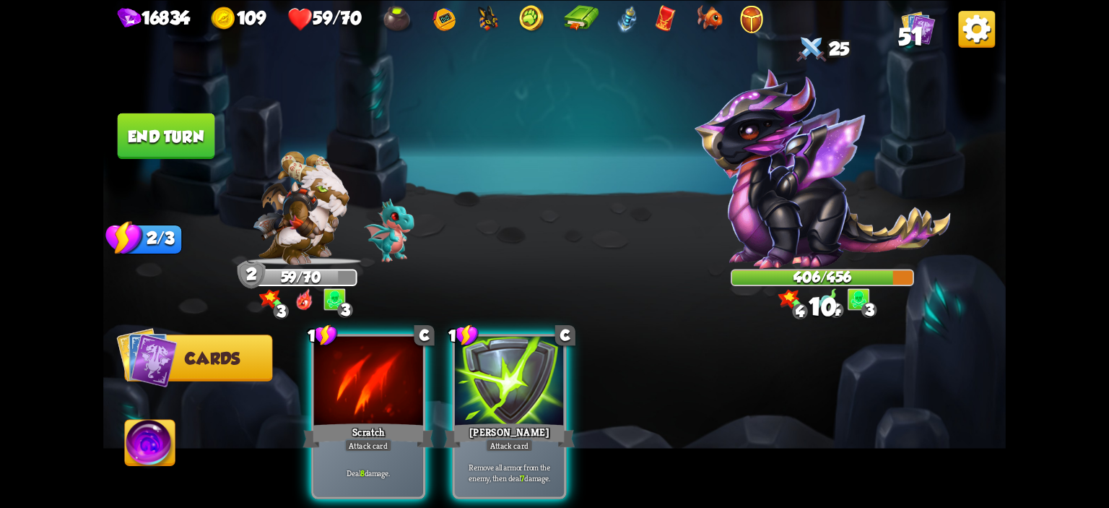
click at [405, 363] on div at bounding box center [368, 382] width 109 height 92
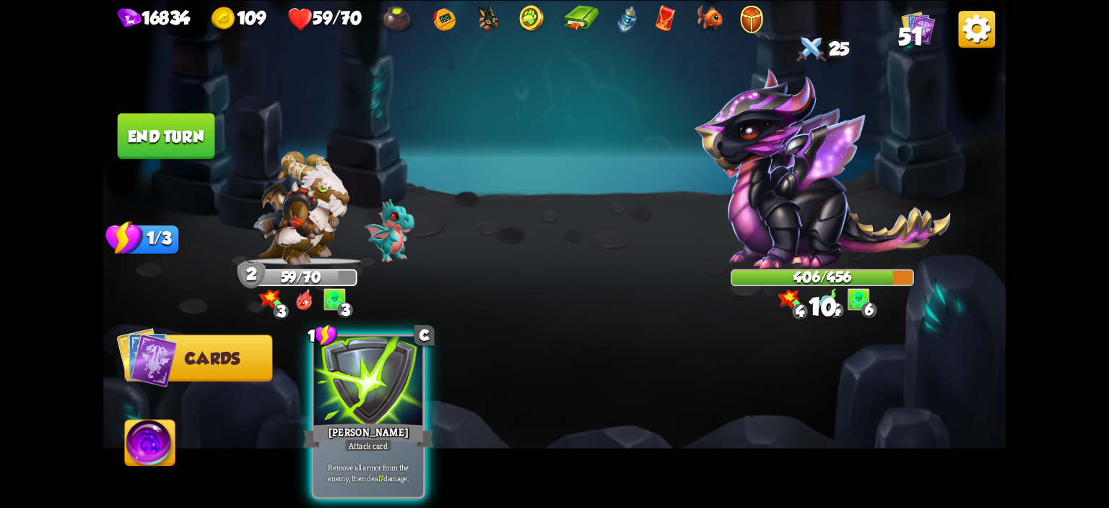
click at [405, 363] on div at bounding box center [368, 382] width 109 height 92
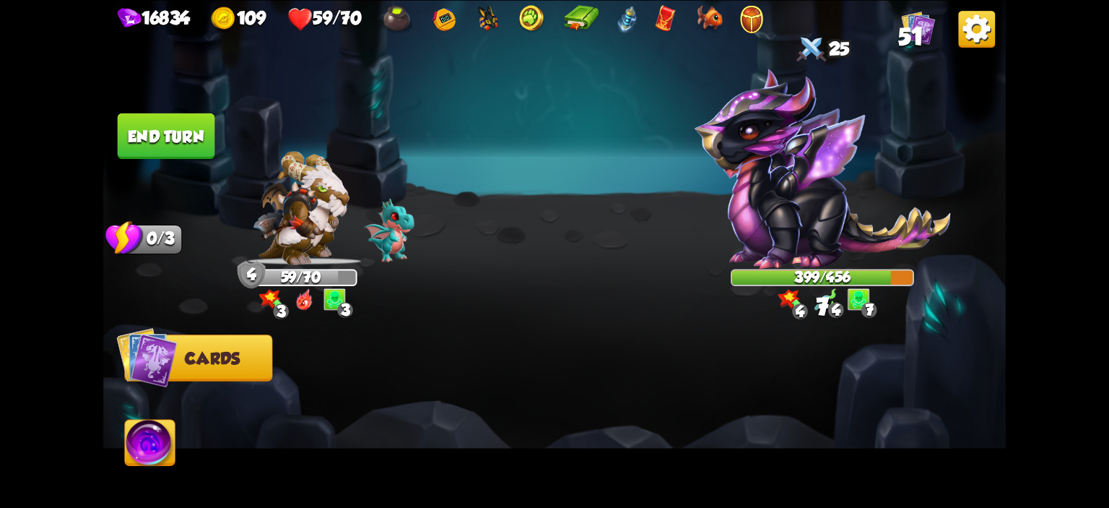
click at [183, 139] on button "End turn" at bounding box center [166, 135] width 97 height 45
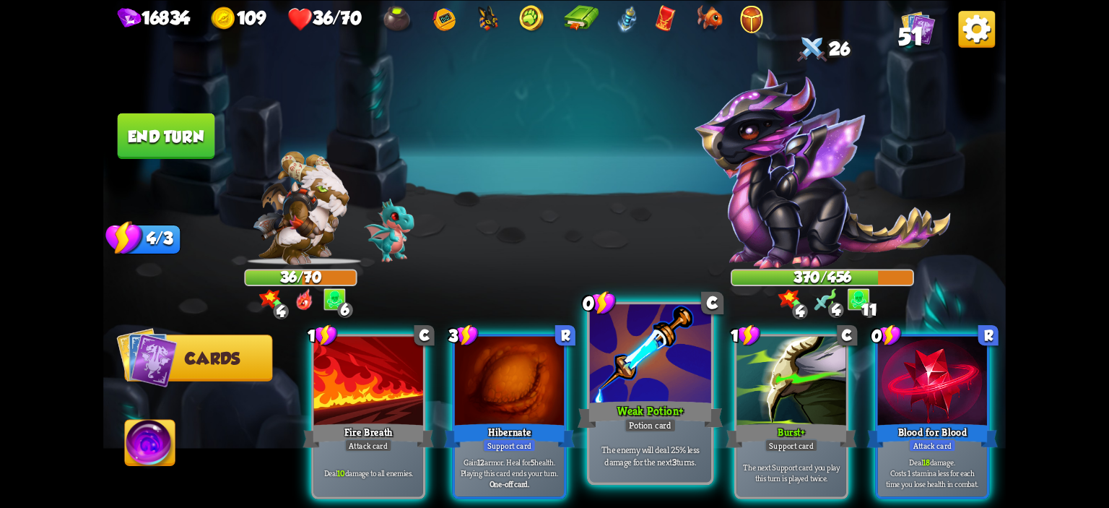
click at [623, 339] on div at bounding box center [650, 355] width 121 height 103
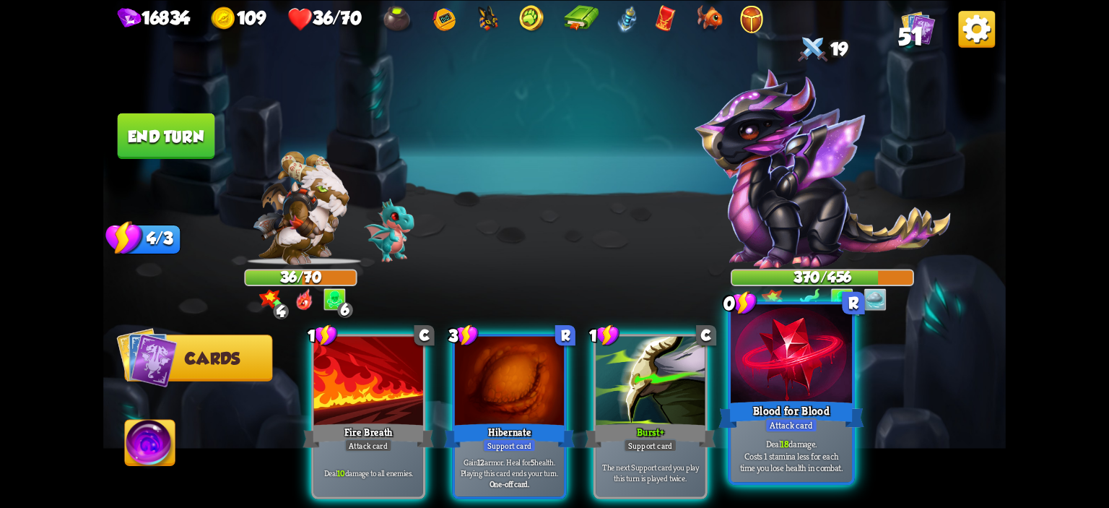
click at [767, 367] on div at bounding box center [791, 355] width 121 height 103
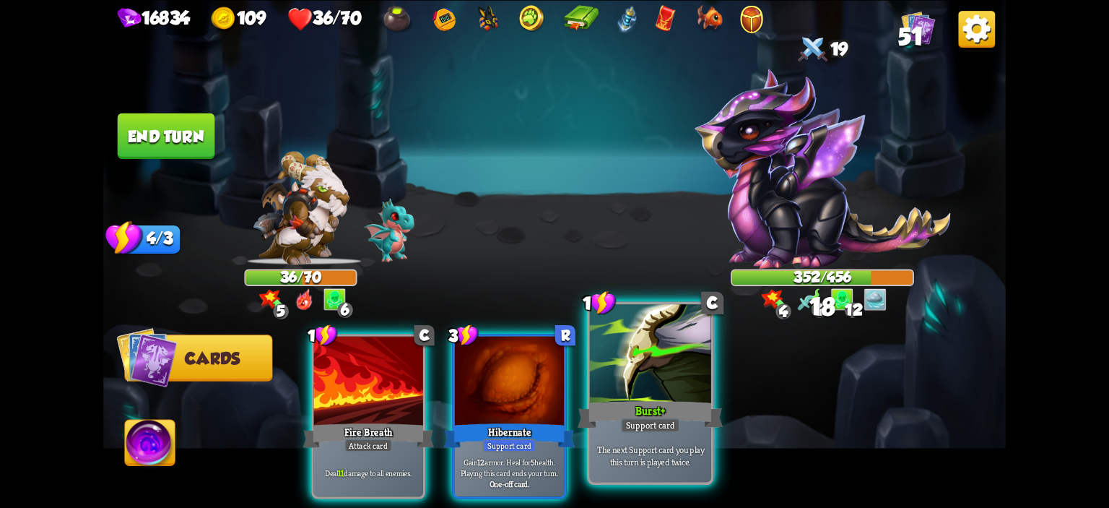
click at [678, 372] on div at bounding box center [650, 355] width 121 height 103
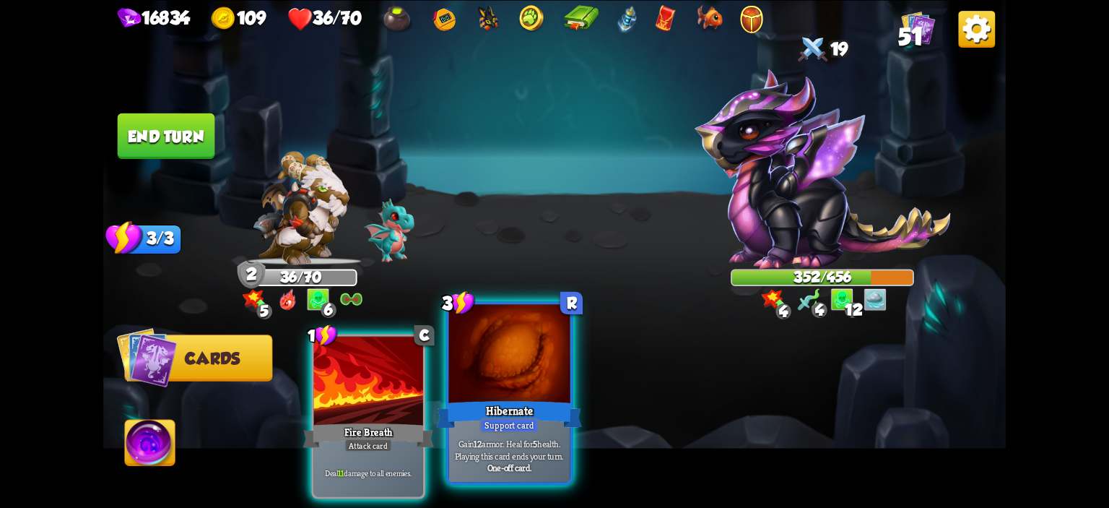
click at [559, 376] on div at bounding box center [509, 355] width 121 height 103
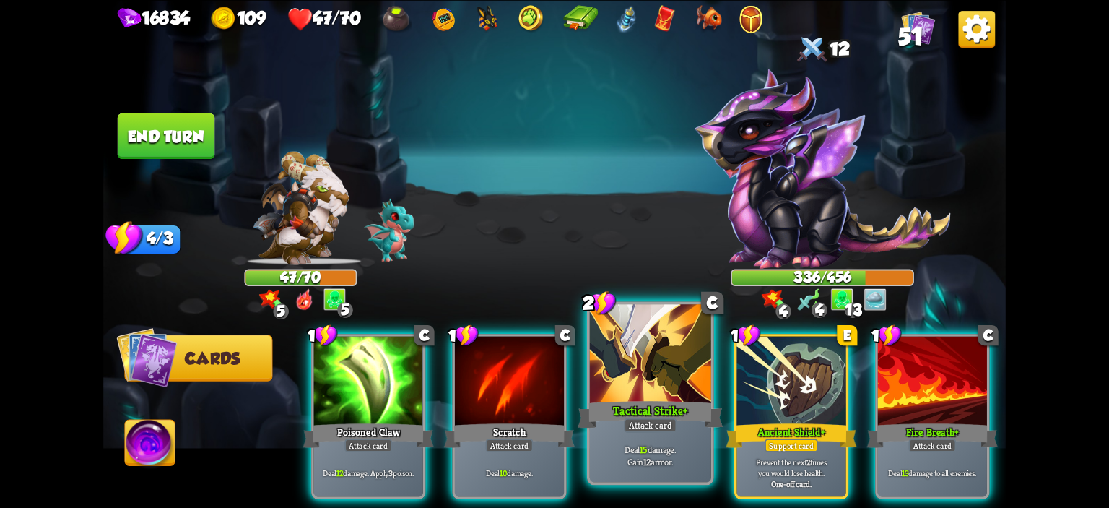
click at [635, 354] on div at bounding box center [650, 355] width 121 height 103
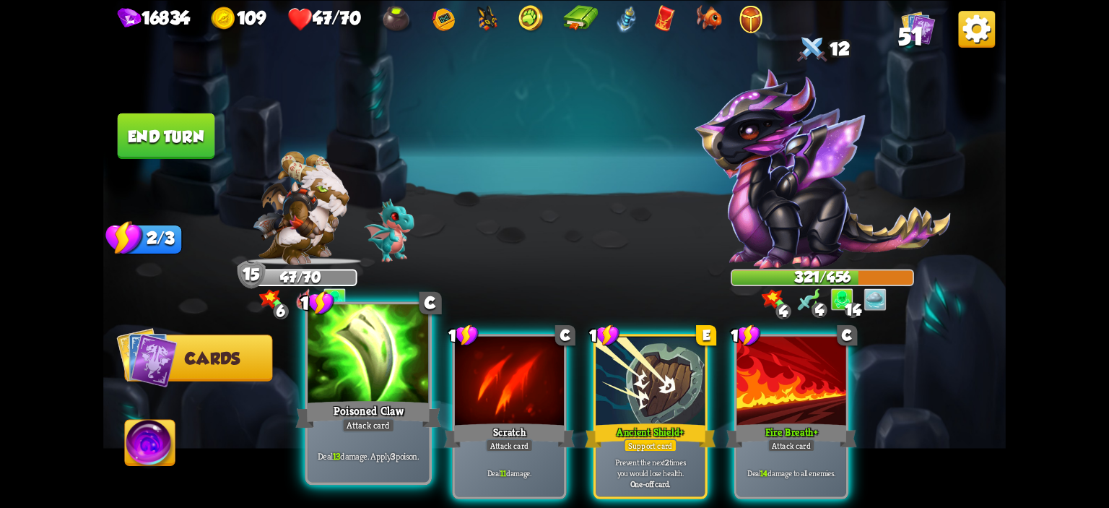
click at [334, 376] on div at bounding box center [368, 355] width 121 height 103
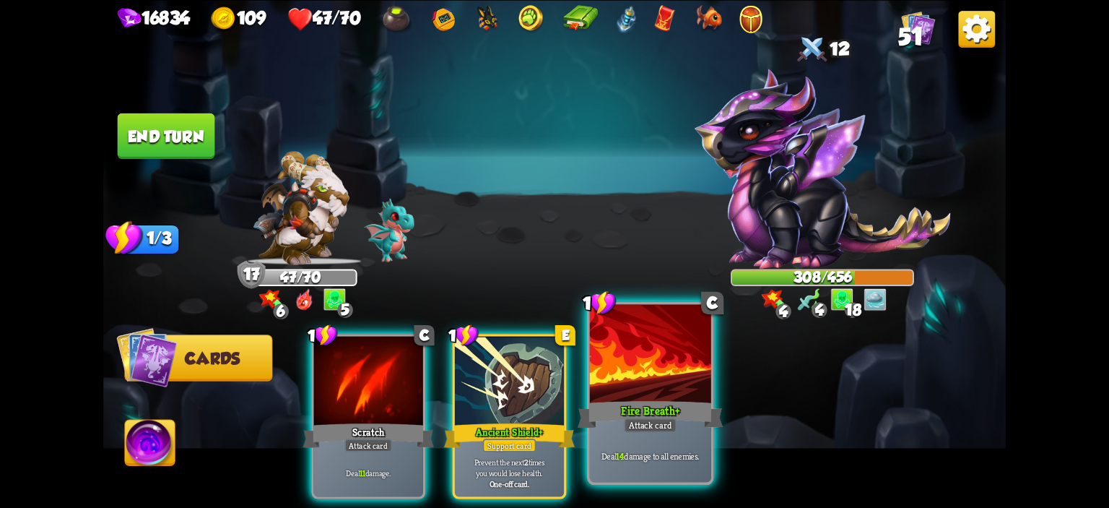
click at [596, 378] on div at bounding box center [650, 355] width 121 height 103
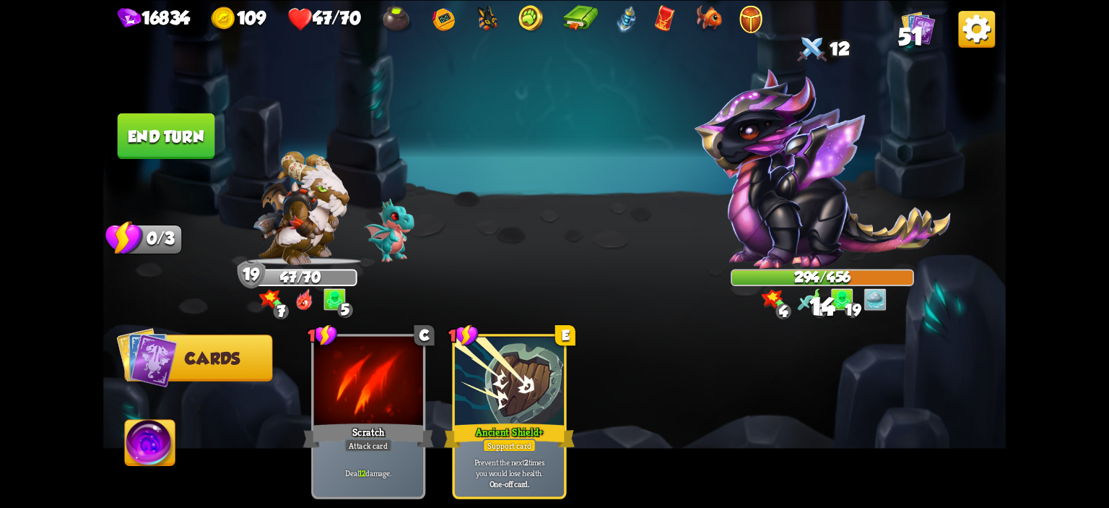
click at [160, 129] on button "End turn" at bounding box center [166, 135] width 97 height 45
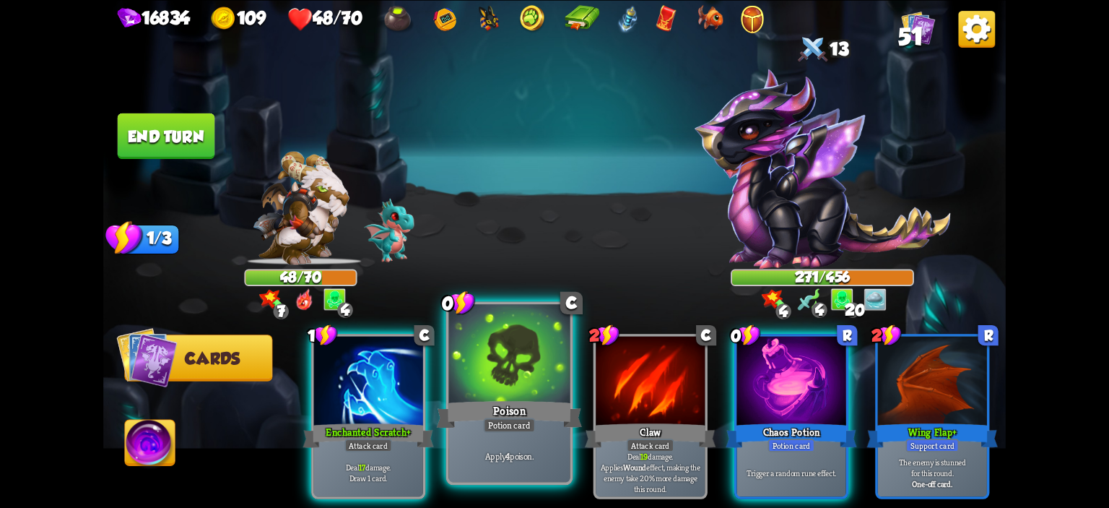
click at [513, 359] on div at bounding box center [509, 355] width 121 height 103
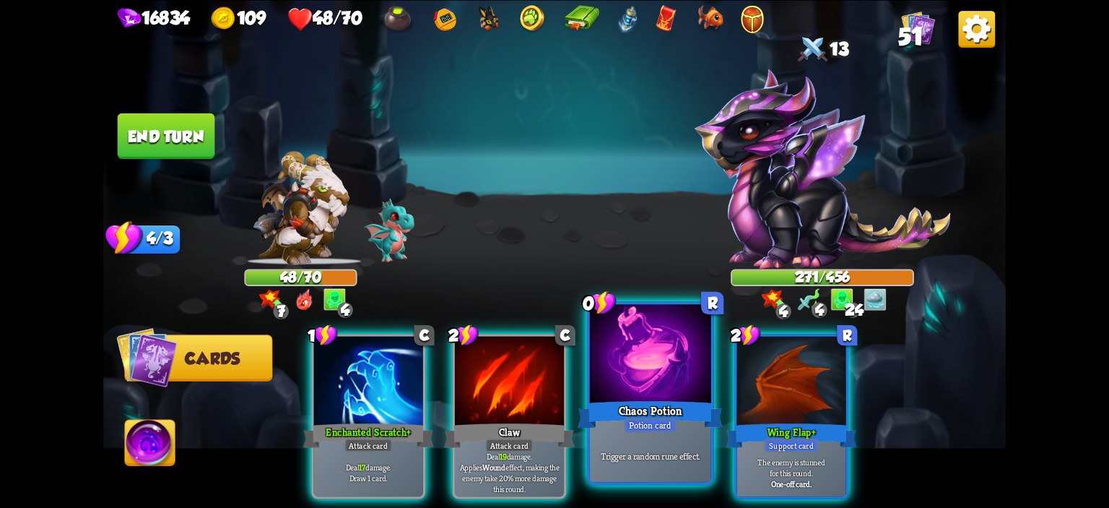
click at [594, 365] on div at bounding box center [650, 355] width 121 height 103
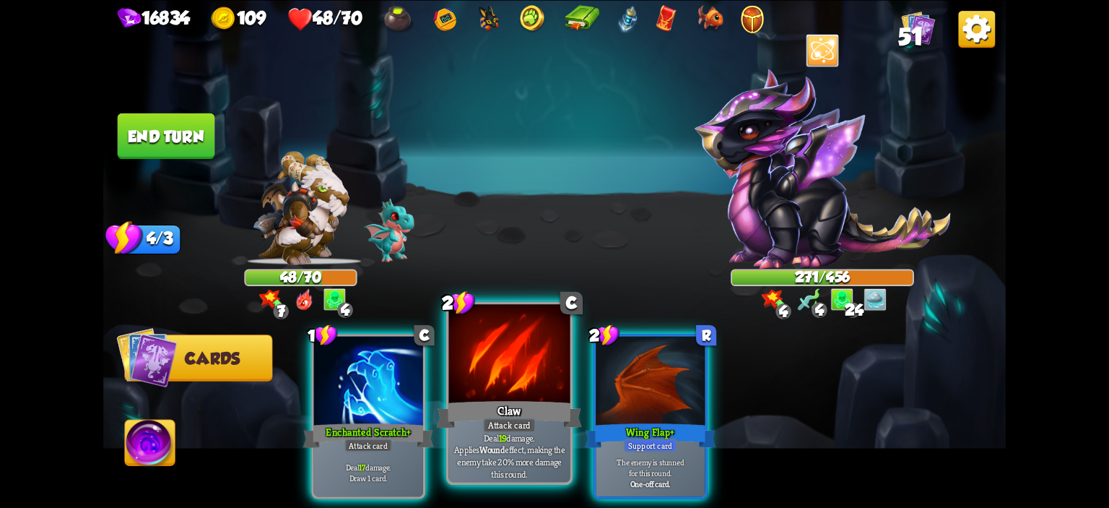
click at [490, 379] on div at bounding box center [509, 355] width 121 height 103
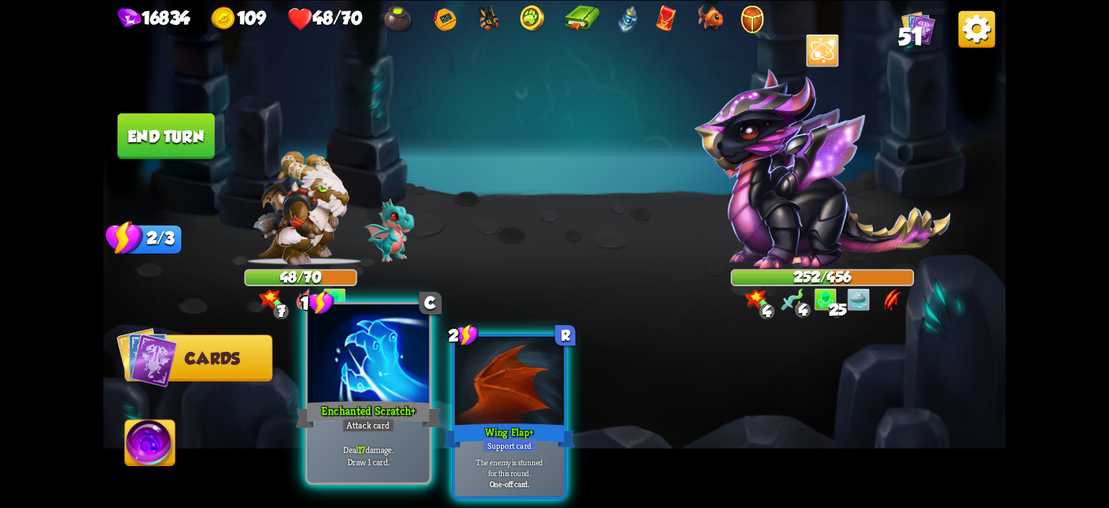
click at [354, 373] on div at bounding box center [368, 355] width 121 height 103
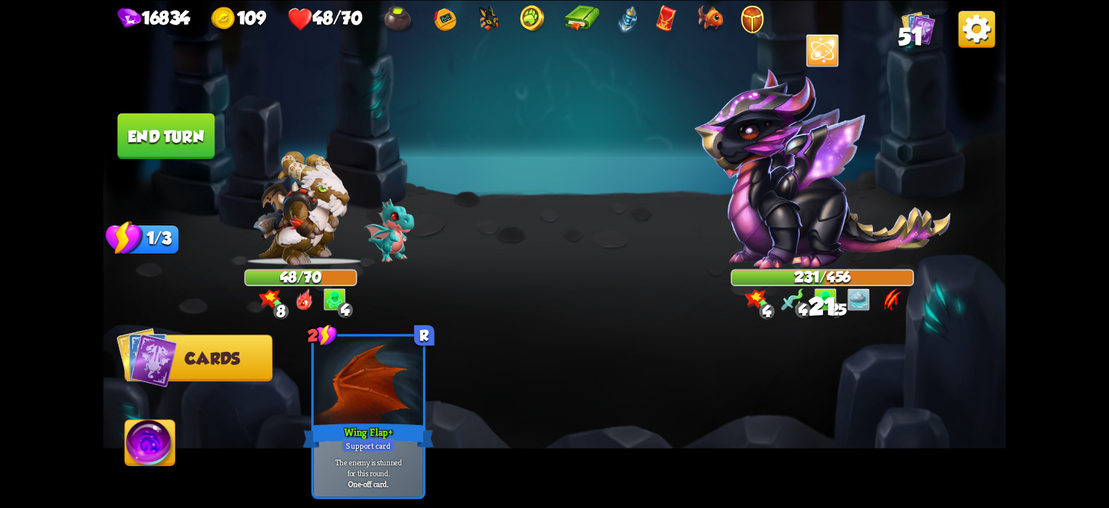
click at [144, 144] on button "End turn" at bounding box center [166, 135] width 97 height 45
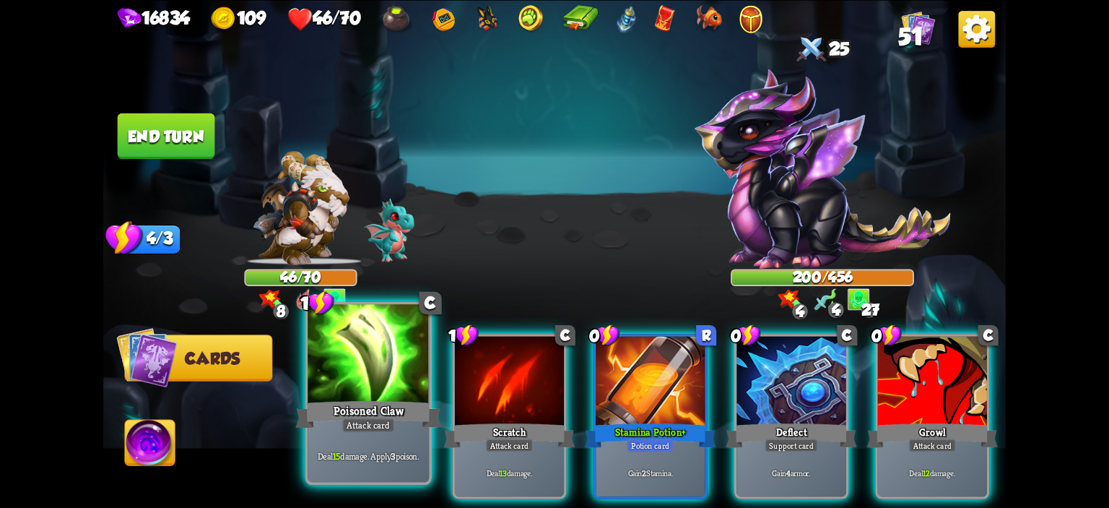
click at [399, 380] on div at bounding box center [368, 355] width 121 height 103
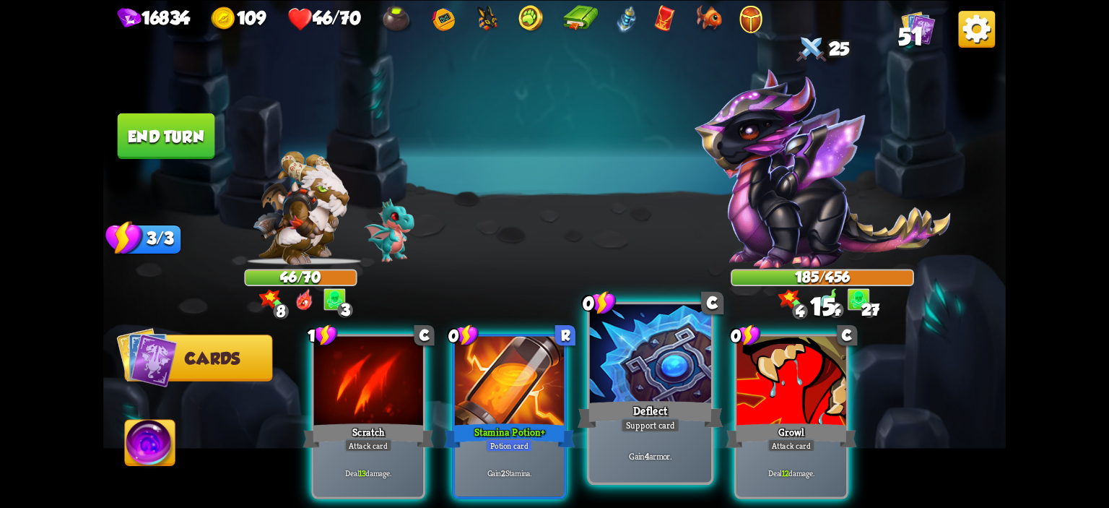
click at [605, 377] on div at bounding box center [650, 355] width 121 height 103
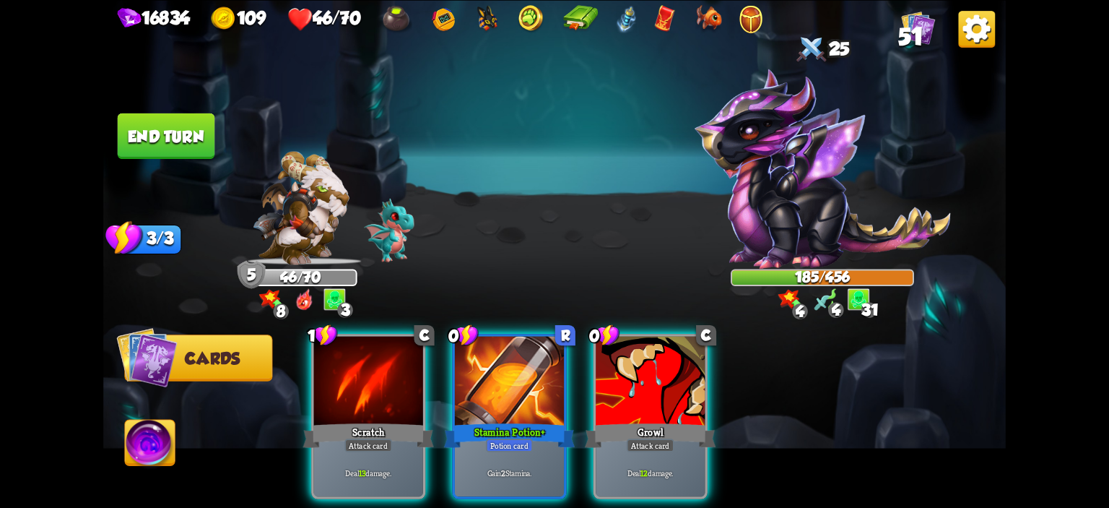
click at [605, 377] on div at bounding box center [650, 382] width 109 height 92
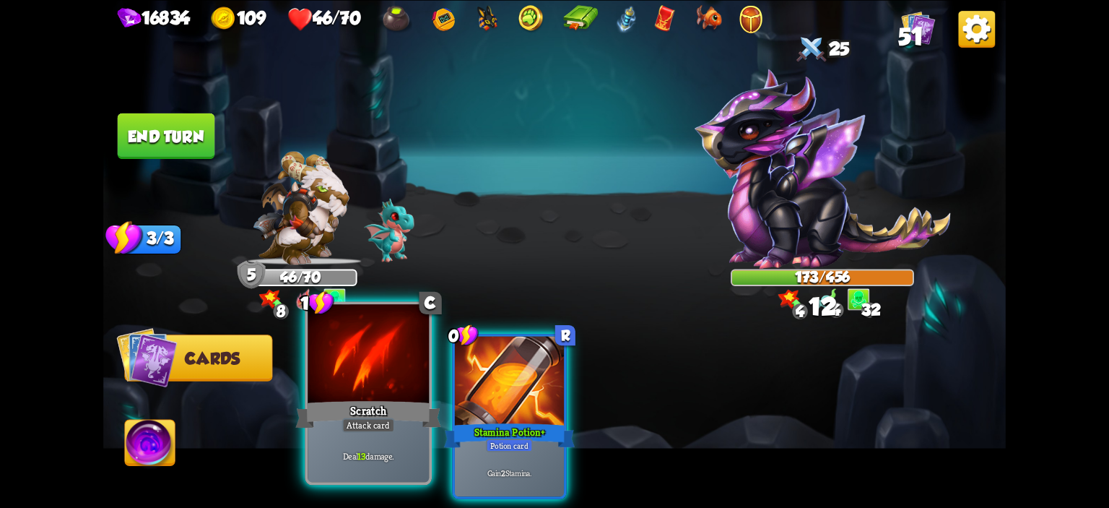
click at [352, 370] on div at bounding box center [368, 355] width 121 height 103
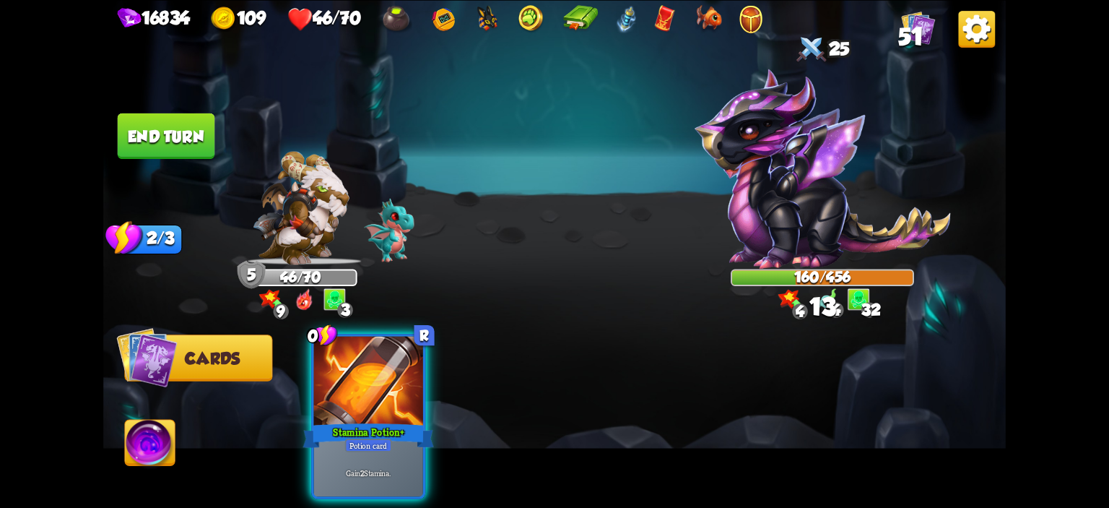
click at [155, 149] on button "End turn" at bounding box center [166, 135] width 97 height 45
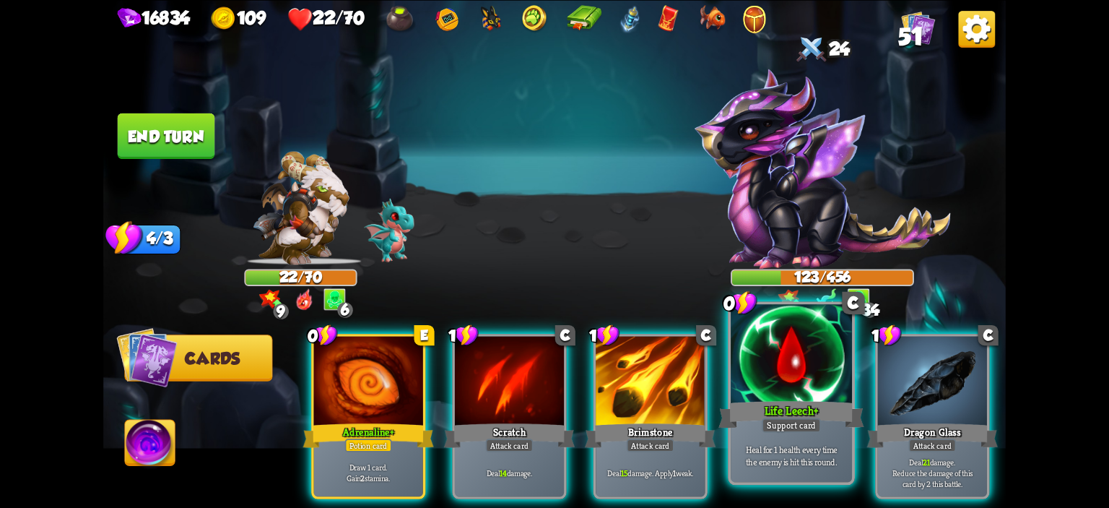
click at [771, 329] on div at bounding box center [791, 355] width 121 height 103
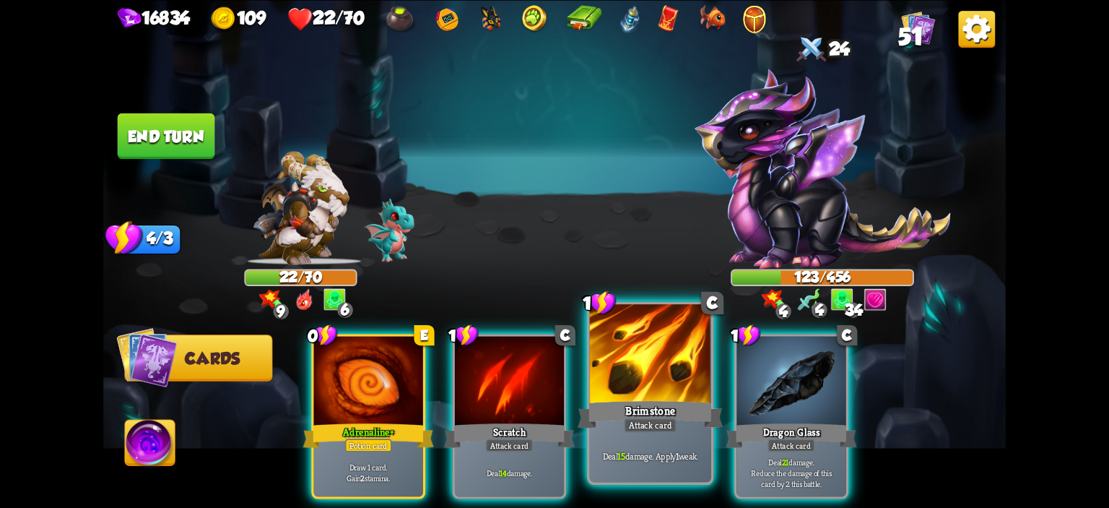
click at [627, 369] on div at bounding box center [650, 355] width 121 height 103
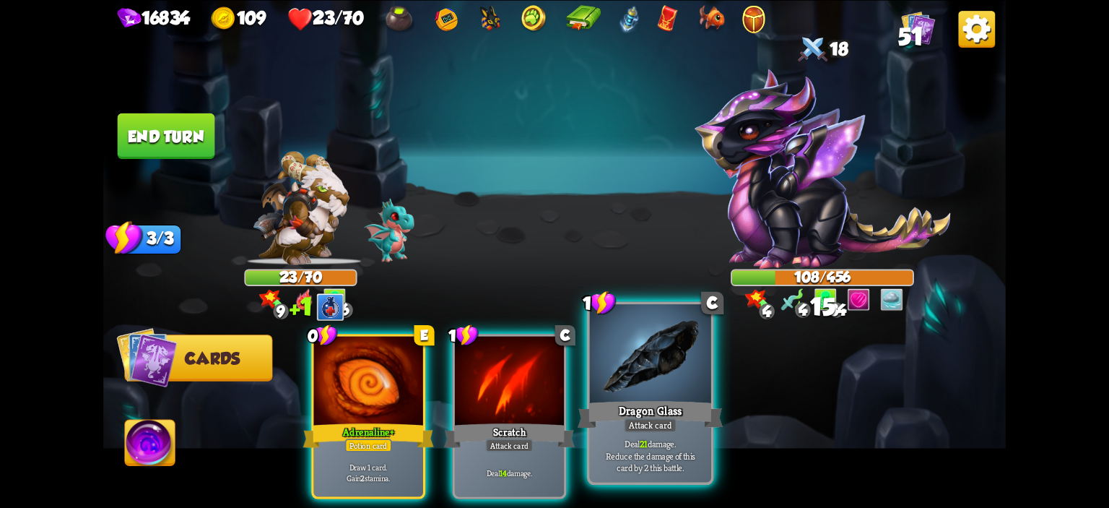
click at [613, 365] on div at bounding box center [650, 355] width 121 height 103
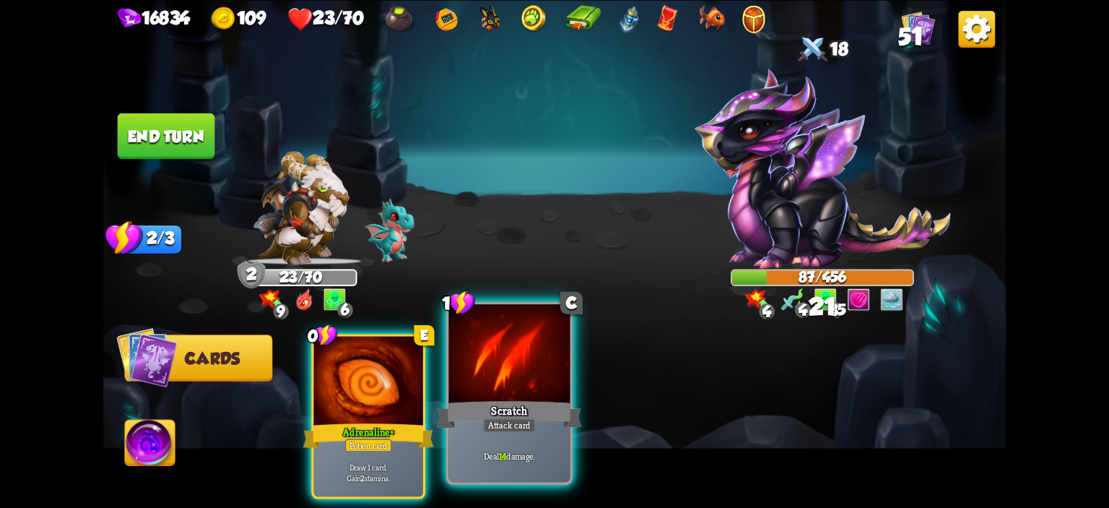
click at [533, 389] on div at bounding box center [509, 355] width 121 height 103
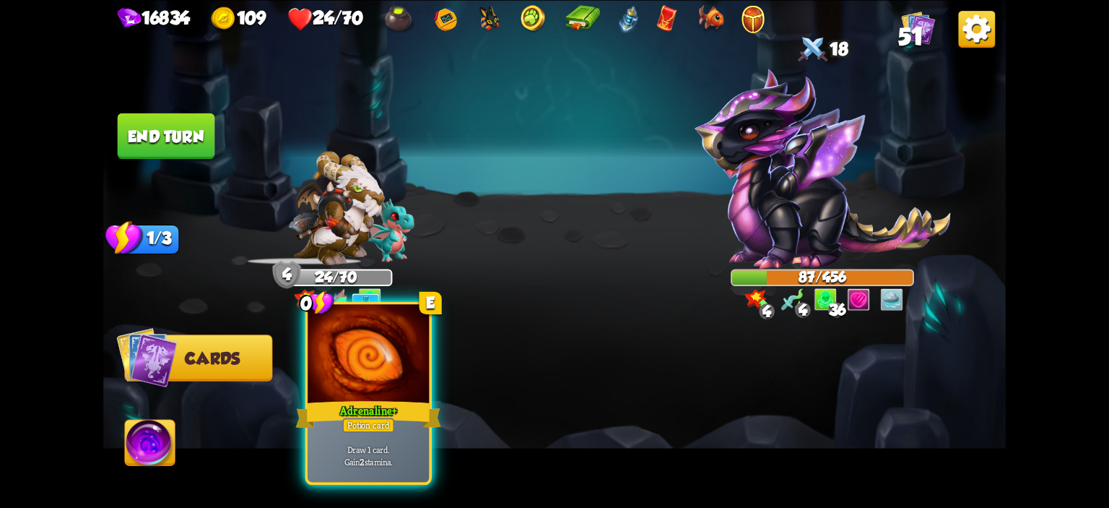
click at [405, 393] on div at bounding box center [368, 355] width 121 height 103
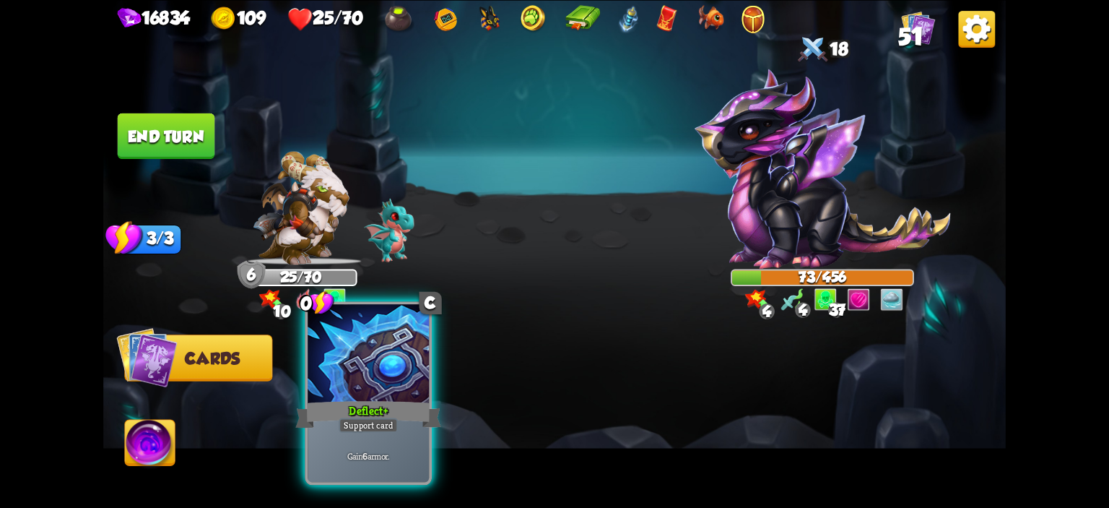
click at [407, 393] on div at bounding box center [368, 355] width 121 height 103
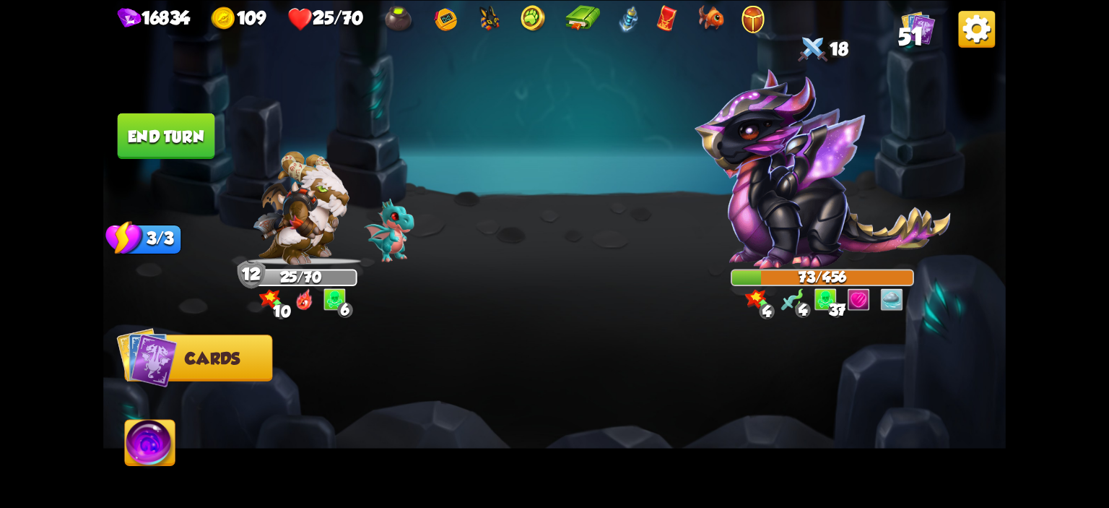
click at [162, 438] on img at bounding box center [150, 444] width 50 height 51
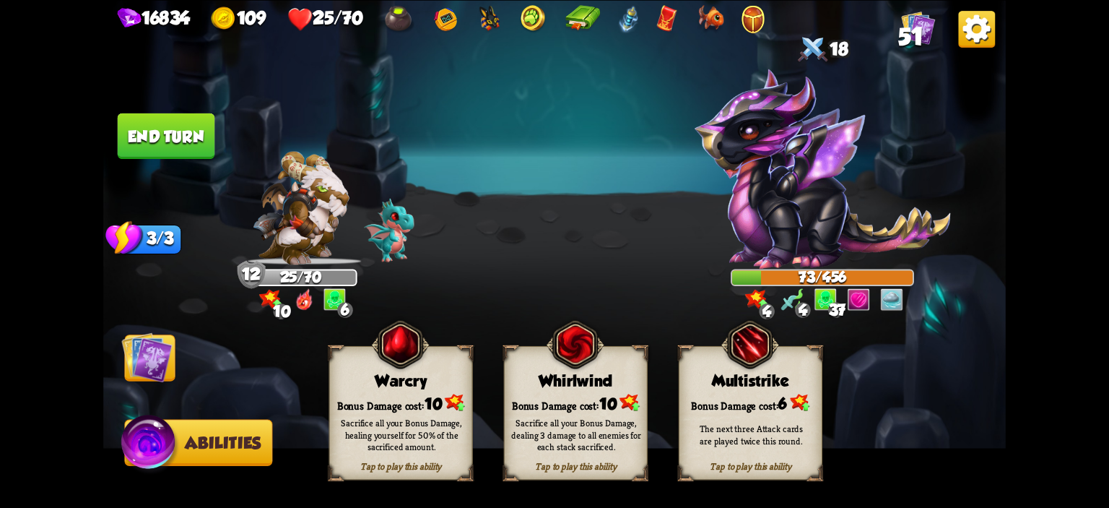
click at [510, 370] on span at bounding box center [511, 357] width 27 height 29
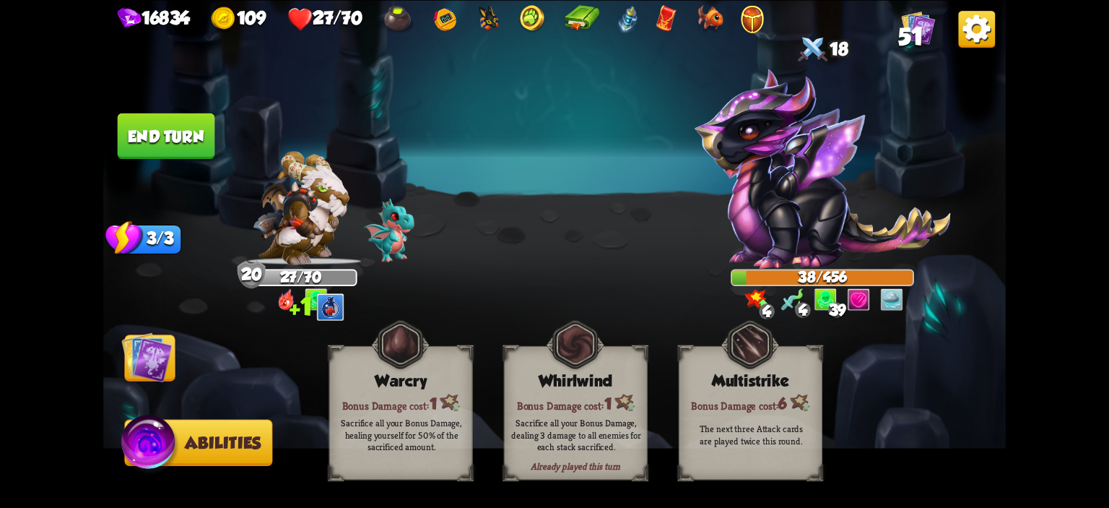
click at [167, 155] on button "End turn" at bounding box center [166, 135] width 97 height 45
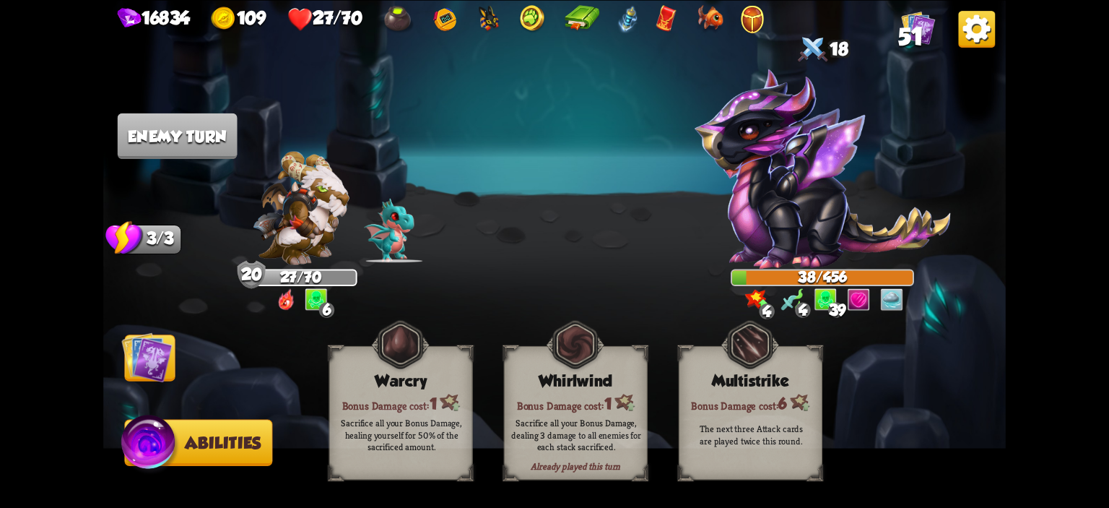
click at [160, 331] on img at bounding box center [554, 254] width 902 height 508
click at [167, 354] on img at bounding box center [146, 356] width 51 height 51
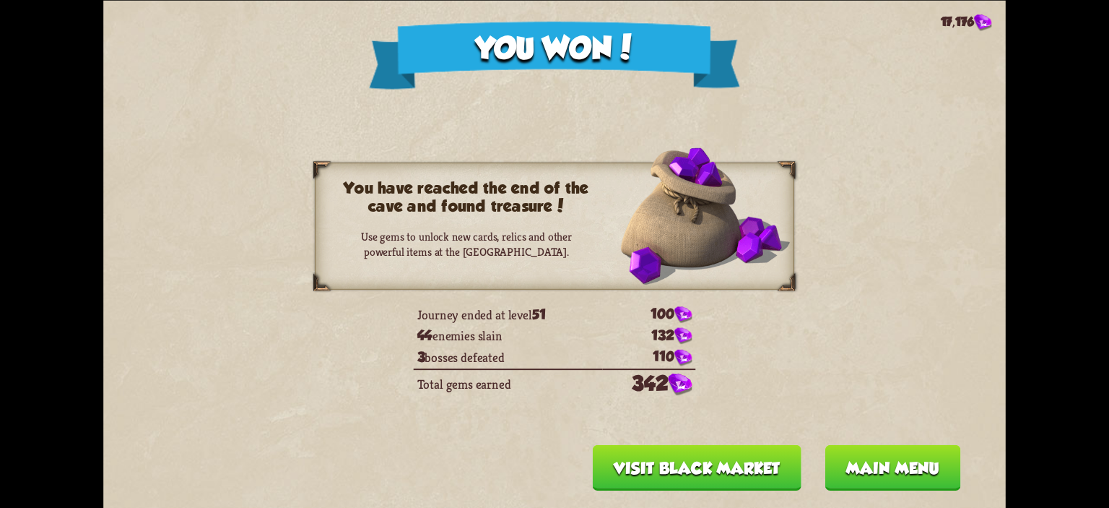
click at [862, 452] on button "Main menu" at bounding box center [892, 466] width 136 height 45
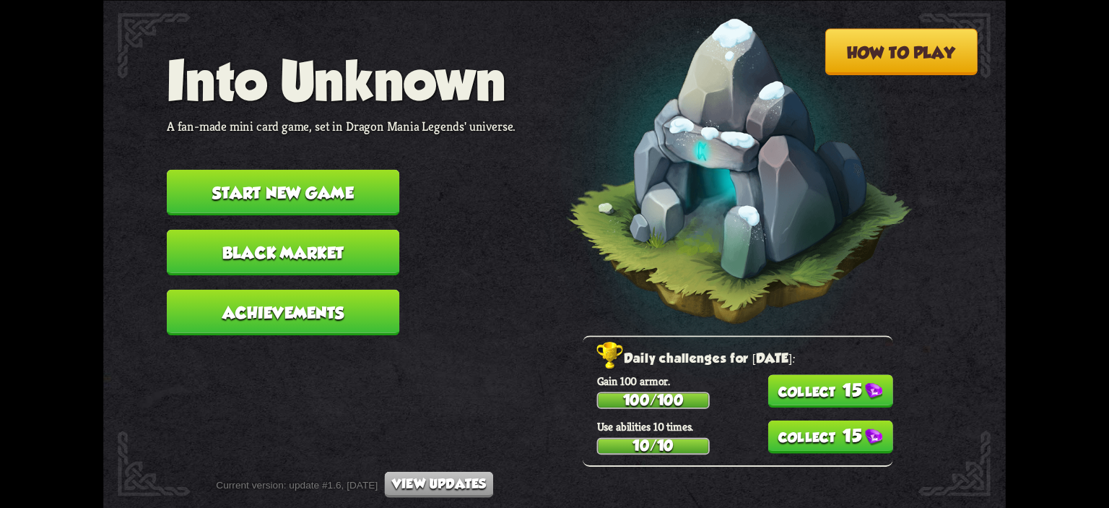
click at [846, 445] on button "15" at bounding box center [829, 435] width 125 height 33
click at [841, 404] on button "15" at bounding box center [829, 390] width 125 height 33
